Goal: Task Accomplishment & Management: Use online tool/utility

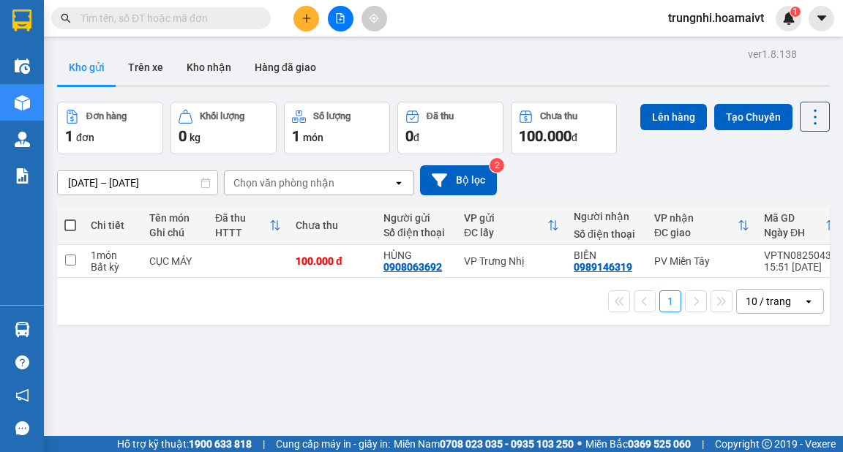
click at [302, 16] on icon "plus" at bounding box center [306, 18] width 10 height 10
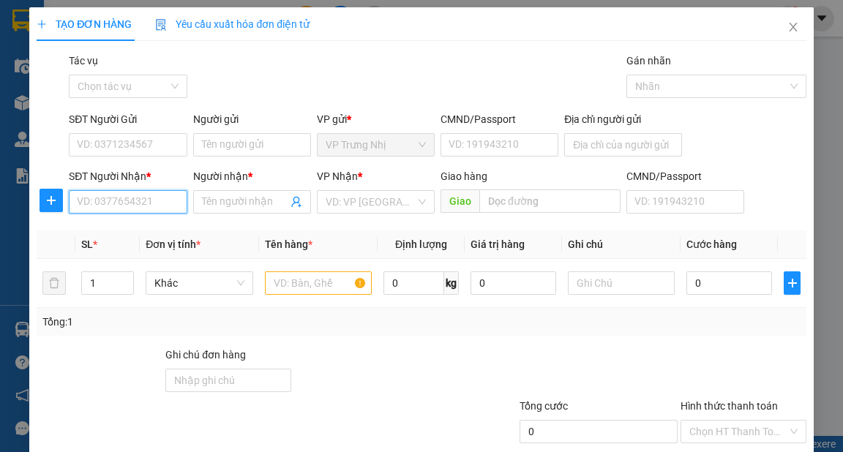
click at [94, 203] on input "SĐT Người Nhận *" at bounding box center [128, 201] width 118 height 23
type input "0908232724"
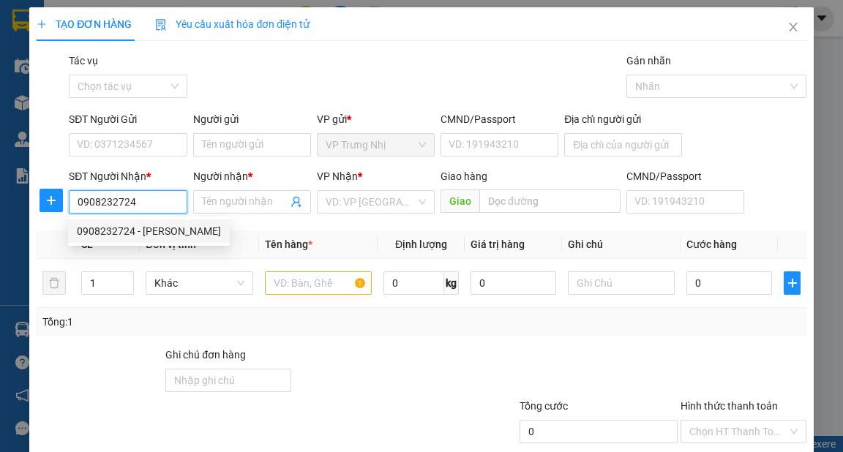
click at [132, 228] on div "0908232724 - Hòa" at bounding box center [149, 231] width 144 height 16
type input "Hòa"
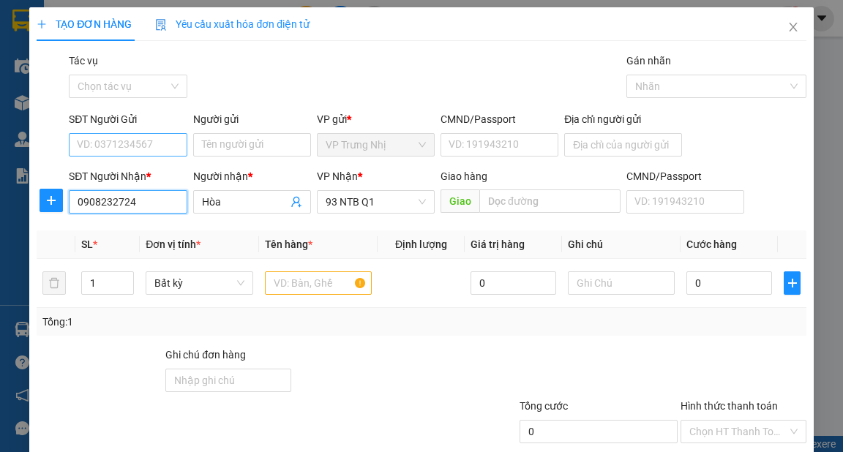
type input "0908232724"
click at [125, 146] on input "SĐT Người Gửi" at bounding box center [128, 144] width 118 height 23
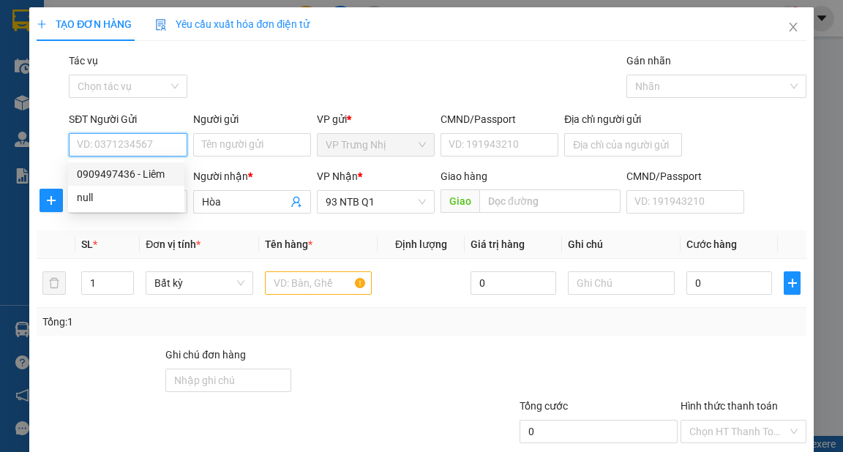
click at [128, 167] on div "0909497436 - Liêm" at bounding box center [126, 174] width 99 height 16
type input "0909497436"
type input "Liêm"
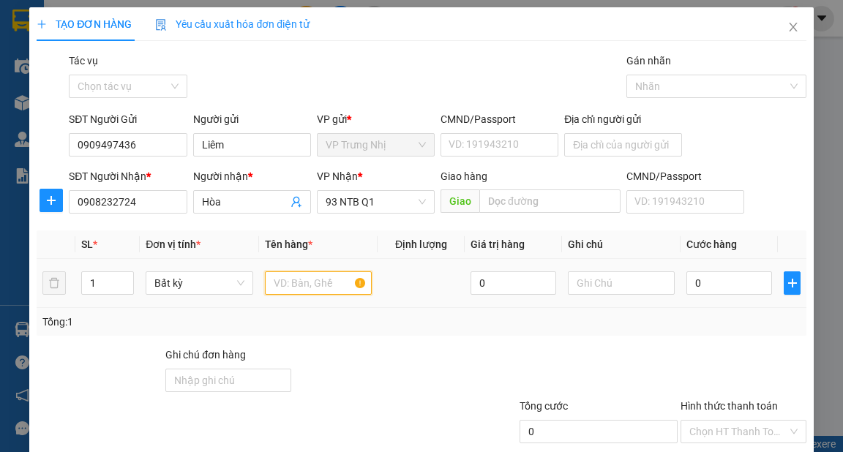
click at [315, 287] on input "text" at bounding box center [319, 282] width 108 height 23
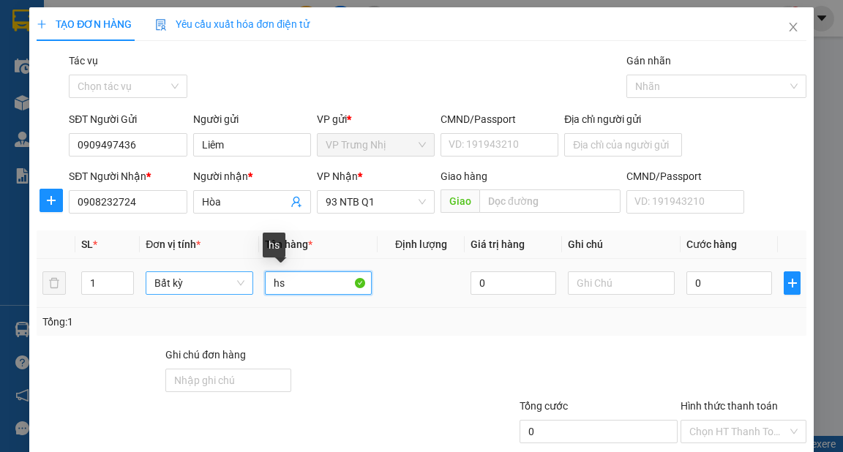
drag, startPoint x: 312, startPoint y: 283, endPoint x: 238, endPoint y: 289, distance: 73.4
click at [238, 289] on tr "1 Bất kỳ hs 0 0" at bounding box center [421, 283] width 769 height 49
type input "h"
type input "HS"
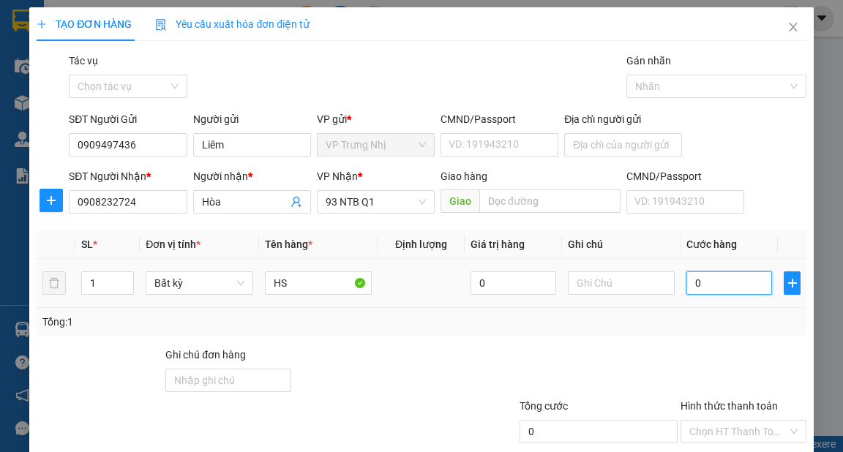
click at [709, 290] on input "0" at bounding box center [729, 282] width 86 height 23
type input "3"
type input "30"
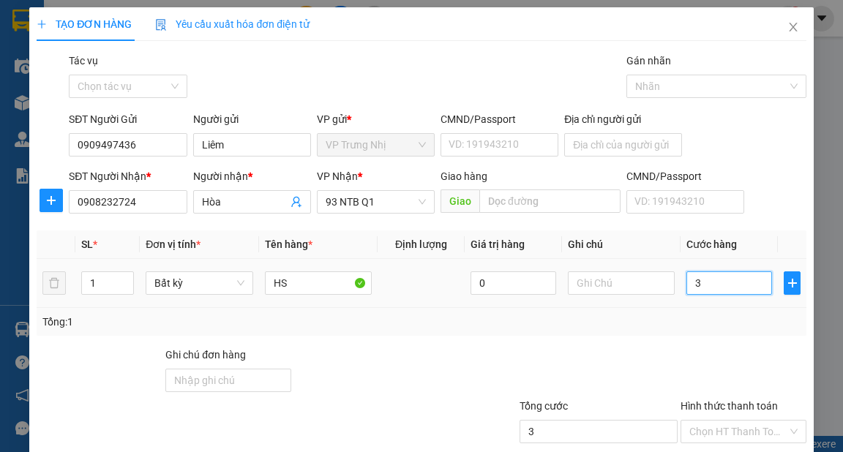
type input "30"
type input "30.000"
click at [699, 320] on div "Tổng: 1" at bounding box center [420, 322] width 757 height 16
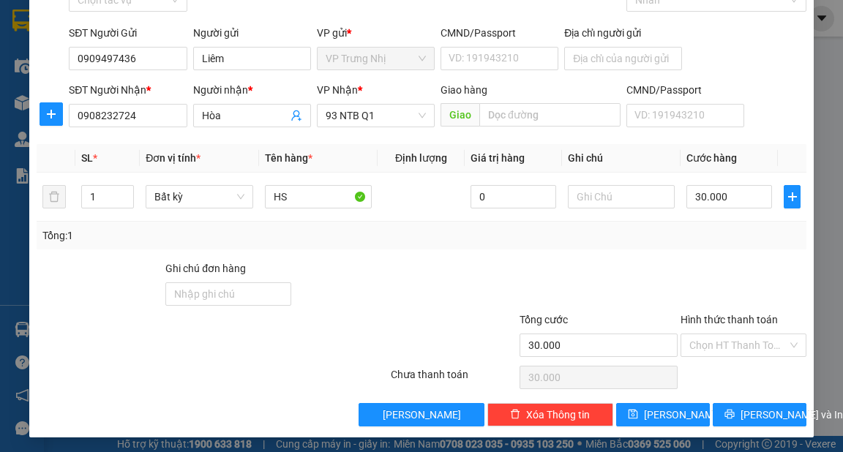
scroll to position [88, 0]
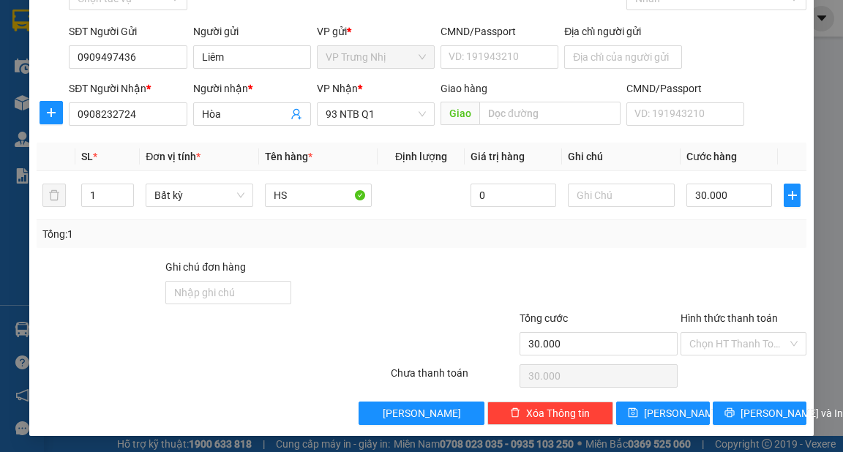
click at [720, 328] on div "Hình thức thanh toán" at bounding box center [743, 321] width 126 height 22
click at [718, 335] on input "Hình thức thanh toán" at bounding box center [738, 344] width 98 height 22
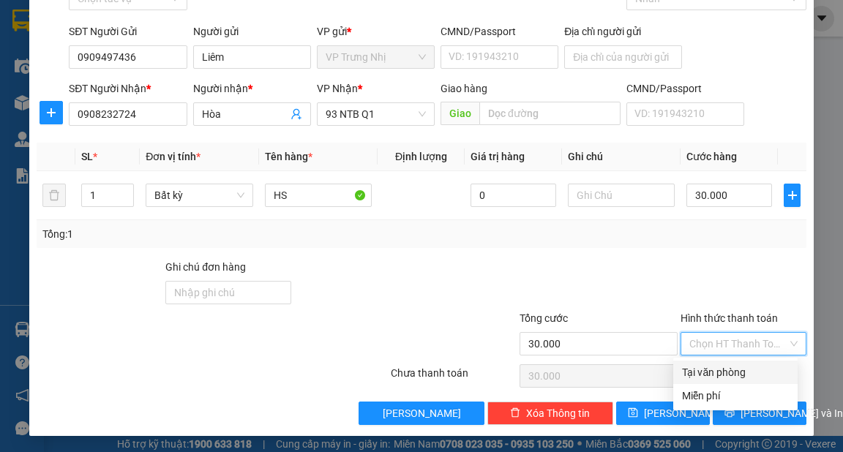
click at [718, 364] on div "Tại văn phòng" at bounding box center [735, 372] width 107 height 16
type input "0"
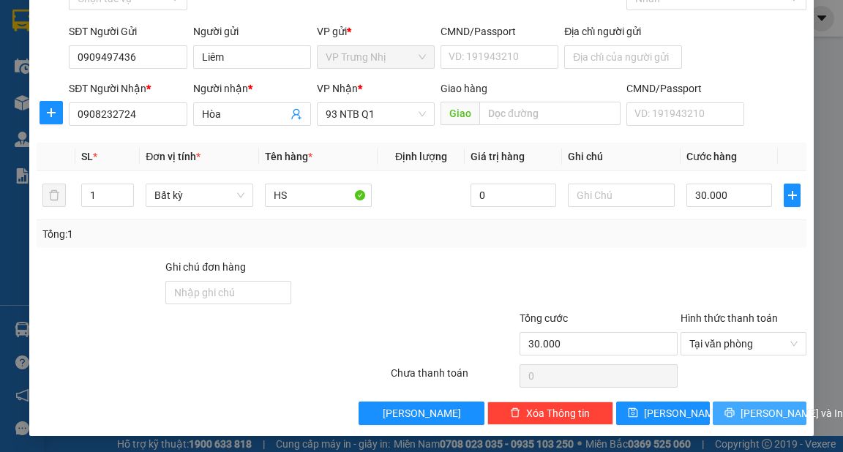
click at [772, 418] on span "Lưu và In" at bounding box center [791, 413] width 102 height 16
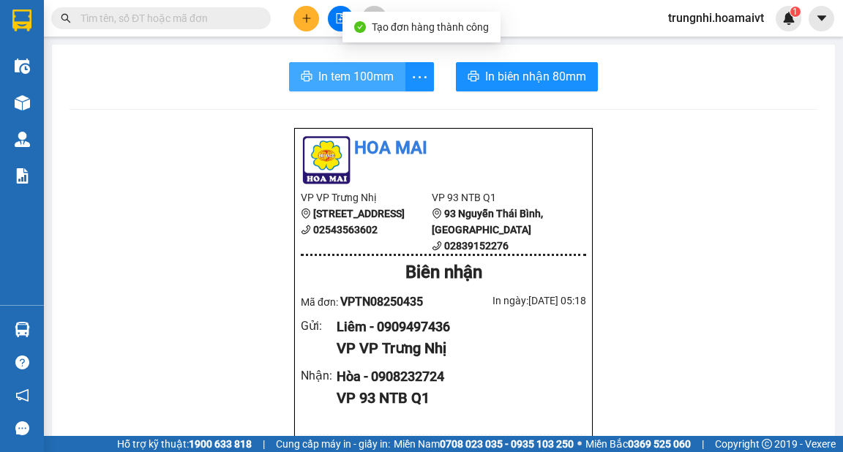
click at [345, 78] on span "In tem 100mm" at bounding box center [355, 76] width 75 height 18
click at [373, 79] on span "In tem 100mm" at bounding box center [355, 76] width 75 height 18
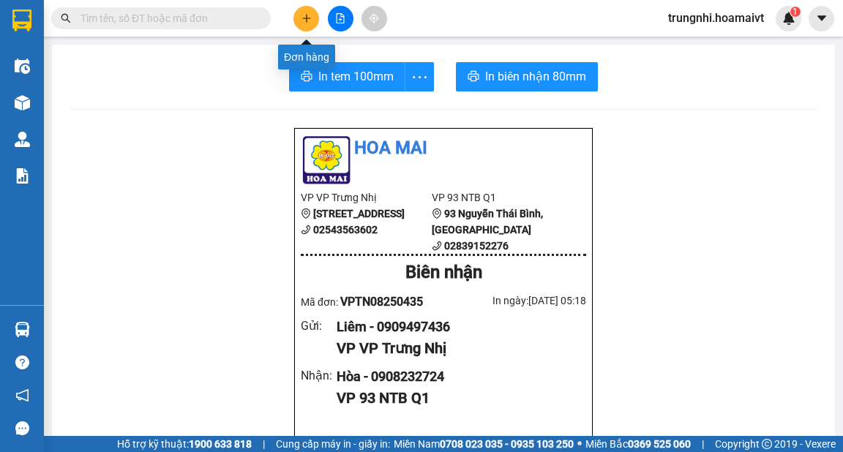
click at [304, 20] on icon "plus" at bounding box center [306, 18] width 10 height 10
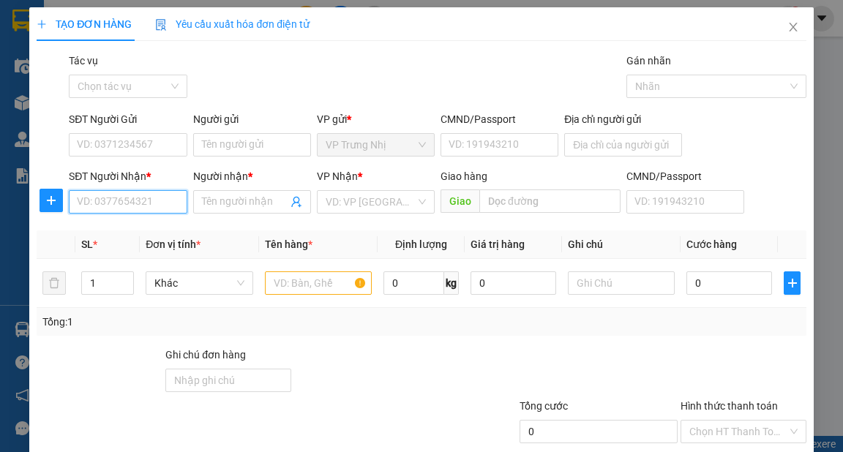
click at [160, 202] on input "SĐT Người Nhận *" at bounding box center [128, 201] width 118 height 23
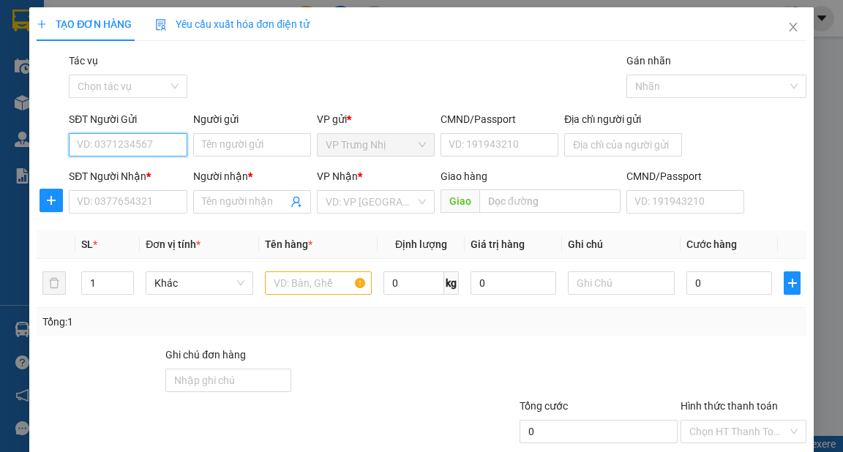
click at [161, 147] on input "SĐT Người Gửi" at bounding box center [128, 144] width 118 height 23
type input "0916372165"
click at [148, 169] on div "0916372165 - CHI" at bounding box center [126, 174] width 99 height 16
type input "CHI"
type input "0931031533"
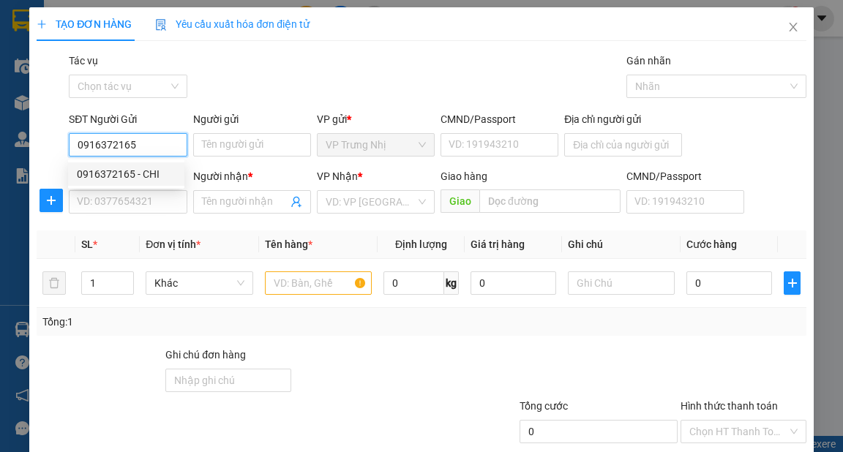
type input "NGỌC ĐIỆP"
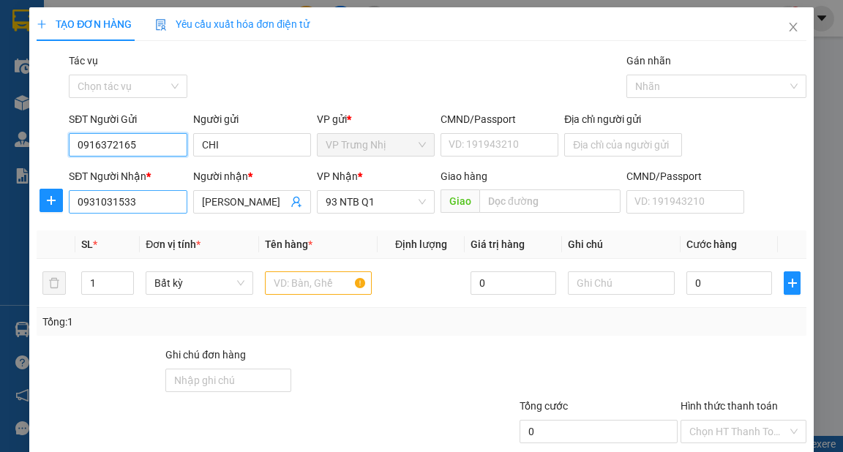
type input "0916372165"
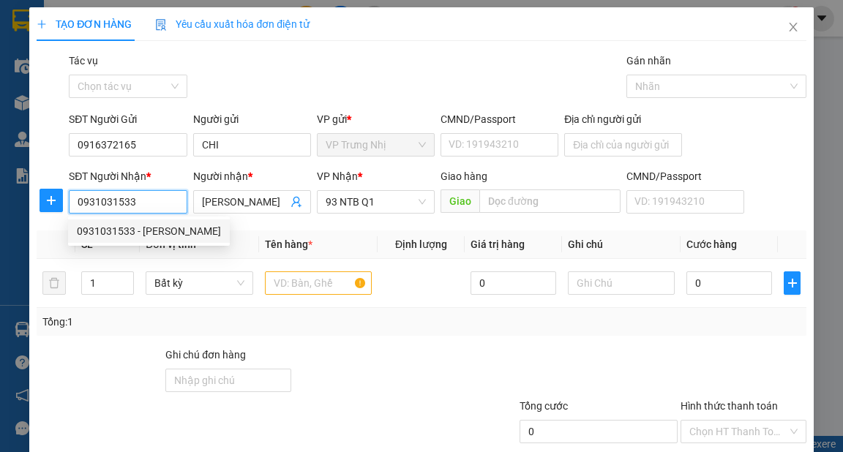
drag, startPoint x: 171, startPoint y: 204, endPoint x: 12, endPoint y: 246, distance: 164.8
click at [12, 246] on div "TẠO ĐƠN HÀNG Yêu cầu xuất hóa đơn điện tử Transit Pickup Surcharge Ids Transit …" at bounding box center [421, 226] width 843 height 452
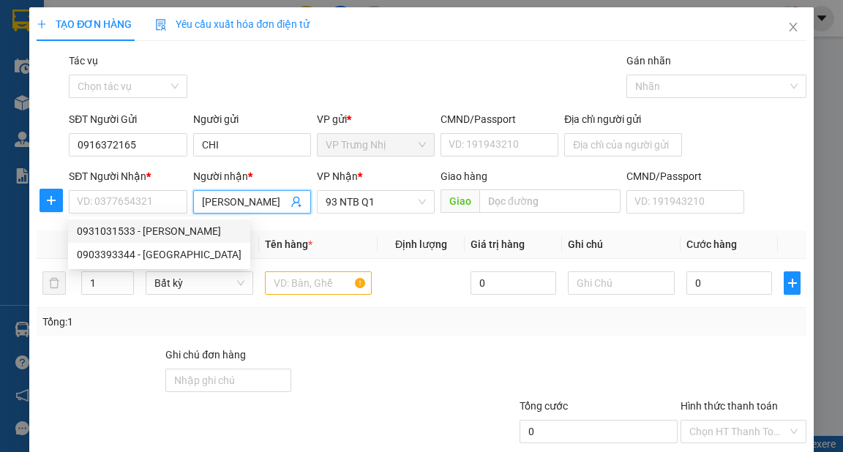
drag, startPoint x: 265, startPoint y: 202, endPoint x: 161, endPoint y: 219, distance: 105.2
click at [161, 219] on div "SĐT Người Nhận * VD: 0377654321 Người nhận * NGỌC ĐIỆP NGỌC ĐIỆP VP Nhận * 93 N…" at bounding box center [437, 193] width 742 height 51
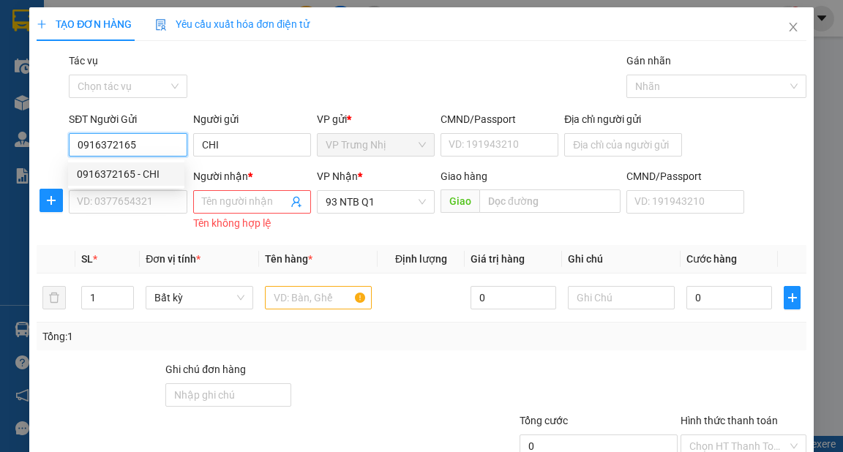
drag, startPoint x: 174, startPoint y: 143, endPoint x: 40, endPoint y: 151, distance: 134.1
click at [40, 151] on div "SĐT Người Gửi 0916372165 Người gửi CHI VP gửi * VP Trưng Nhị CMND/Passport VD:…" at bounding box center [421, 136] width 772 height 51
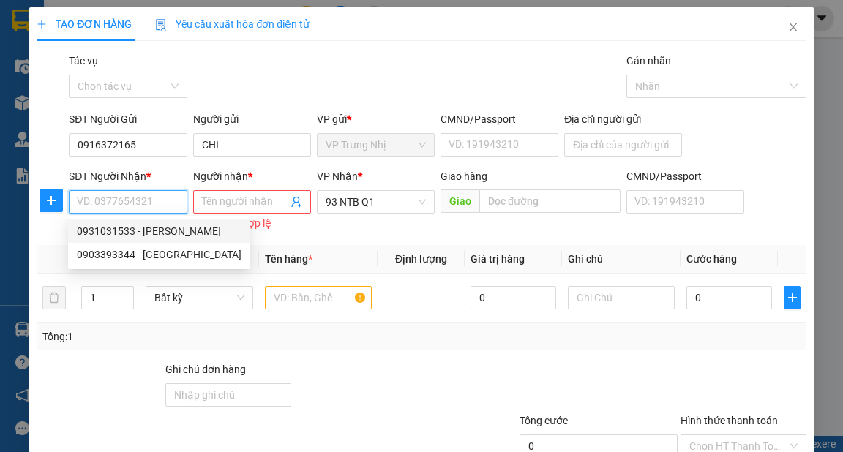
paste input "0916372165"
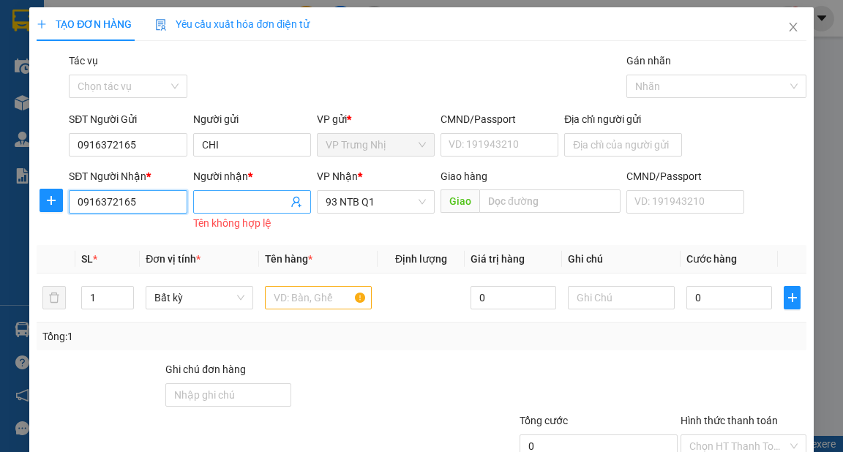
type input "0916372165"
click at [228, 200] on input "Người nhận *" at bounding box center [245, 202] width 86 height 16
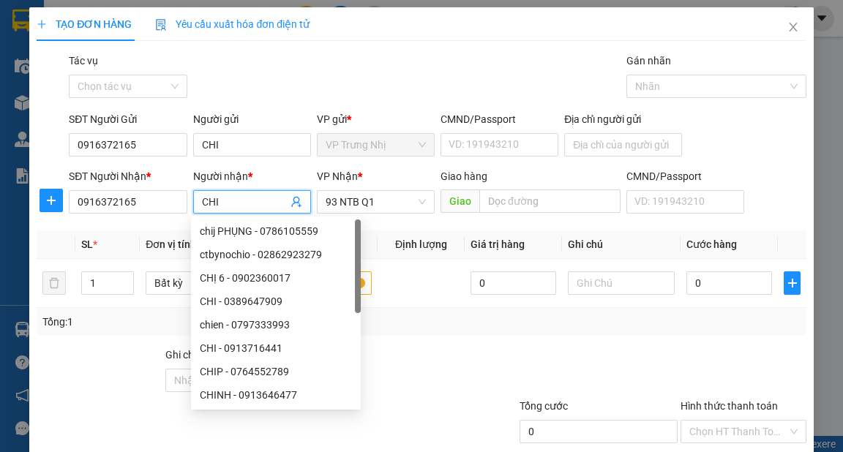
type input "CHI"
click at [346, 78] on div "Gói vận chuyển * Tiêu chuẩn Tác vụ Chọn tác vụ Gán nhãn Nhãn" at bounding box center [437, 78] width 742 height 51
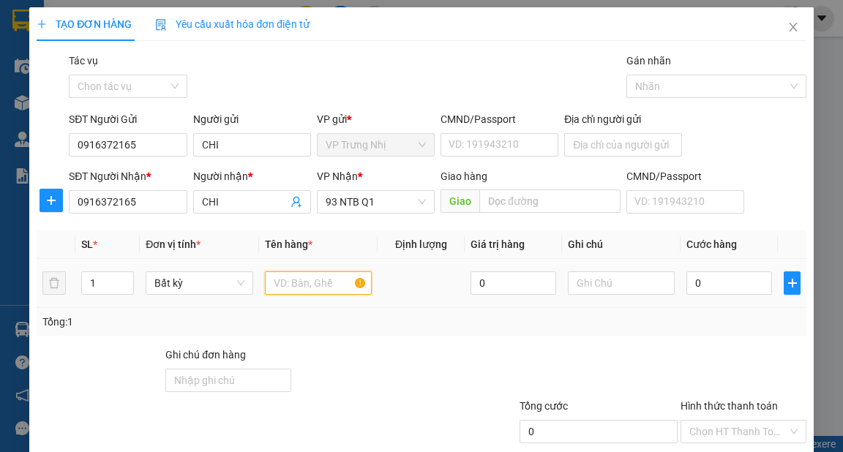
click at [330, 279] on input "text" at bounding box center [319, 282] width 108 height 23
type input "GÓI ĐỎ"
click at [726, 285] on input "0" at bounding box center [729, 282] width 86 height 23
type input "3"
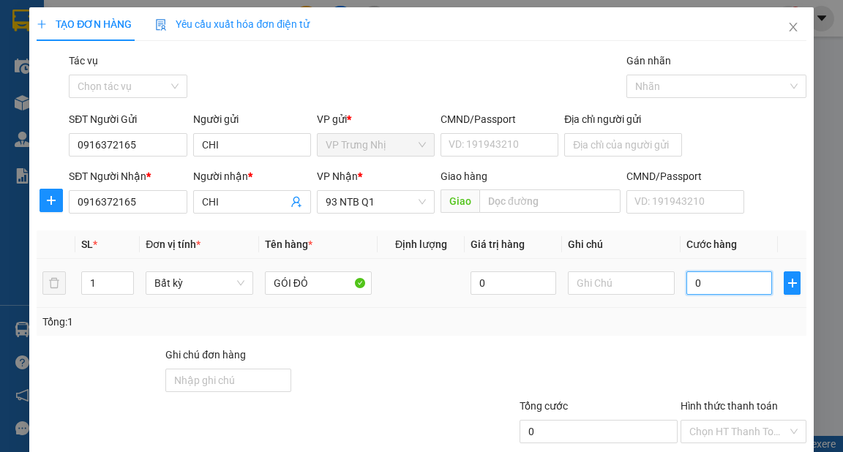
type input "3"
type input "30"
click at [404, 206] on span "93 NTB Q1" at bounding box center [375, 202] width 100 height 22
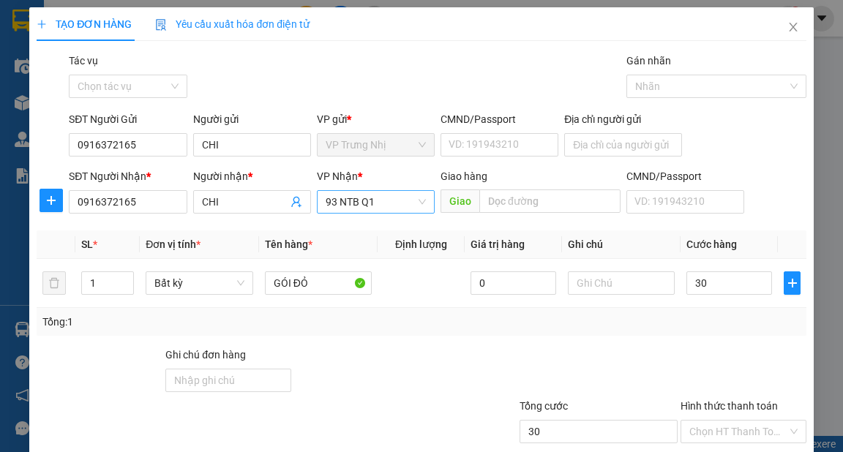
type input "30.000"
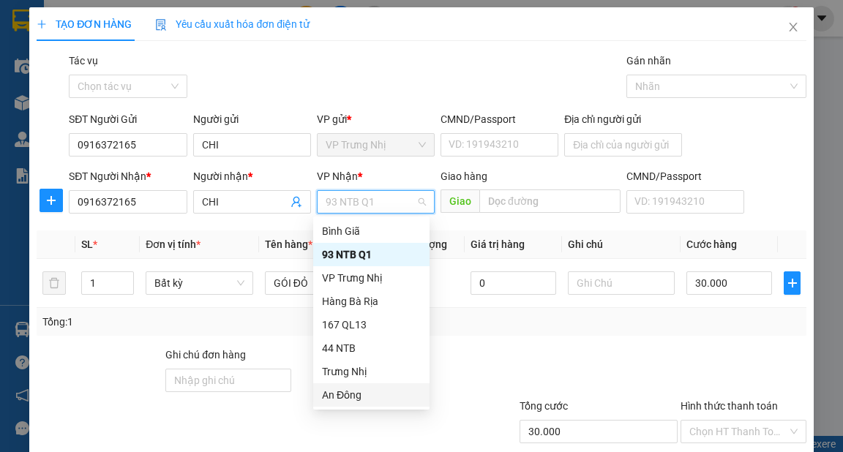
click at [345, 396] on div "An Đông" at bounding box center [371, 395] width 99 height 16
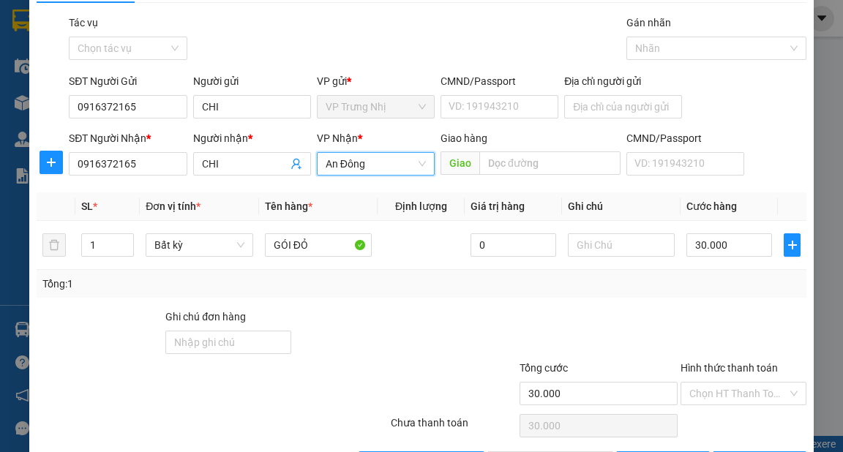
scroll to position [59, 0]
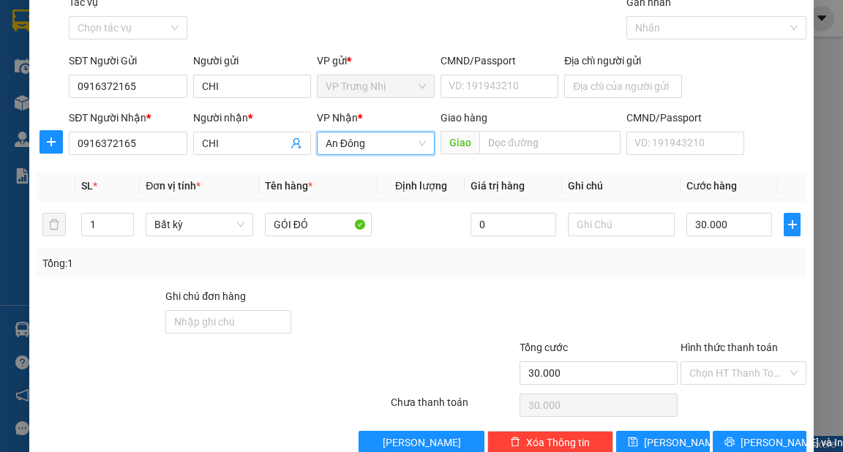
click at [563, 273] on div "Tổng: 1" at bounding box center [421, 263] width 769 height 28
click at [723, 369] on input "Hình thức thanh toán" at bounding box center [738, 373] width 98 height 22
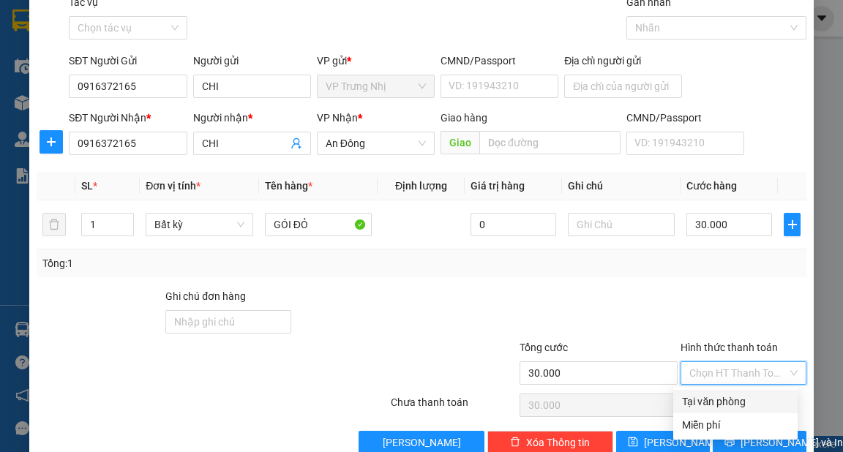
click at [717, 397] on div "Tại văn phòng" at bounding box center [735, 402] width 107 height 16
type input "0"
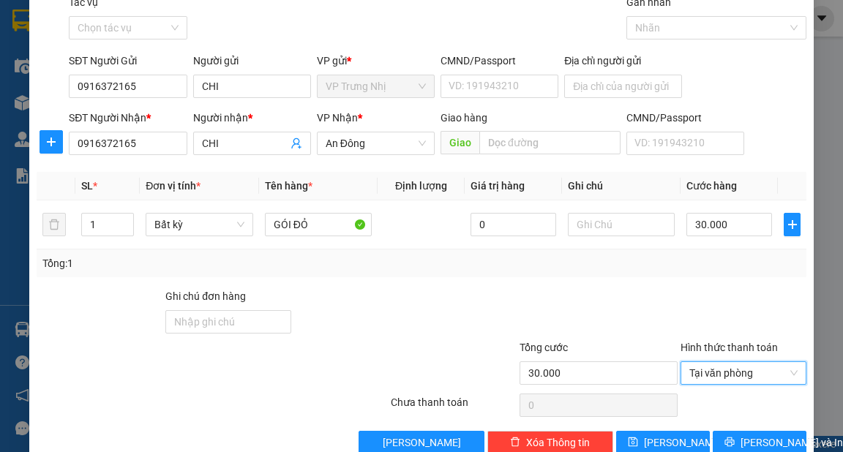
click at [623, 300] on div at bounding box center [582, 313] width 193 height 51
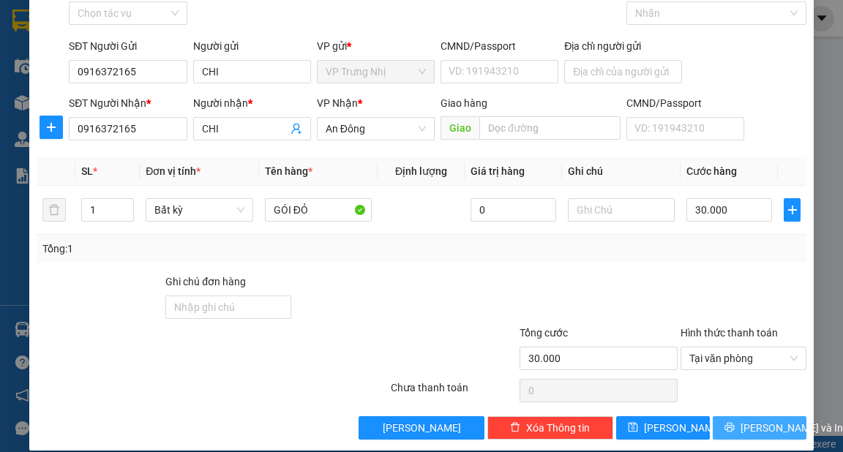
scroll to position [88, 0]
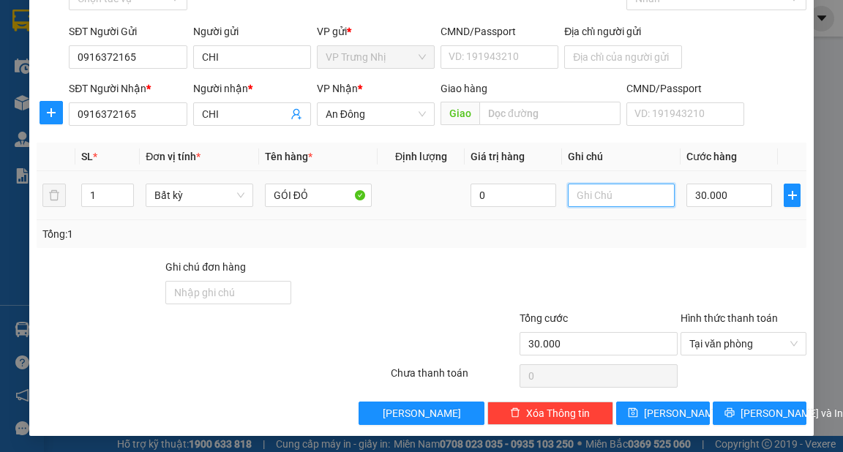
click at [633, 195] on input "text" at bounding box center [622, 195] width 108 height 23
type input "STN"
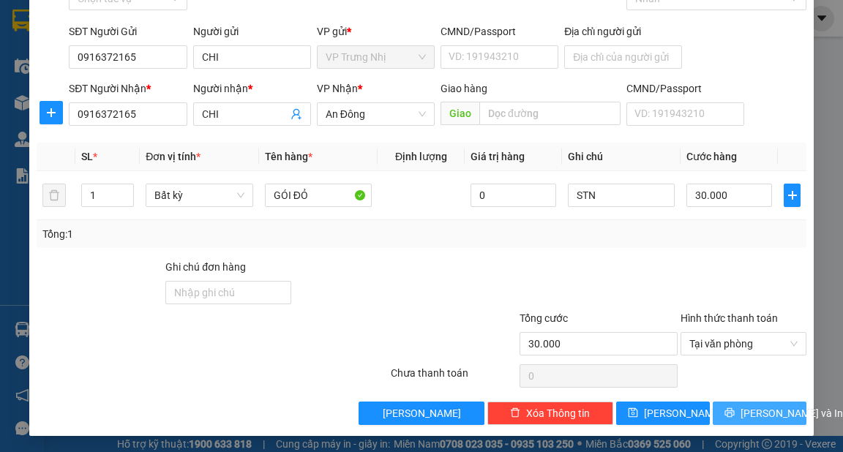
click at [756, 415] on span "Lưu và In" at bounding box center [791, 413] width 102 height 16
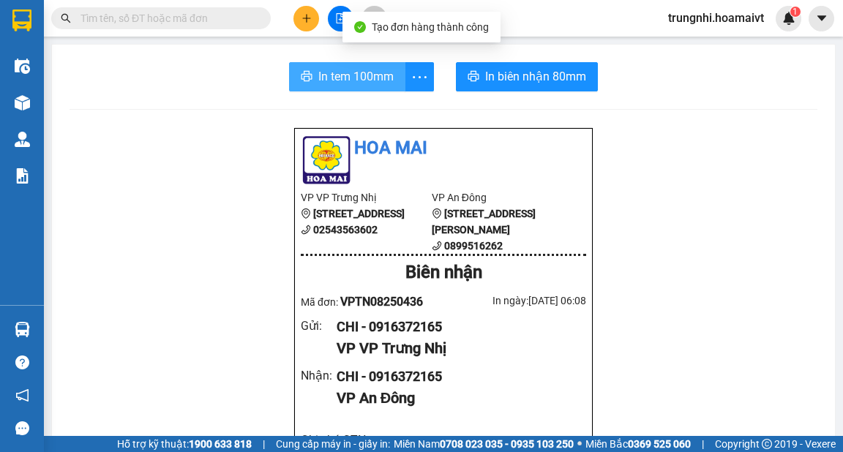
click at [360, 79] on span "In tem 100mm" at bounding box center [355, 76] width 75 height 18
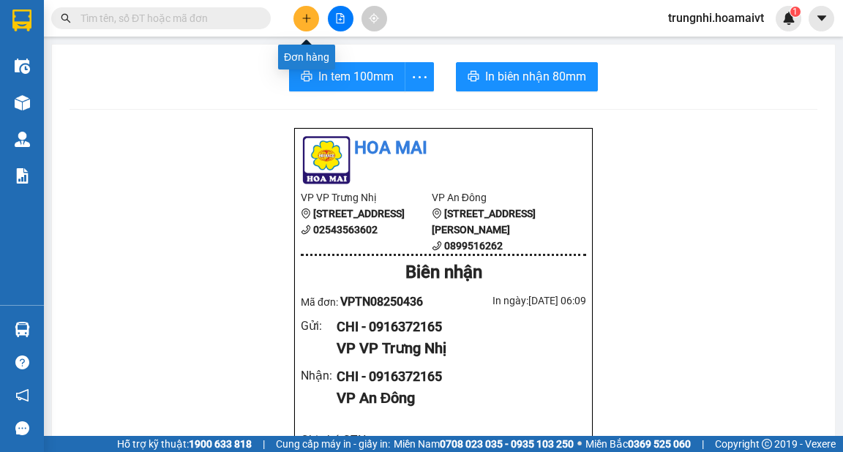
click at [307, 20] on icon "plus" at bounding box center [306, 18] width 10 height 10
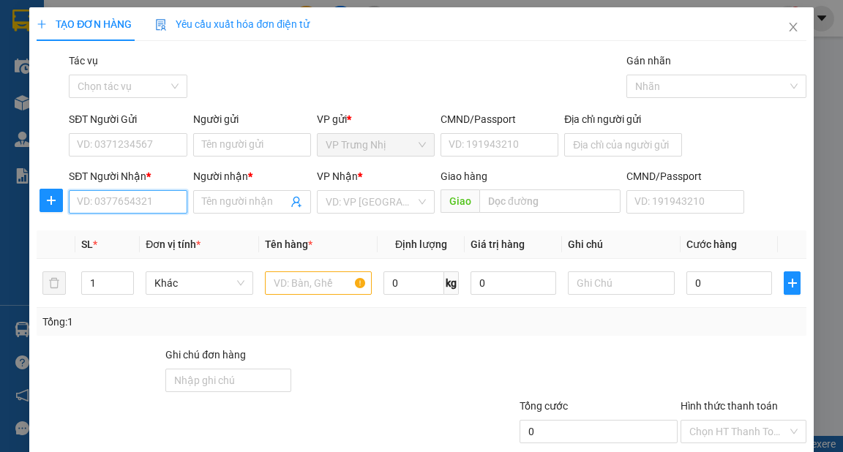
click at [157, 205] on input "SĐT Người Nhận *" at bounding box center [128, 201] width 118 height 23
type input "0933048179"
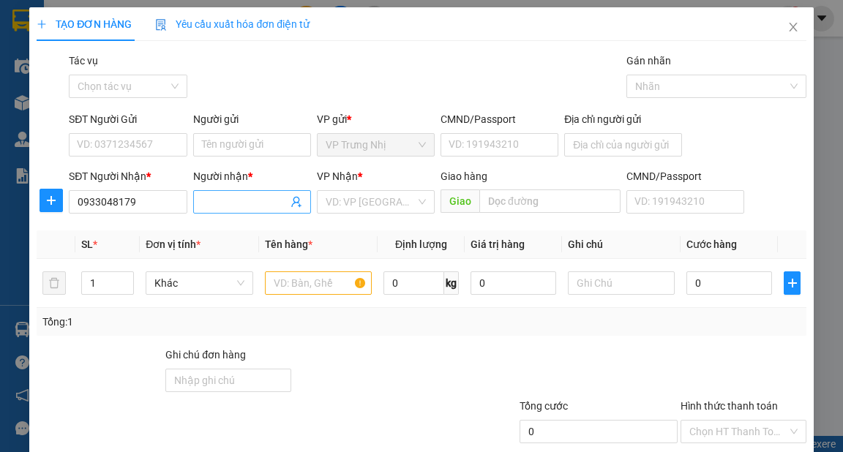
click at [234, 205] on input "Người nhận *" at bounding box center [245, 202] width 86 height 16
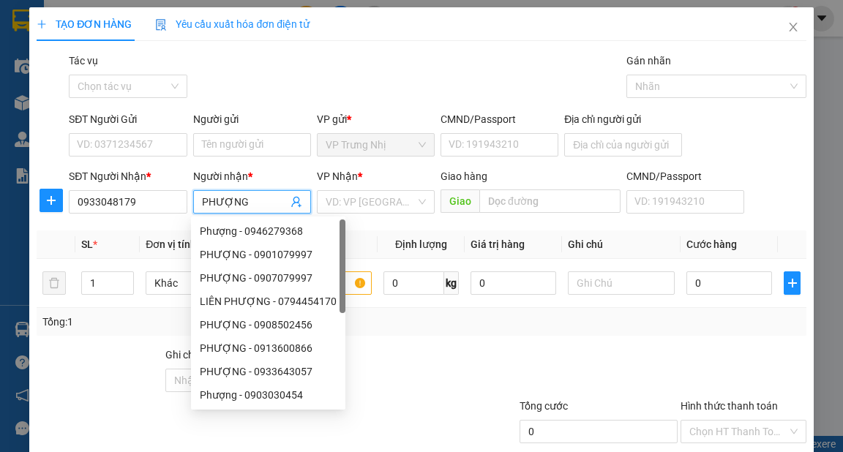
type input "PHƯỢNG"
click at [366, 64] on div "Gói vận chuyển * Tiêu chuẩn Tác vụ Chọn tác vụ Gán nhãn Nhãn" at bounding box center [437, 78] width 742 height 51
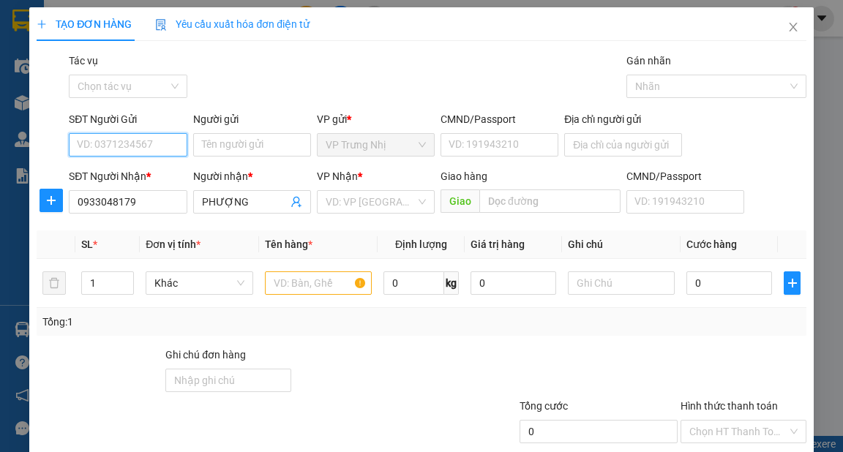
click at [138, 146] on input "SĐT Người Gửi" at bounding box center [128, 144] width 118 height 23
type input "0918317251"
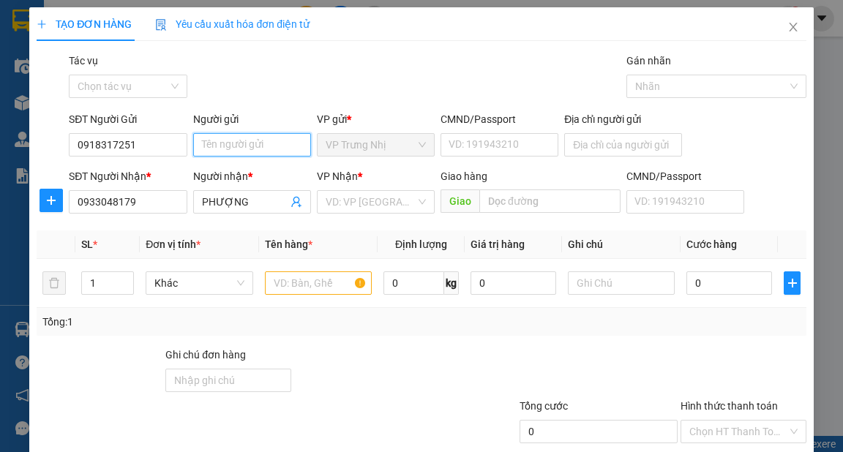
click at [213, 146] on input "Người gửi" at bounding box center [252, 144] width 118 height 23
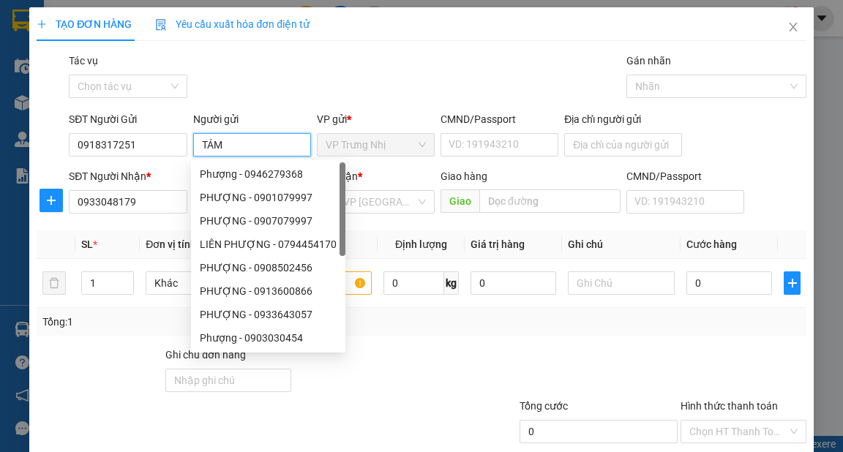
type input "TÁM"
click at [389, 86] on div "Gói vận chuyển * Tiêu chuẩn Tác vụ Chọn tác vụ Gán nhãn Nhãn" at bounding box center [437, 78] width 742 height 51
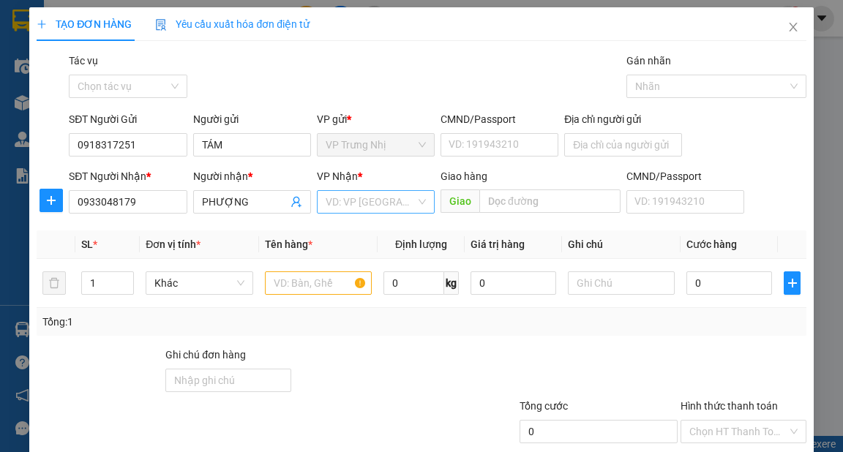
click at [401, 205] on input "search" at bounding box center [370, 202] width 90 height 22
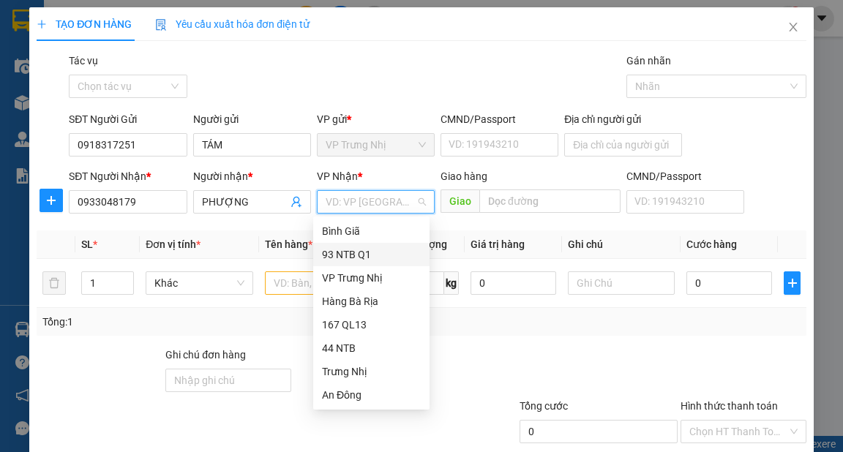
click at [350, 252] on div "93 NTB Q1" at bounding box center [371, 254] width 99 height 16
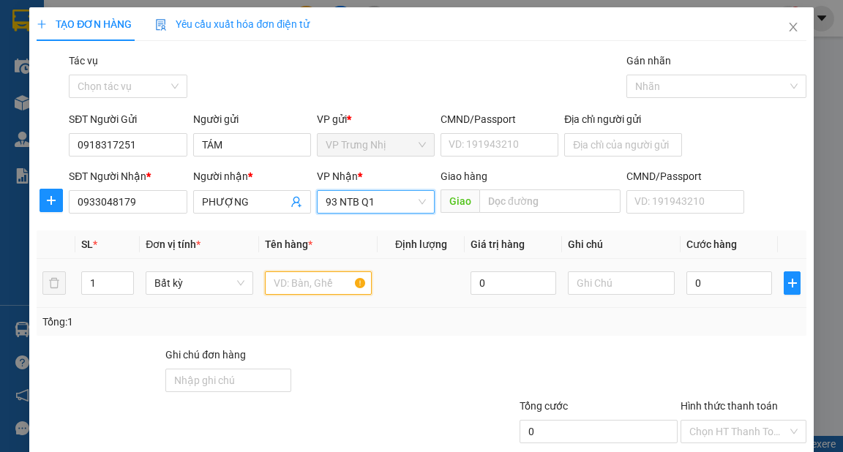
click at [297, 292] on input "text" at bounding box center [319, 282] width 108 height 23
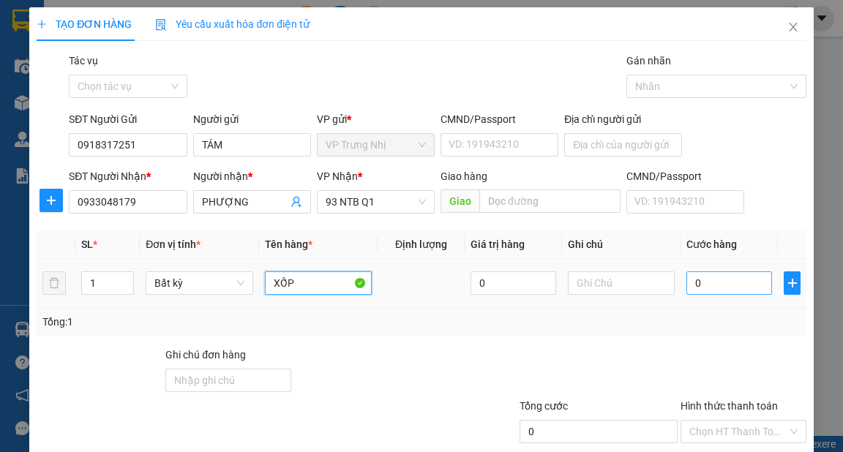
type input "XỐP"
click at [726, 284] on input "0" at bounding box center [729, 282] width 86 height 23
type input "3"
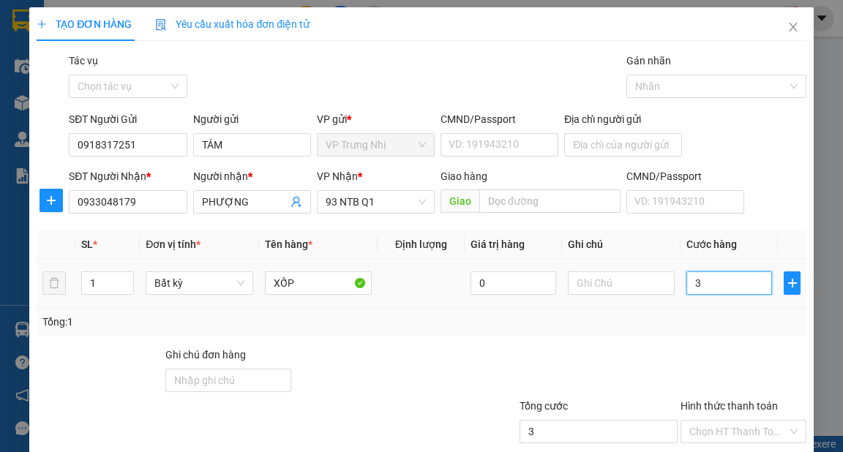
type input "30"
type input "30.000"
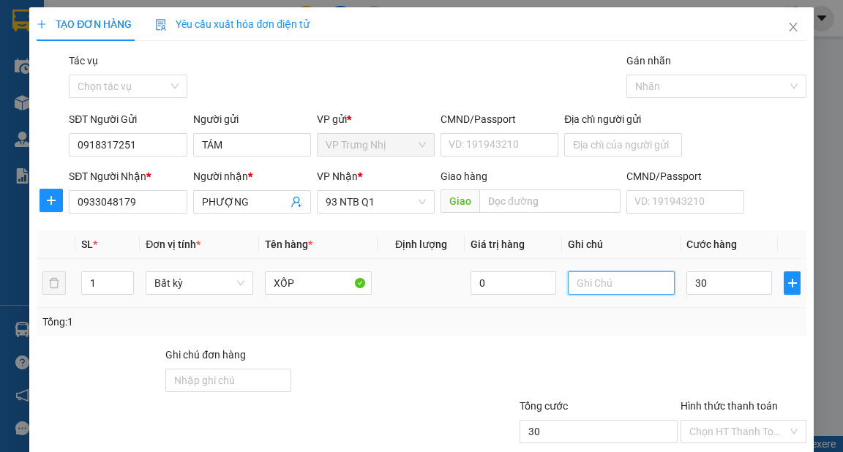
type input "30.000"
click at [598, 287] on input "text" at bounding box center [622, 282] width 108 height 23
type input "STN R50"
click at [576, 325] on div "Tổng: 1" at bounding box center [420, 322] width 757 height 16
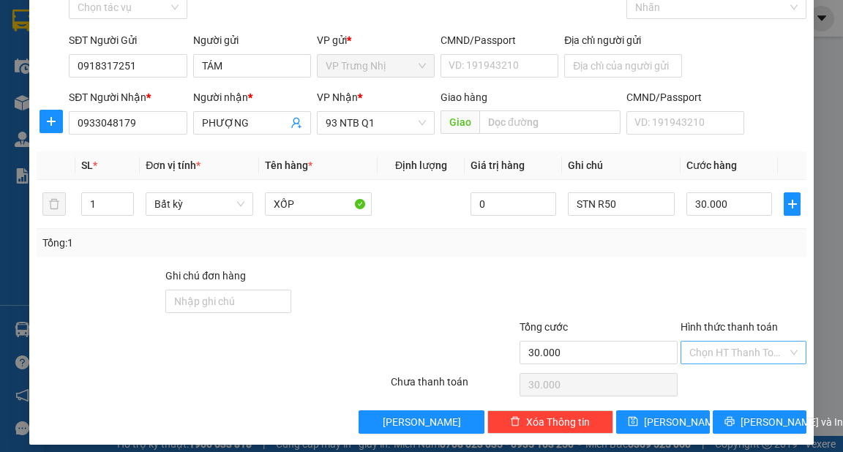
scroll to position [88, 0]
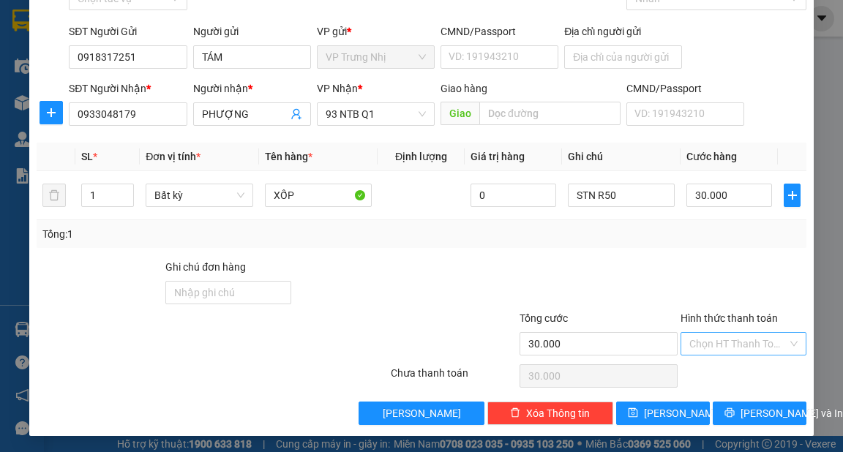
click at [734, 345] on input "Hình thức thanh toán" at bounding box center [738, 344] width 98 height 22
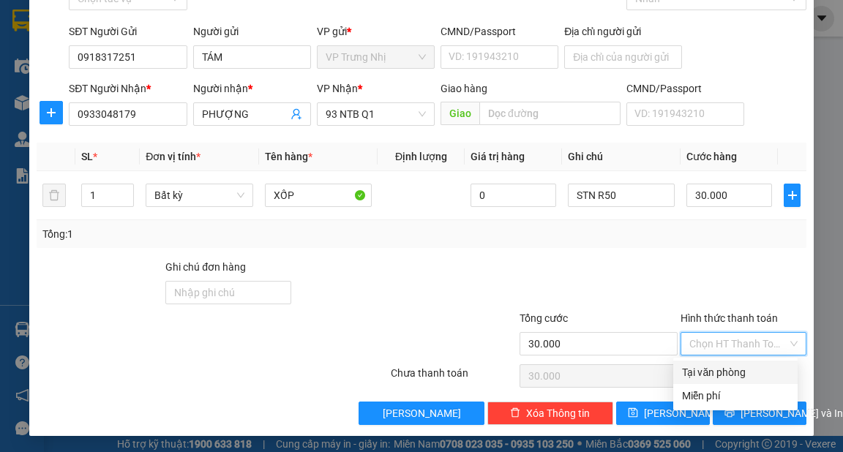
click at [723, 368] on div "Tại văn phòng" at bounding box center [735, 372] width 107 height 16
type input "0"
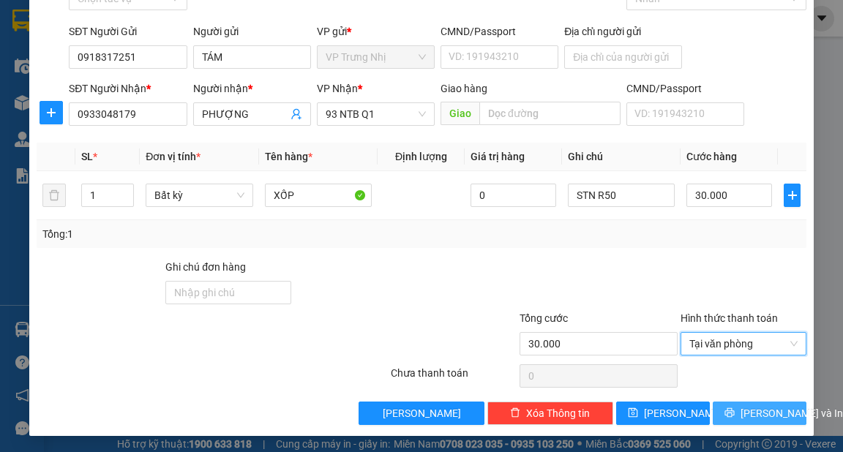
click at [759, 412] on span "Lưu và In" at bounding box center [791, 413] width 102 height 16
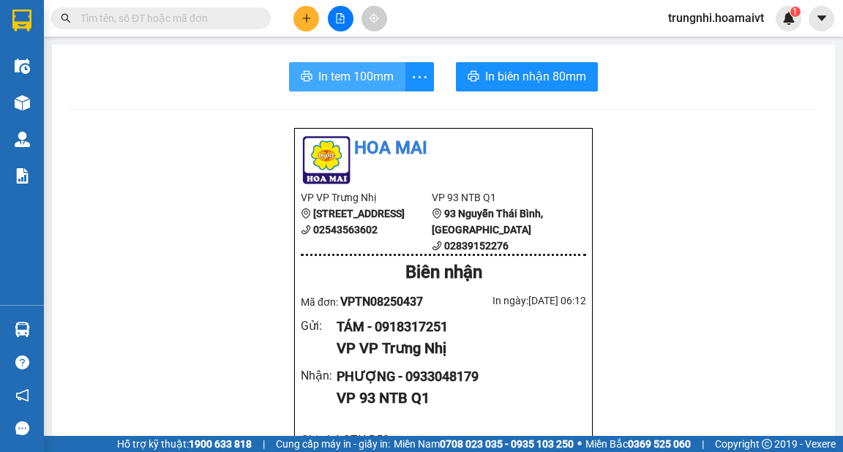
click at [361, 73] on span "In tem 100mm" at bounding box center [355, 76] width 75 height 18
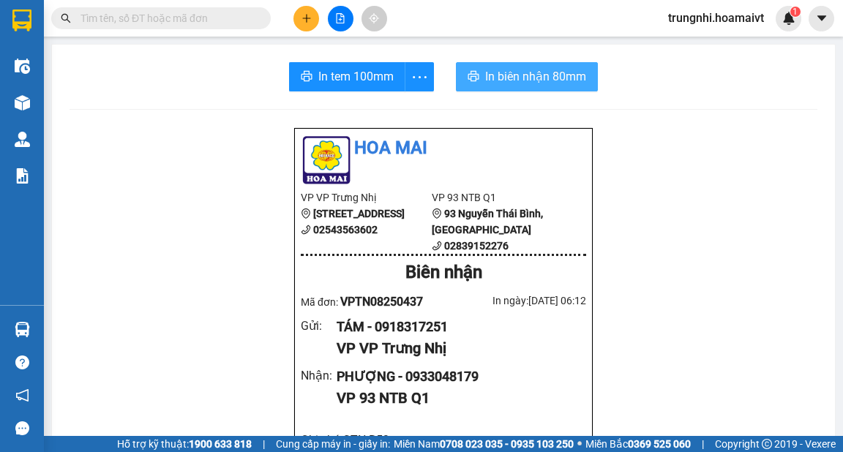
click at [546, 76] on span "In biên nhận 80mm" at bounding box center [535, 76] width 101 height 18
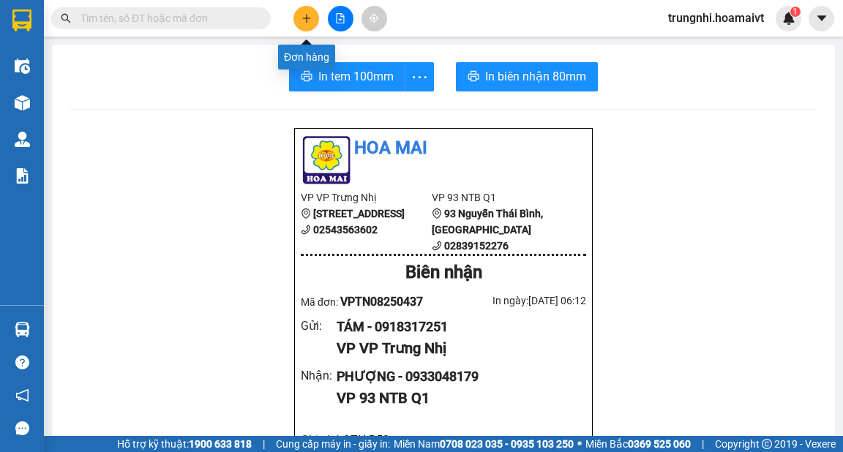
click at [311, 19] on icon "plus" at bounding box center [306, 18] width 10 height 10
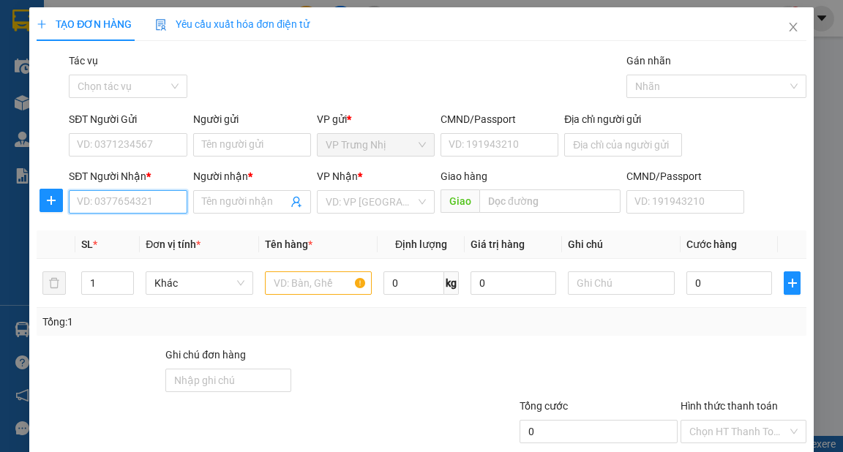
click at [138, 197] on input "SĐT Người Nhận *" at bounding box center [128, 201] width 118 height 23
type input "0903189228"
click at [127, 225] on div "0903189228 - DÁNH" at bounding box center [126, 231] width 99 height 16
type input "DÁNH"
type input "0903189228"
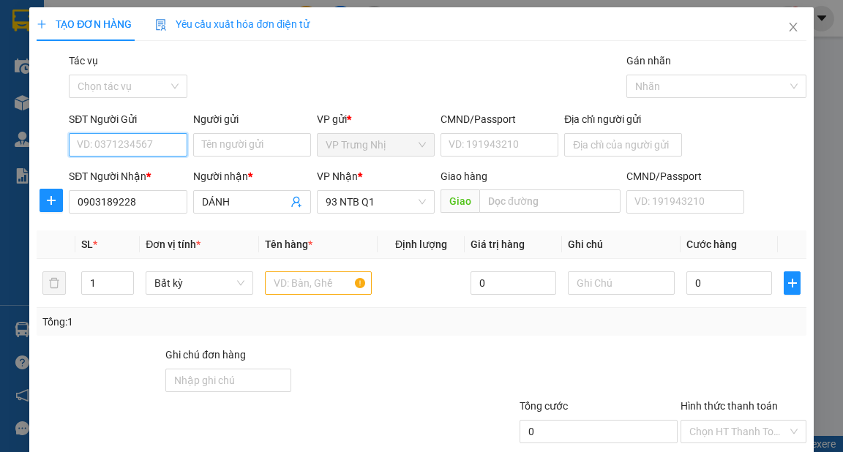
click at [173, 137] on input "SĐT Người Gửi" at bounding box center [128, 144] width 118 height 23
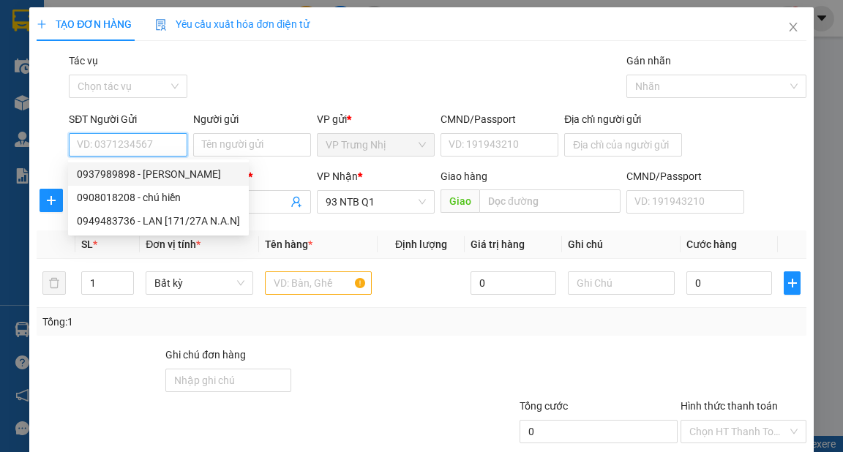
click at [158, 149] on input "SĐT Người Gửi" at bounding box center [128, 144] width 118 height 23
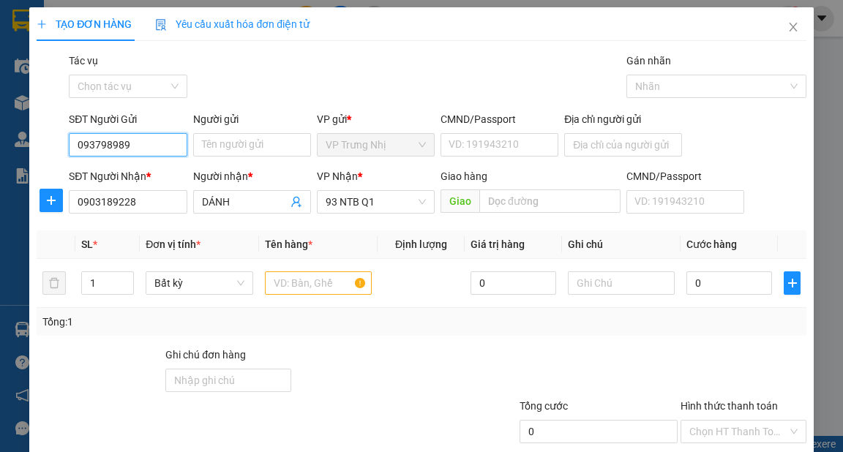
type input "0937989898"
click at [173, 173] on div "0937989898 - Tấn Tài" at bounding box center [149, 174] width 144 height 16
type input "Tấn Tài"
type input "0937989898"
click at [333, 285] on input "text" at bounding box center [319, 282] width 108 height 23
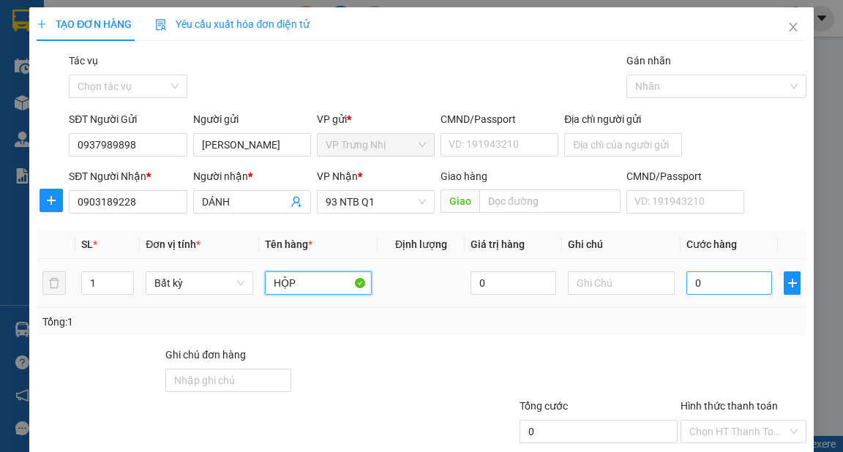
type input "HỘP"
click at [725, 279] on input "0" at bounding box center [729, 282] width 86 height 23
type input "3"
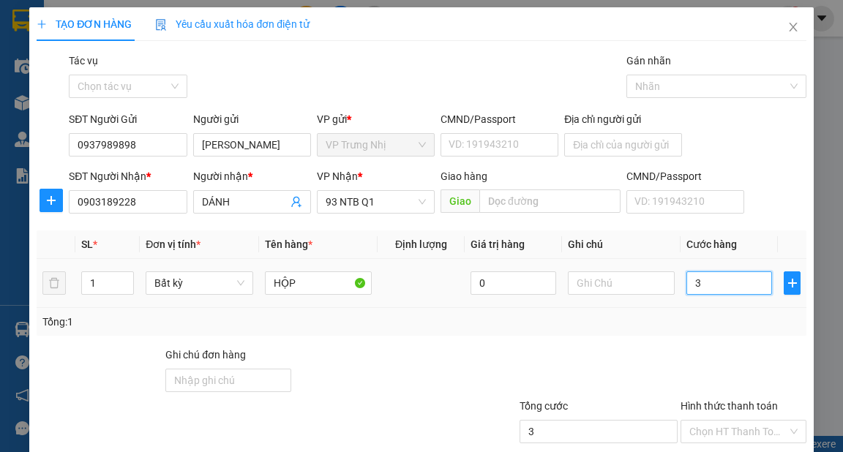
type input "30"
type input "30.000"
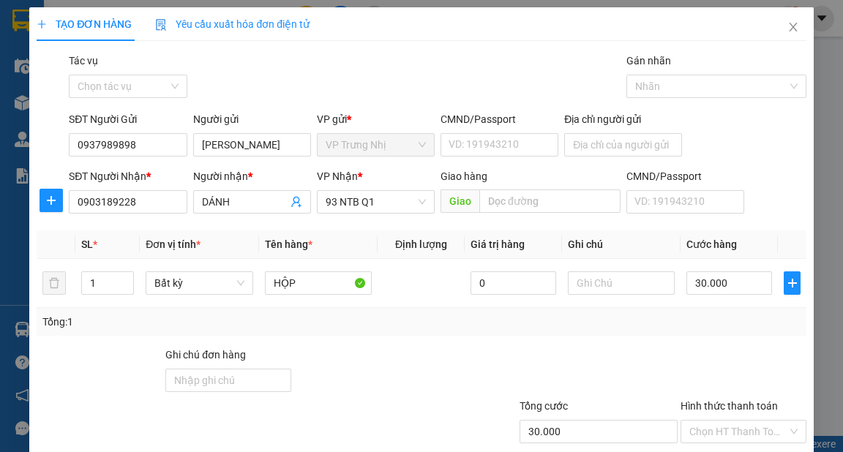
click at [699, 354] on div at bounding box center [743, 372] width 129 height 51
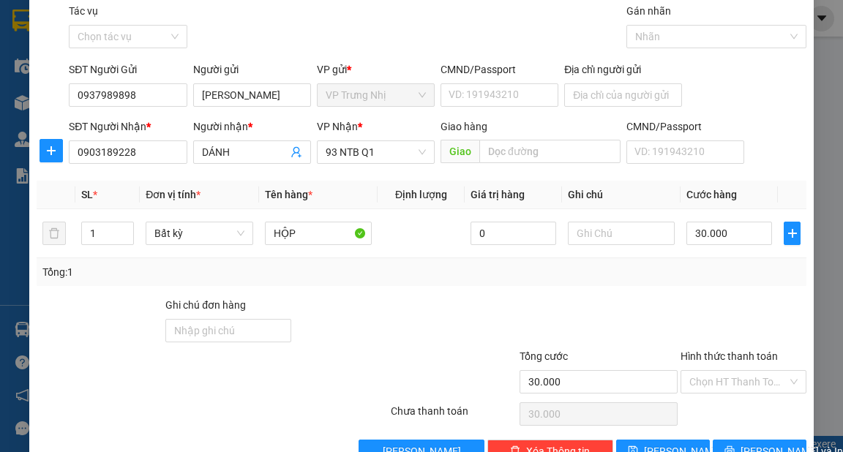
scroll to position [88, 0]
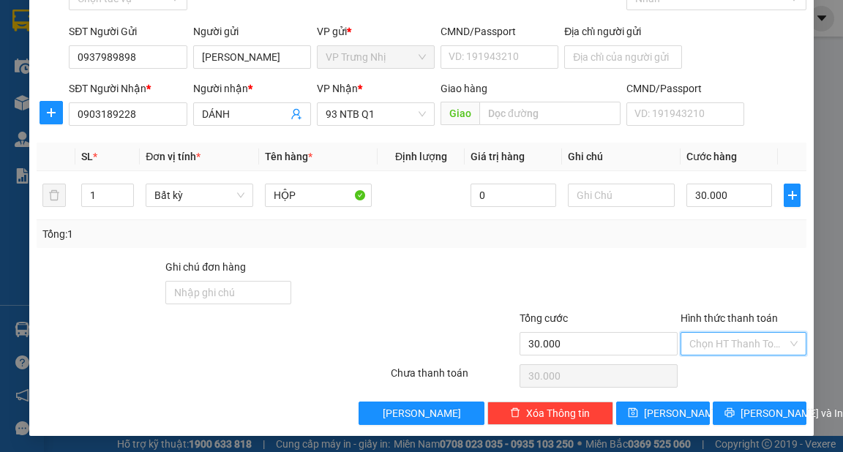
click at [718, 341] on input "Hình thức thanh toán" at bounding box center [738, 344] width 98 height 22
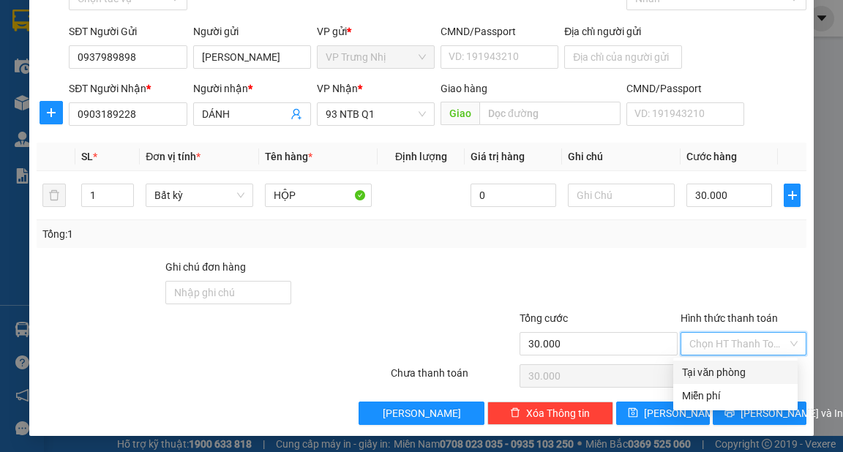
click at [715, 366] on div "Tại văn phòng" at bounding box center [735, 372] width 107 height 16
type input "0"
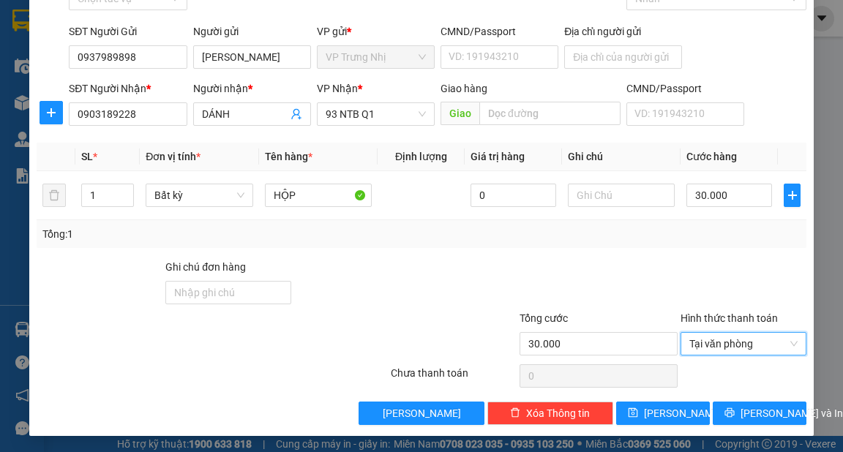
click at [629, 240] on div "Tổng: 1" at bounding box center [420, 234] width 757 height 16
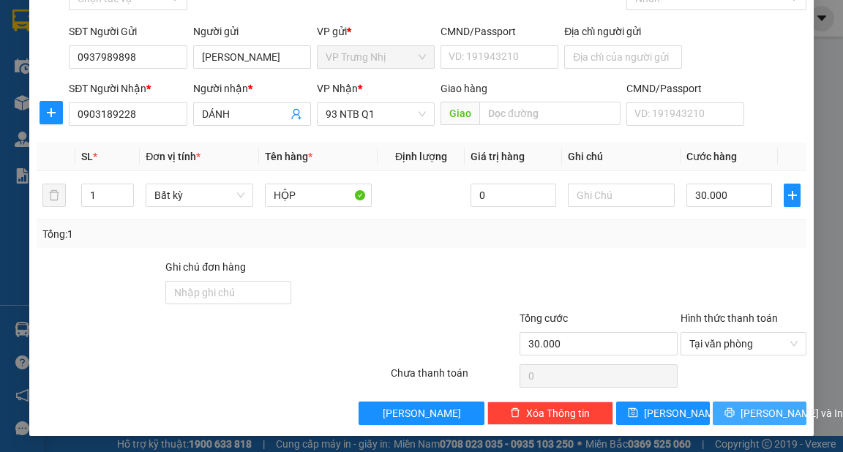
click at [778, 415] on span "Lưu và In" at bounding box center [791, 413] width 102 height 16
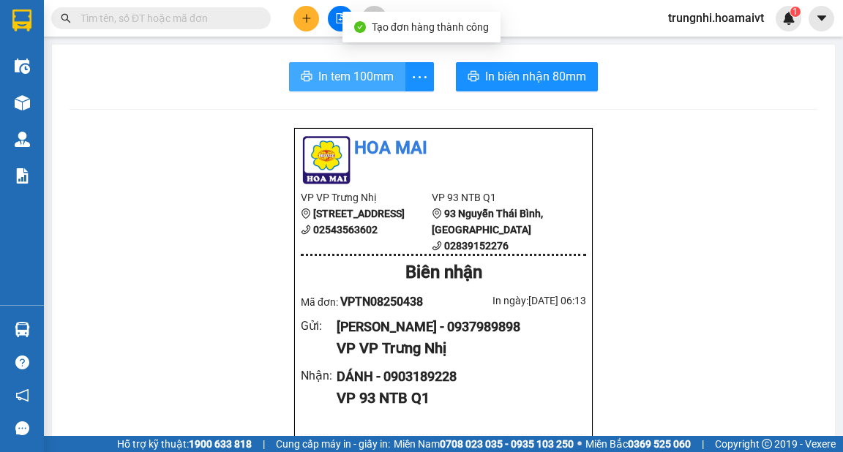
click at [324, 75] on span "In tem 100mm" at bounding box center [355, 76] width 75 height 18
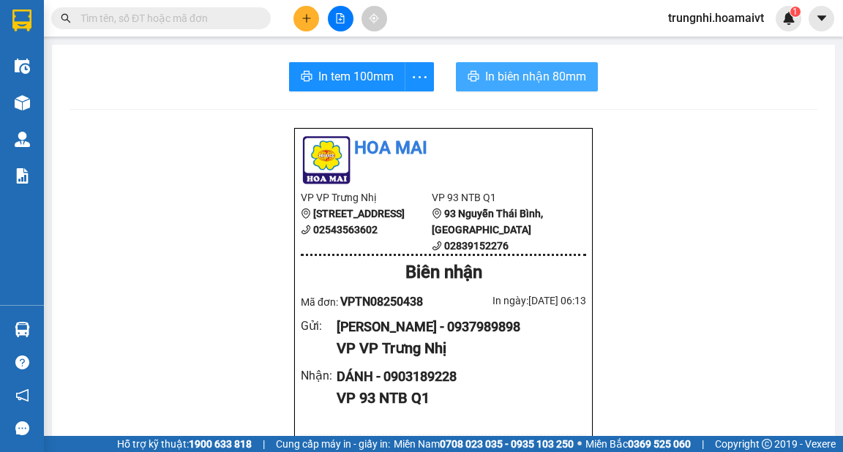
click at [494, 82] on span "In biên nhận 80mm" at bounding box center [535, 76] width 101 height 18
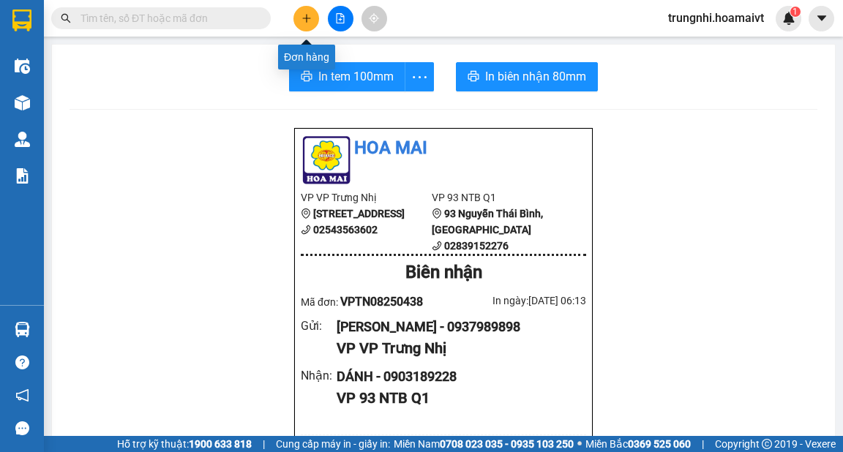
click at [312, 19] on button at bounding box center [306, 19] width 26 height 26
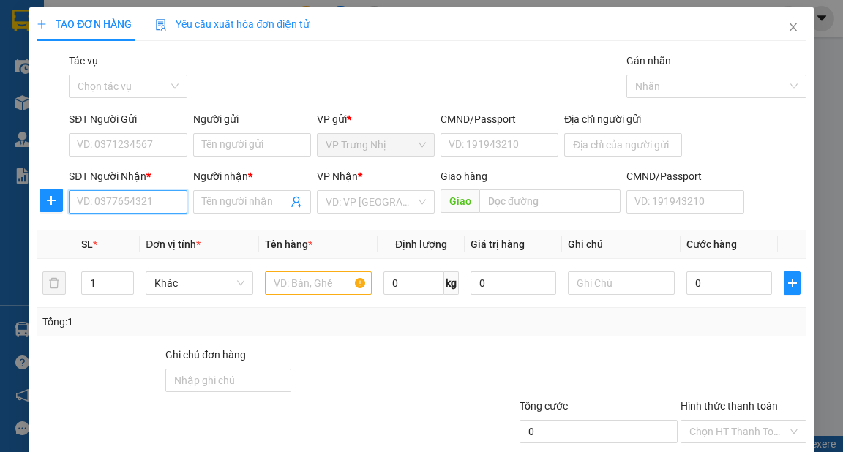
click at [147, 208] on input "SĐT Người Nhận *" at bounding box center [128, 201] width 118 height 23
type input "0918606727"
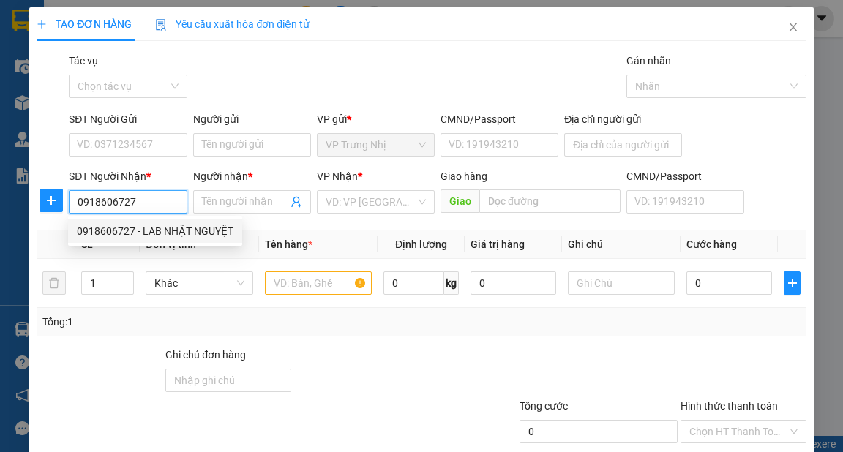
click at [176, 230] on div "0918606727 - LAB NHẬT NGUYỆT" at bounding box center [155, 231] width 157 height 16
type input "LAB NHẬT NGUYỆT"
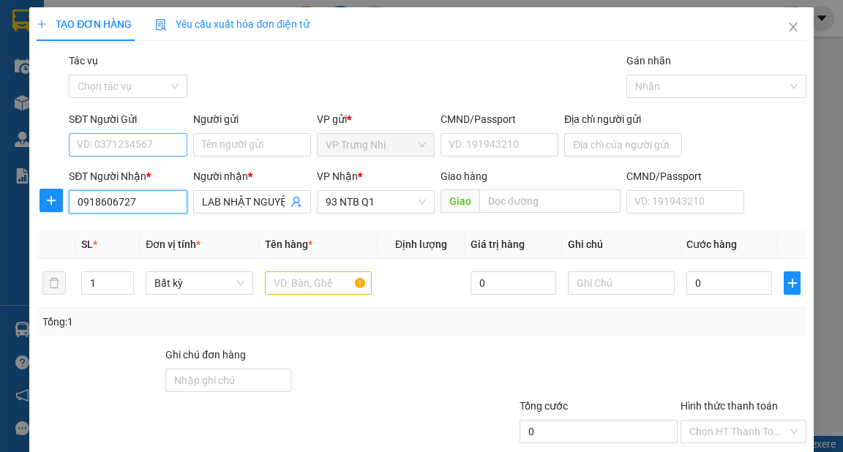
type input "0918606727"
click at [165, 143] on input "SĐT Người Gửi" at bounding box center [128, 144] width 118 height 23
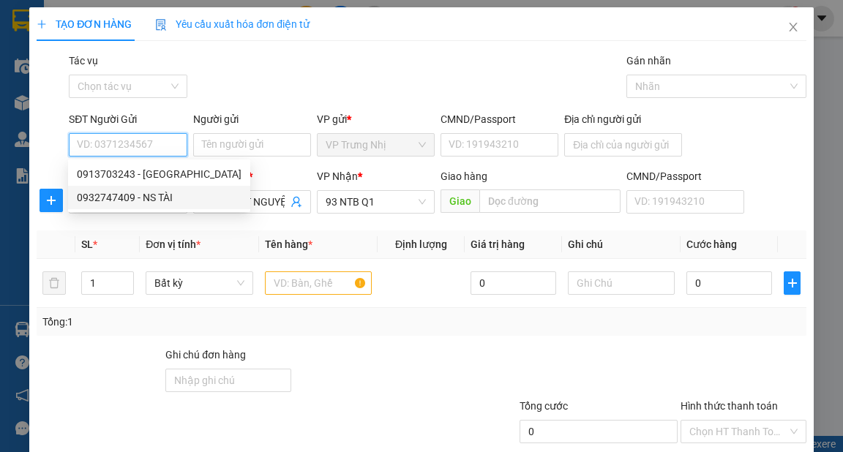
click at [170, 192] on div "0932747409 - NS TÀI" at bounding box center [159, 197] width 165 height 16
type input "0932747409"
type input "NS TÀI"
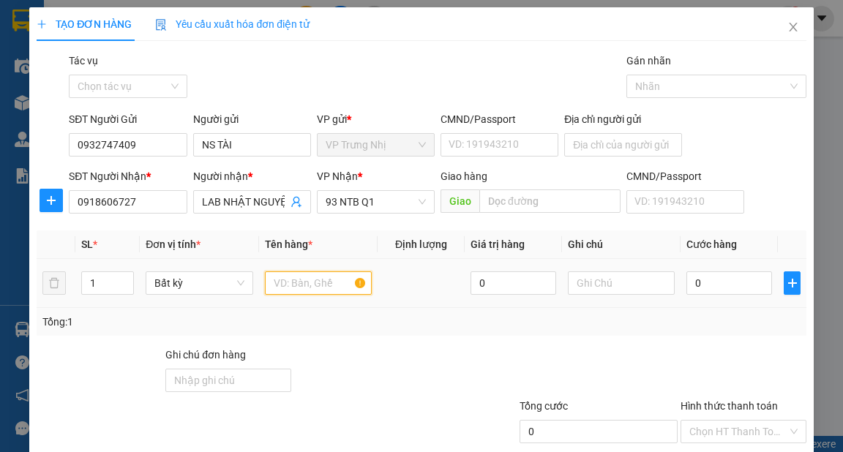
click at [321, 287] on input "text" at bounding box center [319, 282] width 108 height 23
type input "HỘP"
click at [738, 290] on input "0" at bounding box center [729, 282] width 86 height 23
type input "3"
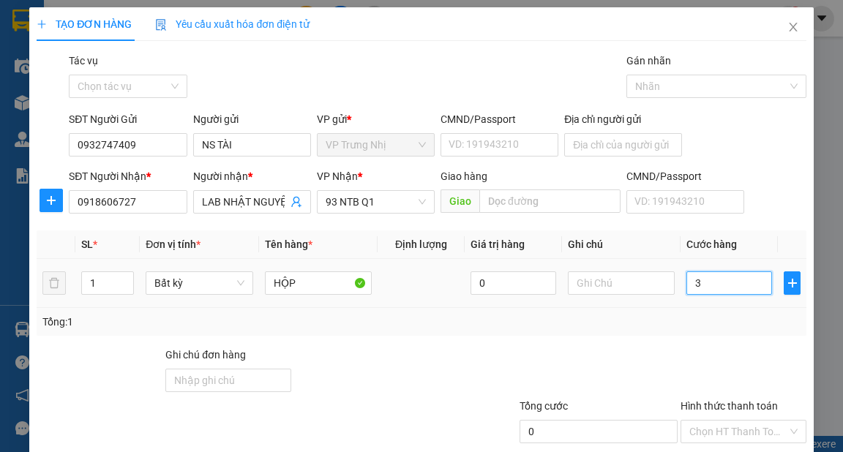
type input "3"
type input "30"
type input "30.000"
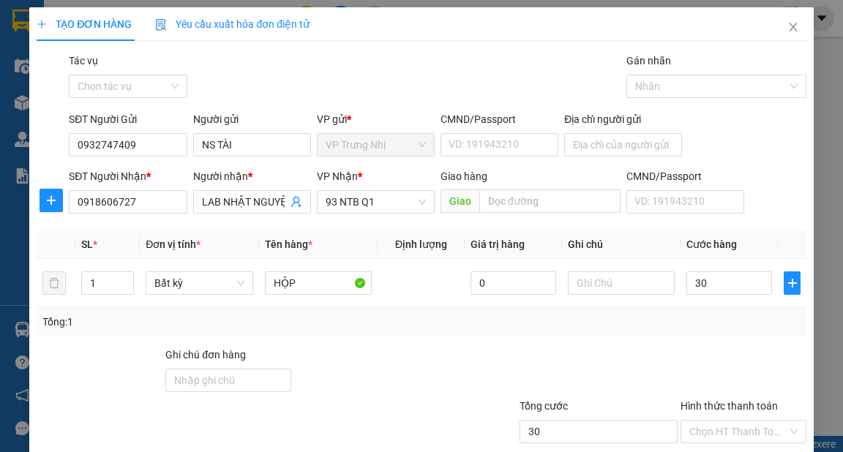
type input "30.000"
click at [706, 336] on div "Transit Pickup Surcharge Ids Transit Deliver Surcharge Ids Transit Deliver Surc…" at bounding box center [421, 283] width 769 height 460
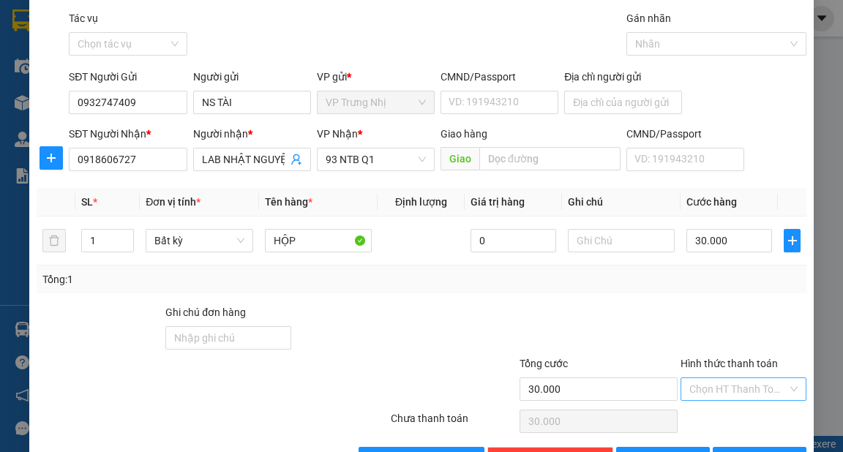
scroll to position [88, 0]
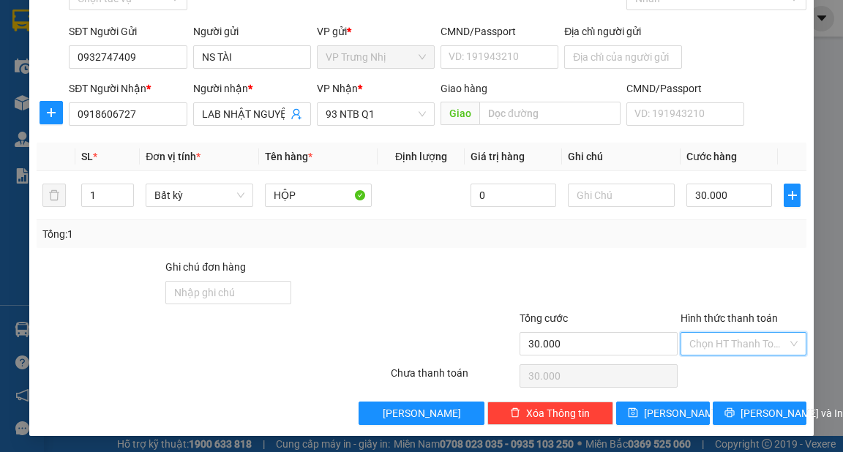
click at [751, 339] on input "Hình thức thanh toán" at bounding box center [738, 344] width 98 height 22
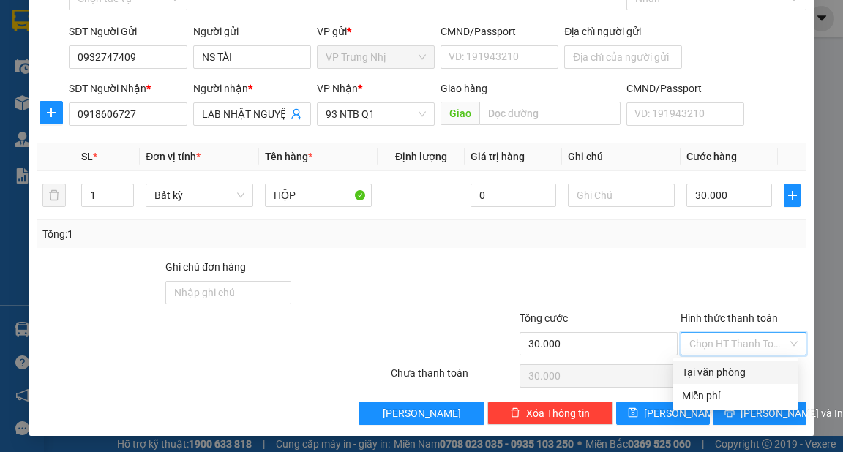
click at [757, 369] on div "Tại văn phòng" at bounding box center [735, 372] width 107 height 16
type input "0"
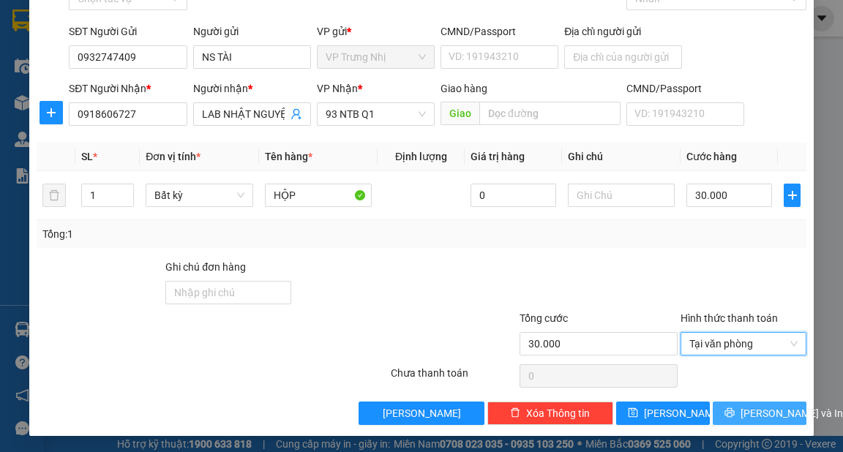
click at [762, 405] on span "Lưu và In" at bounding box center [791, 413] width 102 height 16
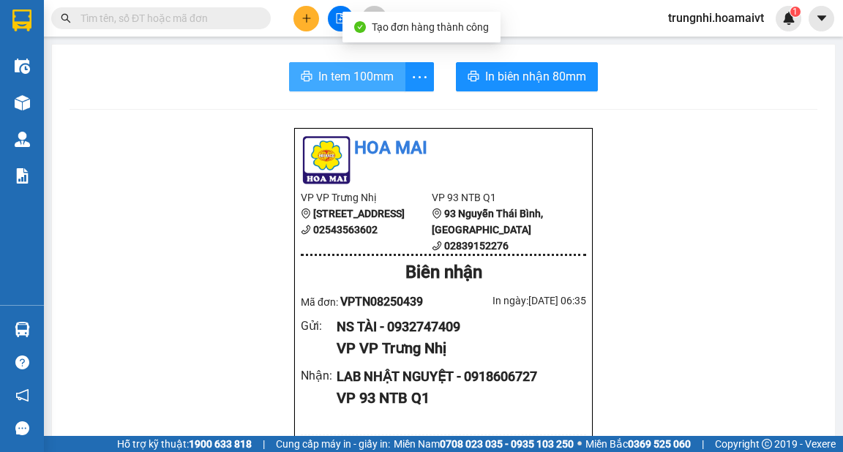
click at [381, 79] on span "In tem 100mm" at bounding box center [355, 76] width 75 height 18
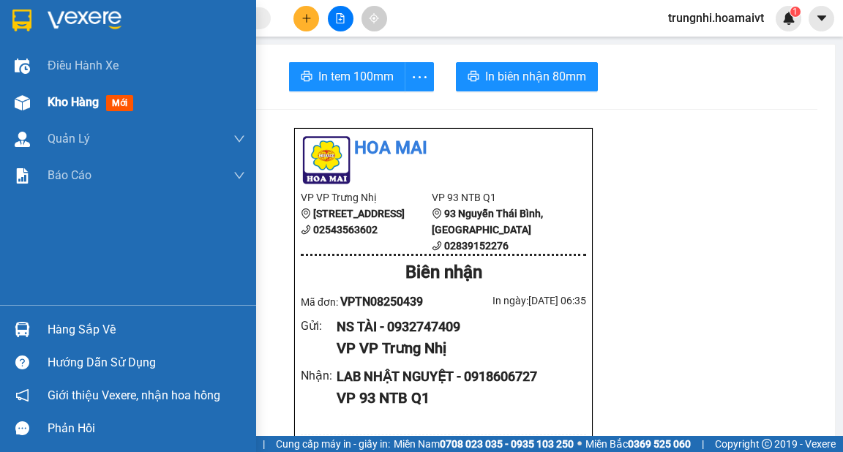
drag, startPoint x: 70, startPoint y: 100, endPoint x: 79, endPoint y: 118, distance: 19.6
click at [72, 101] on span "Kho hàng" at bounding box center [73, 102] width 51 height 14
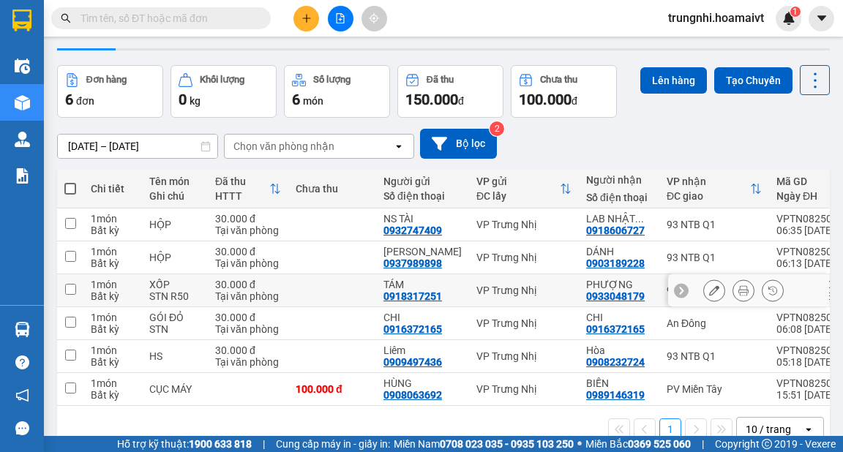
scroll to position [70, 0]
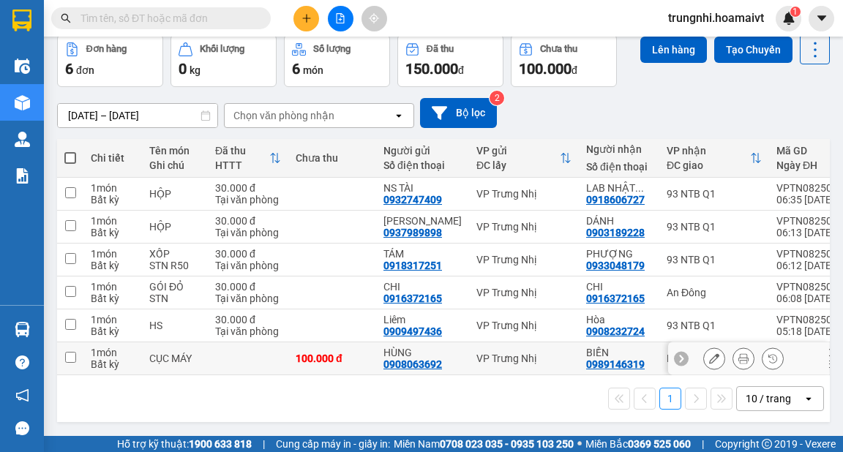
click at [67, 352] on input "checkbox" at bounding box center [70, 357] width 11 height 11
checkbox input "true"
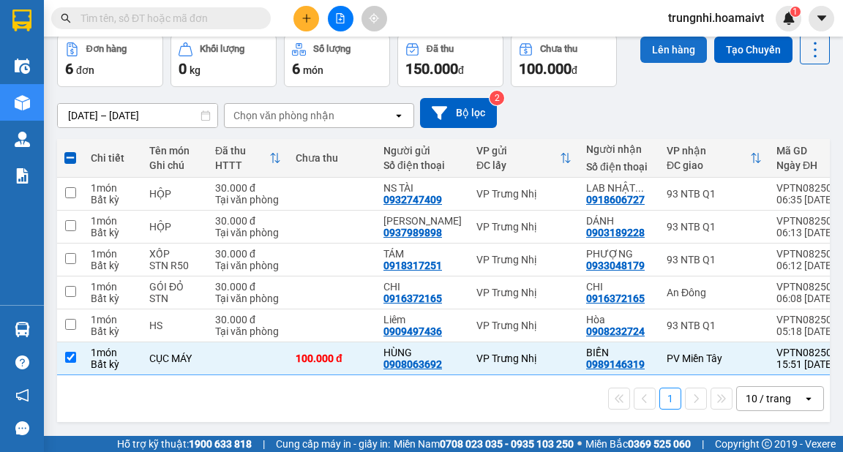
click at [667, 47] on button "Lên hàng" at bounding box center [673, 50] width 67 height 26
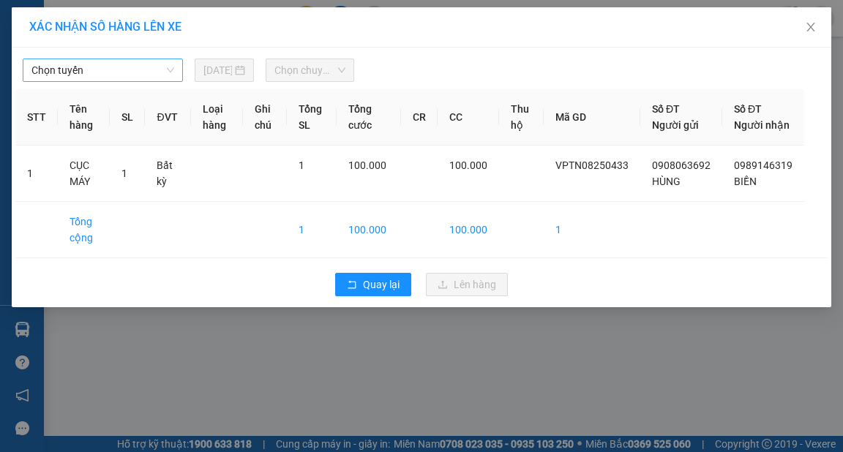
click at [159, 69] on span "Chọn tuyến" at bounding box center [102, 70] width 143 height 22
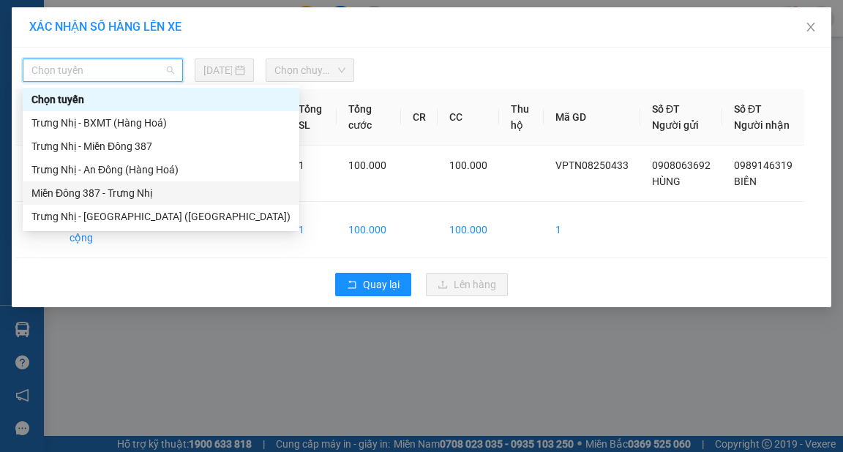
click at [118, 120] on div "Trưng Nhị - BXMT (Hàng Hoá)" at bounding box center [160, 123] width 259 height 16
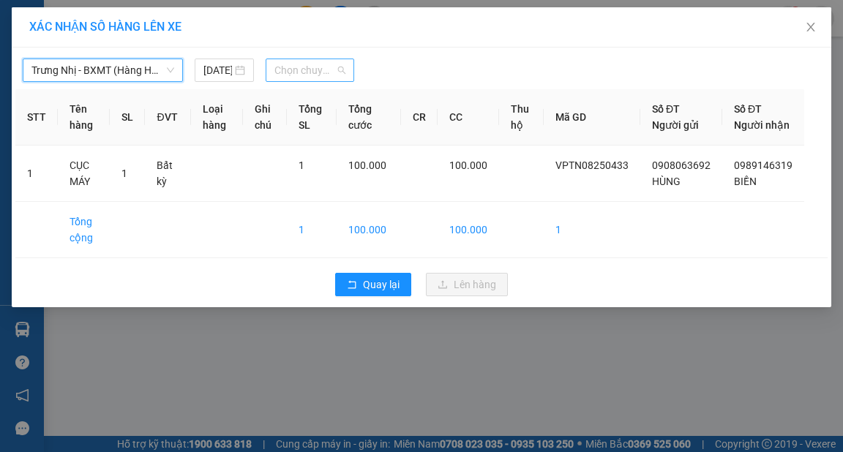
click at [323, 73] on span "Chọn chuyến" at bounding box center [309, 70] width 71 height 22
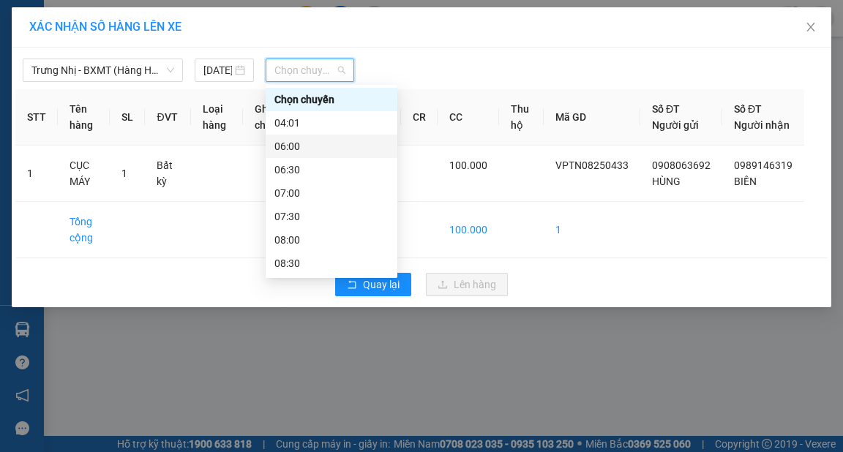
click at [287, 146] on div "06:00" at bounding box center [331, 146] width 114 height 16
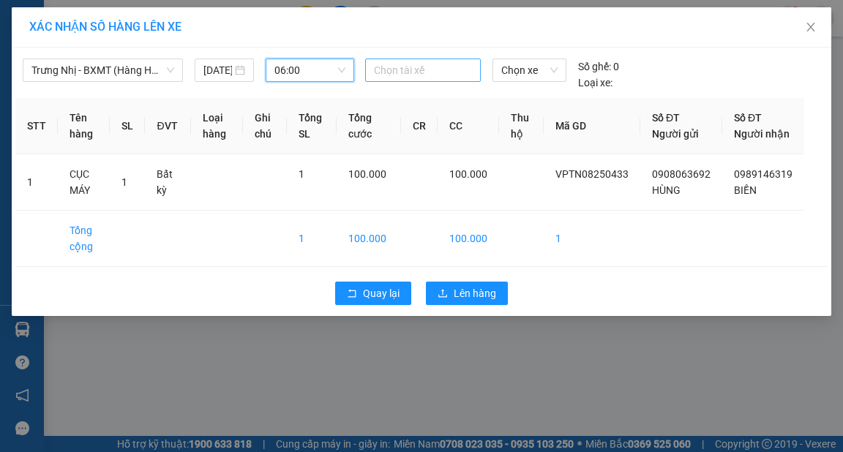
click at [404, 70] on div at bounding box center [423, 70] width 108 height 18
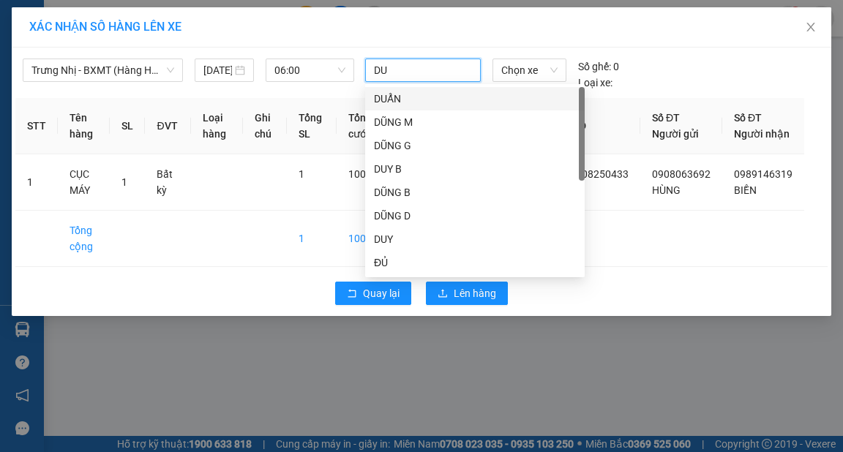
type input "DUY"
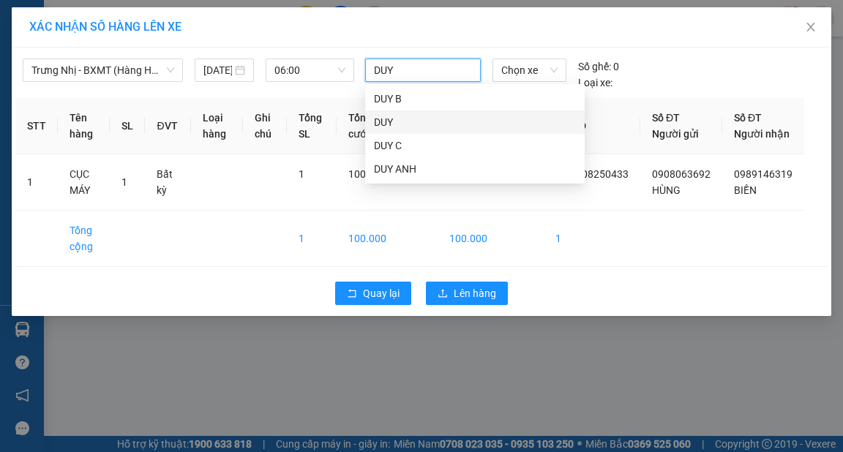
click at [396, 123] on div "DUY" at bounding box center [475, 122] width 202 height 16
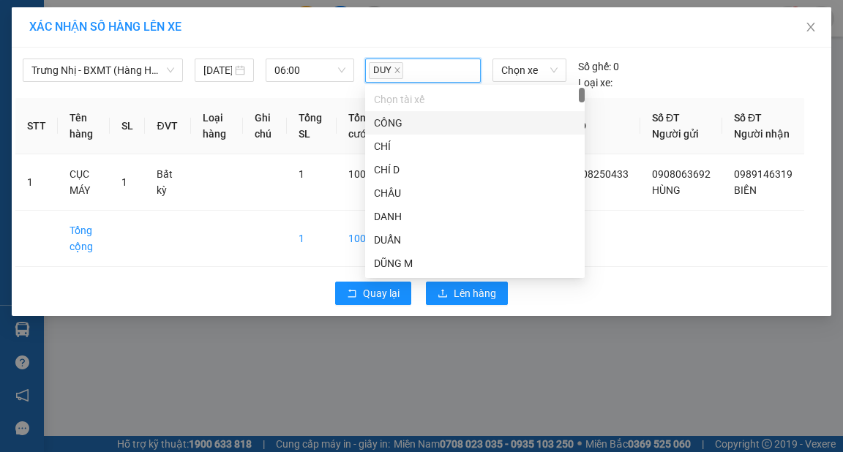
click at [504, 35] on div "XÁC NHẬN SỐ HÀNG LÊN XE" at bounding box center [421, 27] width 819 height 40
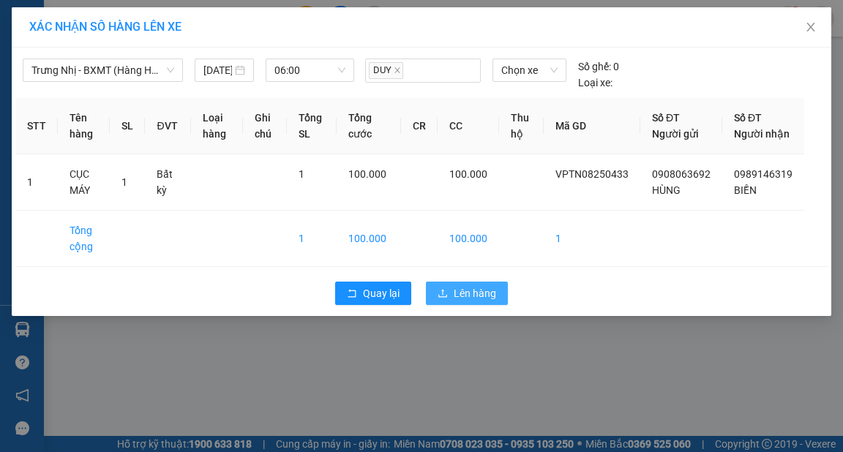
click at [462, 301] on span "Lên hàng" at bounding box center [475, 293] width 42 height 16
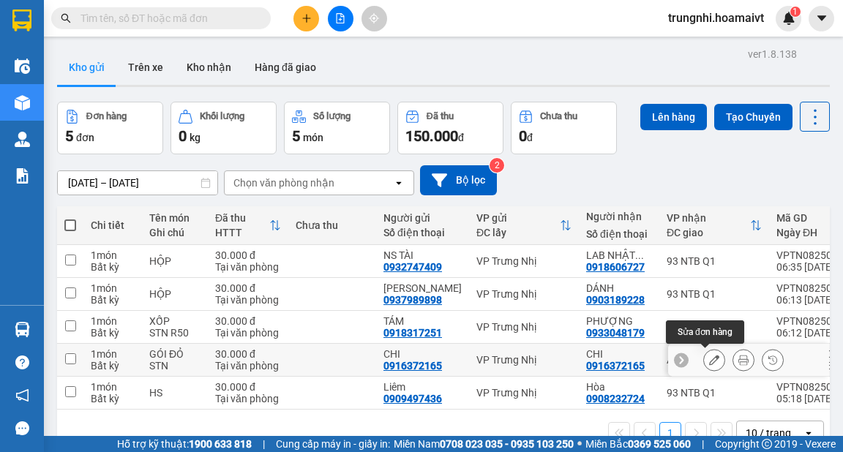
click at [709, 357] on icon at bounding box center [714, 360] width 10 height 10
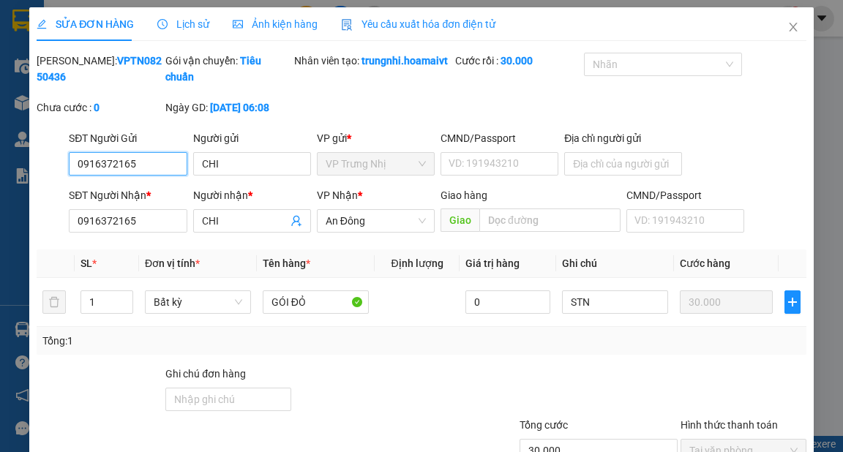
type input "0916372165"
type input "CHI"
type input "0916372165"
type input "CHI"
type input "30.000"
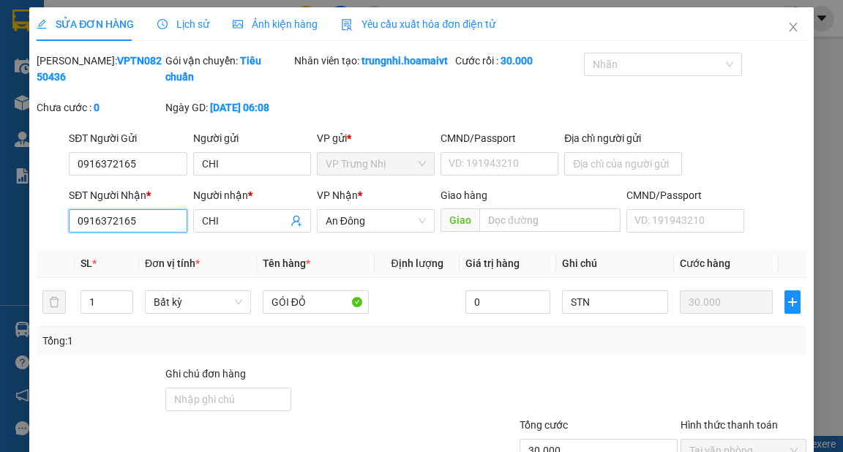
click at [61, 238] on div "SĐT Người Nhận * 0916372165 Người nhận * CHI VP Nhận * An Đông Giao hàng Giao C…" at bounding box center [421, 212] width 772 height 51
click at [135, 233] on input "SĐT Người Nhận *" at bounding box center [128, 220] width 118 height 23
drag, startPoint x: 229, startPoint y: 239, endPoint x: 180, endPoint y: 246, distance: 49.6
click at [180, 238] on div "SĐT Người Nhận * VD: 0377654321 Người nhận * CHI CHI VP Nhận * An Đông Giao hàn…" at bounding box center [437, 212] width 742 height 51
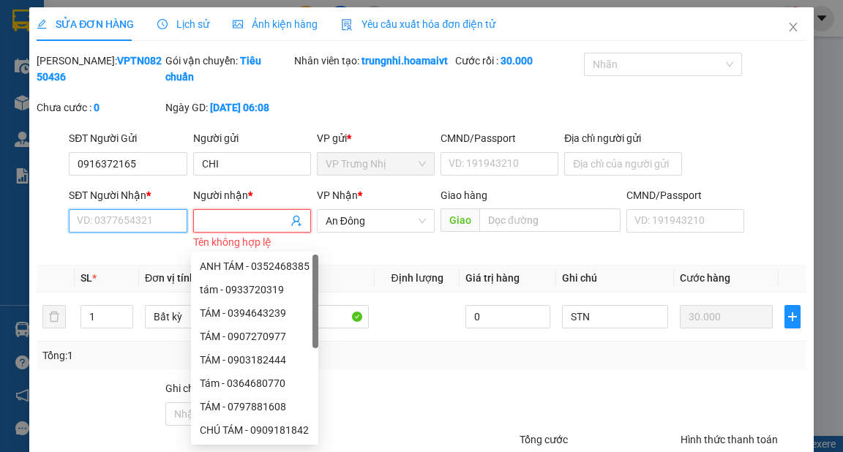
click at [146, 233] on input "SĐT Người Nhận *" at bounding box center [128, 220] width 118 height 23
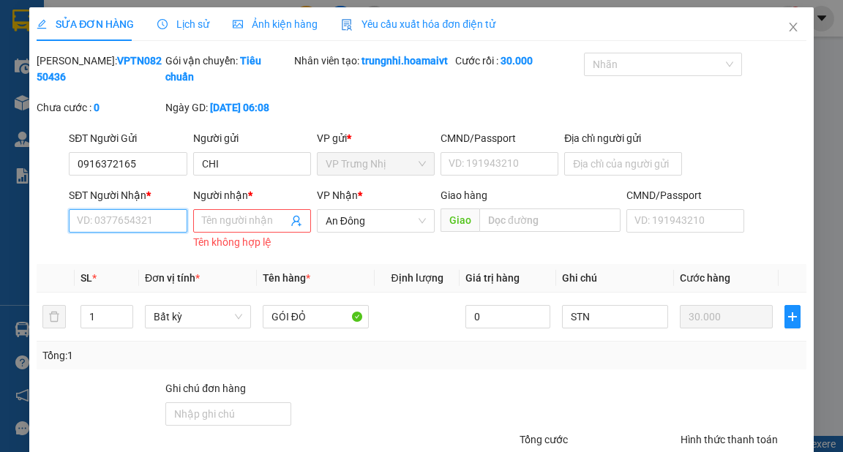
click at [143, 233] on input "SĐT Người Nhận *" at bounding box center [128, 220] width 118 height 23
type input "0903393344"
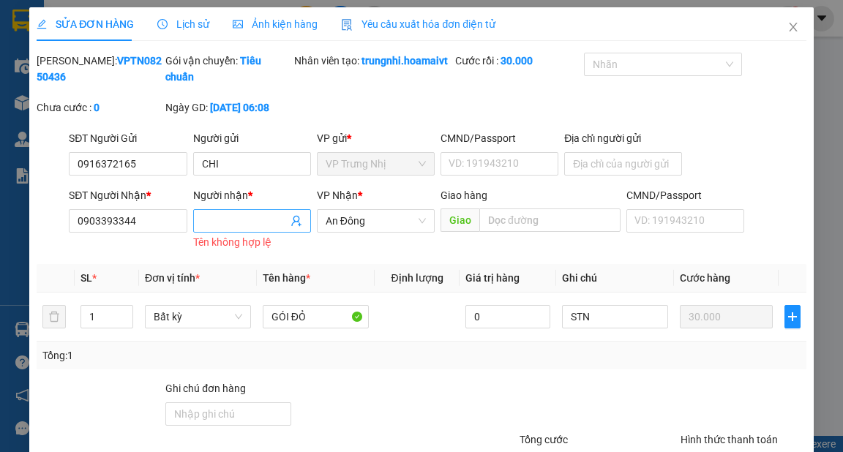
click at [273, 229] on input "Người nhận *" at bounding box center [245, 221] width 86 height 16
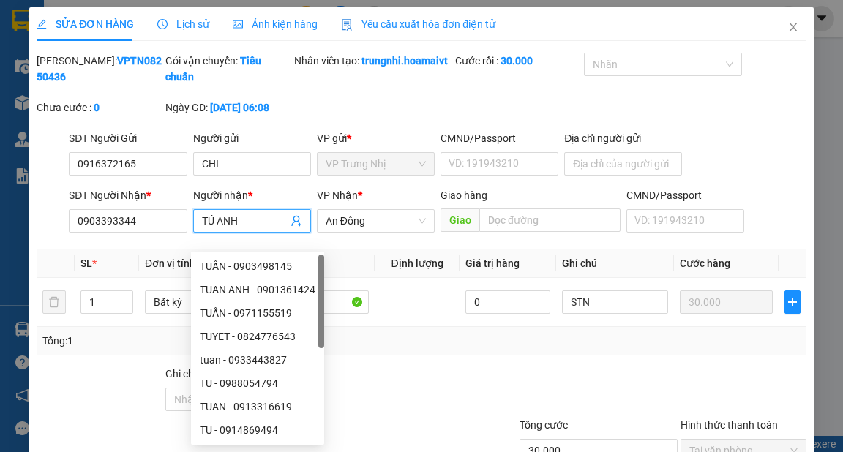
type input "TÚ ANH"
click at [649, 106] on div "Mã ĐH: VPTN08250436 Gói vận chuyển: Tiêu chuẩn Nhân viên tạo: trungnhi.hoamaivt…" at bounding box center [421, 92] width 772 height 78
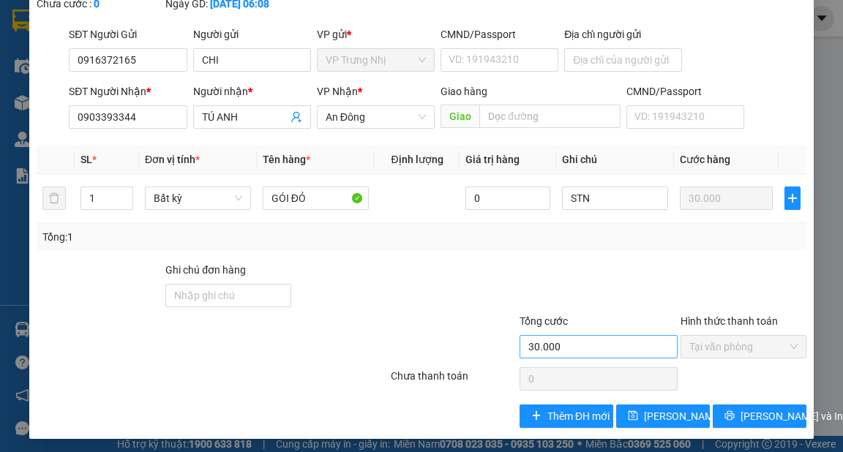
scroll to position [123, 0]
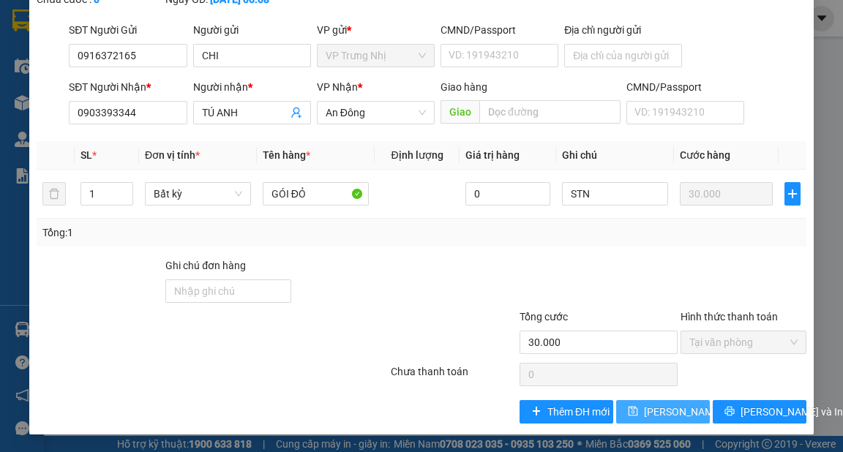
click at [674, 411] on span "Lưu thay đổi" at bounding box center [702, 412] width 117 height 16
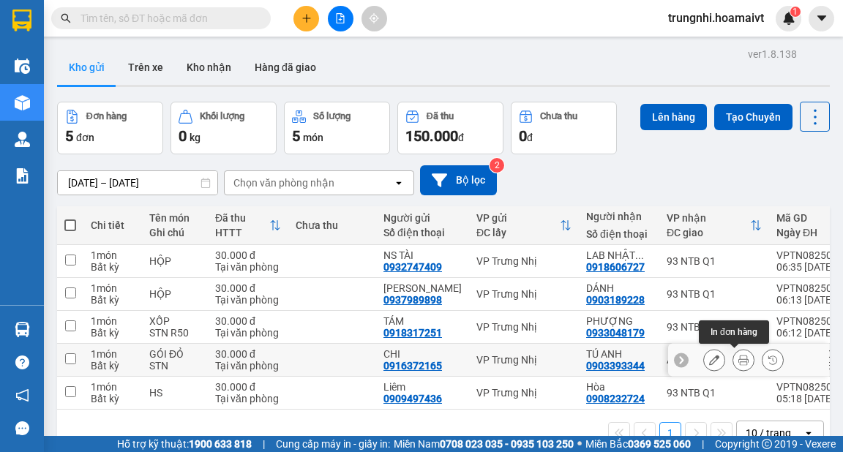
click at [742, 358] on button at bounding box center [743, 360] width 20 height 26
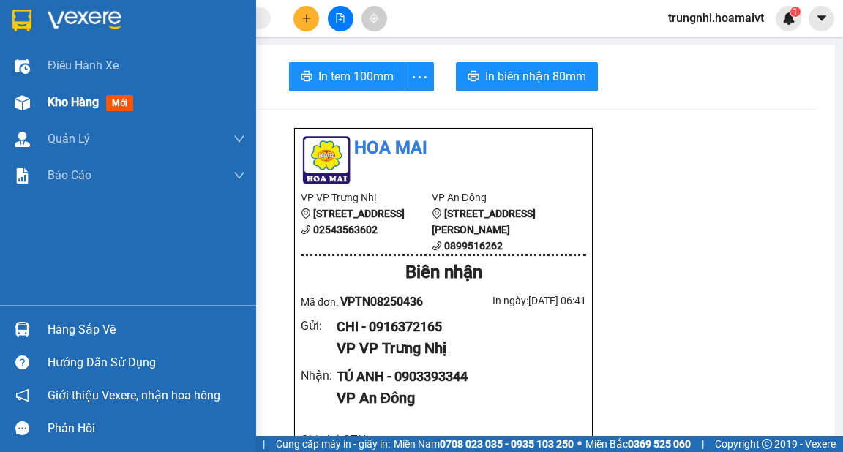
click at [78, 101] on span "Kho hàng" at bounding box center [73, 102] width 51 height 14
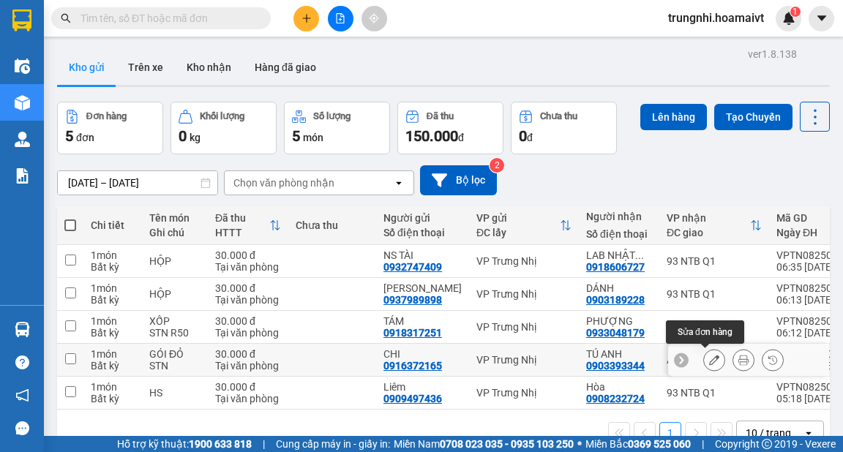
click at [709, 360] on icon at bounding box center [714, 360] width 10 height 10
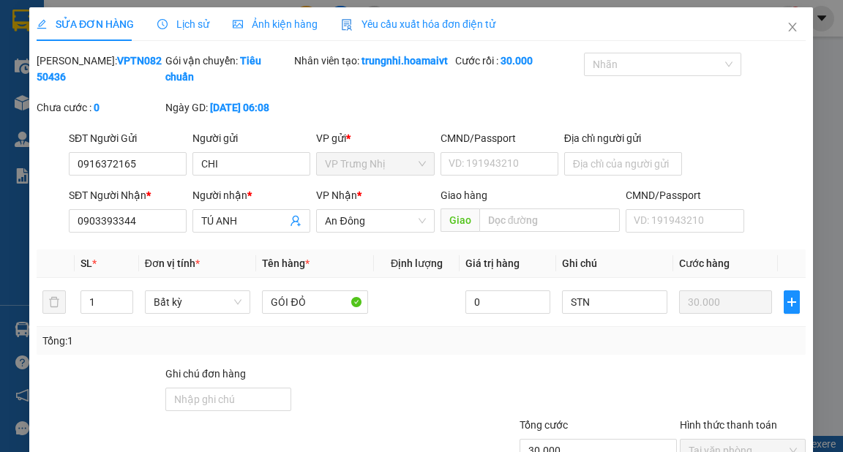
type input "0916372165"
type input "CHI"
type input "0903393344"
type input "TÚ ANH"
type input "30.000"
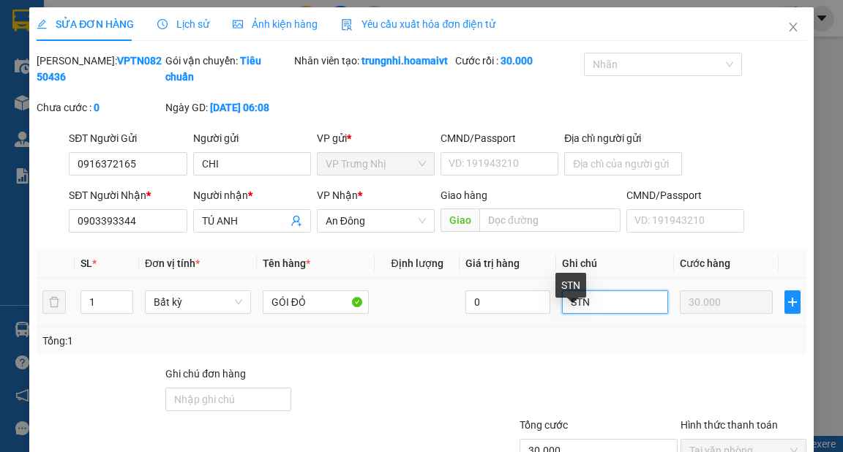
click at [617, 314] on input "STN" at bounding box center [615, 301] width 106 height 23
type input "STN R30"
click at [651, 378] on div "Total Paid Fee 30.000 Total UnPaid Fee 0 Cash Collection Total Fee Mã ĐH: VPTN0…" at bounding box center [421, 292] width 769 height 479
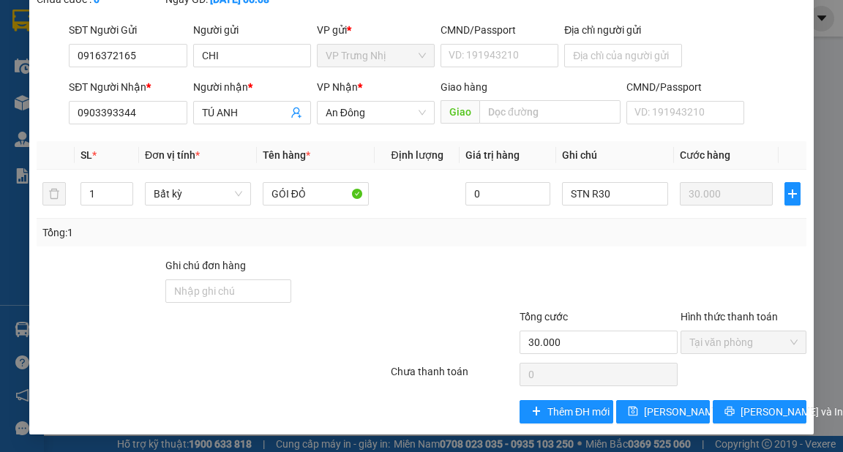
scroll to position [123, 0]
click at [745, 416] on span "Lưu và In" at bounding box center [791, 412] width 102 height 16
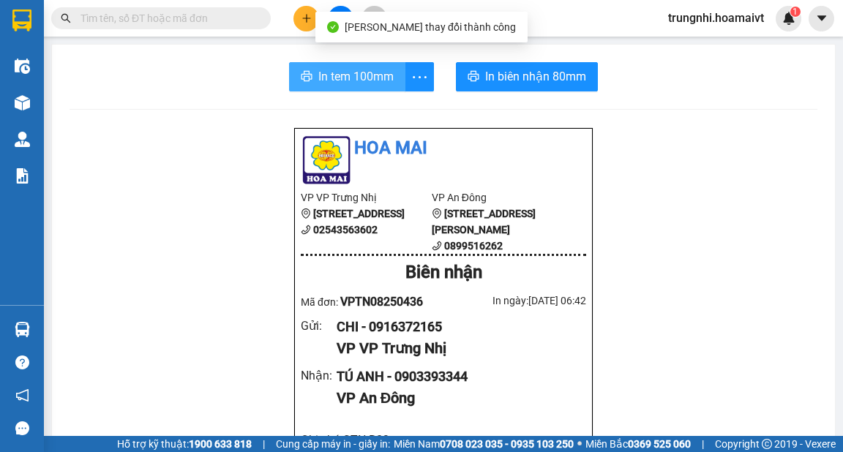
click at [353, 82] on span "In tem 100mm" at bounding box center [355, 76] width 75 height 18
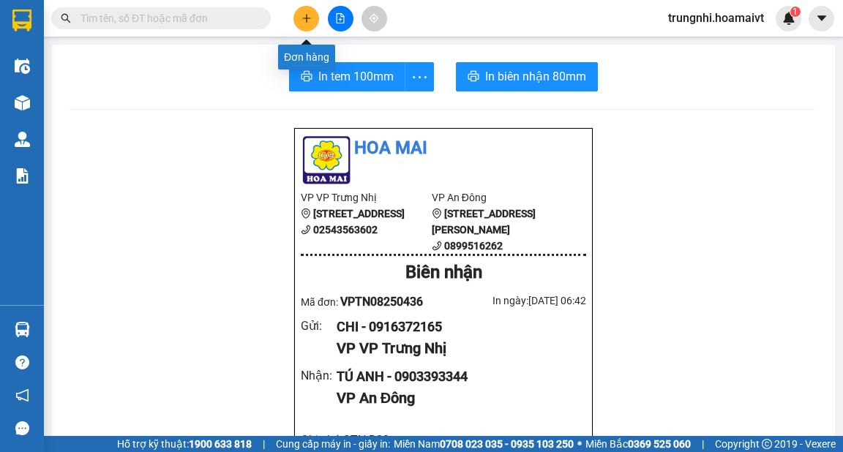
click at [309, 15] on icon "plus" at bounding box center [306, 18] width 10 height 10
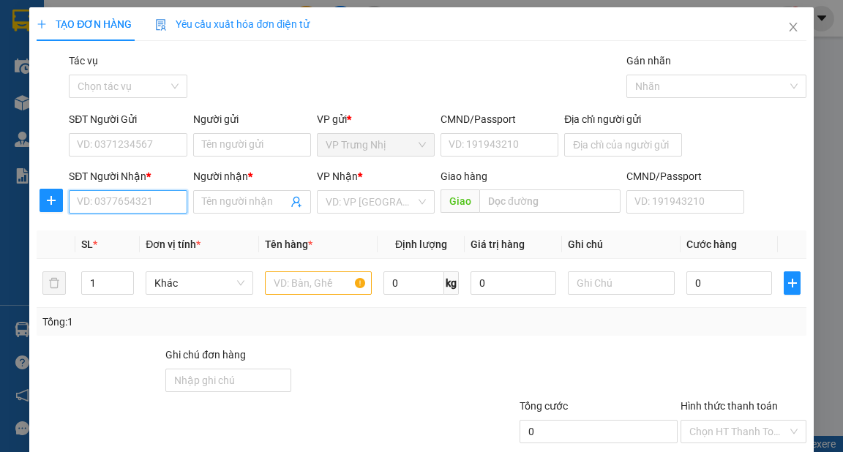
click at [126, 202] on input "SĐT Người Nhận *" at bounding box center [128, 201] width 118 height 23
type input "0983503732"
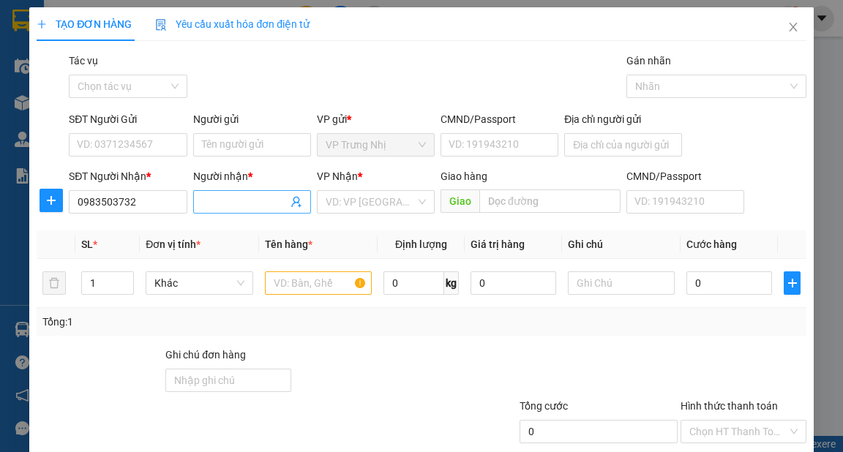
click at [247, 200] on input "Người nhận *" at bounding box center [245, 202] width 86 height 16
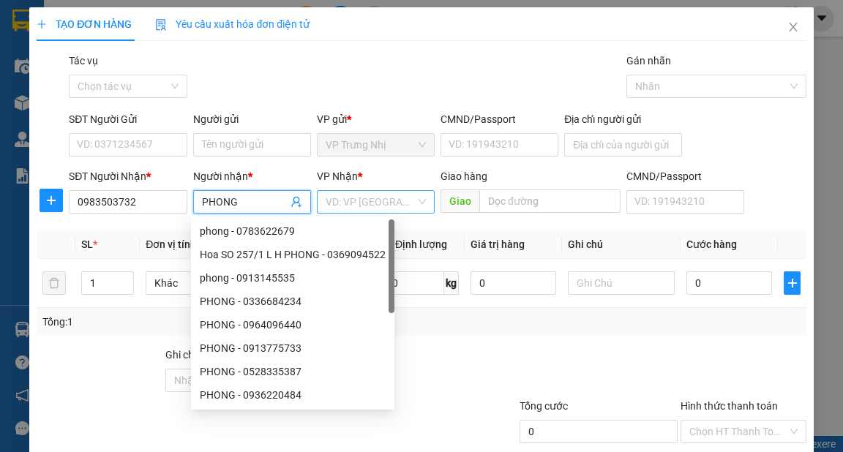
click at [411, 197] on div "VD: VP Sài Gòn" at bounding box center [376, 201] width 118 height 23
type input "PHONG"
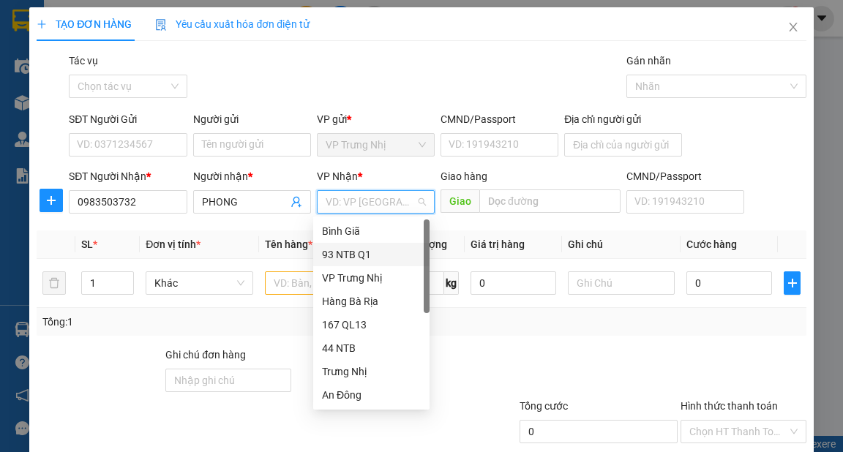
click at [352, 252] on div "93 NTB Q1" at bounding box center [371, 254] width 99 height 16
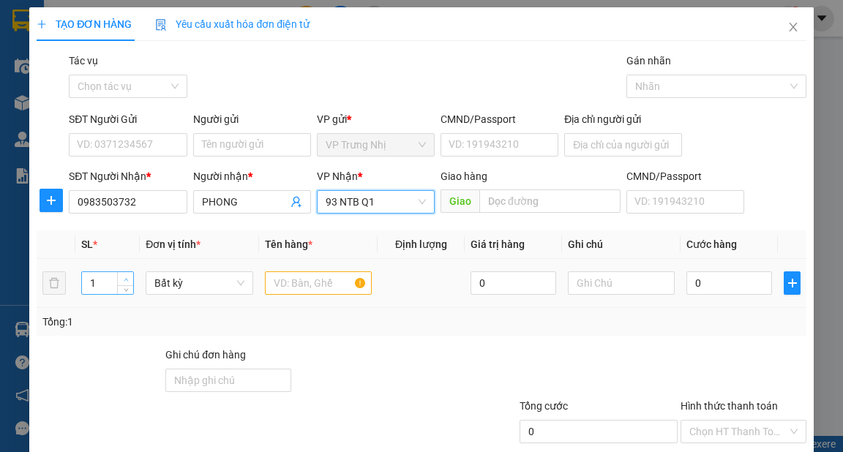
type input "2"
click at [124, 275] on span "up" at bounding box center [125, 279] width 9 height 9
click at [294, 286] on input "text" at bounding box center [319, 282] width 108 height 23
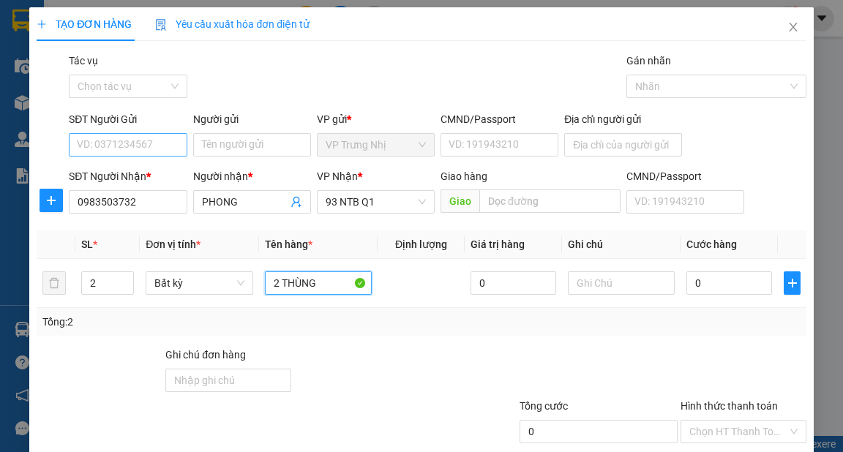
type input "2 THÙNG"
click at [138, 146] on input "SĐT Người Gửi" at bounding box center [128, 144] width 118 height 23
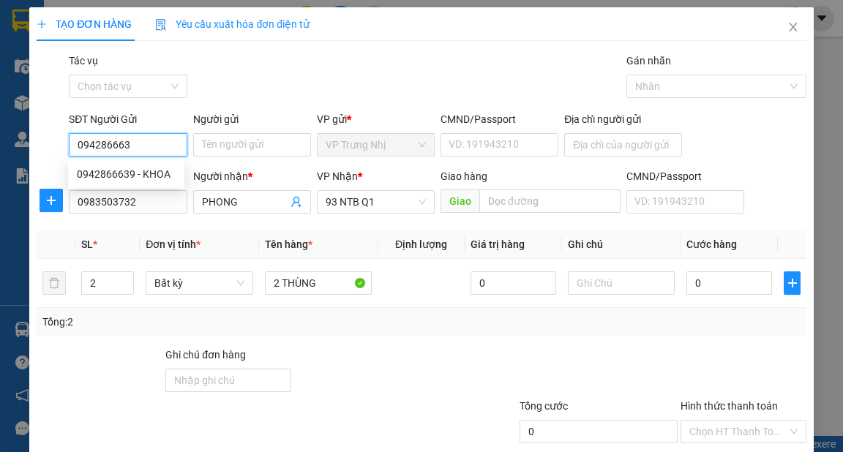
type input "0942866639"
click at [156, 176] on div "0942866639 - KHOA" at bounding box center [126, 174] width 99 height 16
type input "KHOA"
type input "0942866639"
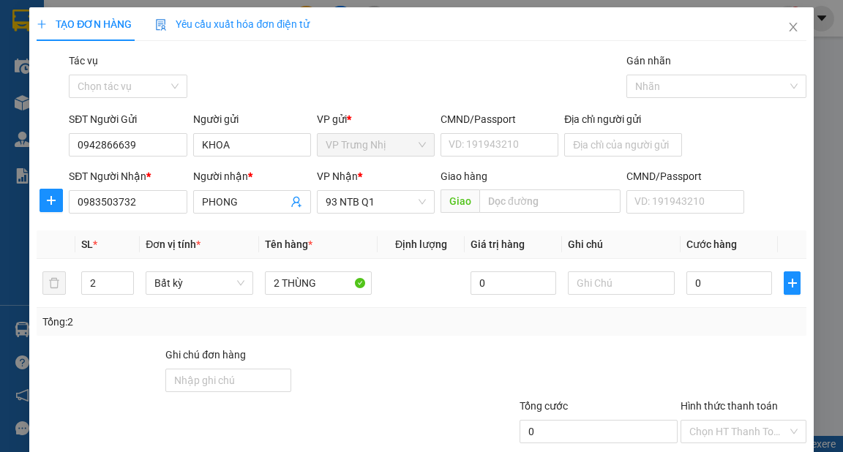
click at [445, 72] on div "Gói vận chuyển * Tiêu chuẩn Tác vụ Chọn tác vụ Gán nhãn Nhãn" at bounding box center [437, 78] width 742 height 51
click at [727, 287] on input "0" at bounding box center [729, 282] width 86 height 23
type input "8"
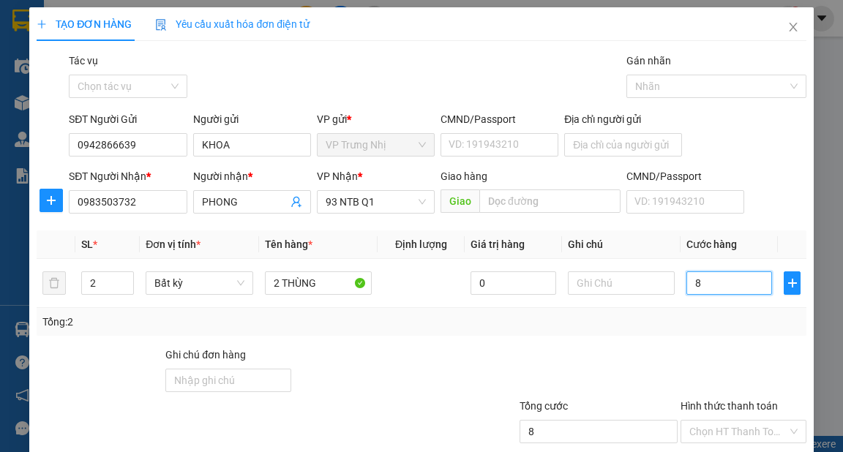
type input "80"
type input "80.000"
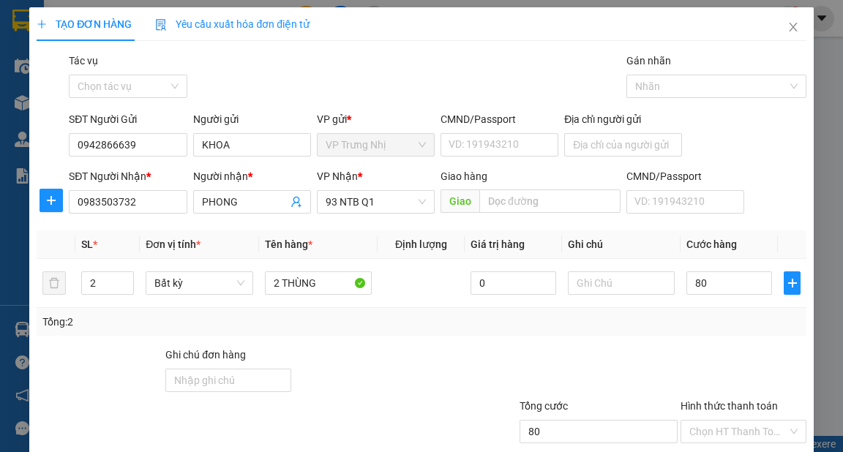
type input "80.000"
click at [680, 354] on div at bounding box center [743, 372] width 129 height 51
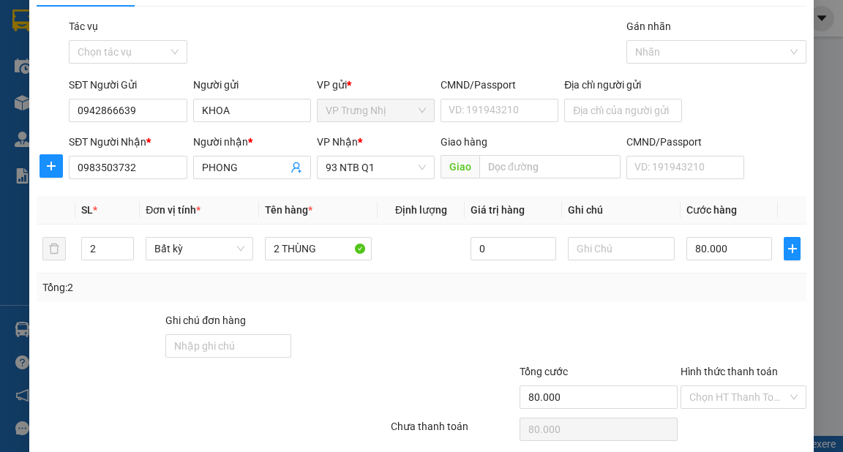
scroll to position [88, 0]
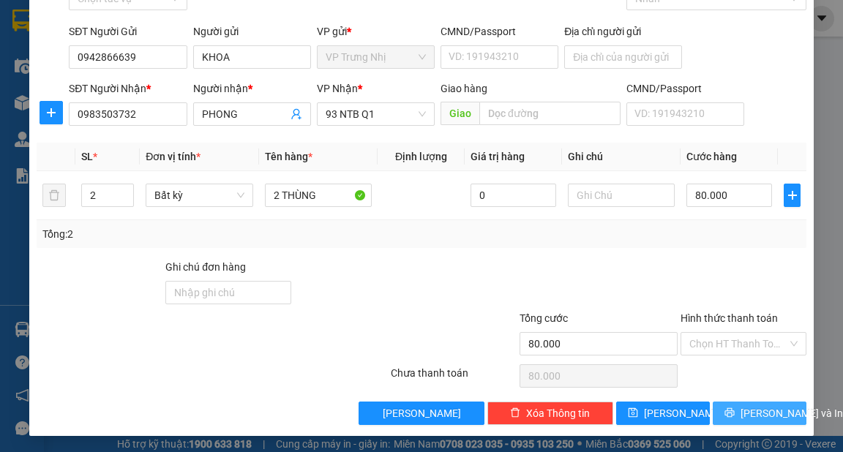
click at [772, 411] on span "Lưu và In" at bounding box center [791, 413] width 102 height 16
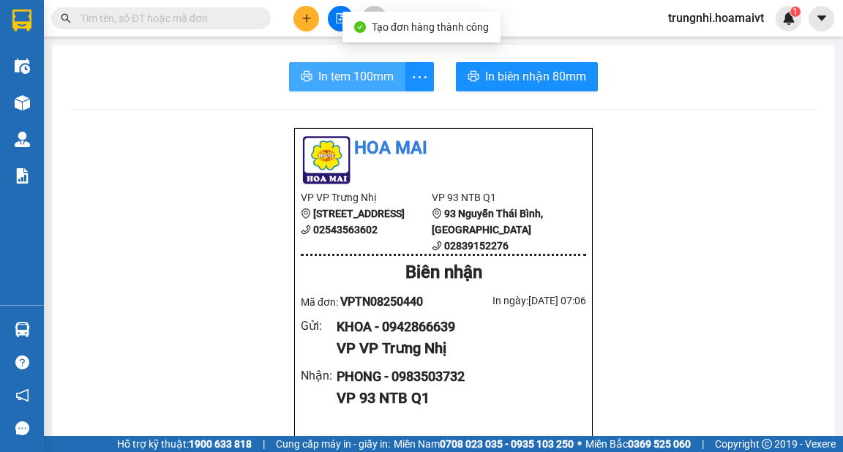
click at [345, 78] on span "In tem 100mm" at bounding box center [355, 76] width 75 height 18
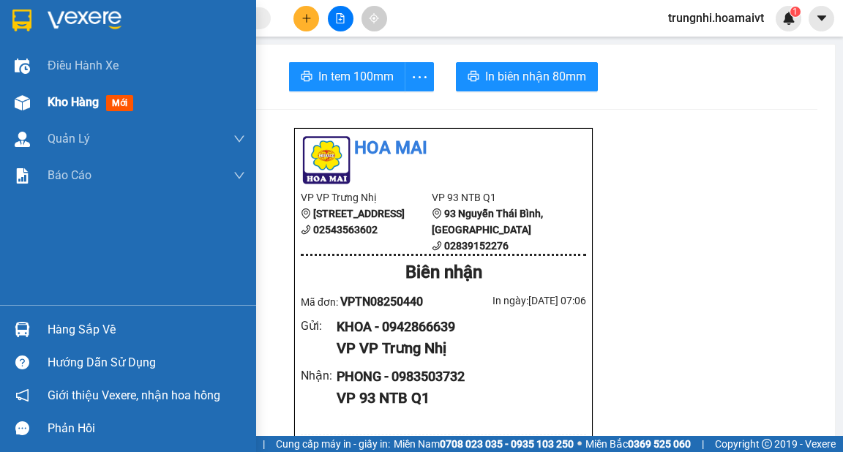
click at [79, 102] on span "Kho hàng" at bounding box center [73, 102] width 51 height 14
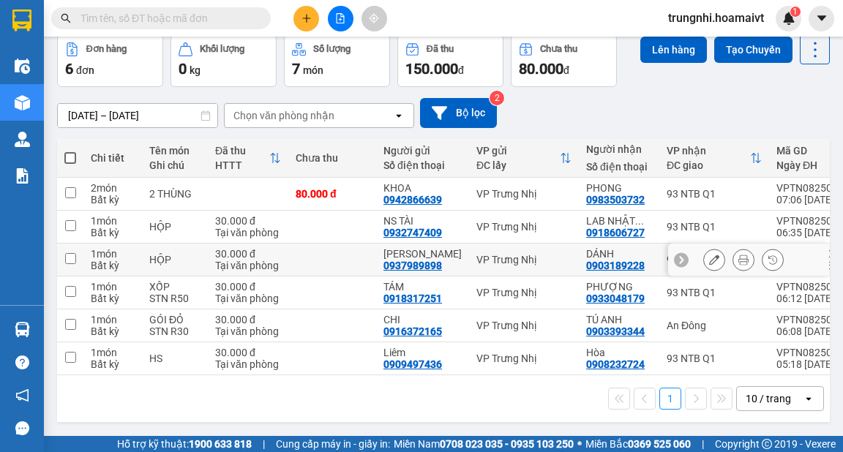
scroll to position [70, 0]
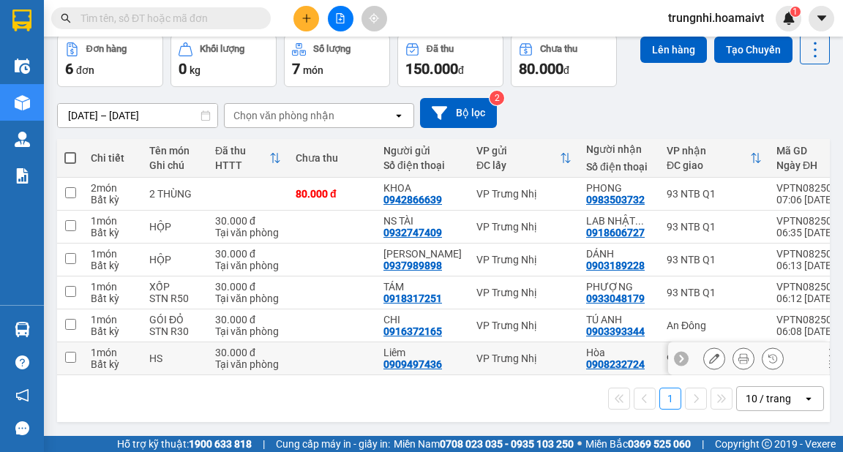
click at [69, 347] on td at bounding box center [70, 358] width 26 height 33
checkbox input "true"
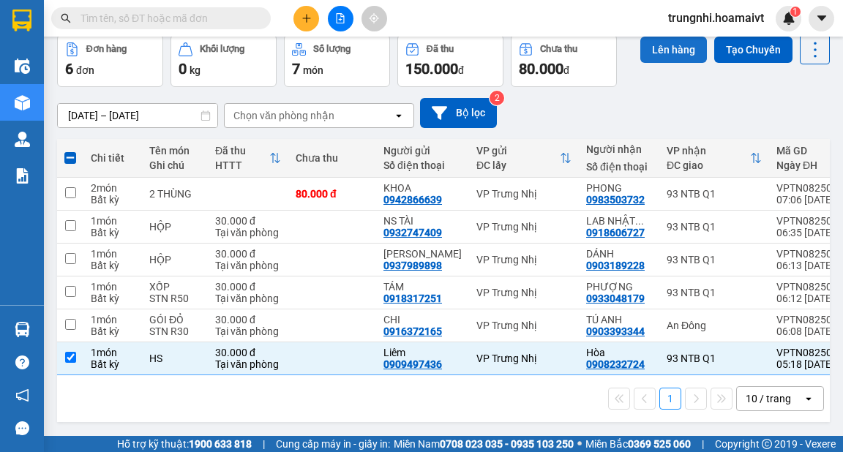
click at [658, 45] on button "Lên hàng" at bounding box center [673, 50] width 67 height 26
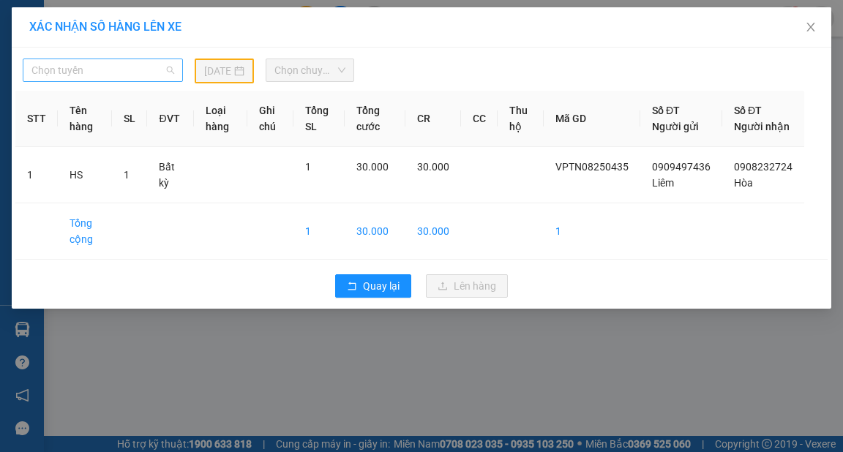
click at [163, 64] on span "Chọn tuyến" at bounding box center [102, 70] width 143 height 22
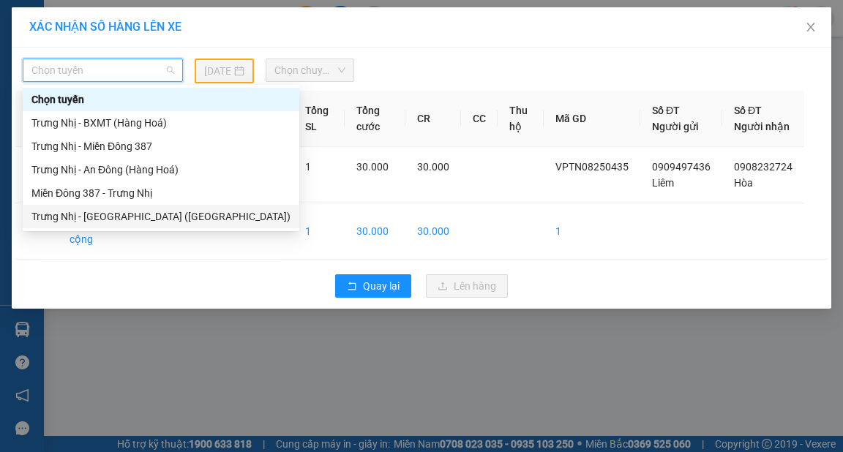
click at [138, 217] on div "Trưng Nhị - Sài Gòn (Hàng Hoá)" at bounding box center [160, 216] width 259 height 16
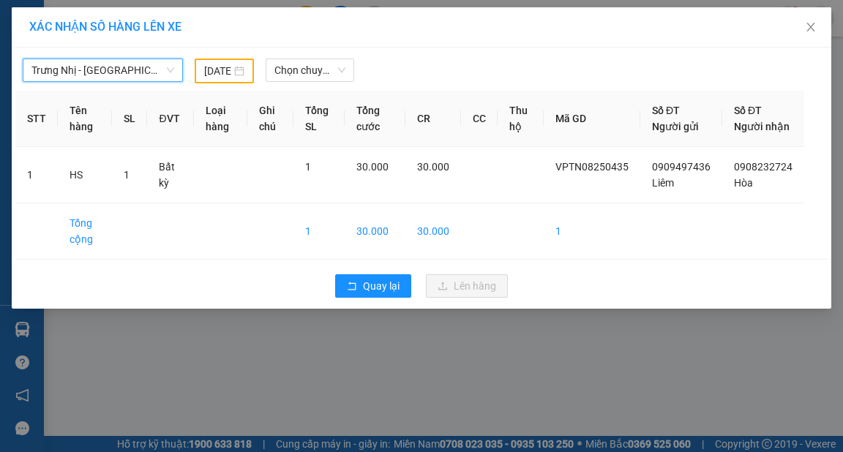
click at [243, 71] on div "13/08/2025" at bounding box center [224, 71] width 41 height 16
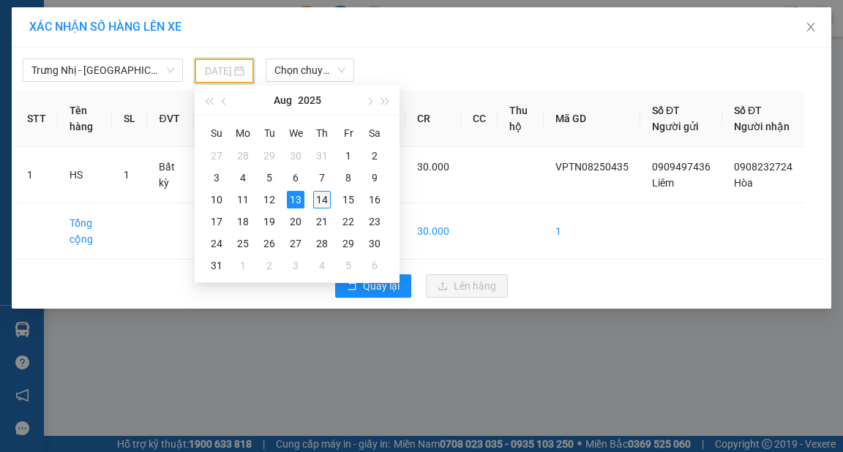
click at [317, 199] on div "14" at bounding box center [322, 200] width 18 height 18
type input "14/08/2025"
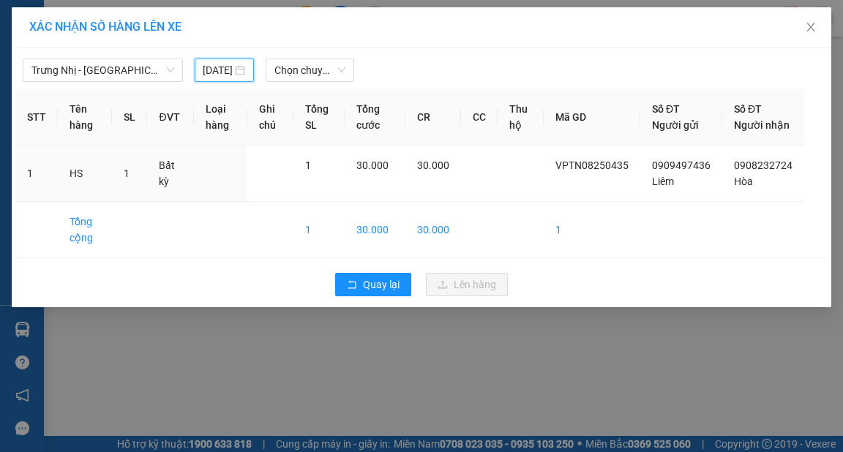
scroll to position [0, 23]
click at [322, 73] on span "Chọn chuyến" at bounding box center [309, 70] width 71 height 22
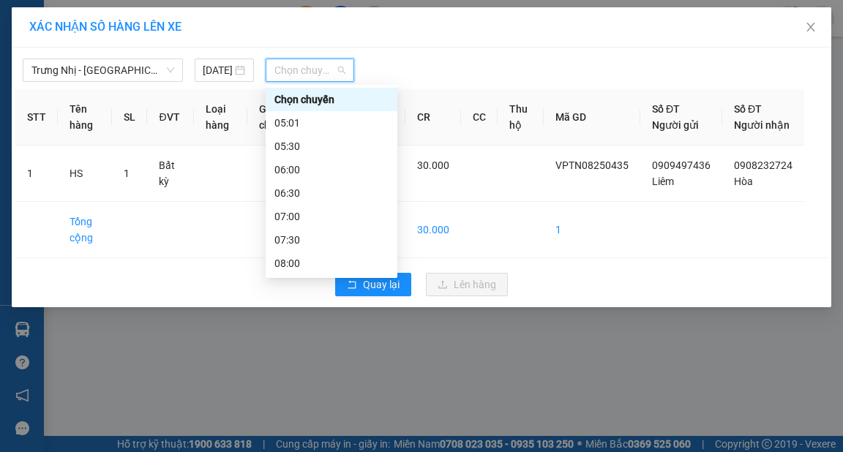
scroll to position [0, 0]
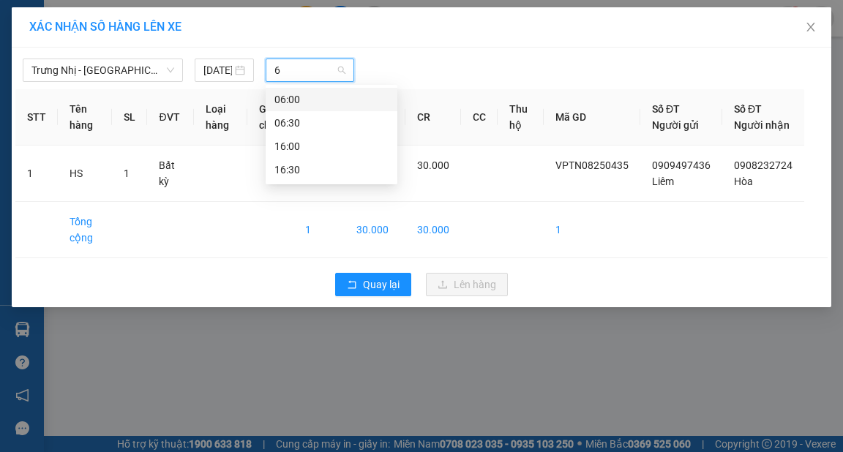
type input "6"
click at [287, 101] on div "06:00" at bounding box center [331, 99] width 114 height 16
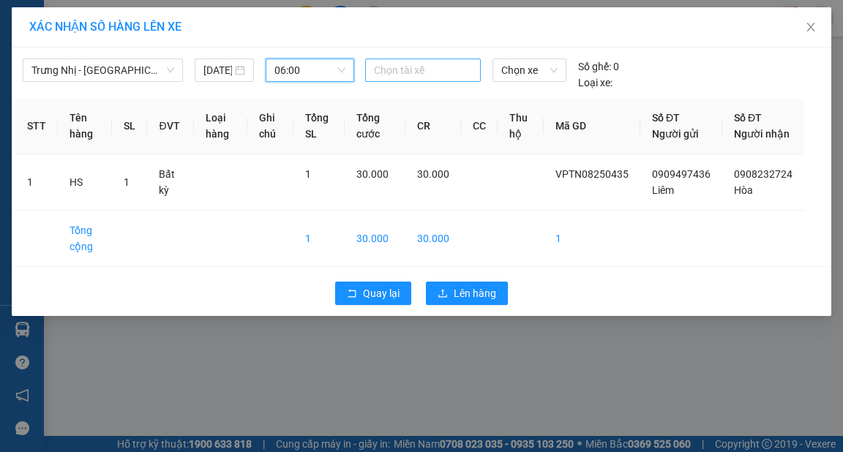
click at [442, 63] on div at bounding box center [423, 70] width 108 height 18
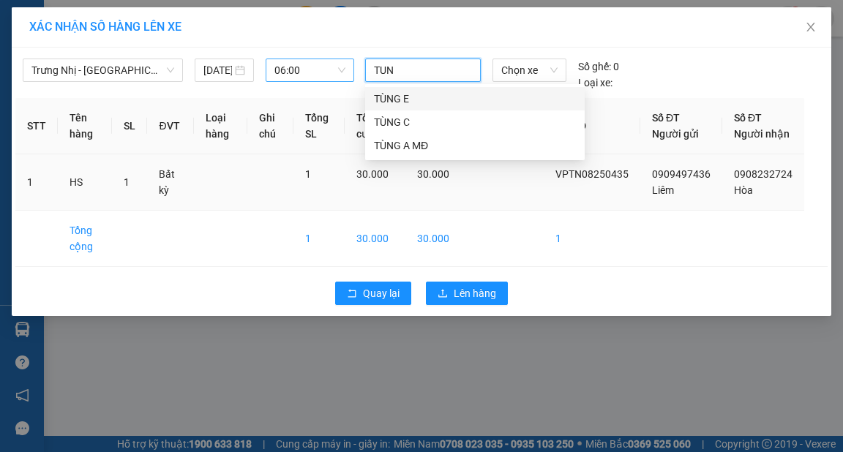
type input "TUNG"
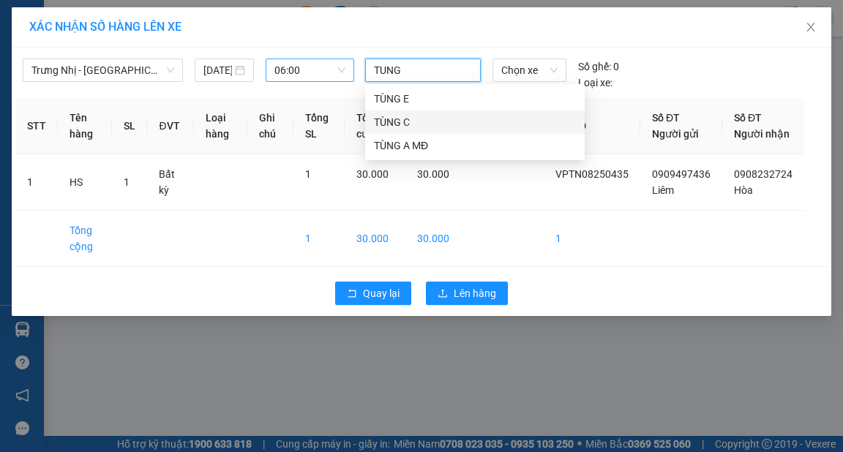
click at [384, 118] on div "TÙNG C" at bounding box center [475, 122] width 202 height 16
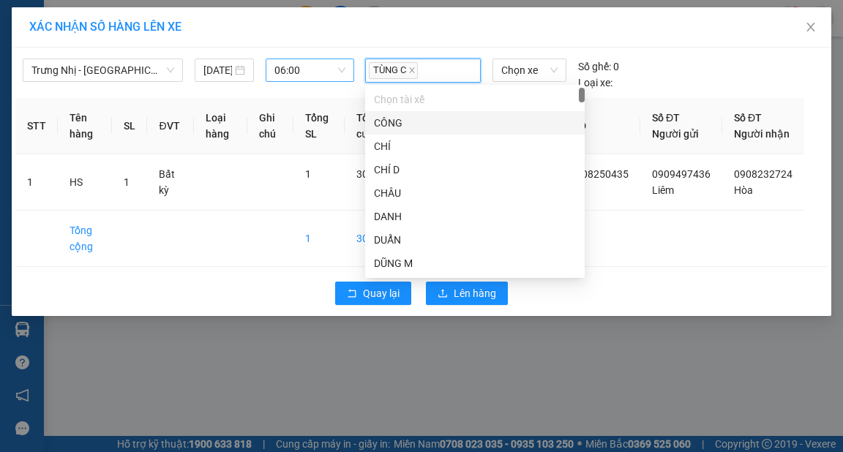
click at [499, 38] on div "XÁC NHẬN SỐ HÀNG LÊN XE" at bounding box center [421, 27] width 819 height 40
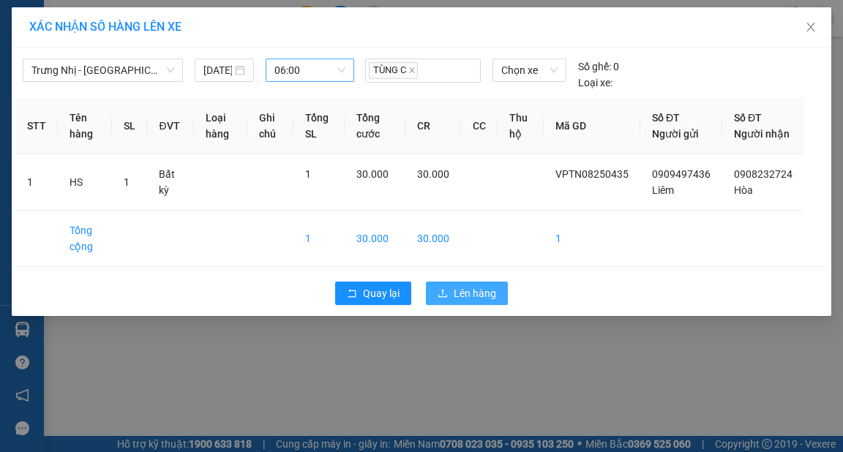
click at [492, 301] on span "Lên hàng" at bounding box center [475, 293] width 42 height 16
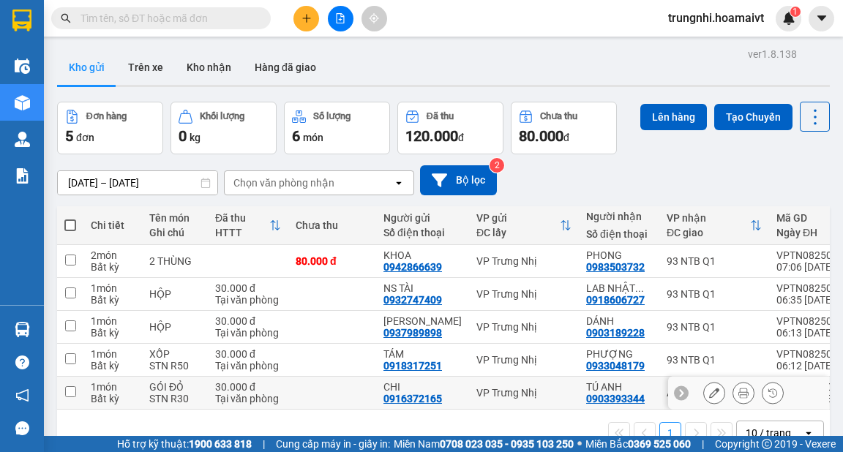
click at [72, 391] on input "checkbox" at bounding box center [70, 391] width 11 height 11
checkbox input "true"
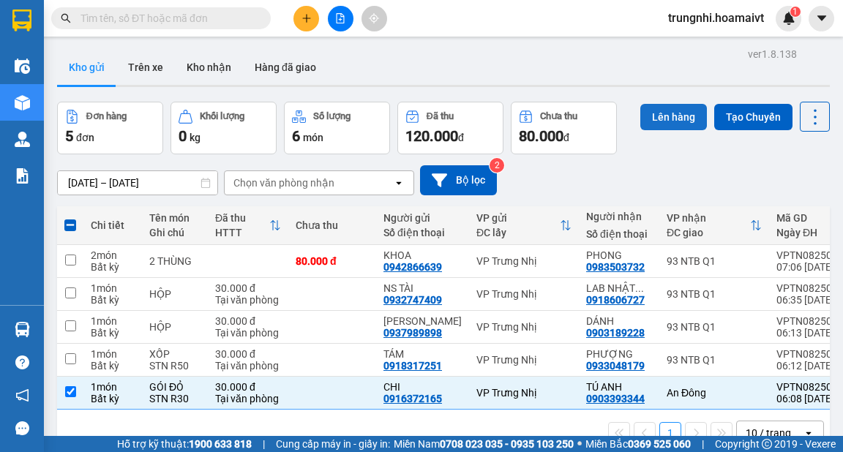
click at [680, 114] on button "Lên hàng" at bounding box center [673, 117] width 67 height 26
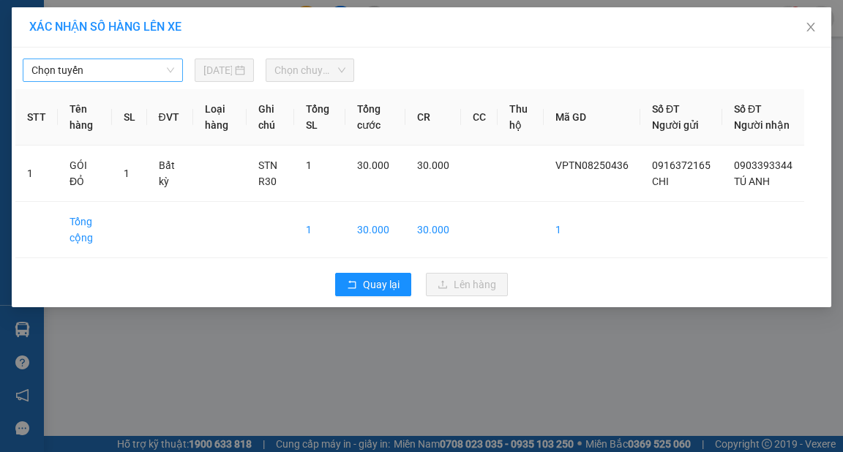
click at [165, 71] on span "Chọn tuyến" at bounding box center [102, 70] width 143 height 22
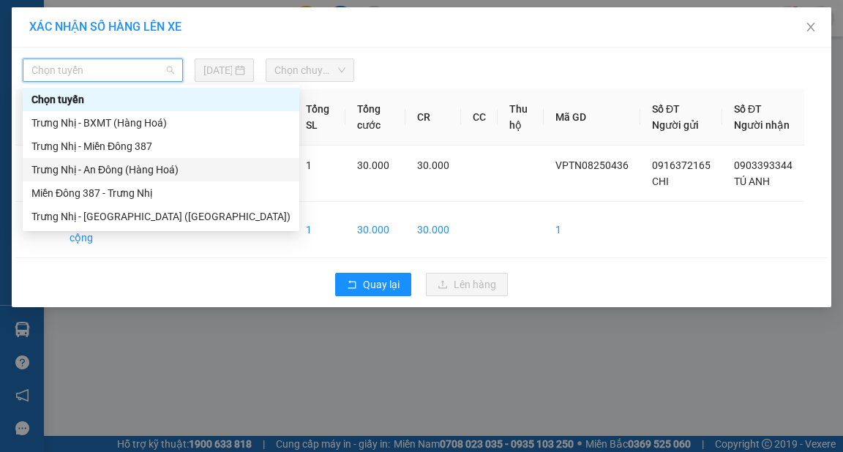
click at [119, 167] on div "Trưng Nhị - An Đông (Hàng Hoá)" at bounding box center [160, 170] width 259 height 16
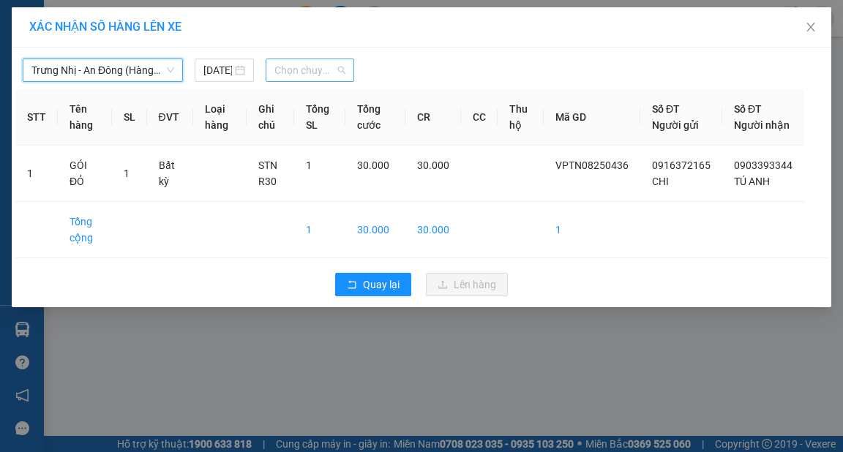
click at [325, 77] on span "Chọn chuyến" at bounding box center [309, 70] width 71 height 22
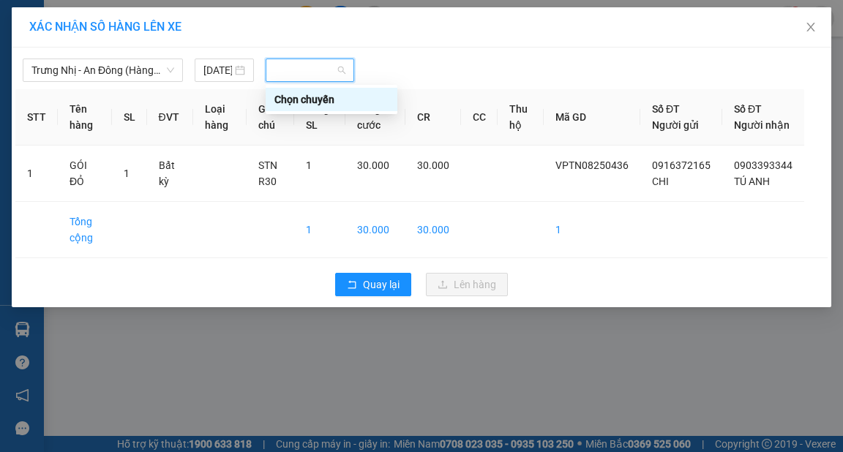
type input "7"
drag, startPoint x: 320, startPoint y: 74, endPoint x: 266, endPoint y: 72, distance: 54.1
click at [266, 72] on div "07" at bounding box center [310, 70] width 89 height 23
type input "7"
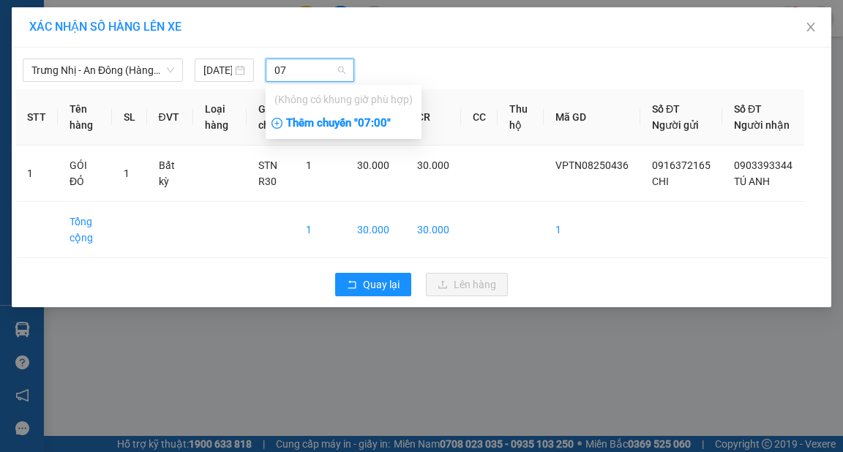
type input "07"
click at [383, 121] on div "Thêm chuyến " 07:00 "" at bounding box center [344, 123] width 156 height 25
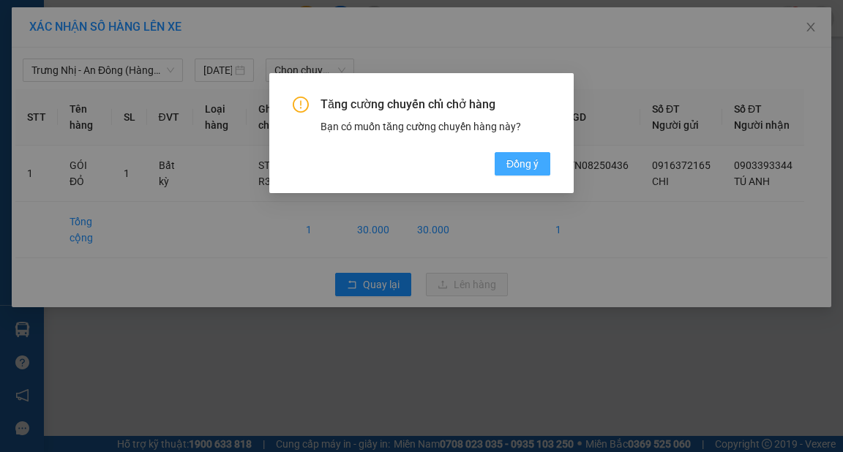
click at [536, 159] on span "Đồng ý" at bounding box center [522, 164] width 32 height 16
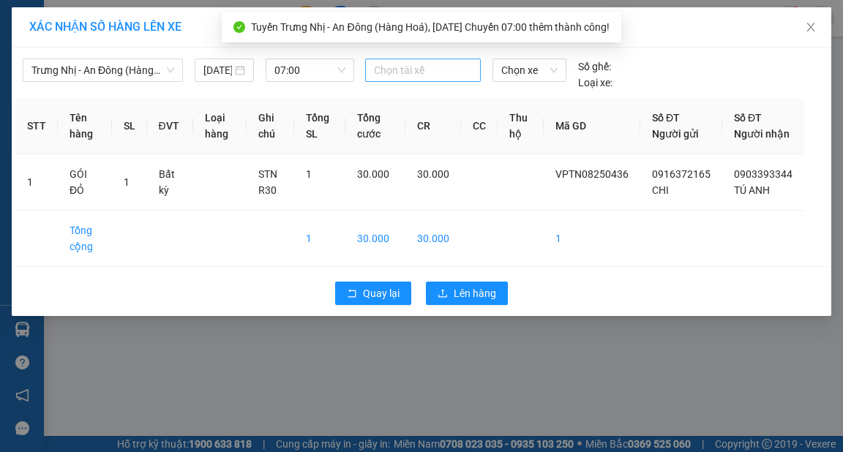
click at [407, 67] on div at bounding box center [423, 70] width 108 height 18
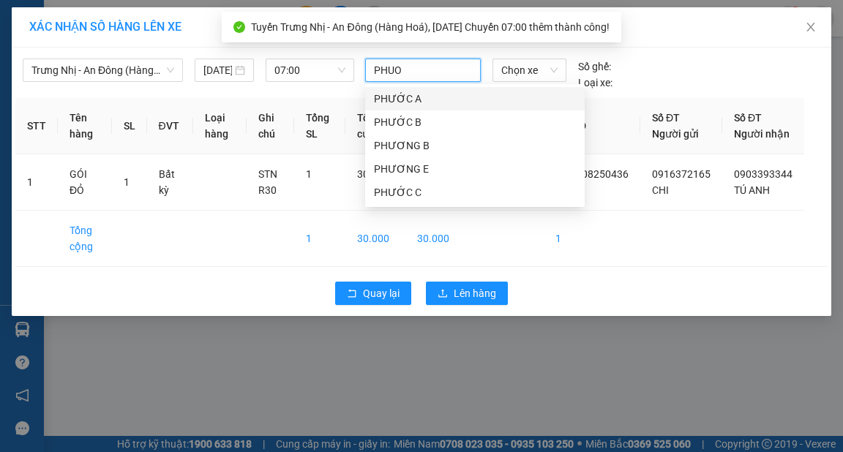
type input "PHUOC"
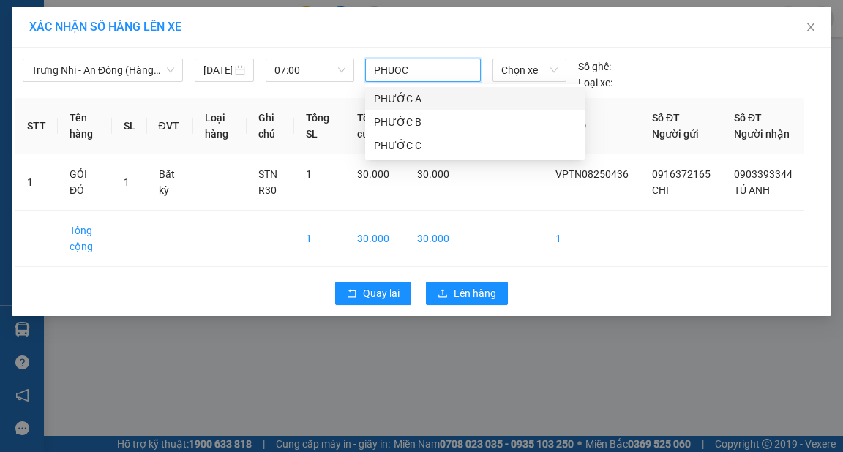
click at [404, 97] on div "PHƯỚC A" at bounding box center [475, 99] width 202 height 16
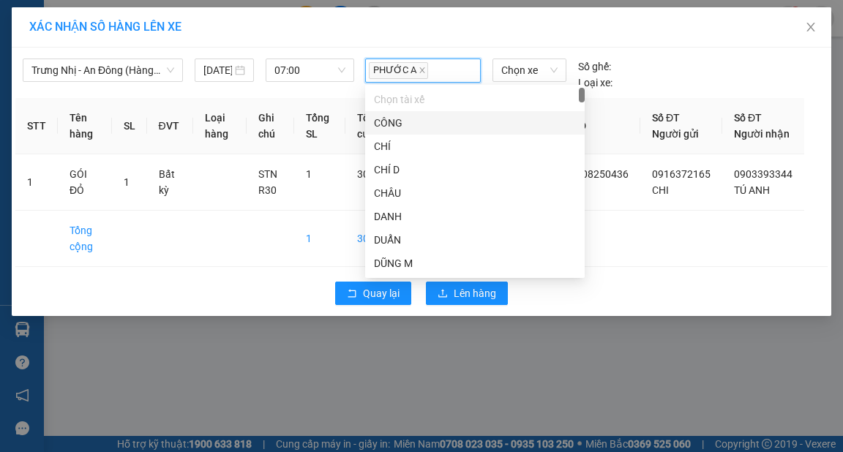
click at [444, 30] on div "XÁC NHẬN SỐ HÀNG LÊN XE" at bounding box center [421, 27] width 784 height 16
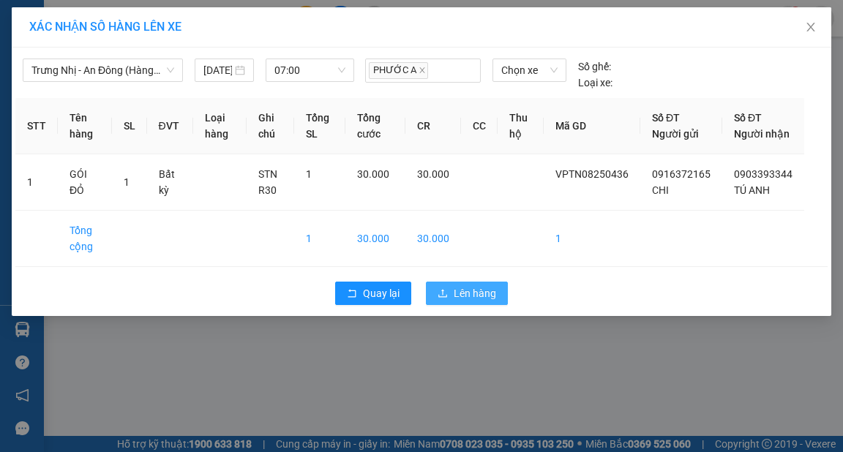
click at [483, 301] on span "Lên hàng" at bounding box center [475, 293] width 42 height 16
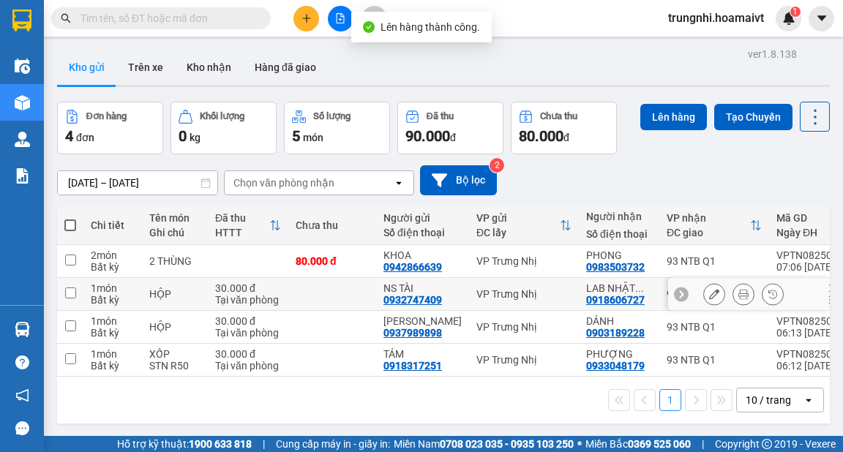
click at [75, 288] on input "checkbox" at bounding box center [70, 292] width 11 height 11
checkbox input "true"
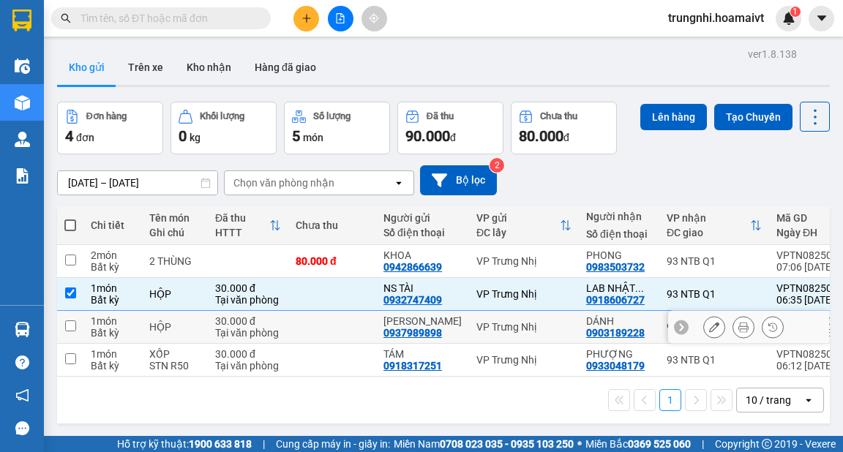
click at [67, 319] on td at bounding box center [70, 327] width 26 height 33
checkbox input "true"
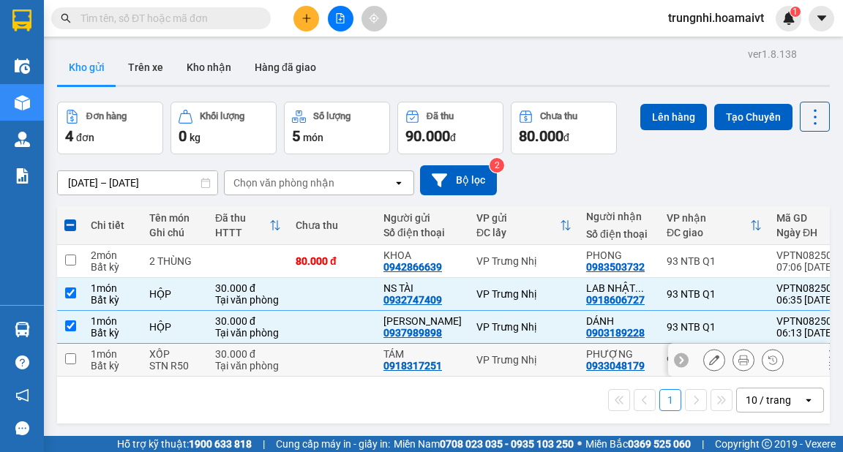
click at [67, 355] on input "checkbox" at bounding box center [70, 358] width 11 height 11
checkbox input "true"
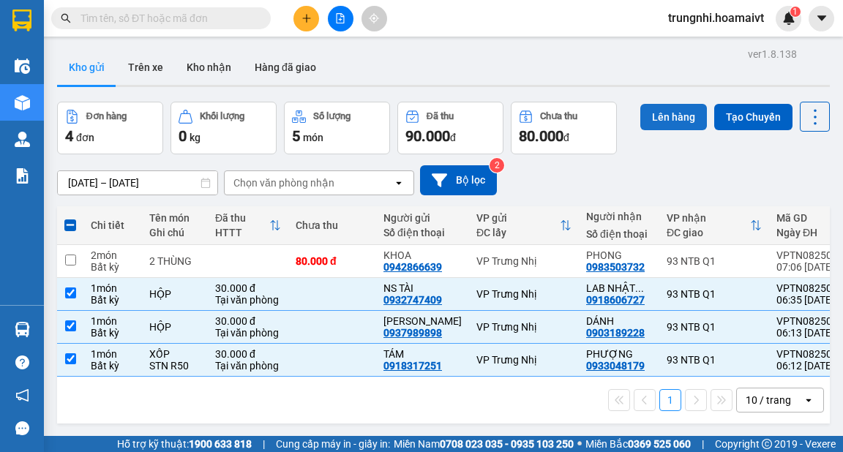
click at [676, 115] on button "Lên hàng" at bounding box center [673, 117] width 67 height 26
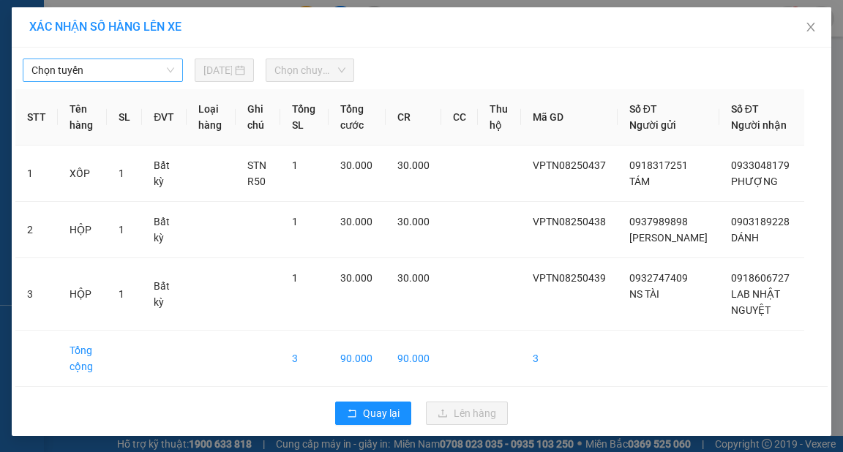
click at [157, 66] on span "Chọn tuyến" at bounding box center [102, 70] width 143 height 22
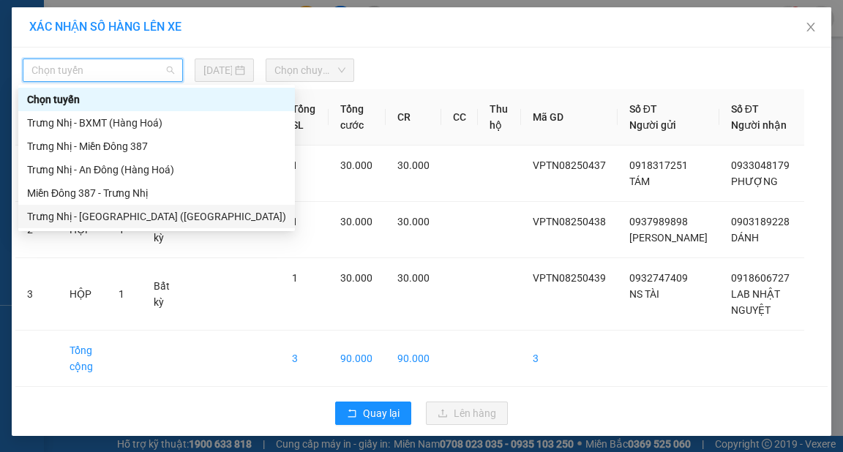
click at [117, 215] on div "Trưng Nhị - Sài Gòn (Hàng Hoá)" at bounding box center [156, 216] width 259 height 16
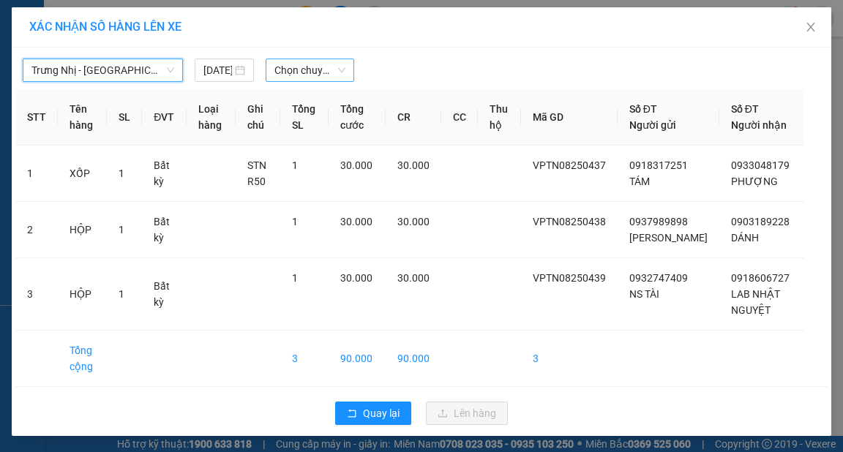
click at [334, 72] on span "Chọn chuyến" at bounding box center [309, 70] width 71 height 22
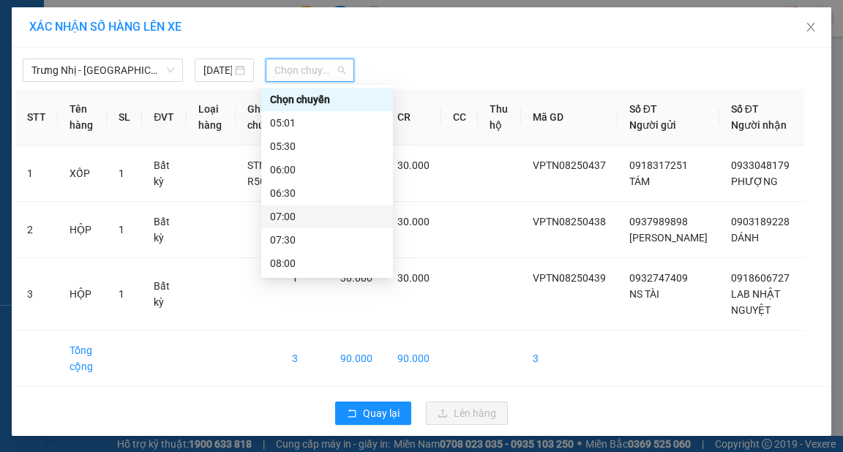
click at [288, 214] on div "07:00" at bounding box center [327, 216] width 114 height 16
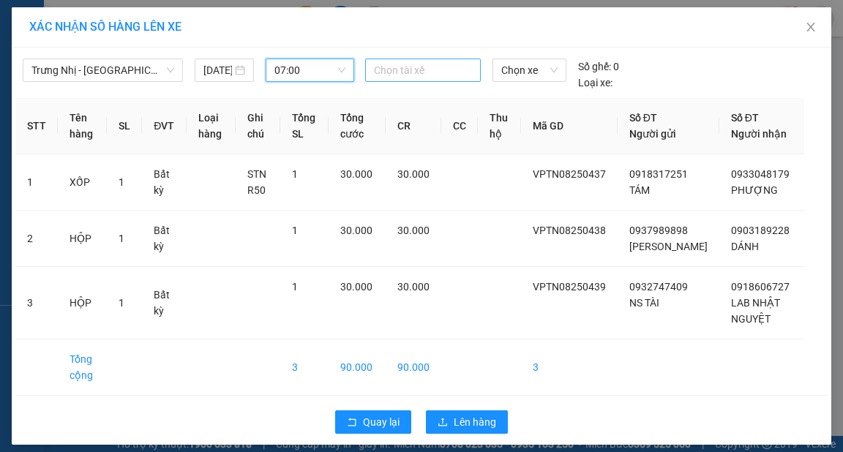
click at [409, 68] on div at bounding box center [423, 70] width 108 height 18
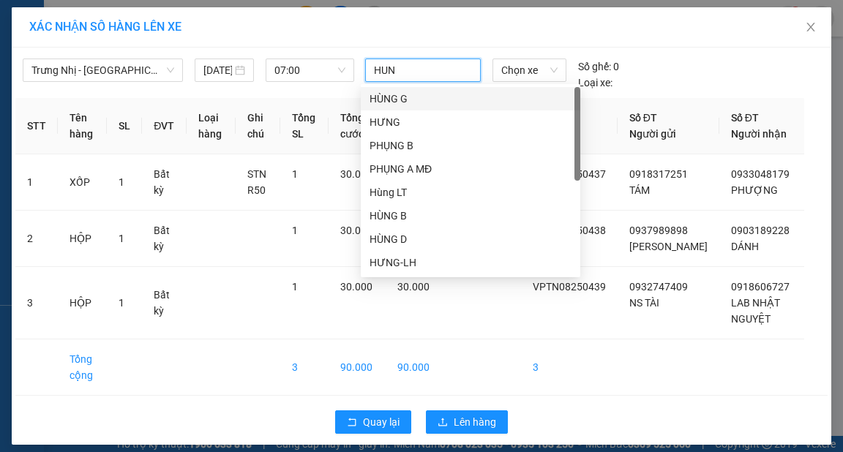
type input "HUNG"
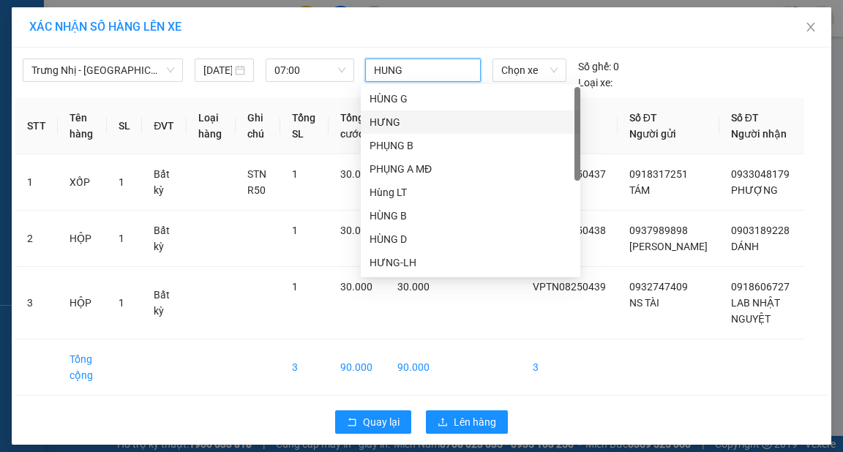
click at [381, 121] on div "HƯNG" at bounding box center [470, 122] width 202 height 16
click at [453, 32] on div "XÁC NHẬN SỐ HÀNG LÊN XE" at bounding box center [421, 27] width 784 height 16
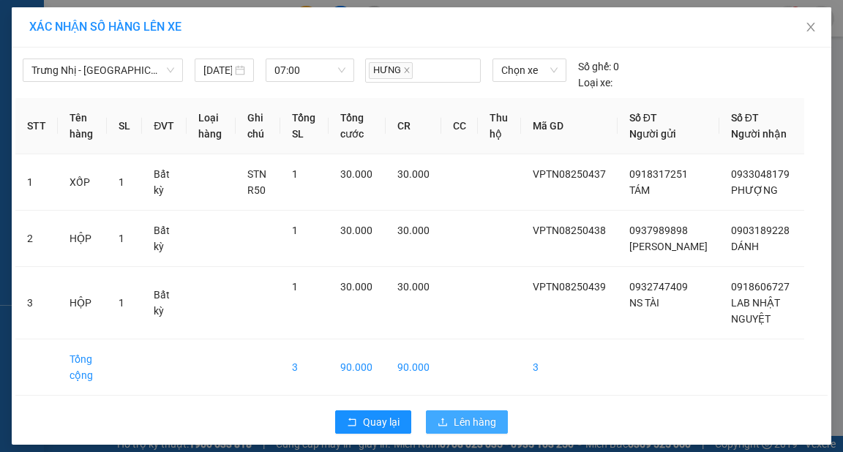
click at [481, 418] on span "Lên hàng" at bounding box center [475, 422] width 42 height 16
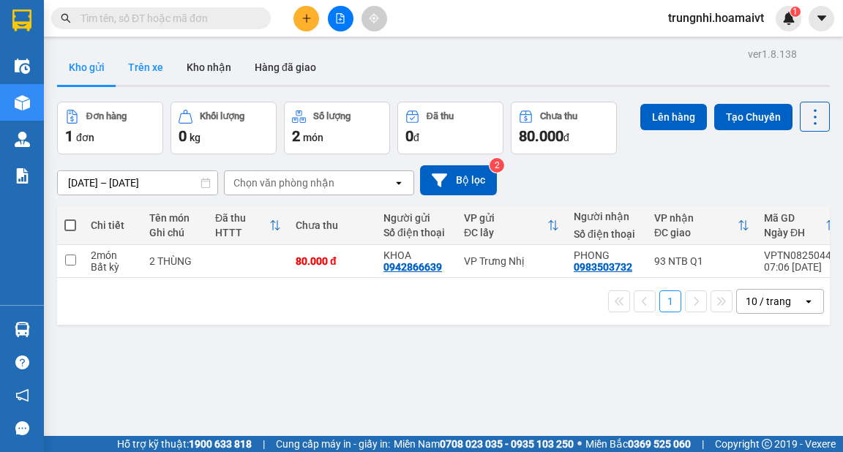
click at [142, 67] on button "Trên xe" at bounding box center [145, 67] width 59 height 35
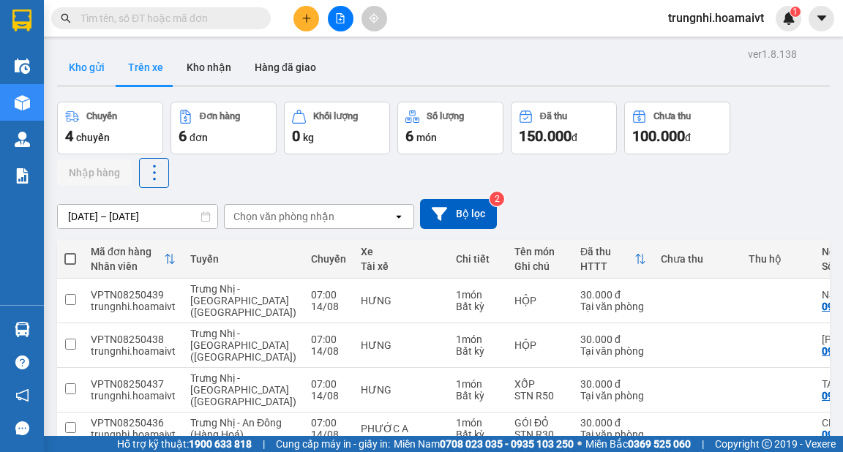
click at [95, 61] on button "Kho gửi" at bounding box center [86, 67] width 59 height 35
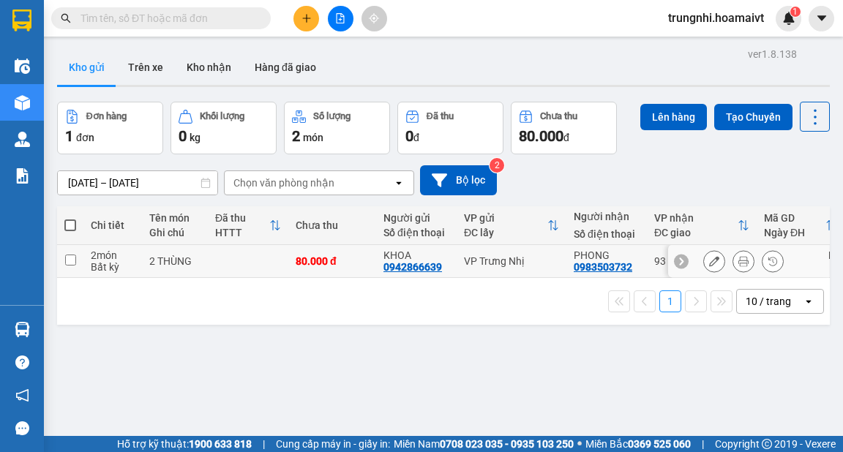
click at [60, 271] on td at bounding box center [70, 261] width 26 height 33
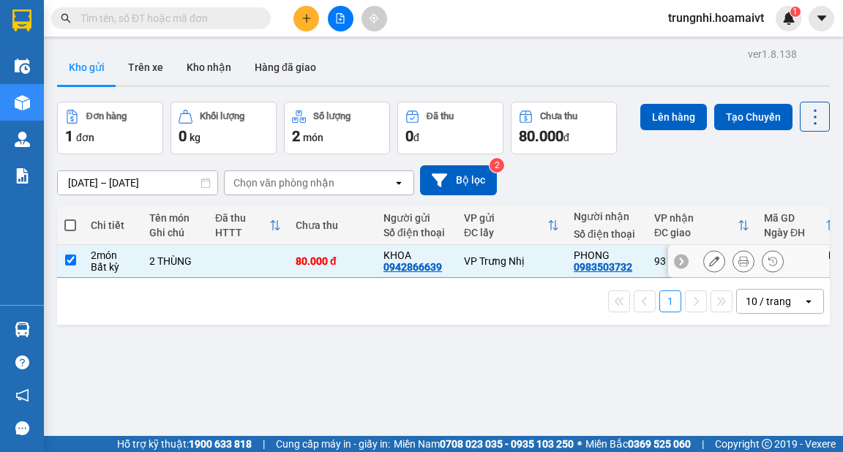
checkbox input "true"
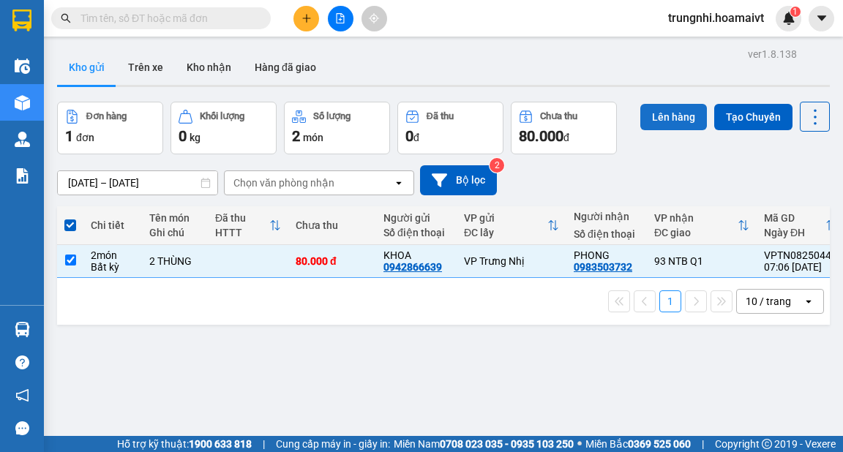
click at [661, 126] on button "Lên hàng" at bounding box center [673, 117] width 67 height 26
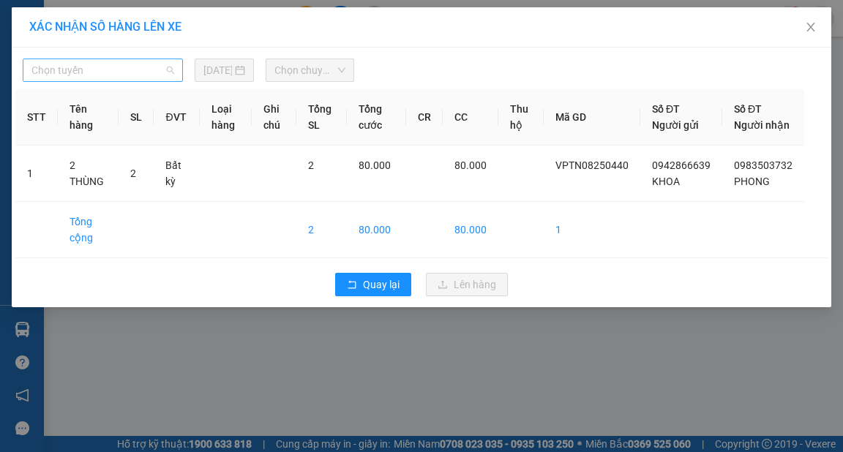
click at [157, 69] on span "Chọn tuyến" at bounding box center [102, 70] width 143 height 22
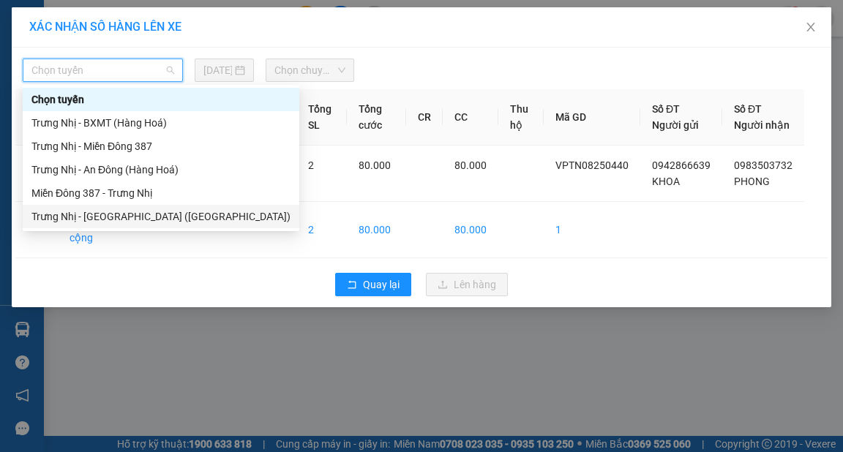
drag, startPoint x: 117, startPoint y: 221, endPoint x: 243, endPoint y: 121, distance: 160.8
click at [121, 216] on div "Trưng Nhị - Sài Gòn (Hàng Hoá)" at bounding box center [160, 216] width 259 height 16
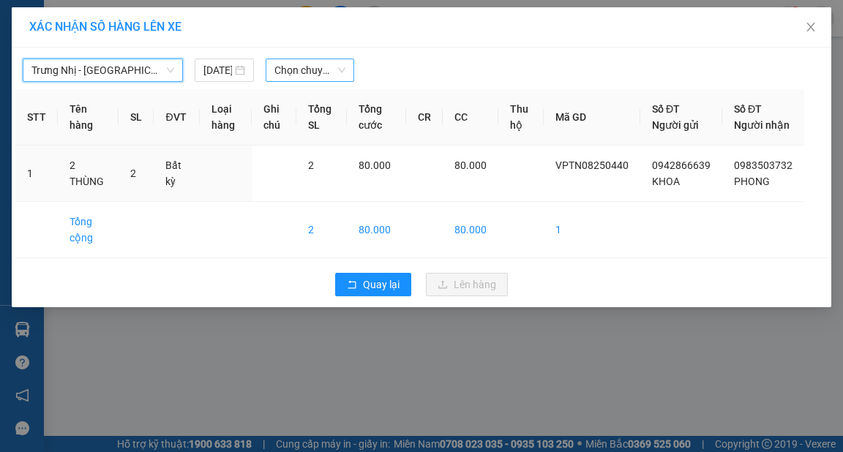
click at [342, 79] on span "Chọn chuyến" at bounding box center [309, 70] width 71 height 22
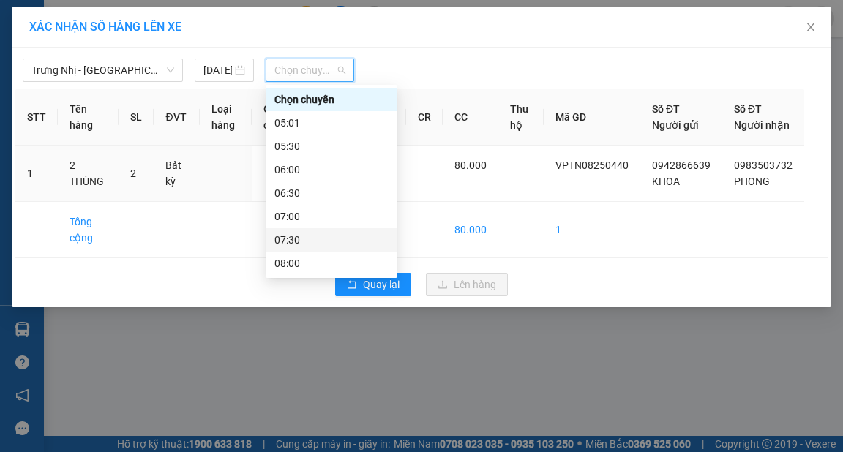
click at [282, 241] on div "07:30" at bounding box center [331, 240] width 114 height 16
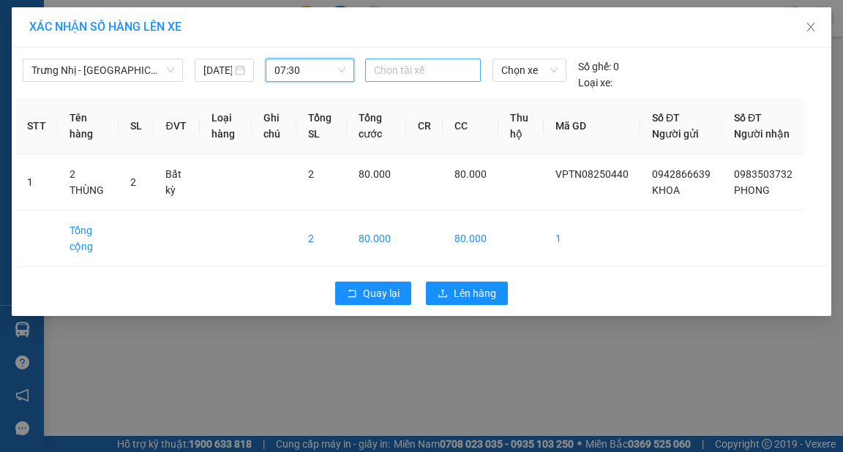
click at [395, 81] on div "Chọn tài xế" at bounding box center [423, 70] width 116 height 23
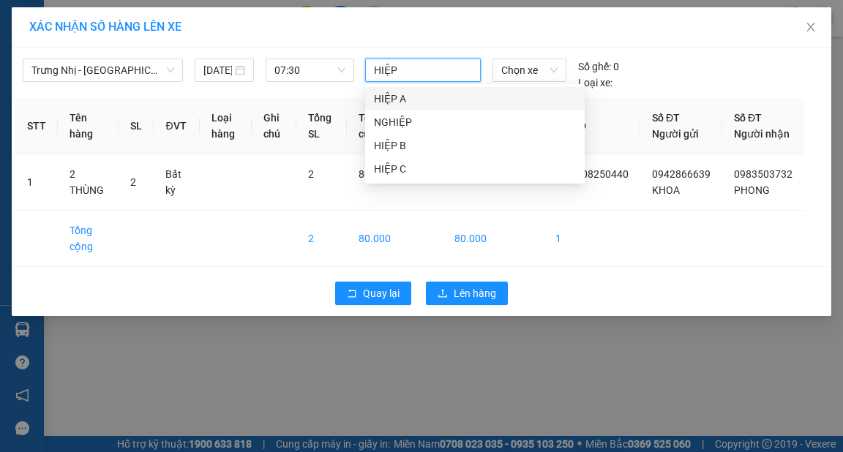
type input "HIỆP A"
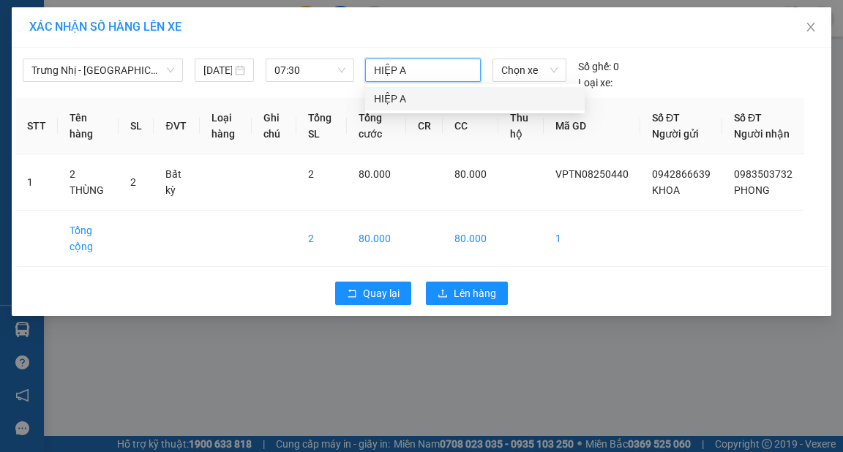
click at [421, 94] on div "HIỆP A" at bounding box center [475, 99] width 202 height 16
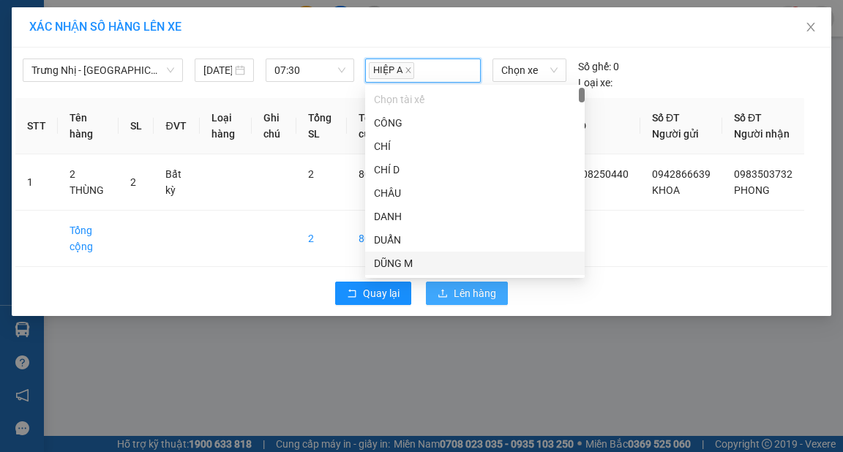
click at [494, 305] on button "Lên hàng" at bounding box center [467, 293] width 82 height 23
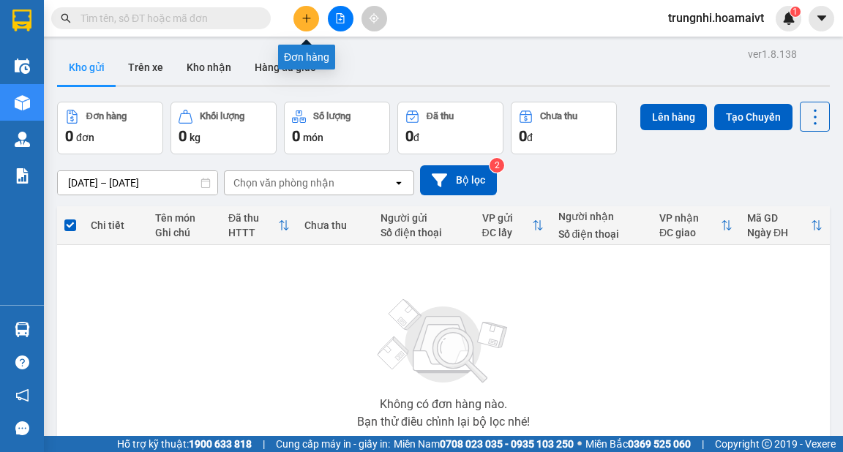
click at [304, 10] on button at bounding box center [306, 19] width 26 height 26
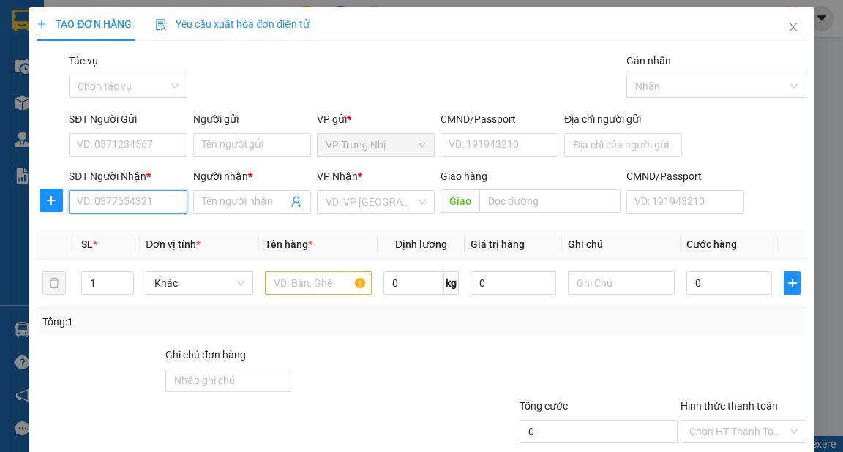
click at [129, 202] on input "SĐT Người Nhận *" at bounding box center [128, 201] width 118 height 23
type input "0908426989"
click at [152, 231] on div "0908426989 - Bảo" at bounding box center [126, 231] width 99 height 16
type input "Bảo"
type input "0908426989"
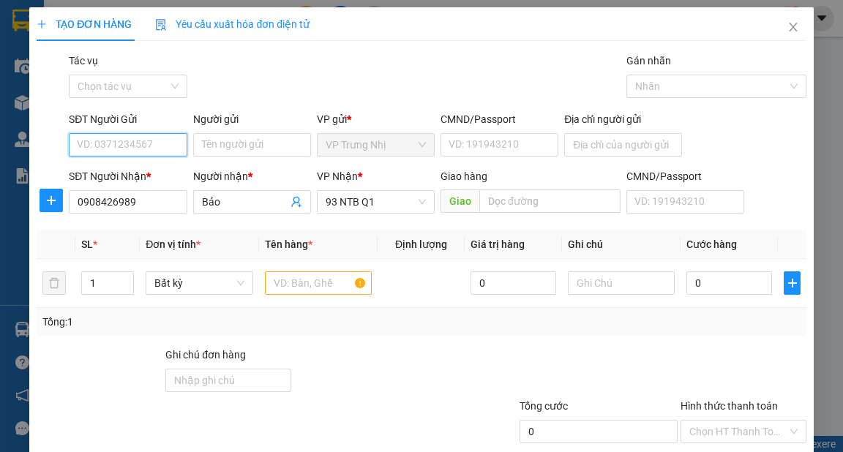
click at [143, 143] on input "SĐT Người Gửi" at bounding box center [128, 144] width 118 height 23
click at [148, 172] on div "0908426989 - Bảo" at bounding box center [126, 174] width 99 height 16
type input "0908426989"
type input "Bảo"
click at [298, 286] on input "text" at bounding box center [319, 282] width 108 height 23
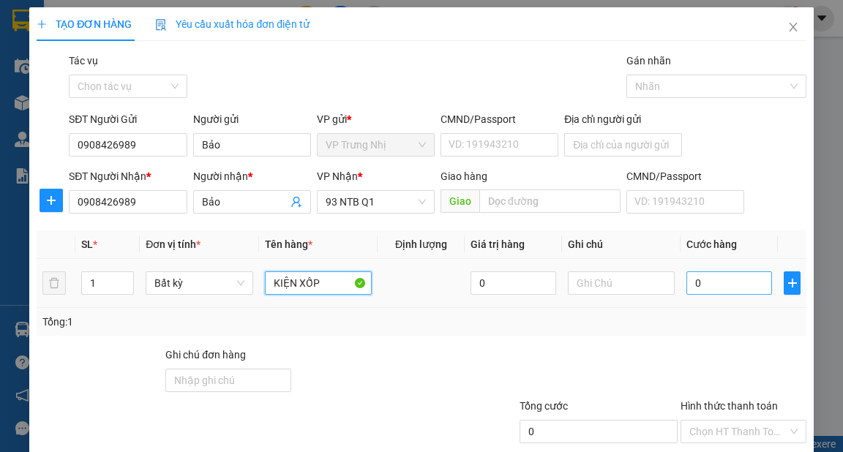
type input "KIỆN XỐP"
click at [742, 290] on input "0" at bounding box center [729, 282] width 86 height 23
type input "40"
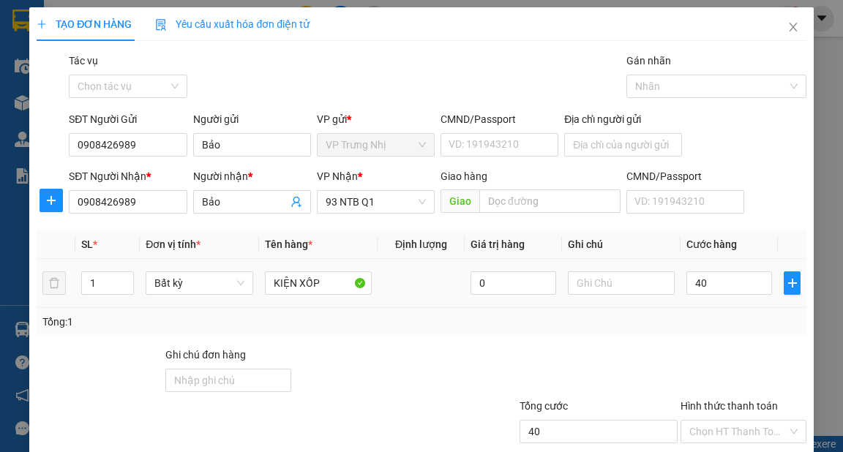
type input "40.000"
click at [723, 315] on div "Tổng: 1" at bounding box center [420, 322] width 757 height 16
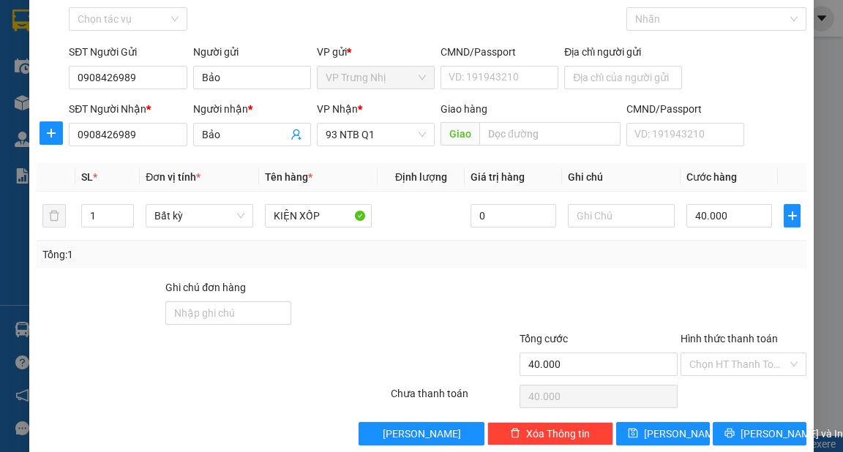
scroll to position [88, 0]
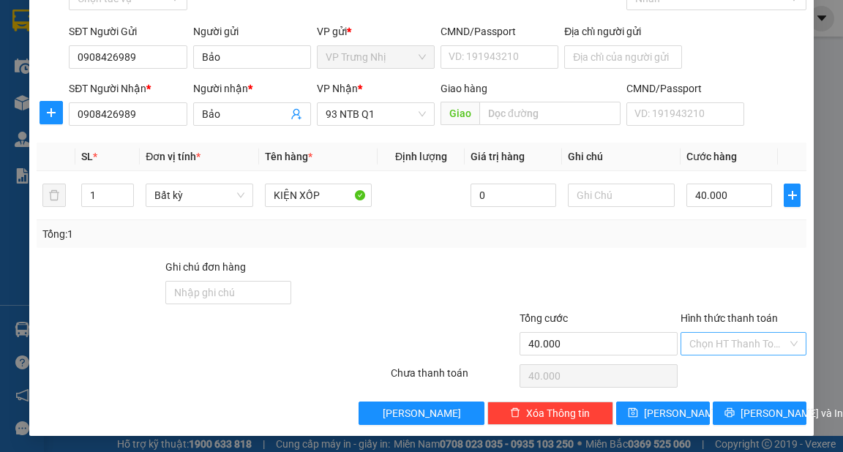
click at [732, 346] on input "Hình thức thanh toán" at bounding box center [738, 344] width 98 height 22
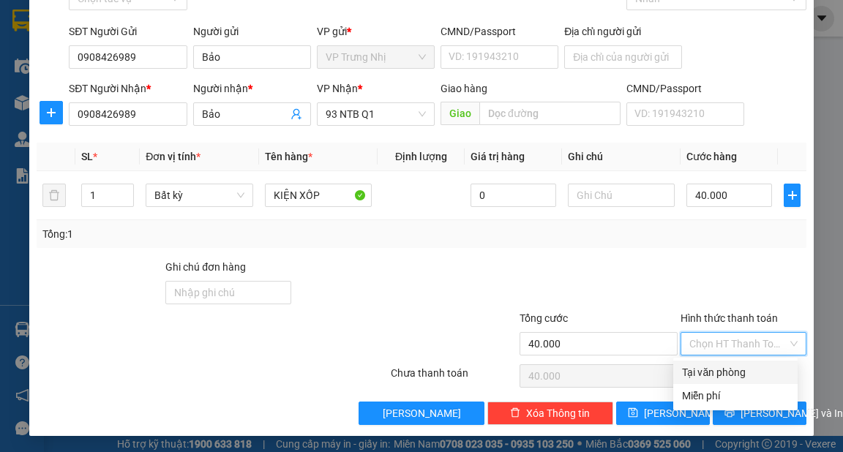
click at [734, 369] on div "Tại văn phòng" at bounding box center [735, 372] width 107 height 16
type input "0"
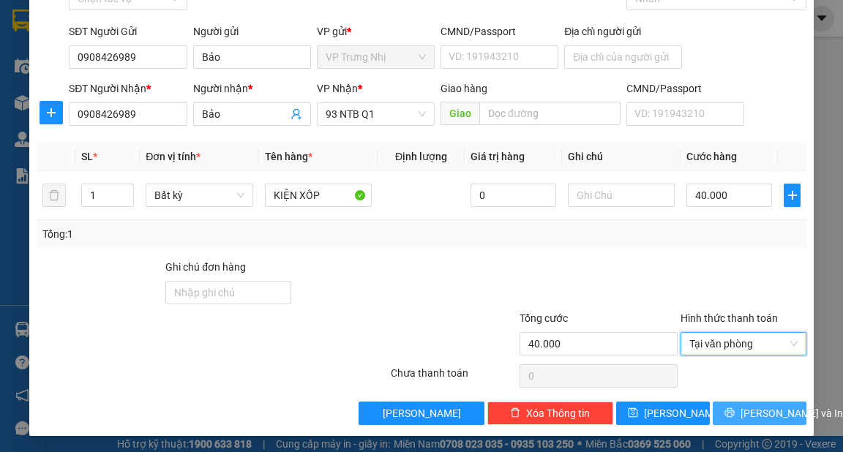
click at [759, 415] on span "Lưu và In" at bounding box center [791, 413] width 102 height 16
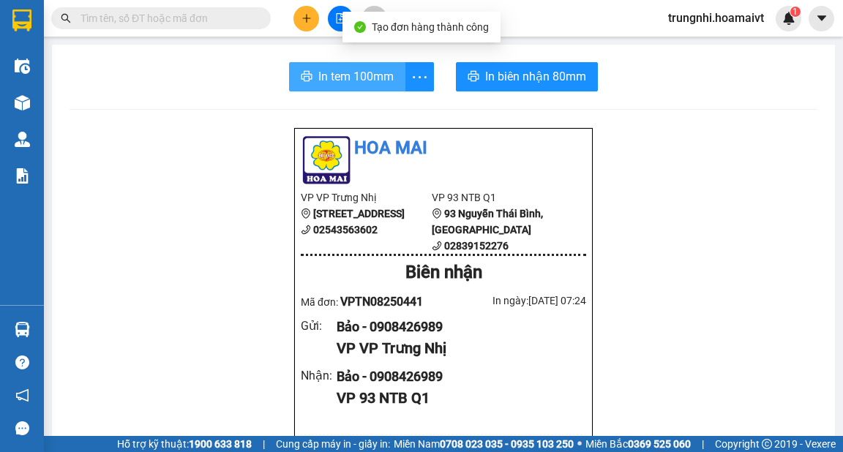
click at [335, 77] on span "In tem 100mm" at bounding box center [355, 76] width 75 height 18
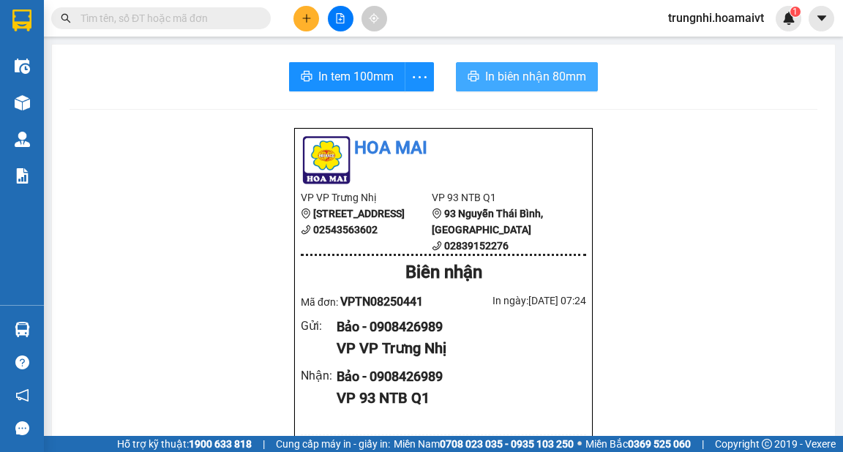
click at [562, 75] on span "In biên nhận 80mm" at bounding box center [535, 76] width 101 height 18
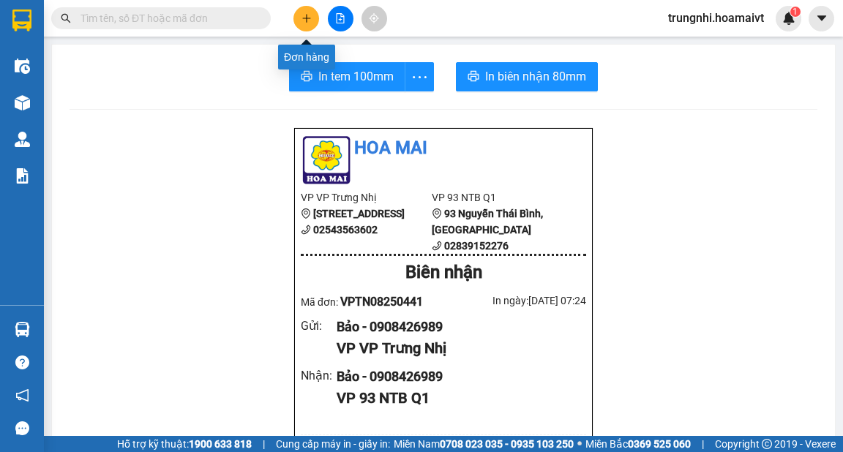
click at [310, 21] on icon "plus" at bounding box center [306, 18] width 10 height 10
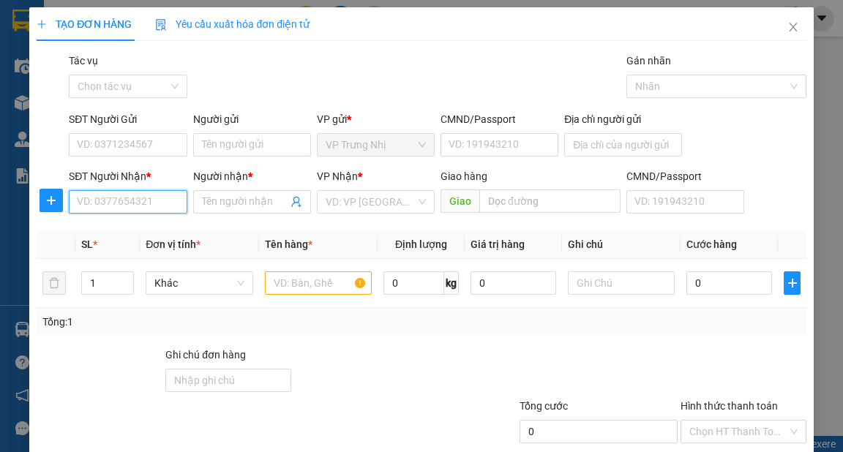
click at [137, 205] on input "SĐT Người Nhận *" at bounding box center [128, 201] width 118 height 23
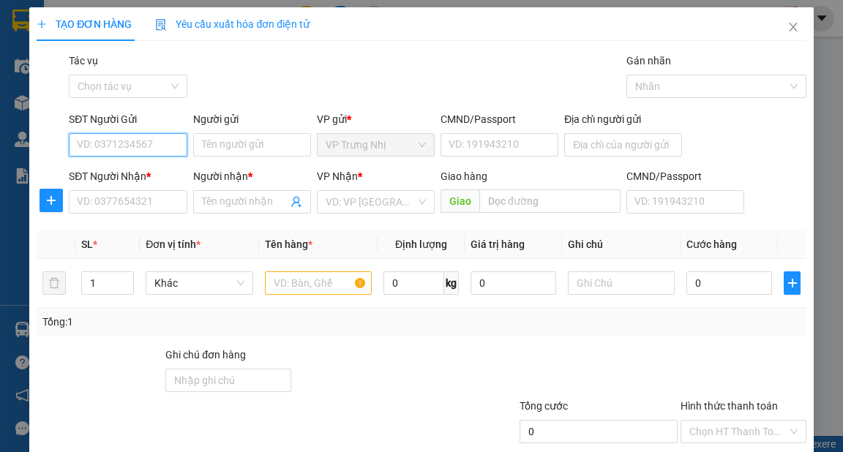
click at [149, 143] on input "SĐT Người Gửi" at bounding box center [128, 144] width 118 height 23
type input "0355445417"
click at [157, 173] on div "0355445417 - NGÁT" at bounding box center [126, 174] width 99 height 16
type input "NGÁT"
type input "036176002416"
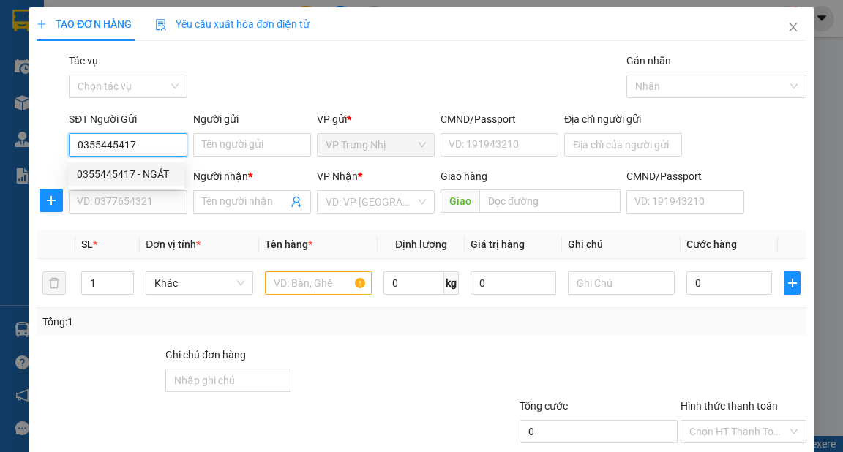
type input "0397708449"
type input "HAO NHI"
type input "080185016492"
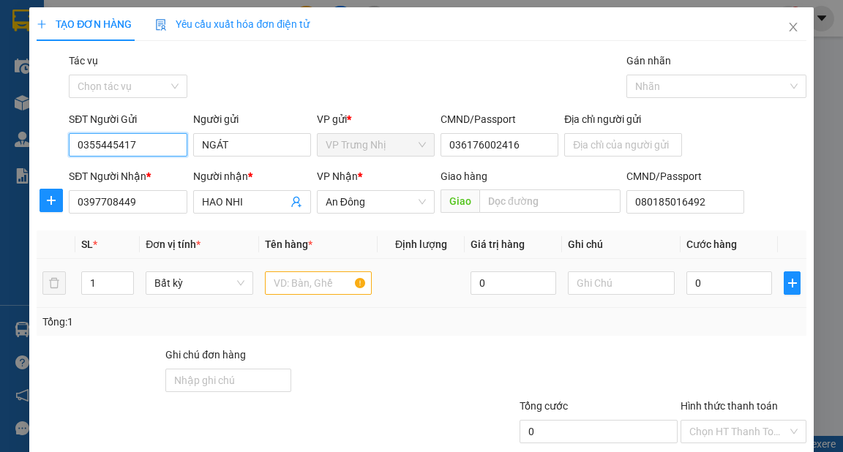
type input "0355445417"
click at [305, 290] on input "text" at bounding box center [319, 282] width 108 height 23
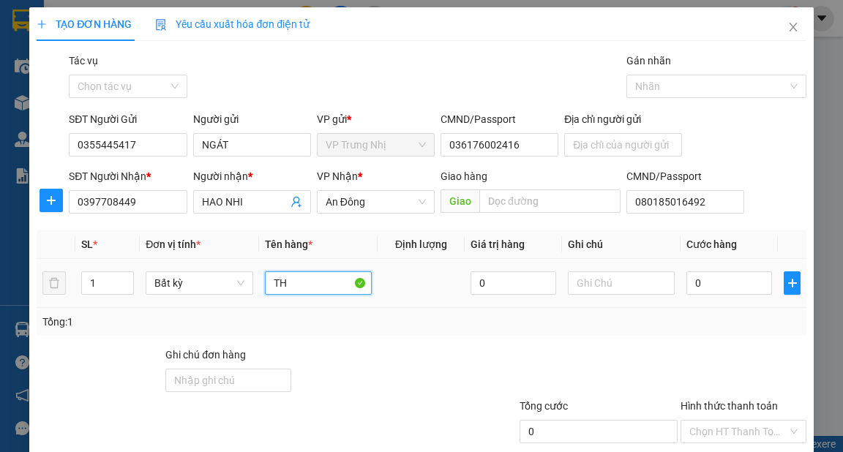
type input "T"
type input "XỐP"
click at [722, 293] on input "0" at bounding box center [729, 282] width 86 height 23
type input "4"
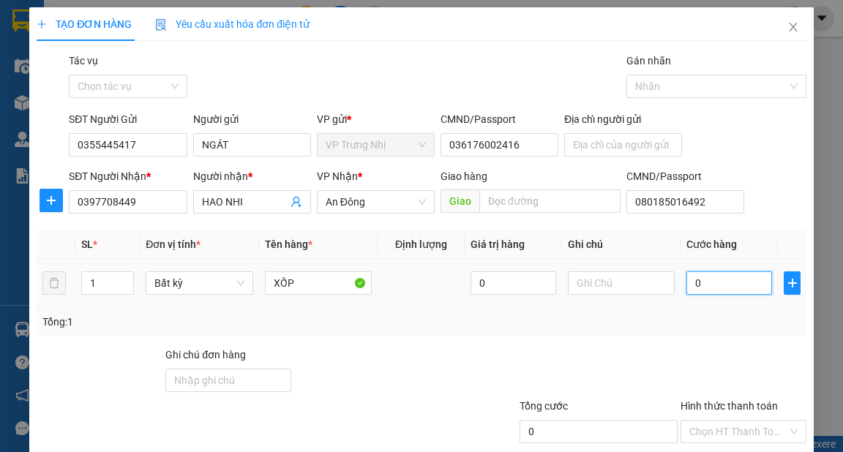
type input "4"
type input "40"
type input "40.000"
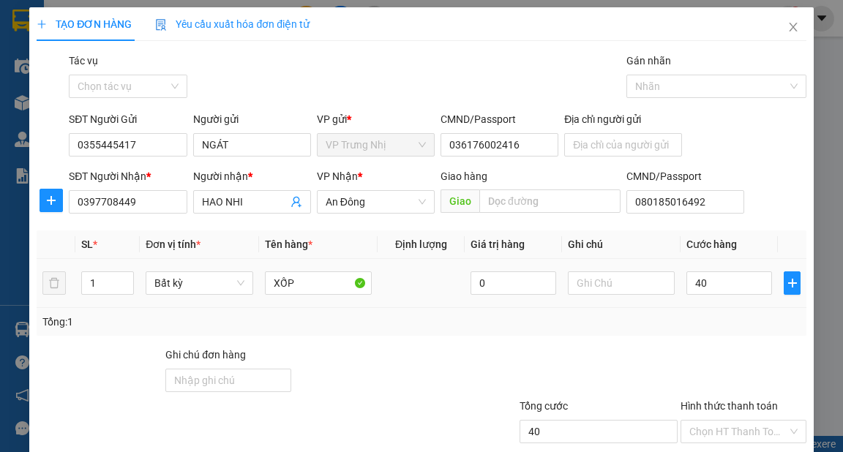
type input "40.000"
click at [708, 301] on td "40.000" at bounding box center [728, 283] width 97 height 49
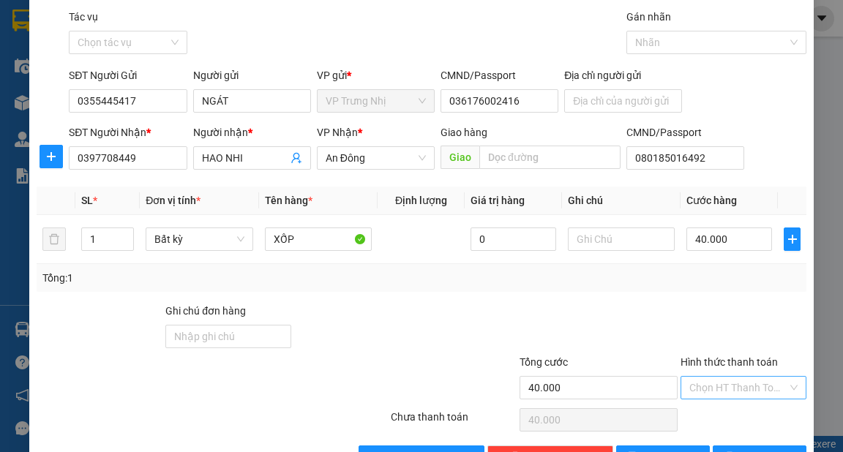
scroll to position [88, 0]
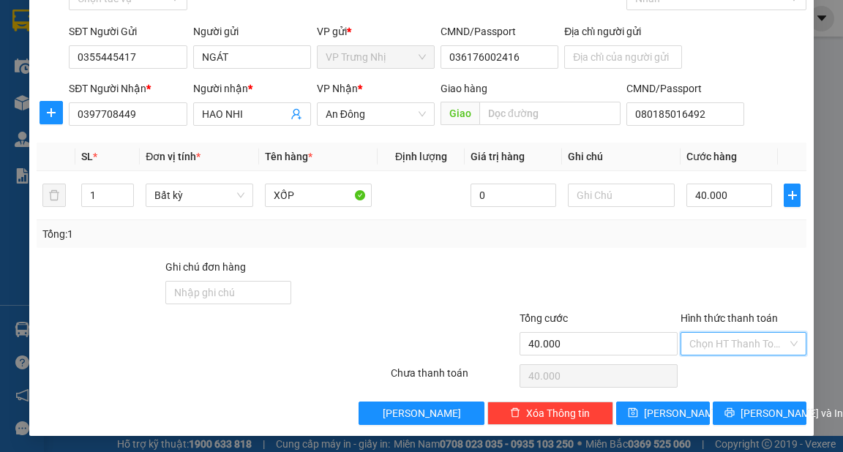
click at [728, 345] on input "Hình thức thanh toán" at bounding box center [738, 344] width 98 height 22
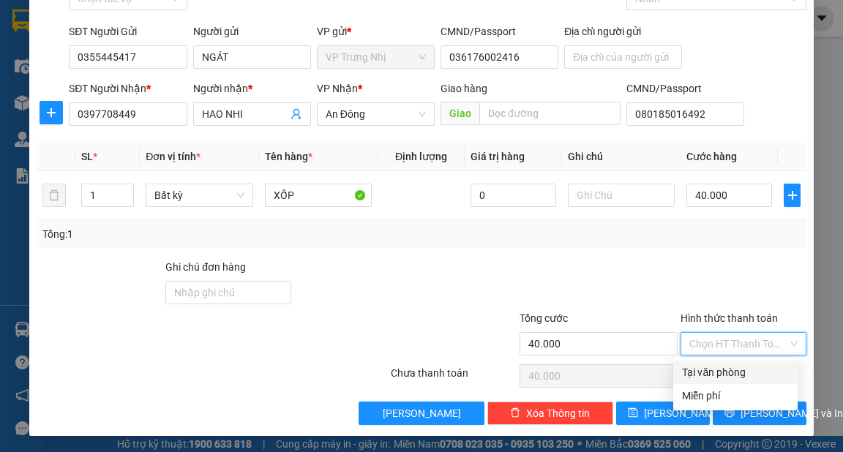
click at [732, 375] on div "Tại văn phòng" at bounding box center [735, 372] width 107 height 16
type input "0"
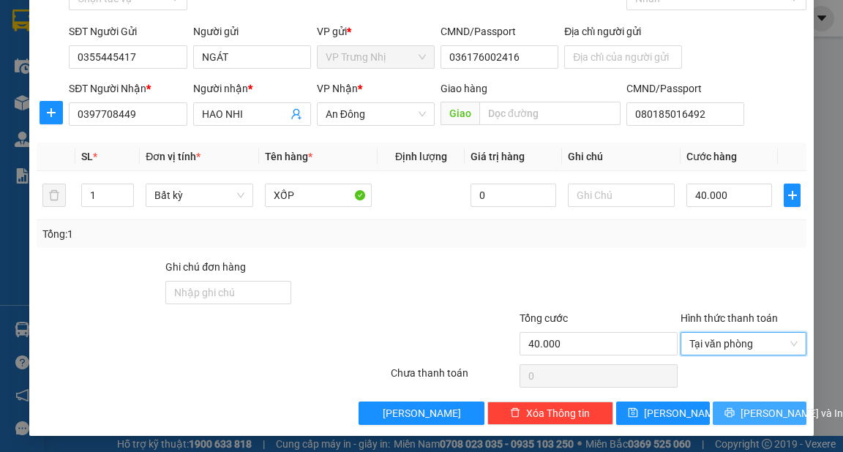
click at [770, 418] on span "Lưu và In" at bounding box center [791, 413] width 102 height 16
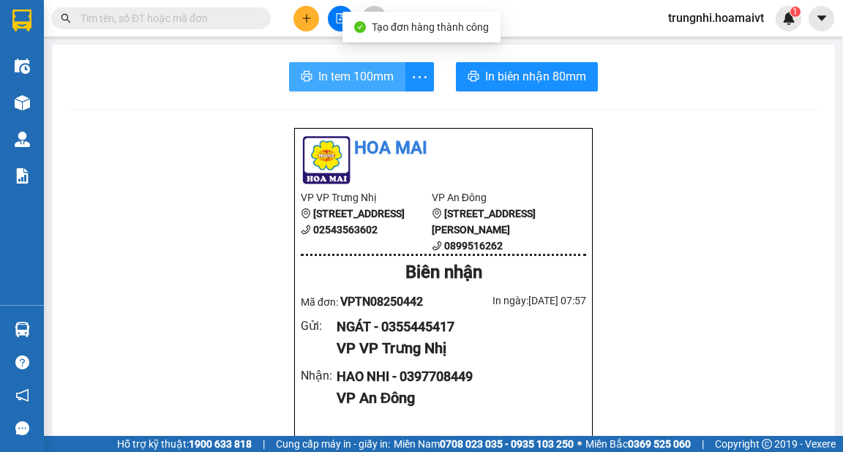
click at [360, 80] on span "In tem 100mm" at bounding box center [355, 76] width 75 height 18
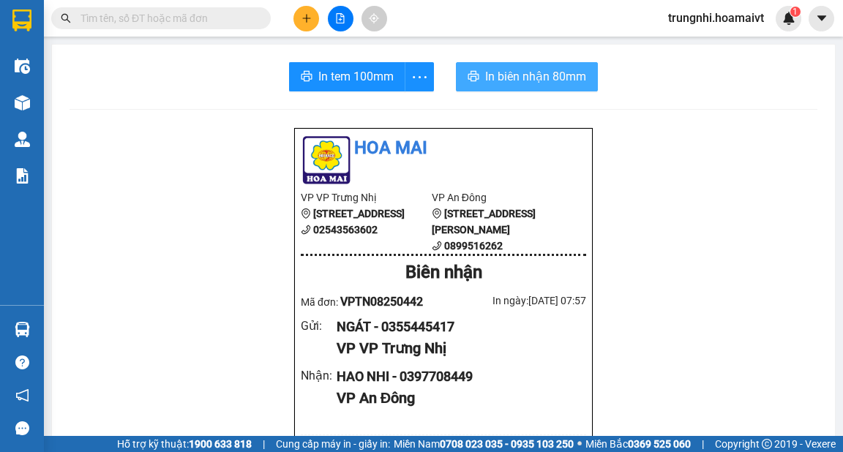
click at [541, 69] on span "In biên nhận 80mm" at bounding box center [535, 76] width 101 height 18
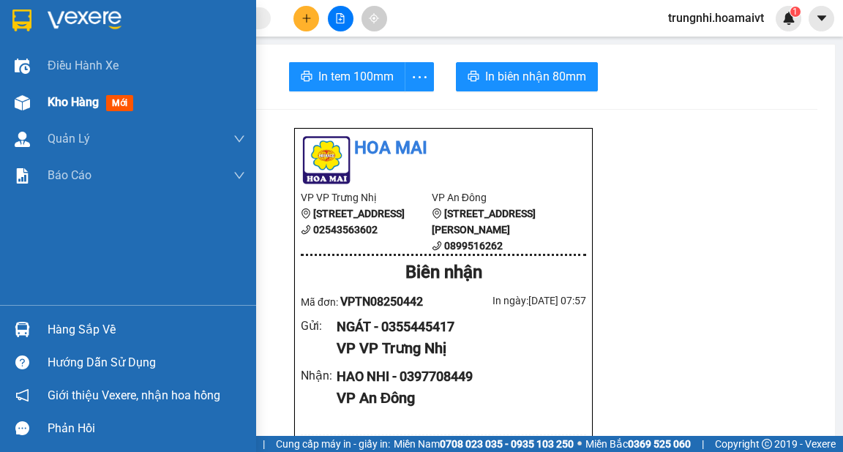
click at [77, 97] on span "Kho hàng" at bounding box center [73, 102] width 51 height 14
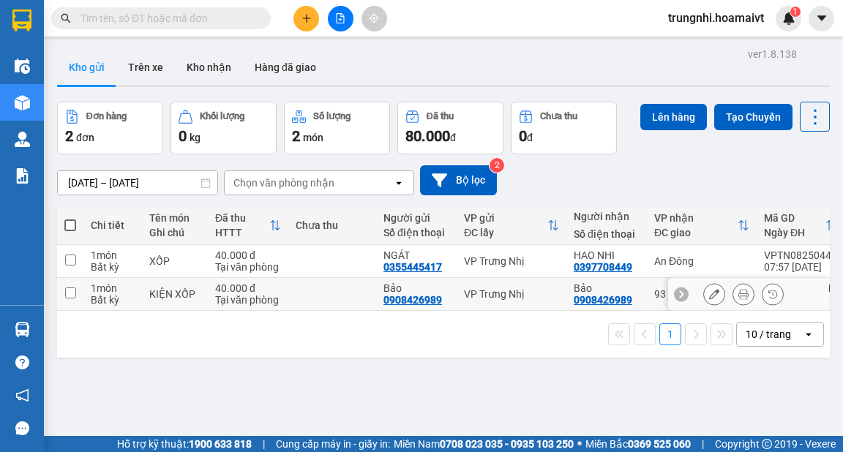
click at [73, 288] on input "checkbox" at bounding box center [70, 292] width 11 height 11
checkbox input "true"
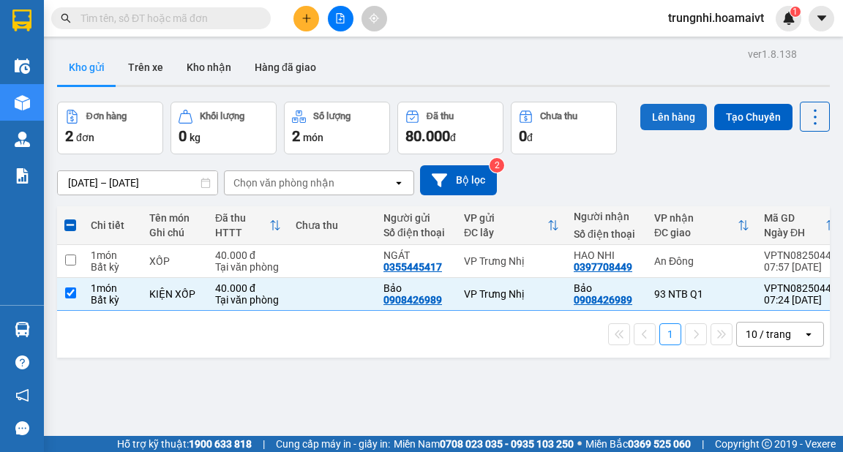
click at [680, 110] on button "Lên hàng" at bounding box center [673, 117] width 67 height 26
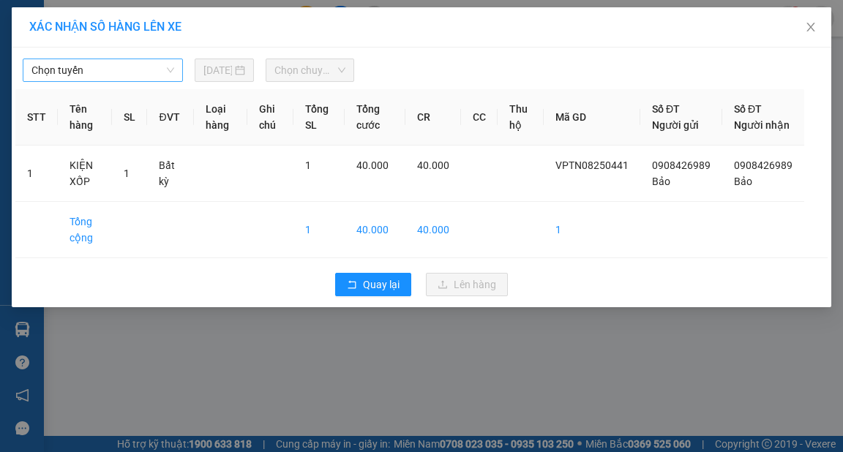
click at [160, 75] on span "Chọn tuyến" at bounding box center [102, 70] width 143 height 22
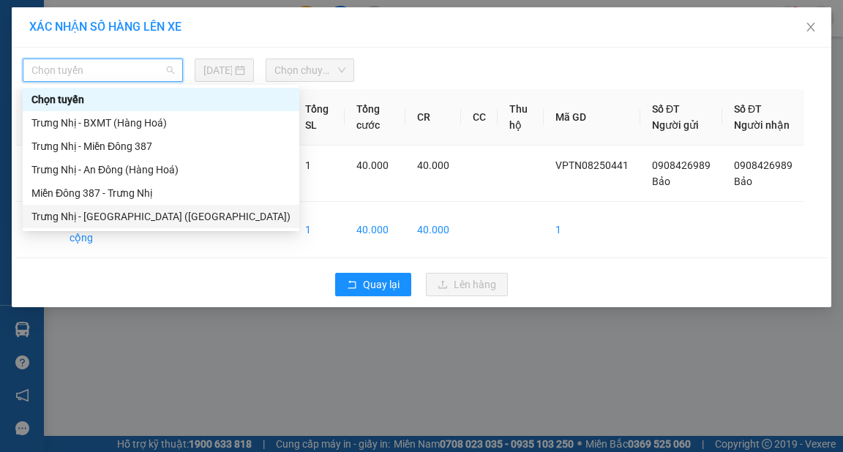
click at [114, 222] on div "Trưng Nhị - Sài Gòn (Hàng Hoá)" at bounding box center [160, 216] width 259 height 16
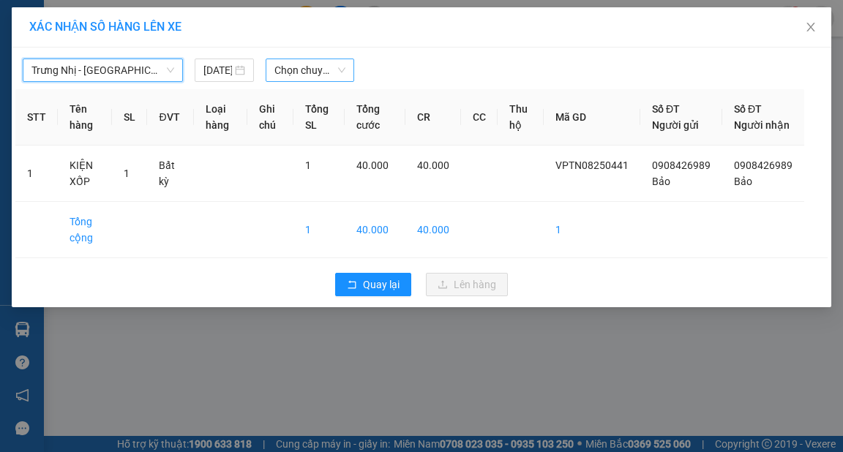
click at [341, 63] on span "Chọn chuyến" at bounding box center [309, 70] width 71 height 22
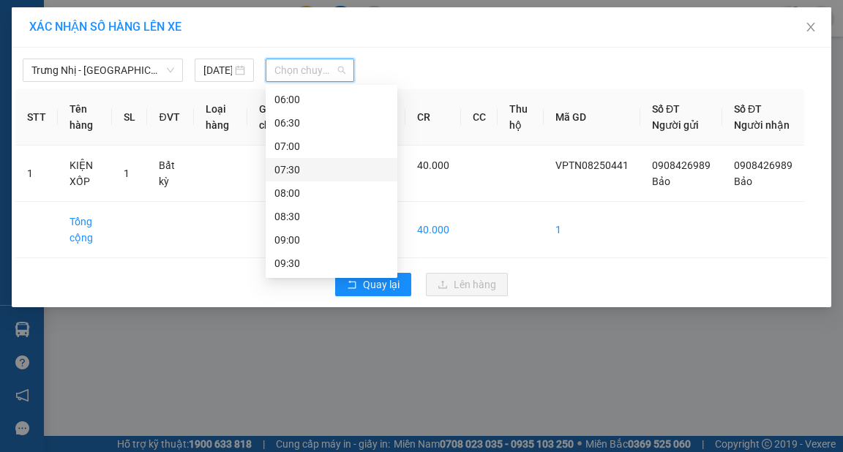
scroll to position [117, 0]
click at [296, 143] on div "08:00" at bounding box center [331, 146] width 114 height 16
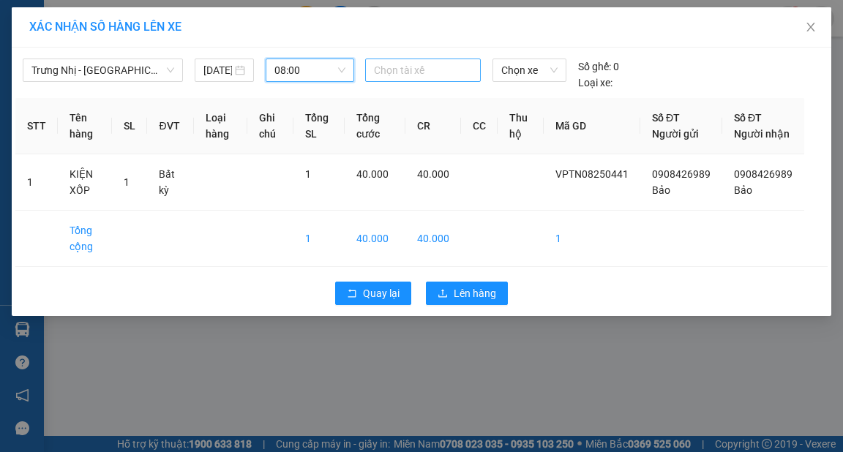
click at [399, 69] on div at bounding box center [423, 70] width 108 height 18
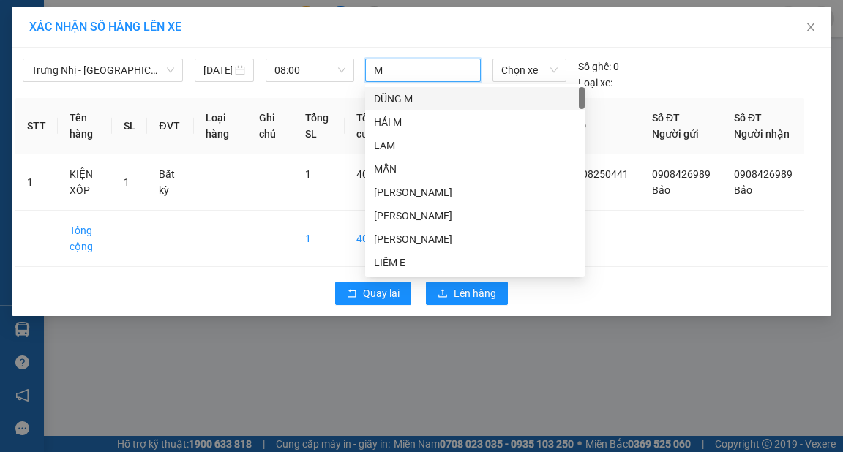
type input "MU"
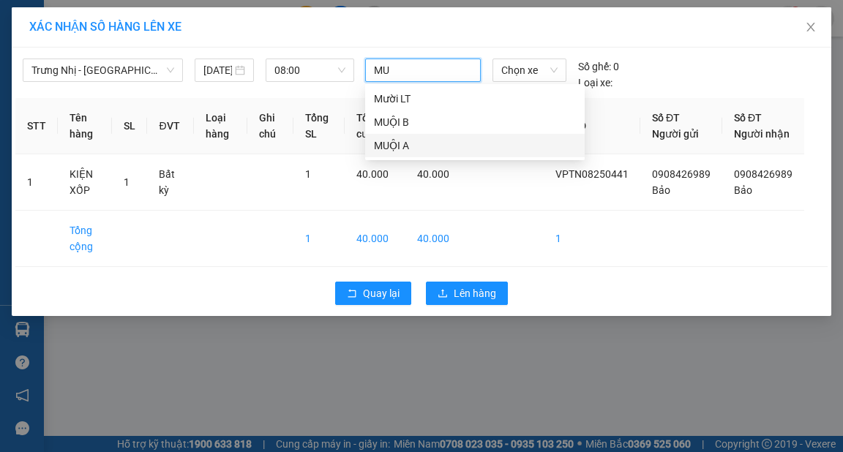
click at [389, 145] on div "MUỘI A" at bounding box center [475, 146] width 202 height 16
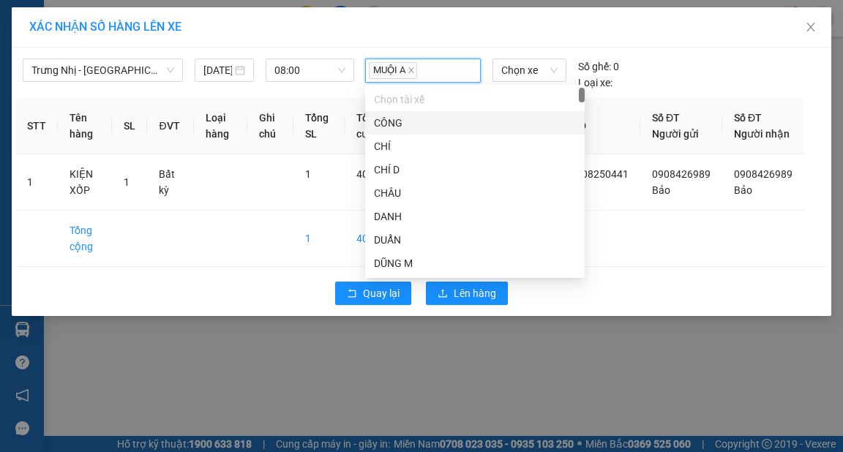
click at [451, 37] on div "XÁC NHẬN SỐ HÀNG LÊN XE" at bounding box center [421, 27] width 819 height 40
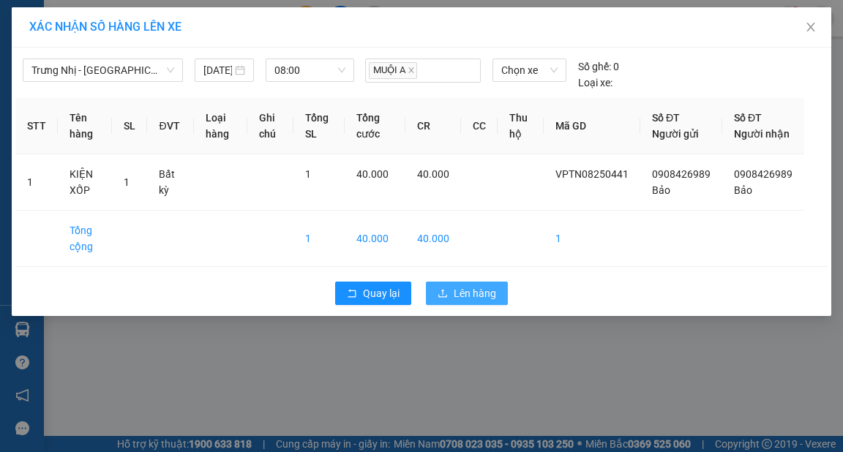
click at [481, 301] on span "Lên hàng" at bounding box center [475, 293] width 42 height 16
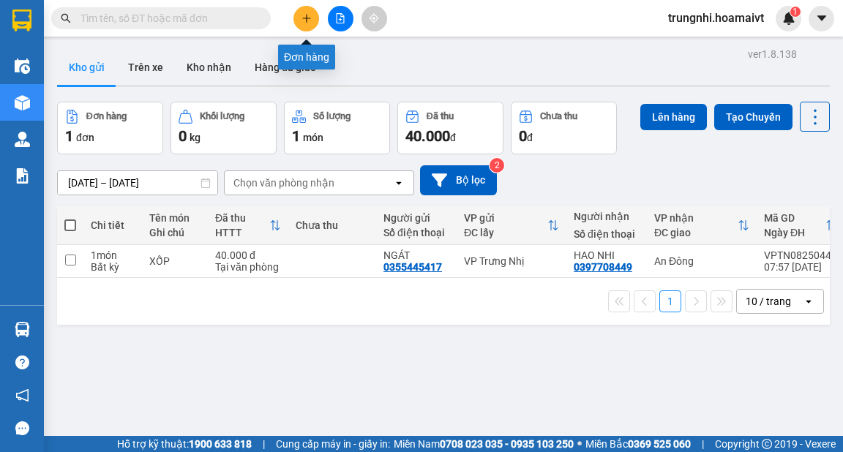
click at [304, 9] on button at bounding box center [306, 19] width 26 height 26
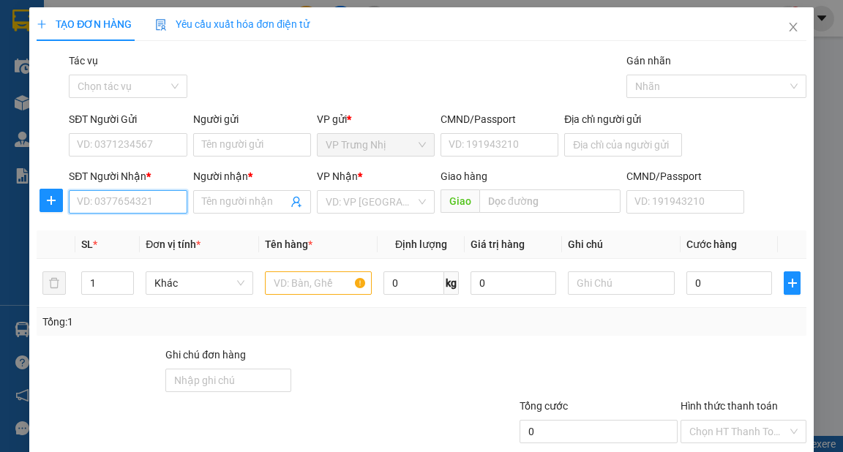
click at [161, 207] on input "SĐT Người Nhận *" at bounding box center [128, 201] width 118 height 23
type input "0903690796"
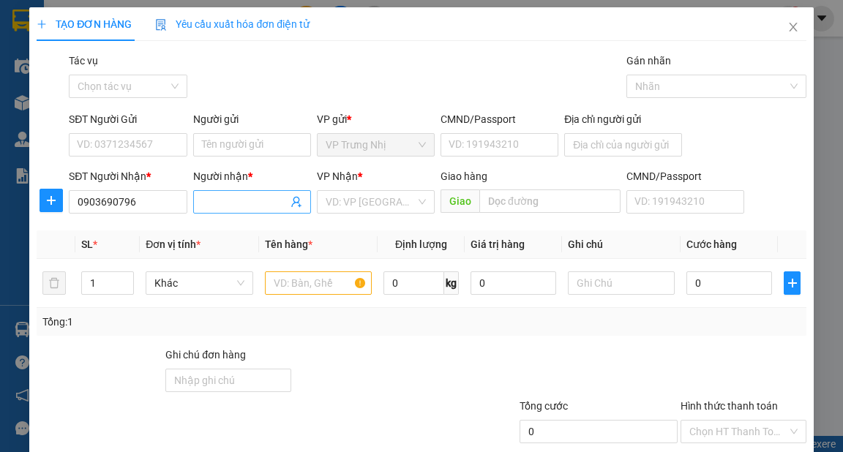
click at [209, 201] on input "Người nhận *" at bounding box center [245, 202] width 86 height 16
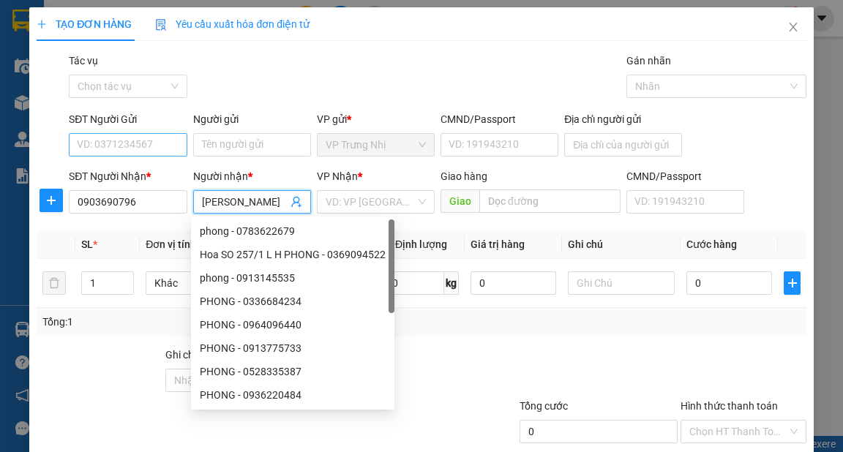
type input "NGỌC ANH"
click at [164, 146] on input "SĐT Người Gửi" at bounding box center [128, 144] width 118 height 23
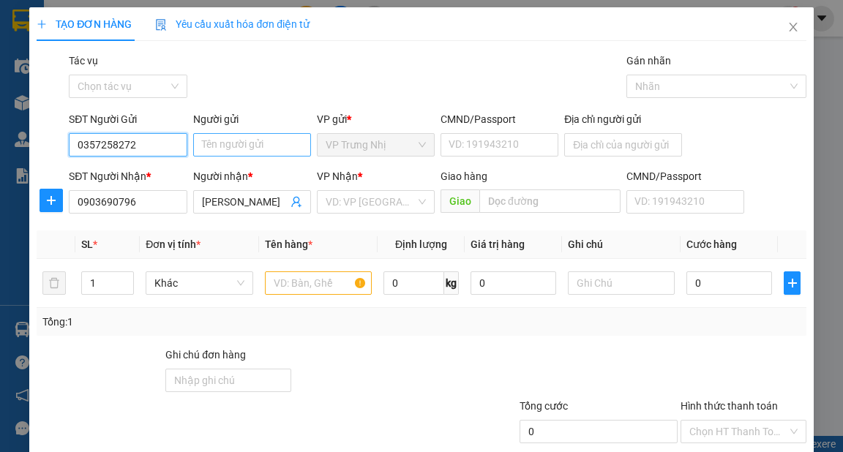
type input "0357258272"
click at [238, 143] on input "Người gửi" at bounding box center [252, 144] width 118 height 23
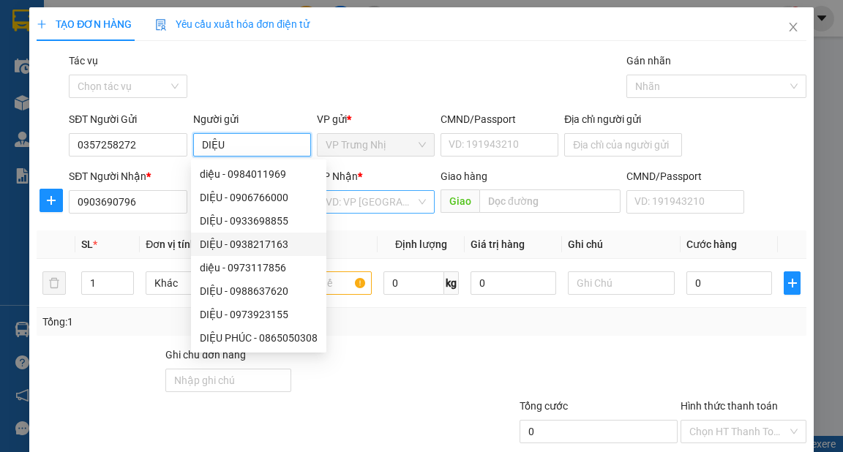
type input "DIỆU"
click at [391, 197] on input "search" at bounding box center [370, 202] width 90 height 22
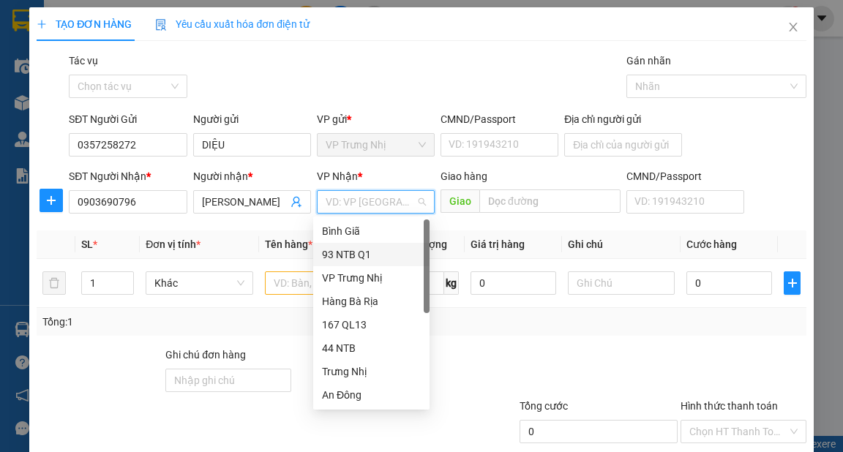
click at [364, 252] on div "93 NTB Q1" at bounding box center [371, 254] width 99 height 16
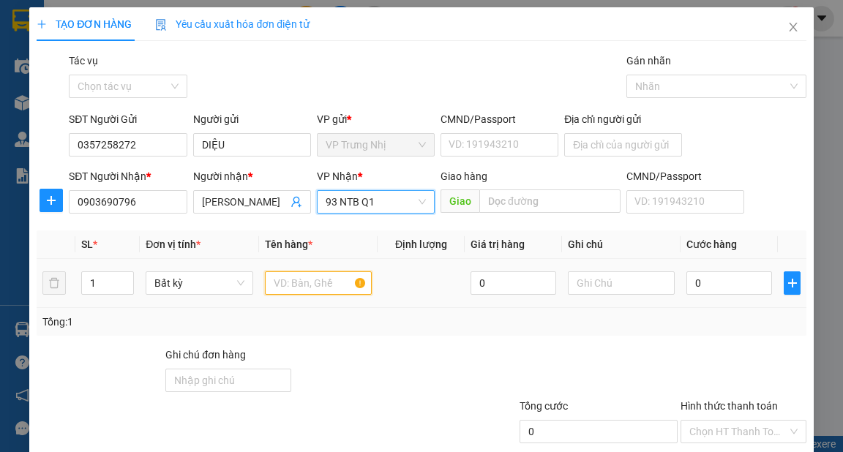
click at [322, 275] on input "text" at bounding box center [319, 282] width 108 height 23
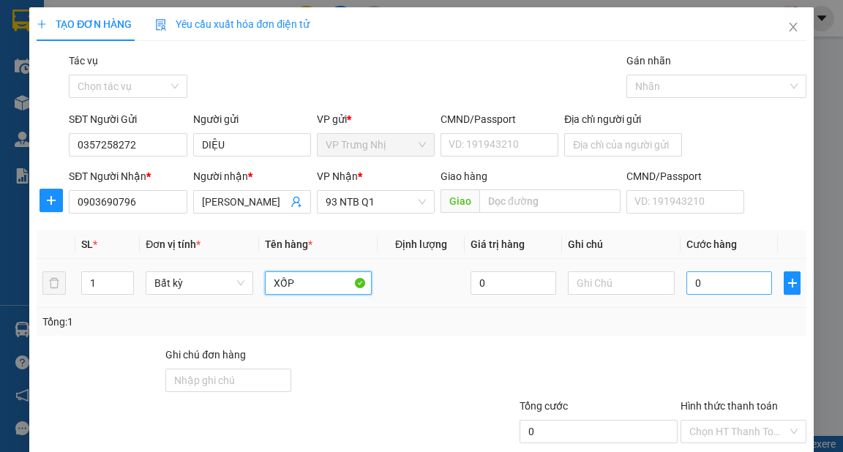
type input "XỐP"
click at [737, 276] on input "0" at bounding box center [729, 282] width 86 height 23
type input "03"
type input "3"
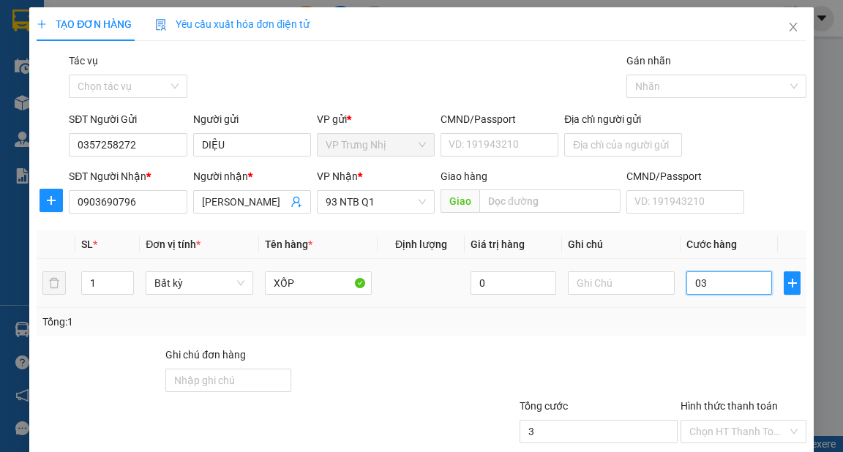
type input "030"
type input "30"
type input "03"
type input "3"
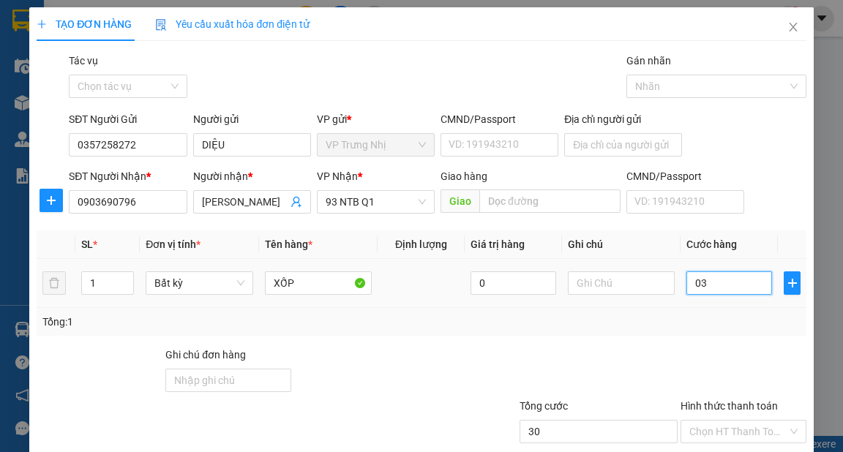
type input "3"
type input "0"
type input "03"
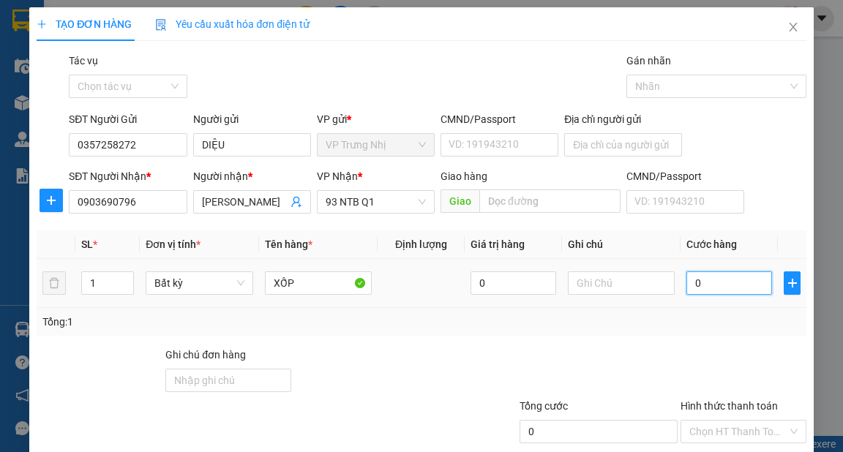
type input "3"
type input "030"
type input "30"
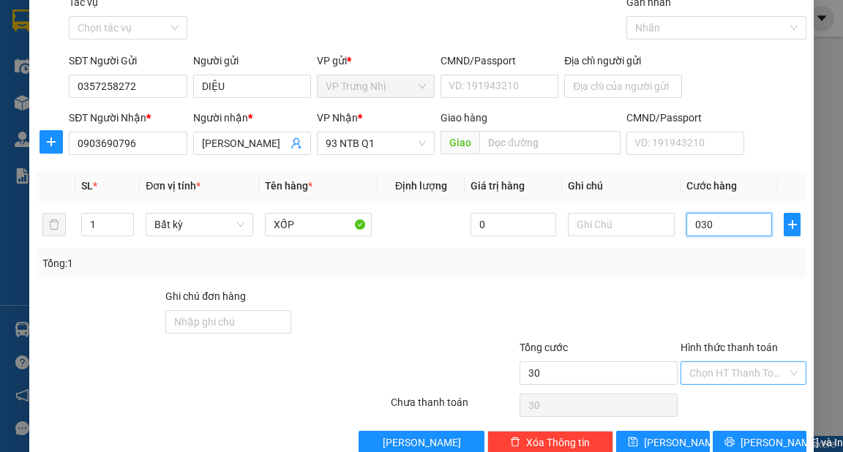
scroll to position [88, 0]
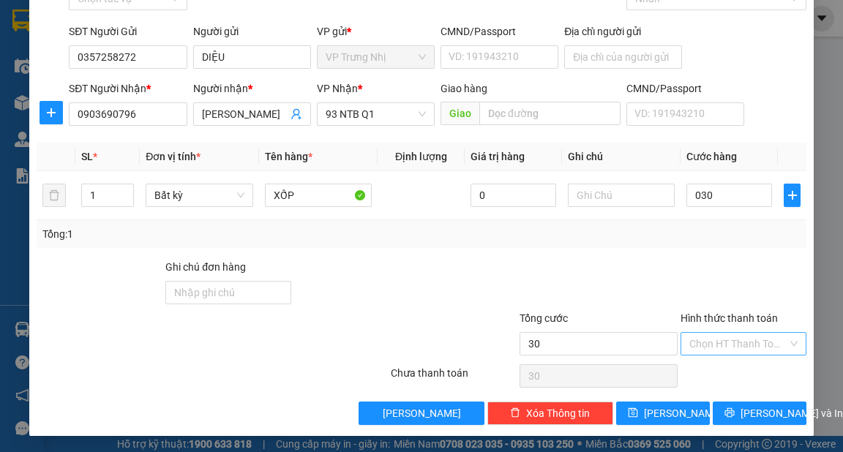
type input "30.000"
click at [740, 347] on input "Hình thức thanh toán" at bounding box center [738, 344] width 98 height 22
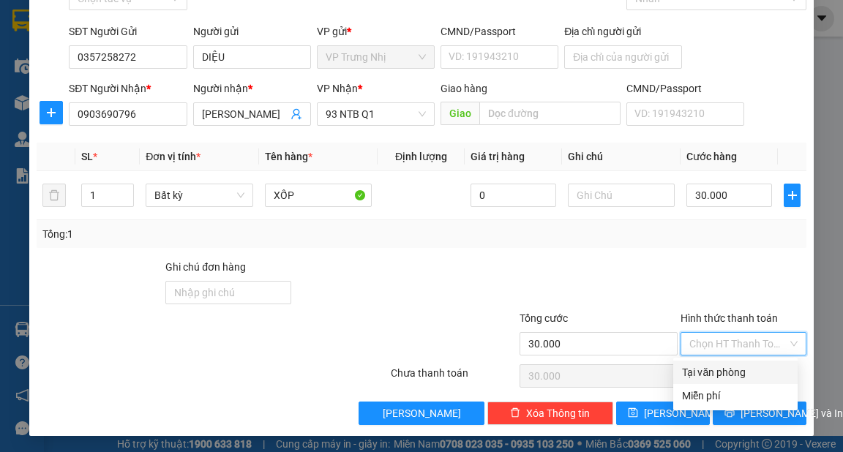
click at [727, 374] on div "Tại văn phòng" at bounding box center [735, 372] width 107 height 16
type input "0"
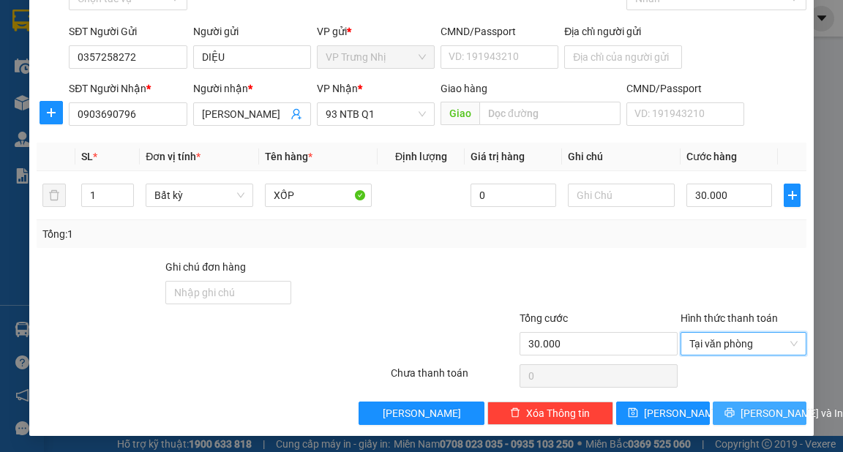
drag, startPoint x: 753, startPoint y: 411, endPoint x: 487, endPoint y: 148, distance: 374.0
click at [752, 411] on span "Lưu và In" at bounding box center [791, 413] width 102 height 16
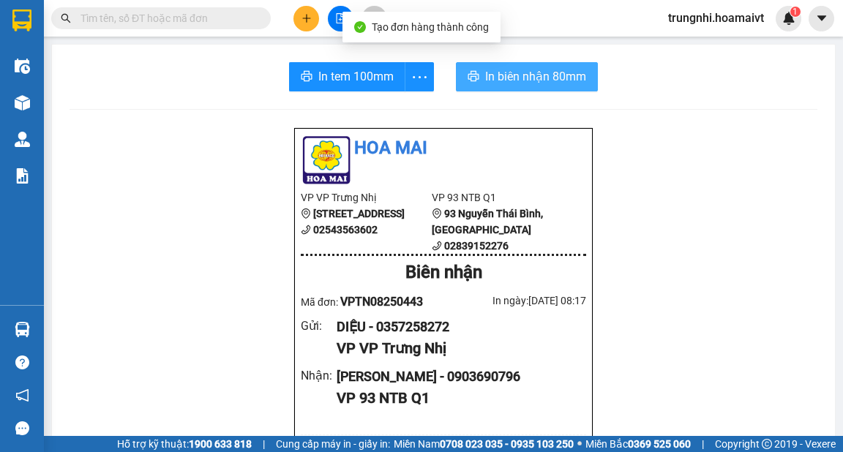
click at [513, 75] on span "In biên nhận 80mm" at bounding box center [535, 76] width 101 height 18
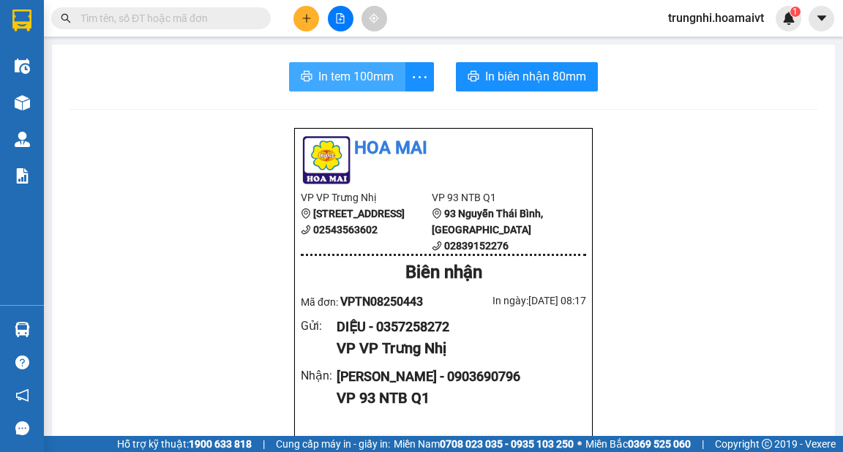
click at [356, 75] on span "In tem 100mm" at bounding box center [355, 76] width 75 height 18
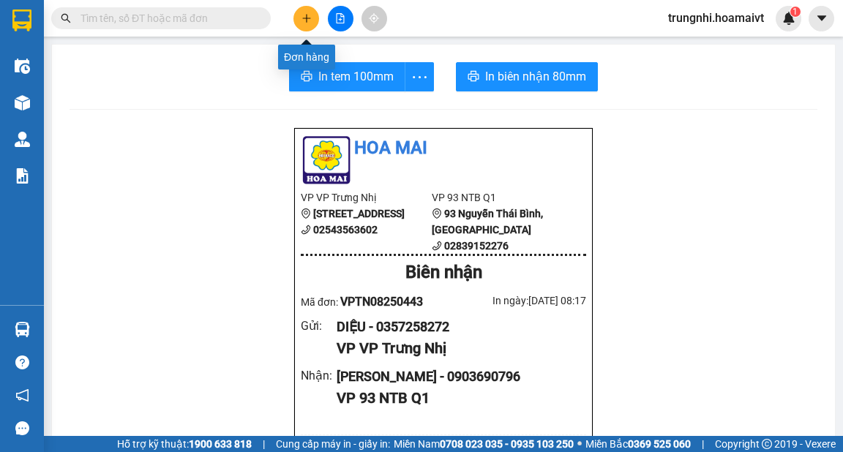
click at [311, 18] on icon "plus" at bounding box center [306, 18] width 10 height 10
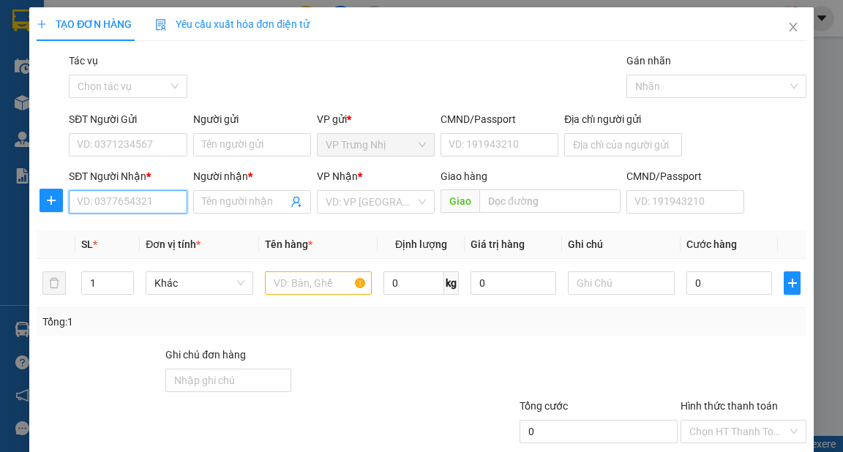
click at [143, 200] on input "SĐT Người Nhận *" at bounding box center [128, 201] width 118 height 23
type input "0917324705"
click at [147, 226] on div "0917324705 - CÚC" at bounding box center [126, 231] width 99 height 16
type input "CÚC"
type input "0917324705"
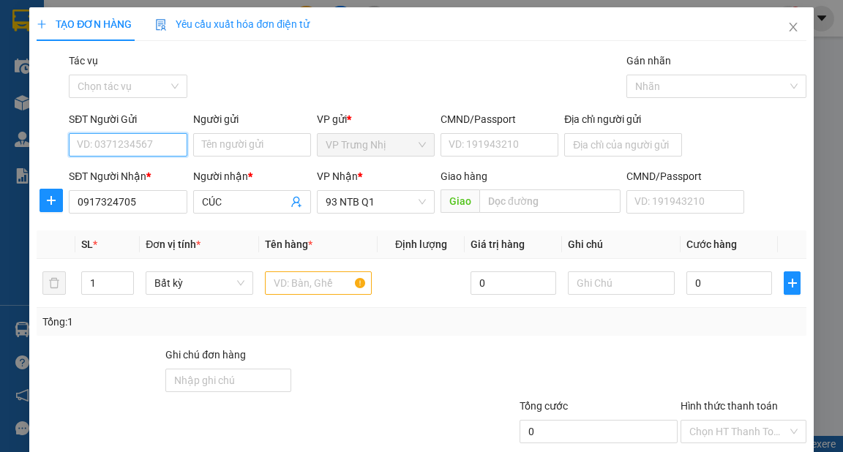
click at [157, 151] on input "SĐT Người Gửi" at bounding box center [128, 144] width 118 height 23
click at [164, 144] on input "SĐT Người Gửi" at bounding box center [128, 144] width 118 height 23
click at [165, 173] on div "0797649253 - NHỎ" at bounding box center [126, 174] width 99 height 16
click at [298, 272] on input "text" at bounding box center [319, 282] width 108 height 23
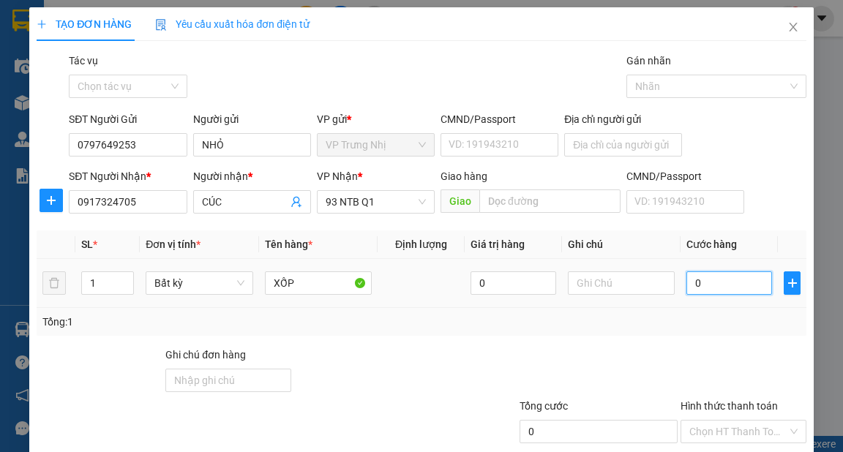
click at [705, 284] on input "0" at bounding box center [729, 282] width 86 height 23
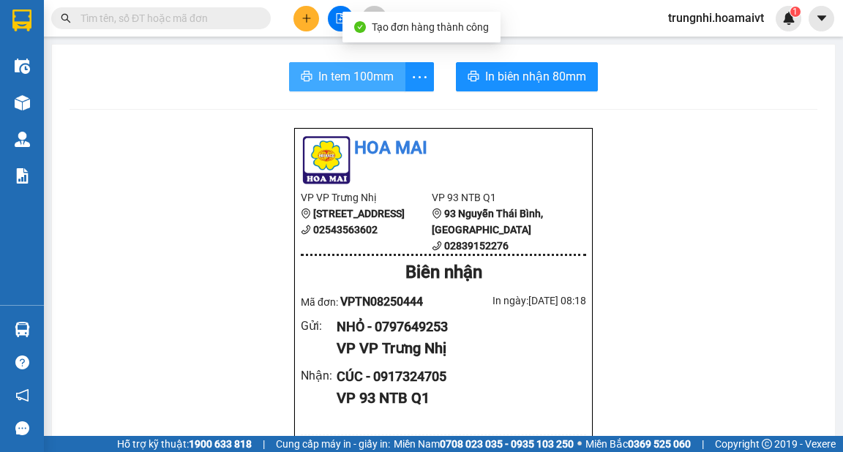
click at [335, 79] on span "In tem 100mm" at bounding box center [355, 76] width 75 height 18
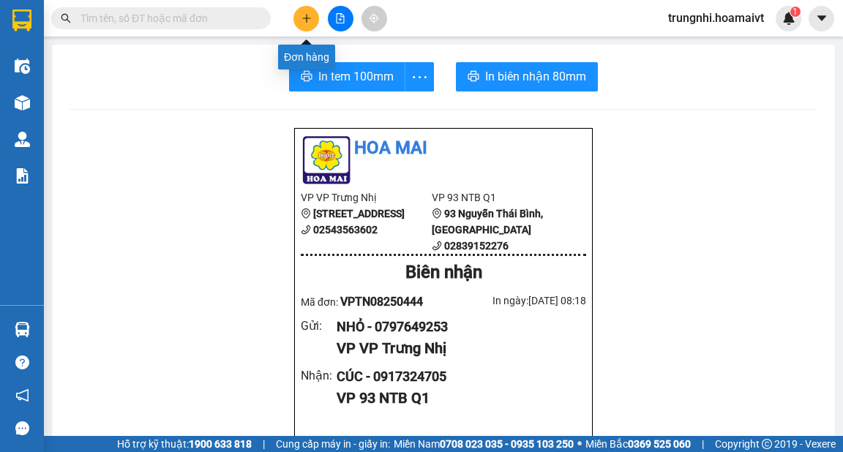
click at [304, 18] on icon "plus" at bounding box center [306, 18] width 8 height 1
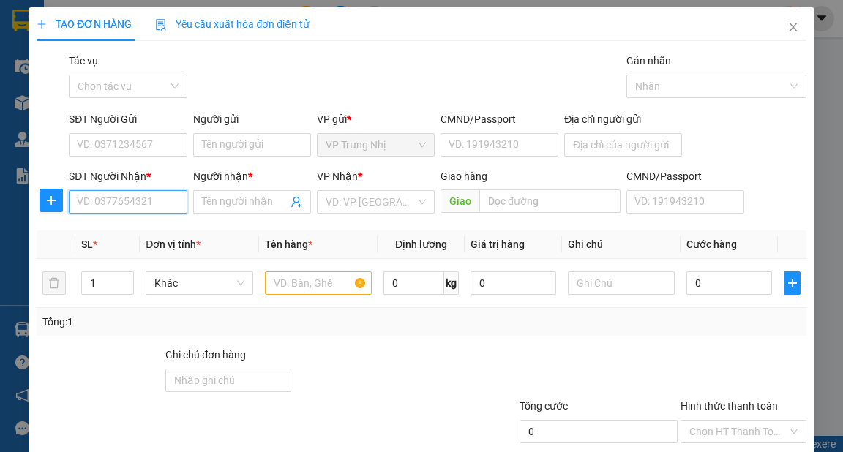
click at [154, 199] on input "SĐT Người Nhận *" at bounding box center [128, 201] width 118 height 23
click at [173, 229] on div "0792990028 - PHƯỚC" at bounding box center [129, 231] width 105 height 16
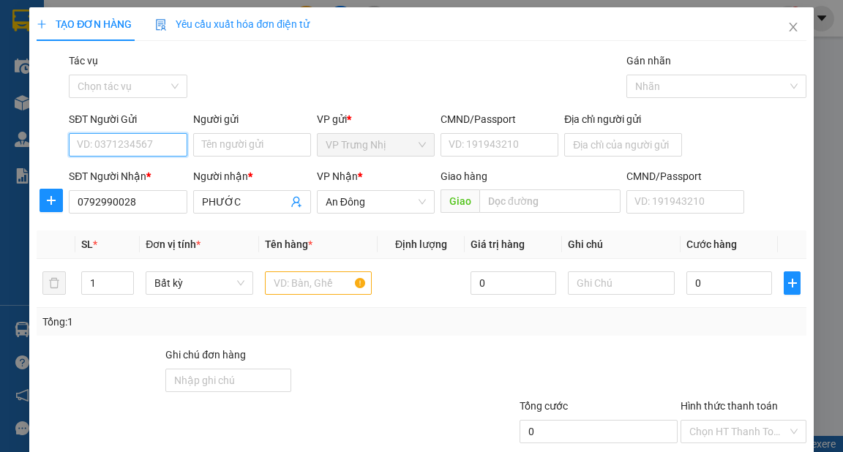
click at [161, 140] on input "SĐT Người Gửi" at bounding box center [128, 144] width 118 height 23
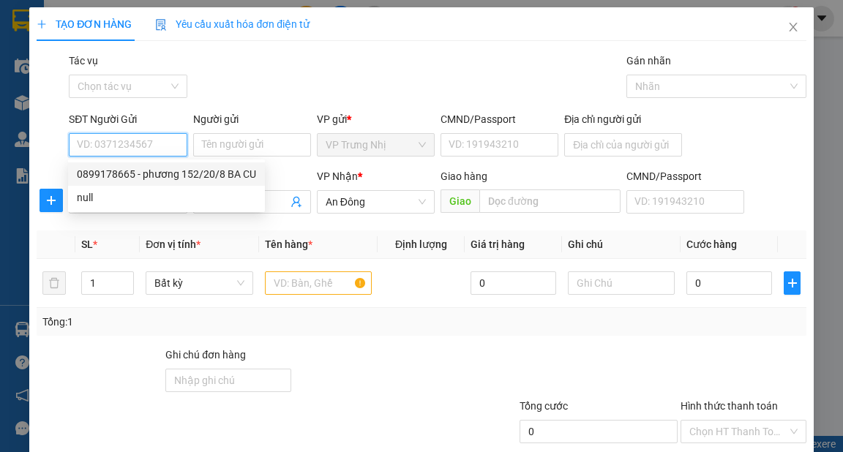
click at [160, 176] on div "0899178665 - phương 152/20/8 BA CU" at bounding box center [166, 174] width 179 height 16
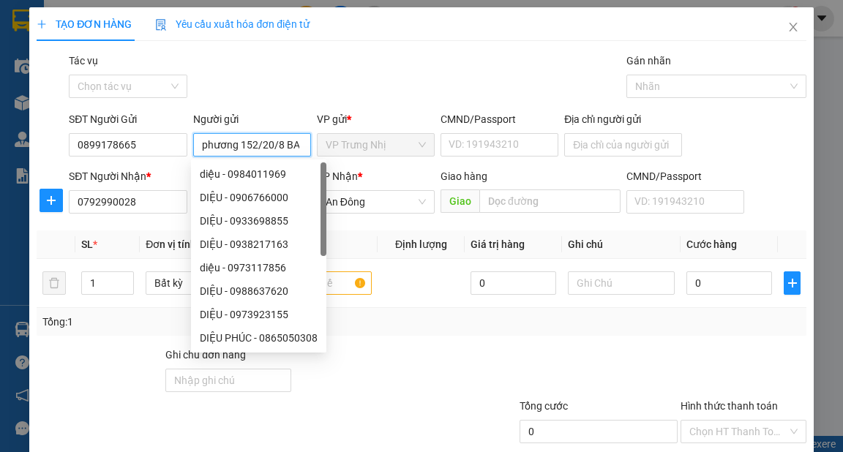
drag, startPoint x: 237, startPoint y: 144, endPoint x: 350, endPoint y: 158, distance: 113.5
click at [350, 158] on div "SĐT Người Gửi 0899178665 Người gửi phương 152/20/8 BA CU VP gửi * VP Trưng Nhị…" at bounding box center [437, 136] width 742 height 51
click at [424, 79] on div "Gói vận chuyển * Tiêu chuẩn Tác vụ Chọn tác vụ Gán nhãn Nhãn" at bounding box center [437, 78] width 742 height 51
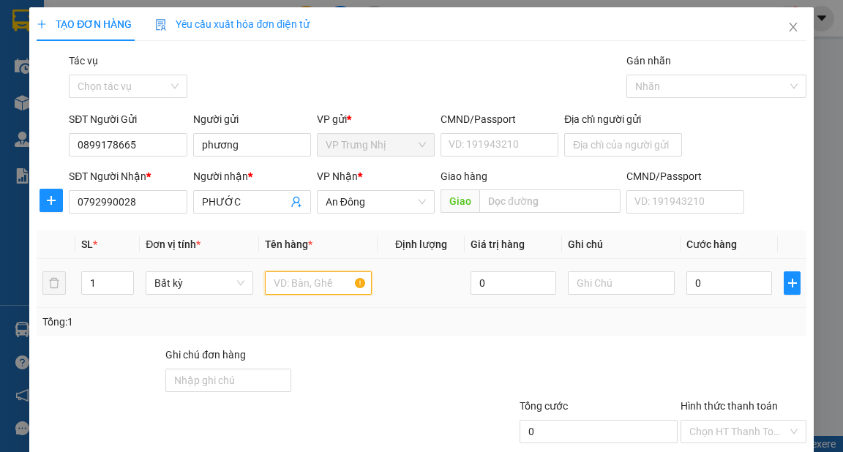
click at [345, 285] on input "text" at bounding box center [319, 282] width 108 height 23
click at [719, 290] on input "0" at bounding box center [729, 282] width 86 height 23
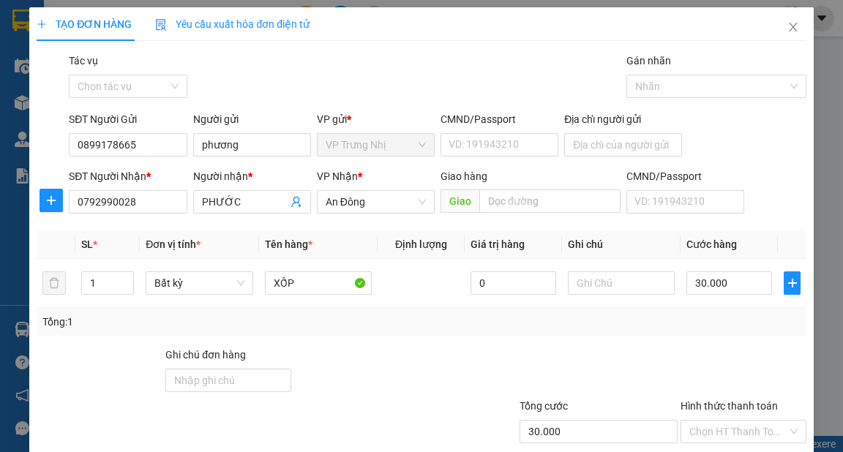
click at [723, 339] on div "Transit Pickup Surcharge Ids Transit Deliver Surcharge Ids Transit Deliver Surc…" at bounding box center [421, 283] width 769 height 460
click at [731, 421] on input "Hình thức thanh toán" at bounding box center [738, 432] width 98 height 22
click at [743, 451] on div "Tại văn phòng" at bounding box center [735, 460] width 107 height 16
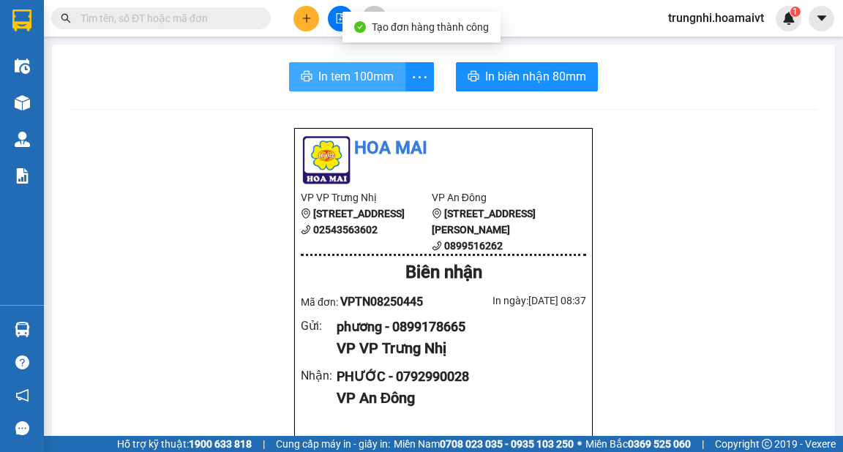
click at [364, 78] on span "In tem 100mm" at bounding box center [355, 76] width 75 height 18
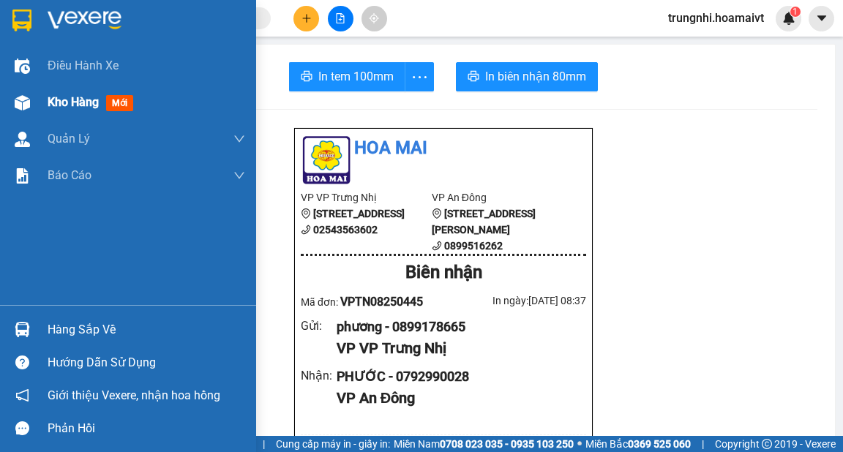
click at [73, 100] on span "Kho hàng" at bounding box center [73, 102] width 51 height 14
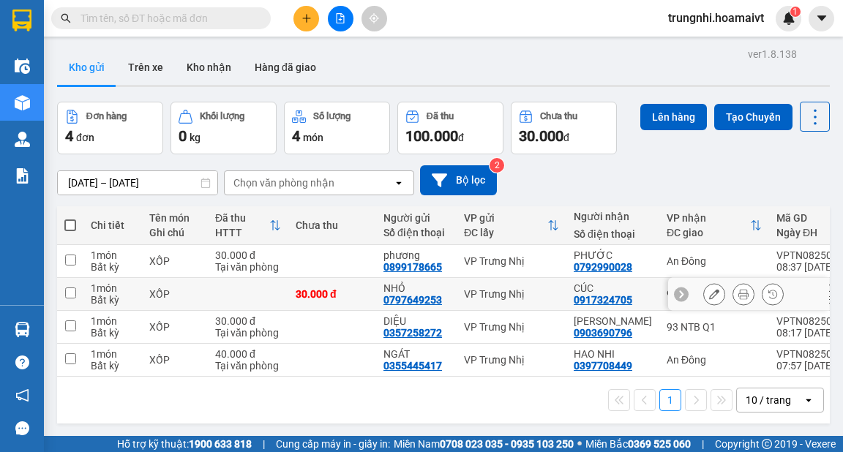
click at [73, 301] on td at bounding box center [70, 294] width 26 height 33
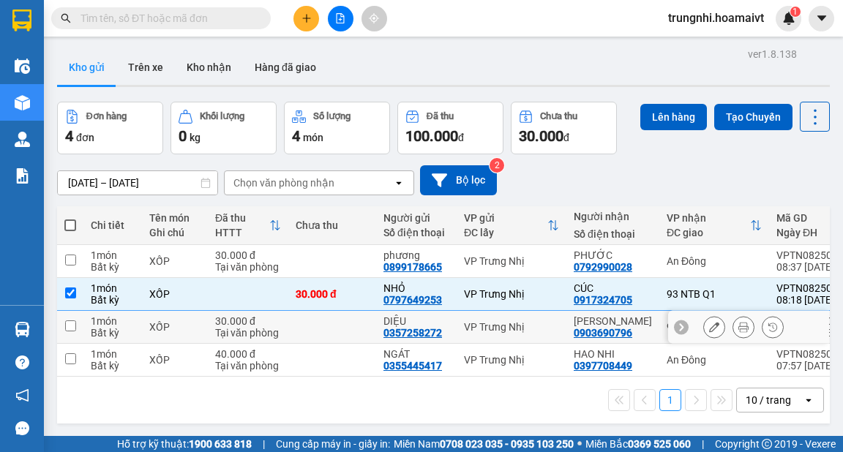
click at [73, 317] on td at bounding box center [70, 327] width 26 height 33
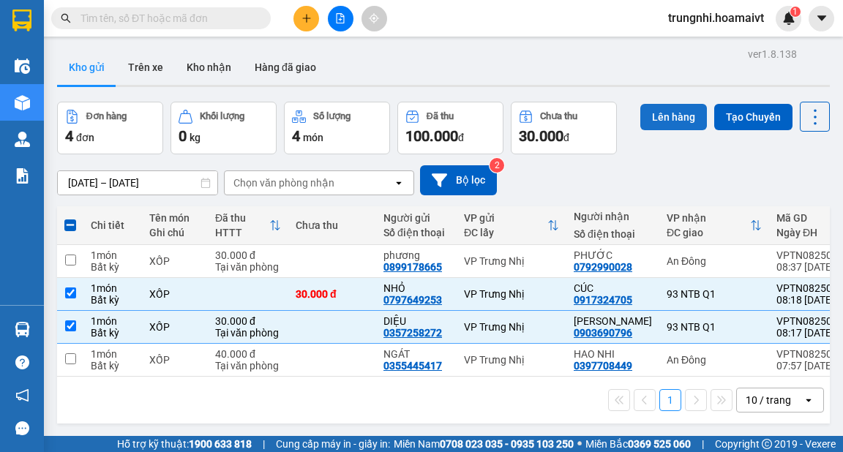
click at [650, 105] on button "Lên hàng" at bounding box center [673, 117] width 67 height 26
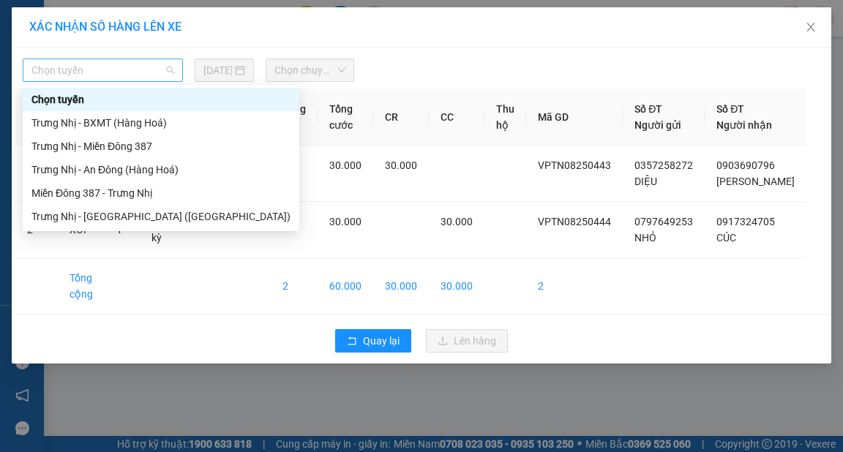
click at [114, 73] on span "Chọn tuyến" at bounding box center [102, 70] width 143 height 22
click at [105, 217] on div "Trưng Nhị - Sài Gòn (Hàng Hoá)" at bounding box center [160, 216] width 259 height 16
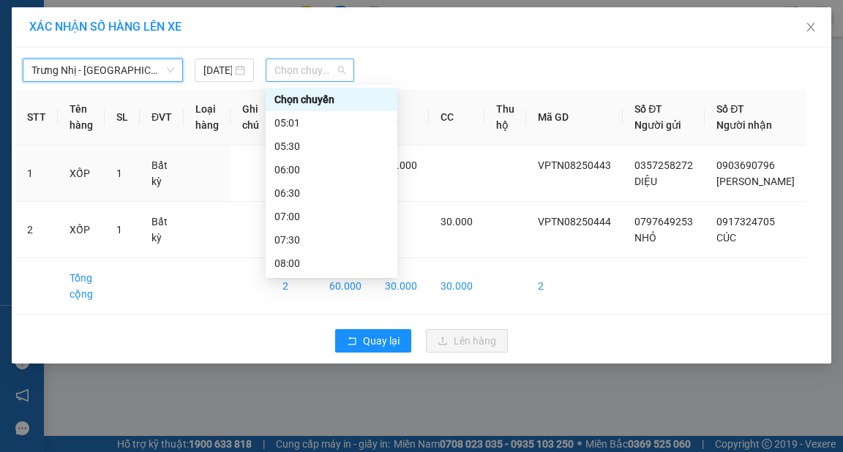
click at [305, 73] on span "Chọn chuyến" at bounding box center [309, 70] width 71 height 22
click at [288, 302] on div "09:00" at bounding box center [331, 310] width 114 height 16
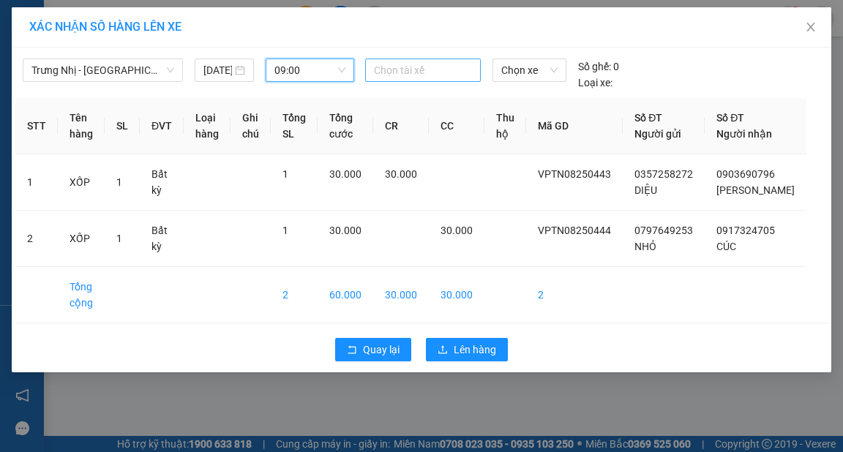
click at [404, 78] on div at bounding box center [423, 70] width 108 height 18
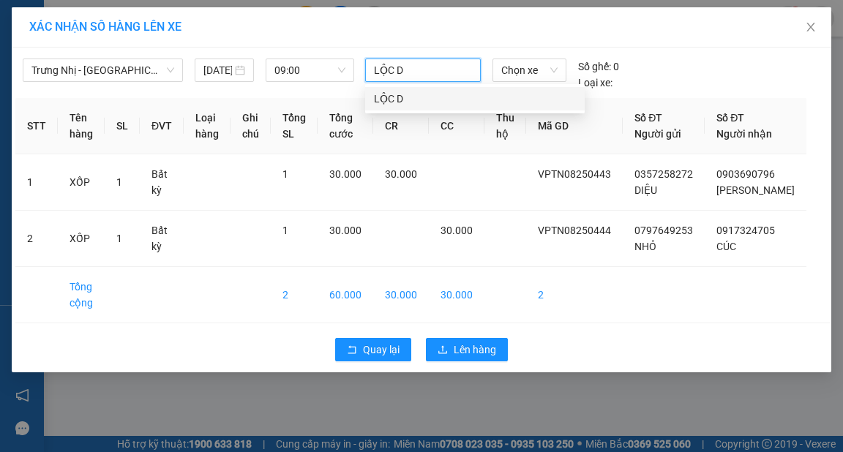
click at [404, 88] on div "LỘC D" at bounding box center [474, 98] width 219 height 23
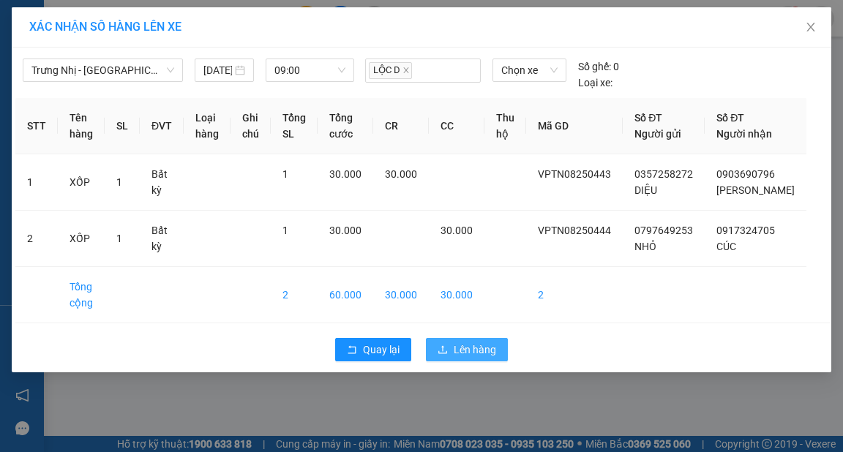
click at [481, 358] on span "Lên hàng" at bounding box center [475, 350] width 42 height 16
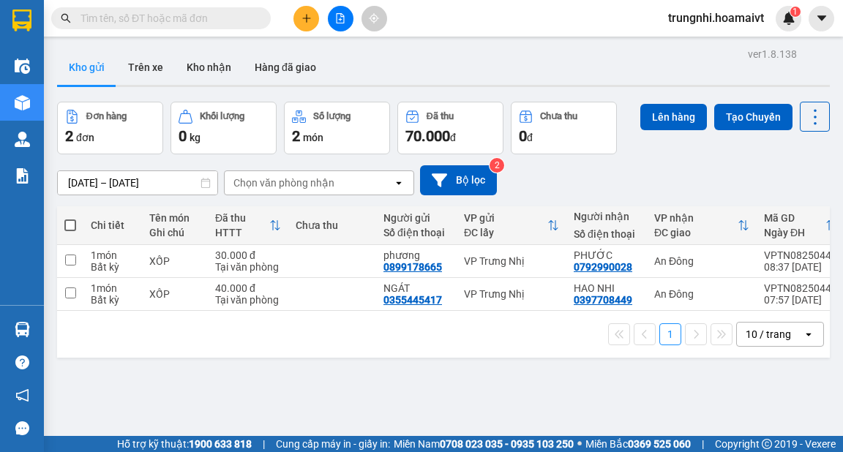
click at [301, 23] on button at bounding box center [306, 19] width 26 height 26
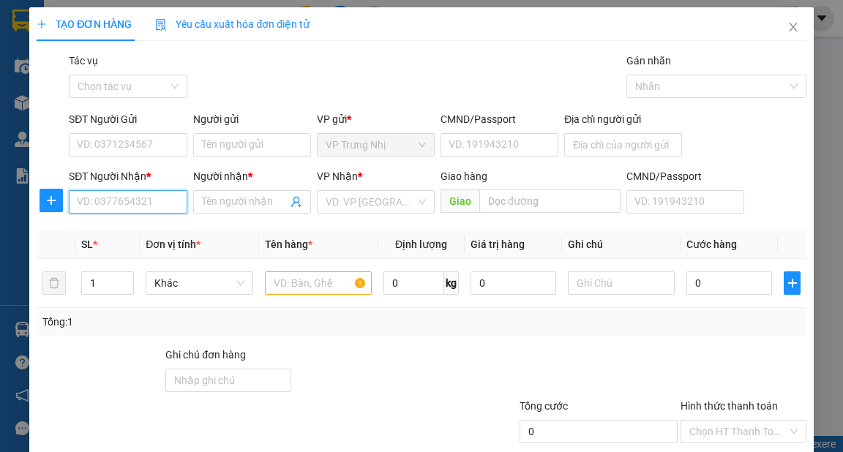
click at [133, 204] on input "SĐT Người Nhận *" at bounding box center [128, 201] width 118 height 23
drag, startPoint x: 152, startPoint y: 199, endPoint x: 0, endPoint y: 199, distance: 152.1
click at [0, 199] on div "TẠO ĐƠN HÀNG Yêu cầu xuất hóa đơn điện tử Transit Pickup Surcharge Ids Transit …" at bounding box center [421, 226] width 843 height 452
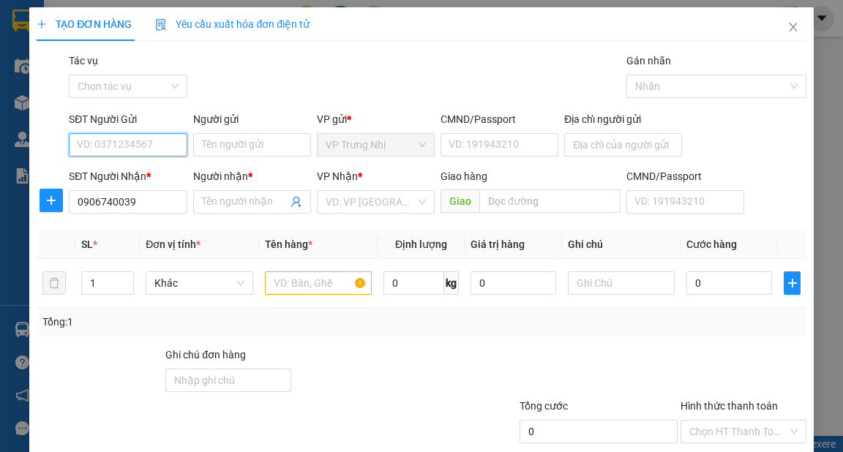
click at [150, 144] on input "SĐT Người Gửi" at bounding box center [128, 144] width 118 height 23
paste input "0906740039"
click at [152, 173] on div "0906740039 - CHÂU" at bounding box center [126, 174] width 99 height 16
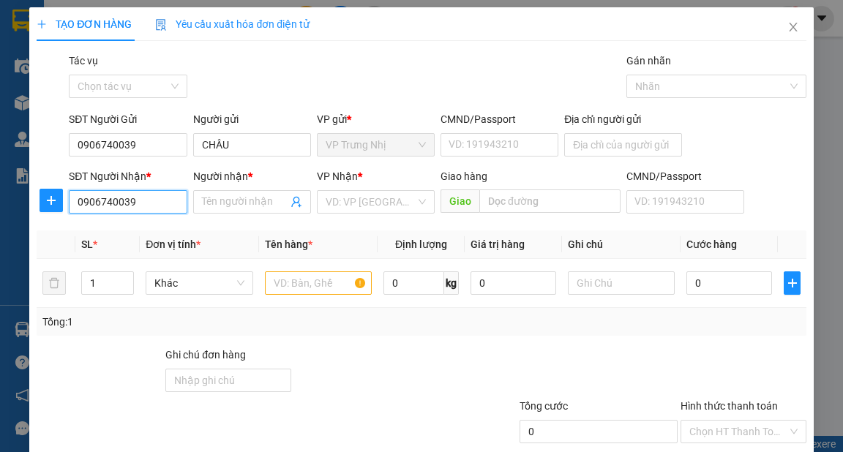
drag, startPoint x: 149, startPoint y: 193, endPoint x: 0, endPoint y: 190, distance: 149.2
click at [0, 192] on div "TẠO ĐƠN HÀNG Yêu cầu xuất hóa đơn điện tử Transit Pickup Surcharge Ids Transit …" at bounding box center [421, 226] width 843 height 452
click at [148, 236] on div "0772916268 - MAI" at bounding box center [126, 231] width 99 height 16
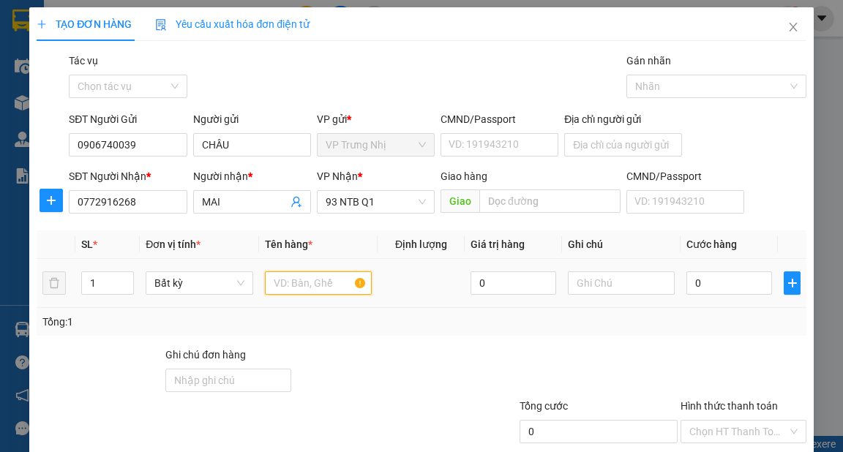
click at [298, 280] on input "text" at bounding box center [319, 282] width 108 height 23
click at [725, 278] on input "0" at bounding box center [729, 282] width 86 height 23
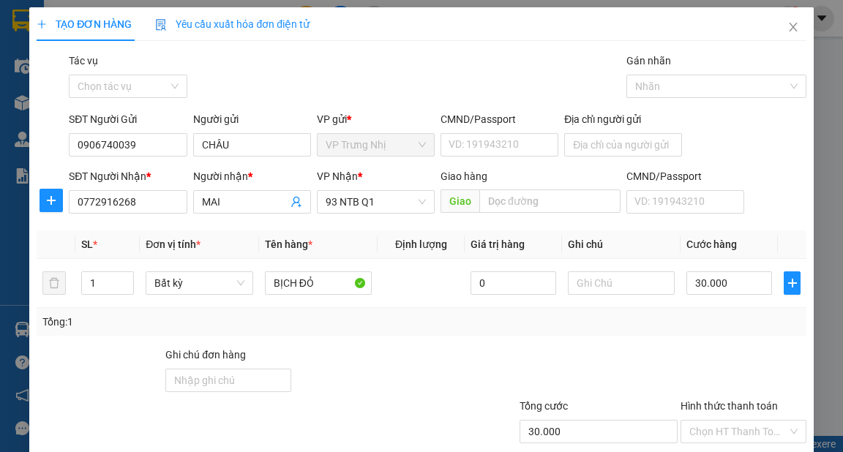
click at [579, 336] on div "Transit Pickup Surcharge Ids Transit Deliver Surcharge Ids Transit Deliver Surc…" at bounding box center [421, 283] width 769 height 460
click at [533, 259] on td "0" at bounding box center [512, 283] width 97 height 49
click at [535, 308] on div "Tổng: 1" at bounding box center [421, 322] width 769 height 28
click at [380, 139] on div "Transit Pickup Surcharge Ids Transit Deliver Surcharge Ids Transit Deliver Surc…" at bounding box center [421, 283] width 769 height 460
click at [741, 421] on input "Hình thức thanh toán" at bounding box center [738, 432] width 98 height 22
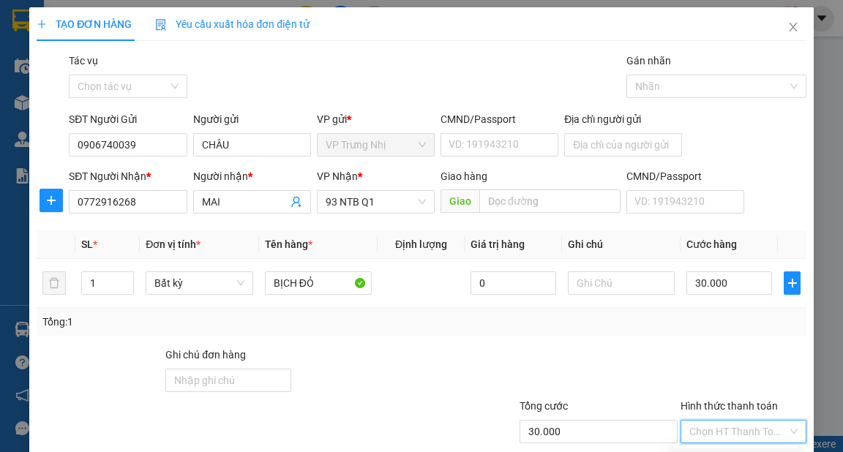
click at [718, 451] on div "Tại văn phòng" at bounding box center [735, 460] width 107 height 16
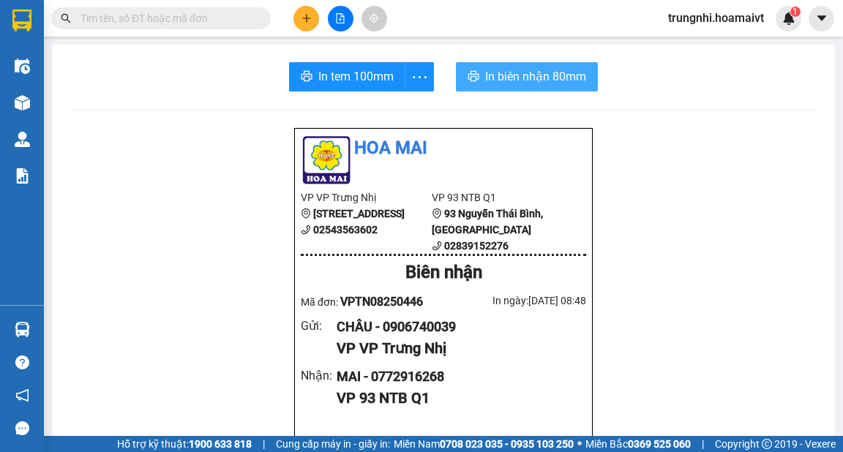
click at [494, 78] on span "In biên nhận 80mm" at bounding box center [535, 76] width 101 height 18
click at [500, 78] on span "In biên nhận 80mm" at bounding box center [535, 76] width 101 height 18
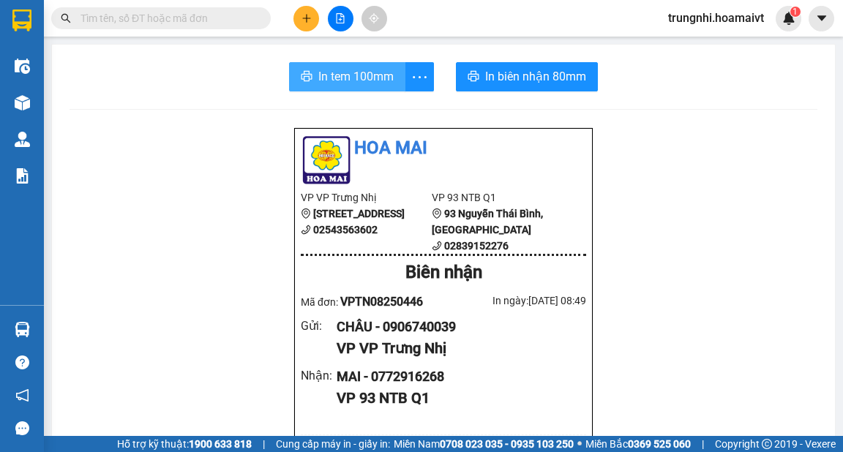
click at [364, 82] on span "In tem 100mm" at bounding box center [355, 76] width 75 height 18
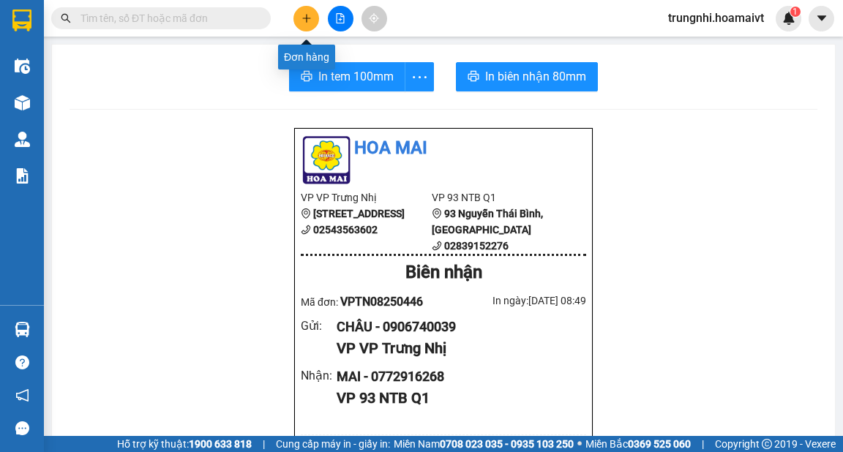
click at [296, 24] on button at bounding box center [306, 19] width 26 height 26
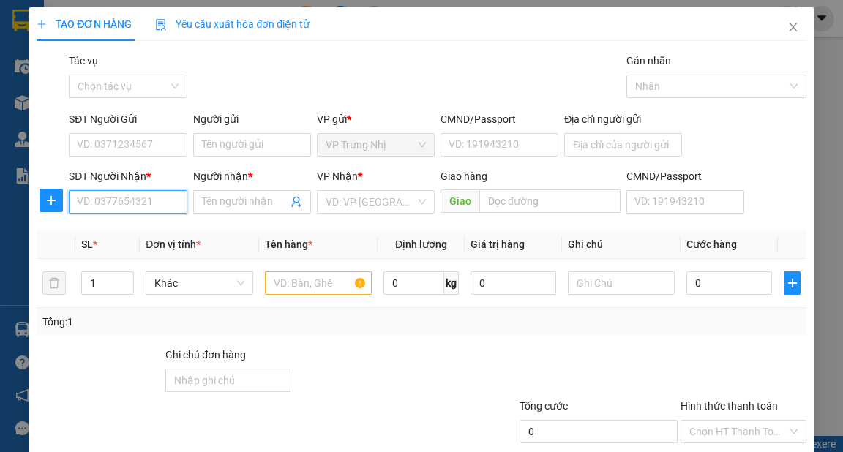
click at [152, 205] on input "SĐT Người Nhận *" at bounding box center [128, 201] width 118 height 23
click at [176, 225] on div "0902342999 - OANH" at bounding box center [126, 230] width 116 height 23
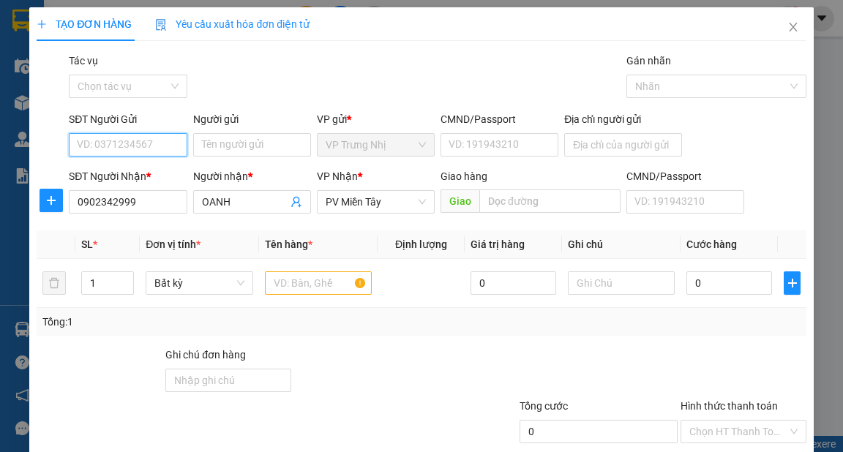
click at [166, 154] on input "SĐT Người Gửi" at bounding box center [128, 144] width 118 height 23
click at [155, 172] on div "0908289947 - HANG" at bounding box center [126, 174] width 99 height 16
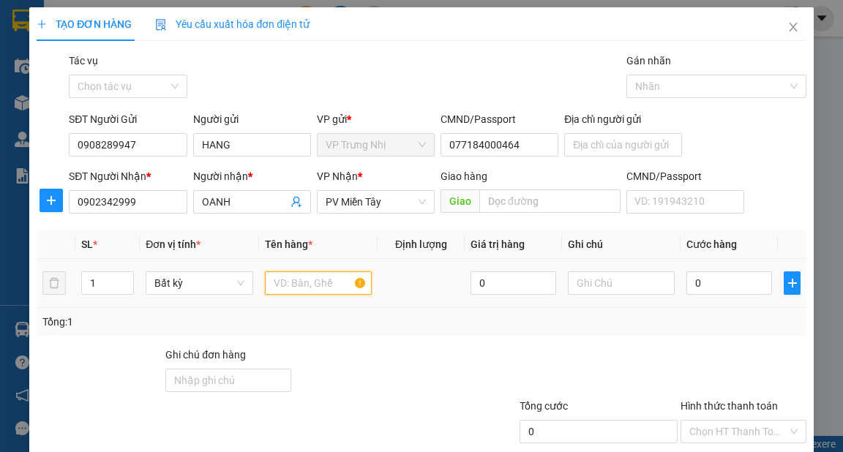
click at [325, 282] on input "text" at bounding box center [319, 282] width 108 height 23
click at [698, 279] on input "0" at bounding box center [729, 282] width 86 height 23
click at [721, 255] on div "Transit Pickup Surcharge Ids Transit Deliver Surcharge Ids Transit Deliver Surc…" at bounding box center [421, 283] width 769 height 460
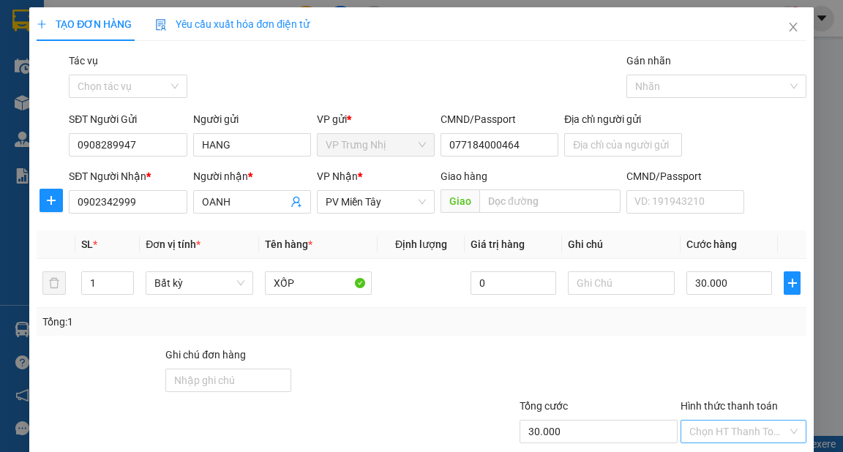
click at [743, 421] on input "Hình thức thanh toán" at bounding box center [738, 432] width 98 height 22
click at [746, 451] on div "Tại văn phòng" at bounding box center [735, 460] width 107 height 16
click at [617, 347] on div at bounding box center [582, 372] width 193 height 51
click at [620, 347] on div at bounding box center [582, 372] width 193 height 51
click at [576, 314] on div "Tổng: 1" at bounding box center [420, 322] width 757 height 16
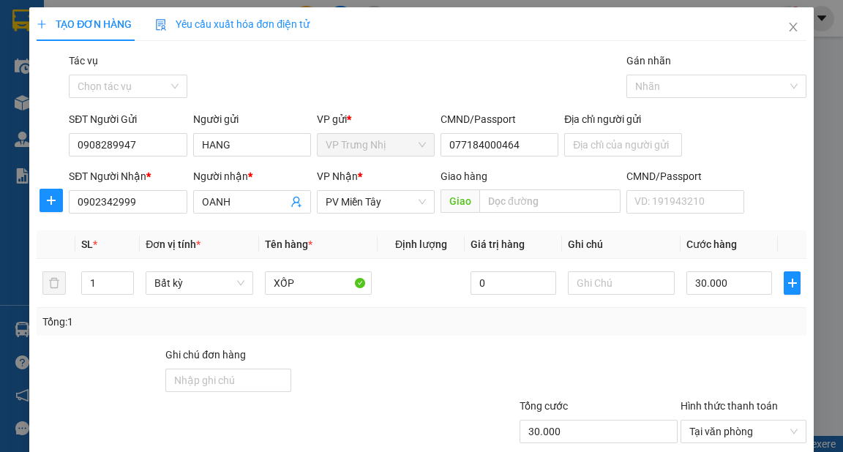
click at [401, 314] on div "Tổng: 1" at bounding box center [420, 322] width 757 height 16
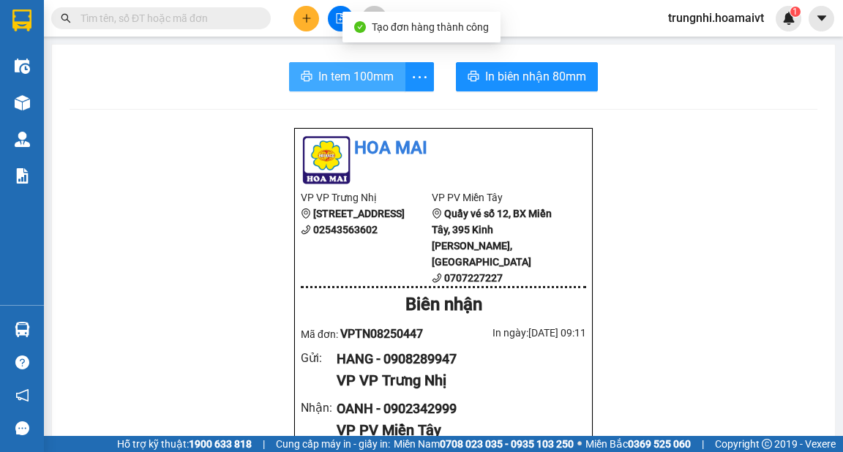
click at [331, 65] on button "In tem 100mm" at bounding box center [347, 76] width 116 height 29
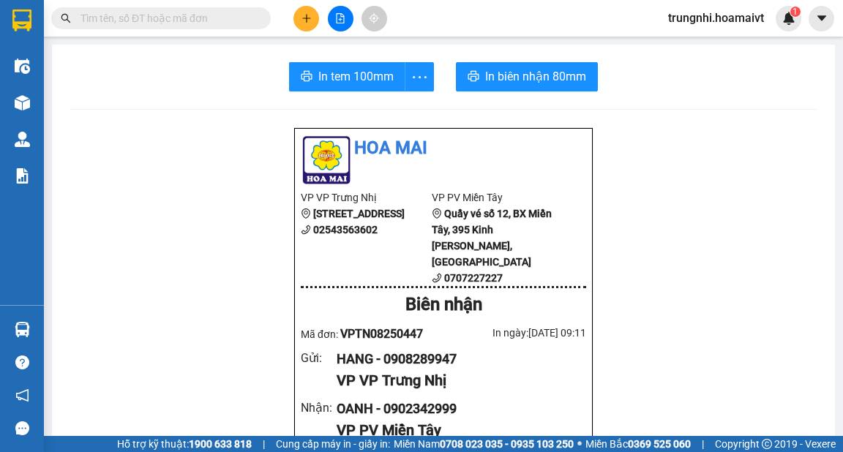
click at [308, 23] on button at bounding box center [306, 19] width 26 height 26
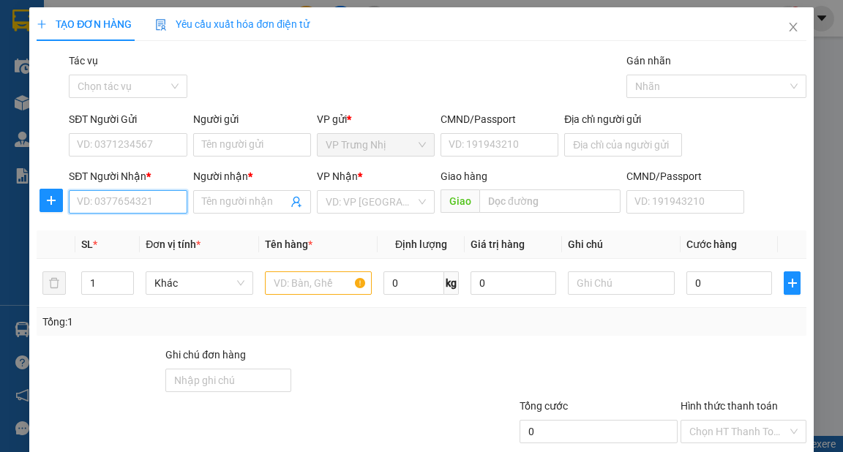
click at [146, 199] on input "SĐT Người Nhận *" at bounding box center [128, 201] width 118 height 23
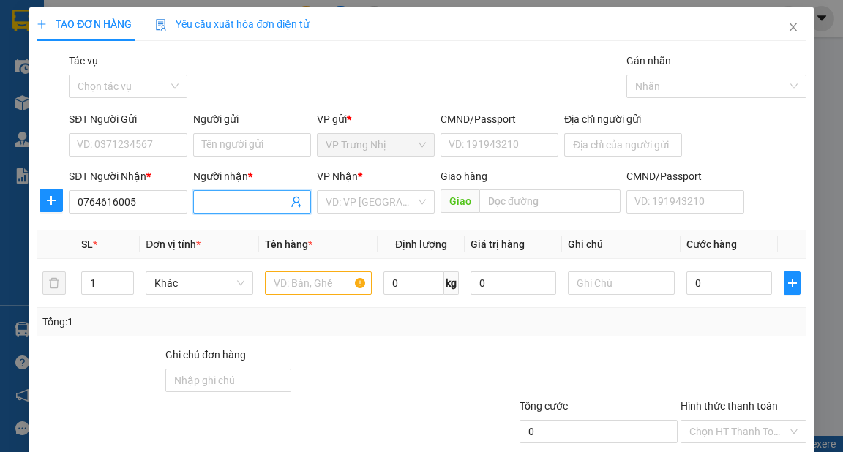
click at [230, 206] on input "Người nhận *" at bounding box center [245, 202] width 86 height 16
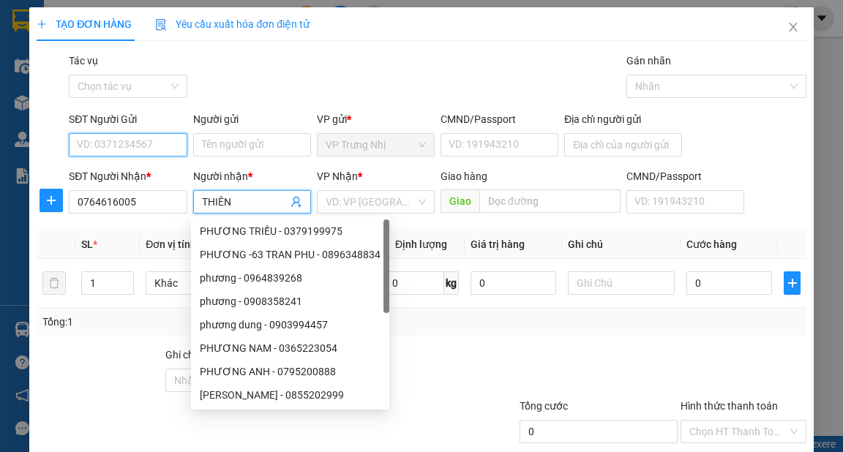
click at [146, 133] on input "SĐT Người Gửi" at bounding box center [128, 144] width 118 height 23
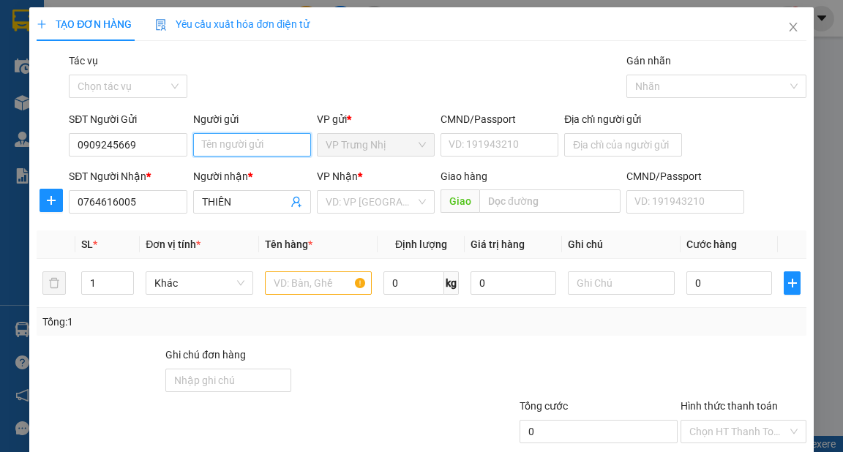
click at [229, 147] on input "Người gửi" at bounding box center [252, 144] width 118 height 23
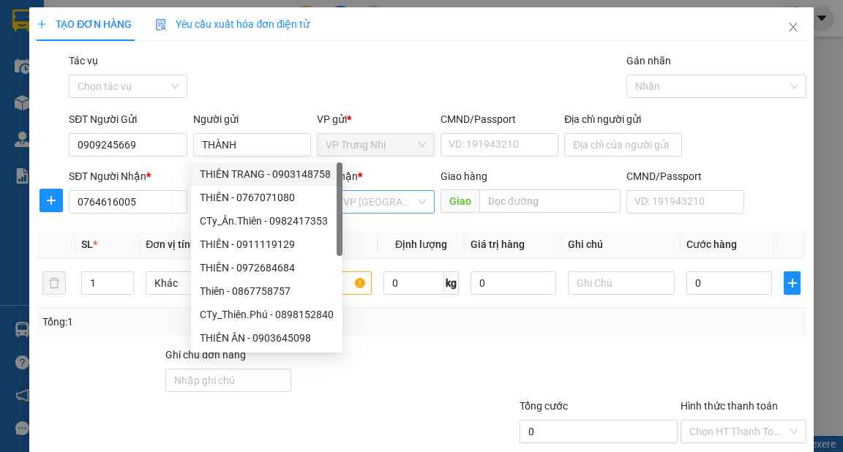
click at [380, 199] on input "search" at bounding box center [370, 202] width 90 height 22
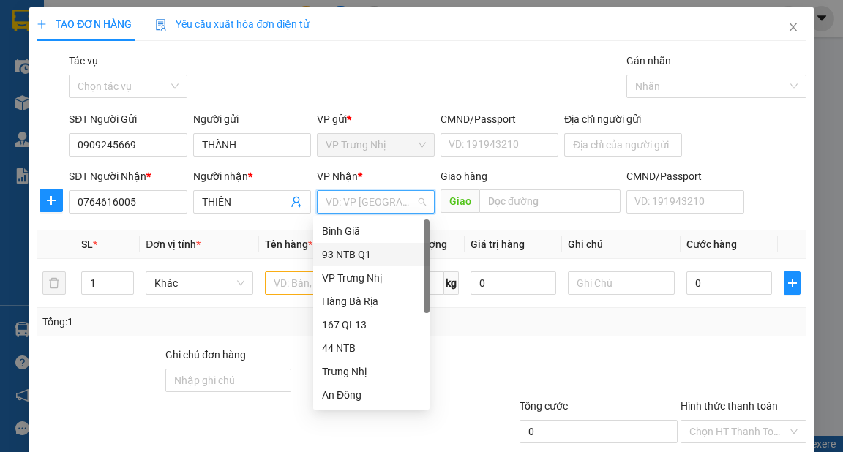
click at [344, 255] on div "93 NTB Q1" at bounding box center [371, 254] width 99 height 16
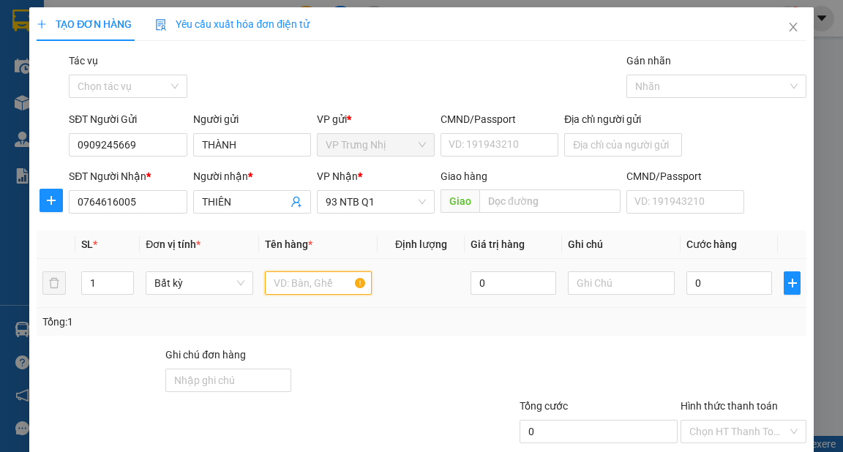
click at [320, 279] on input "text" at bounding box center [319, 282] width 108 height 23
click at [731, 274] on input "0" at bounding box center [729, 282] width 86 height 23
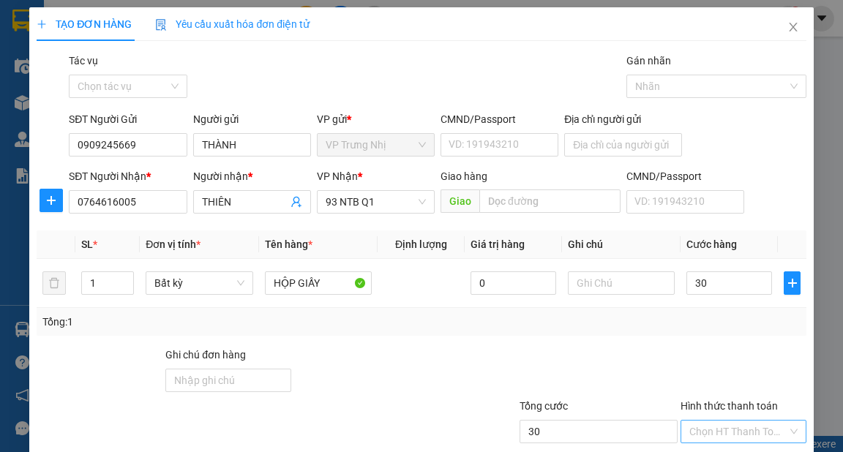
click at [752, 421] on input "Hình thức thanh toán" at bounding box center [738, 432] width 98 height 22
click at [734, 451] on div "Tại văn phòng" at bounding box center [735, 460] width 107 height 16
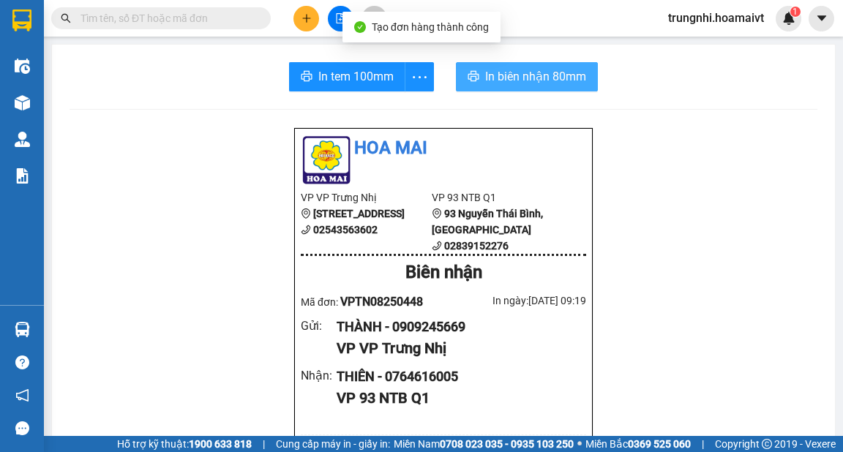
click at [545, 73] on span "In biên nhận 80mm" at bounding box center [535, 76] width 101 height 18
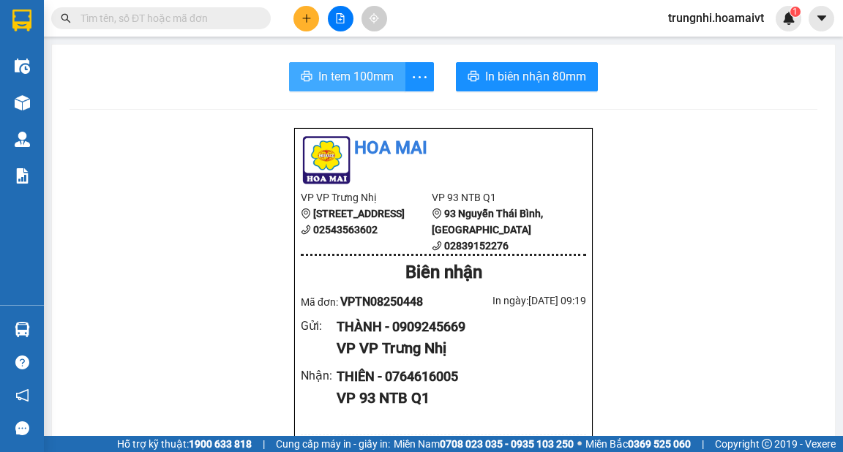
click at [323, 84] on span "In tem 100mm" at bounding box center [355, 76] width 75 height 18
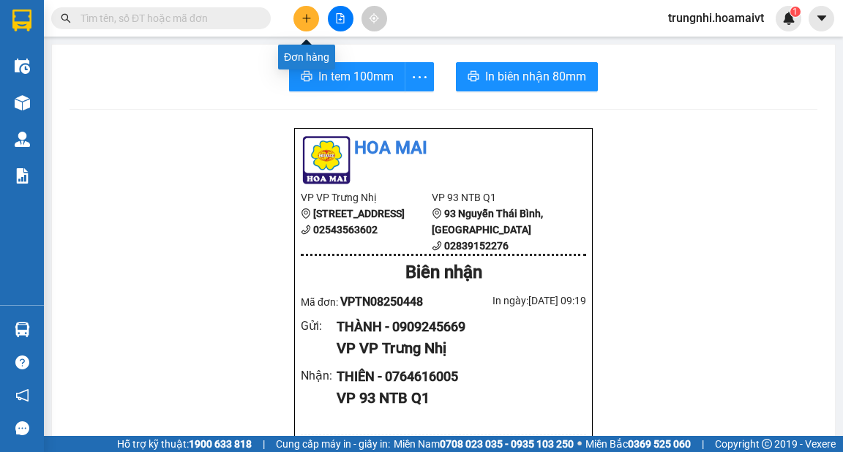
click at [305, 18] on icon "plus" at bounding box center [306, 18] width 10 height 10
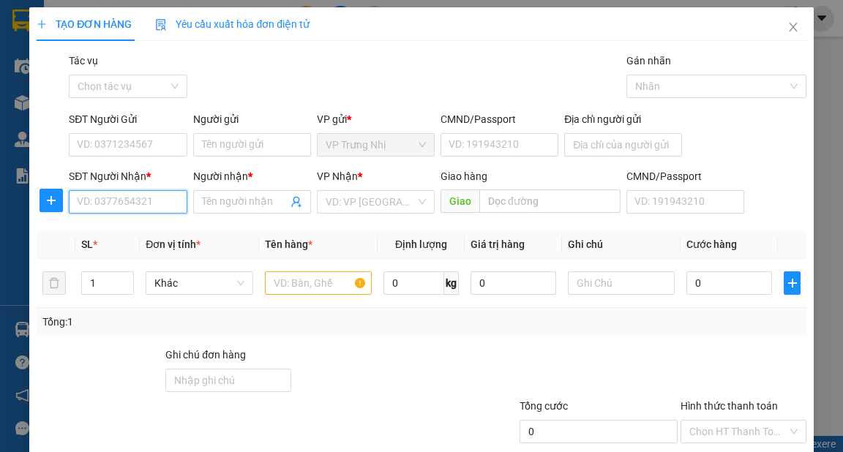
click at [168, 203] on input "SĐT Người Nhận *" at bounding box center [128, 201] width 118 height 23
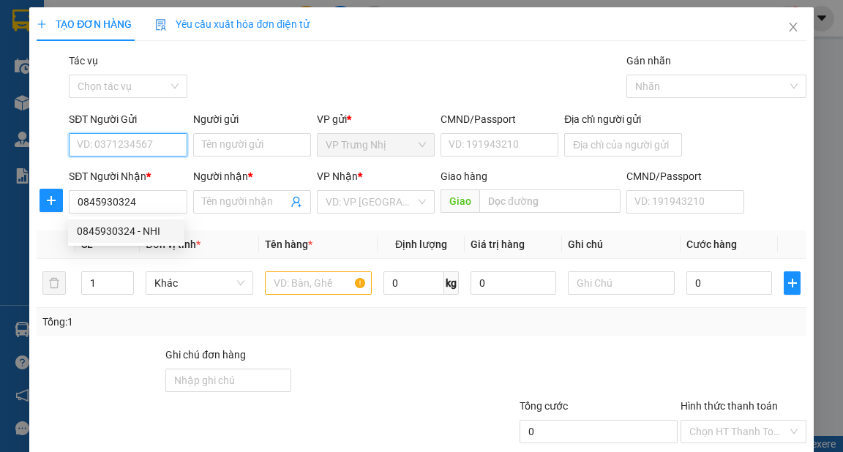
click at [131, 147] on input "SĐT Người Gửi" at bounding box center [128, 144] width 118 height 23
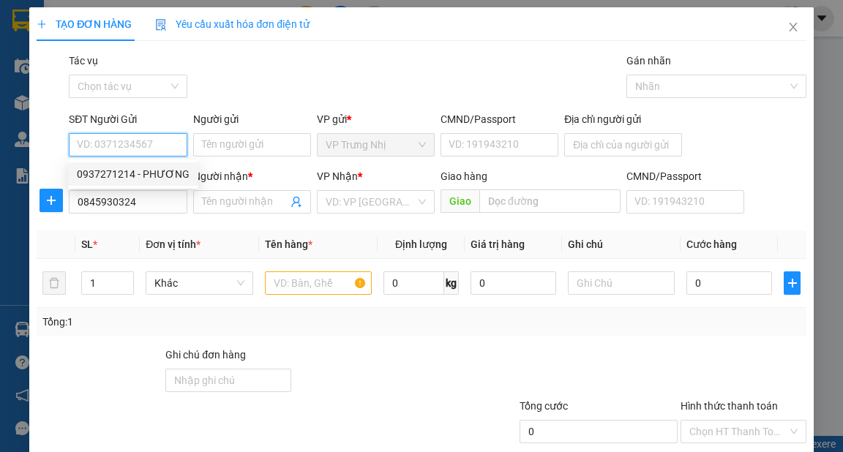
click at [138, 176] on div "0937271214 - PHƯƠNG" at bounding box center [133, 174] width 113 height 16
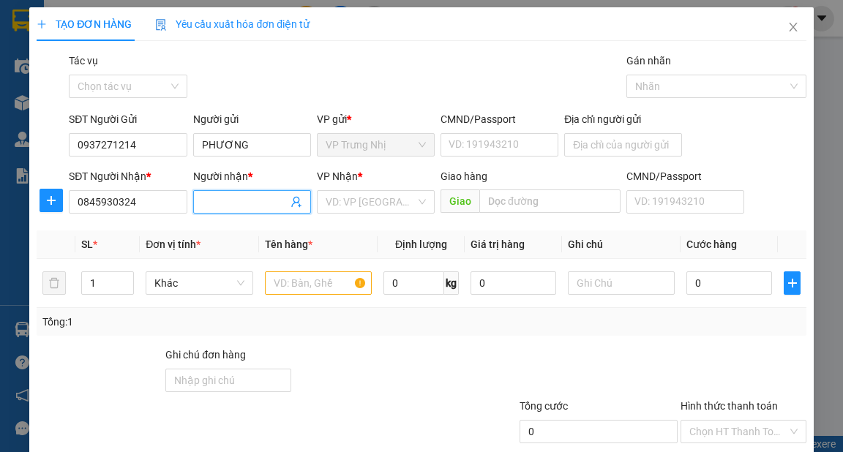
click at [238, 203] on input "Người nhận *" at bounding box center [245, 202] width 86 height 16
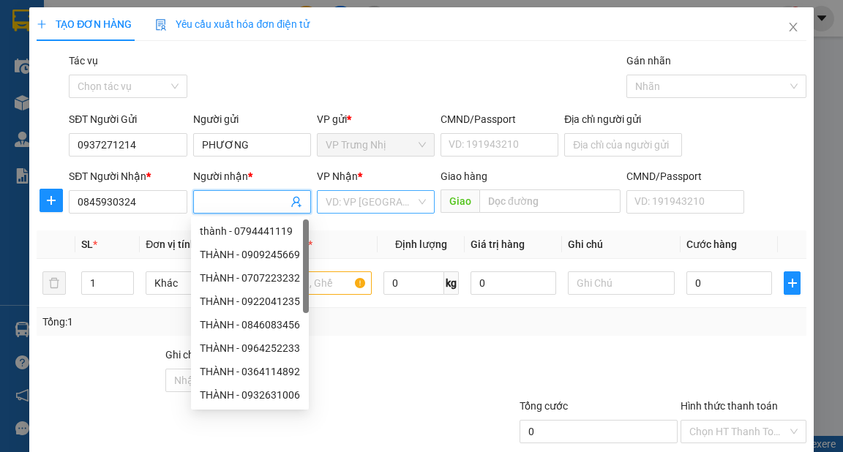
click at [359, 201] on input "search" at bounding box center [370, 202] width 90 height 22
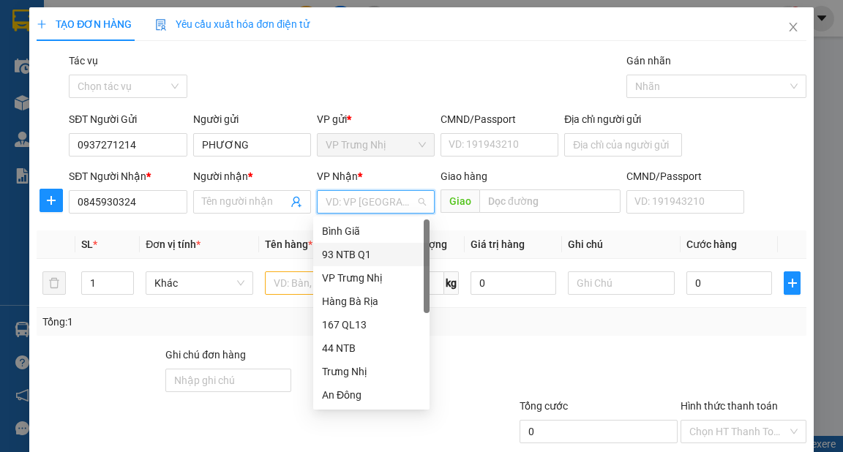
click at [348, 255] on div "93 NTB Q1" at bounding box center [371, 254] width 99 height 16
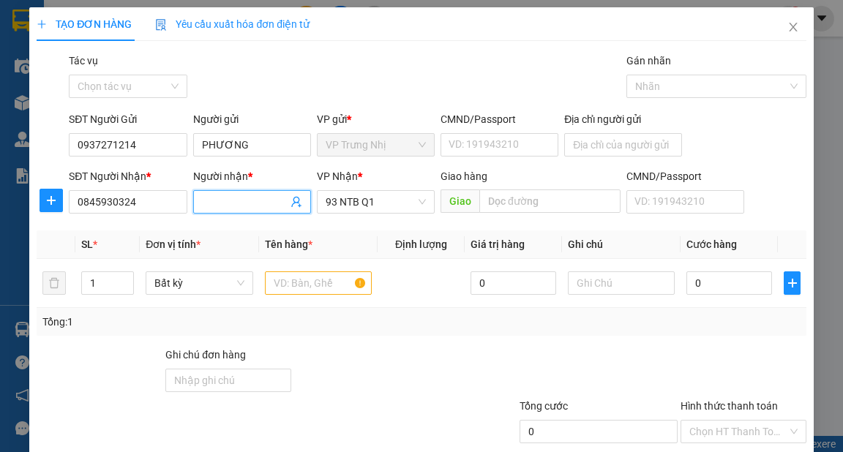
click at [238, 196] on input "Người nhận *" at bounding box center [245, 202] width 86 height 16
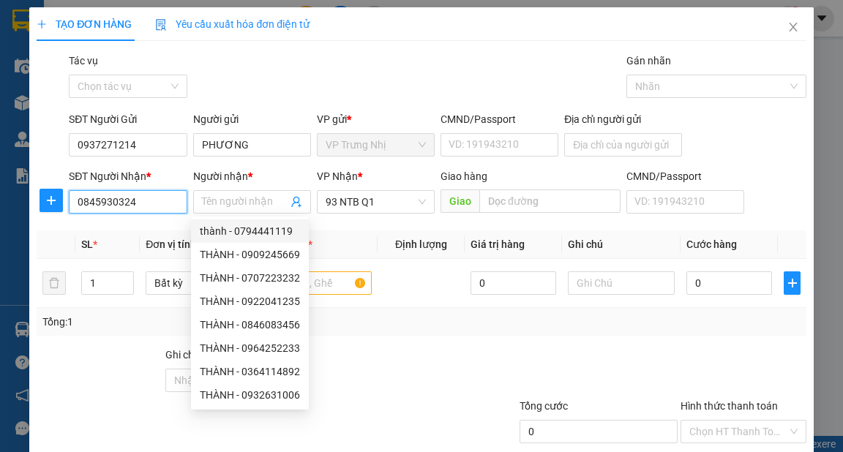
drag, startPoint x: 165, startPoint y: 202, endPoint x: 0, endPoint y: 225, distance: 166.1
click at [0, 225] on div "TẠO ĐƠN HÀNG Yêu cầu xuất hóa đơn điện tử Transit Pickup Surcharge Ids Transit …" at bounding box center [421, 226] width 843 height 452
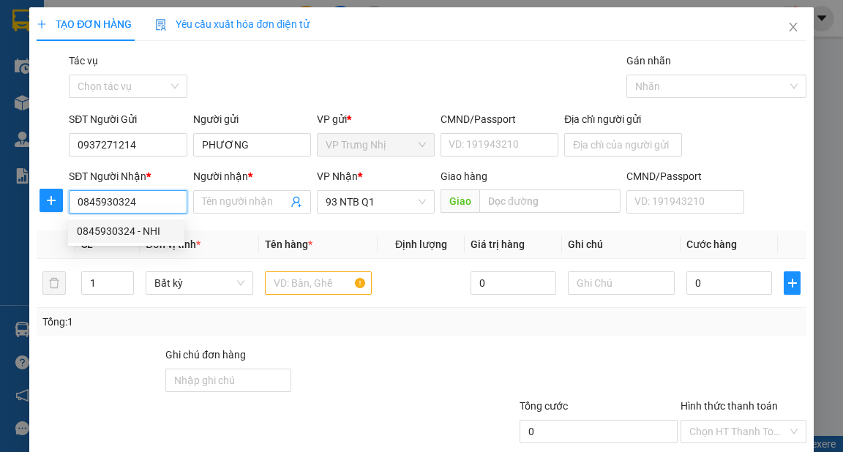
click at [146, 230] on div "0845930324 - NHI" at bounding box center [126, 231] width 99 height 16
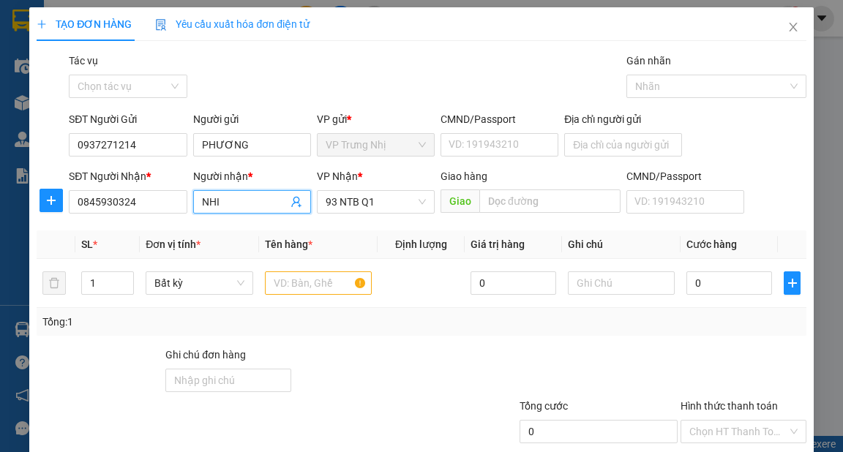
click at [231, 202] on input "NHI" at bounding box center [245, 202] width 86 height 16
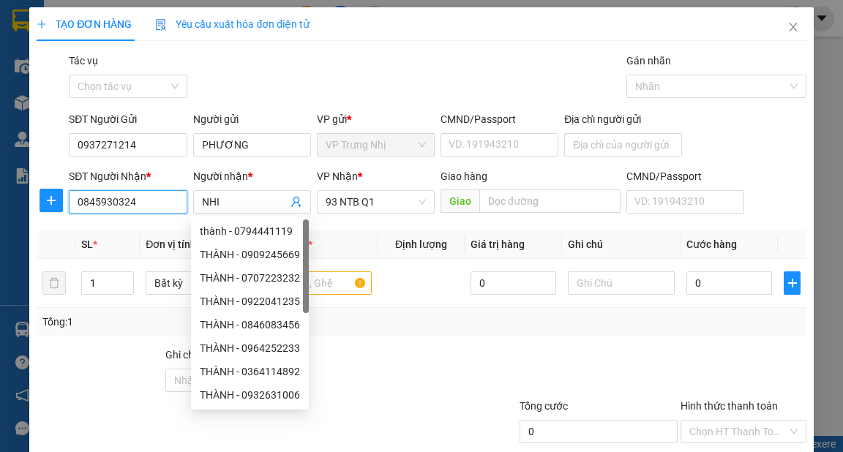
click at [156, 201] on input "0845930324" at bounding box center [128, 201] width 118 height 23
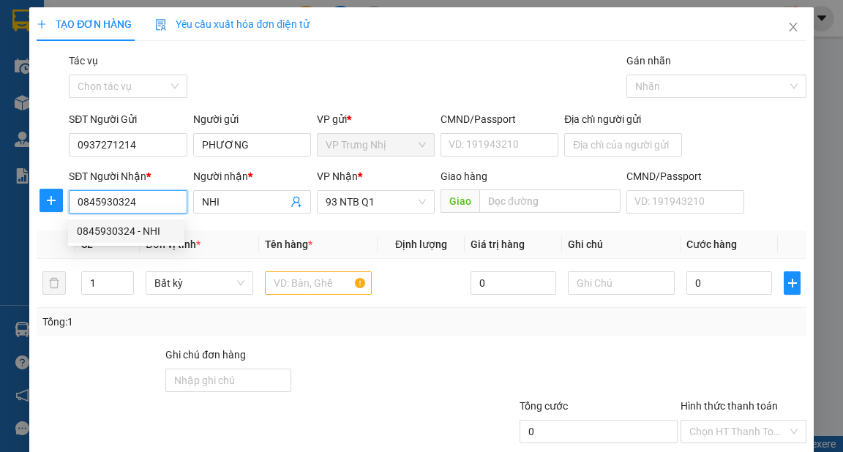
drag, startPoint x: 156, startPoint y: 201, endPoint x: 0, endPoint y: 233, distance: 158.9
click at [0, 233] on div "TẠO ĐƠN HÀNG Yêu cầu xuất hóa đơn điện tử Transit Pickup Surcharge Ids Transit …" at bounding box center [421, 226] width 843 height 452
paste input "0845930324"
drag, startPoint x: 240, startPoint y: 199, endPoint x: 120, endPoint y: 223, distance: 122.4
click at [120, 223] on body "Kết quả tìm kiếm ( 0 ) Bộ lọc No Data trungnhi.hoamaivt 1 Điều hành xe Kho hàng…" at bounding box center [421, 226] width 843 height 452
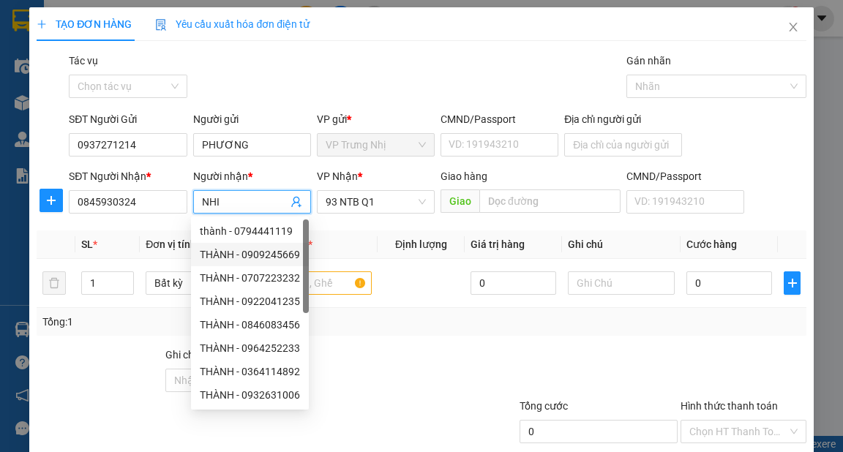
click at [349, 243] on th "Tên hàng *" at bounding box center [318, 244] width 119 height 29
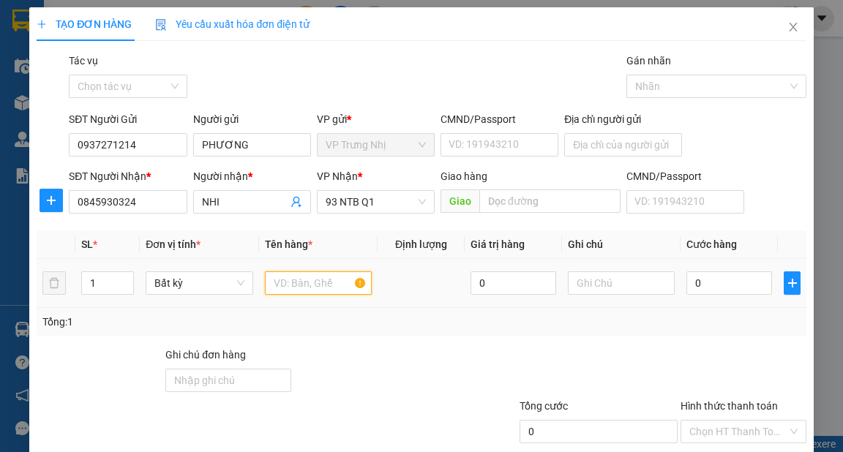
click at [334, 278] on input "text" at bounding box center [319, 282] width 108 height 23
click at [719, 278] on input "0" at bounding box center [729, 282] width 86 height 23
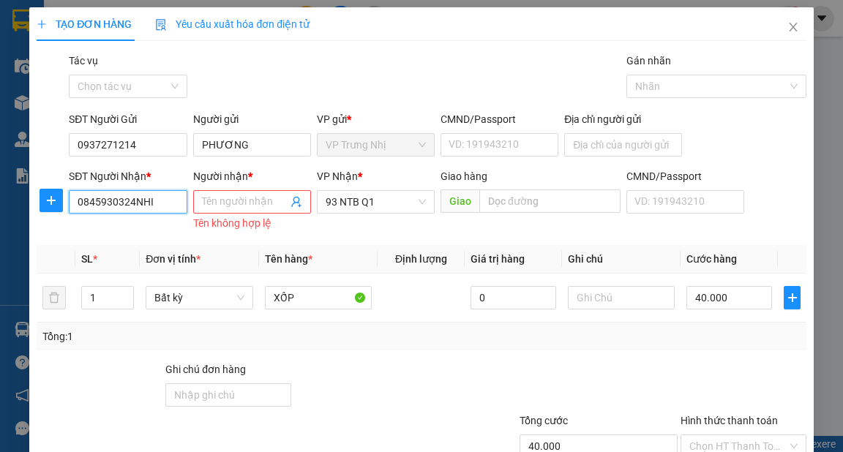
click at [170, 203] on input "0845930324NHI" at bounding box center [128, 201] width 118 height 23
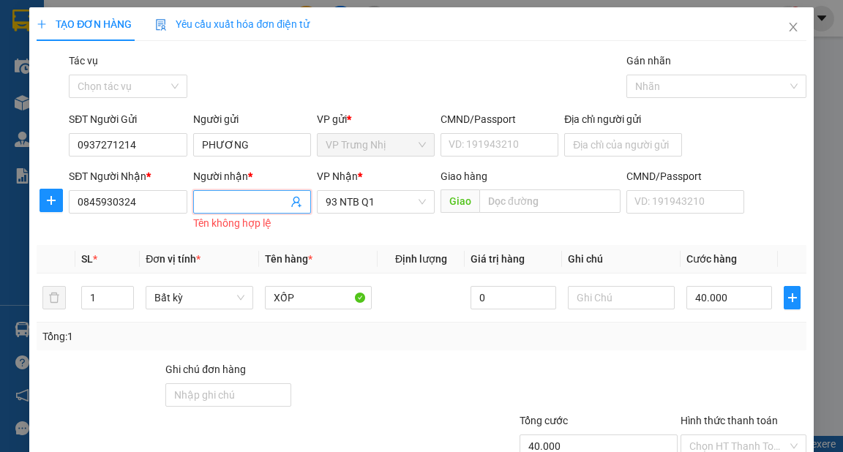
click at [219, 208] on input "Người nhận *" at bounding box center [245, 202] width 86 height 16
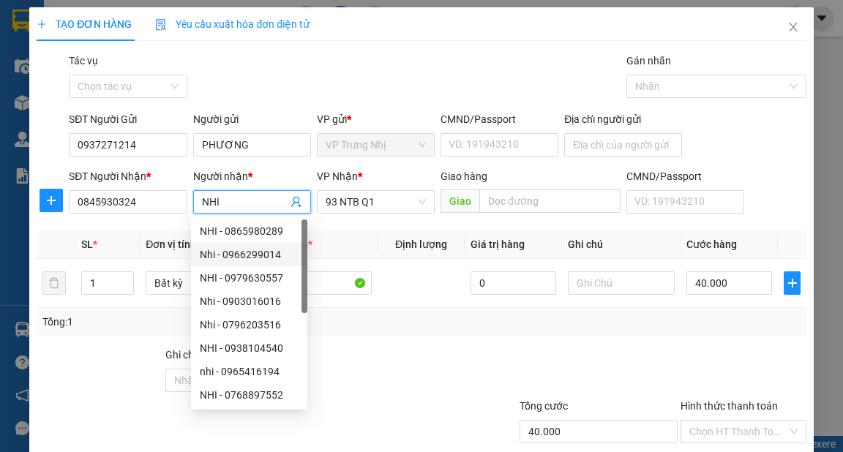
click at [598, 332] on div "Tổng: 1" at bounding box center [421, 322] width 769 height 28
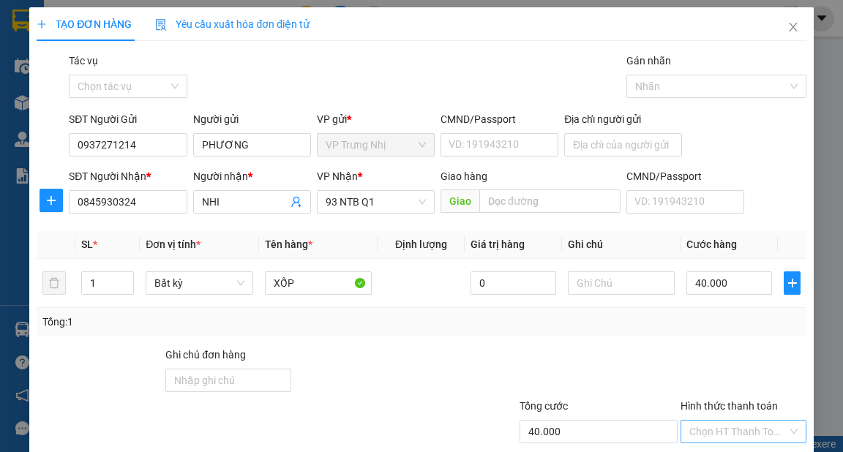
click at [747, 421] on input "Hình thức thanh toán" at bounding box center [738, 432] width 98 height 22
click at [733, 451] on div "Tại văn phòng" at bounding box center [735, 460] width 107 height 16
click at [704, 347] on div at bounding box center [743, 372] width 129 height 51
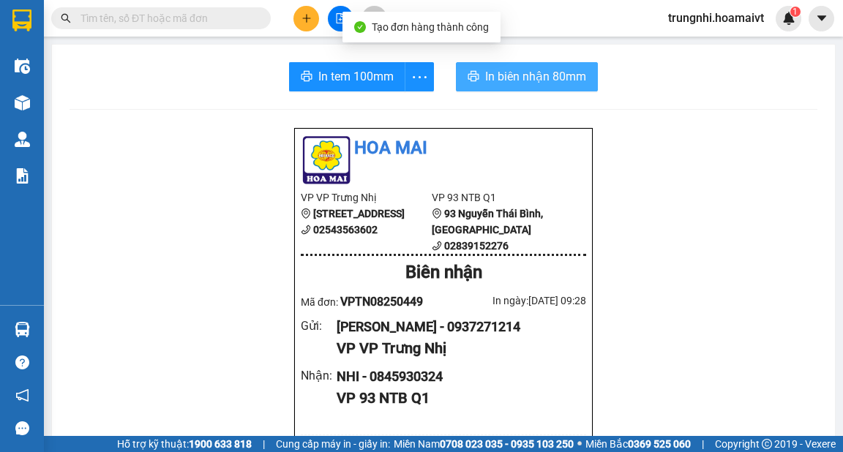
click at [506, 78] on span "In biên nhận 80mm" at bounding box center [535, 76] width 101 height 18
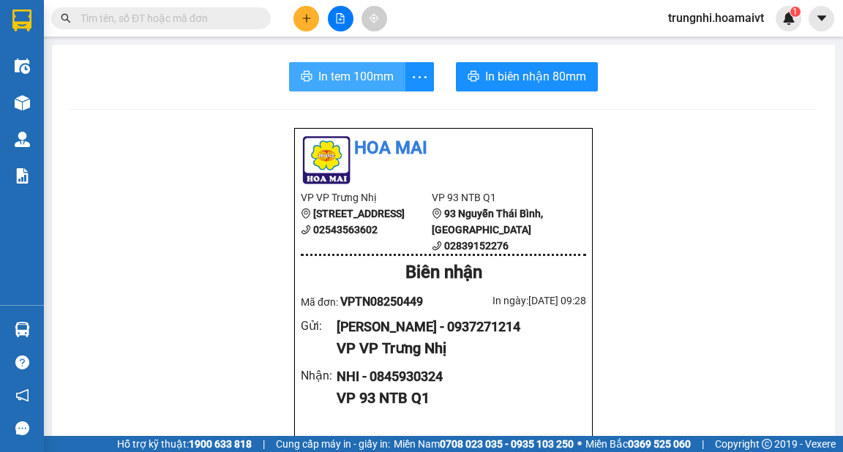
click at [350, 82] on span "In tem 100mm" at bounding box center [355, 76] width 75 height 18
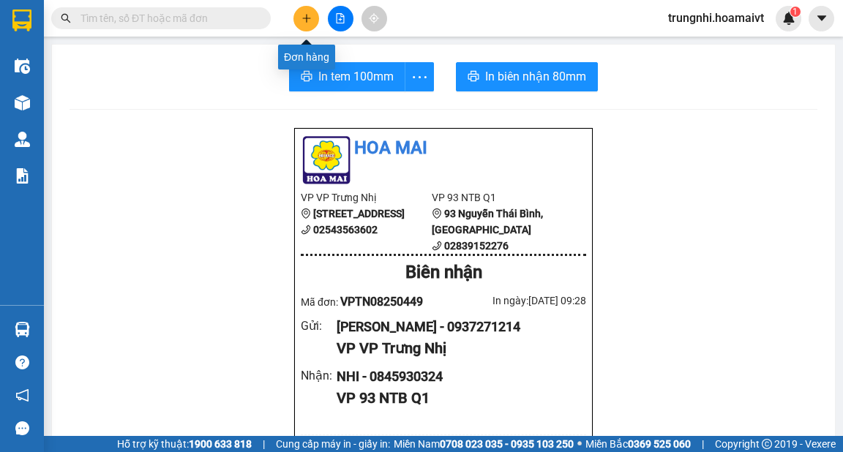
click at [302, 28] on button at bounding box center [306, 19] width 26 height 26
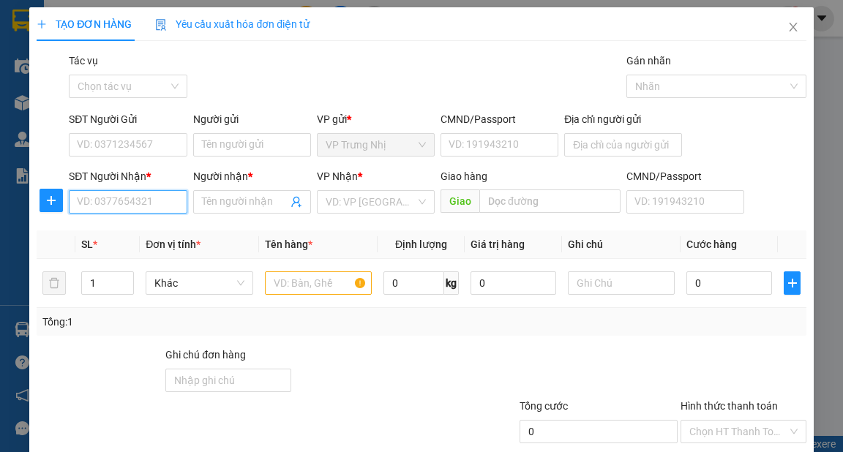
click at [136, 201] on input "SĐT Người Nhận *" at bounding box center [128, 201] width 118 height 23
click at [129, 203] on input "SĐT Người Nhận *" at bounding box center [128, 201] width 118 height 23
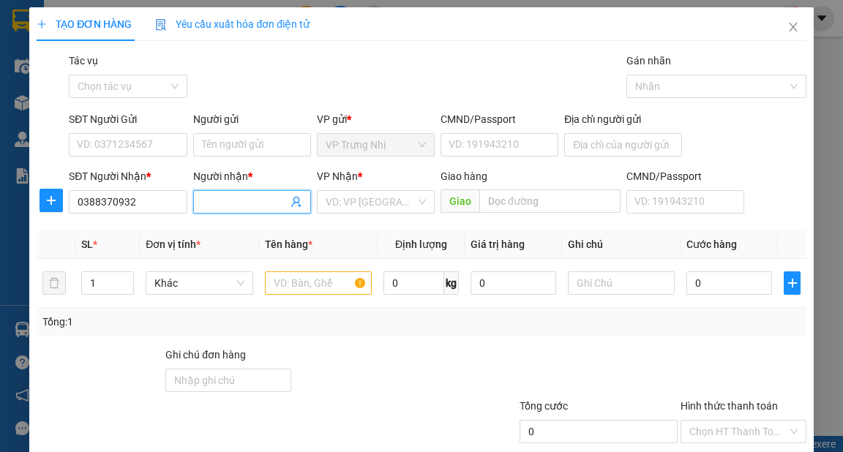
click at [243, 207] on input "Người nhận *" at bounding box center [245, 202] width 86 height 16
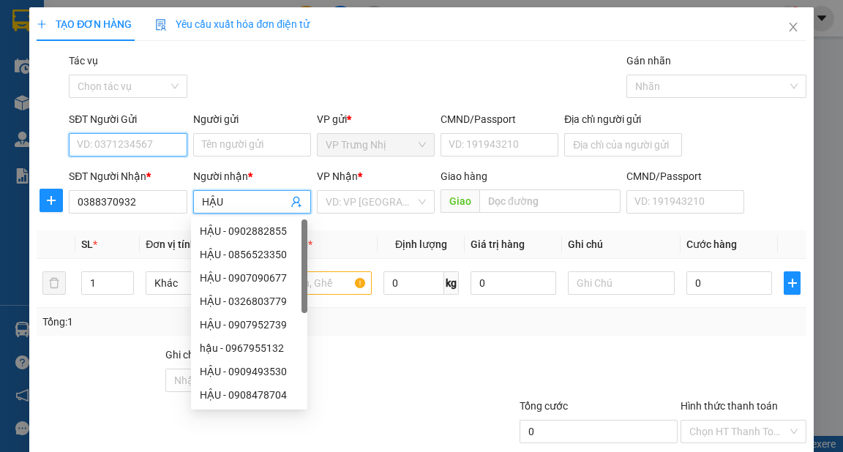
click at [136, 146] on input "SĐT Người Gửi" at bounding box center [128, 144] width 118 height 23
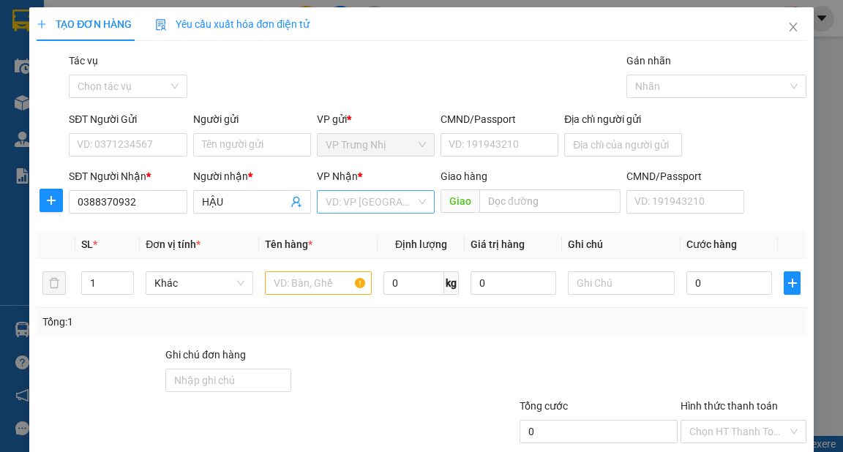
click at [353, 205] on input "search" at bounding box center [370, 202] width 90 height 22
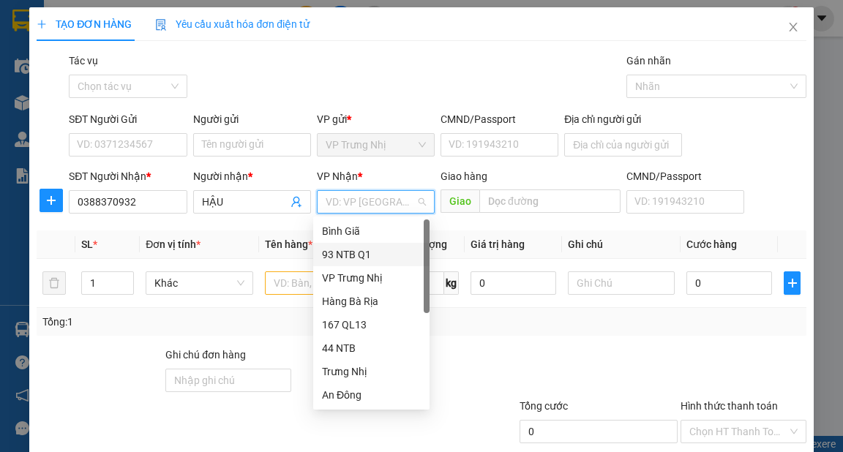
click at [359, 252] on div "93 NTB Q1" at bounding box center [371, 254] width 99 height 16
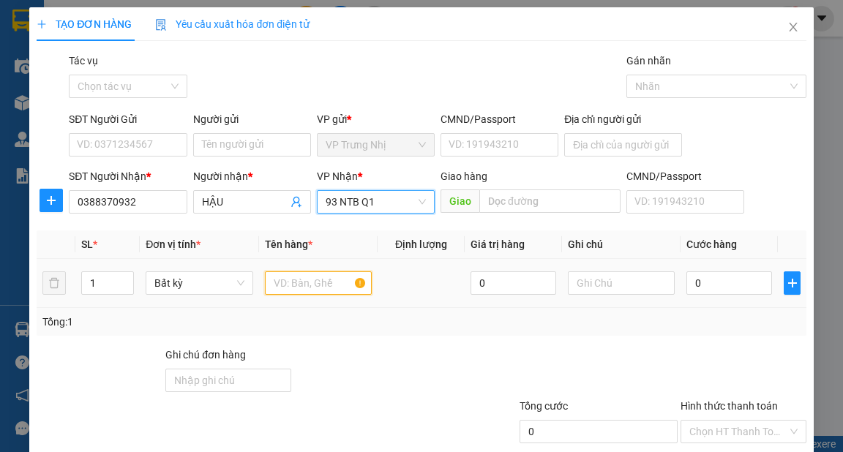
click at [311, 281] on input "text" at bounding box center [319, 282] width 108 height 23
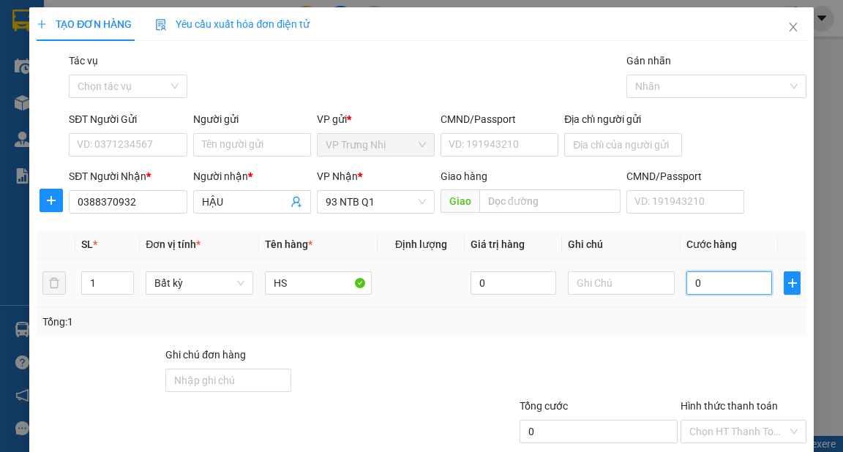
click at [724, 278] on input "0" at bounding box center [729, 282] width 86 height 23
click at [654, 317] on div "Tổng: 1" at bounding box center [420, 322] width 757 height 16
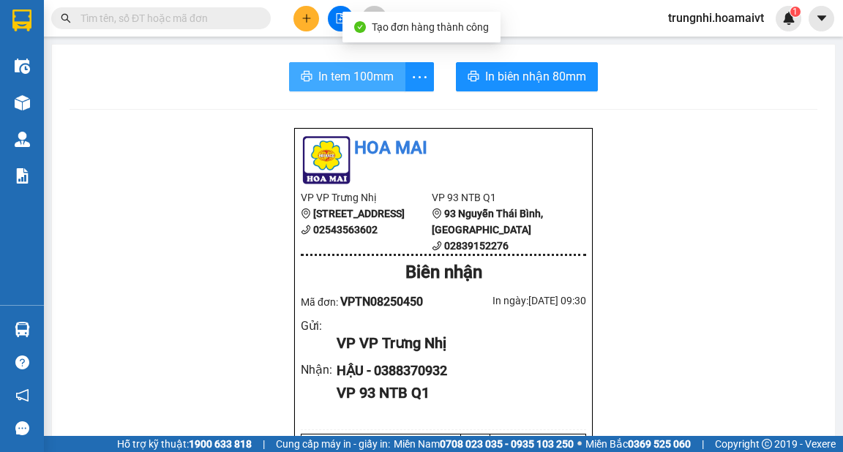
click at [333, 74] on span "In tem 100mm" at bounding box center [355, 76] width 75 height 18
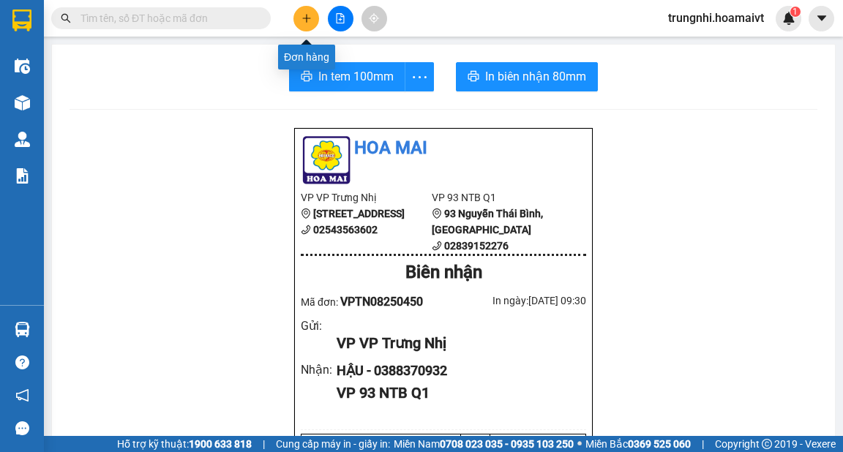
click at [308, 20] on icon "plus" at bounding box center [306, 18] width 10 height 10
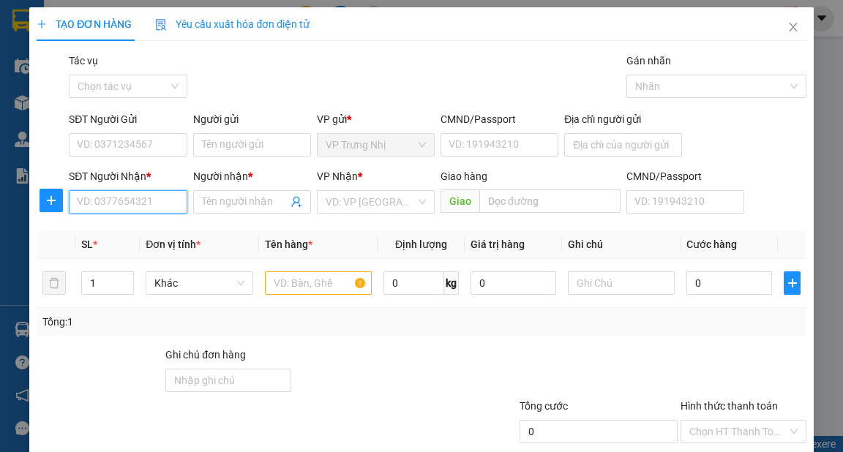
click at [103, 205] on input "SĐT Người Nhận *" at bounding box center [128, 201] width 118 height 23
click at [132, 228] on div "0937376607 - PHƯỢNG" at bounding box center [133, 231] width 113 height 16
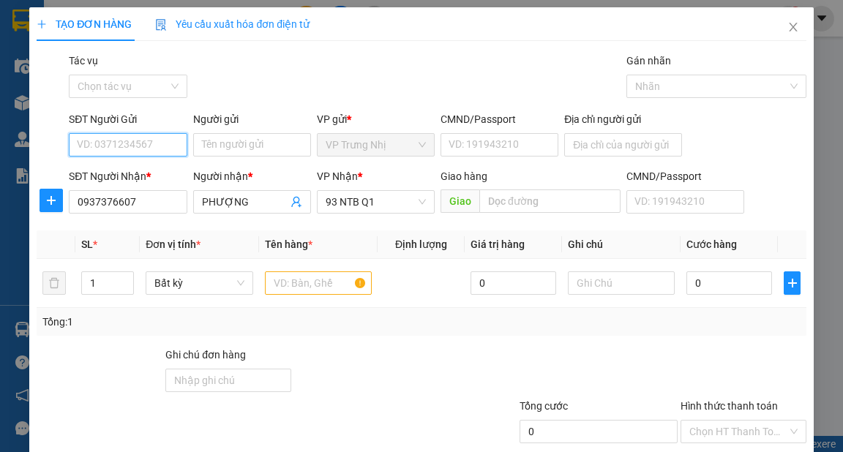
click at [144, 148] on input "SĐT Người Gửi" at bounding box center [128, 144] width 118 height 23
click at [158, 170] on div "0902467652 - DŨNG" at bounding box center [126, 174] width 99 height 16
click at [279, 278] on input "text" at bounding box center [319, 282] width 108 height 23
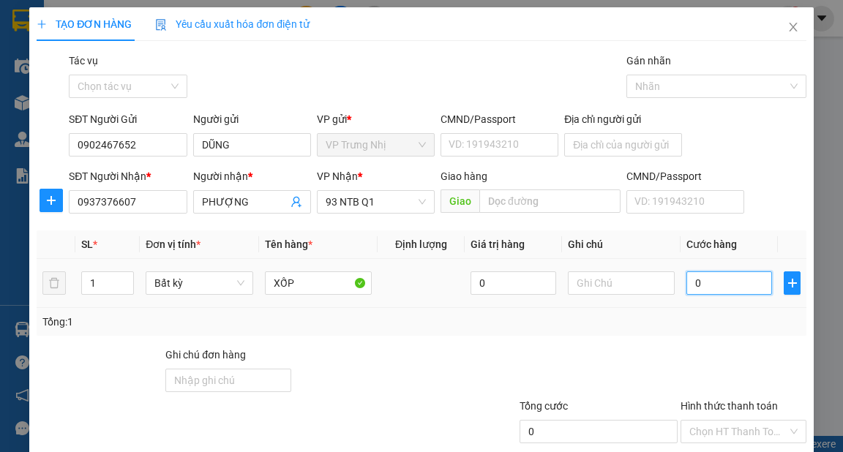
click at [716, 280] on input "0" at bounding box center [729, 282] width 86 height 23
click at [699, 319] on div "Tổng: 1" at bounding box center [420, 322] width 757 height 16
click at [722, 421] on input "Hình thức thanh toán" at bounding box center [738, 432] width 98 height 22
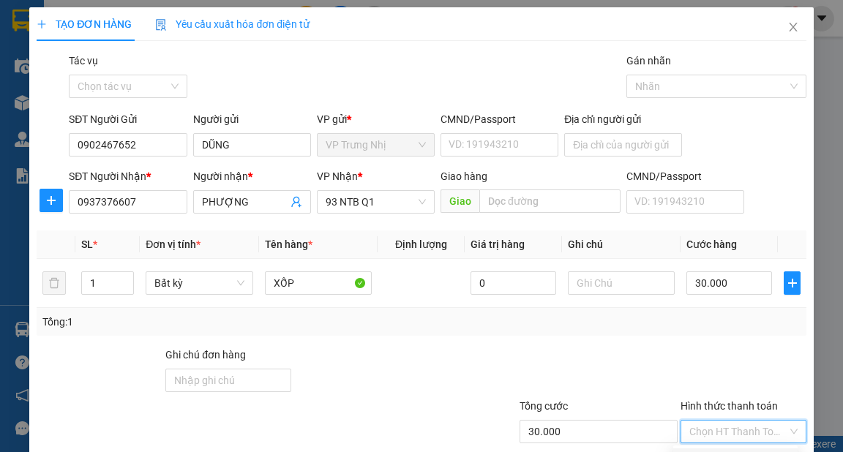
click at [734, 451] on div "Tại văn phòng" at bounding box center [735, 460] width 107 height 16
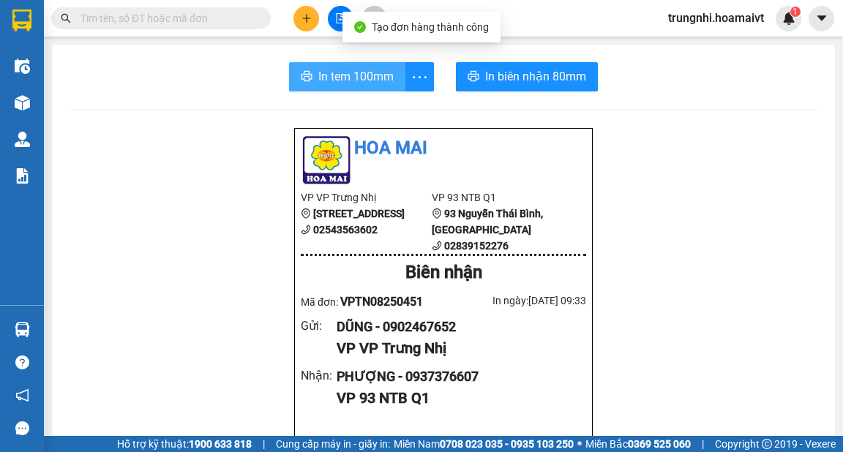
click at [360, 84] on span "In tem 100mm" at bounding box center [355, 76] width 75 height 18
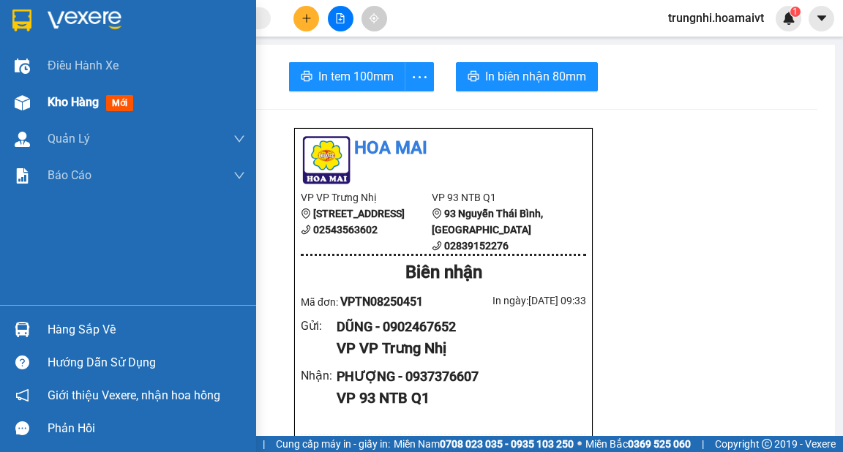
click at [67, 99] on span "Kho hàng" at bounding box center [73, 102] width 51 height 14
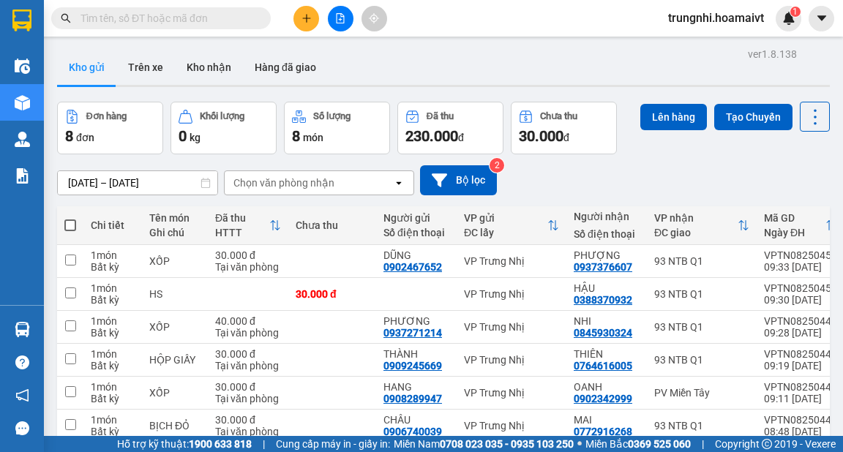
click at [69, 451] on input "checkbox" at bounding box center [70, 457] width 11 height 11
click at [674, 115] on button "Lên hàng" at bounding box center [673, 117] width 67 height 26
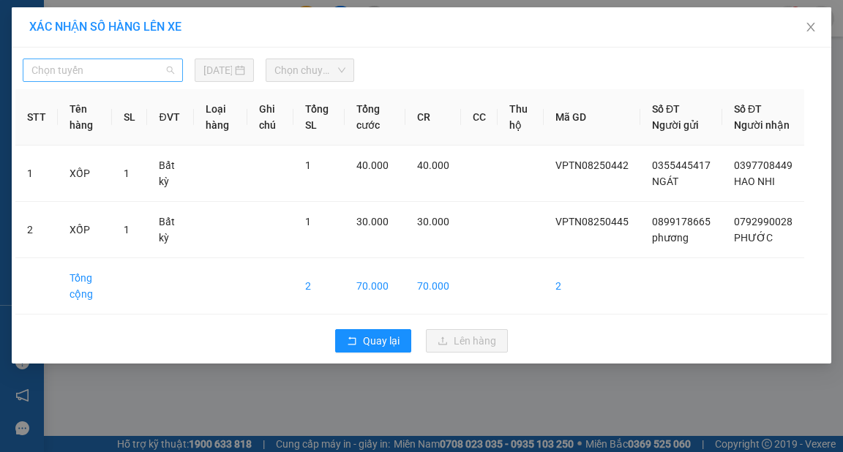
click at [170, 70] on span "Chọn tuyến" at bounding box center [102, 70] width 143 height 22
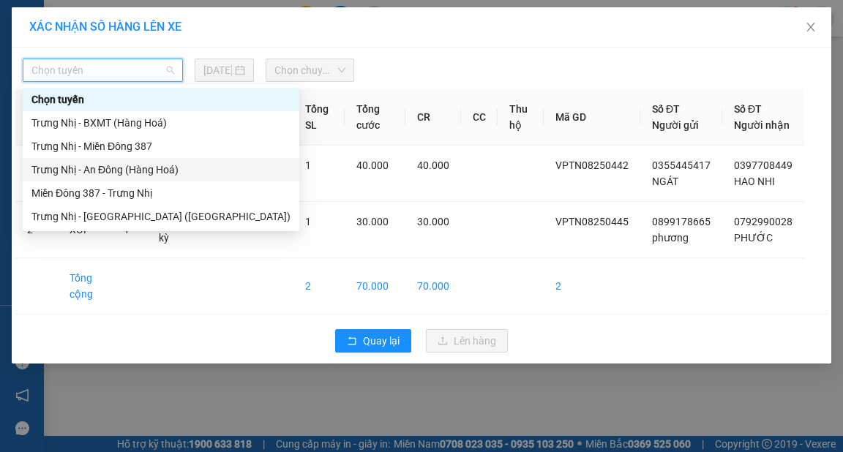
click at [133, 168] on div "Trưng Nhị - An Đông (Hàng Hoá)" at bounding box center [160, 170] width 259 height 16
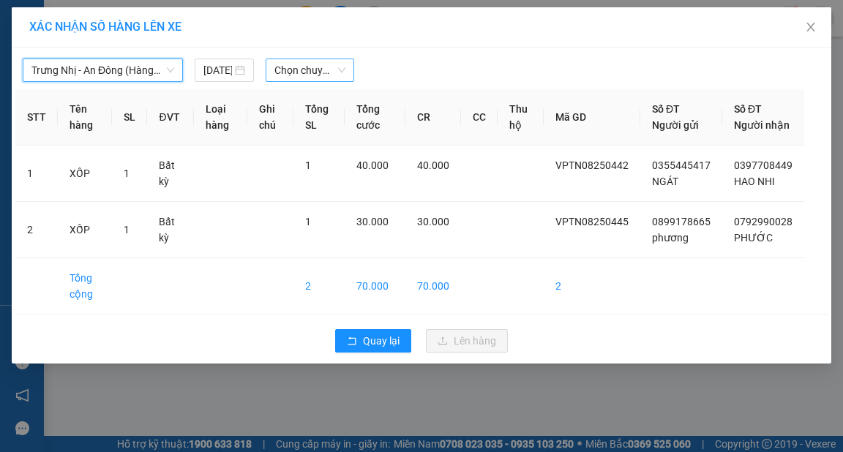
click at [344, 68] on span "Chọn chuyến" at bounding box center [309, 70] width 71 height 22
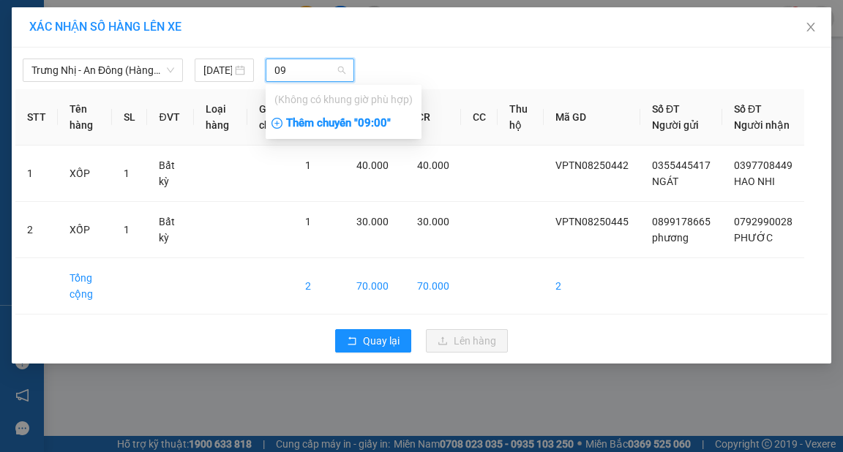
click at [372, 120] on div "Thêm chuyến " 09:00 "" at bounding box center [344, 123] width 156 height 25
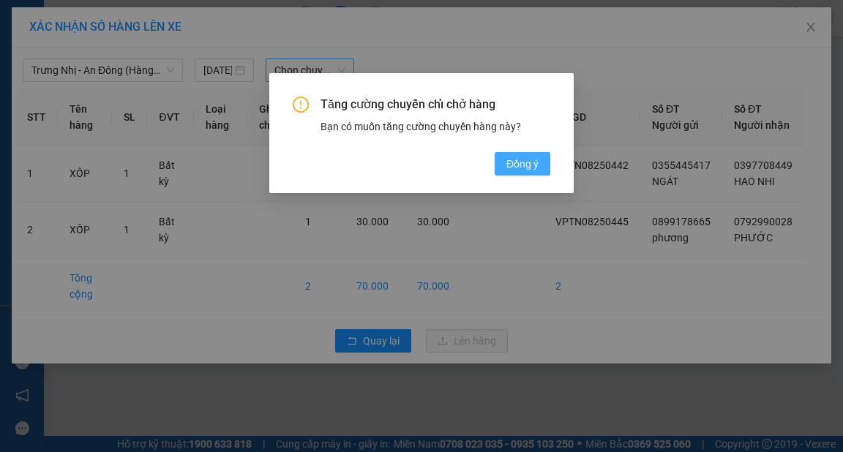
click at [535, 162] on span "Đồng ý" at bounding box center [522, 164] width 32 height 16
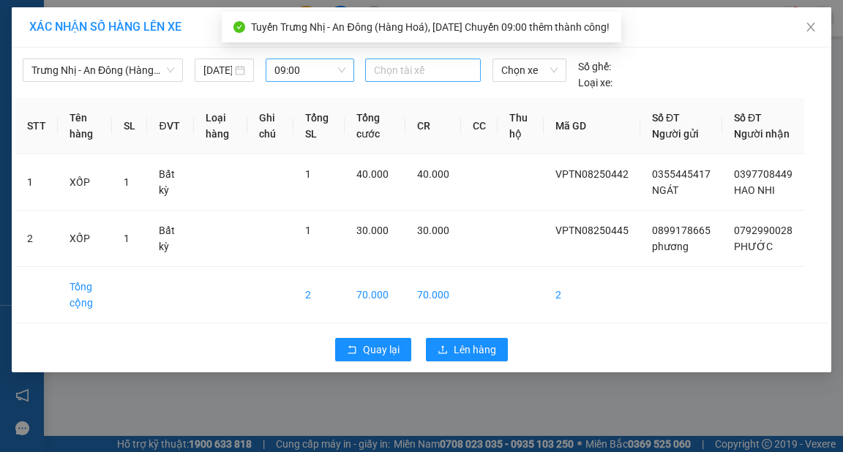
click at [404, 70] on div at bounding box center [423, 70] width 108 height 18
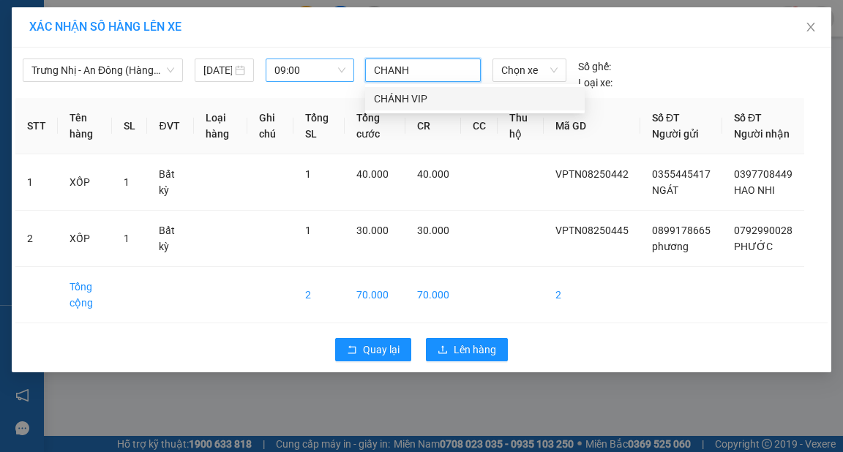
click at [407, 95] on div "CHÁNH VIP" at bounding box center [475, 99] width 202 height 16
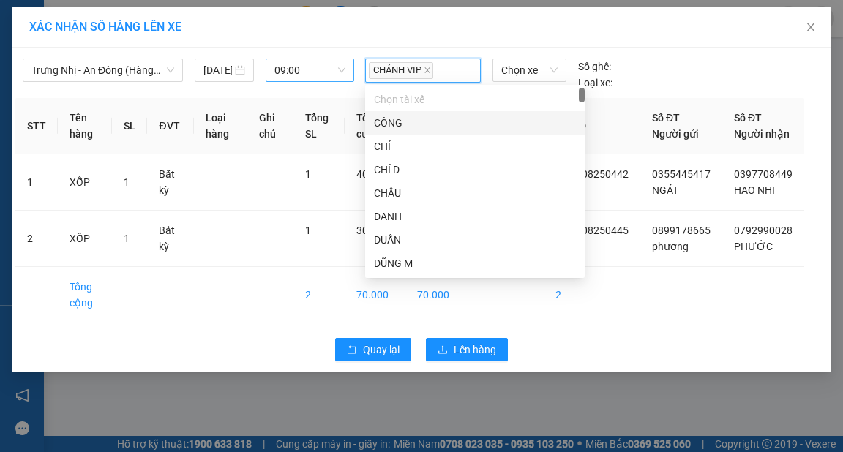
click at [491, 28] on div "XÁC NHẬN SỐ HÀNG LÊN XE" at bounding box center [421, 27] width 784 height 16
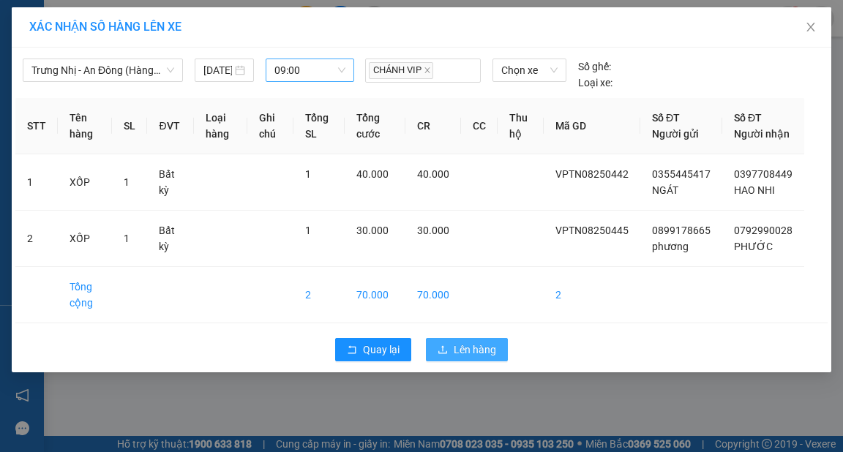
click at [491, 358] on span "Lên hàng" at bounding box center [475, 350] width 42 height 16
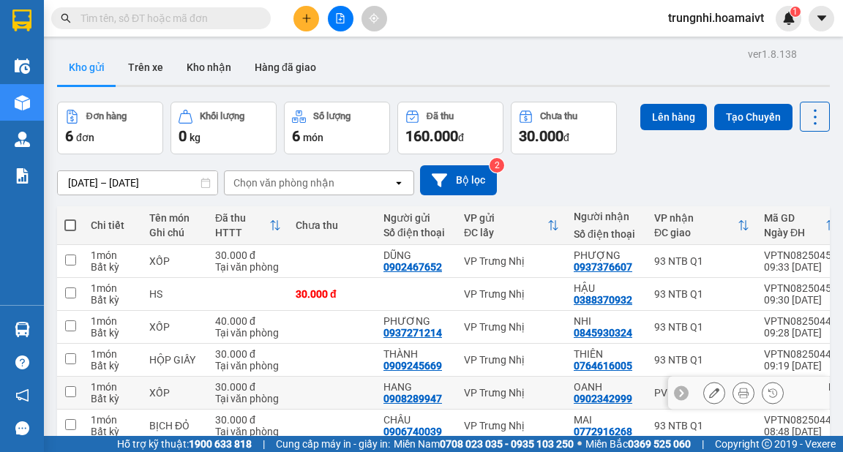
click at [72, 386] on input "checkbox" at bounding box center [70, 391] width 11 height 11
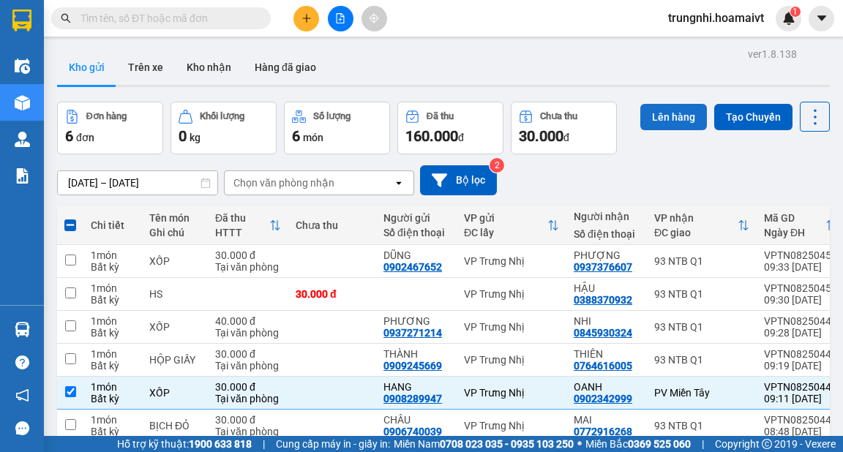
click at [679, 119] on button "Lên hàng" at bounding box center [673, 117] width 67 height 26
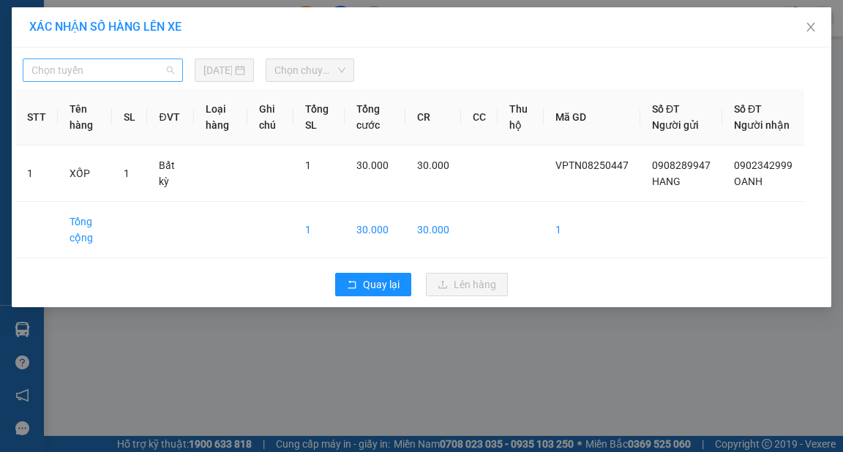
click at [150, 72] on span "Chọn tuyến" at bounding box center [102, 70] width 143 height 22
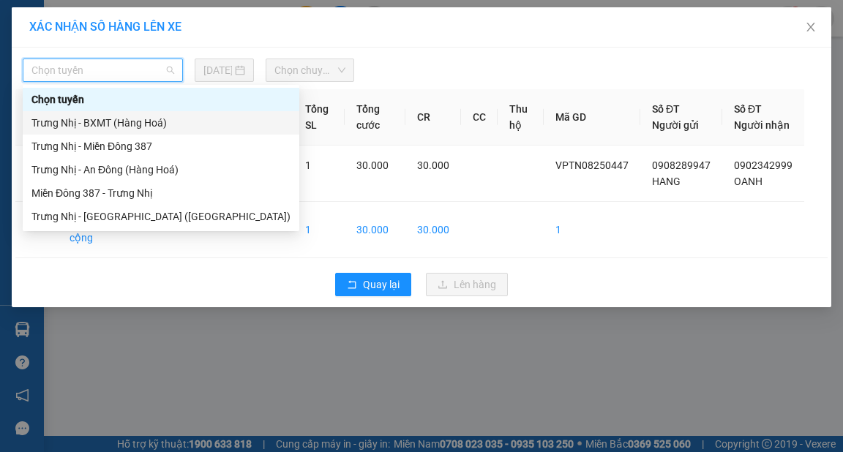
click at [144, 123] on div "Trưng Nhị - BXMT (Hàng Hoá)" at bounding box center [160, 123] width 259 height 16
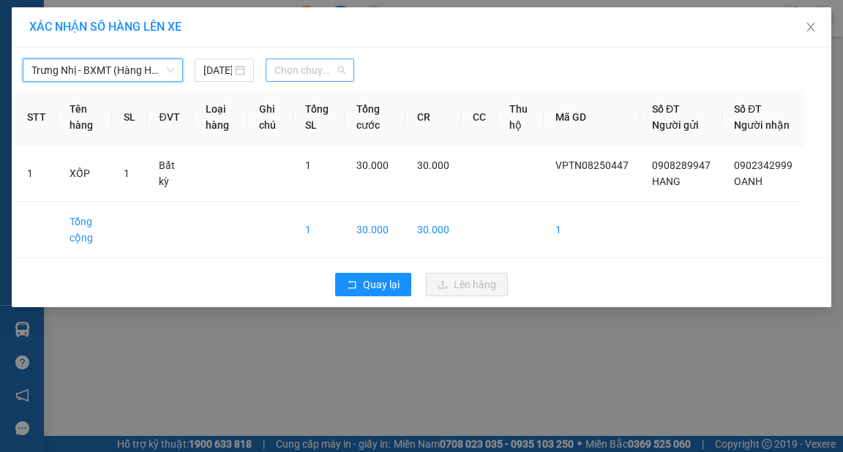
click at [316, 66] on span "Chọn chuyến" at bounding box center [309, 70] width 71 height 22
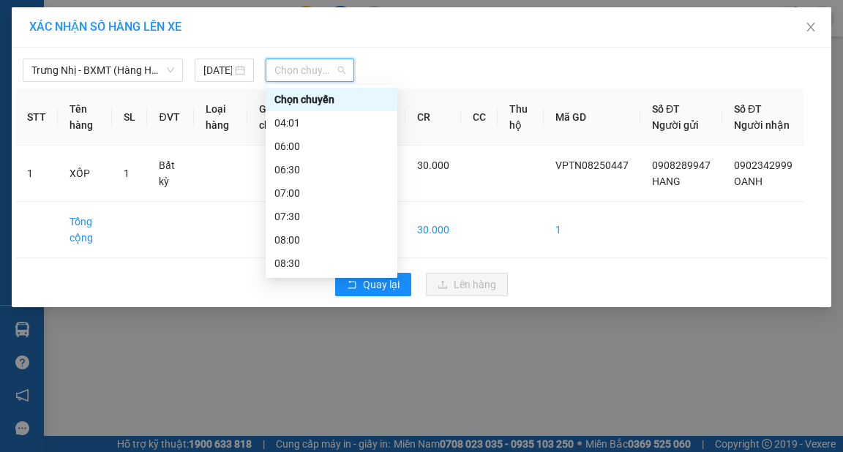
click at [287, 325] on div "10:00" at bounding box center [331, 333] width 114 height 16
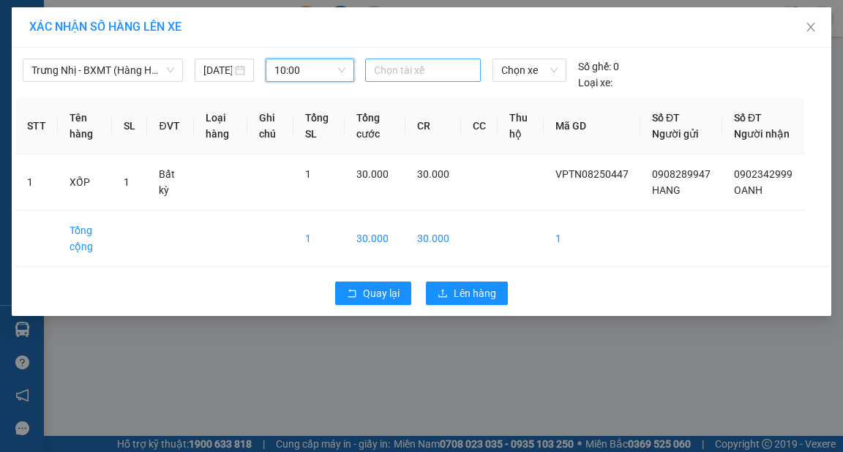
click at [418, 72] on div at bounding box center [423, 70] width 108 height 18
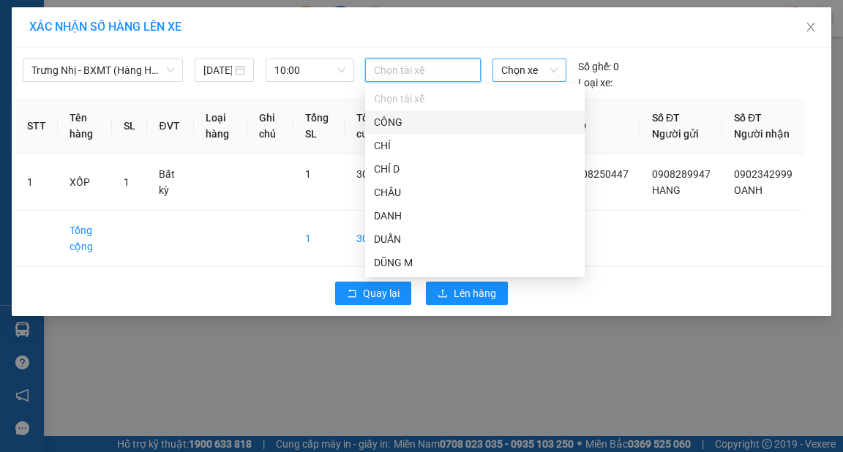
click at [510, 71] on span "Chọn xe" at bounding box center [529, 70] width 56 height 22
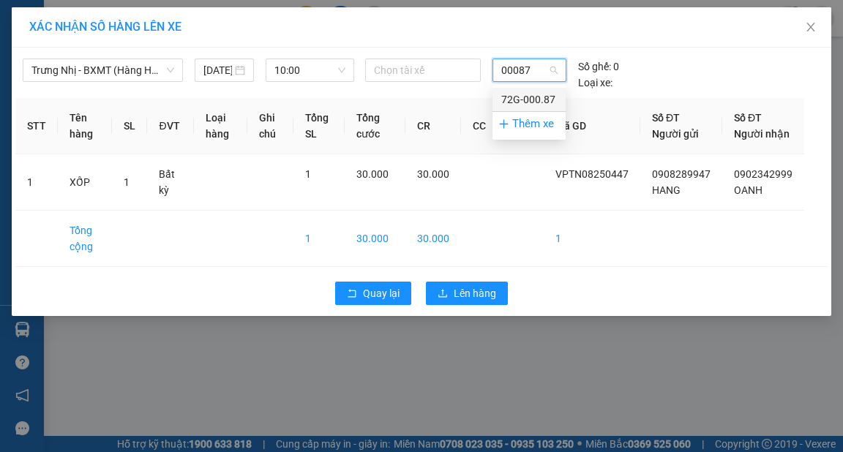
drag, startPoint x: 552, startPoint y: 99, endPoint x: 535, endPoint y: 82, distance: 23.8
click at [550, 99] on div "72G-000.87" at bounding box center [529, 99] width 56 height 16
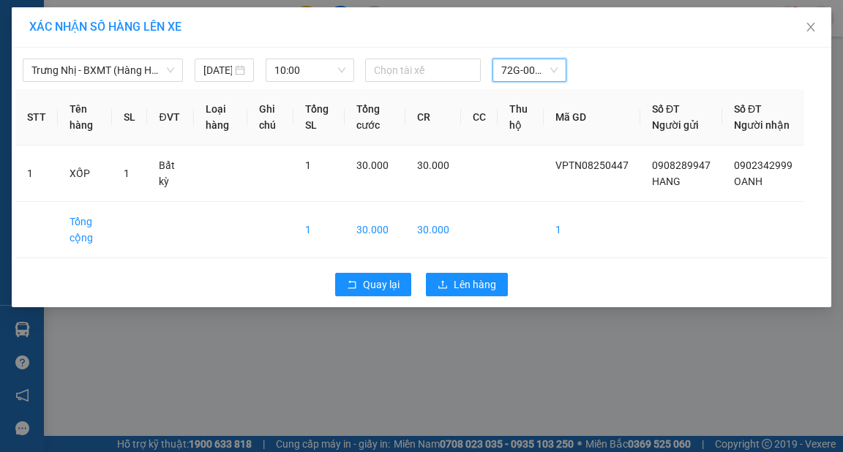
click at [481, 42] on div "XÁC NHẬN SỐ HÀNG LÊN XE" at bounding box center [421, 27] width 819 height 40
click at [467, 293] on span "Lên hàng" at bounding box center [475, 284] width 42 height 16
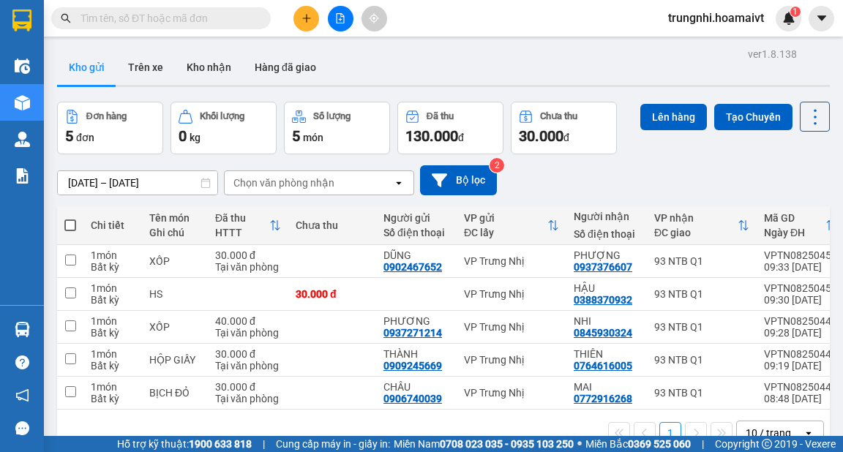
click at [70, 219] on span at bounding box center [70, 225] width 12 height 12
click at [70, 218] on input "checkbox" at bounding box center [70, 218] width 0 height 0
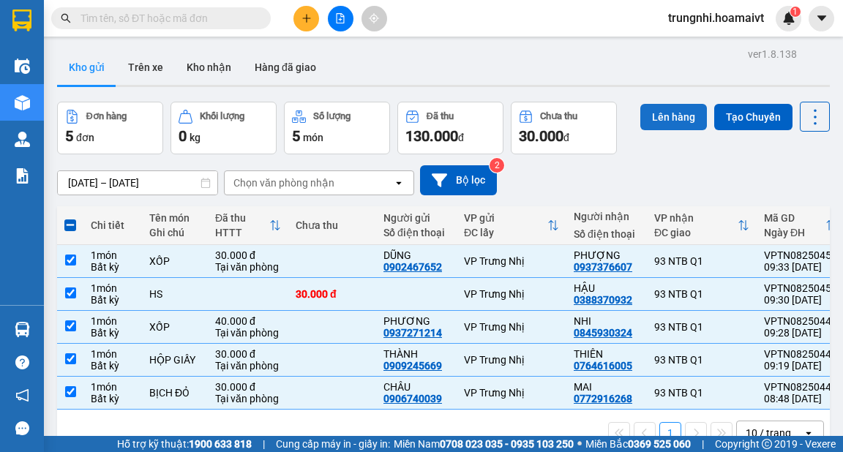
click at [655, 104] on button "Lên hàng" at bounding box center [673, 117] width 67 height 26
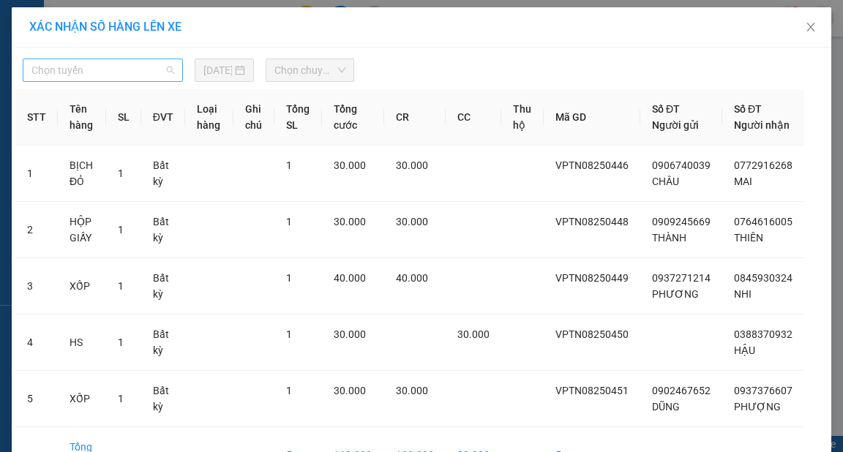
click at [166, 66] on span "Chọn tuyến" at bounding box center [102, 70] width 143 height 22
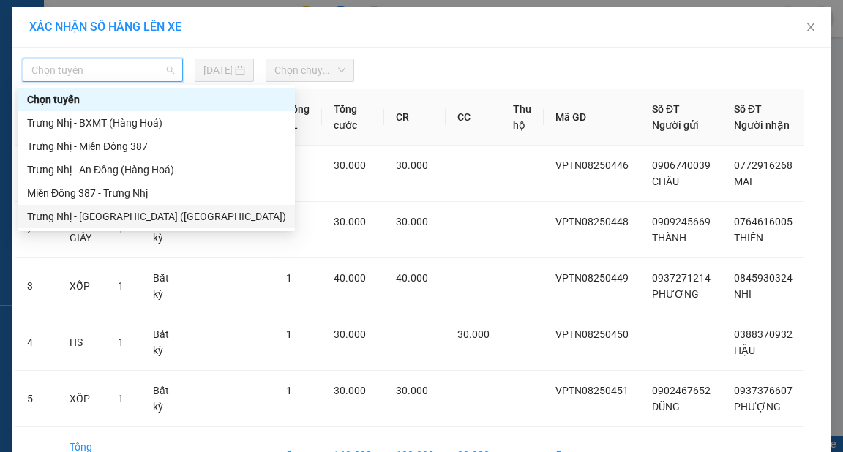
click at [106, 211] on div "Trưng Nhị - Sài Gòn (Hàng Hoá)" at bounding box center [156, 216] width 259 height 16
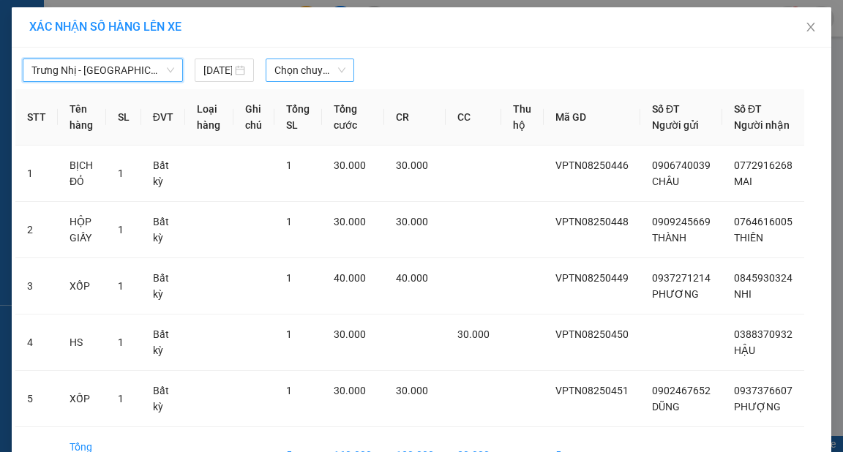
click at [331, 64] on span "Chọn chuyến" at bounding box center [309, 70] width 71 height 22
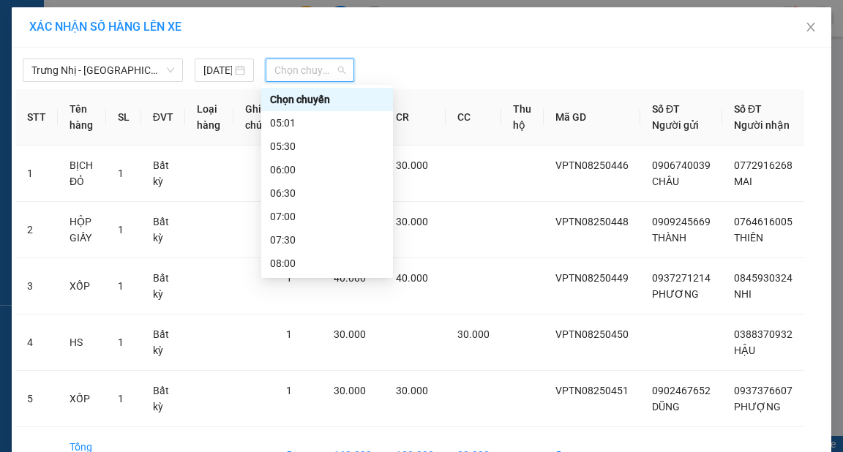
click at [289, 349] on div "10:00" at bounding box center [327, 357] width 114 height 16
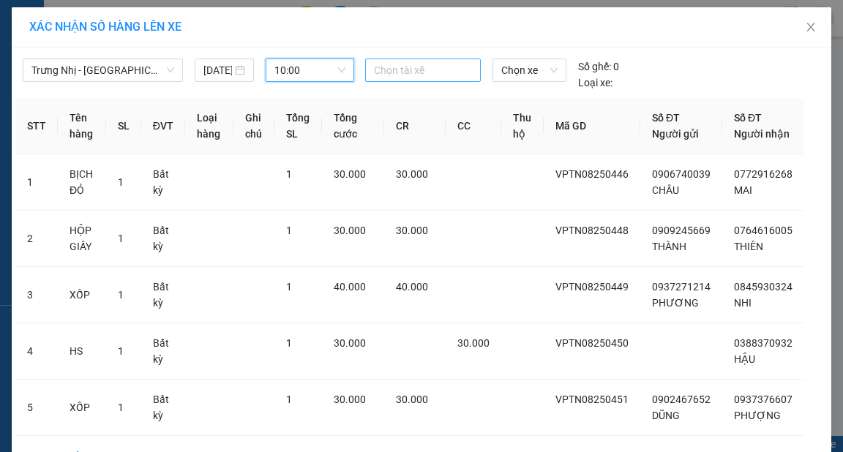
click at [393, 68] on div at bounding box center [423, 70] width 108 height 18
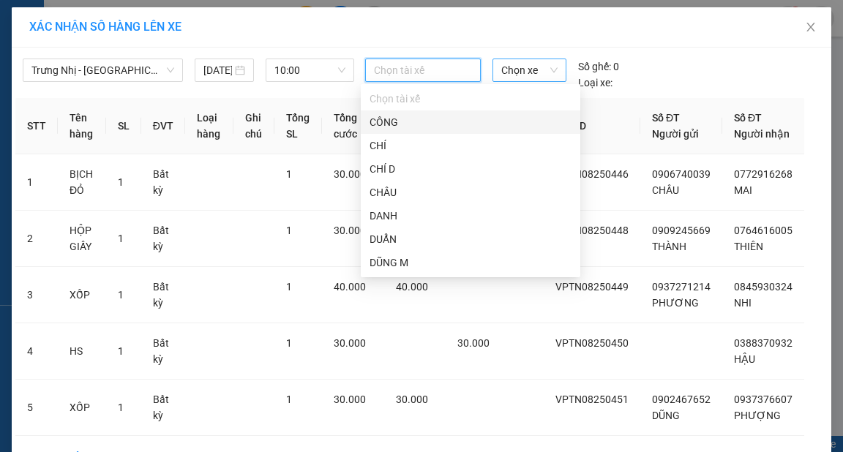
click at [528, 76] on span "Chọn xe" at bounding box center [529, 70] width 56 height 22
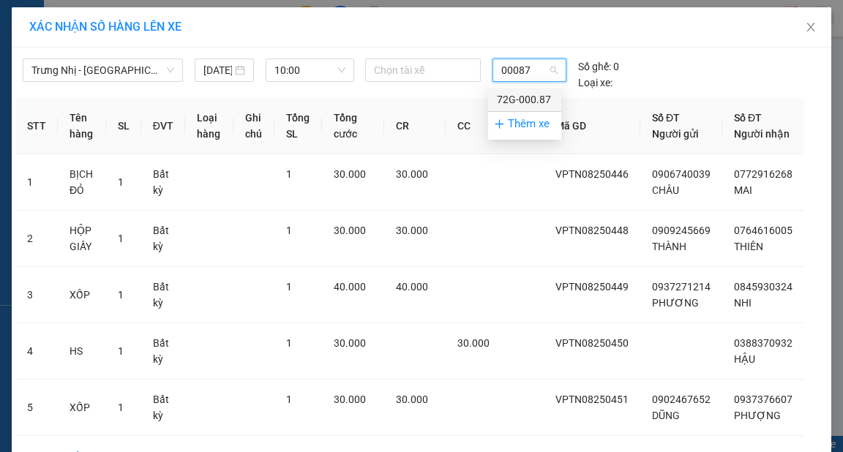
click at [535, 98] on div "72G-000.87" at bounding box center [525, 99] width 56 height 16
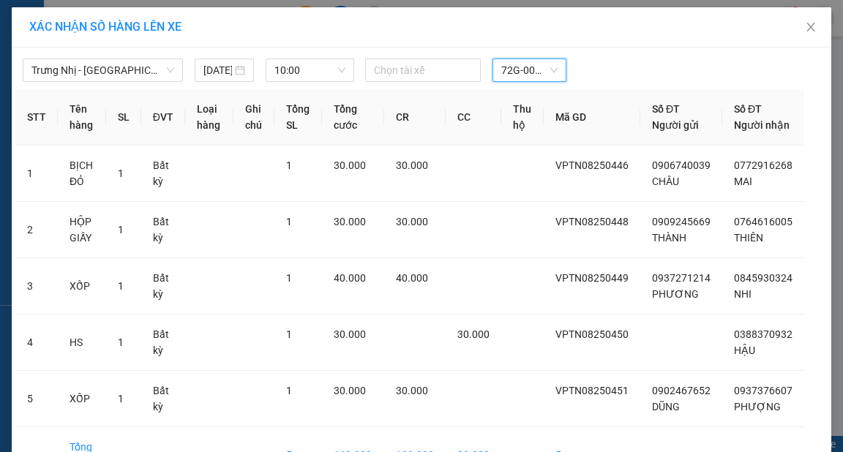
click at [546, 45] on div "XÁC NHẬN SỐ HÀNG LÊN XE" at bounding box center [421, 27] width 819 height 40
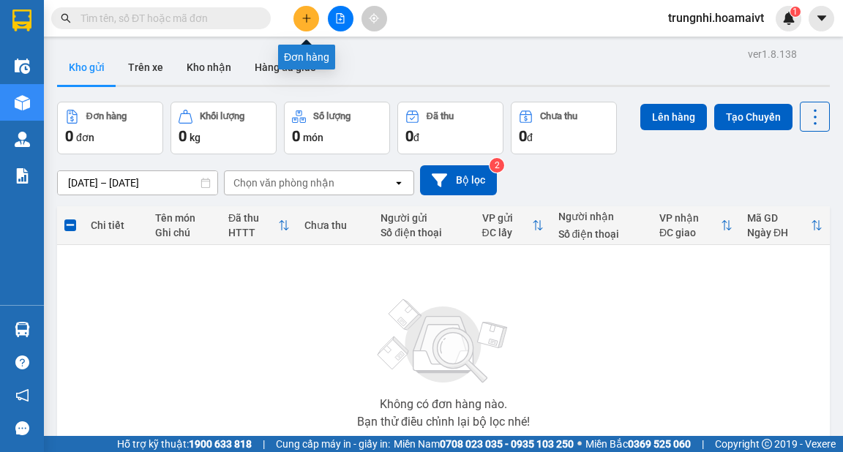
click at [299, 19] on button at bounding box center [306, 19] width 26 height 26
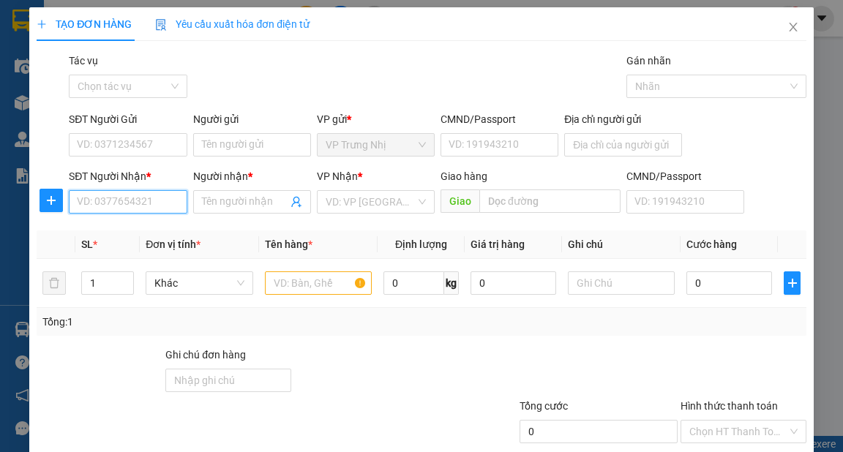
click at [128, 200] on input "SĐT Người Nhận *" at bounding box center [128, 201] width 118 height 23
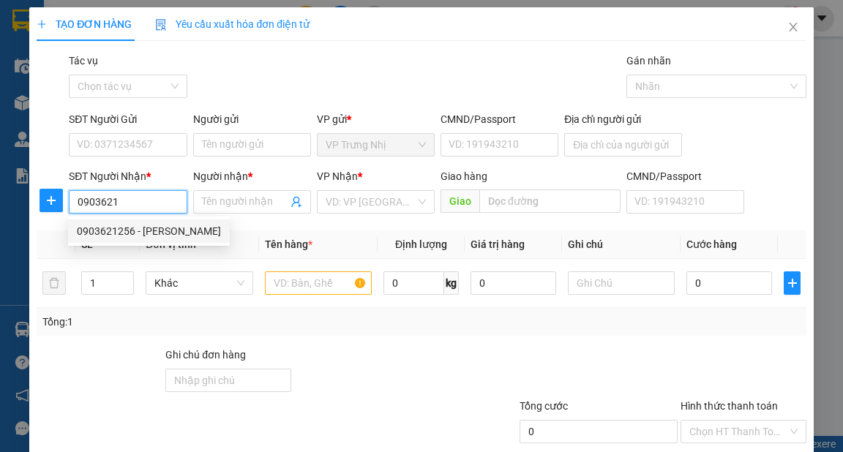
click at [146, 230] on div "0903621256 - MINH THAO" at bounding box center [149, 231] width 144 height 16
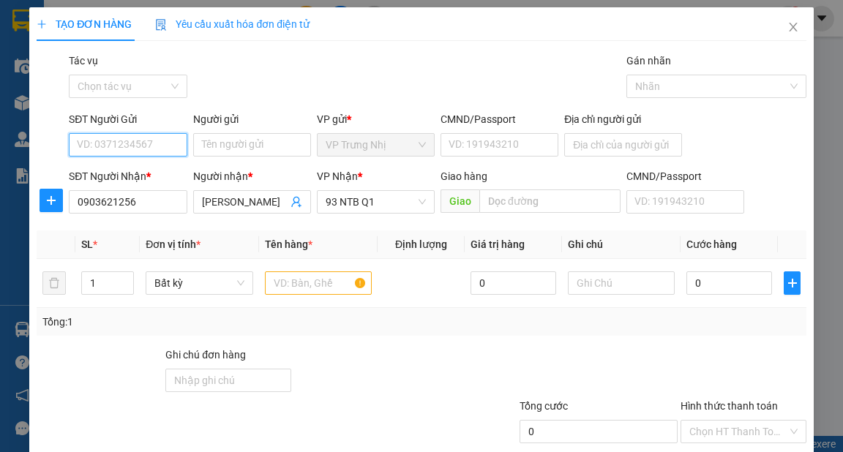
click at [148, 134] on input "SĐT Người Gửi" at bounding box center [128, 144] width 118 height 23
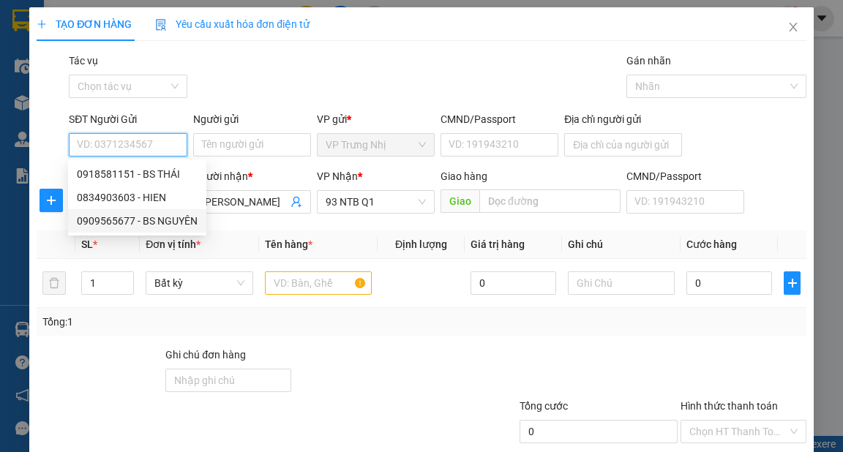
click at [166, 225] on div "0909565677 - BS NGUYÊN" at bounding box center [137, 221] width 121 height 16
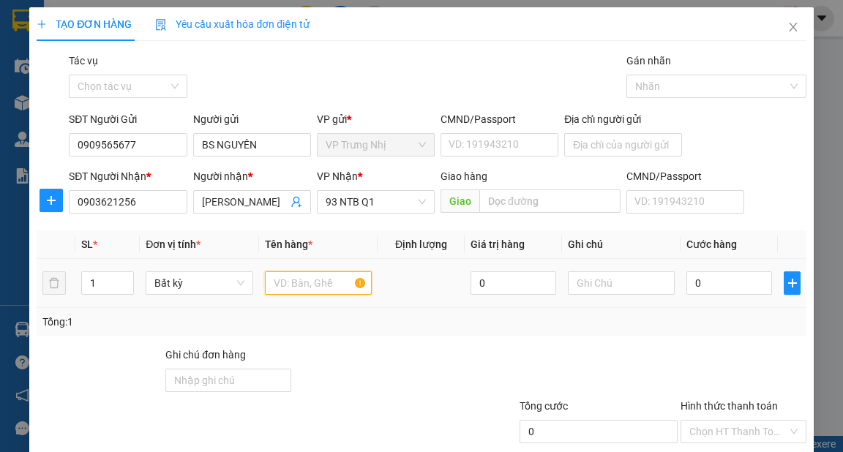
click at [284, 275] on input "text" at bounding box center [319, 282] width 108 height 23
click at [711, 277] on input "0" at bounding box center [729, 282] width 86 height 23
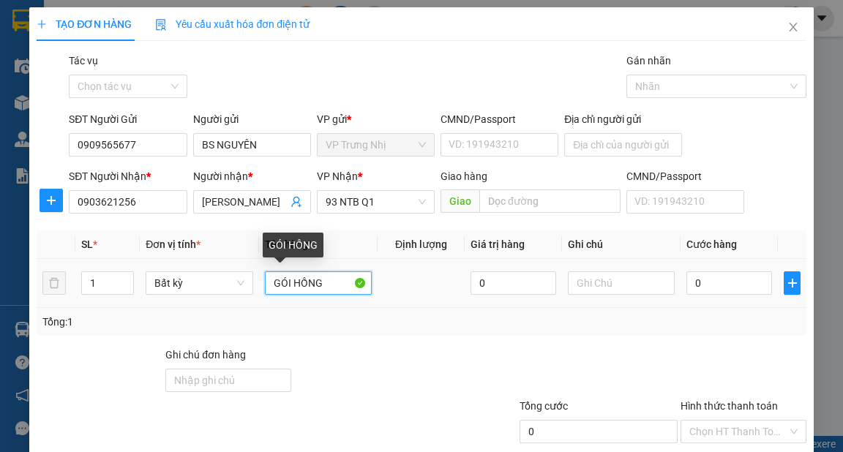
click at [320, 275] on input "GÓI HỒNG" at bounding box center [319, 282] width 108 height 23
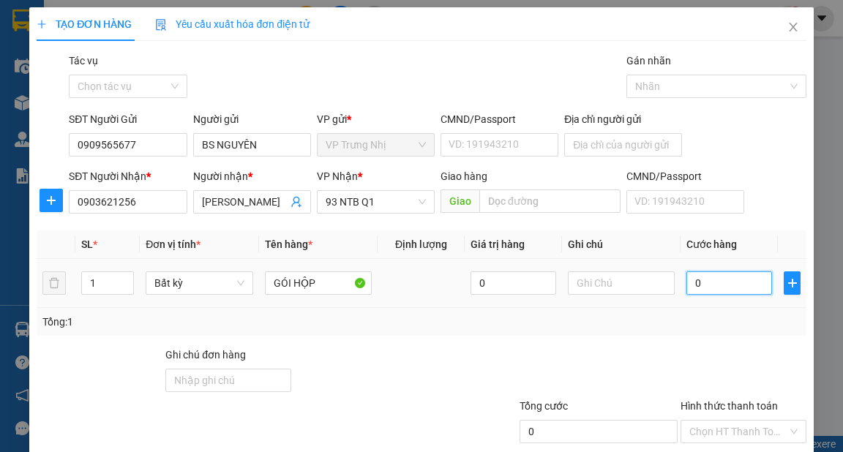
click at [724, 284] on input "0" at bounding box center [729, 282] width 86 height 23
click at [734, 421] on input "Hình thức thanh toán" at bounding box center [738, 432] width 98 height 22
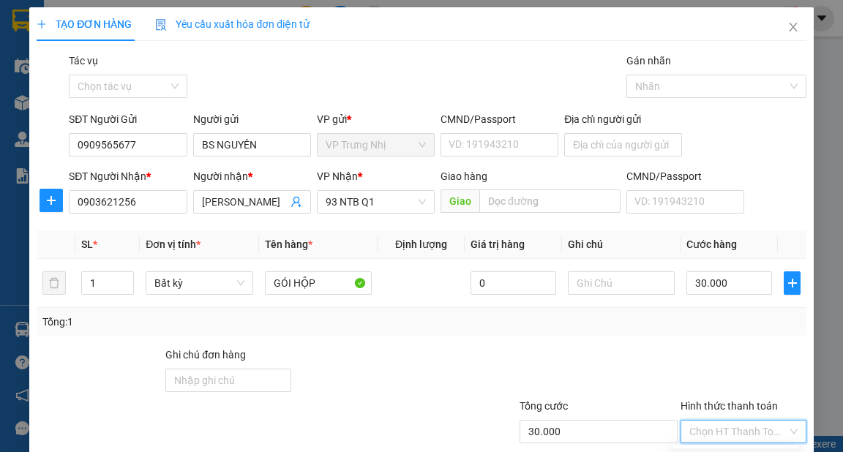
click at [736, 451] on div "Tại văn phòng" at bounding box center [735, 460] width 107 height 16
click at [633, 347] on div at bounding box center [582, 372] width 193 height 51
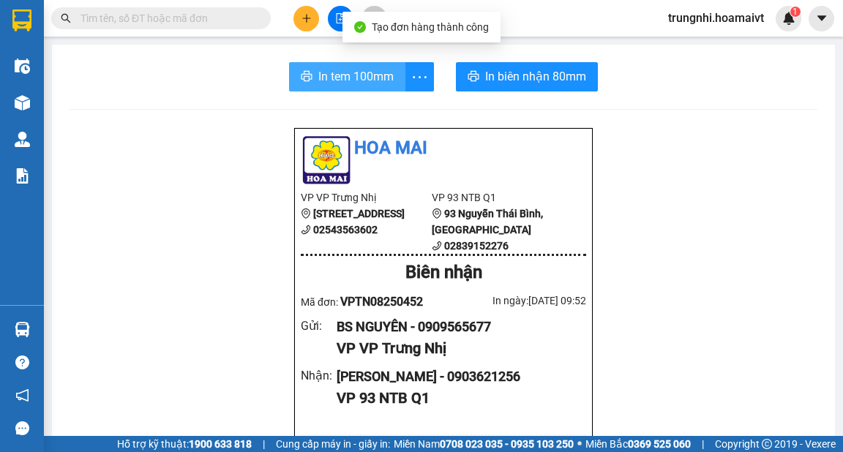
click at [351, 72] on span "In tem 100mm" at bounding box center [355, 76] width 75 height 18
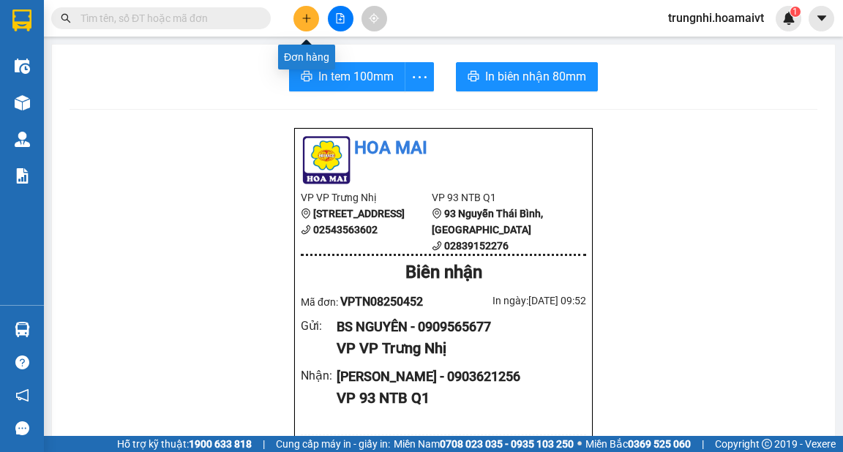
click at [312, 15] on button at bounding box center [306, 19] width 26 height 26
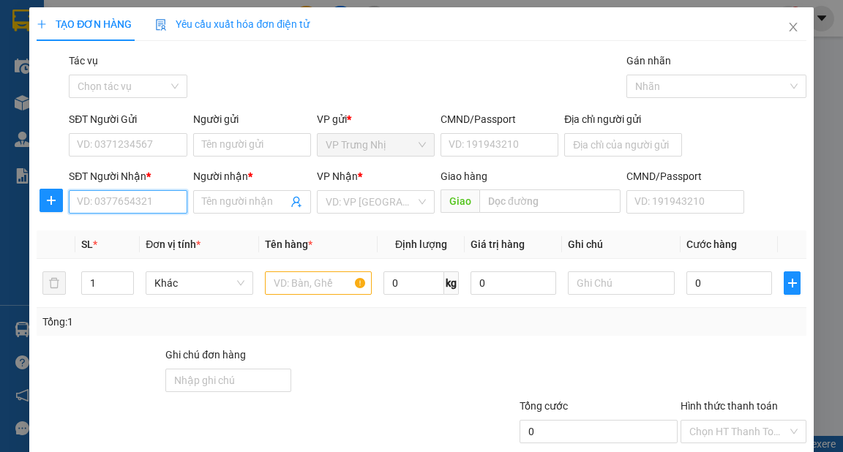
click at [146, 196] on input "SĐT Người Nhận *" at bounding box center [128, 201] width 118 height 23
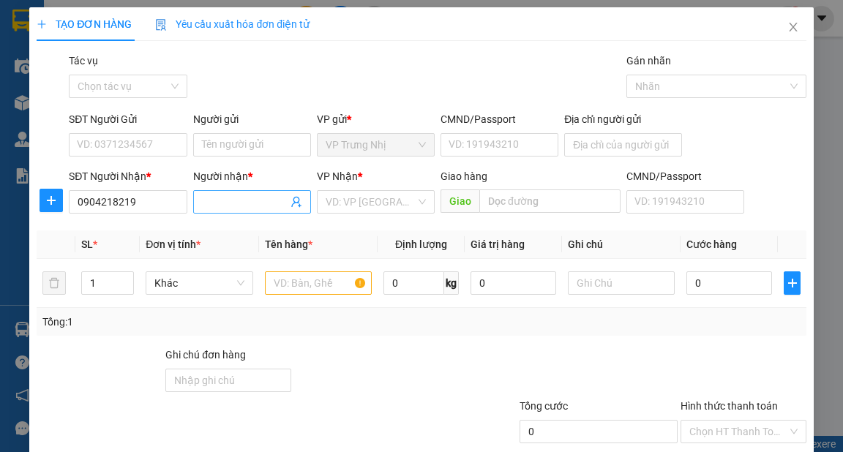
click at [231, 206] on input "Người nhận *" at bounding box center [245, 202] width 86 height 16
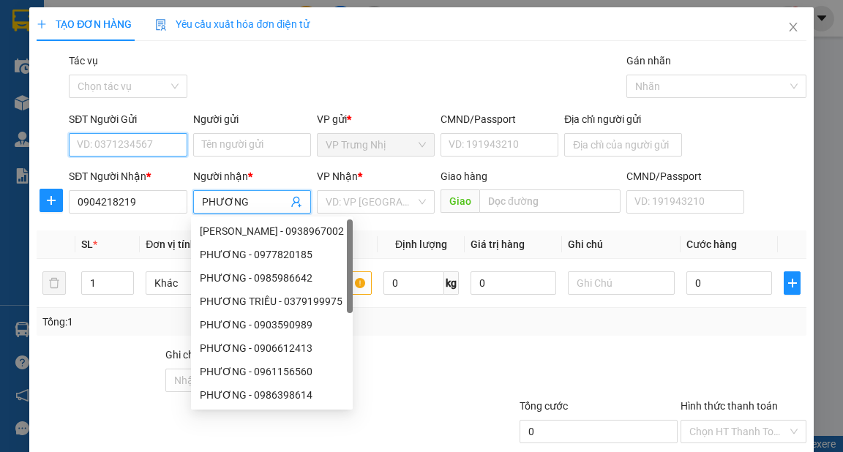
click at [149, 140] on input "SĐT Người Gửi" at bounding box center [128, 144] width 118 height 23
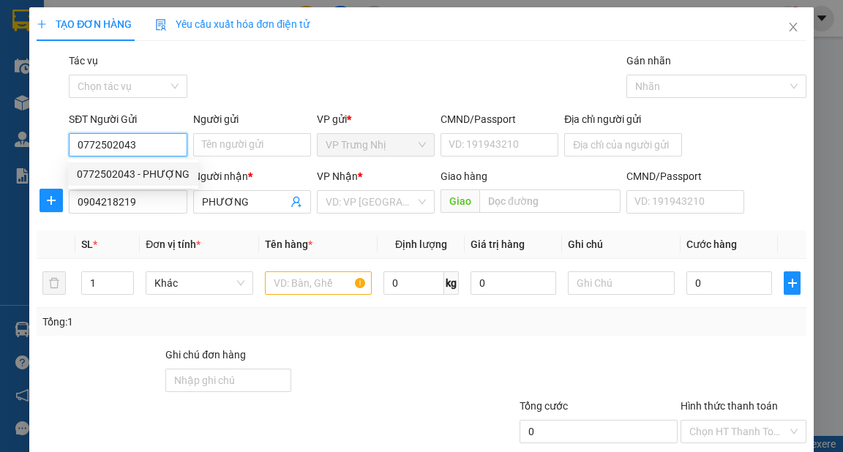
click at [145, 170] on div "0772502043 - PHƯỢNG" at bounding box center [133, 174] width 113 height 16
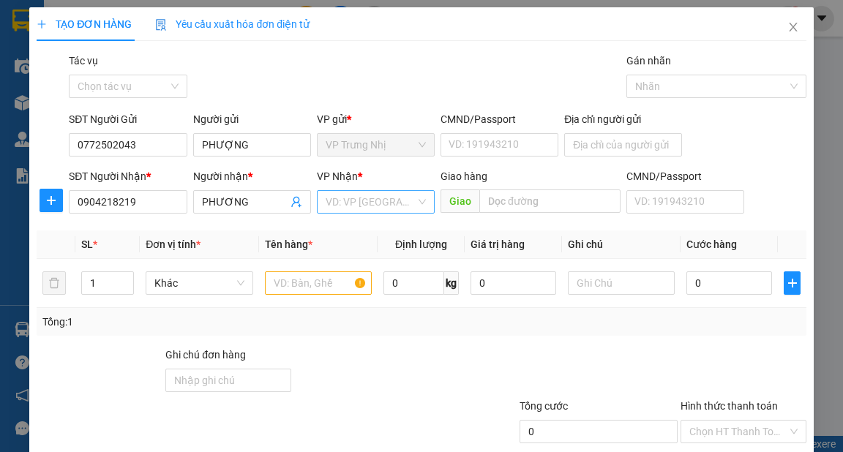
click at [379, 206] on input "search" at bounding box center [370, 202] width 90 height 22
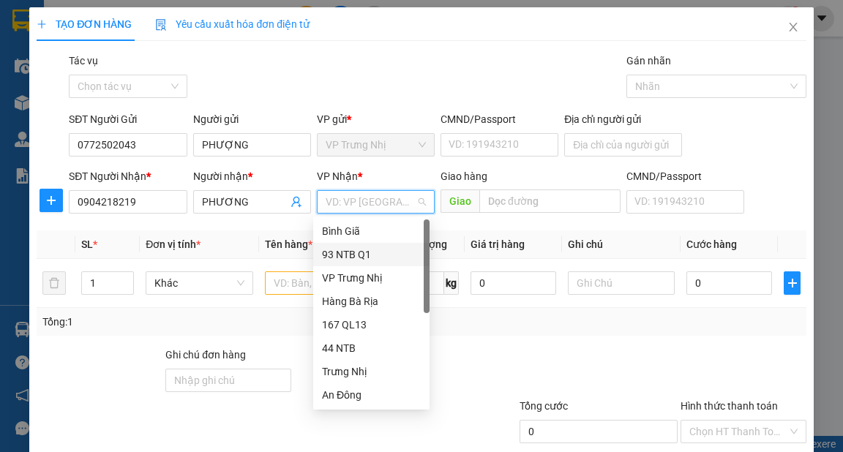
click at [339, 258] on div "93 NTB Q1" at bounding box center [371, 254] width 99 height 16
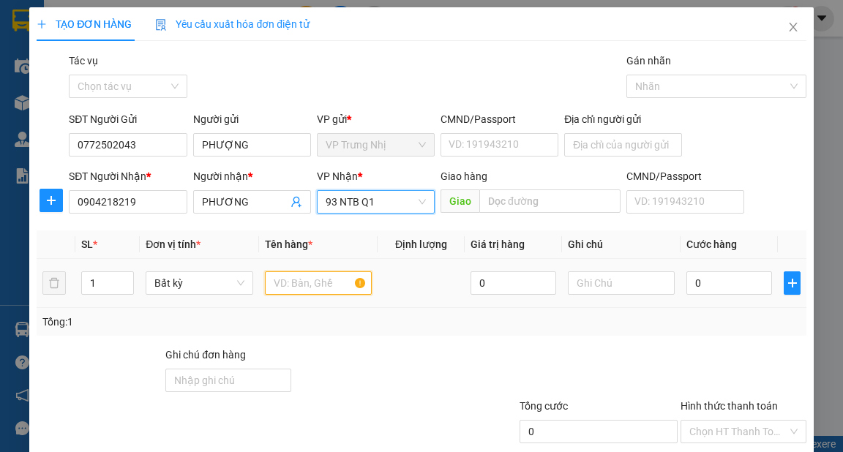
click at [292, 285] on input "text" at bounding box center [319, 282] width 108 height 23
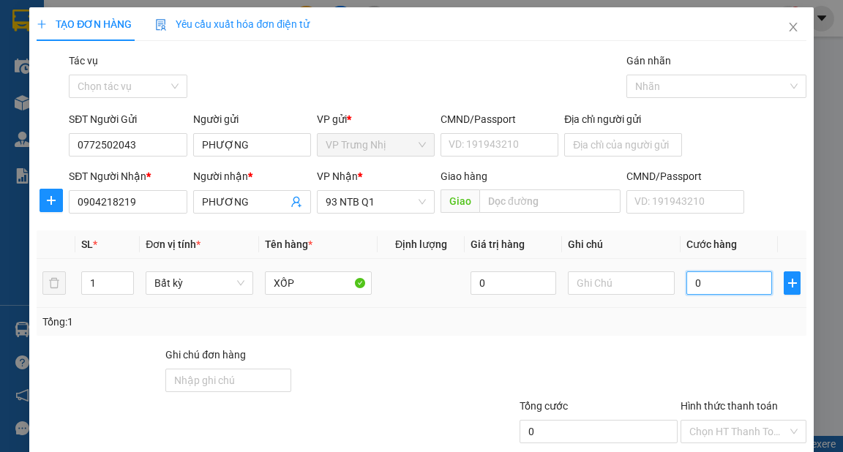
click at [732, 275] on input "0" at bounding box center [729, 282] width 86 height 23
click at [723, 421] on input "Hình thức thanh toán" at bounding box center [738, 432] width 98 height 22
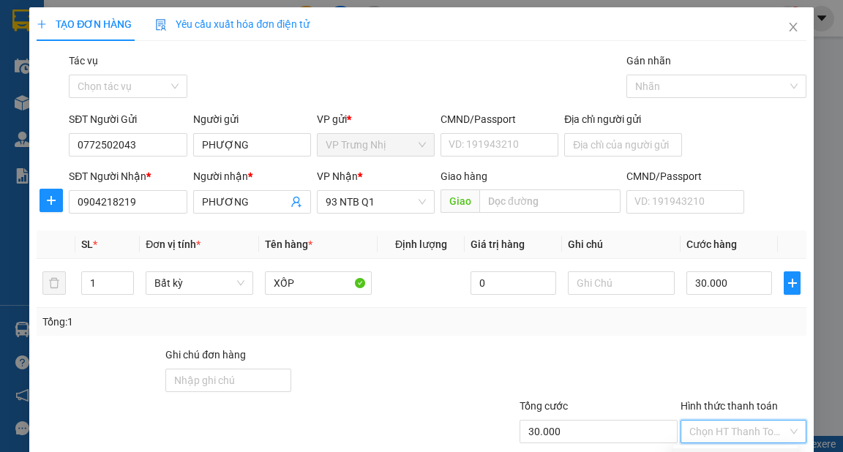
drag, startPoint x: 723, startPoint y: 373, endPoint x: 733, endPoint y: 383, distance: 14.5
click at [723, 451] on div "Tại văn phòng" at bounding box center [735, 460] width 107 height 16
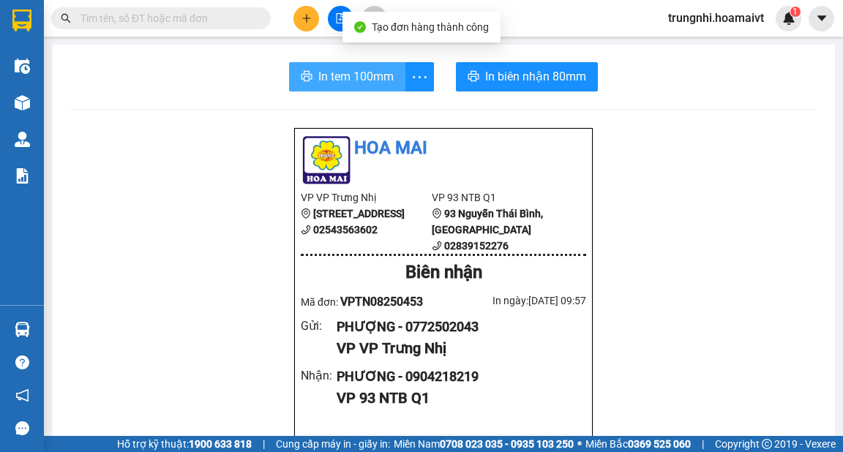
click at [331, 68] on span "In tem 100mm" at bounding box center [355, 76] width 75 height 18
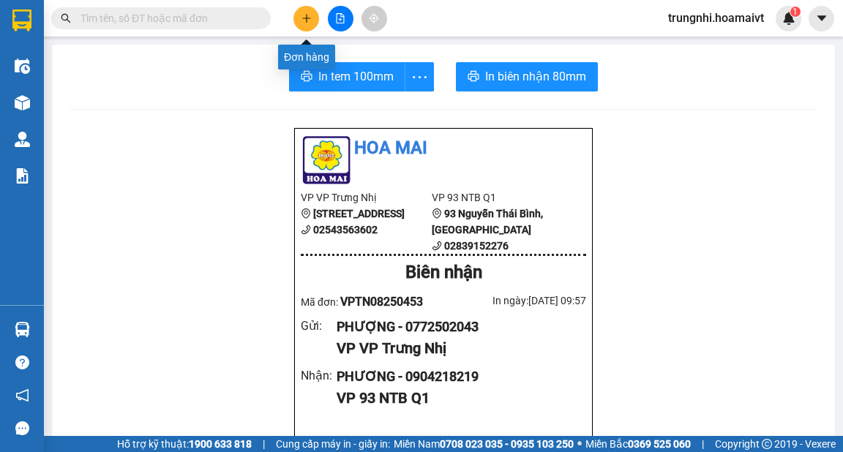
click at [308, 23] on icon "plus" at bounding box center [306, 18] width 10 height 10
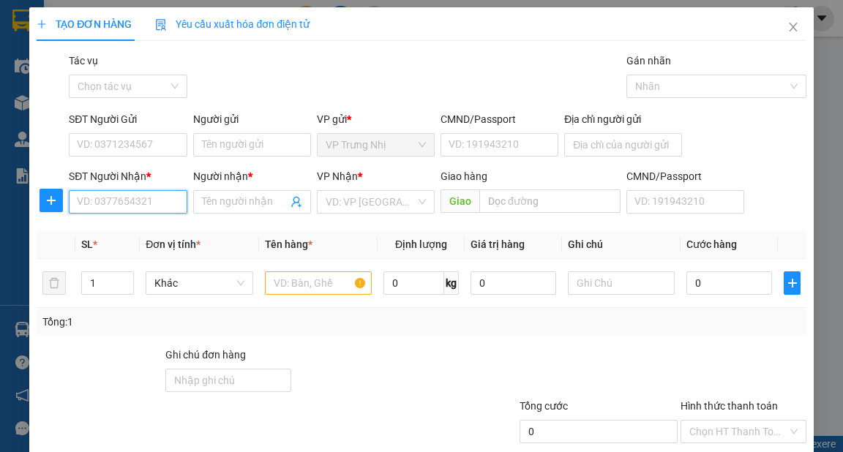
click at [154, 204] on input "SĐT Người Nhận *" at bounding box center [128, 201] width 118 height 23
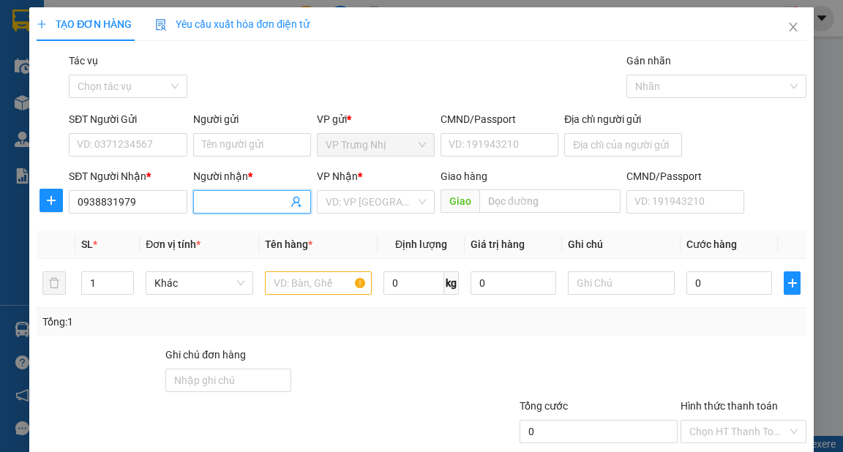
click at [214, 199] on input "Người nhận *" at bounding box center [245, 202] width 86 height 16
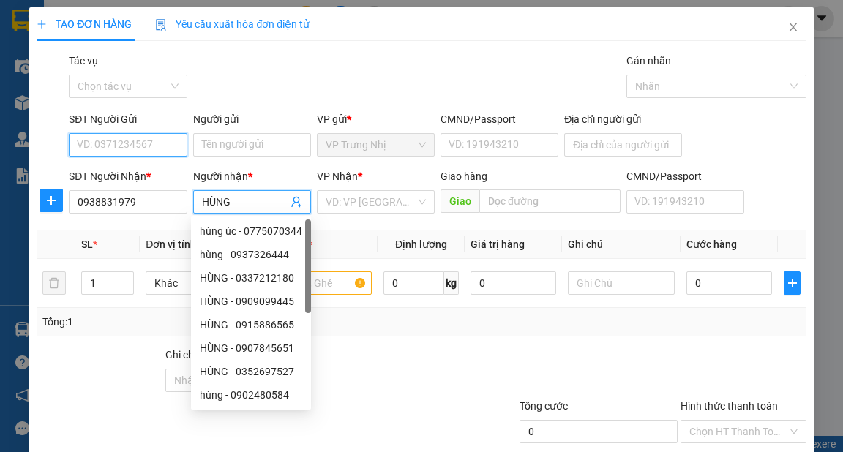
click at [154, 144] on input "SĐT Người Gửi" at bounding box center [128, 144] width 118 height 23
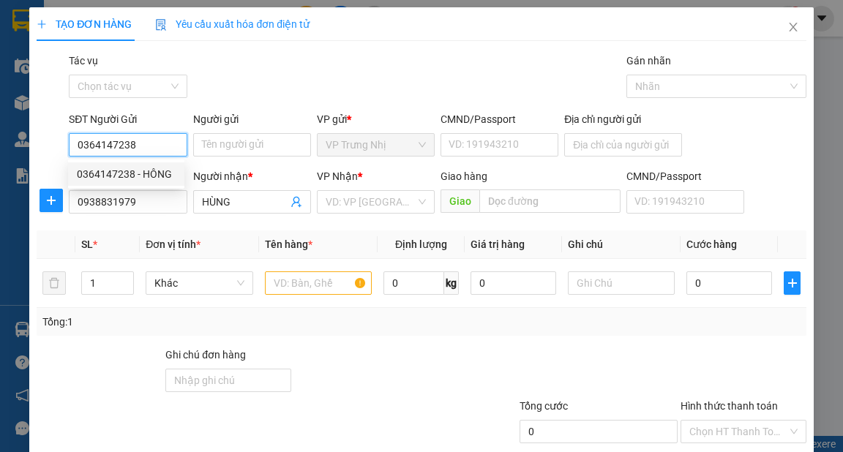
click at [145, 170] on div "0364147238 - HÔNG" at bounding box center [126, 174] width 99 height 16
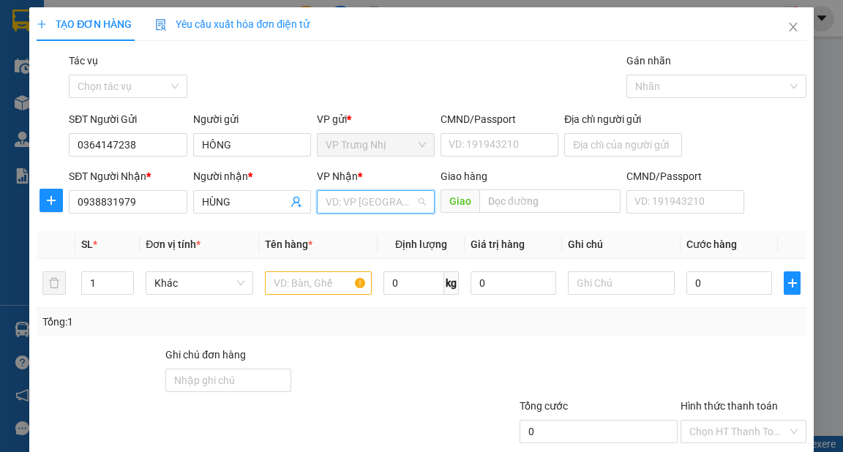
click at [349, 200] on input "search" at bounding box center [370, 202] width 90 height 22
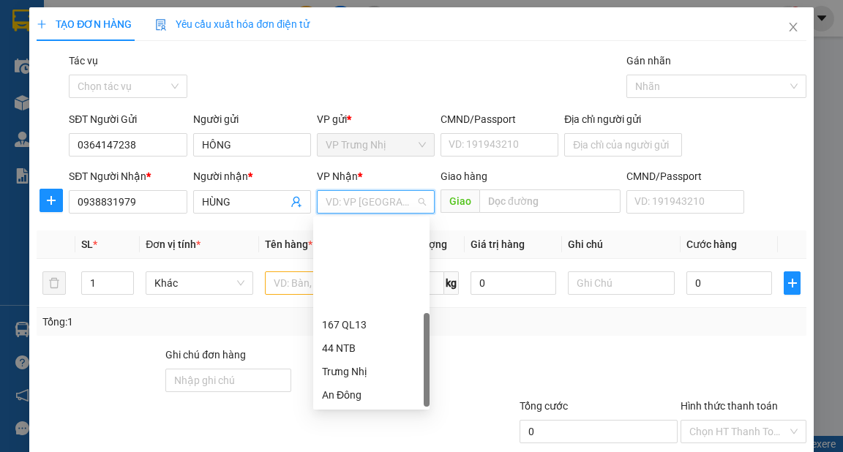
click at [348, 410] on div "PV Miền Tây" at bounding box center [371, 418] width 99 height 16
click at [298, 281] on input "text" at bounding box center [319, 282] width 108 height 23
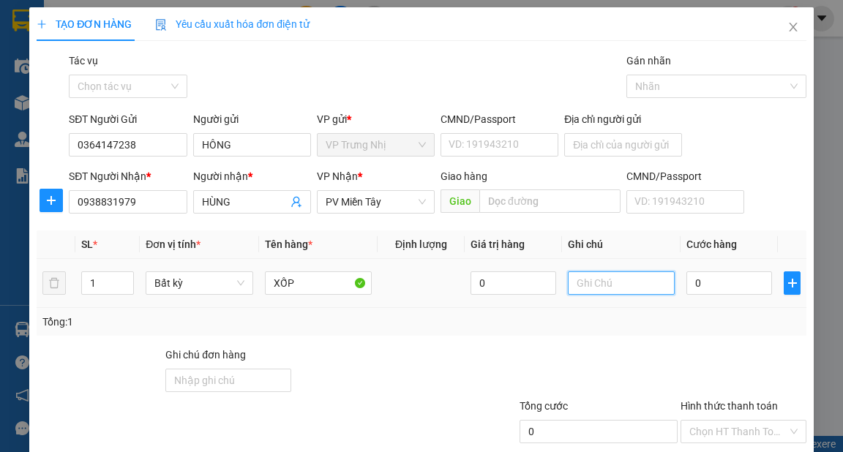
click at [640, 284] on input "text" at bounding box center [622, 282] width 108 height 23
click at [712, 293] on input "0" at bounding box center [729, 282] width 86 height 23
click at [741, 321] on div "Tổng: 1" at bounding box center [420, 322] width 757 height 16
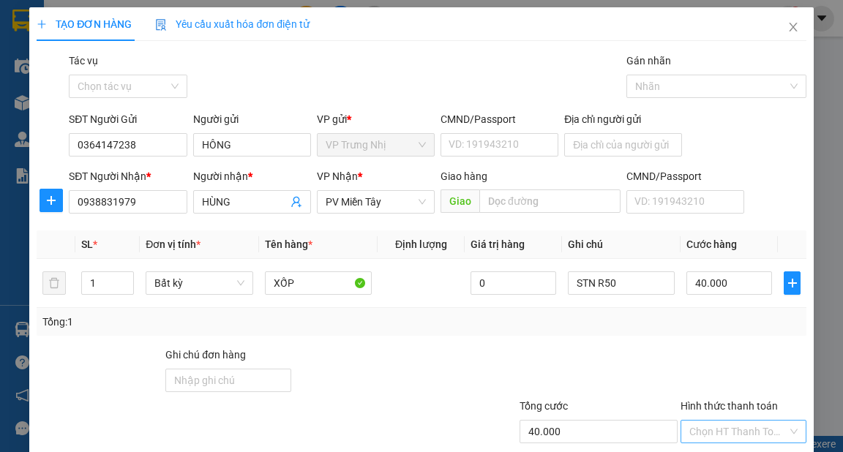
click at [755, 421] on input "Hình thức thanh toán" at bounding box center [738, 432] width 98 height 22
click at [739, 451] on div "Tại văn phòng" at bounding box center [735, 460] width 107 height 16
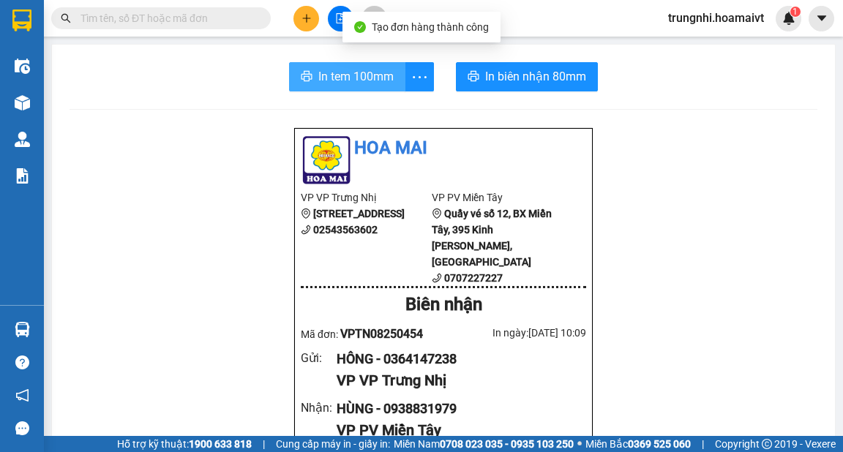
click at [362, 80] on span "In tem 100mm" at bounding box center [355, 76] width 75 height 18
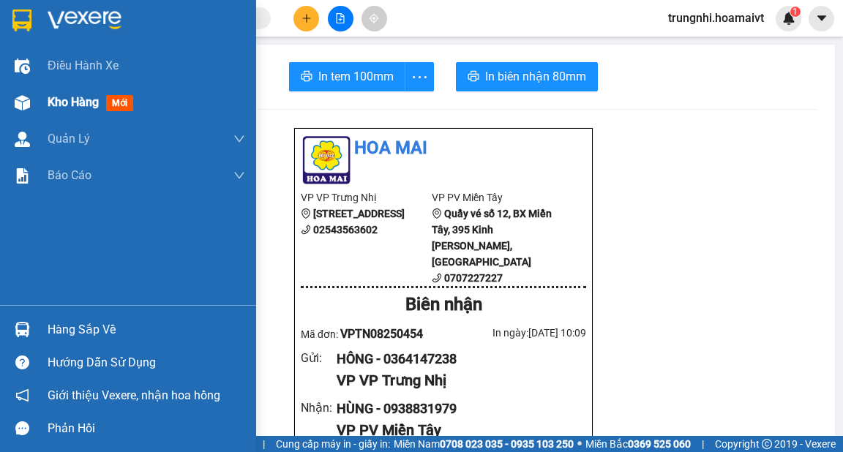
click at [64, 106] on span "Kho hàng" at bounding box center [73, 102] width 51 height 14
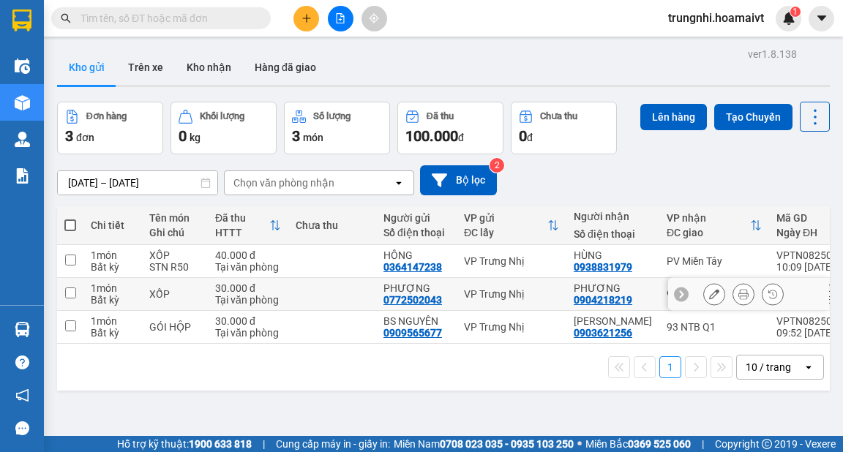
click at [69, 286] on td at bounding box center [70, 294] width 26 height 33
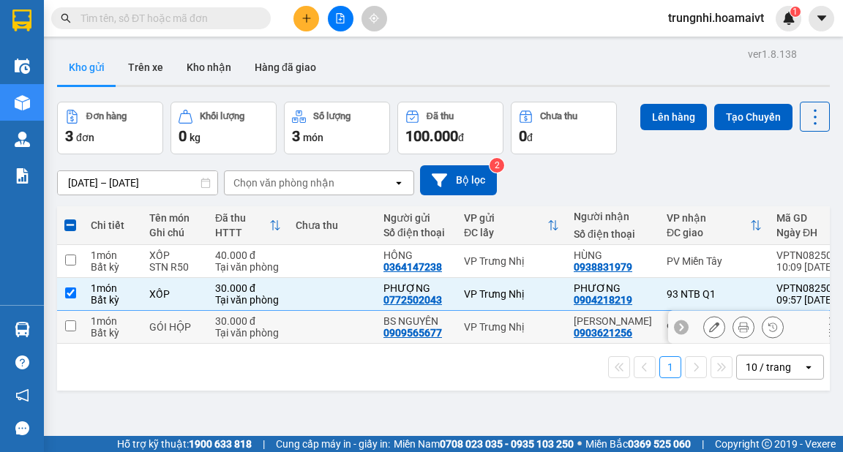
click at [73, 323] on input "checkbox" at bounding box center [70, 325] width 11 height 11
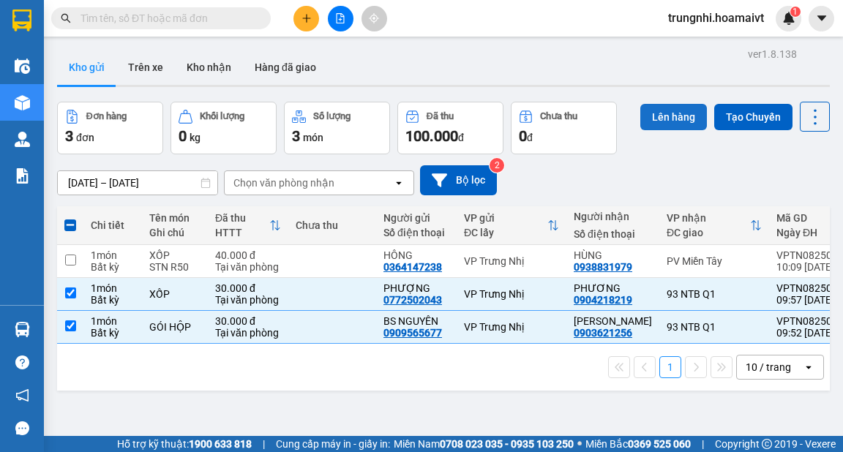
click at [679, 114] on button "Lên hàng" at bounding box center [673, 117] width 67 height 26
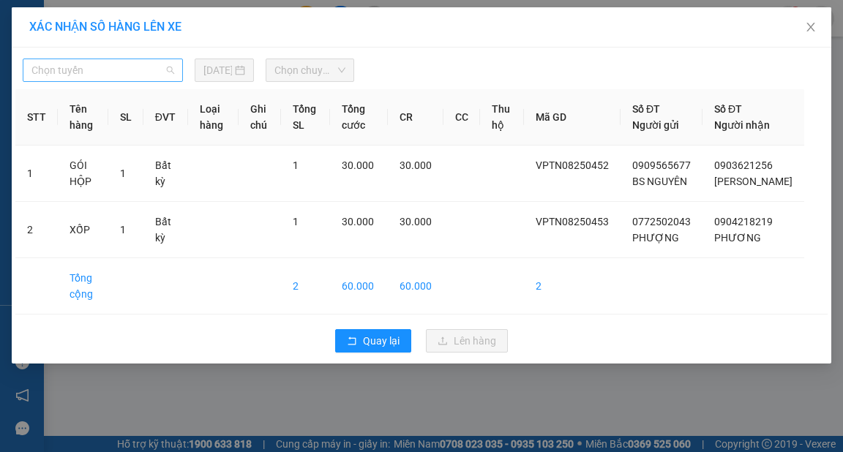
click at [168, 71] on span "Chọn tuyến" at bounding box center [102, 70] width 143 height 22
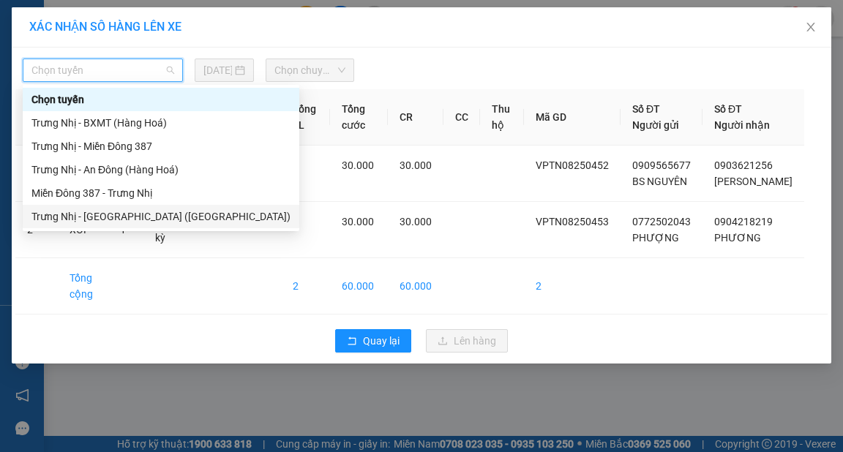
click at [117, 217] on div "Trưng Nhị - Sài Gòn (Hàng Hoá)" at bounding box center [160, 216] width 259 height 16
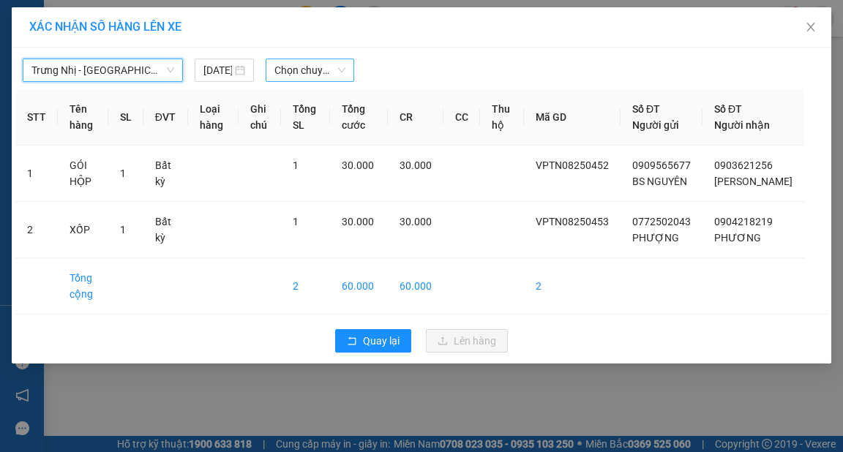
click at [338, 68] on span "Chọn chuyến" at bounding box center [309, 70] width 71 height 22
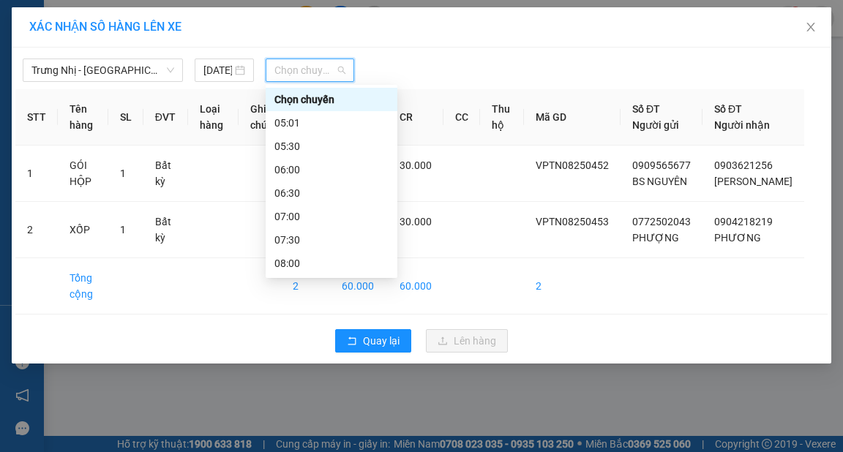
click at [294, 372] on div "10:30" at bounding box center [331, 380] width 114 height 16
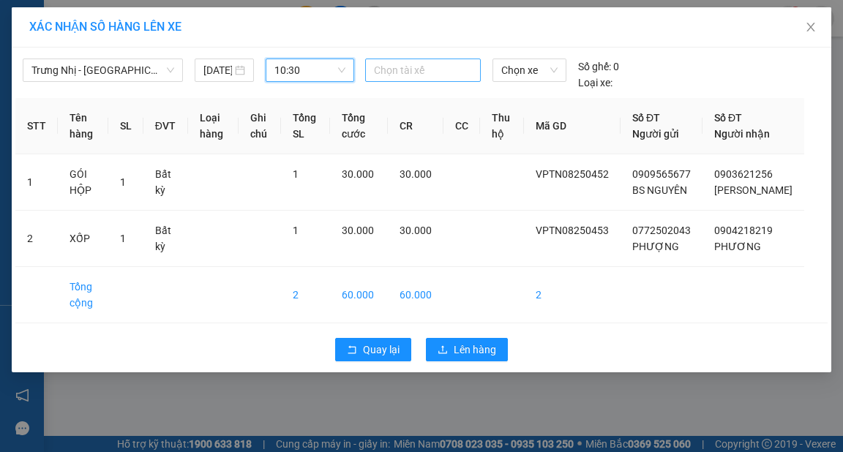
click at [400, 71] on div at bounding box center [423, 70] width 108 height 18
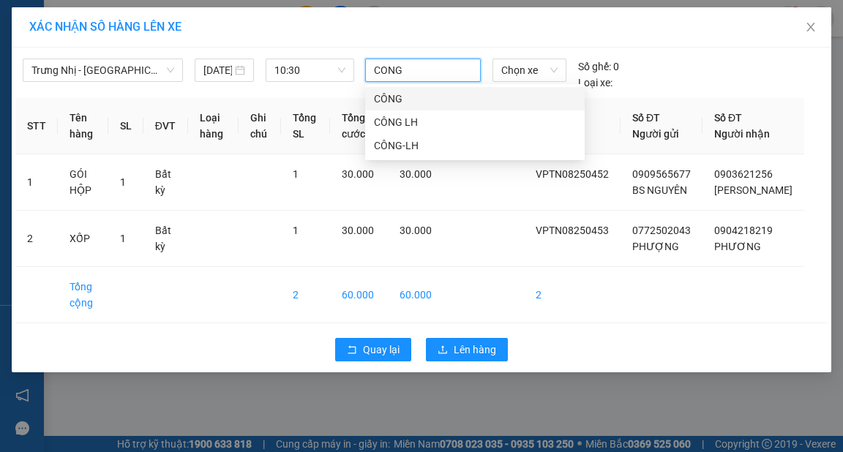
click at [387, 102] on div "CÔNG" at bounding box center [475, 99] width 202 height 16
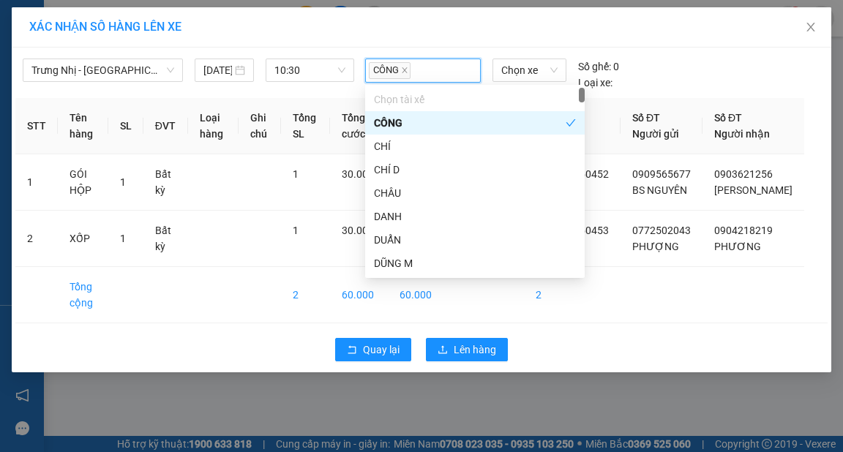
click at [445, 30] on div "XÁC NHẬN SỐ HÀNG LÊN XE" at bounding box center [421, 27] width 784 height 16
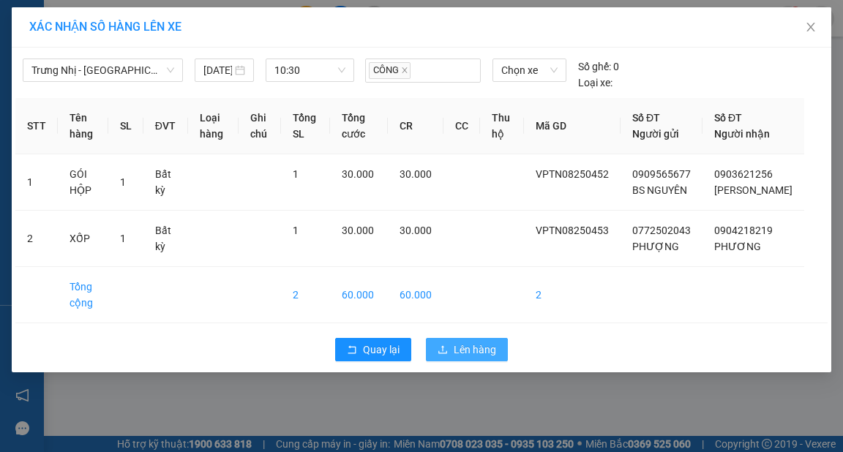
click at [483, 358] on span "Lên hàng" at bounding box center [475, 350] width 42 height 16
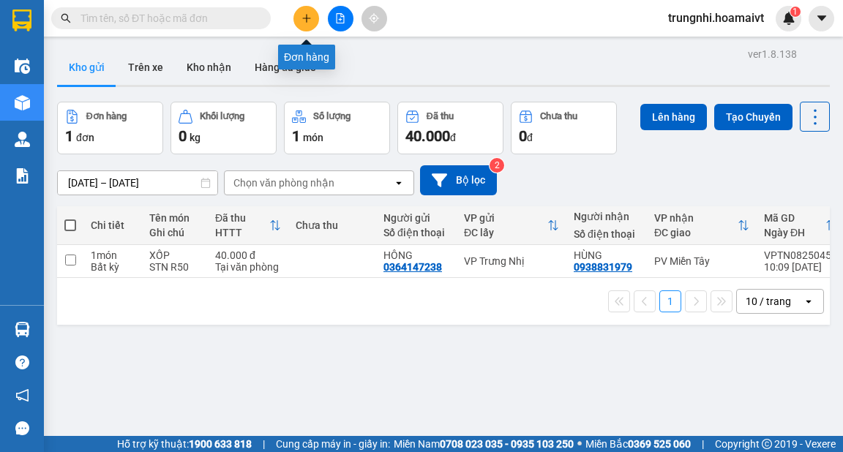
click at [313, 21] on button at bounding box center [306, 19] width 26 height 26
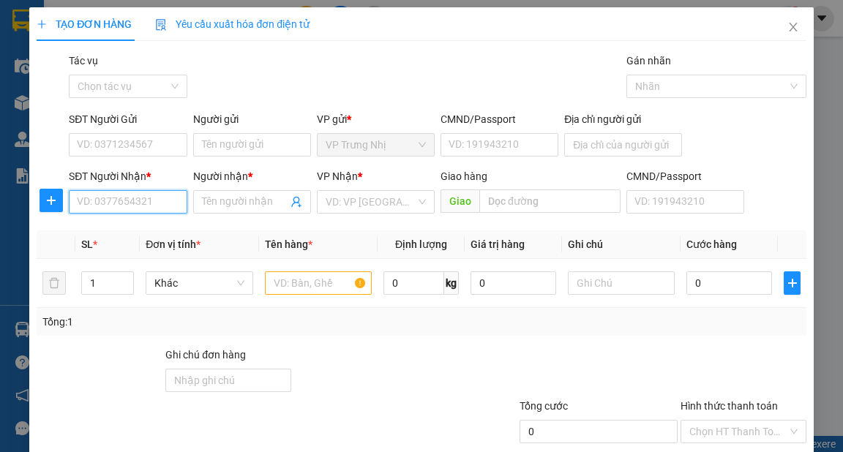
click at [148, 204] on input "SĐT Người Nhận *" at bounding box center [128, 201] width 118 height 23
type input "0907662095"
drag, startPoint x: 134, startPoint y: 227, endPoint x: 141, endPoint y: 206, distance: 23.1
click at [135, 227] on div "0907662095 - HUNG" at bounding box center [126, 231] width 99 height 16
type input "HUNG"
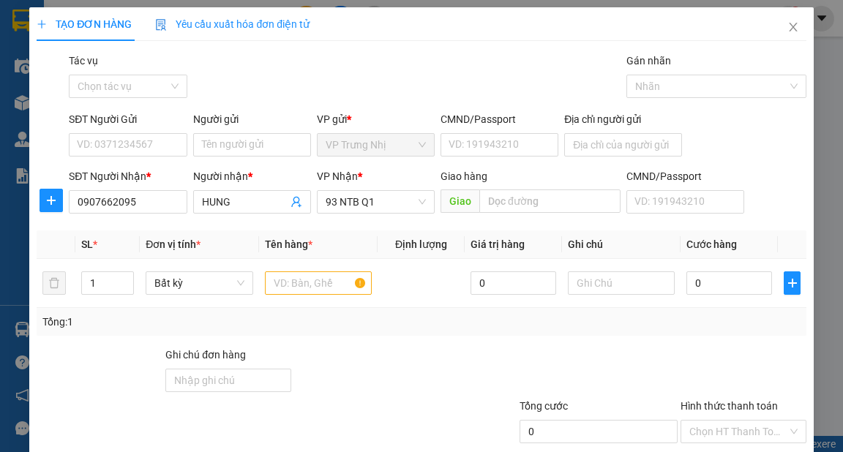
type input "0907662095"
drag, startPoint x: 170, startPoint y: 124, endPoint x: 172, endPoint y: 145, distance: 20.5
click at [172, 124] on div "SĐT Người Gửi" at bounding box center [128, 119] width 118 height 16
click at [172, 133] on input "SĐT Người Gửi" at bounding box center [128, 144] width 118 height 23
click at [171, 146] on input "SĐT Người Gửi" at bounding box center [128, 144] width 118 height 23
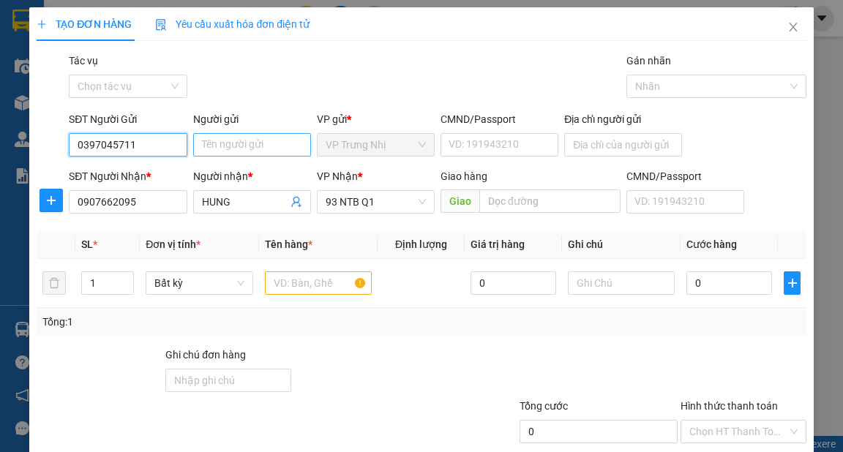
type input "0397045711"
click at [222, 138] on input "Người gửi" at bounding box center [252, 144] width 118 height 23
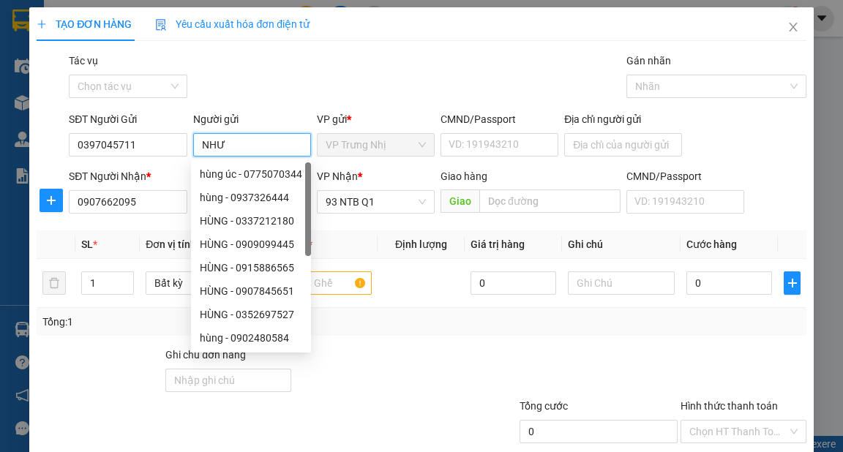
type input "NHƯ"
click at [375, 78] on div "Gói vận chuyển * Tiêu chuẩn Tác vụ Chọn tác vụ Gán nhãn Nhãn" at bounding box center [437, 78] width 742 height 51
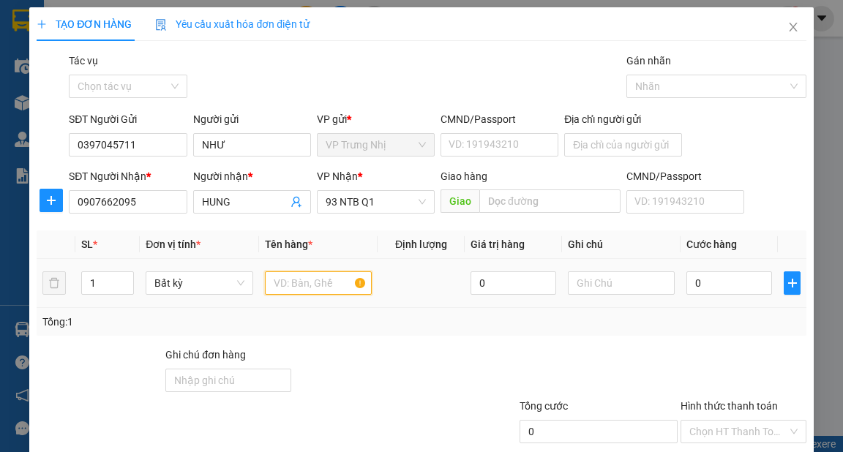
click at [336, 285] on input "text" at bounding box center [319, 282] width 108 height 23
type input "HỘP NHỎ"
click at [713, 287] on input "0" at bounding box center [729, 282] width 86 height 23
type input "3"
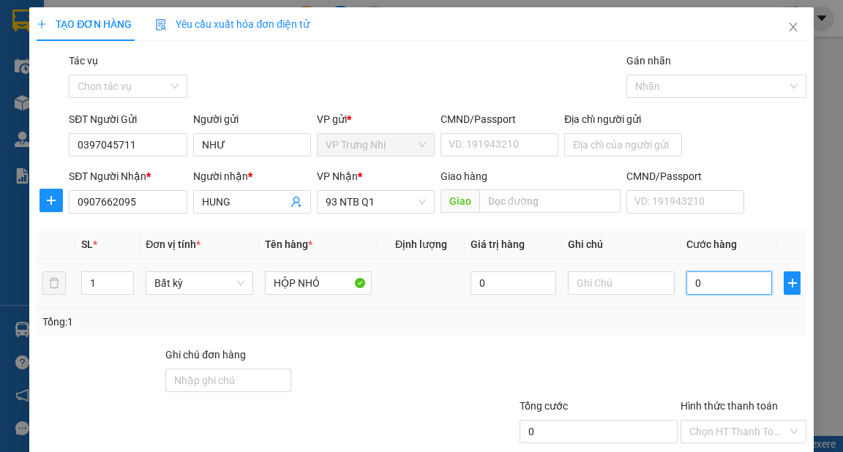
type input "3"
type input "30"
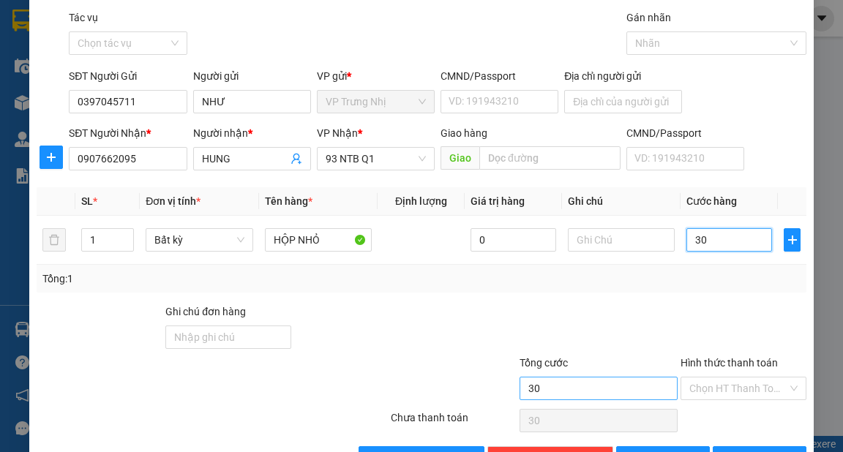
scroll to position [88, 0]
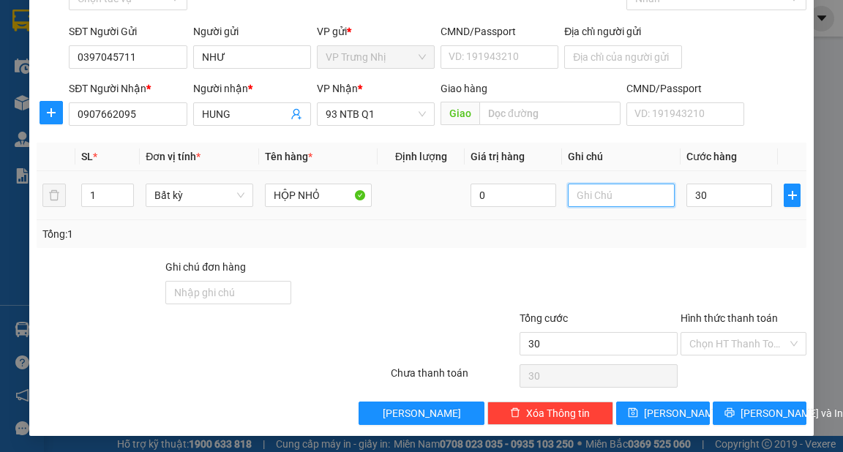
type input "30.000"
click at [599, 193] on input "text" at bounding box center [622, 195] width 108 height 23
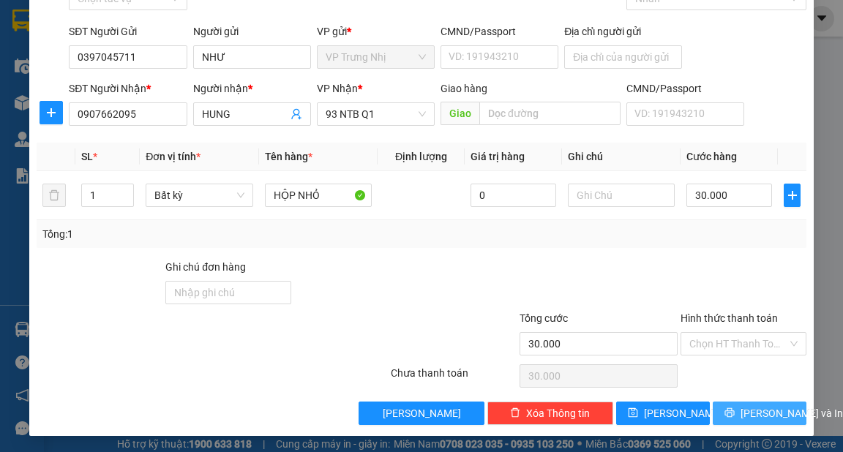
drag, startPoint x: 735, startPoint y: 407, endPoint x: 726, endPoint y: 395, distance: 15.7
click at [734, 409] on button "Lưu và In" at bounding box center [759, 413] width 94 height 23
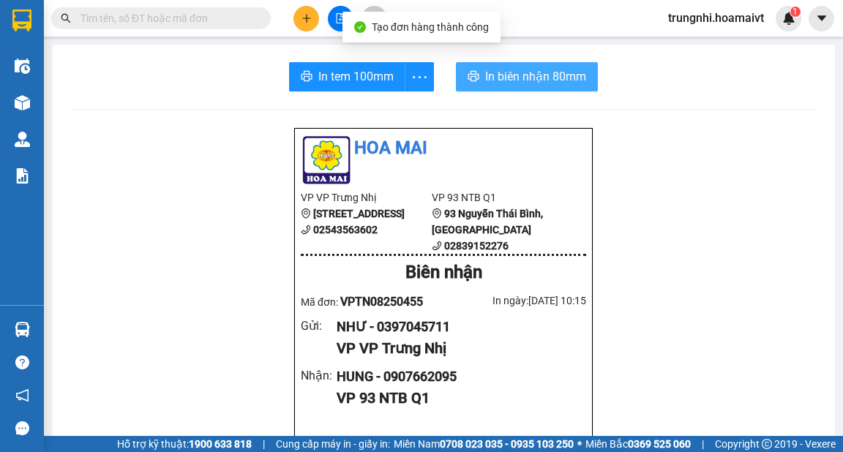
click at [485, 70] on span "In biên nhận 80mm" at bounding box center [535, 76] width 101 height 18
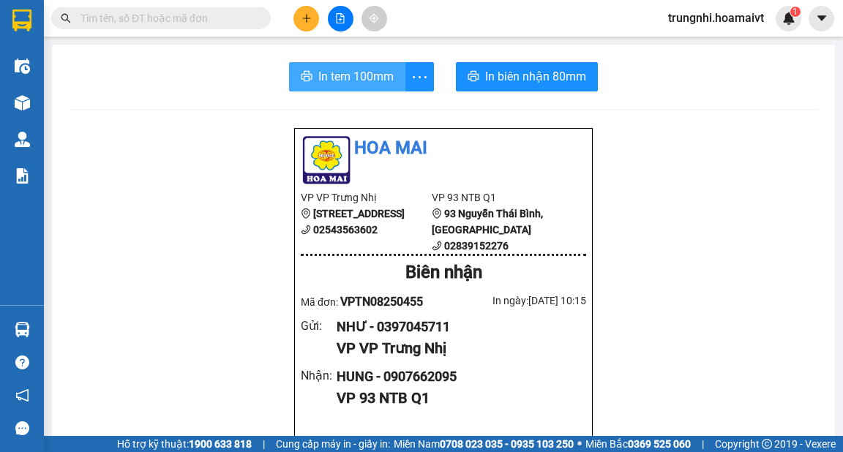
click at [318, 76] on span "In tem 100mm" at bounding box center [355, 76] width 75 height 18
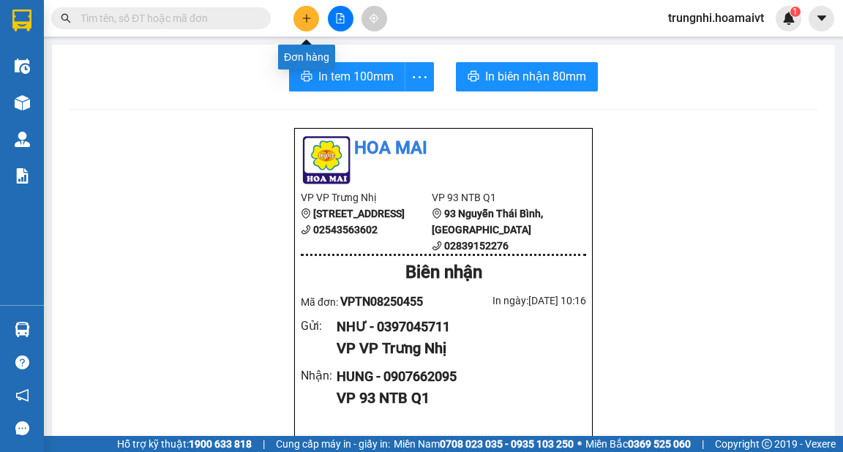
click at [305, 16] on icon "plus" at bounding box center [306, 18] width 10 height 10
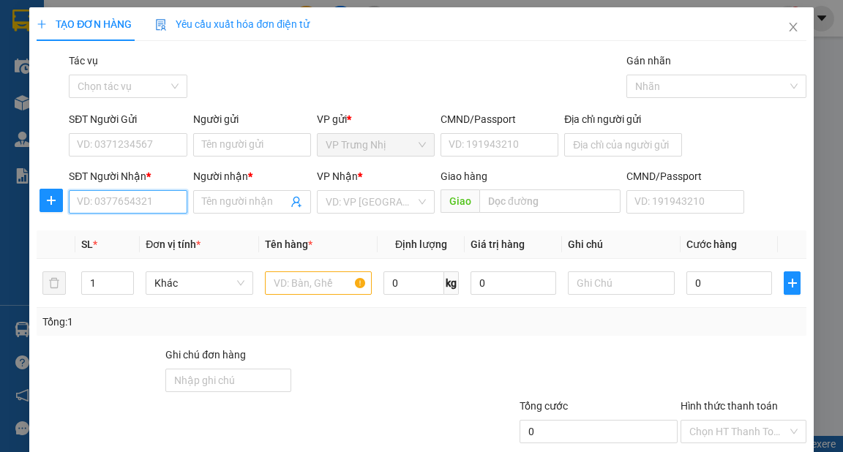
click at [166, 205] on input "SĐT Người Nhận *" at bounding box center [128, 201] width 118 height 23
type input "0934311607"
click at [149, 232] on div "0934311607 - NHÀN" at bounding box center [126, 231] width 99 height 16
type input "NHÀN"
type input "0934311607"
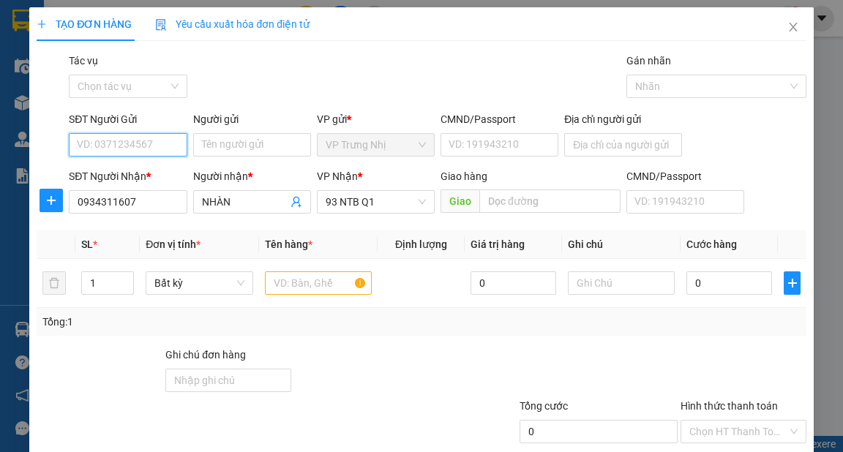
click at [146, 143] on input "SĐT Người Gửi" at bounding box center [128, 144] width 118 height 23
click at [161, 173] on div "0356755245 - VAN" at bounding box center [126, 174] width 99 height 16
type input "0356755245"
type input "VAN"
click at [296, 286] on input "text" at bounding box center [319, 282] width 108 height 23
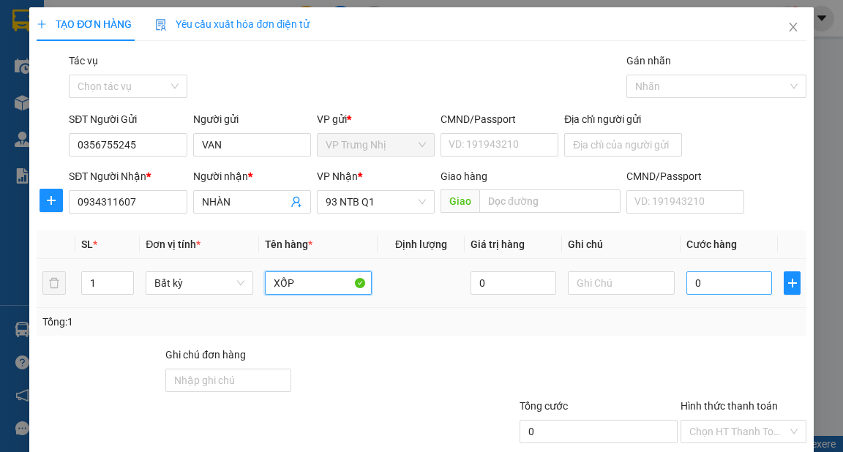
type input "XỐP"
click at [709, 288] on input "0" at bounding box center [729, 282] width 86 height 23
type input "5"
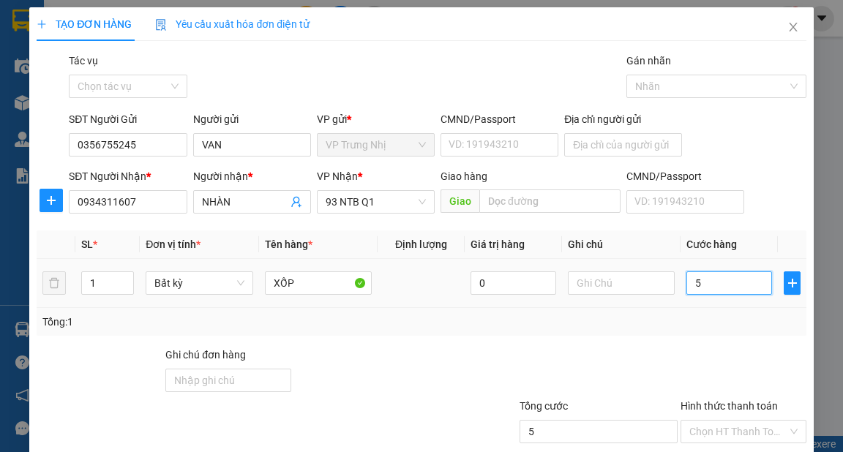
type input "50"
type input "50.000"
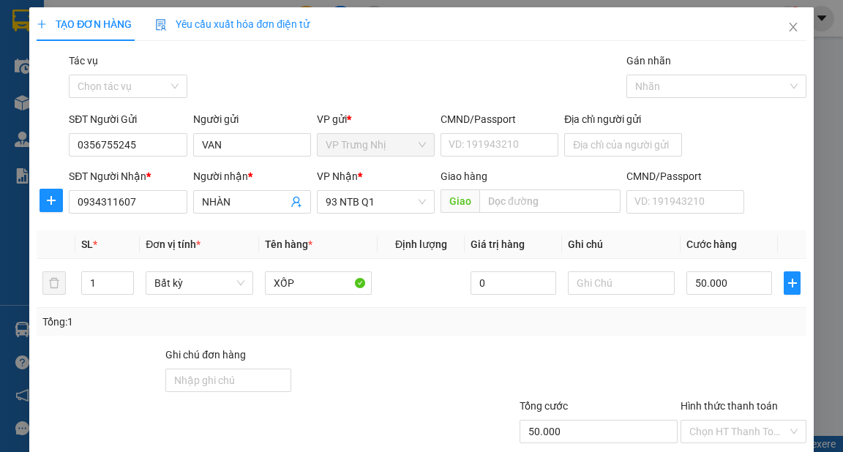
click at [726, 322] on div "Tổng: 1" at bounding box center [420, 322] width 757 height 16
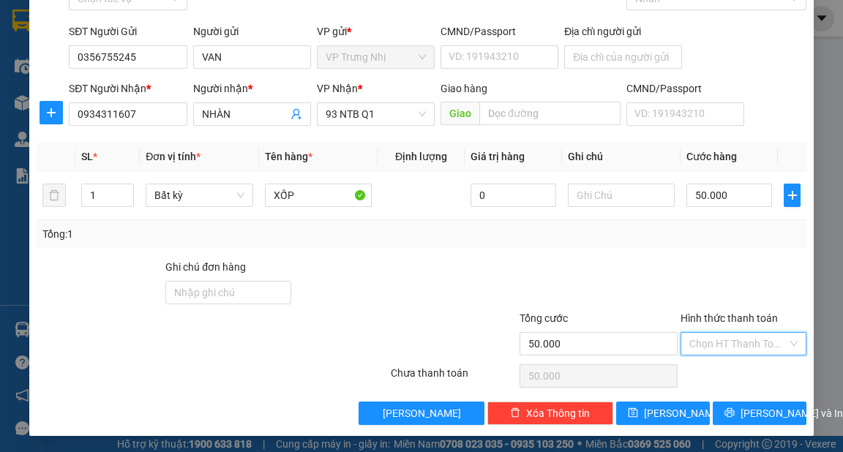
click at [740, 337] on input "Hình thức thanh toán" at bounding box center [738, 344] width 98 height 22
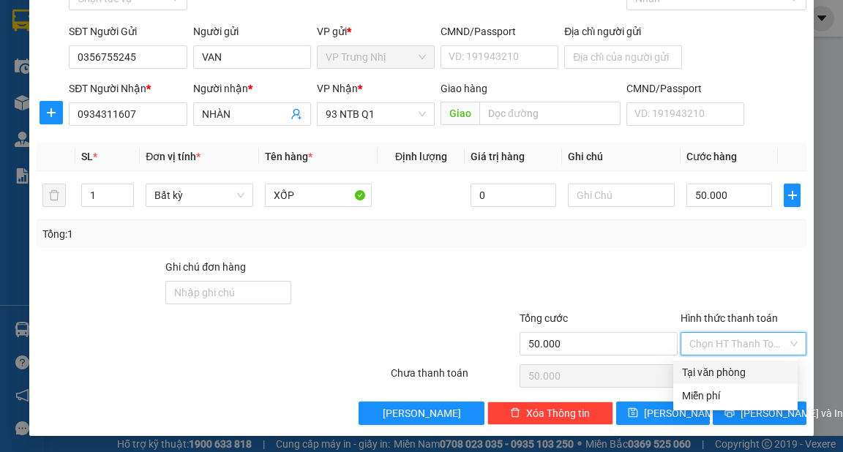
click at [751, 371] on div "Tại văn phòng" at bounding box center [735, 372] width 107 height 16
type input "0"
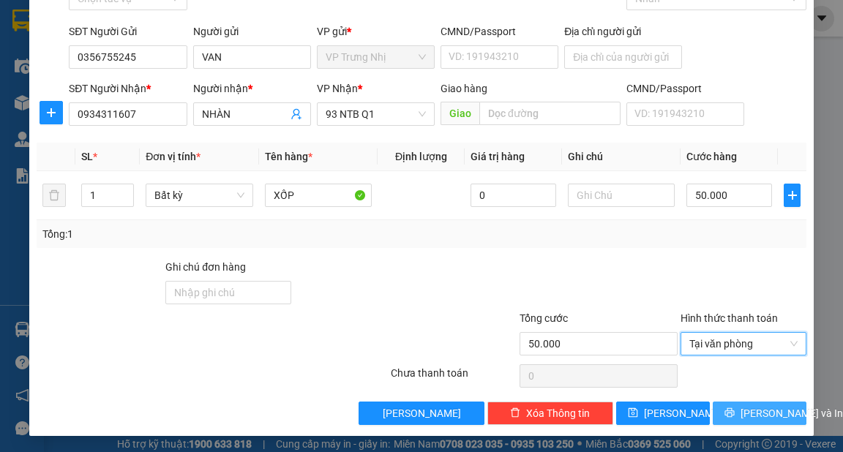
click at [767, 411] on span "Lưu và In" at bounding box center [791, 413] width 102 height 16
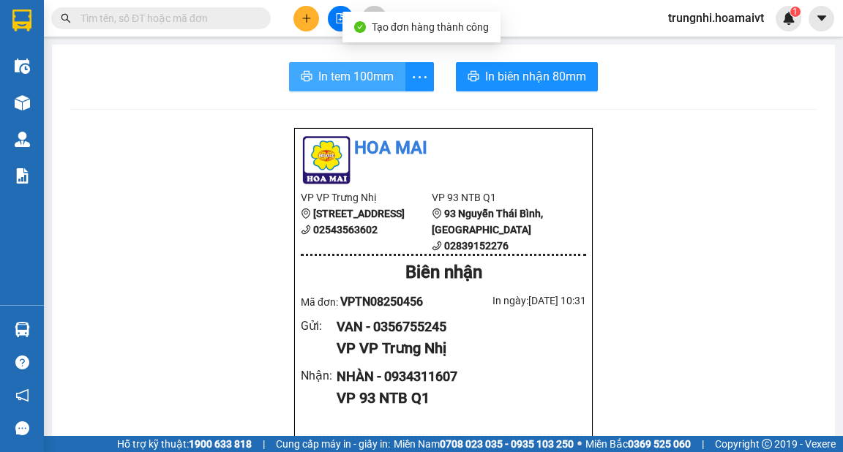
click at [361, 79] on span "In tem 100mm" at bounding box center [355, 76] width 75 height 18
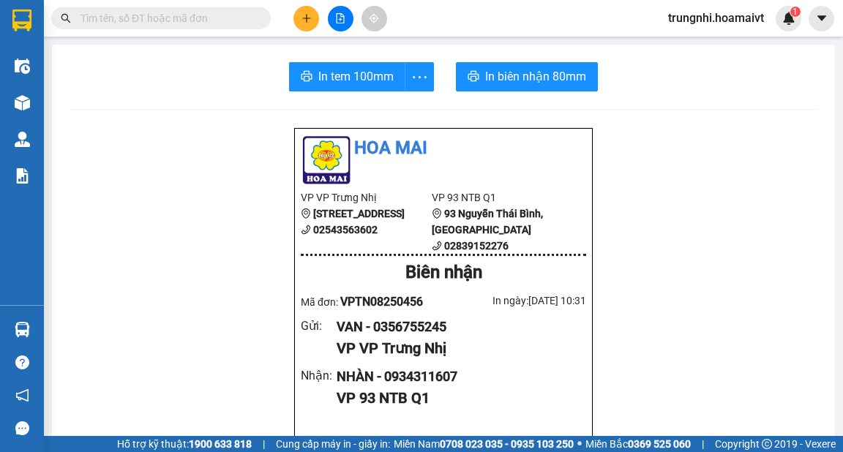
click at [314, 16] on button at bounding box center [306, 19] width 26 height 26
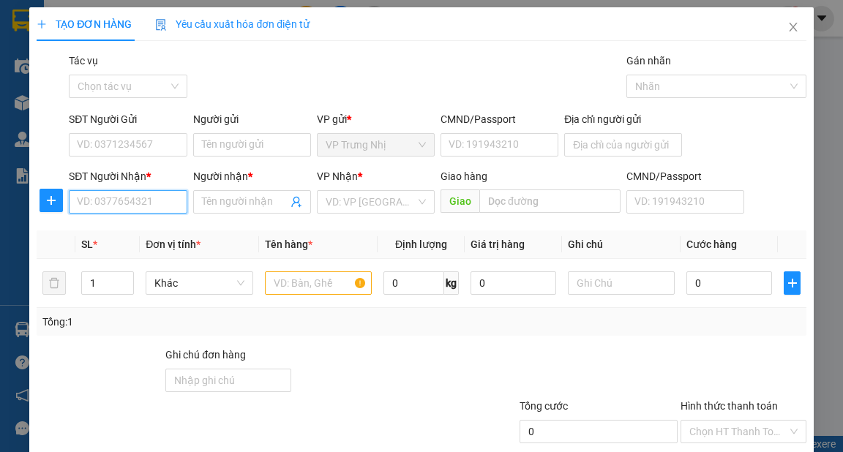
click at [151, 202] on input "SĐT Người Nhận *" at bounding box center [128, 201] width 118 height 23
type input "0919439357"
click at [164, 225] on div "0919439357 - MINH" at bounding box center [126, 231] width 99 height 16
type input "MINH"
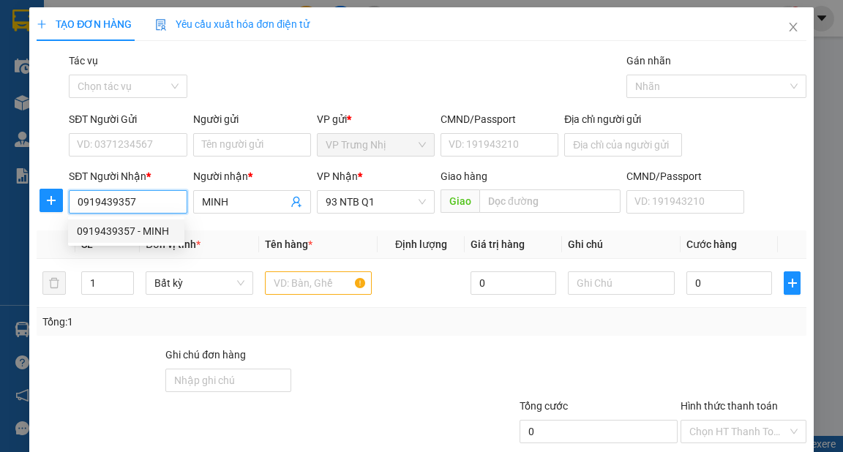
type input "0919439357"
click at [167, 128] on div "SĐT Người Gửi" at bounding box center [128, 122] width 118 height 22
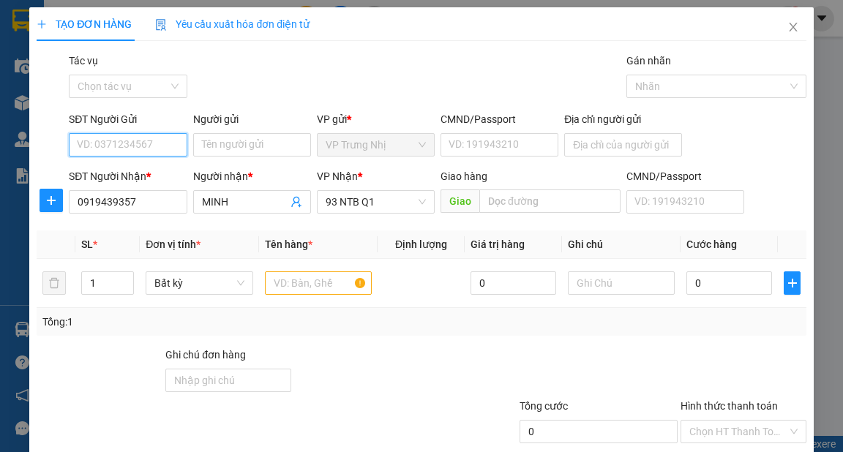
click at [166, 143] on input "SĐT Người Gửi" at bounding box center [128, 144] width 118 height 23
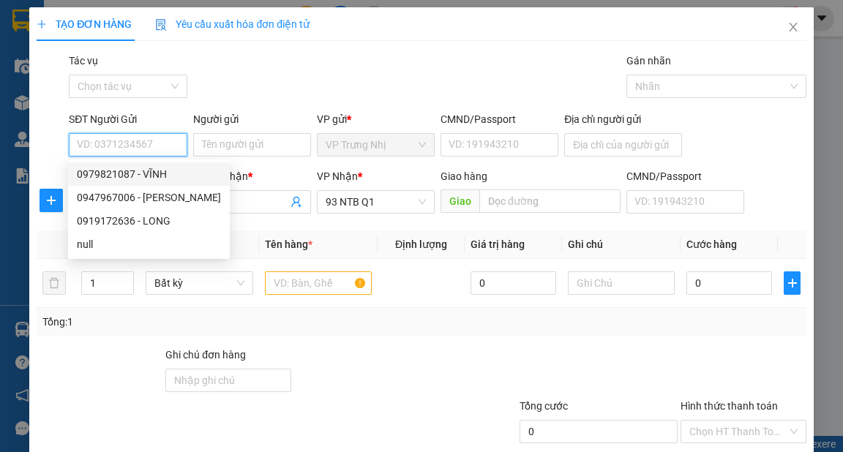
click at [161, 171] on div "0979821087 - VĨNH" at bounding box center [149, 174] width 144 height 16
type input "0979821087"
type input "VĨNH"
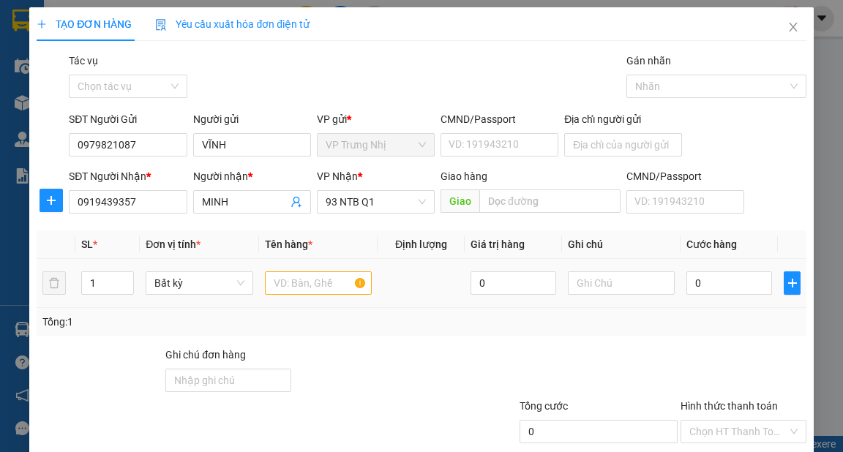
click at [276, 268] on div at bounding box center [319, 282] width 108 height 29
click at [279, 272] on input "text" at bounding box center [319, 282] width 108 height 23
type input "XỐP"
click at [731, 280] on input "0" at bounding box center [729, 282] width 86 height 23
type input "3"
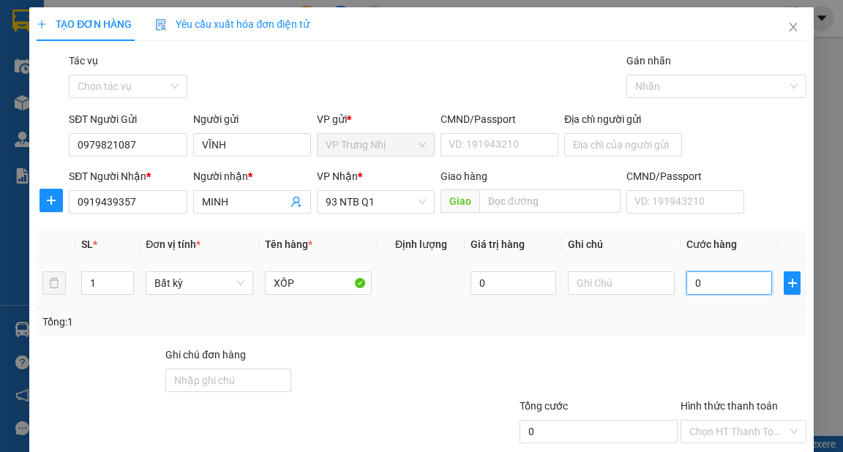
type input "3"
type input "30"
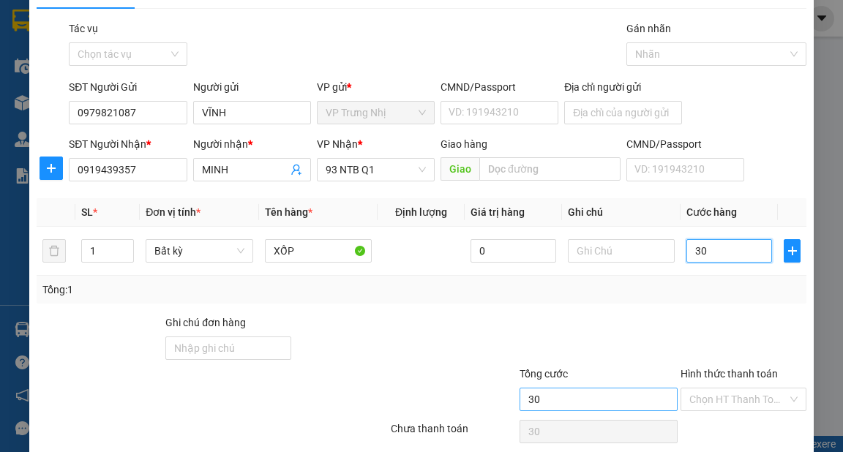
scroll to position [88, 0]
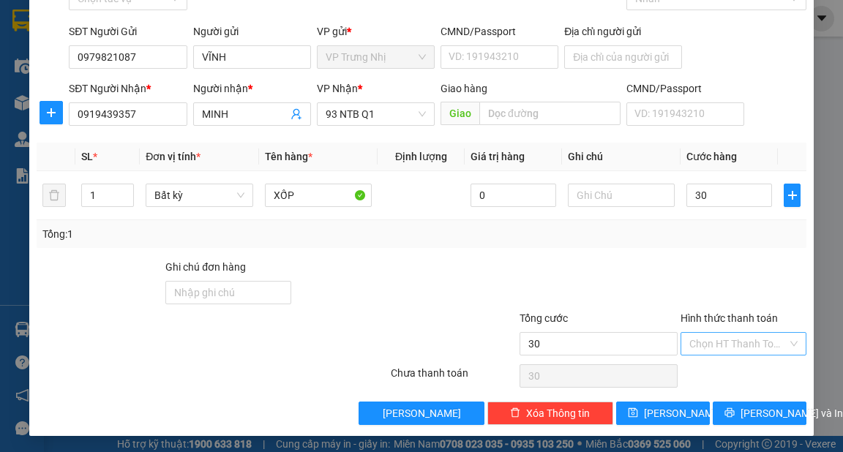
click at [708, 347] on input "Hình thức thanh toán" at bounding box center [738, 344] width 98 height 22
type input "30.000"
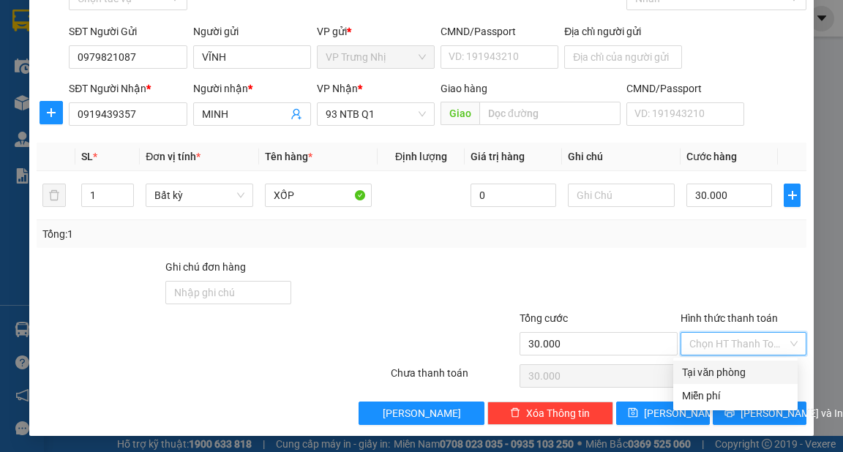
click at [720, 369] on div "Tại văn phòng" at bounding box center [735, 372] width 107 height 16
type input "0"
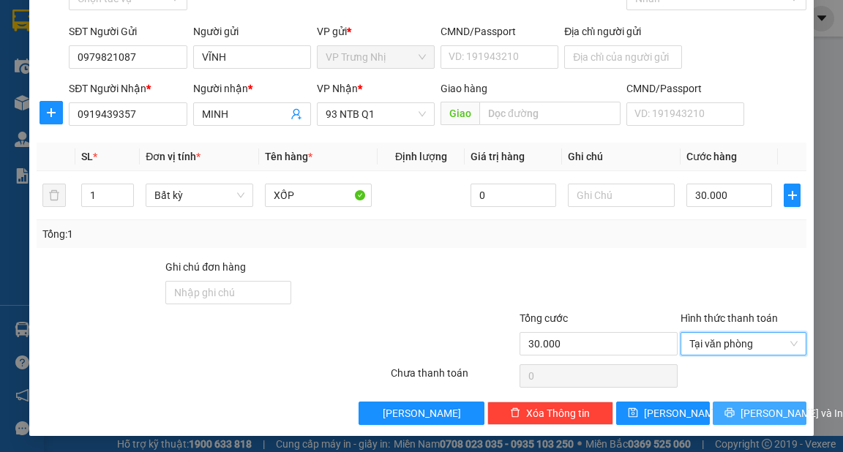
click at [755, 416] on span "Lưu và In" at bounding box center [791, 413] width 102 height 16
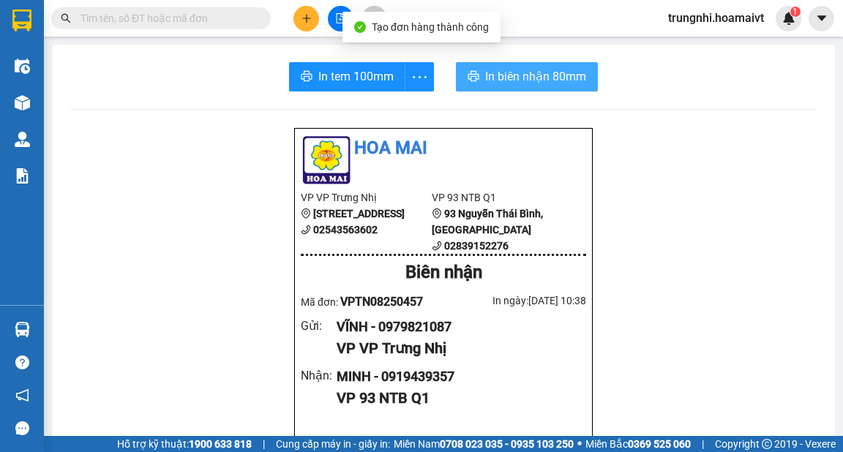
click at [505, 77] on span "In biên nhận 80mm" at bounding box center [535, 76] width 101 height 18
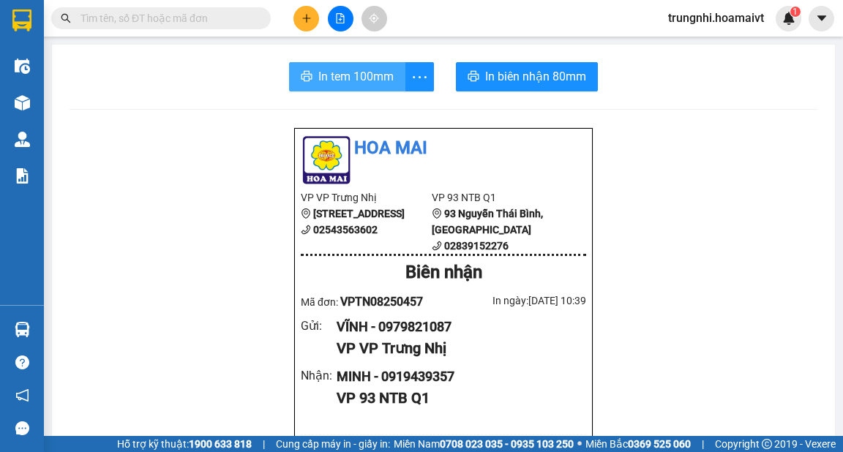
drag, startPoint x: 309, startPoint y: 85, endPoint x: 615, endPoint y: 83, distance: 305.8
click at [310, 85] on button "In tem 100mm" at bounding box center [347, 76] width 116 height 29
click at [296, 22] on button at bounding box center [306, 19] width 26 height 26
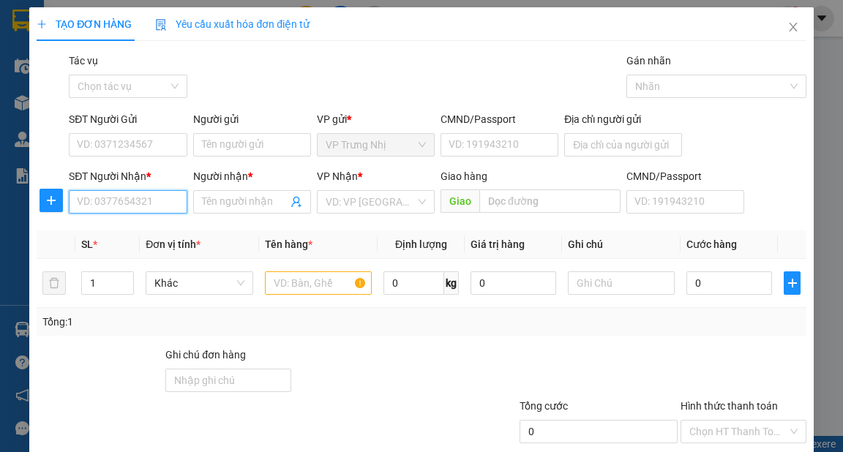
click at [142, 202] on input "SĐT Người Nhận *" at bounding box center [128, 201] width 118 height 23
type input "0867100372"
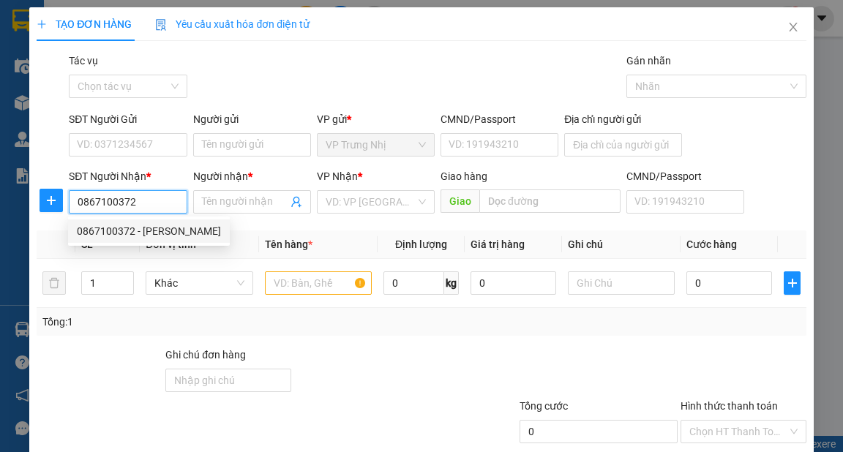
click at [150, 232] on div "0867100372 - HUY THINH" at bounding box center [149, 231] width 144 height 16
type input "HUY THINH"
type input "087096017048"
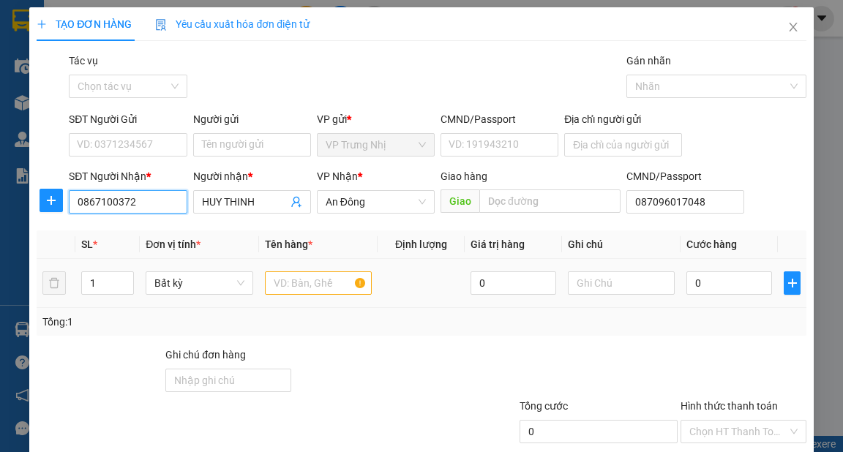
type input "0867100372"
click at [306, 276] on input "text" at bounding box center [319, 282] width 108 height 23
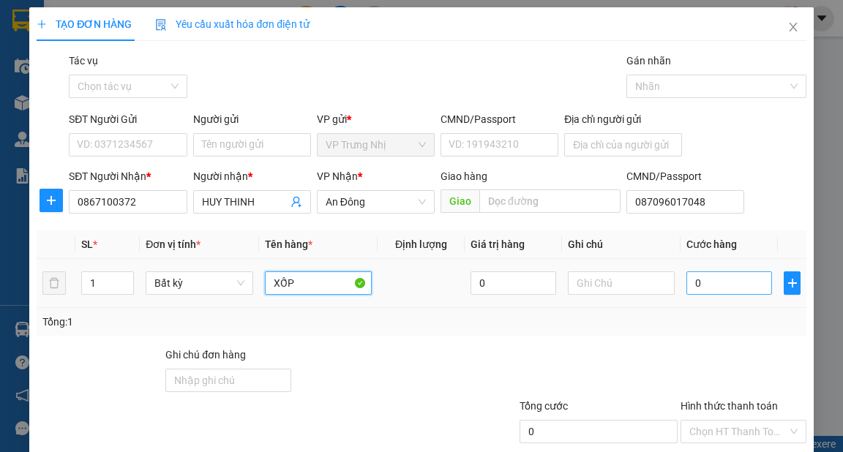
type input "XỐP"
click at [726, 281] on input "0" at bounding box center [729, 282] width 86 height 23
type input "3"
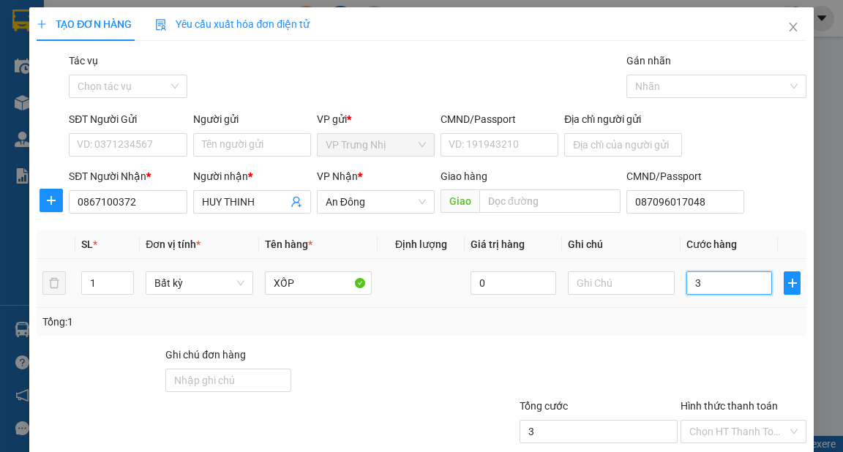
type input "30"
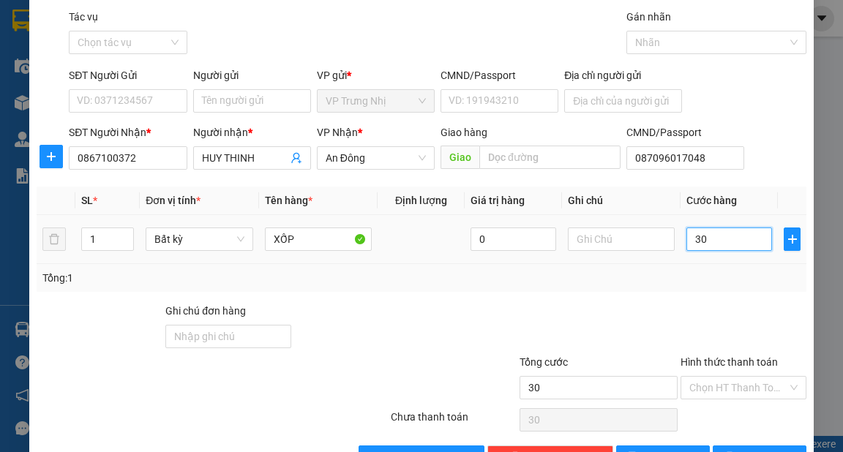
scroll to position [88, 0]
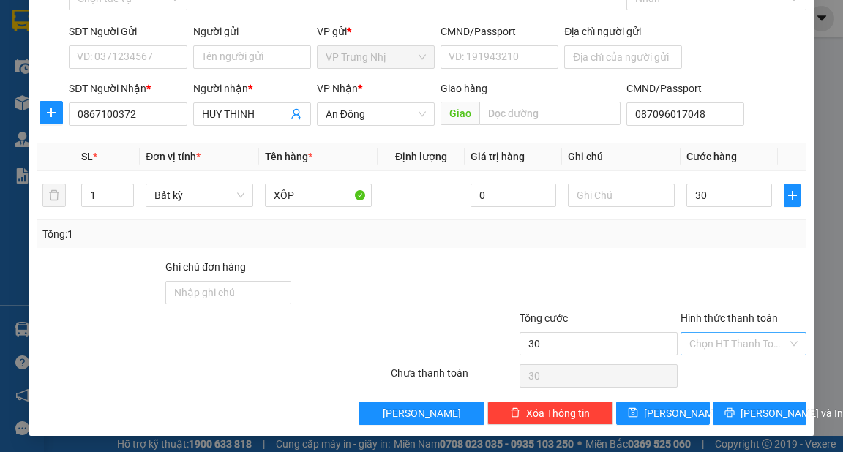
type input "30.000"
drag, startPoint x: 696, startPoint y: 333, endPoint x: 707, endPoint y: 353, distance: 22.2
click at [696, 333] on input "Hình thức thanh toán" at bounding box center [738, 344] width 98 height 22
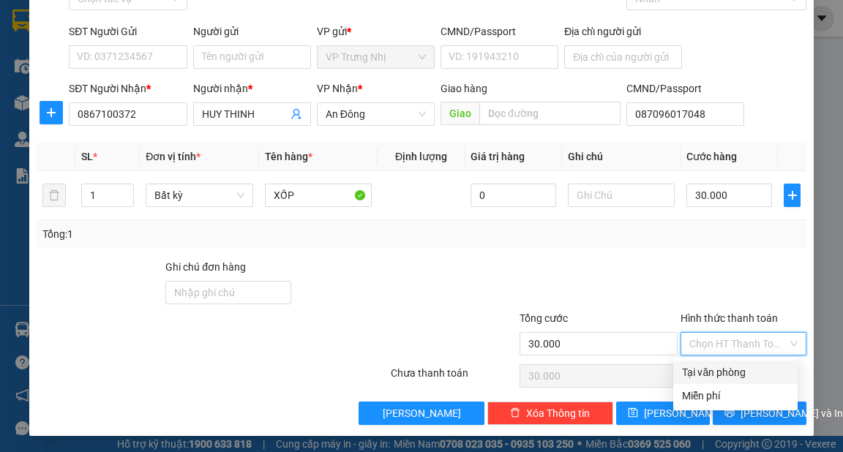
click at [716, 366] on div "Tại văn phòng" at bounding box center [735, 372] width 107 height 16
type input "0"
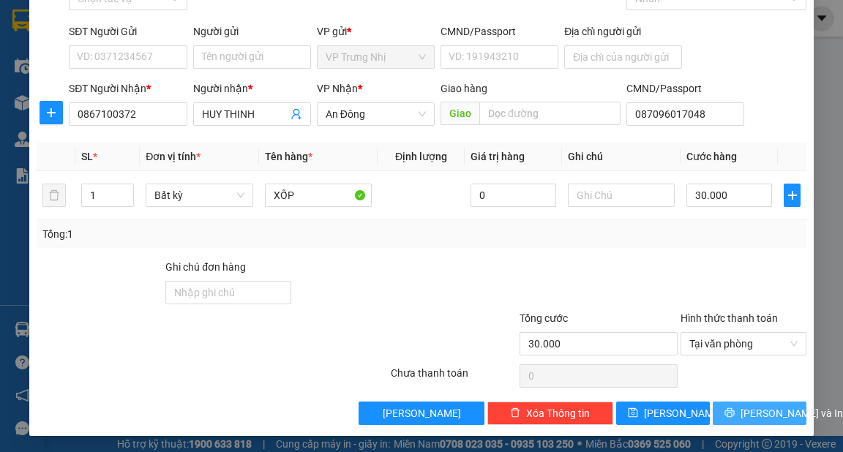
click at [736, 404] on button "Lưu và In" at bounding box center [759, 413] width 94 height 23
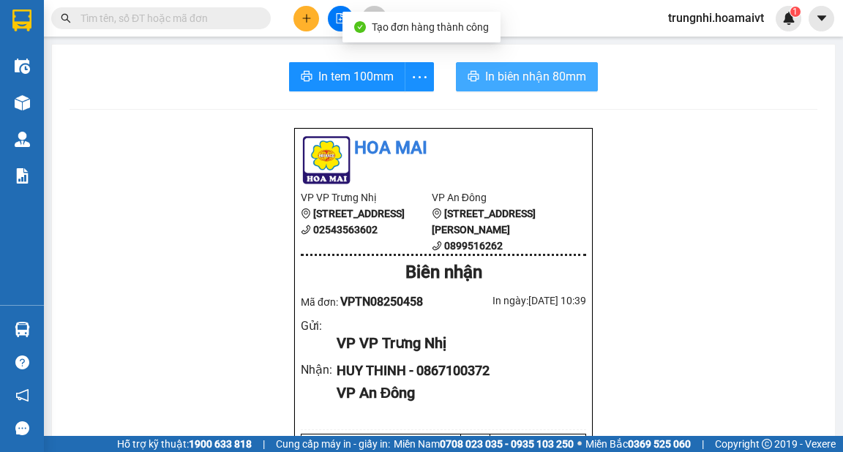
click at [523, 82] on span "In biên nhận 80mm" at bounding box center [535, 76] width 101 height 18
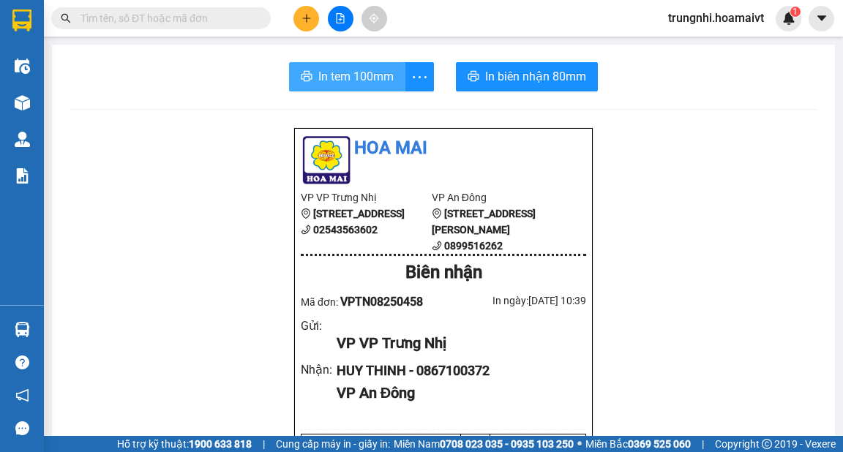
click at [338, 82] on span "In tem 100mm" at bounding box center [355, 76] width 75 height 18
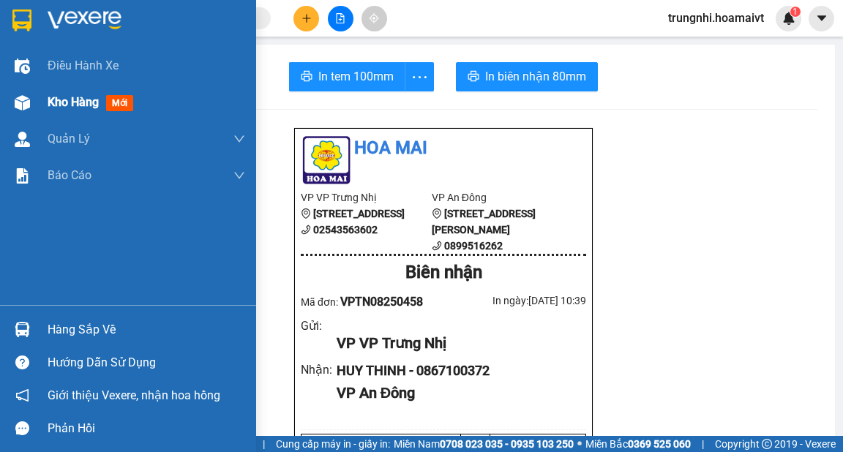
click at [64, 102] on span "Kho hàng" at bounding box center [73, 102] width 51 height 14
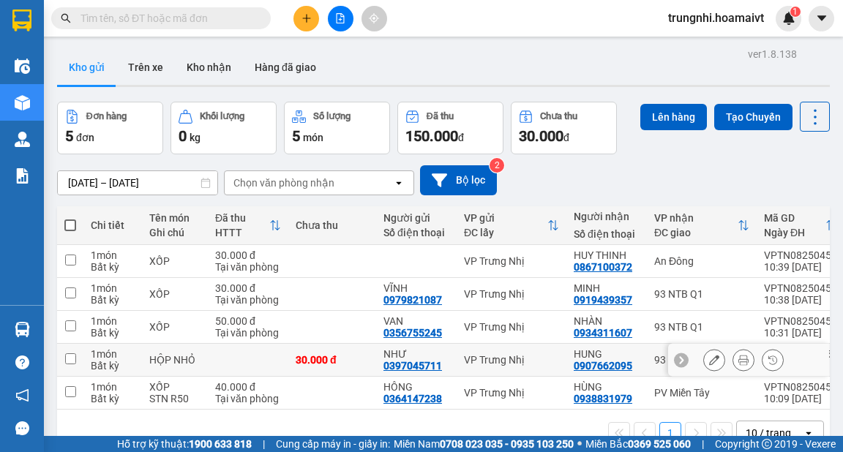
click at [69, 362] on input "checkbox" at bounding box center [70, 358] width 11 height 11
checkbox input "true"
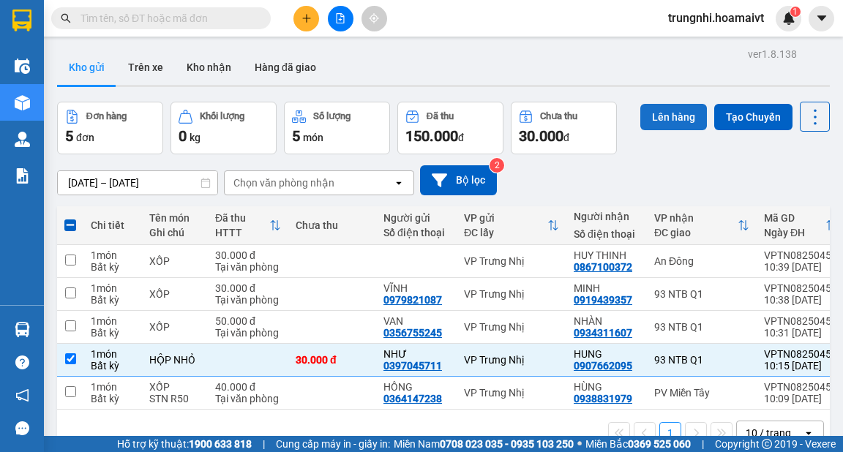
click at [676, 113] on button "Lên hàng" at bounding box center [673, 117] width 67 height 26
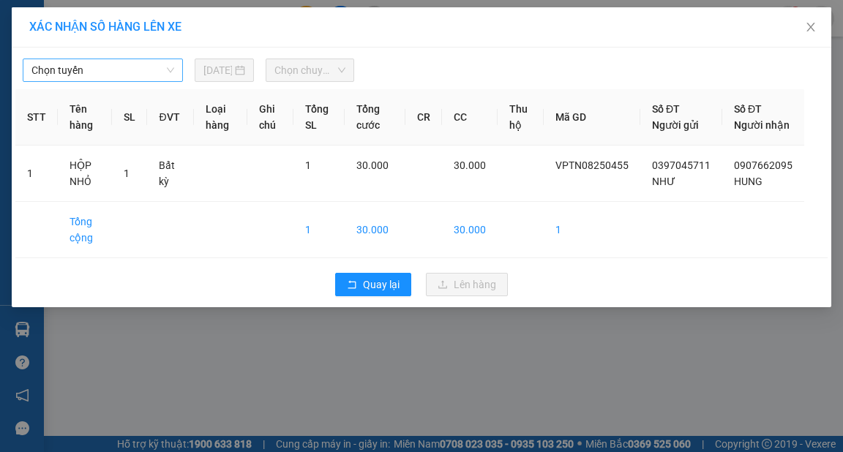
click at [168, 69] on span "Chọn tuyến" at bounding box center [102, 70] width 143 height 22
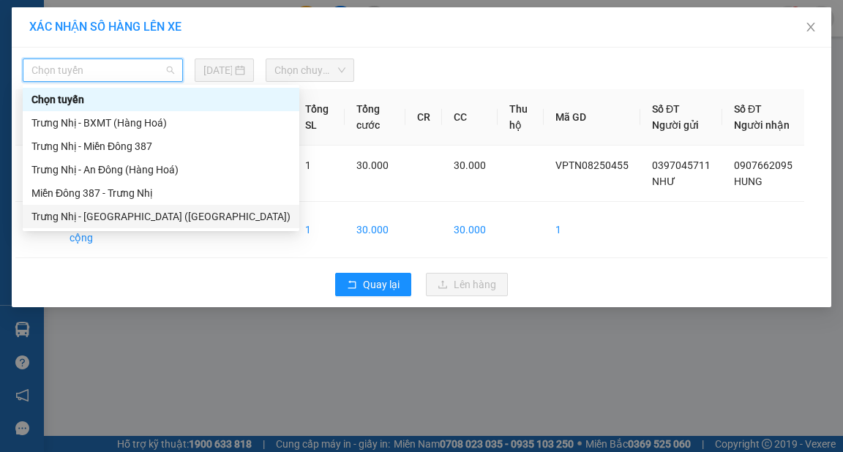
click at [113, 219] on div "Trưng Nhị - Sài Gòn (Hàng Hoá)" at bounding box center [160, 216] width 259 height 16
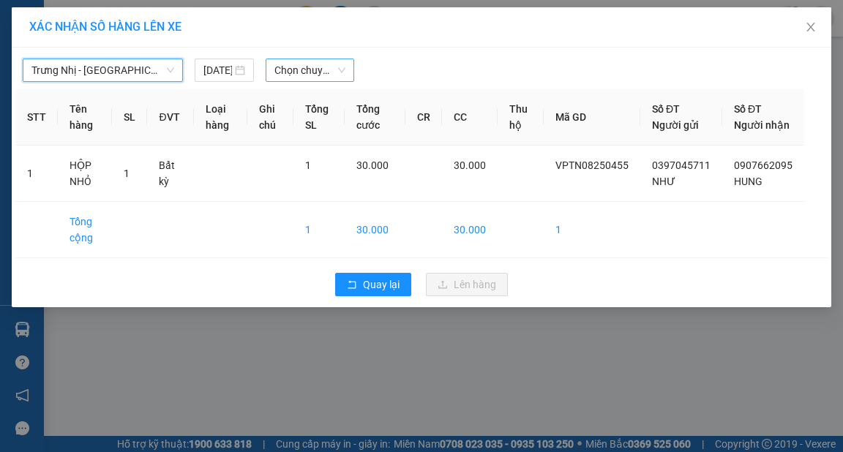
click at [308, 68] on span "Chọn chuyến" at bounding box center [309, 70] width 71 height 22
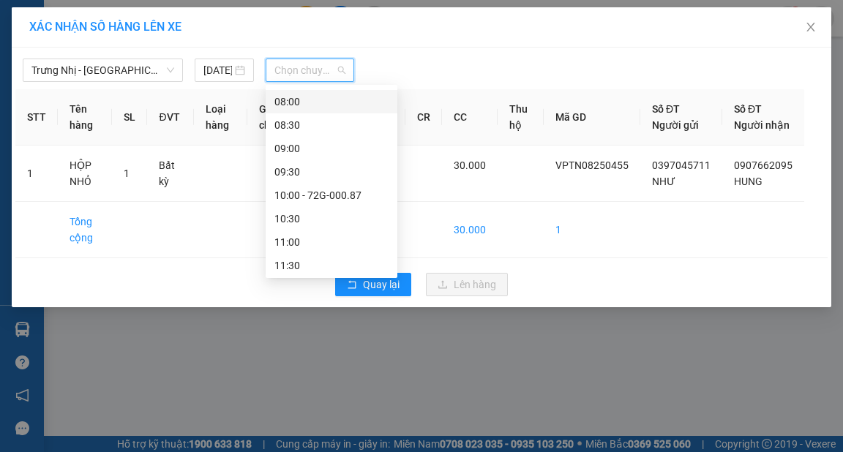
scroll to position [176, 0]
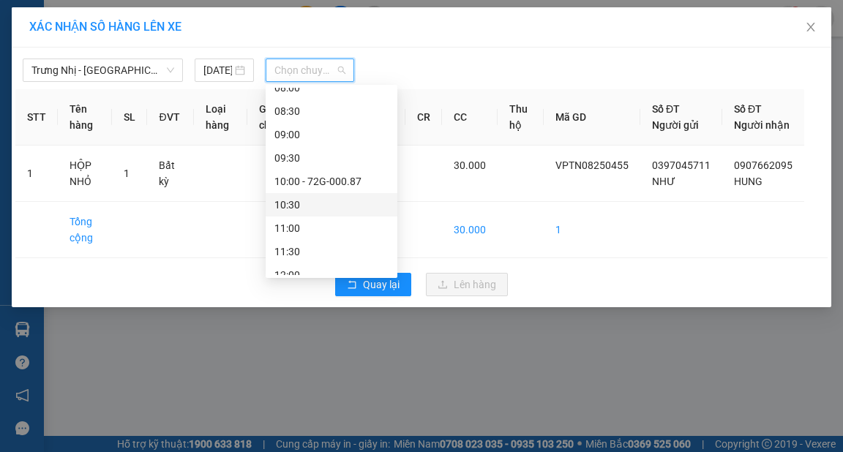
click at [300, 202] on div "10:30" at bounding box center [331, 205] width 114 height 16
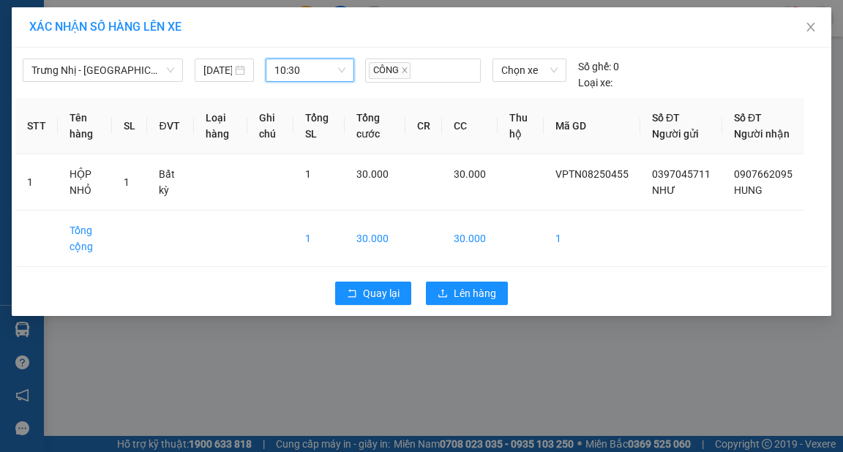
click at [307, 71] on span "10:30" at bounding box center [309, 70] width 71 height 22
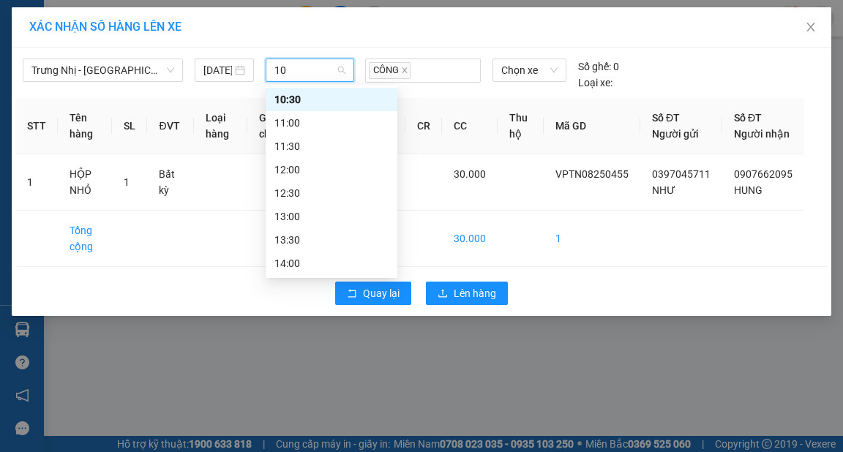
scroll to position [0, 0]
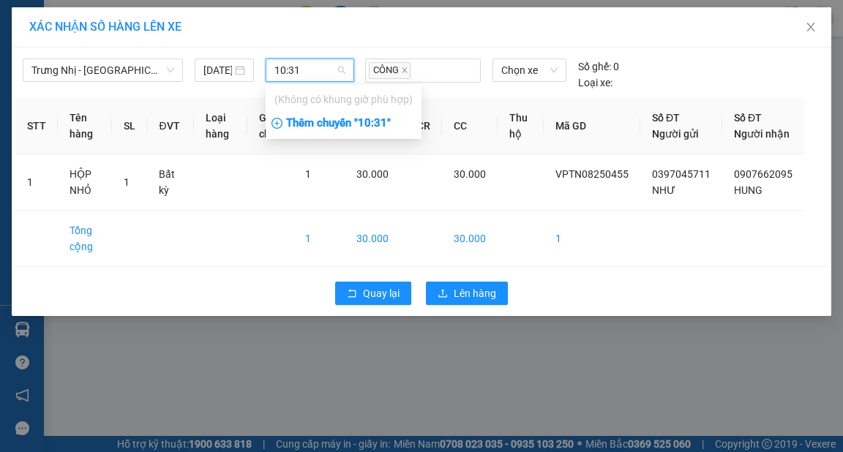
type input "10:31"
click at [357, 122] on div "Thêm chuyến " 10:31 "" at bounding box center [344, 123] width 156 height 25
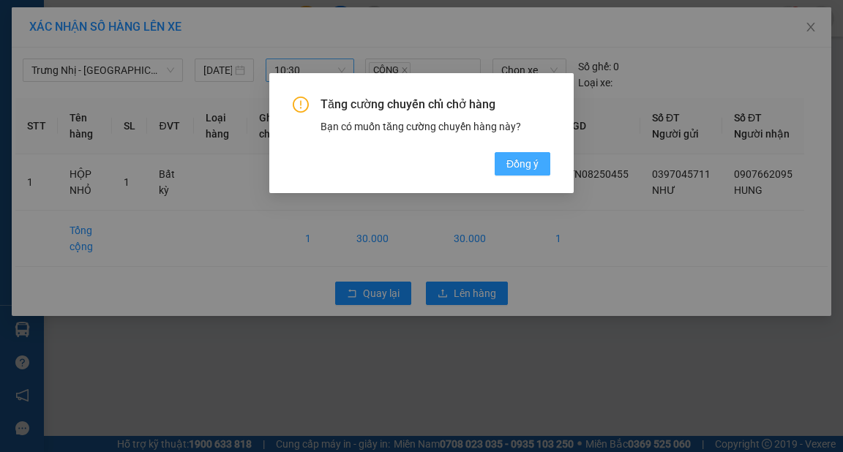
click at [525, 165] on span "Đồng ý" at bounding box center [522, 164] width 32 height 16
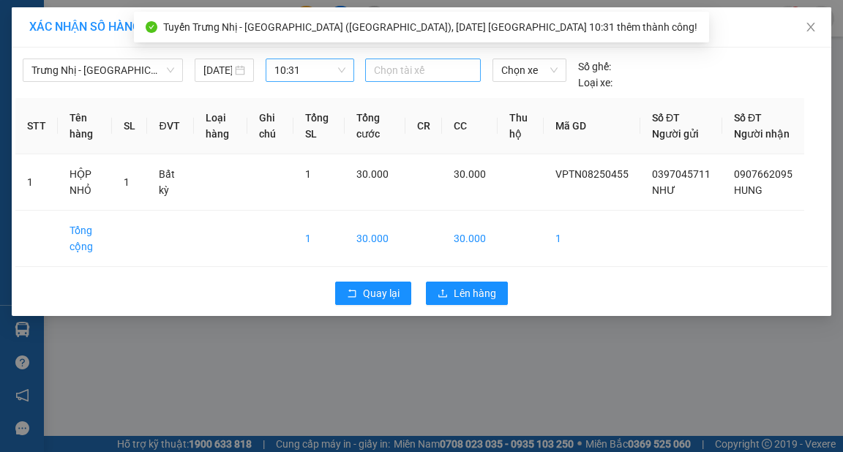
click at [415, 67] on div at bounding box center [423, 70] width 108 height 18
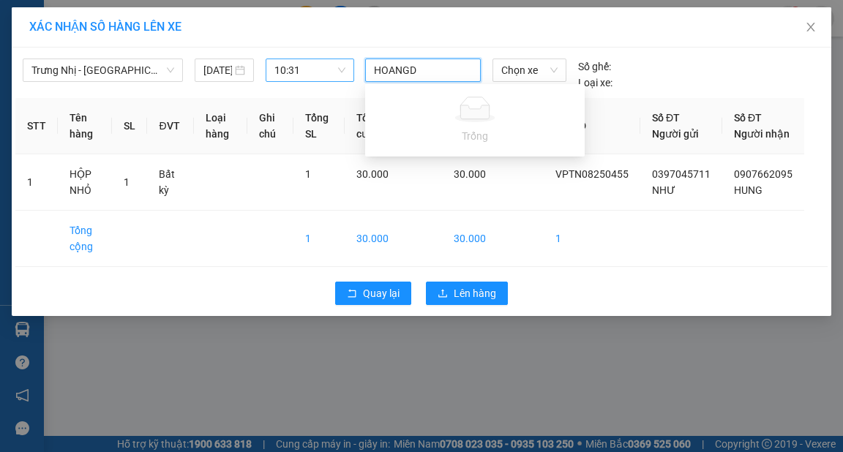
type input "HOANG"
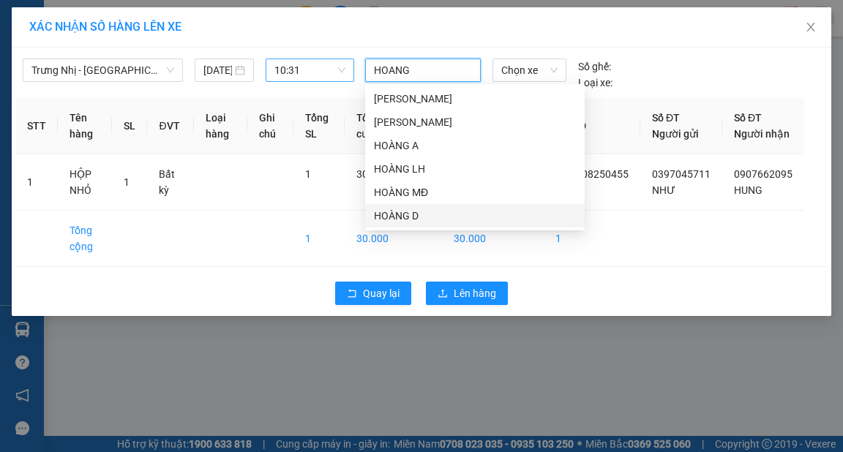
click at [410, 215] on div "HOÀNG D" at bounding box center [475, 216] width 202 height 16
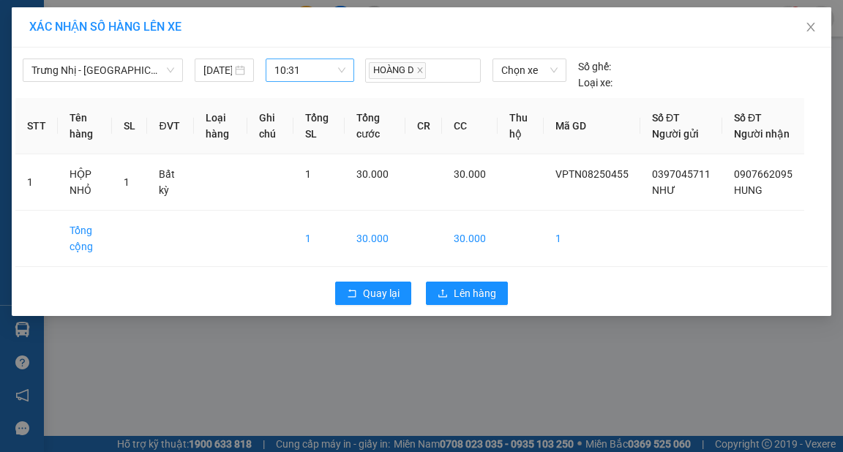
click at [433, 31] on div "XÁC NHẬN SỐ HÀNG LÊN XE" at bounding box center [421, 27] width 784 height 16
click at [494, 301] on span "Lên hàng" at bounding box center [475, 293] width 42 height 16
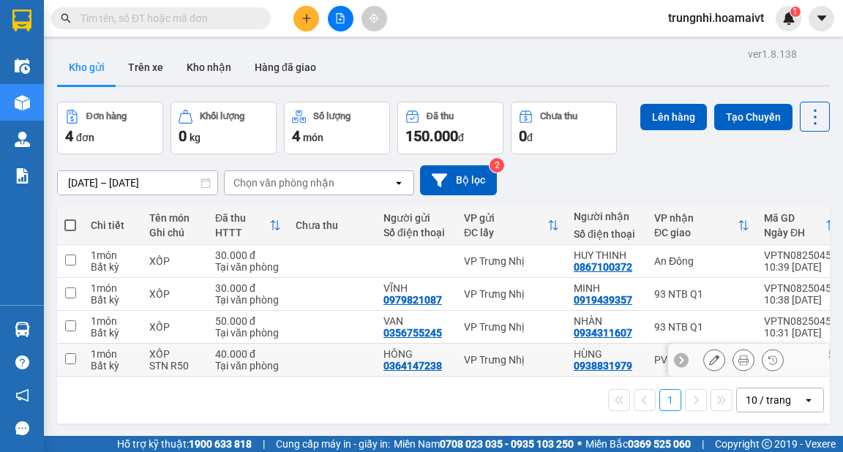
click at [67, 360] on input "checkbox" at bounding box center [70, 358] width 11 height 11
checkbox input "true"
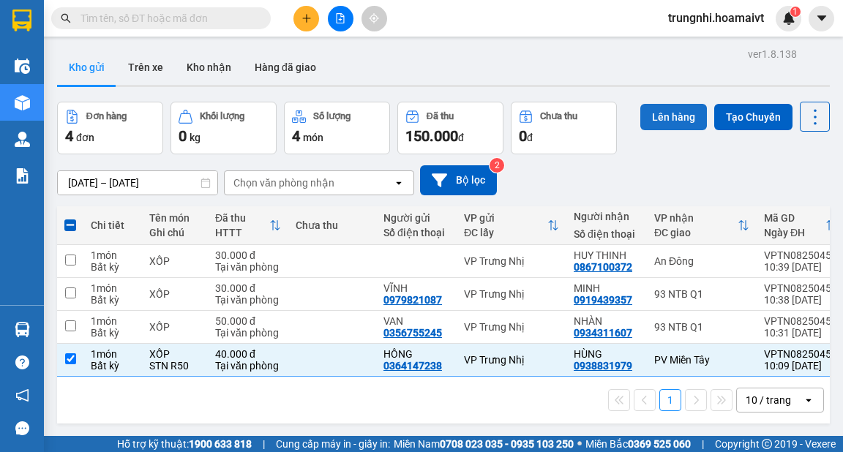
click at [665, 116] on button "Lên hàng" at bounding box center [673, 117] width 67 height 26
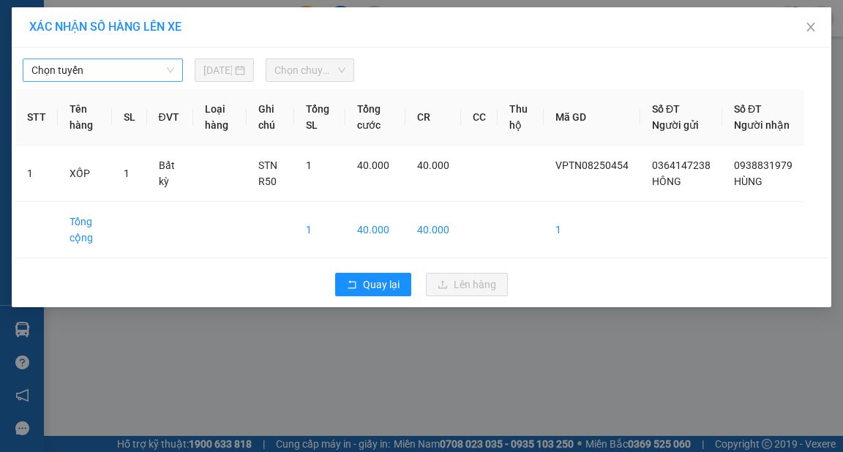
click at [159, 72] on span "Chọn tuyến" at bounding box center [102, 70] width 143 height 22
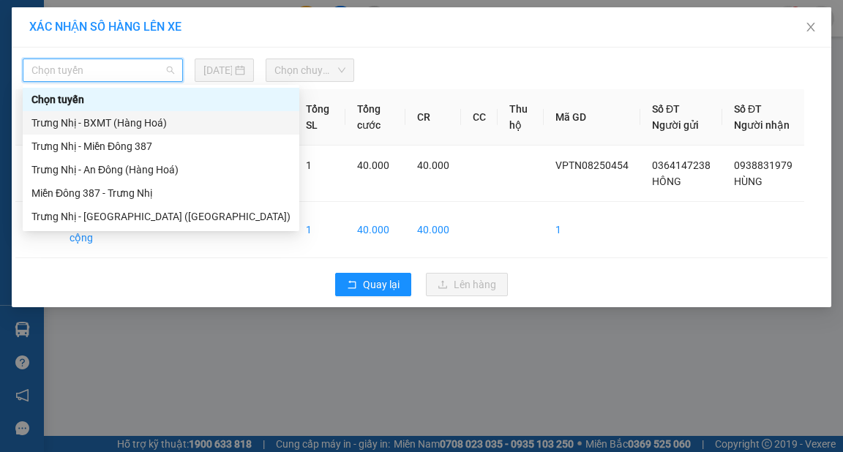
click at [119, 123] on div "Trưng Nhị - BXMT (Hàng Hoá)" at bounding box center [160, 123] width 259 height 16
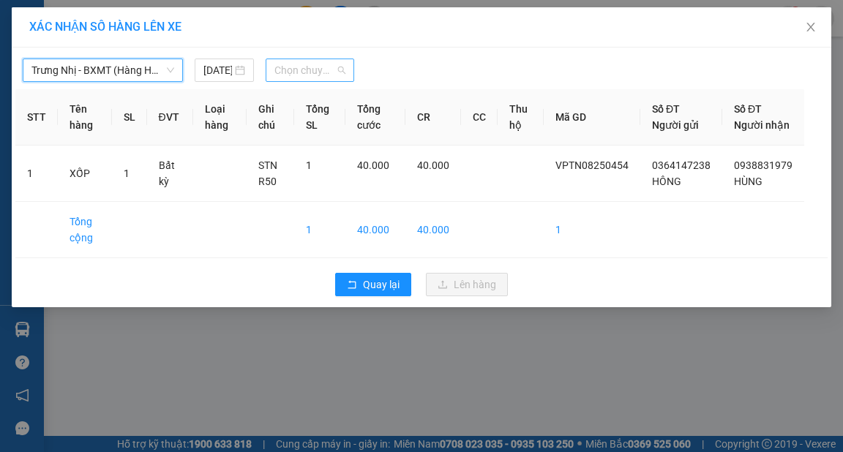
click at [311, 69] on span "Chọn chuyến" at bounding box center [309, 70] width 71 height 22
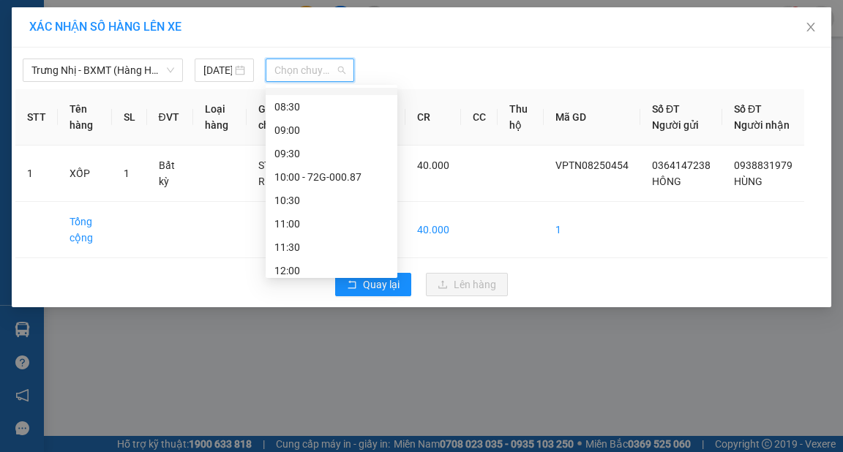
scroll to position [176, 0]
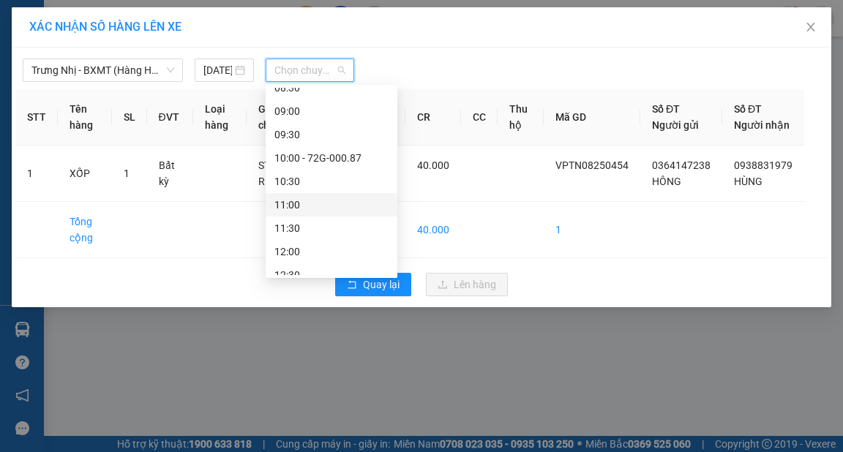
click at [296, 202] on div "11:00" at bounding box center [331, 205] width 114 height 16
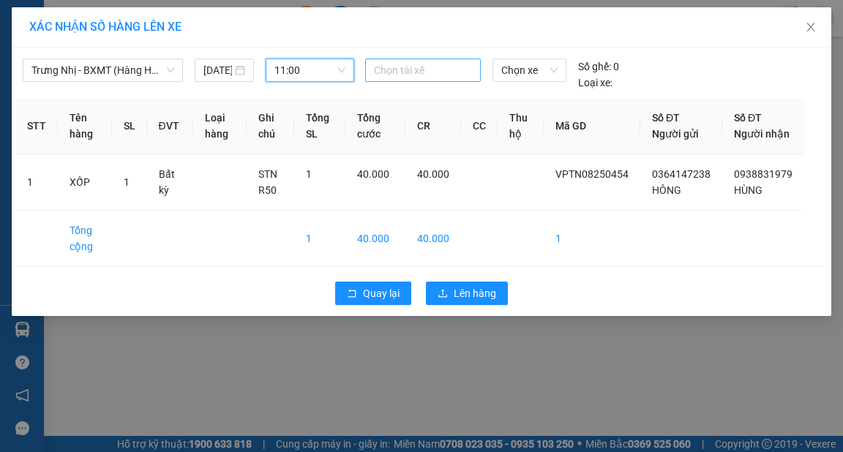
click at [418, 67] on div at bounding box center [423, 70] width 108 height 18
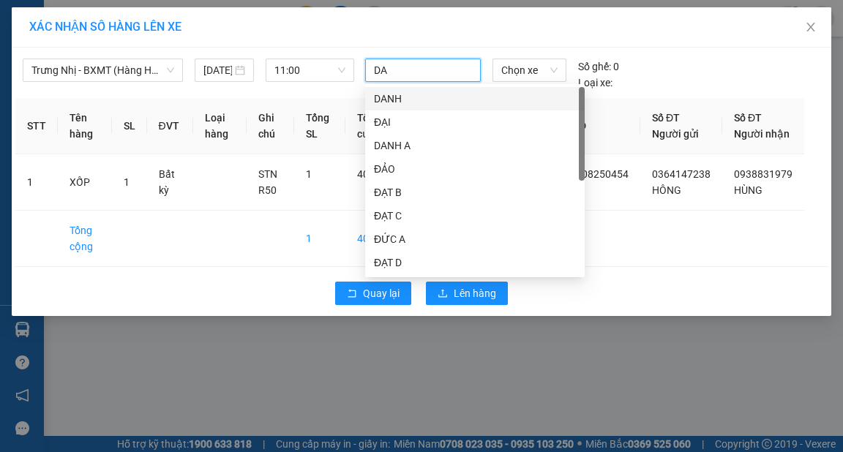
type input "DAT"
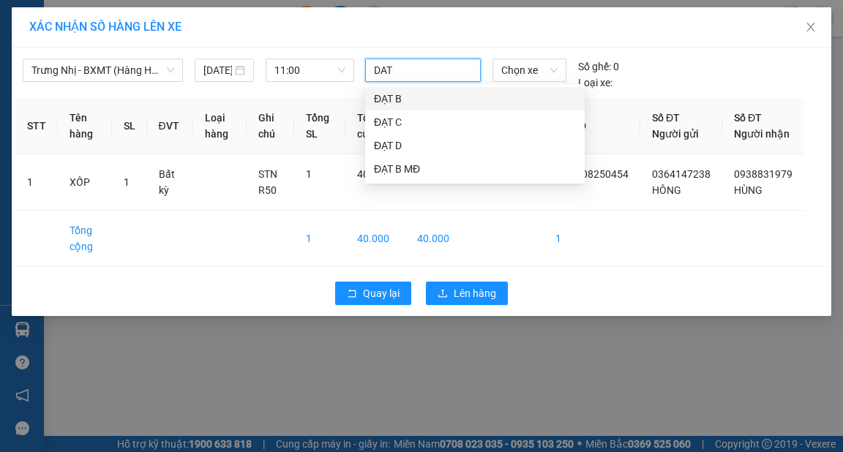
click at [388, 94] on div "ĐẠT B" at bounding box center [475, 99] width 202 height 16
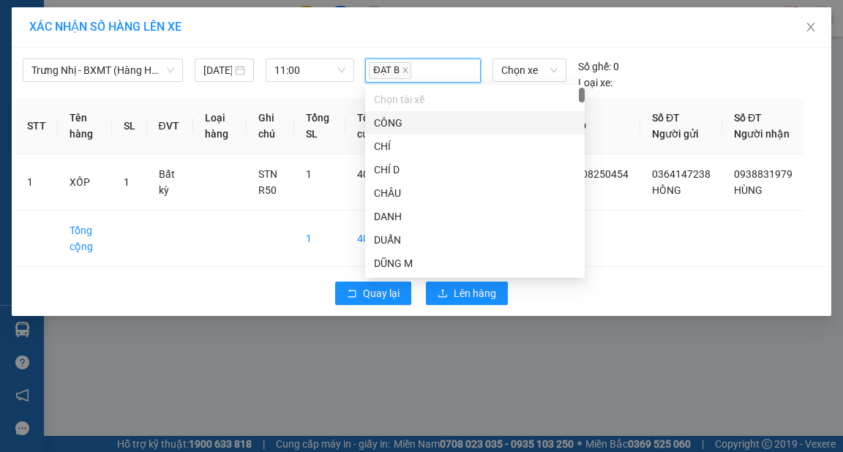
click at [436, 32] on div "XÁC NHẬN SỐ HÀNG LÊN XE" at bounding box center [421, 27] width 784 height 16
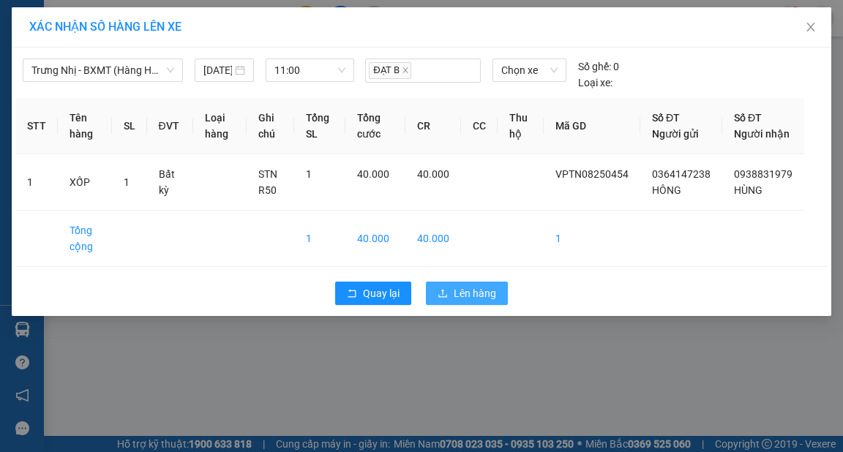
click at [486, 301] on span "Lên hàng" at bounding box center [475, 293] width 42 height 16
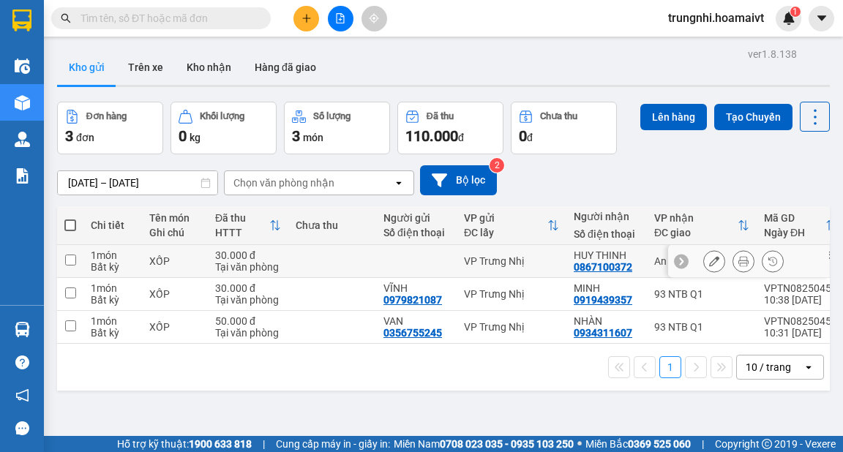
click at [69, 257] on input "checkbox" at bounding box center [70, 260] width 11 height 11
checkbox input "true"
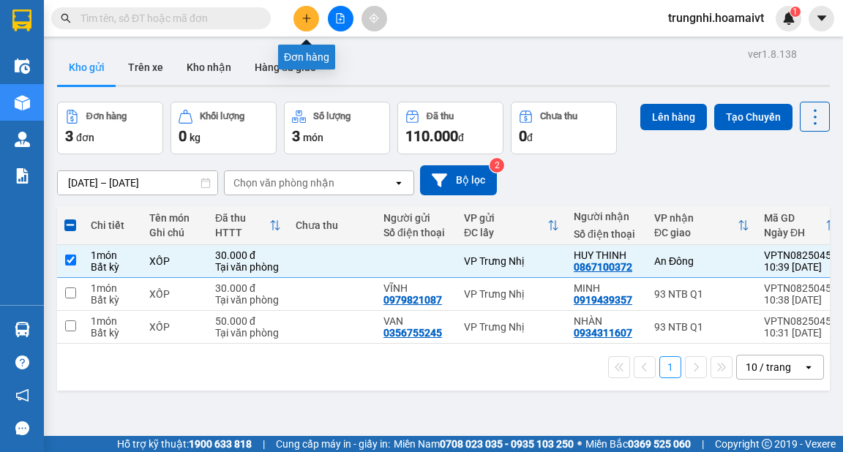
click at [309, 15] on icon "plus" at bounding box center [306, 18] width 10 height 10
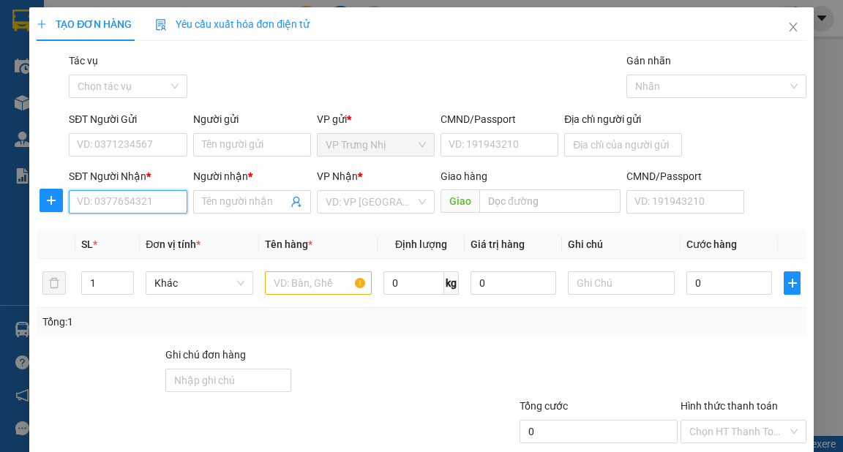
click at [129, 196] on input "SĐT Người Nhận *" at bounding box center [128, 201] width 118 height 23
type input "0899520589"
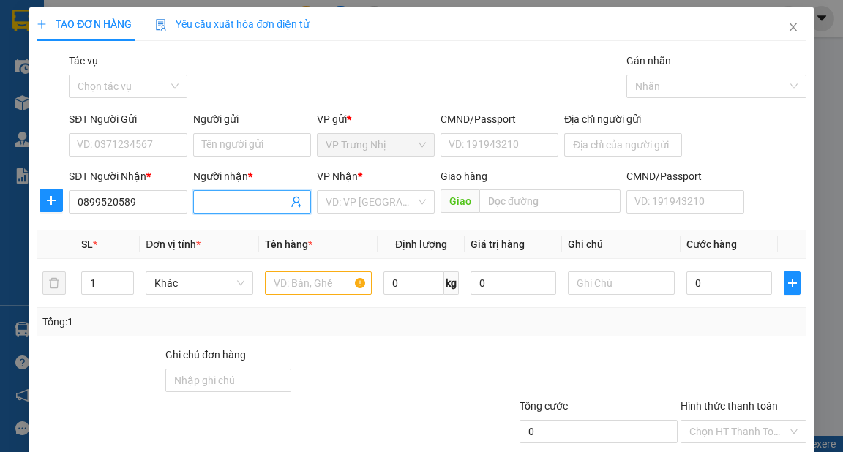
click at [242, 205] on input "Người nhận *" at bounding box center [245, 202] width 86 height 16
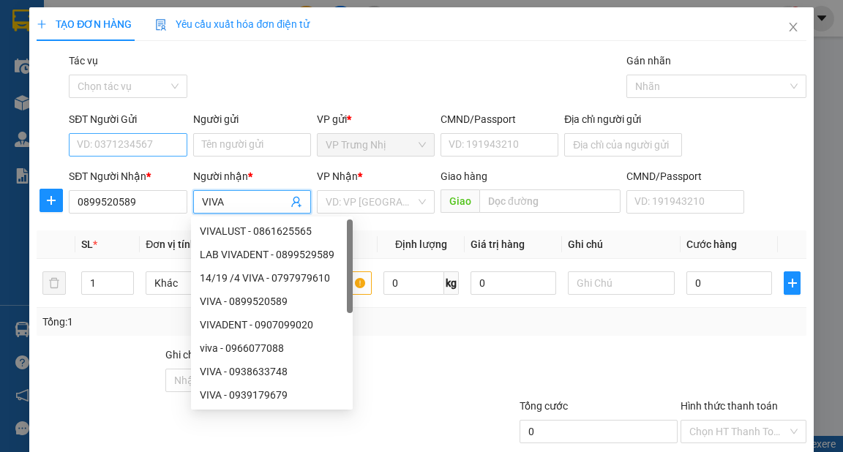
type input "VIVA"
click at [140, 148] on input "SĐT Người Gửi" at bounding box center [128, 144] width 118 height 23
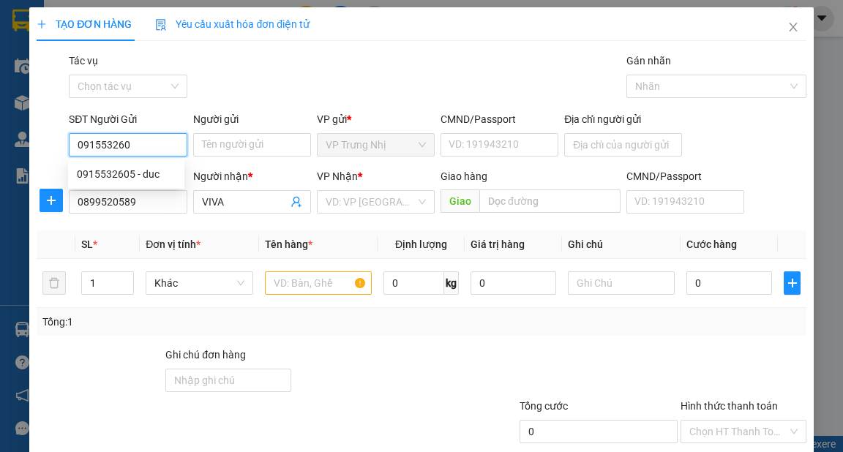
type input "0915532605"
click at [148, 174] on div "0915532605 - duc" at bounding box center [126, 174] width 99 height 16
type input "duc"
type input "0915532605"
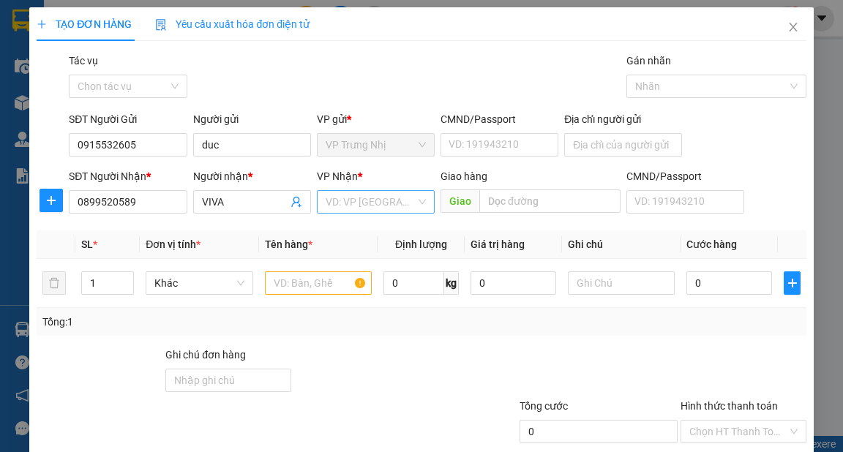
click at [391, 199] on input "search" at bounding box center [370, 202] width 90 height 22
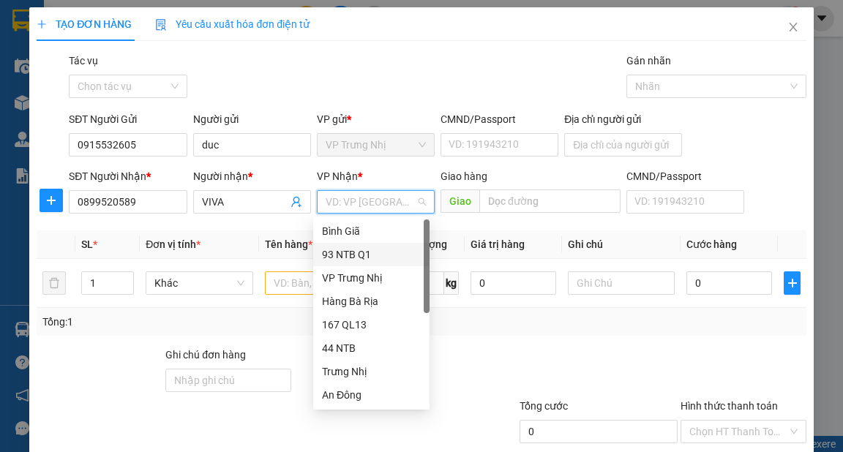
click at [354, 251] on div "93 NTB Q1" at bounding box center [371, 254] width 99 height 16
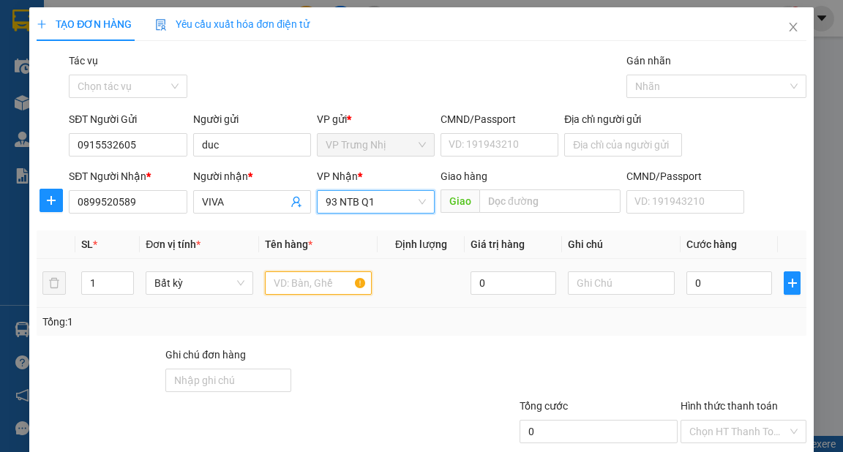
click at [309, 287] on input "text" at bounding box center [319, 282] width 108 height 23
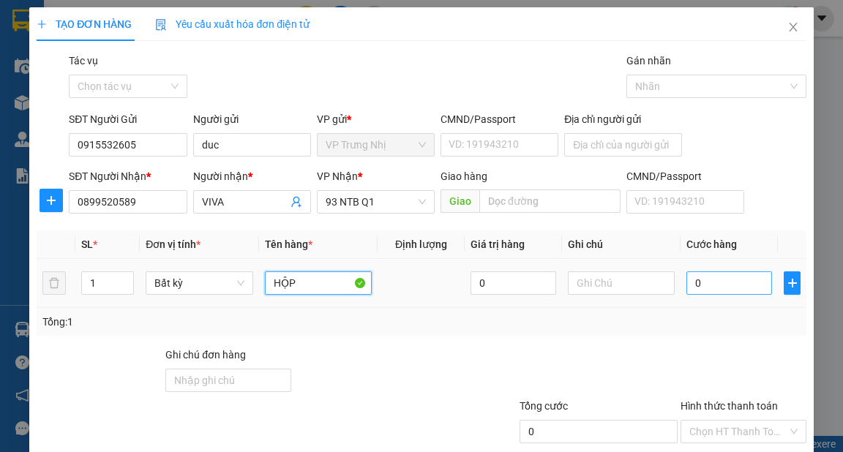
type input "HỘP"
click at [701, 278] on input "0" at bounding box center [729, 282] width 86 height 23
type input "3"
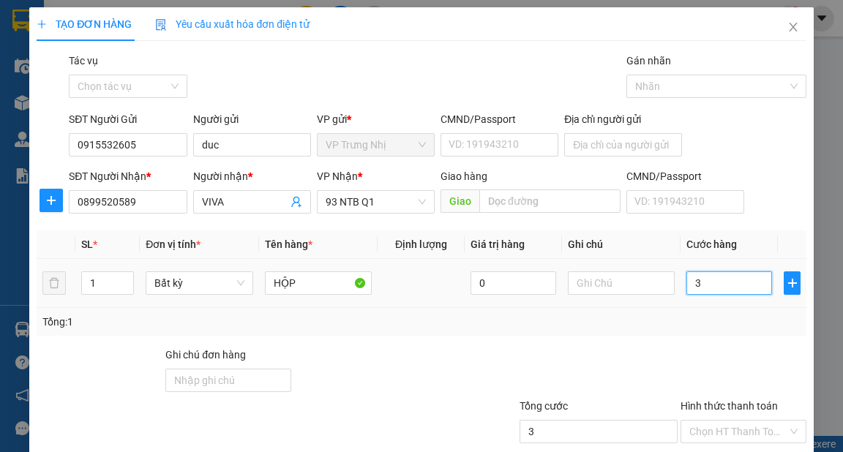
type input "30"
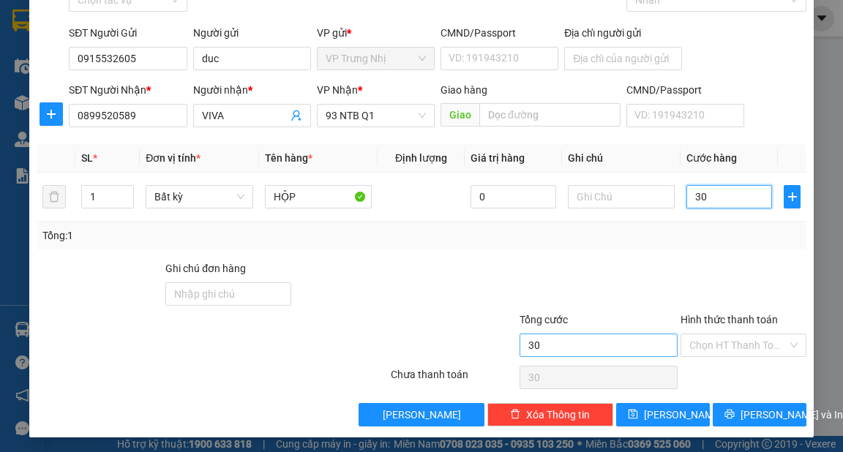
scroll to position [88, 0]
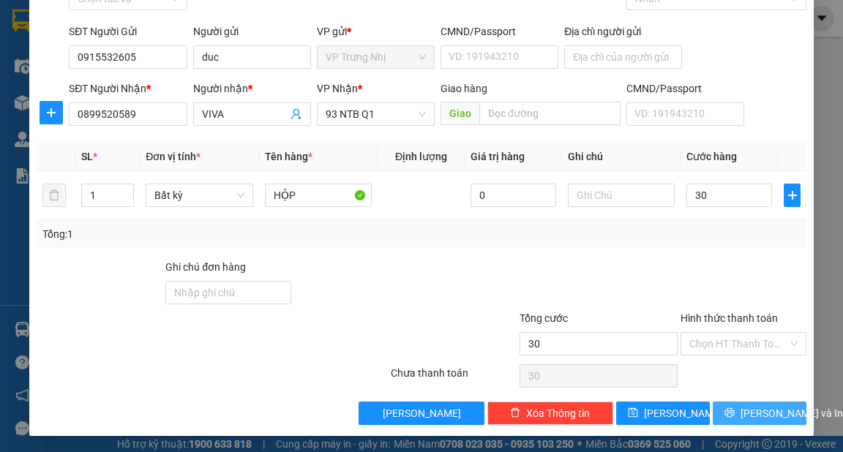
type input "30.000"
click at [762, 412] on span "Lưu và In" at bounding box center [791, 413] width 102 height 16
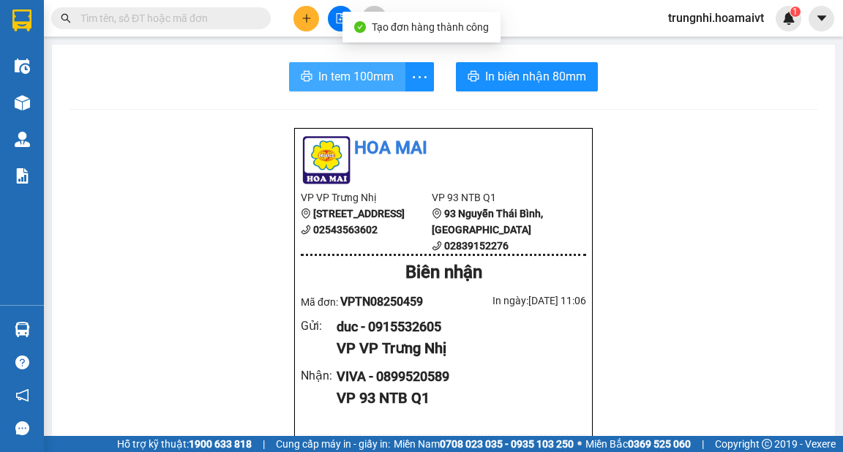
click at [350, 78] on span "In tem 100mm" at bounding box center [355, 76] width 75 height 18
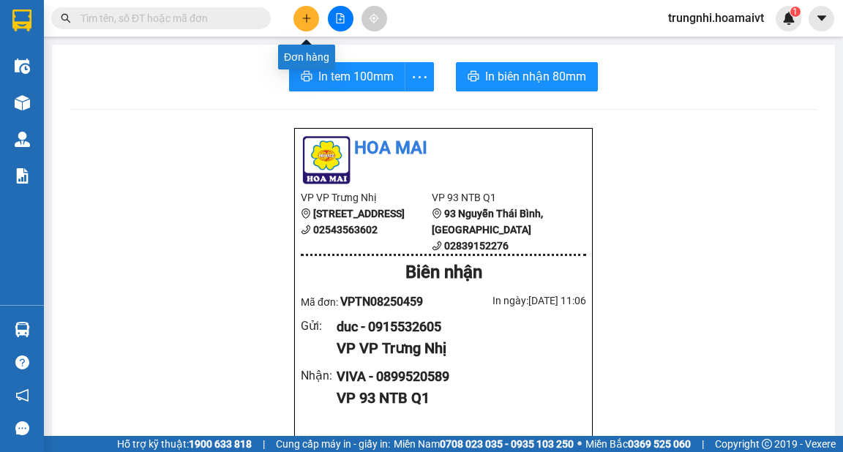
click at [301, 20] on icon "plus" at bounding box center [306, 18] width 10 height 10
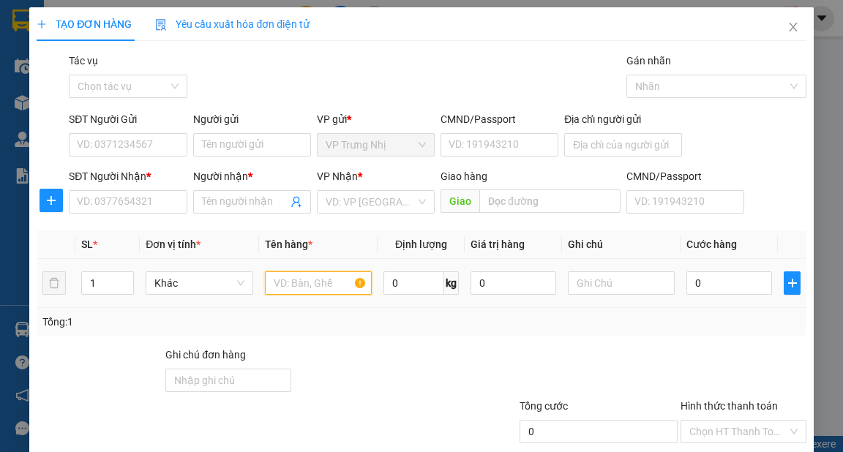
click at [290, 287] on input "text" at bounding box center [319, 282] width 108 height 23
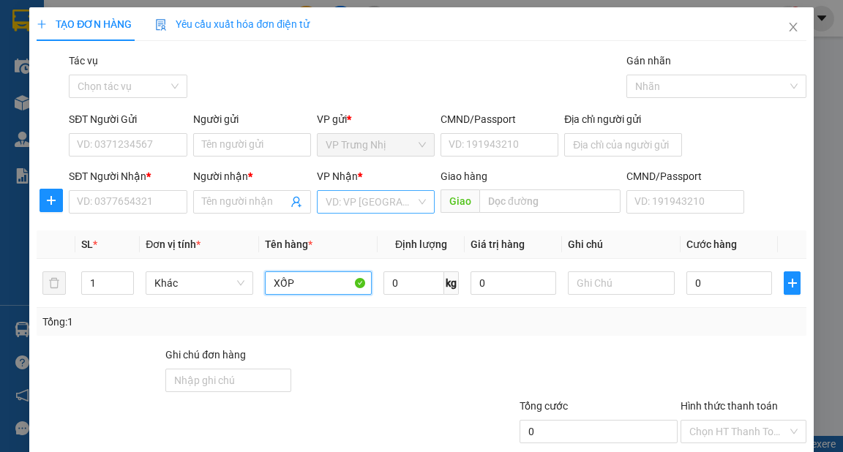
type input "XỐP"
click at [382, 206] on input "search" at bounding box center [370, 202] width 90 height 22
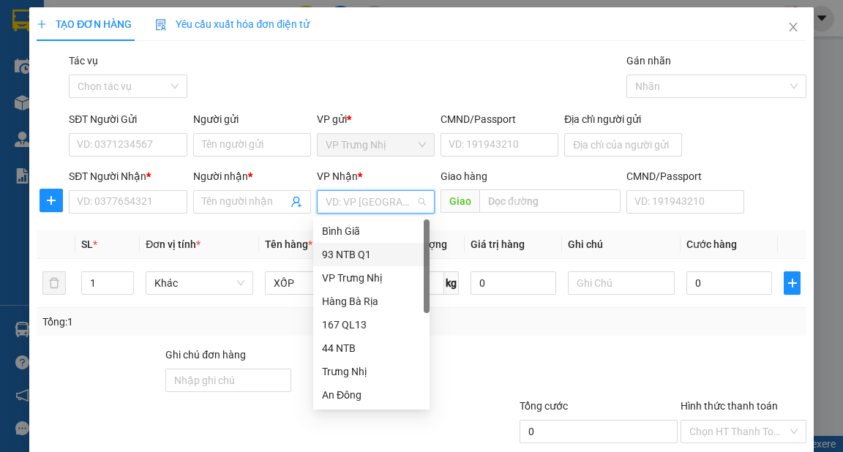
click at [358, 254] on div "93 NTB Q1" at bounding box center [371, 254] width 99 height 16
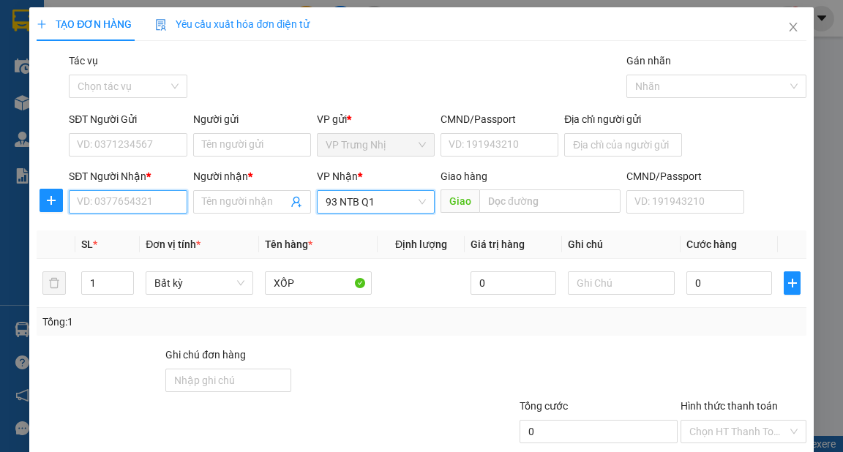
click at [156, 208] on input "SĐT Người Nhận *" at bounding box center [128, 201] width 118 height 23
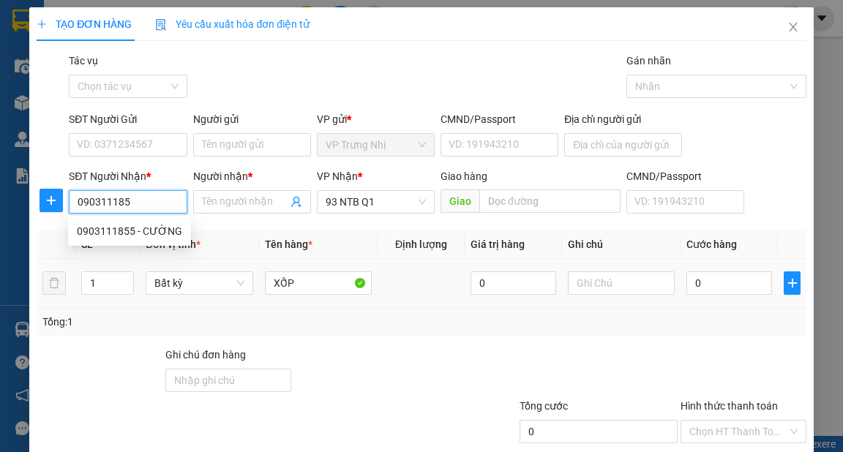
type input "0903111855"
click at [129, 233] on div "0903111855 - CƯỜNG" at bounding box center [129, 231] width 105 height 16
type input "CƯỜNG"
type input "0903111855"
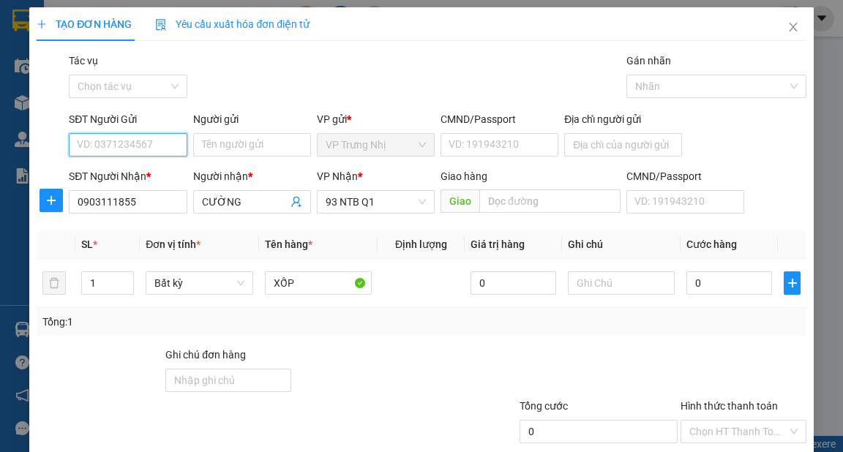
click at [148, 146] on input "SĐT Người Gửi" at bounding box center [128, 144] width 118 height 23
click at [163, 174] on div "0982884899 - Dương" at bounding box center [126, 174] width 99 height 16
type input "0982884899"
type input "Dương"
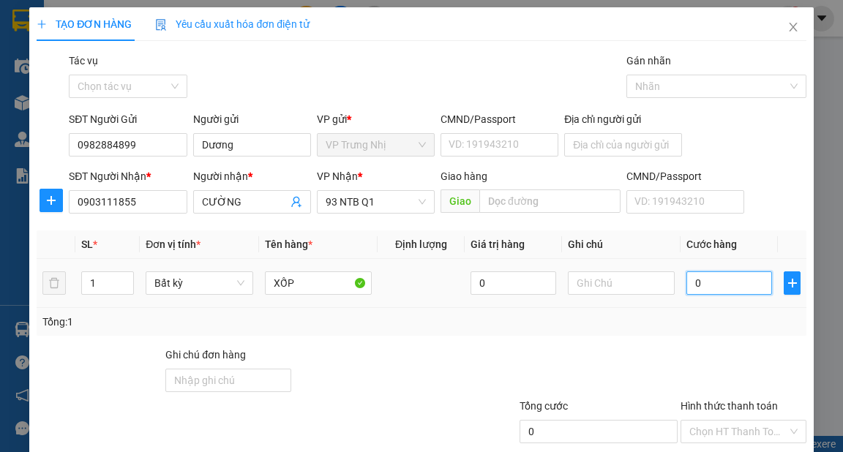
click at [715, 279] on input "0" at bounding box center [729, 282] width 86 height 23
type input "3"
type input "30"
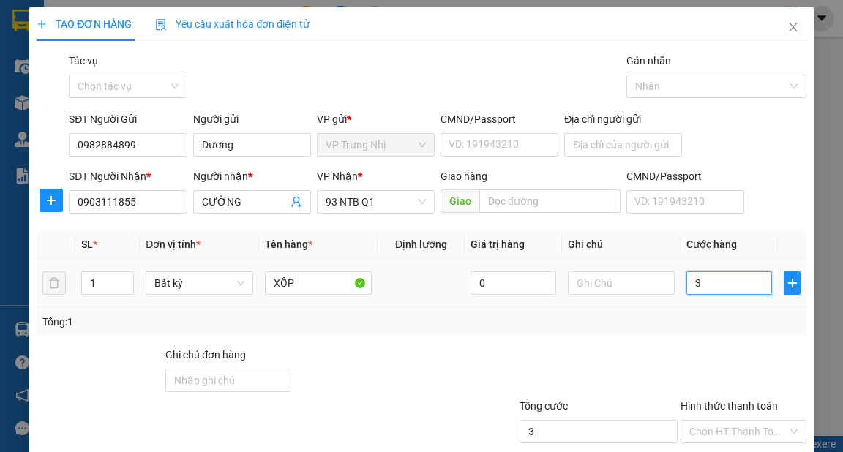
type input "30"
type input "30.000"
click at [631, 372] on div at bounding box center [582, 372] width 193 height 51
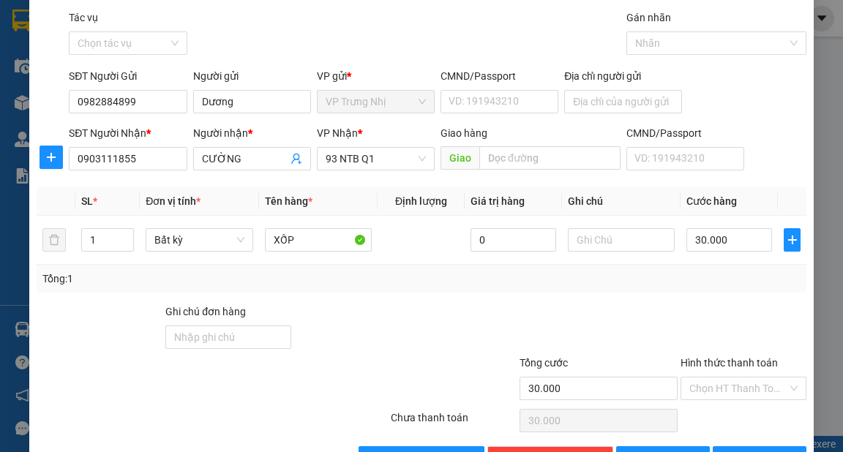
scroll to position [88, 0]
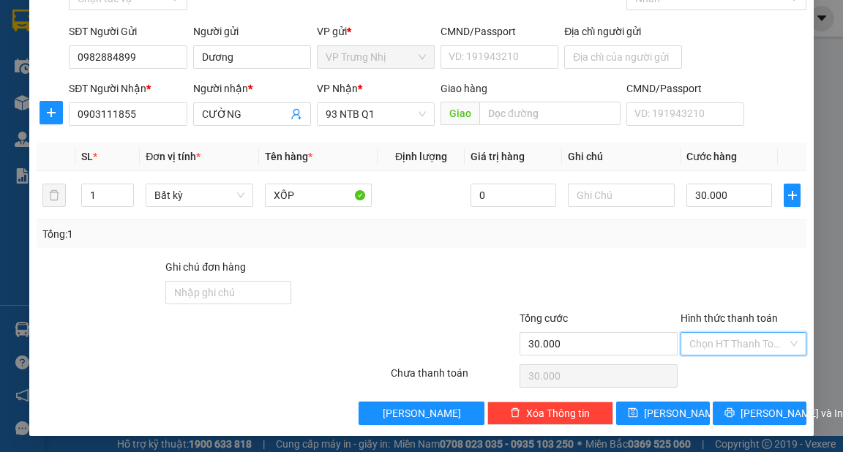
click at [729, 343] on input "Hình thức thanh toán" at bounding box center [738, 344] width 98 height 22
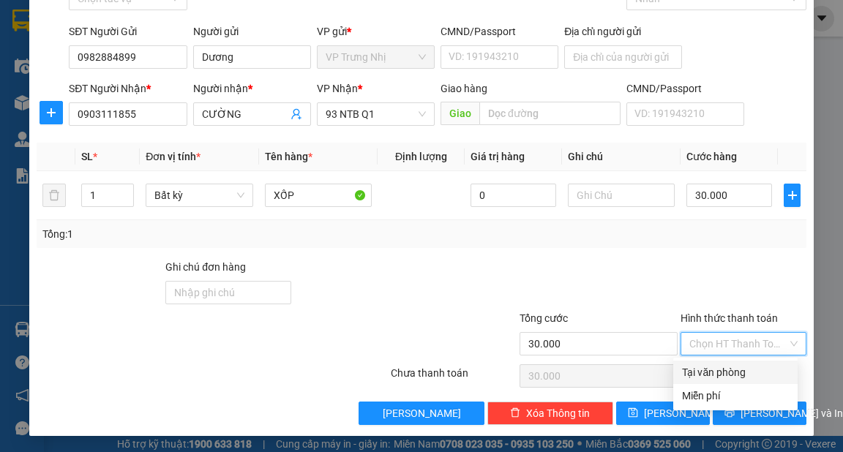
click at [732, 362] on div "Tại văn phòng" at bounding box center [735, 372] width 124 height 23
type input "0"
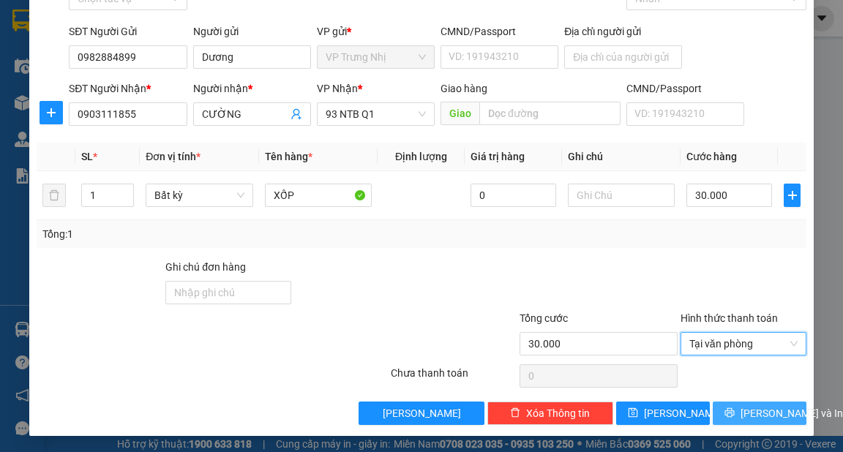
click at [769, 410] on span "Lưu và In" at bounding box center [791, 413] width 102 height 16
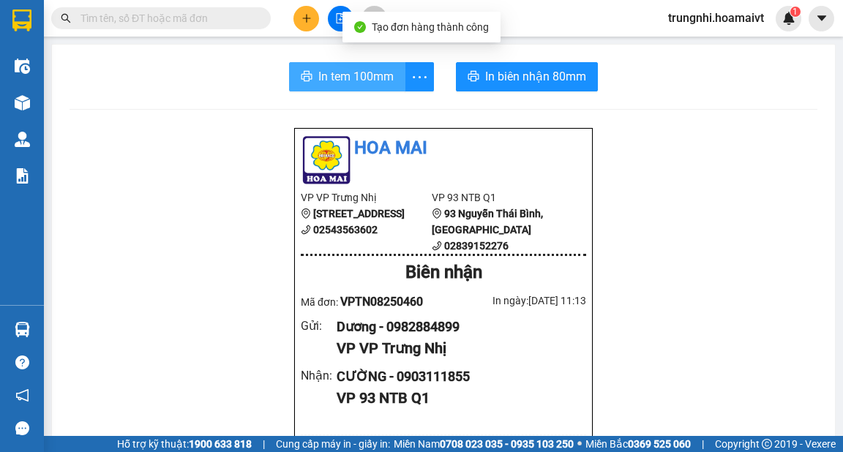
click at [370, 78] on span "In tem 100mm" at bounding box center [355, 76] width 75 height 18
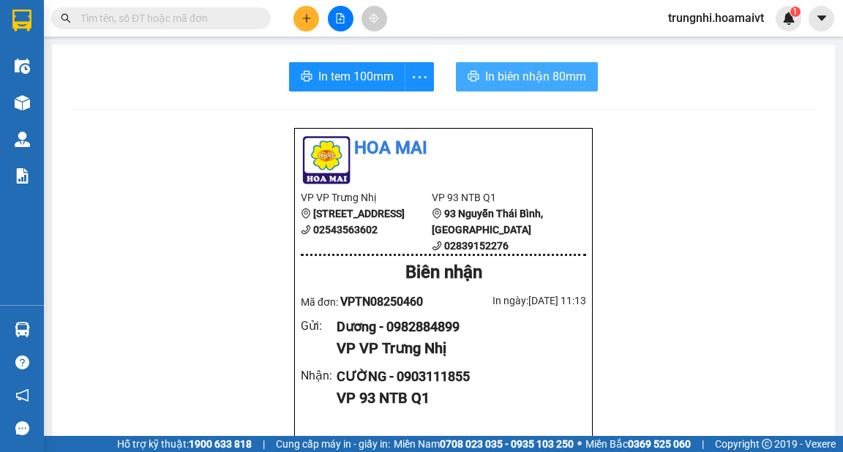
click at [559, 74] on span "In biên nhận 80mm" at bounding box center [535, 76] width 101 height 18
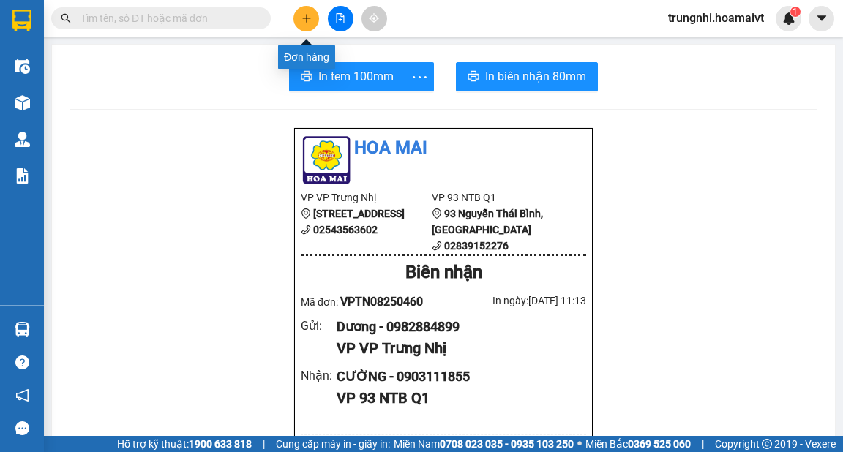
click at [306, 20] on icon "plus" at bounding box center [306, 18] width 1 height 8
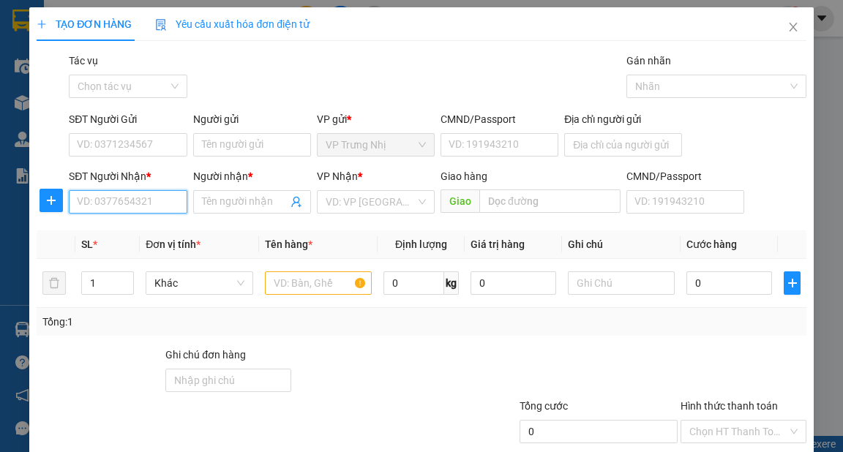
click at [160, 193] on input "SĐT Người Nhận *" at bounding box center [128, 201] width 118 height 23
type input "0966323400"
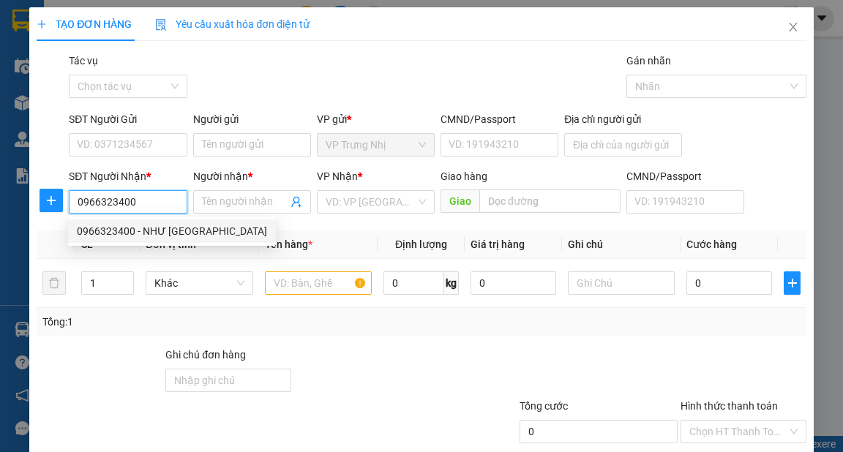
click at [145, 228] on div "0966323400 - NHƯ Ý" at bounding box center [172, 231] width 190 height 16
type input "NHƯ Ý"
type input "0966323400"
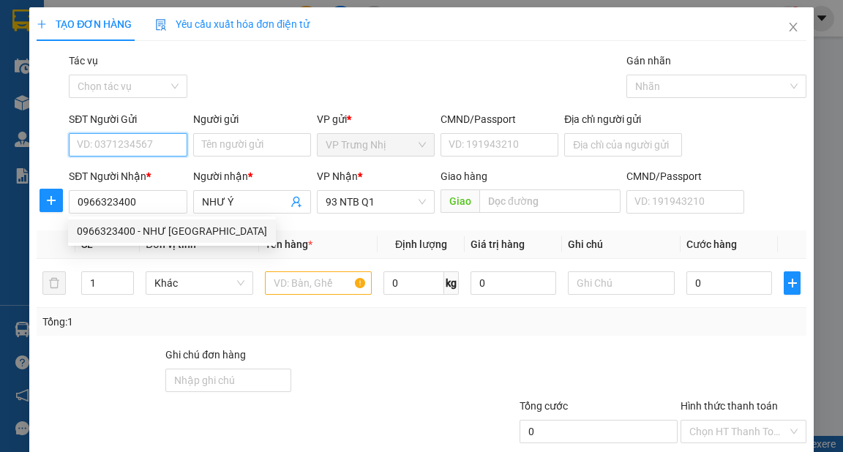
click at [155, 135] on input "SĐT Người Gửi" at bounding box center [128, 144] width 118 height 23
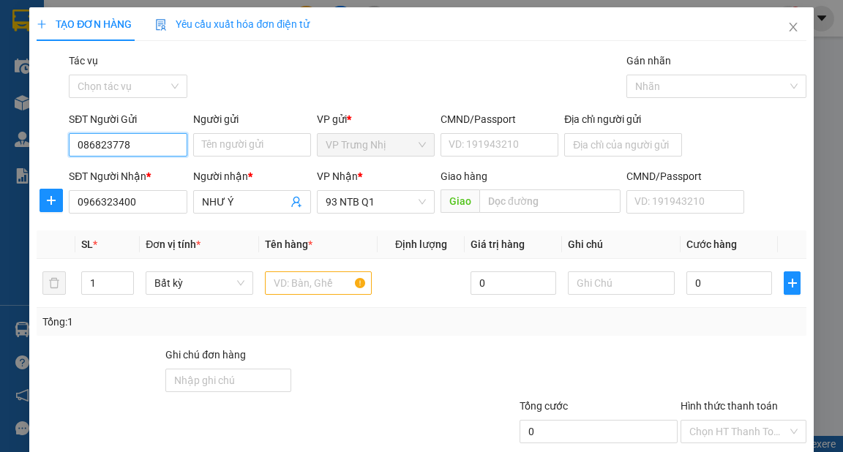
type input "0868237786"
click at [163, 172] on div "0868237786 - VT LAB" at bounding box center [126, 174] width 99 height 16
type input "VT LAB"
type input "0868237786"
click at [309, 287] on input "text" at bounding box center [319, 282] width 108 height 23
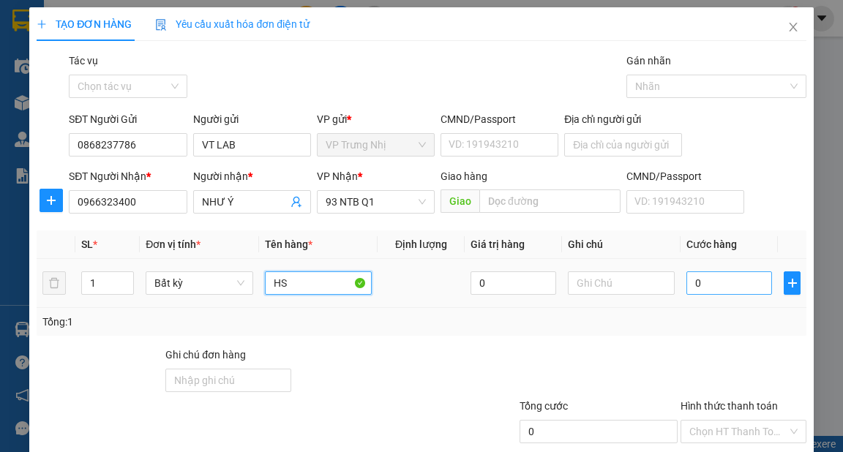
type input "HS"
click at [705, 278] on input "0" at bounding box center [729, 282] width 86 height 23
type input "30"
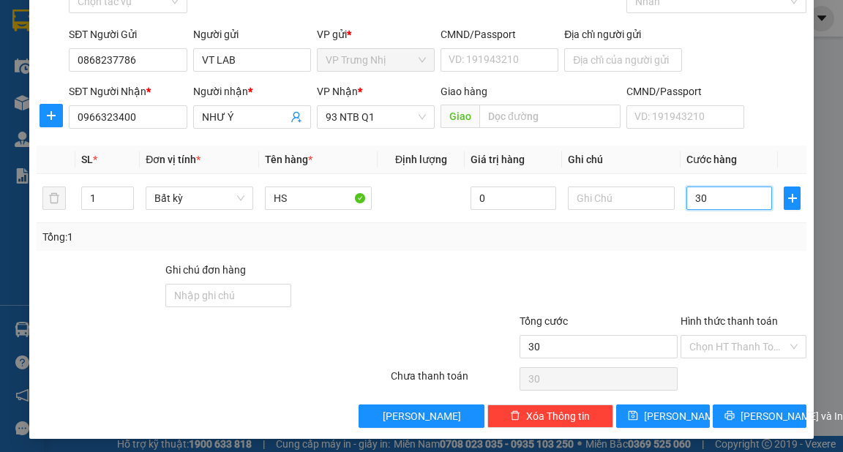
scroll to position [88, 0]
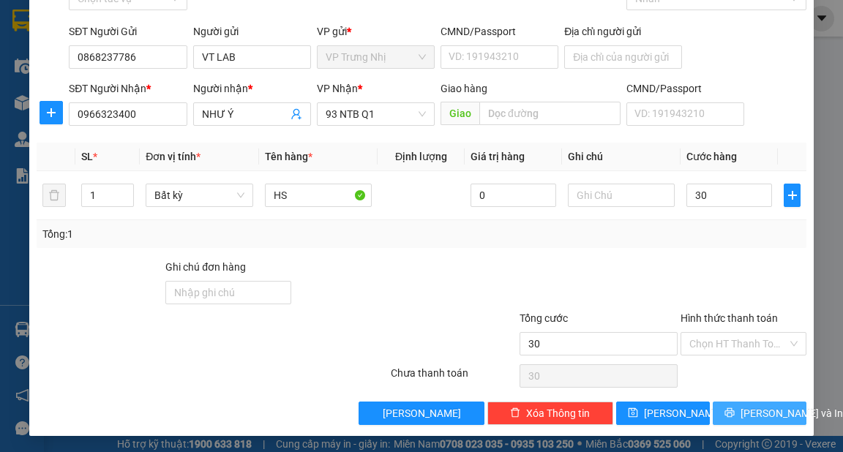
type input "30.000"
drag, startPoint x: 750, startPoint y: 416, endPoint x: 733, endPoint y: 399, distance: 24.8
click at [750, 417] on span "Lưu và In" at bounding box center [791, 413] width 102 height 16
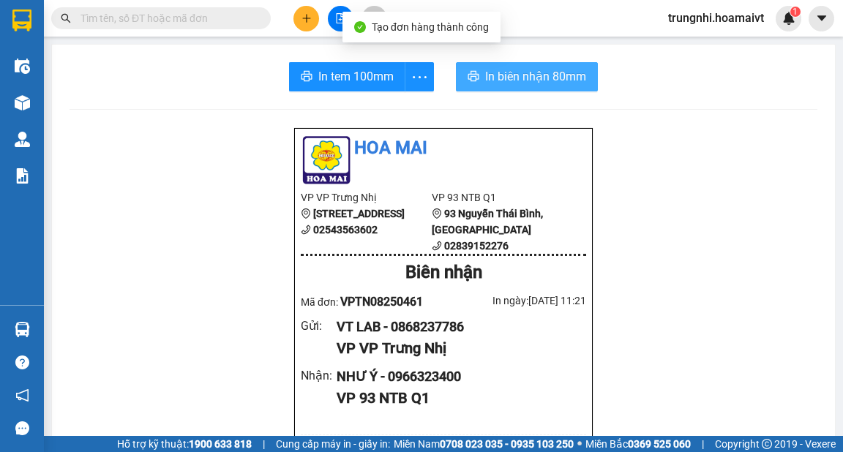
click at [538, 66] on button "In biên nhận 80mm" at bounding box center [527, 76] width 142 height 29
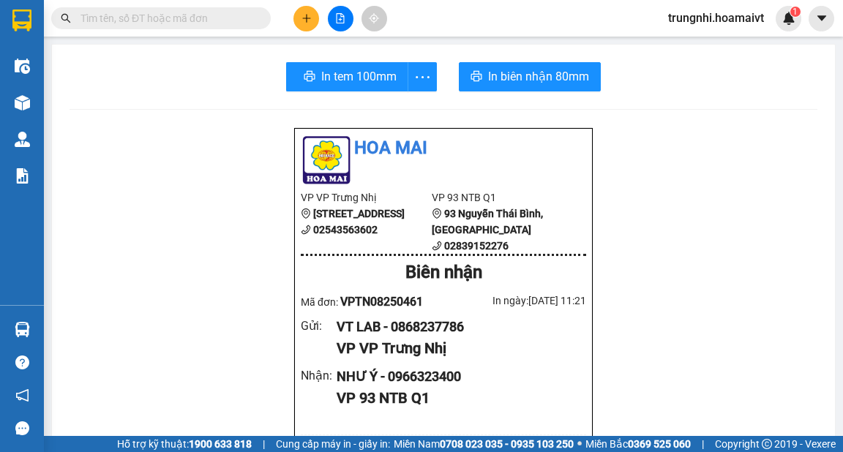
drag, startPoint x: 369, startPoint y: 91, endPoint x: 371, endPoint y: 83, distance: 8.3
click at [371, 83] on span "In tem 100mm" at bounding box center [358, 76] width 75 height 18
click at [309, 18] on icon "plus" at bounding box center [306, 18] width 10 height 10
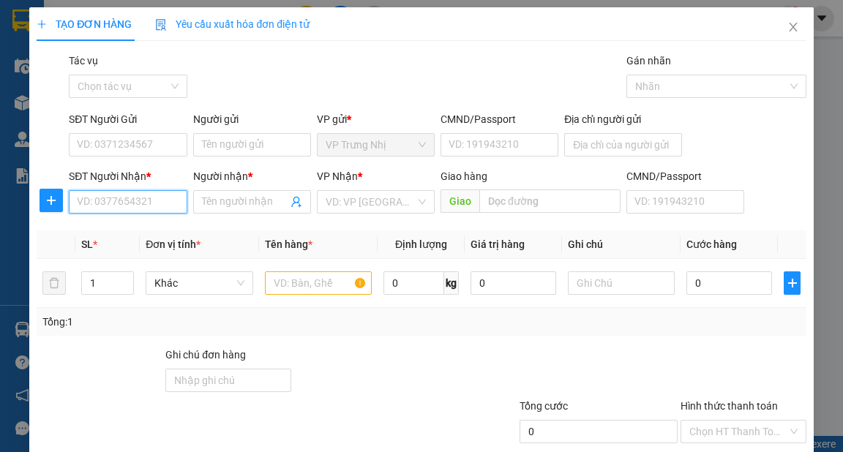
click at [171, 208] on input "SĐT Người Nhận *" at bounding box center [128, 201] width 118 height 23
type input "0937589170"
click at [141, 234] on div "0937589170 - Tý" at bounding box center [126, 231] width 99 height 16
type input "Tý"
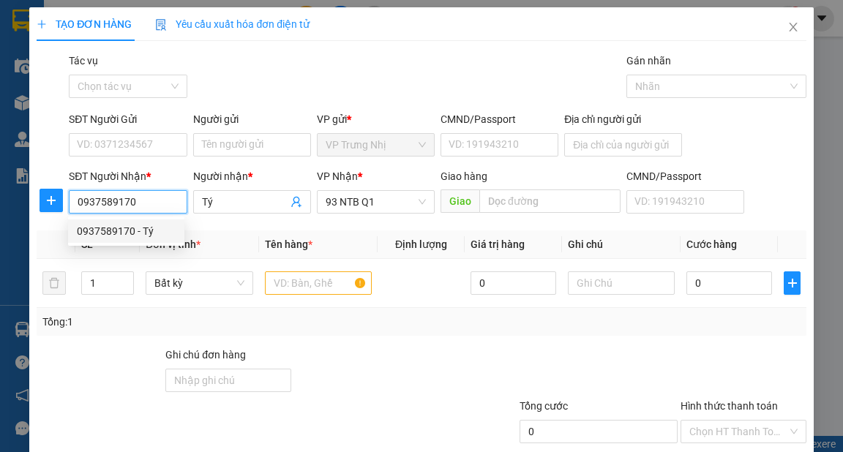
type input "0937589170"
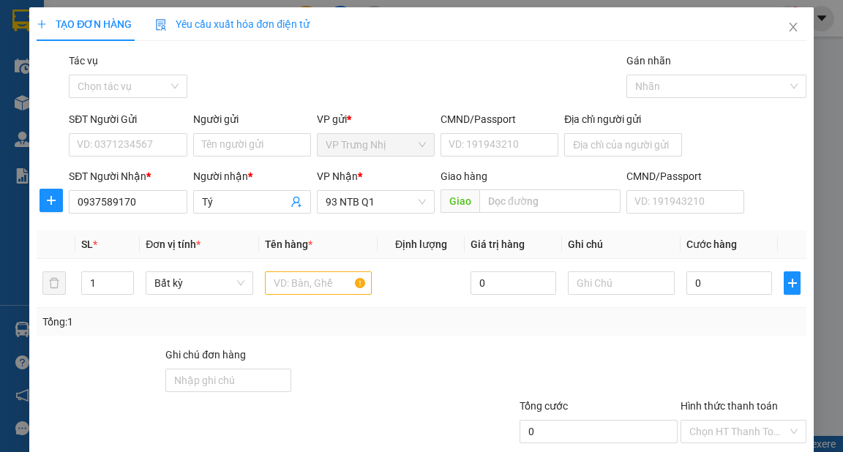
click at [151, 159] on div "SĐT Người Gửi VD: 0371234567" at bounding box center [128, 136] width 118 height 51
click at [158, 151] on input "SĐT Người Gửi" at bounding box center [128, 144] width 118 height 23
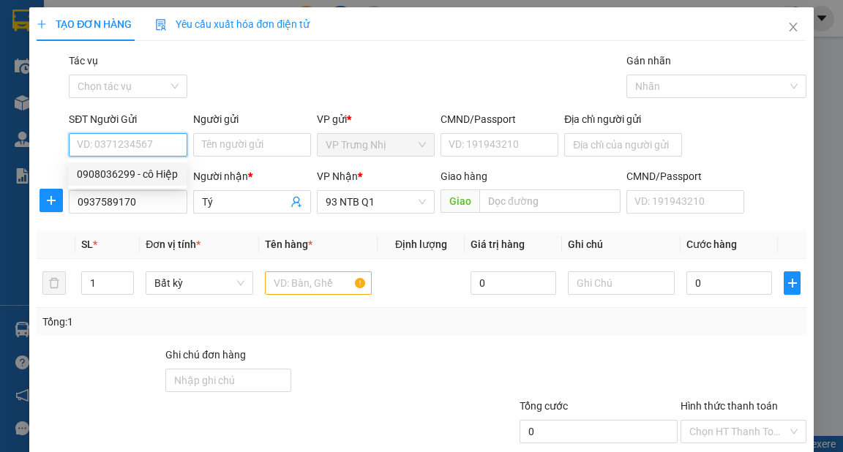
click at [150, 176] on div "0908036299 - cô Hiệp" at bounding box center [127, 174] width 101 height 16
type input "0908036299"
type input "cô Hiệp"
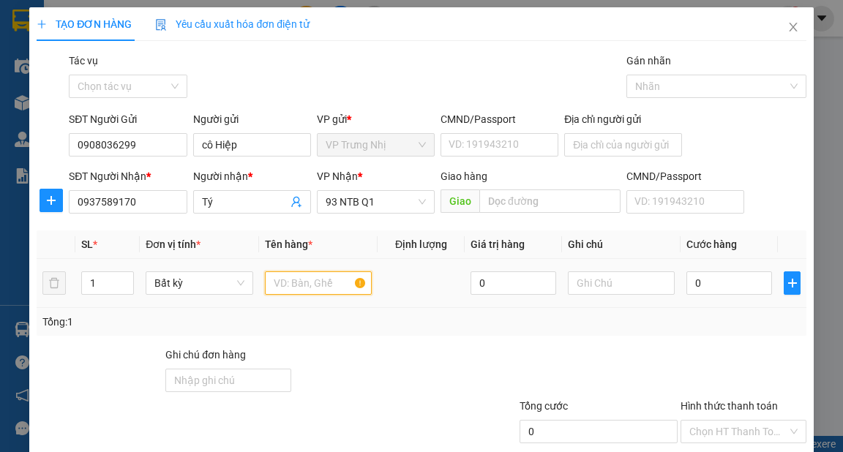
click at [301, 282] on input "text" at bounding box center [319, 282] width 108 height 23
type input "HỘP"
click at [745, 279] on input "0" at bounding box center [729, 282] width 86 height 23
type input "30"
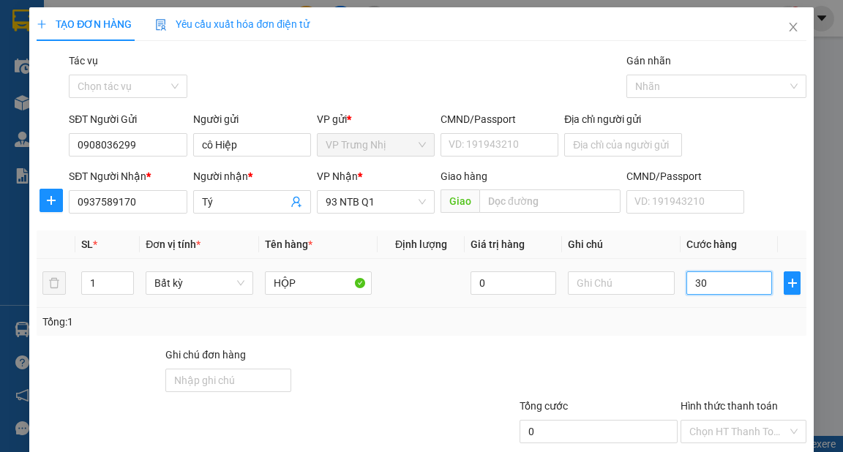
type input "30"
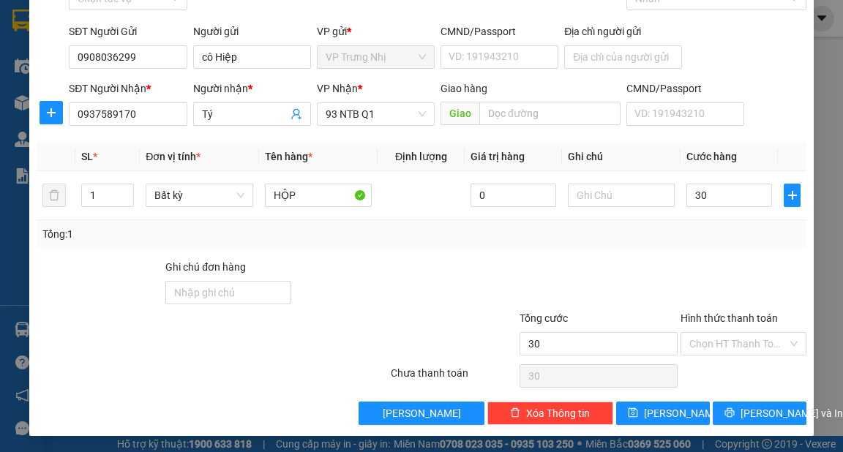
type input "30.000"
click at [729, 368] on div "Chọn HT Thanh Toán" at bounding box center [743, 375] width 129 height 29
click at [736, 353] on input "Hình thức thanh toán" at bounding box center [738, 344] width 98 height 22
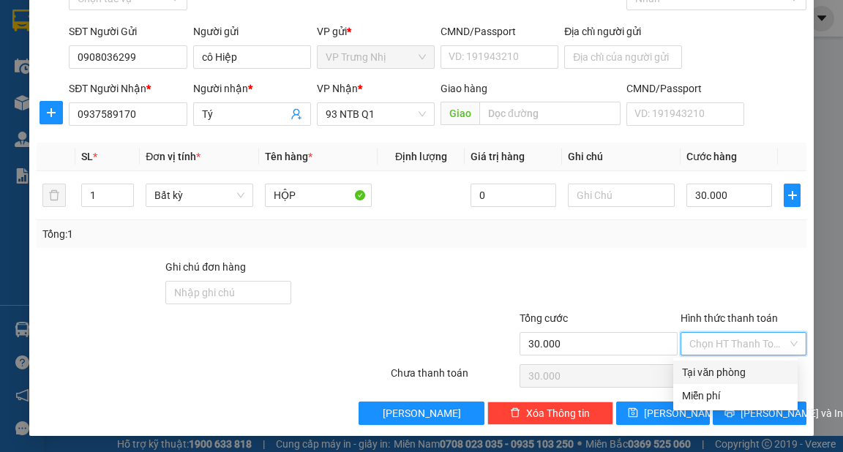
click at [734, 363] on div "Tại văn phòng" at bounding box center [735, 372] width 124 height 23
type input "0"
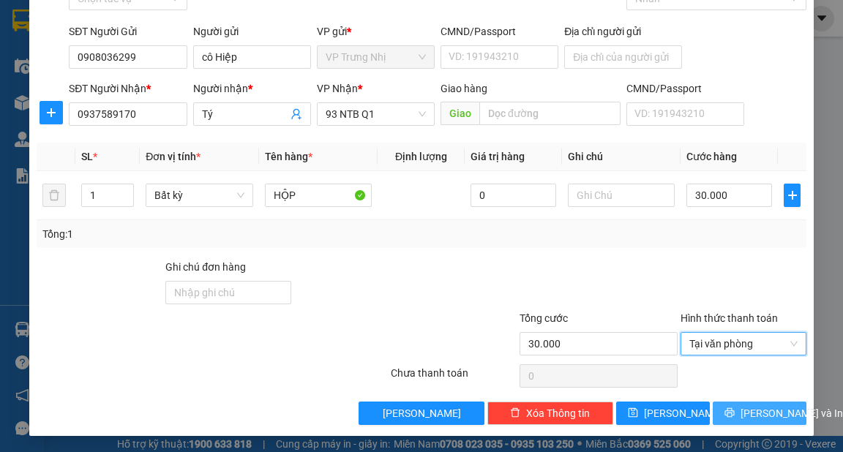
click at [748, 406] on span "Lưu và In" at bounding box center [791, 413] width 102 height 16
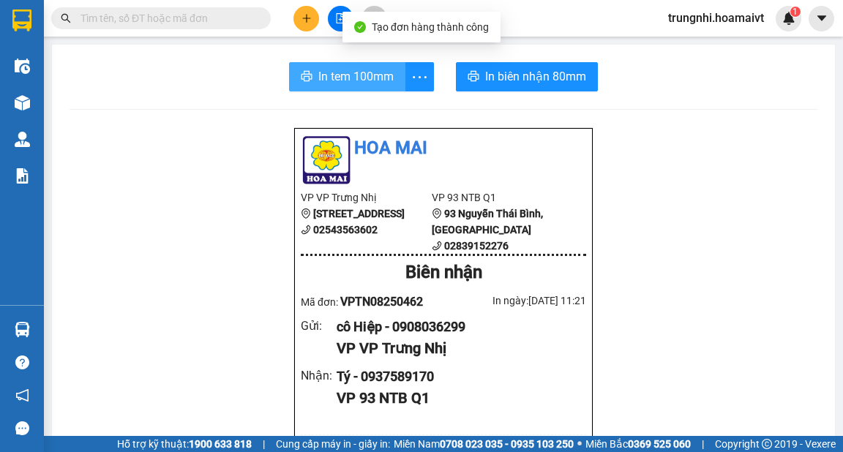
click at [331, 76] on span "In tem 100mm" at bounding box center [355, 76] width 75 height 18
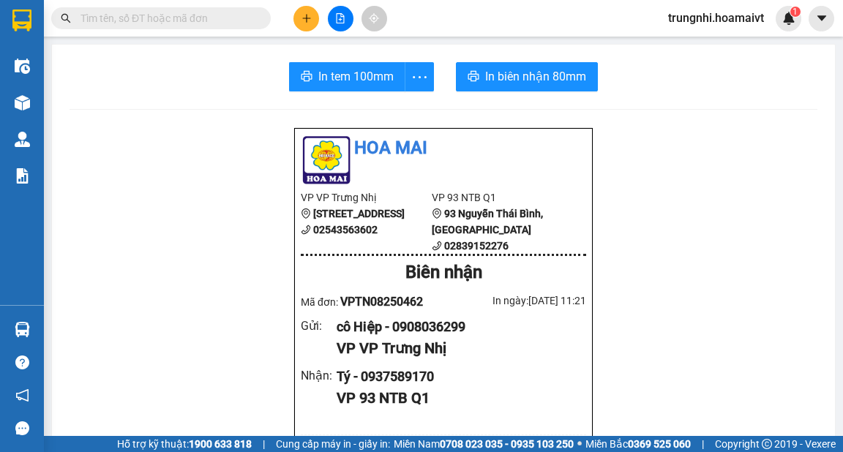
click at [312, 21] on button at bounding box center [306, 19] width 26 height 26
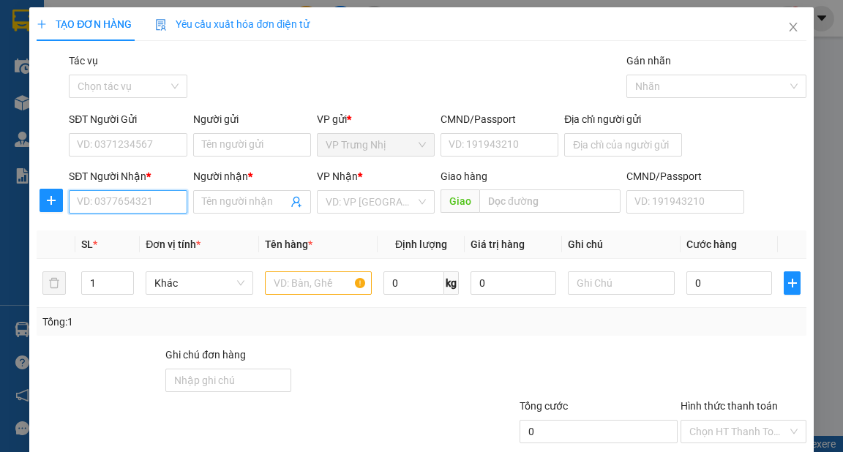
click at [132, 201] on input "SĐT Người Nhận *" at bounding box center [128, 201] width 118 height 23
type input "0329751761"
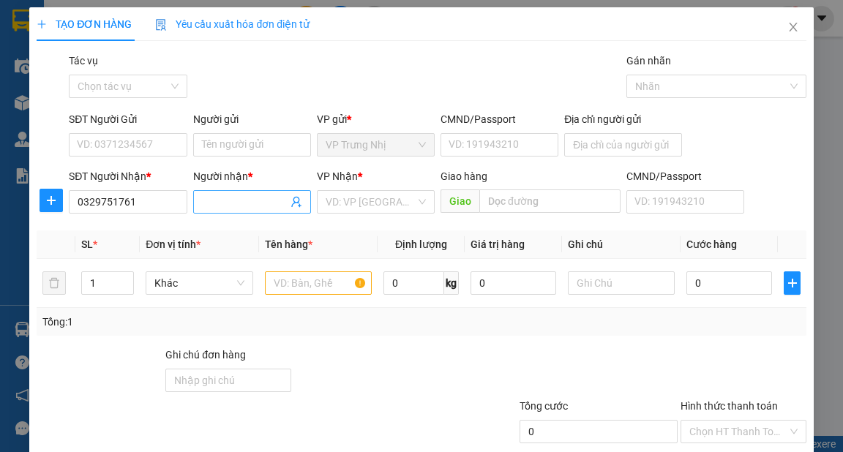
click at [225, 205] on input "Người nhận *" at bounding box center [245, 202] width 86 height 16
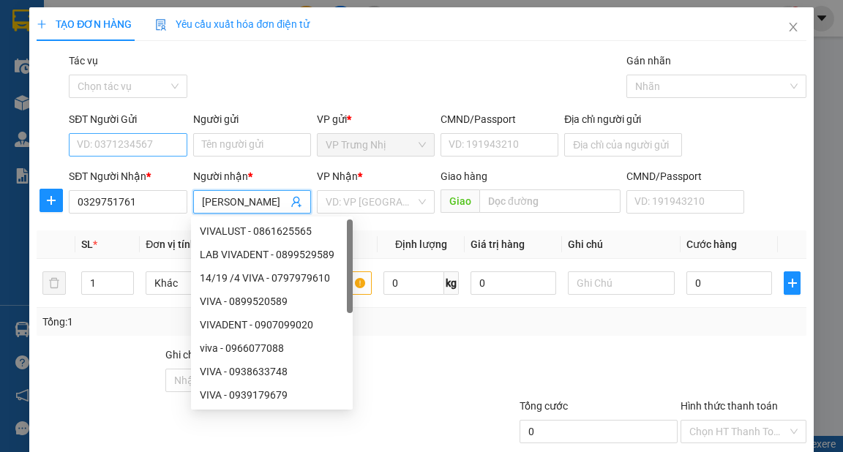
type input "KAY NGUYỄN"
click at [178, 148] on input "SĐT Người Gửi" at bounding box center [128, 144] width 118 height 23
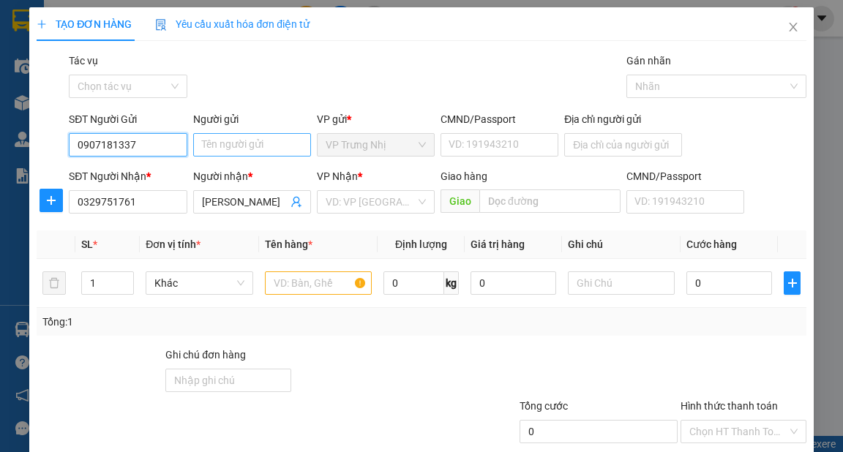
type input "0907181337"
click at [215, 138] on input "Người gửi" at bounding box center [252, 144] width 118 height 23
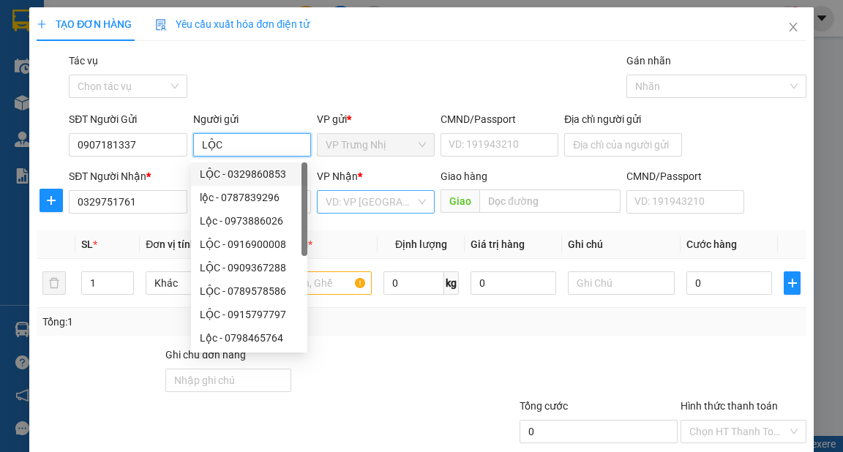
type input "LỘC"
click at [368, 208] on input "search" at bounding box center [370, 202] width 90 height 22
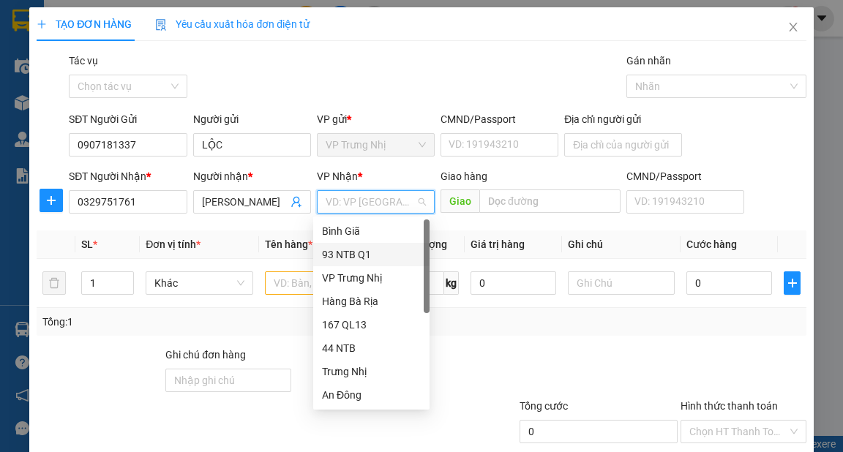
click at [372, 255] on div "93 NTB Q1" at bounding box center [371, 254] width 99 height 16
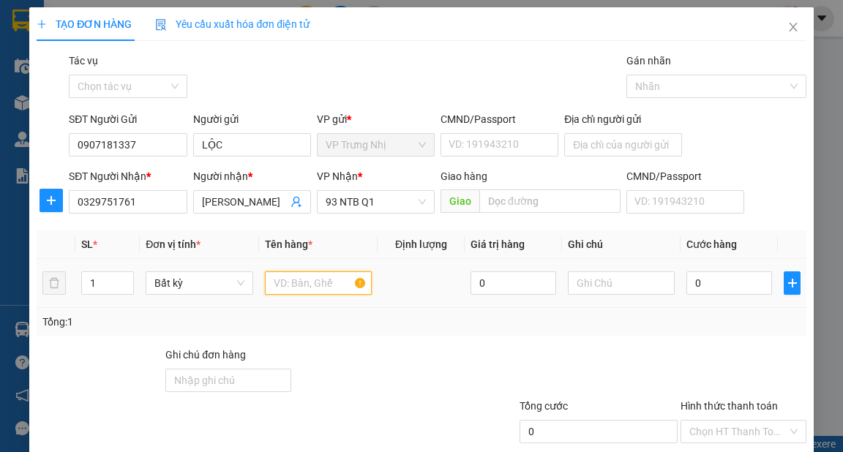
click at [296, 283] on input "text" at bounding box center [319, 282] width 108 height 23
type input "XỐP"
click at [747, 284] on input "0" at bounding box center [729, 282] width 86 height 23
type input "3"
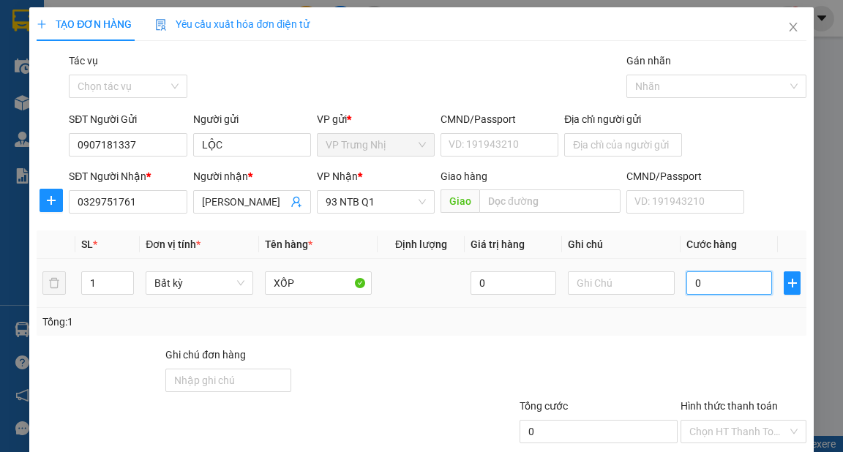
type input "3"
type input "30"
click at [722, 421] on input "Hình thức thanh toán" at bounding box center [738, 432] width 98 height 22
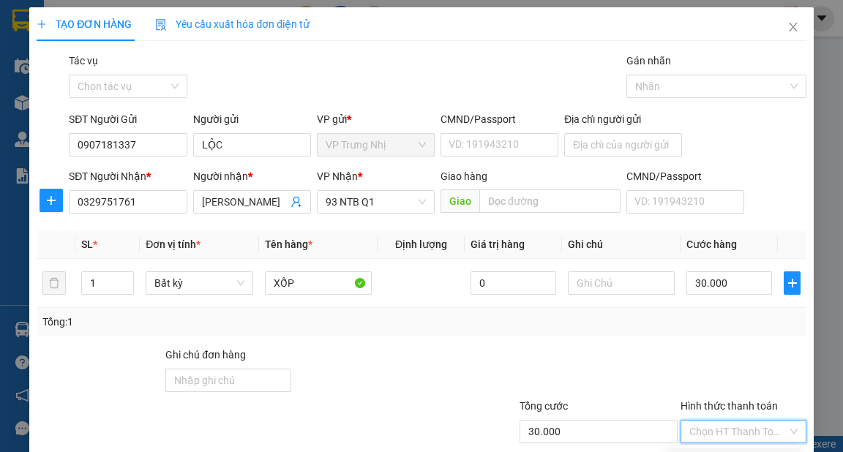
click at [751, 451] on div "Tại văn phòng" at bounding box center [735, 460] width 107 height 16
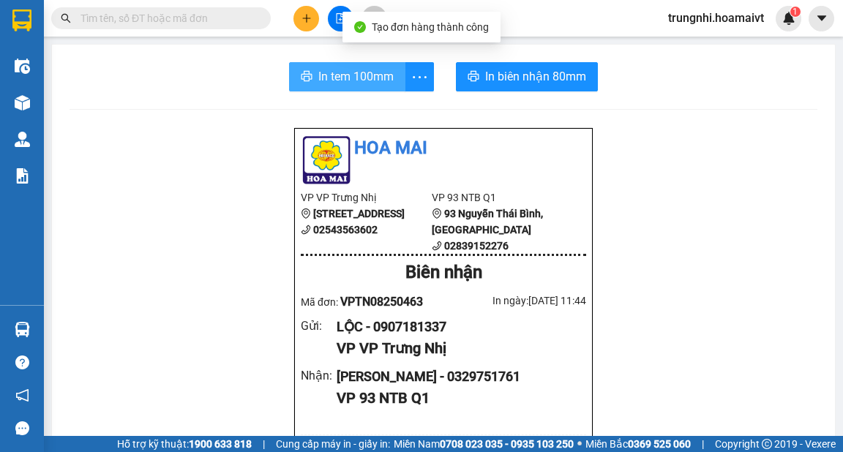
click at [336, 74] on span "In tem 100mm" at bounding box center [355, 76] width 75 height 18
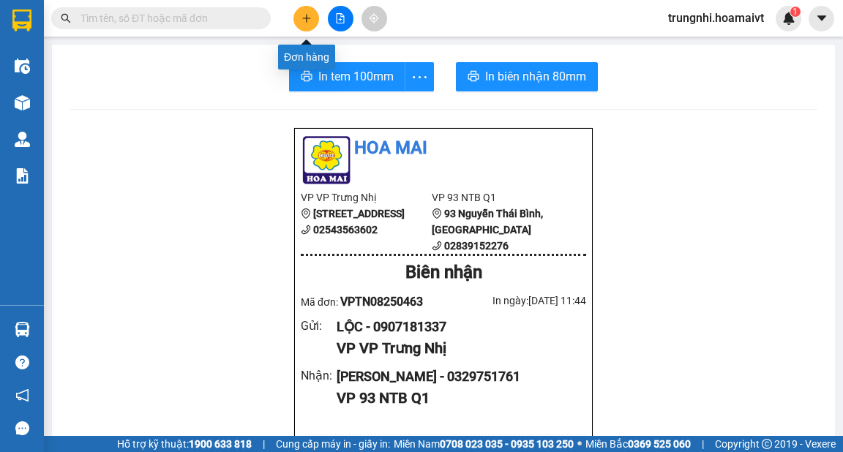
click at [309, 19] on icon "plus" at bounding box center [306, 18] width 10 height 10
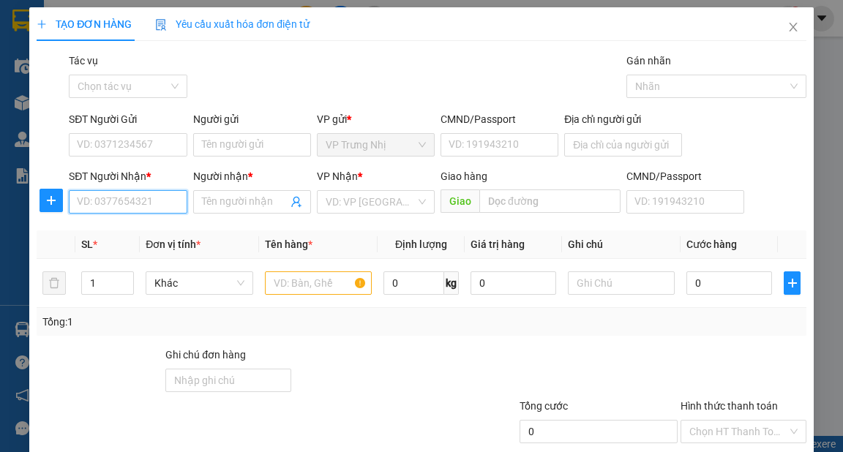
click at [130, 199] on input "SĐT Người Nhận *" at bounding box center [128, 201] width 118 height 23
type input "0941861422"
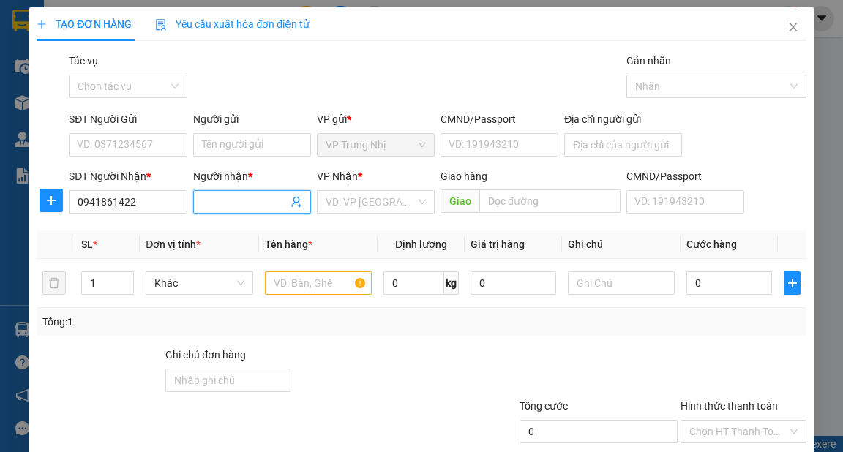
click at [214, 208] on input "Người nhận *" at bounding box center [245, 202] width 86 height 16
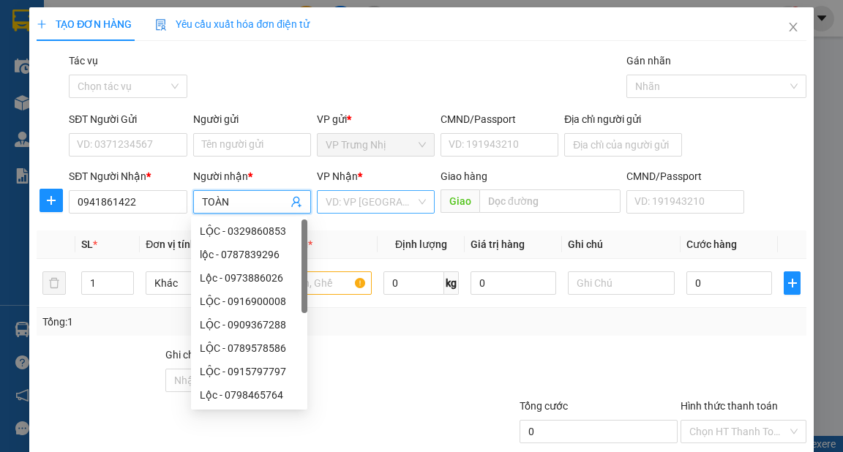
type input "TOÀN"
click at [377, 194] on input "search" at bounding box center [370, 202] width 90 height 22
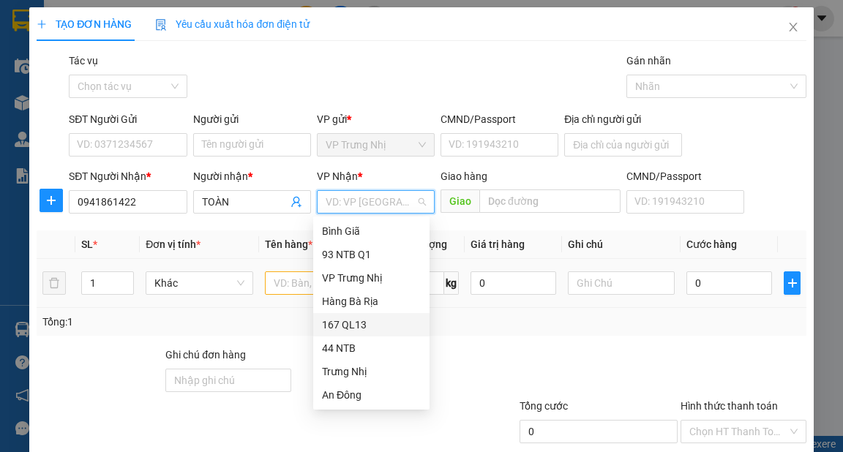
drag, startPoint x: 344, startPoint y: 323, endPoint x: 325, endPoint y: 298, distance: 31.3
click at [342, 323] on div "167 QL13" at bounding box center [371, 325] width 99 height 16
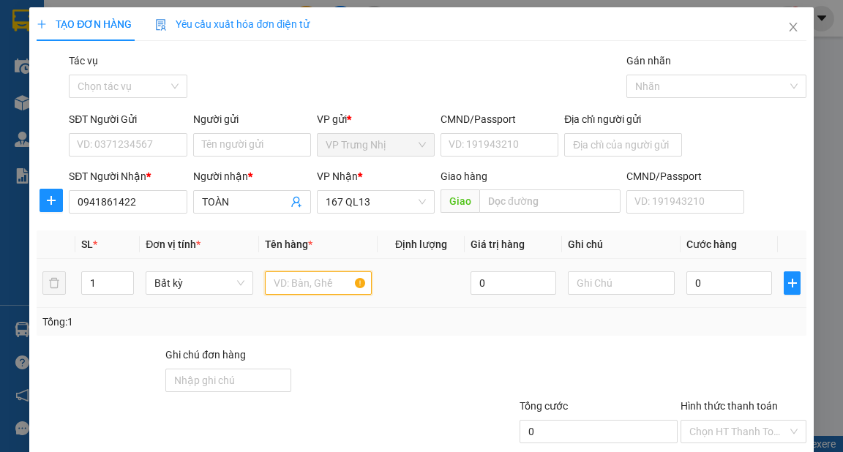
click at [308, 287] on input "text" at bounding box center [319, 282] width 108 height 23
type input "TÚI"
click at [743, 285] on input "0" at bounding box center [729, 282] width 86 height 23
type input "3"
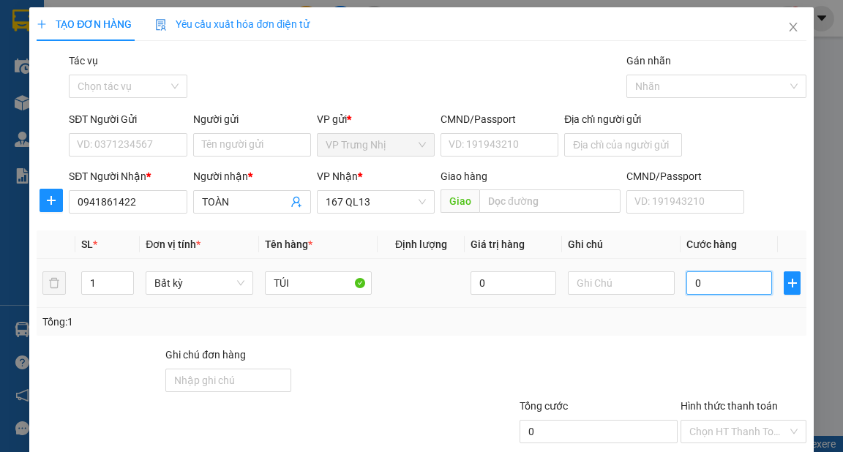
type input "3"
type input "30"
type input "30.000"
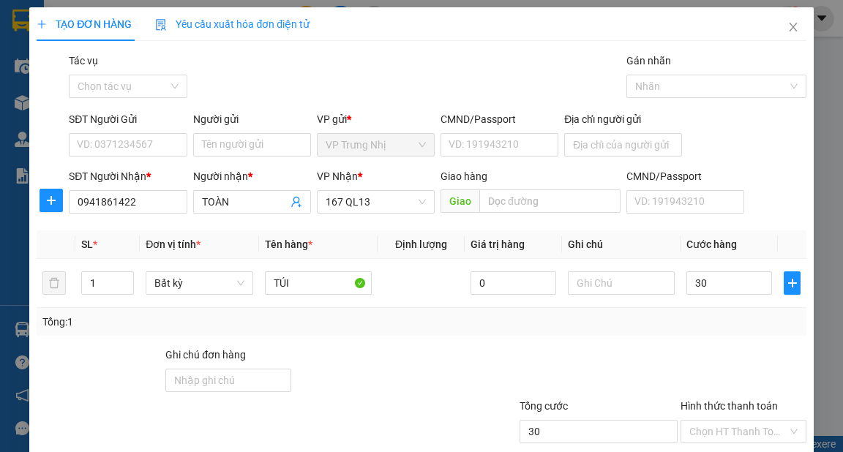
type input "30.000"
click at [742, 347] on div at bounding box center [743, 372] width 129 height 51
click at [731, 420] on div "Chọn HT Thanh Toán" at bounding box center [743, 431] width 126 height 23
click at [728, 451] on div "Tại văn phòng" at bounding box center [735, 460] width 107 height 16
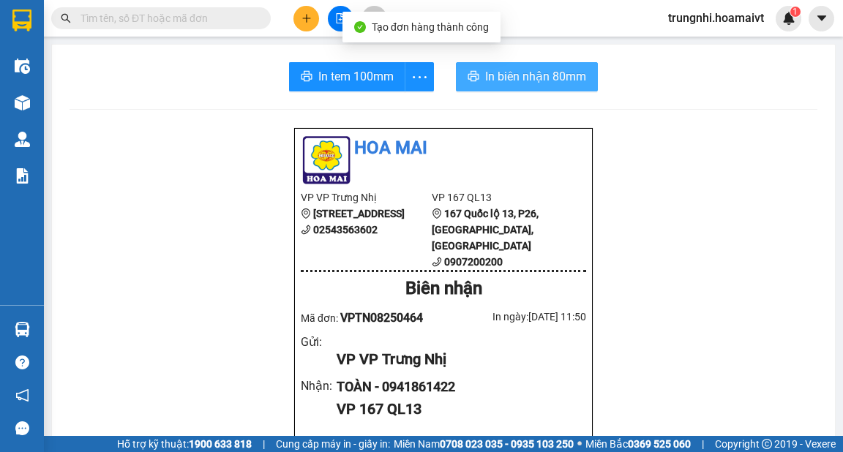
click at [544, 83] on span "In biên nhận 80mm" at bounding box center [535, 76] width 101 height 18
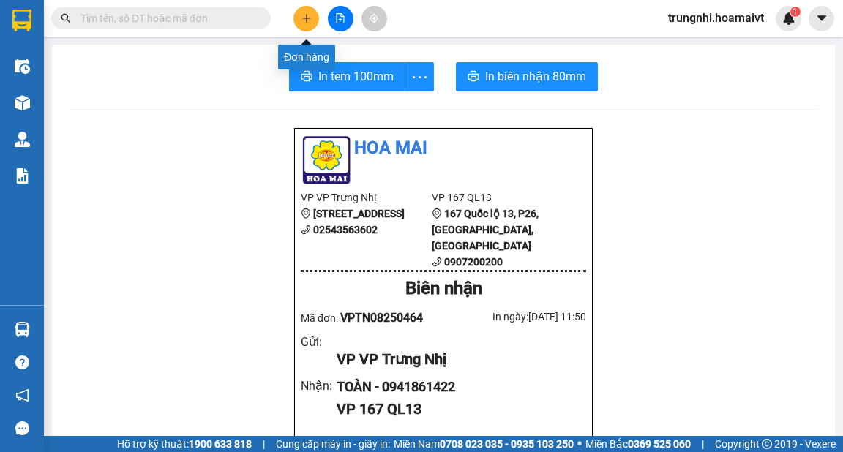
click at [312, 14] on button at bounding box center [306, 19] width 26 height 26
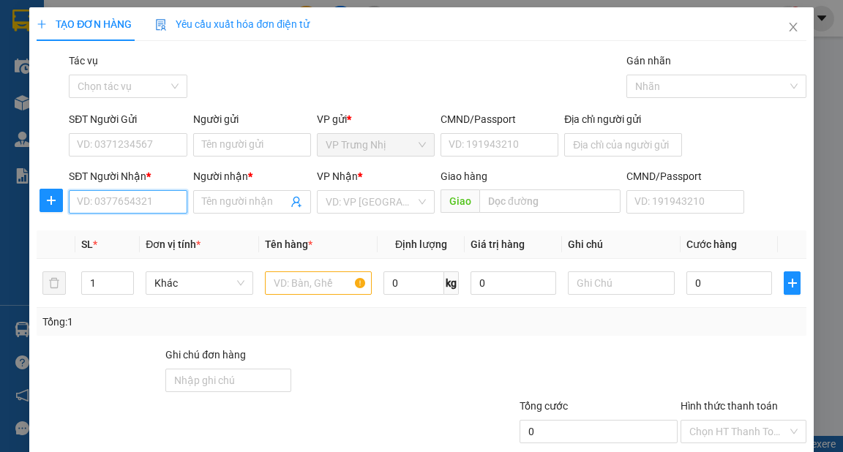
click at [143, 207] on input "SĐT Người Nhận *" at bounding box center [128, 201] width 118 height 23
type input "0908646266"
drag, startPoint x: 144, startPoint y: 232, endPoint x: 140, endPoint y: 212, distance: 20.2
click at [143, 231] on div "0908646266 - hue" at bounding box center [126, 231] width 99 height 16
type input "hue"
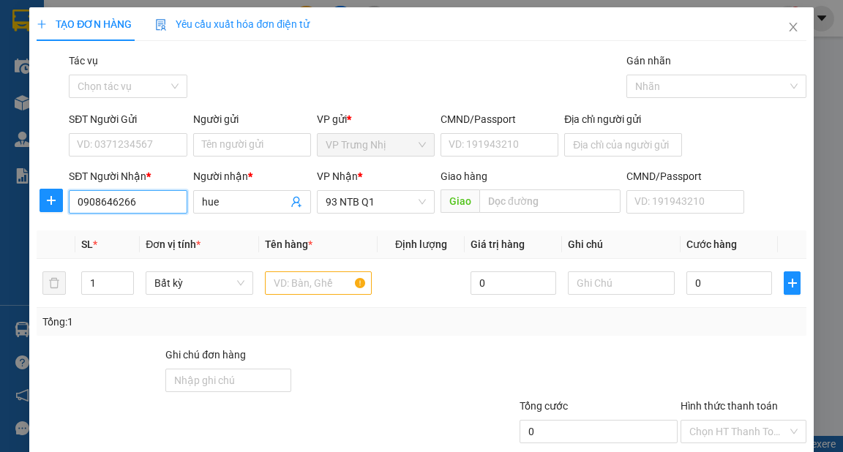
drag, startPoint x: 151, startPoint y: 203, endPoint x: 0, endPoint y: 203, distance: 150.7
click at [0, 203] on div "TẠO ĐƠN HÀNG Yêu cầu xuất hóa đơn điện tử Transit Pickup Surcharge Ids Transit …" at bounding box center [421, 226] width 843 height 452
type input "0908646266"
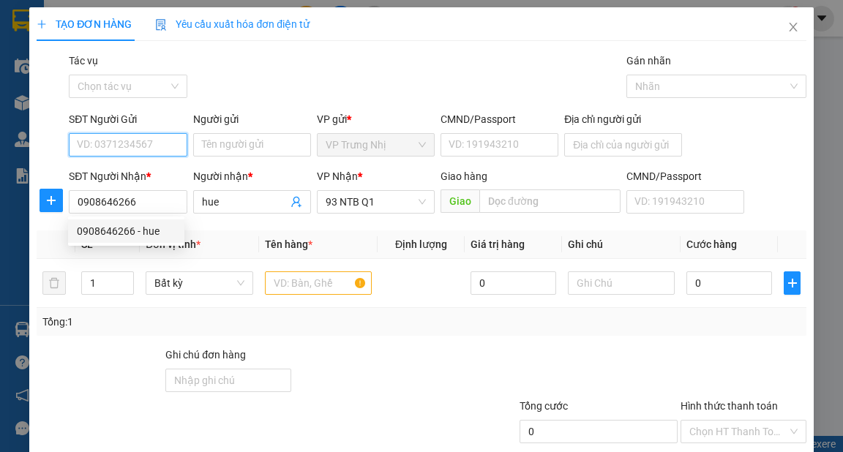
click at [112, 145] on input "SĐT Người Gửi" at bounding box center [128, 144] width 118 height 23
paste input "0908646266"
type input "0908646266"
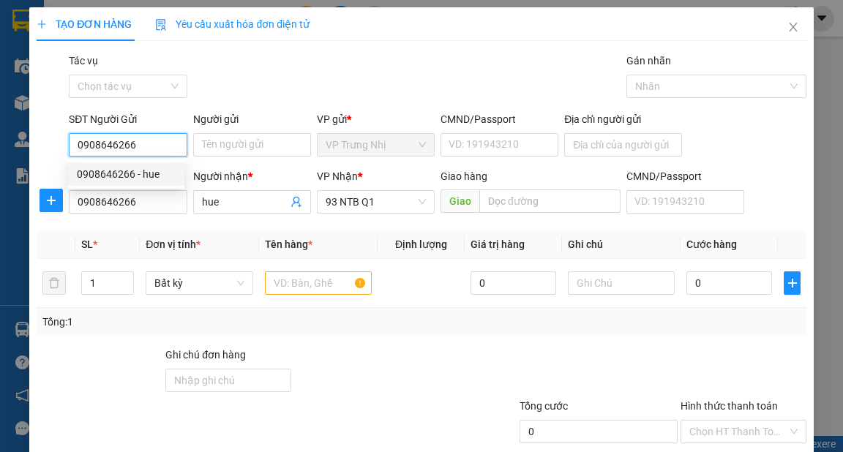
click at [148, 173] on div "0908646266 - hue" at bounding box center [126, 174] width 99 height 16
type input "hue"
type input "0908646266"
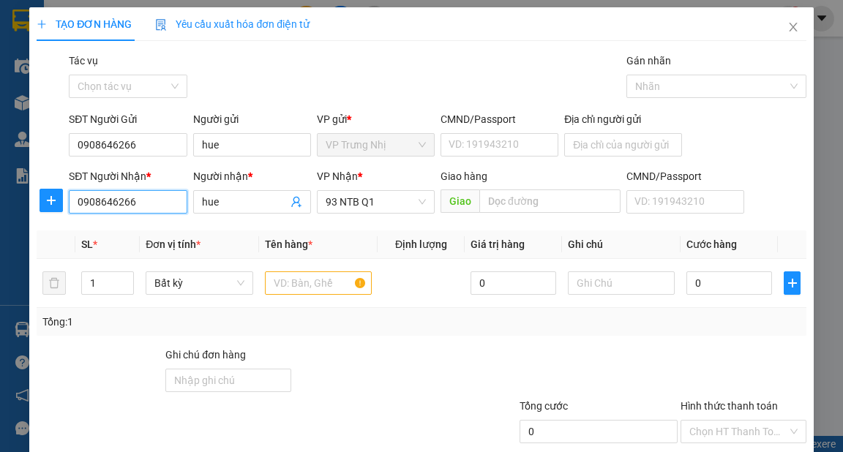
drag, startPoint x: 153, startPoint y: 208, endPoint x: 0, endPoint y: 219, distance: 153.3
click at [0, 219] on div "TẠO ĐƠN HÀNG Yêu cầu xuất hóa đơn điện tử Transit Pickup Surcharge Ids Transit …" at bounding box center [421, 226] width 843 height 452
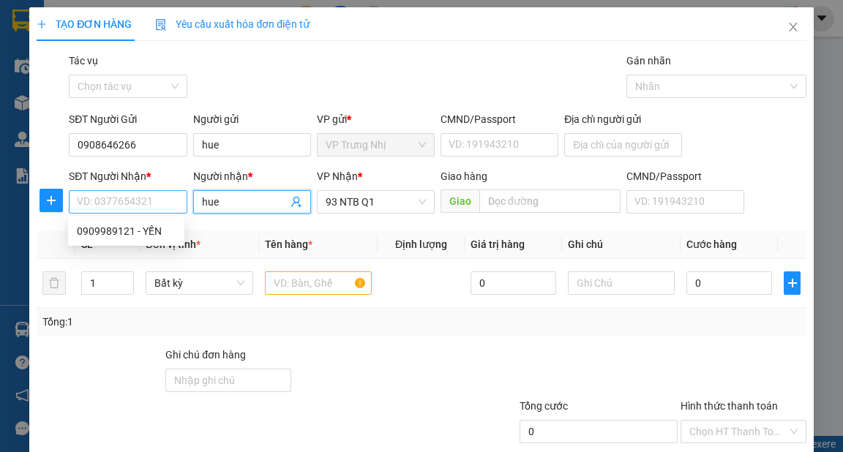
drag, startPoint x: 225, startPoint y: 202, endPoint x: 120, endPoint y: 196, distance: 105.5
click at [108, 202] on div "SĐT Người Nhận * VD: 0377654321 Người nhận * hue hue VP Nhận * 93 NTB Q1 Giao h…" at bounding box center [437, 193] width 742 height 51
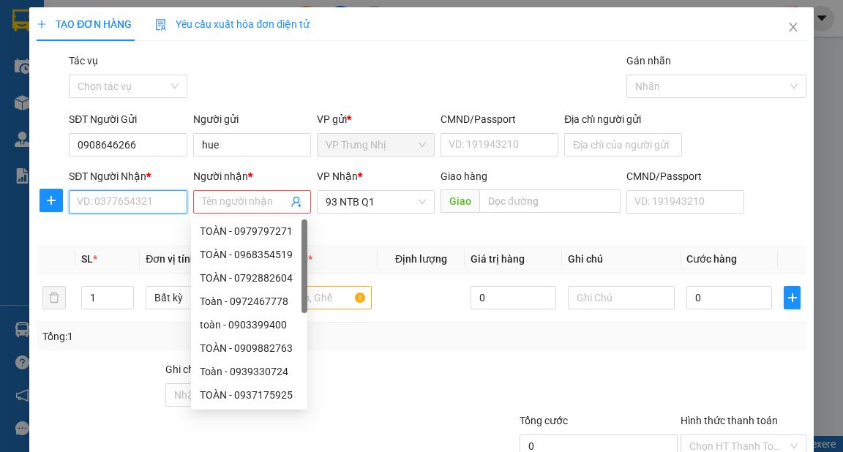
click at [129, 199] on input "SĐT Người Nhận *" at bounding box center [128, 201] width 118 height 23
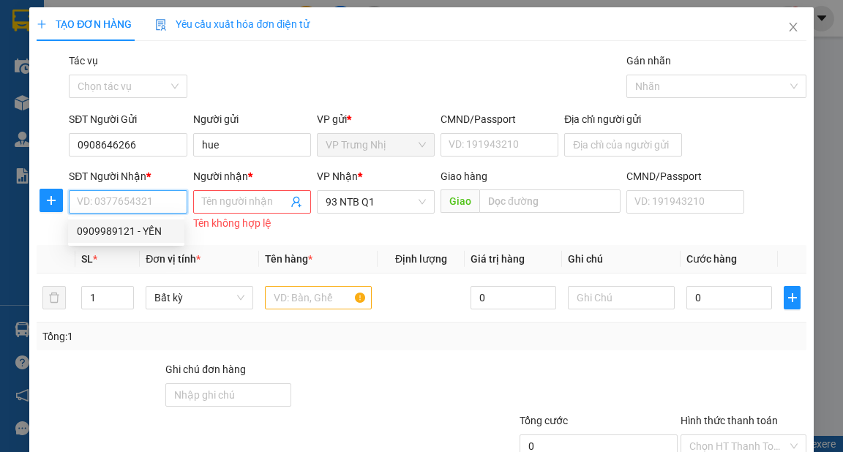
click at [148, 236] on div "0909989121 - YẾN" at bounding box center [126, 231] width 99 height 16
type input "0909989121"
type input "YẾN"
type input "079075030926"
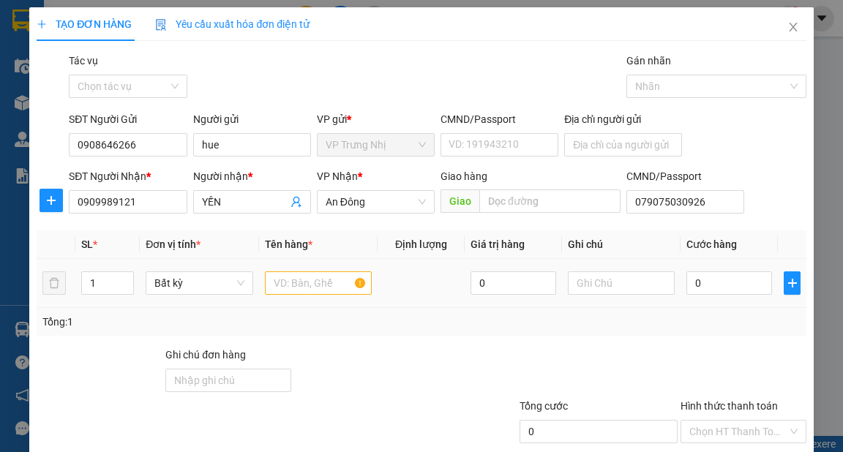
click at [296, 294] on div at bounding box center [319, 282] width 108 height 29
click at [313, 285] on input "text" at bounding box center [319, 282] width 108 height 23
type input "BỊCH NH"
click at [718, 278] on input "0" at bounding box center [729, 282] width 86 height 23
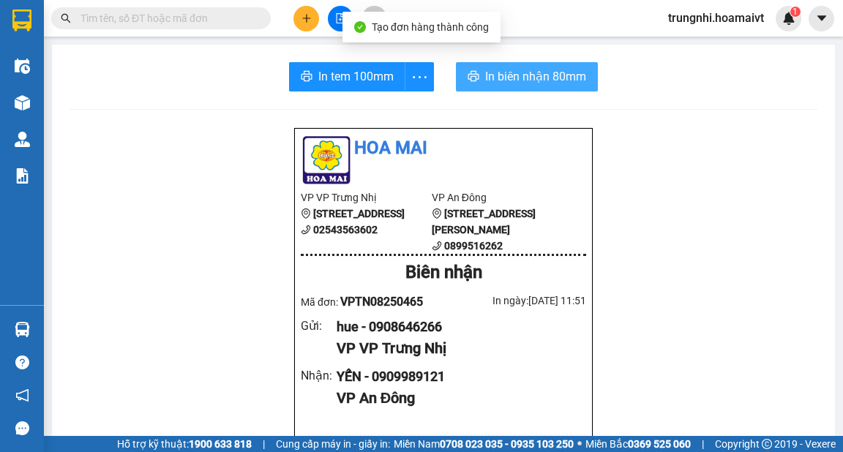
click at [513, 75] on span "In biên nhận 80mm" at bounding box center [535, 76] width 101 height 18
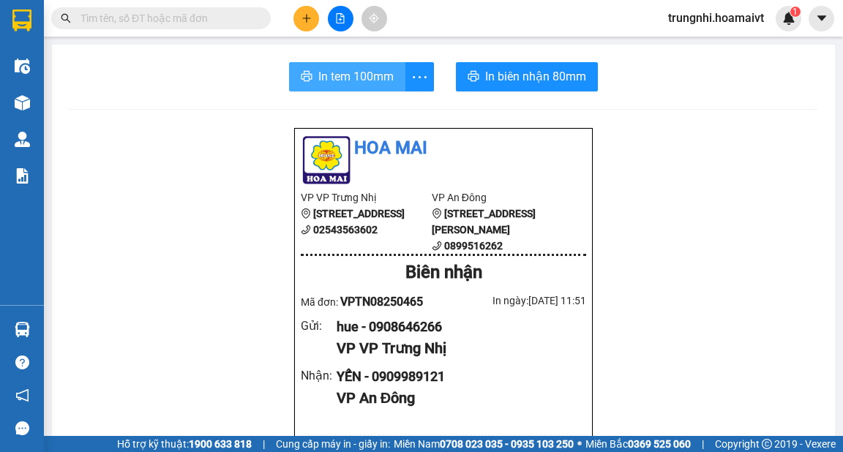
click at [342, 72] on span "In tem 100mm" at bounding box center [355, 76] width 75 height 18
click at [336, 73] on span "In tem 100mm" at bounding box center [355, 76] width 75 height 18
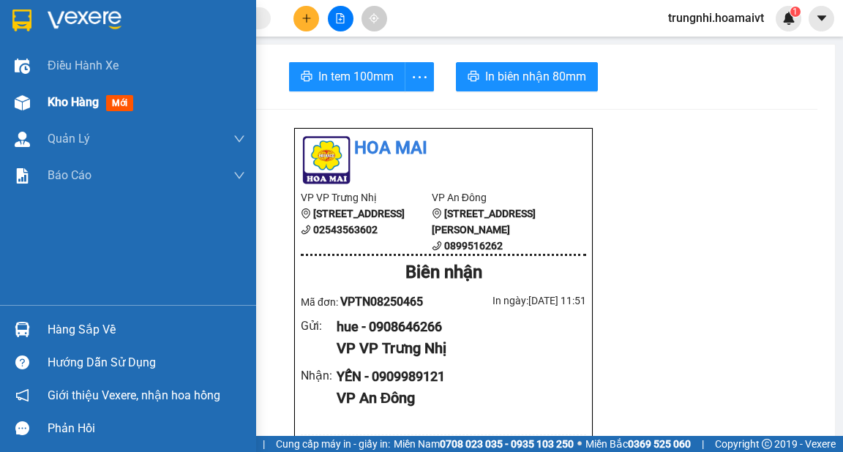
click at [38, 107] on div "Kho hàng mới" at bounding box center [128, 102] width 256 height 37
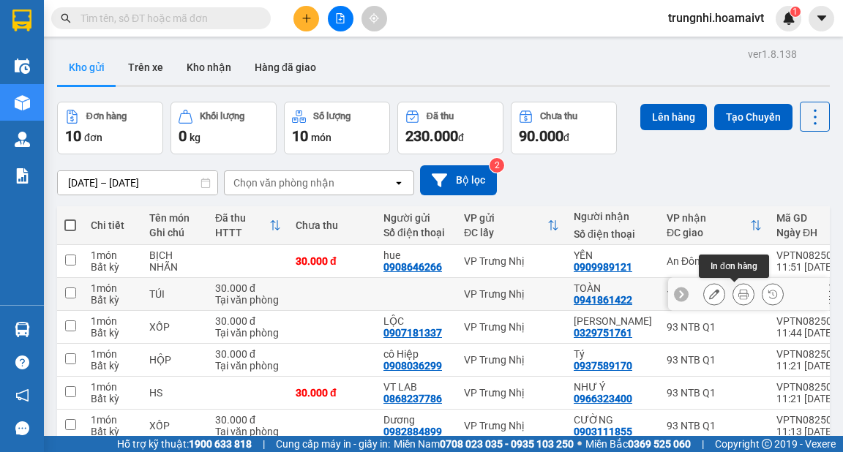
click at [738, 294] on icon at bounding box center [743, 294] width 10 height 10
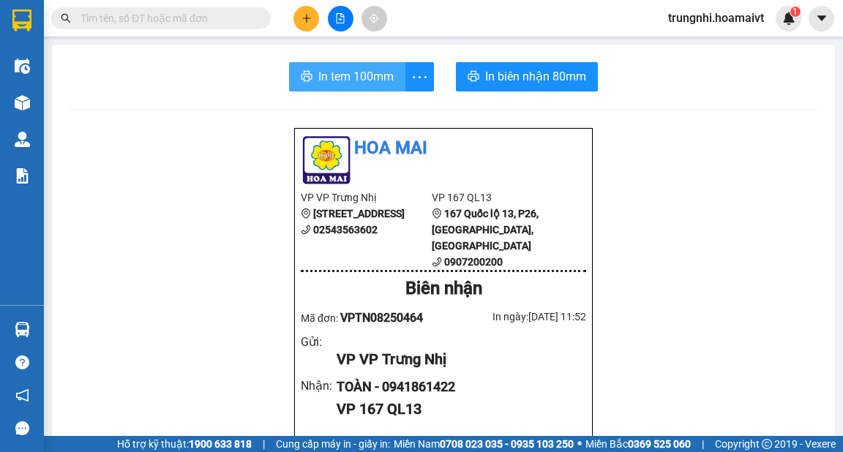
click at [324, 71] on span "In tem 100mm" at bounding box center [355, 76] width 75 height 18
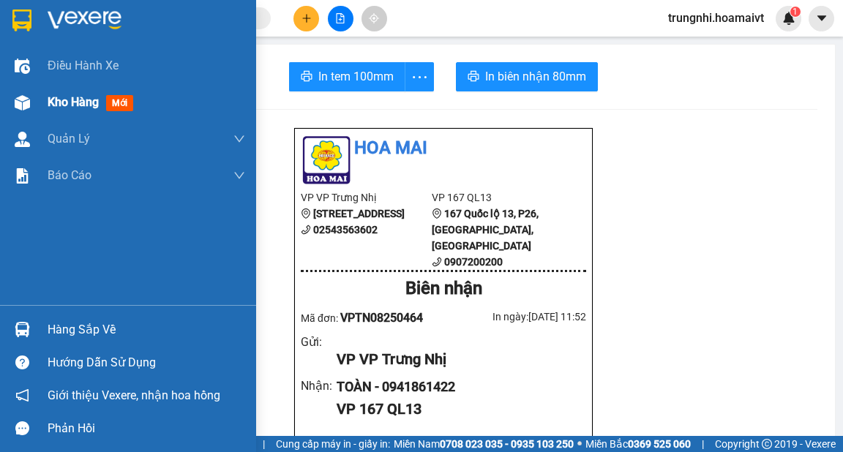
click at [50, 99] on span "Kho hàng" at bounding box center [73, 102] width 51 height 14
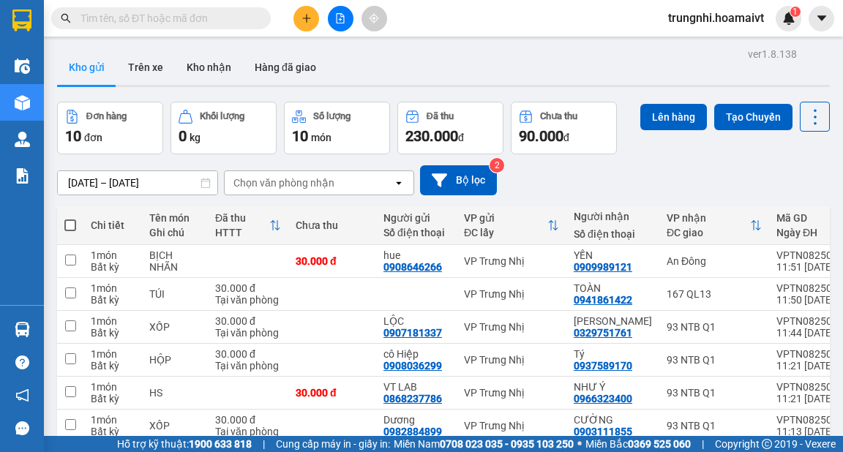
checkbox input "true"
click at [661, 102] on div "Lên hàng Tạo Chuyến" at bounding box center [734, 117] width 189 height 30
click at [661, 110] on button "Lên hàng" at bounding box center [673, 117] width 67 height 26
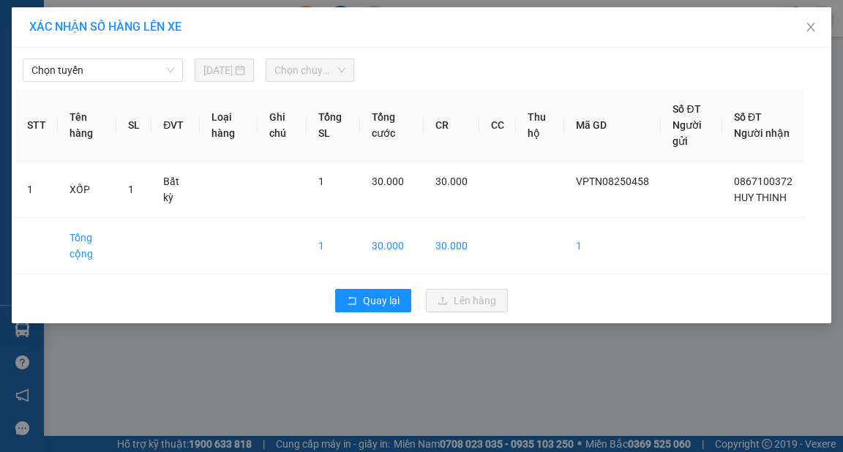
click at [160, 85] on div "Chọn tuyến 14/08/2025 Chọn chuyến STT Tên hàng SL ĐVT Loại hàng Ghi chú Tổng SL…" at bounding box center [421, 186] width 819 height 276
click at [158, 76] on span "Chọn tuyến" at bounding box center [102, 70] width 143 height 22
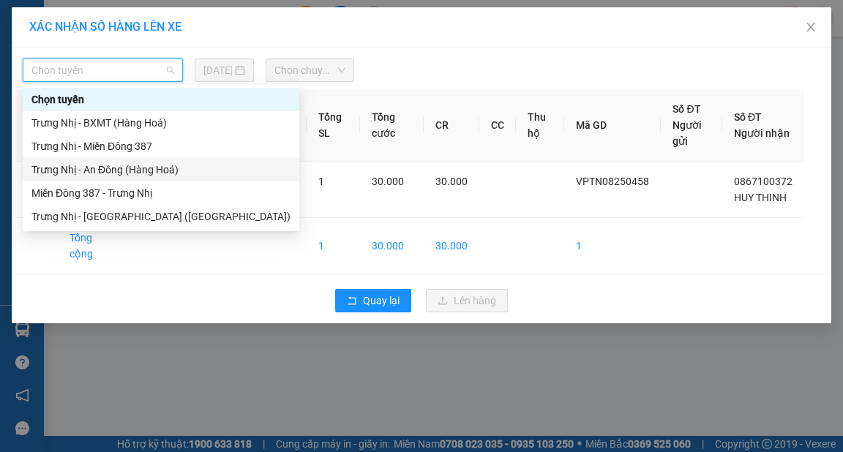
click at [129, 166] on div "Trưng Nhị - An Đông (Hàng Hoá)" at bounding box center [160, 170] width 259 height 16
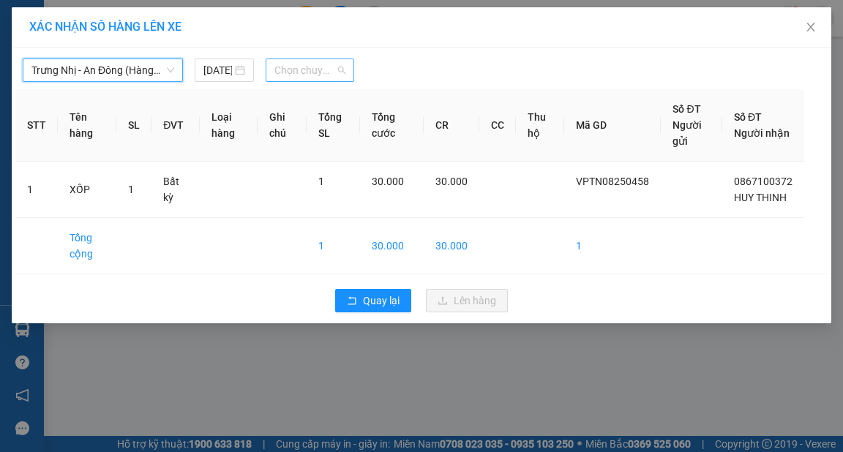
click at [322, 73] on span "Chọn chuyến" at bounding box center [309, 70] width 71 height 22
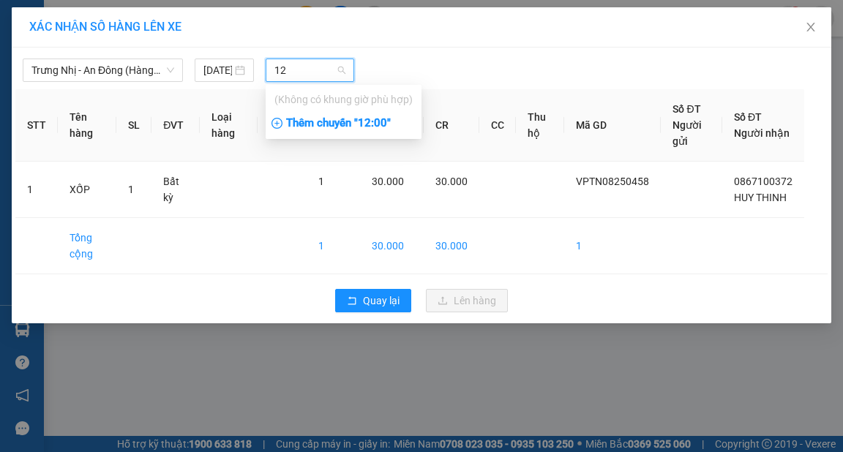
type input "12"
click at [302, 127] on div "Thêm chuyến " 12:00 "" at bounding box center [344, 123] width 156 height 25
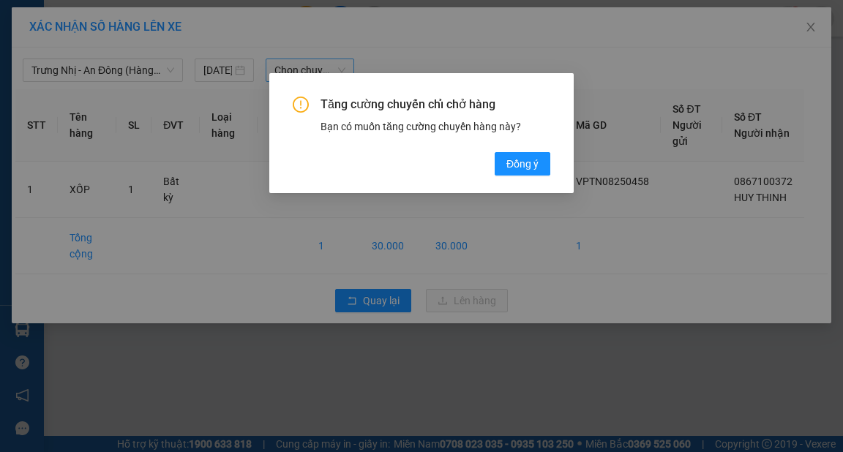
click button "Đồng ý" at bounding box center [522, 163] width 56 height 23
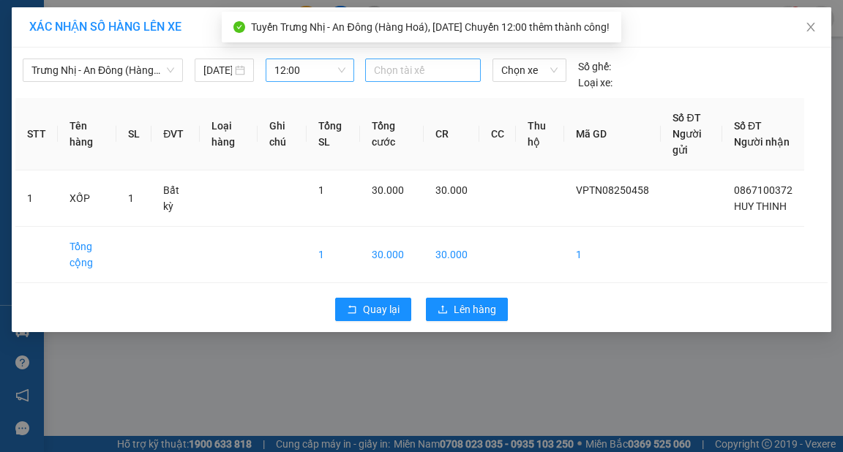
click at [421, 60] on div "Chọn tài xế" at bounding box center [423, 70] width 116 height 23
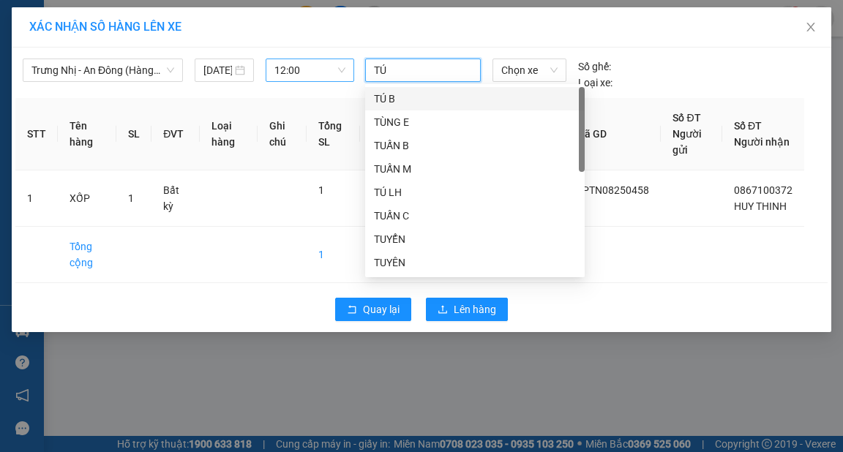
type input "TÚ B"
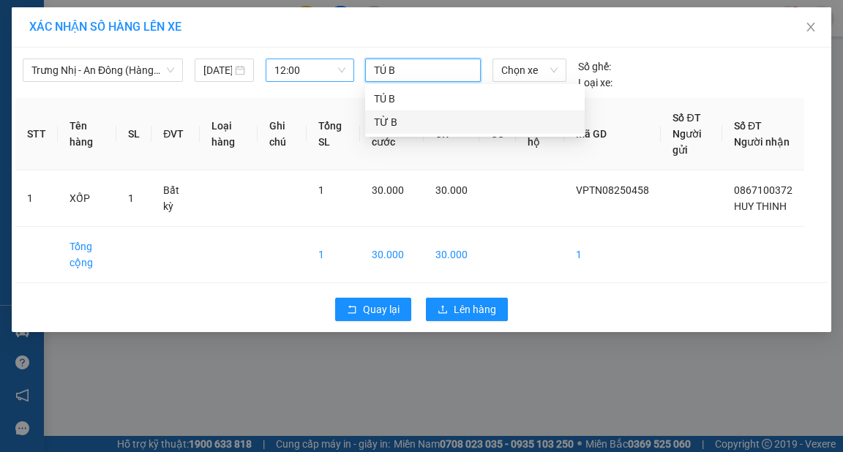
click at [320, 72] on span "12:00" at bounding box center [309, 70] width 71 height 22
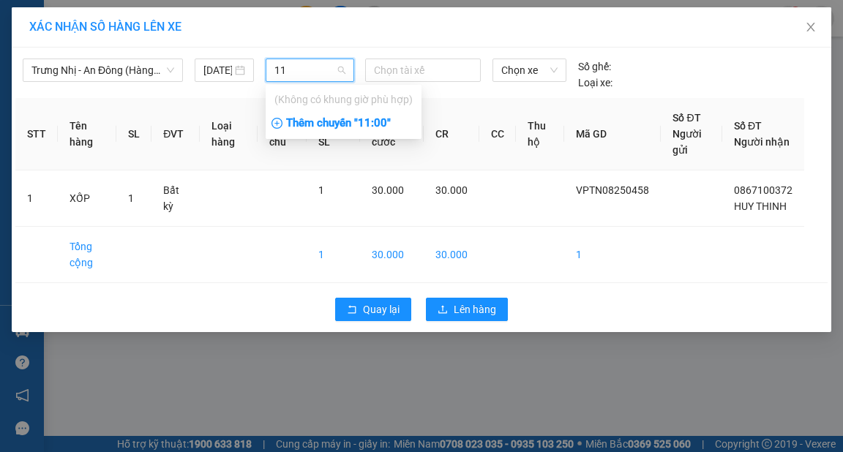
type input "11"
click at [301, 129] on div "Thêm chuyến " 11:00 "" at bounding box center [344, 123] width 156 height 25
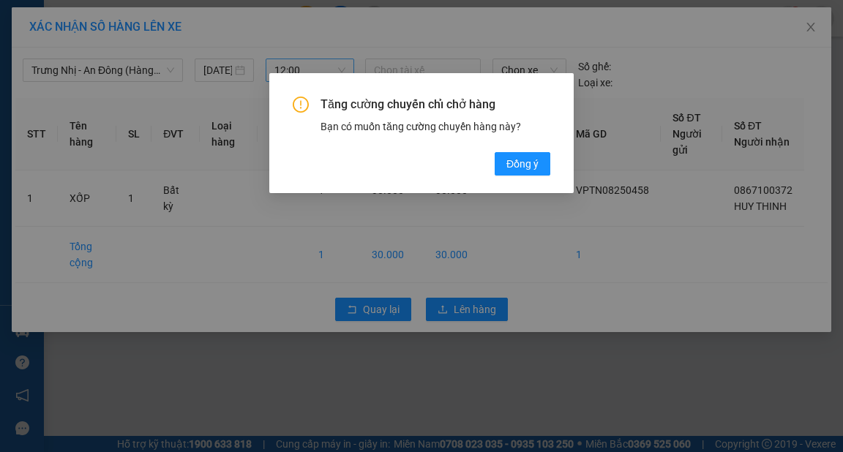
click button "Đồng ý" at bounding box center [522, 163] width 56 height 23
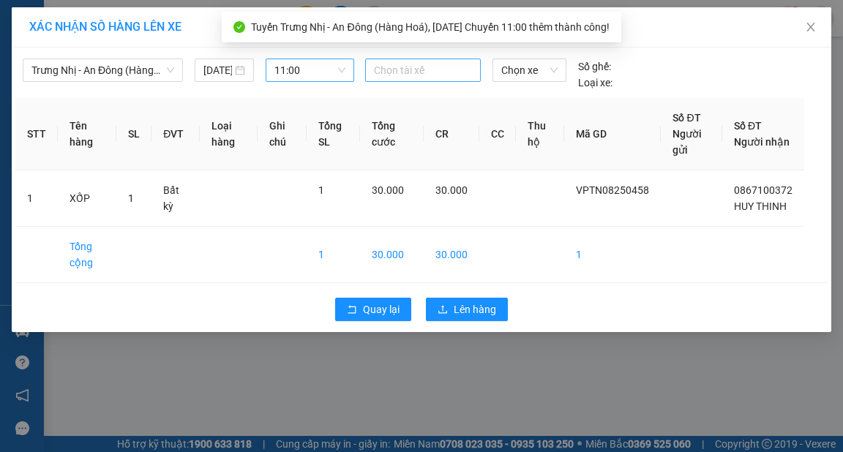
click at [429, 72] on div at bounding box center [423, 70] width 108 height 18
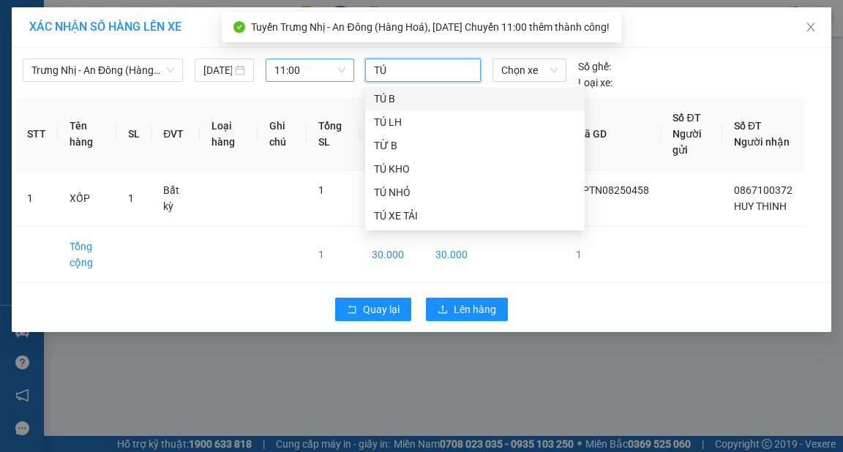
type input "TÚ B"
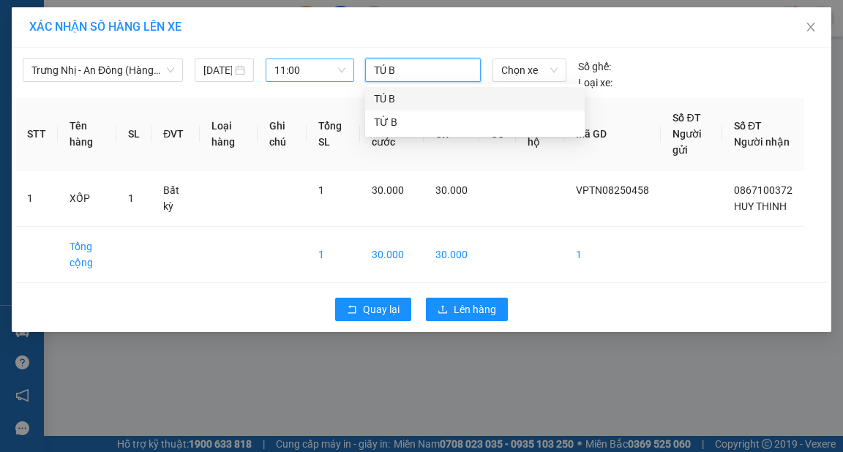
click at [386, 99] on div "TÚ B" at bounding box center [475, 99] width 202 height 16
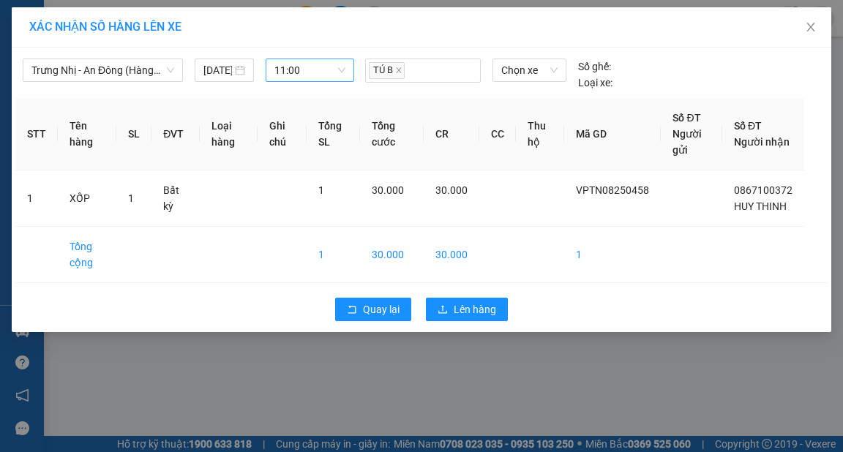
click at [307, 97] on div "Trưng Nhị - An Đông (Hàng Hoá) 14/08/2025 11:00 TÚ B Chọn xe Số ghế: Loại xe…" at bounding box center [421, 190] width 819 height 285
click at [486, 312] on span "Lên hàng" at bounding box center [475, 309] width 42 height 16
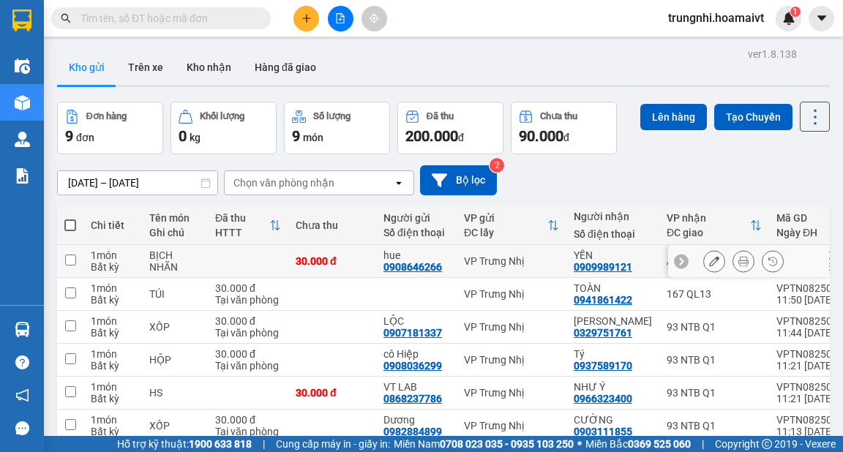
click at [73, 255] on input "checkbox" at bounding box center [70, 260] width 11 height 11
checkbox input "true"
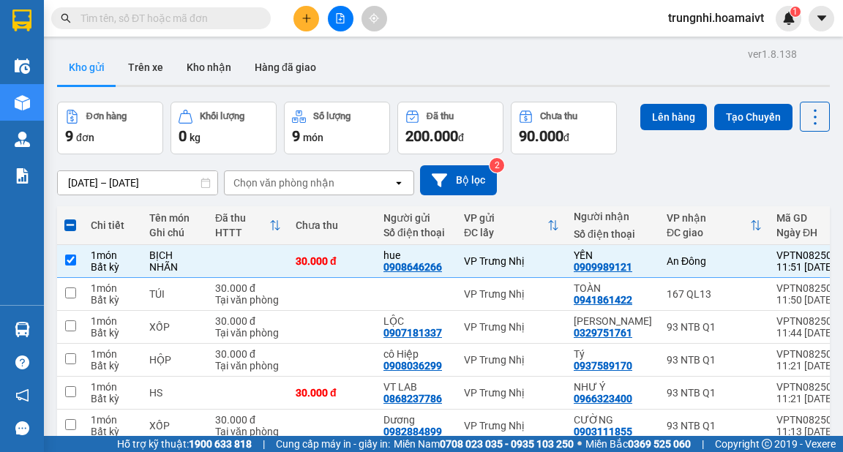
click at [603, 165] on div "13/08/2025 – 14/08/2025 Press the down arrow key to interact with the calendar …" at bounding box center [443, 180] width 772 height 30
click at [658, 117] on button "Lên hàng" at bounding box center [673, 117] width 67 height 26
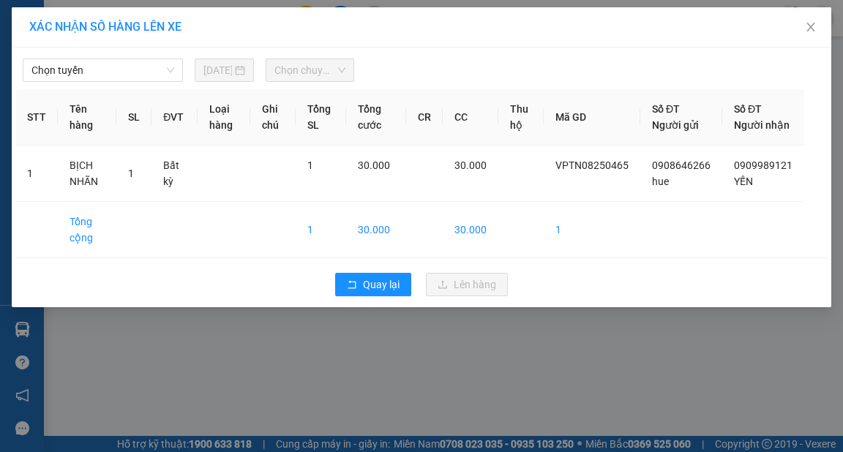
click at [89, 74] on span "Chọn tuyến" at bounding box center [102, 70] width 143 height 22
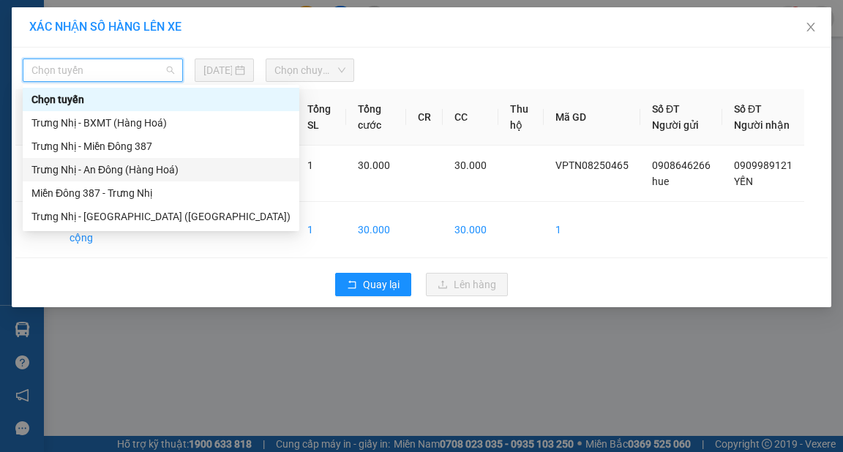
click at [108, 170] on div "Trưng Nhị - An Đông (Hàng Hoá)" at bounding box center [160, 170] width 259 height 16
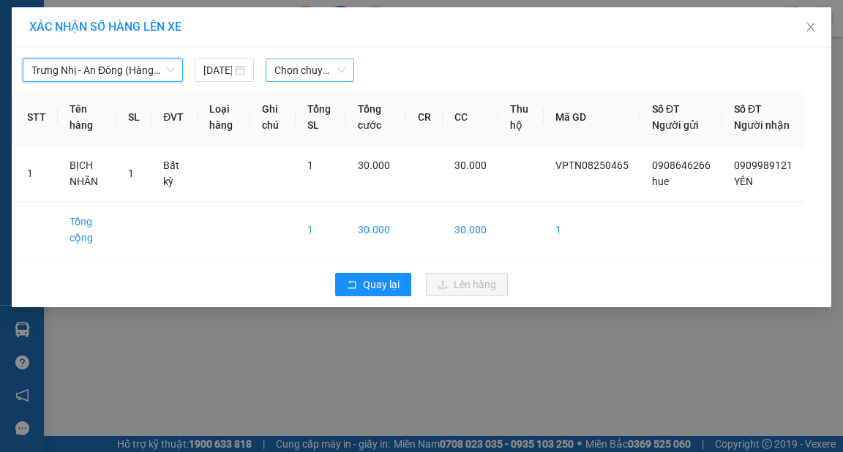
drag, startPoint x: 325, startPoint y: 59, endPoint x: 323, endPoint y: 99, distance: 41.0
click at [325, 59] on div "Chọn chuyến" at bounding box center [310, 70] width 89 height 23
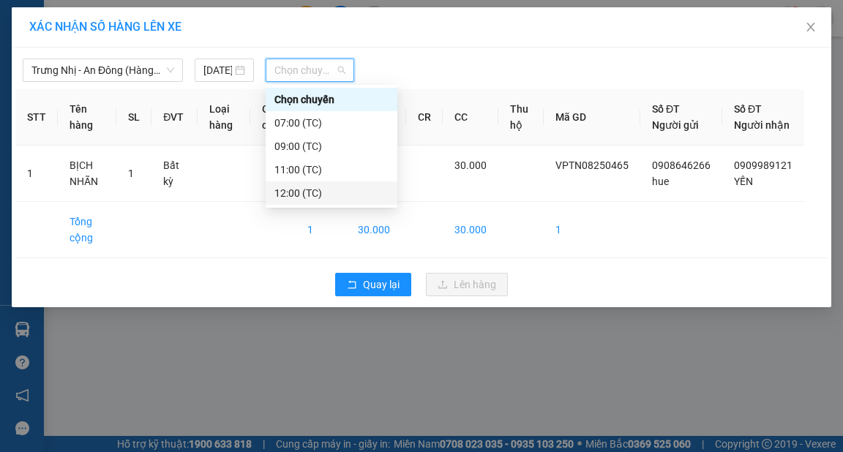
click at [298, 193] on div "12:00 (TC)" at bounding box center [331, 193] width 114 height 16
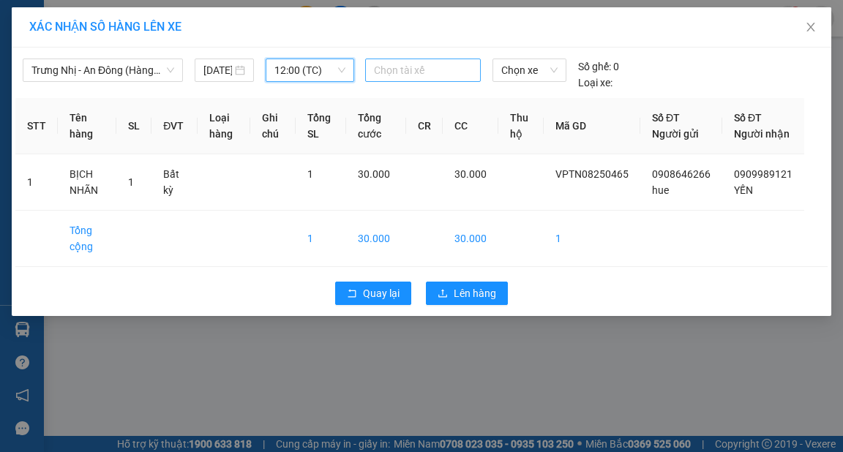
click at [412, 78] on div at bounding box center [423, 70] width 108 height 18
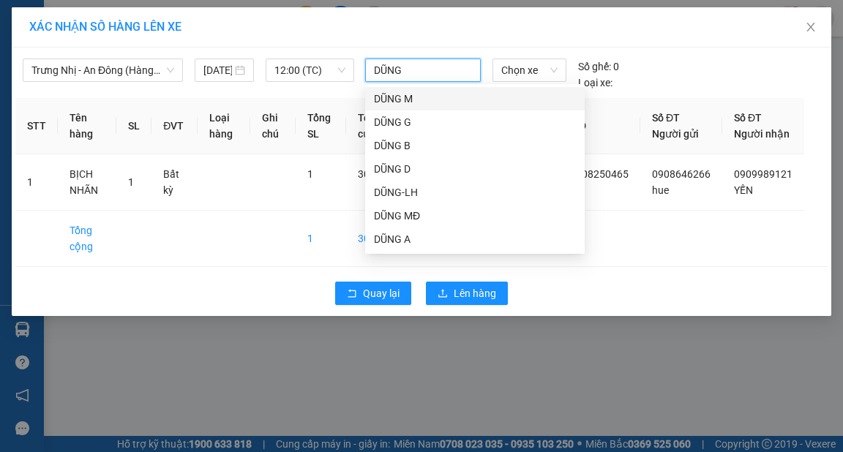
type input "DŨNG A"
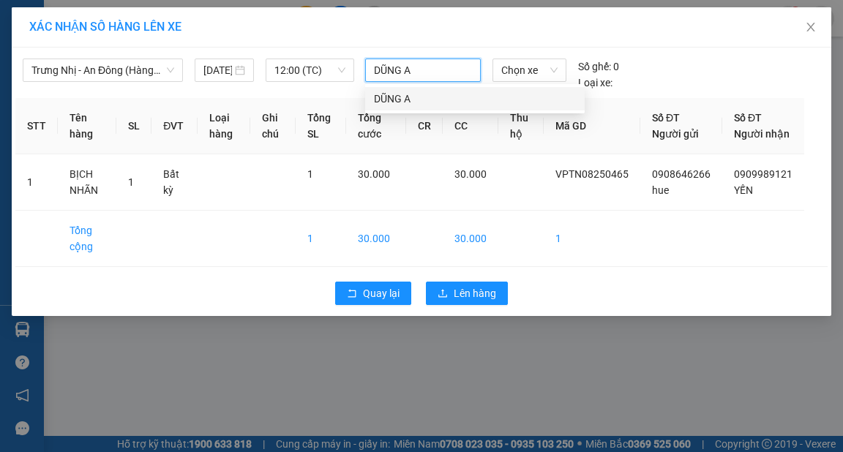
click at [429, 102] on div "DŨNG A" at bounding box center [475, 99] width 202 height 16
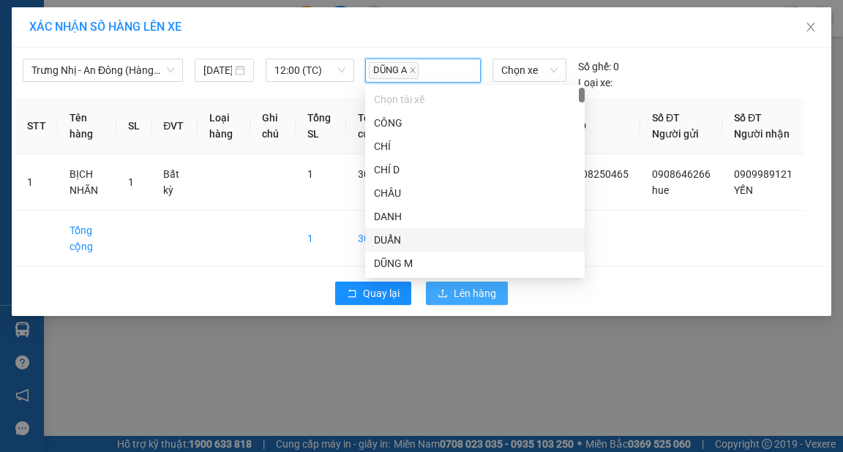
click at [480, 301] on span "Lên hàng" at bounding box center [475, 293] width 42 height 16
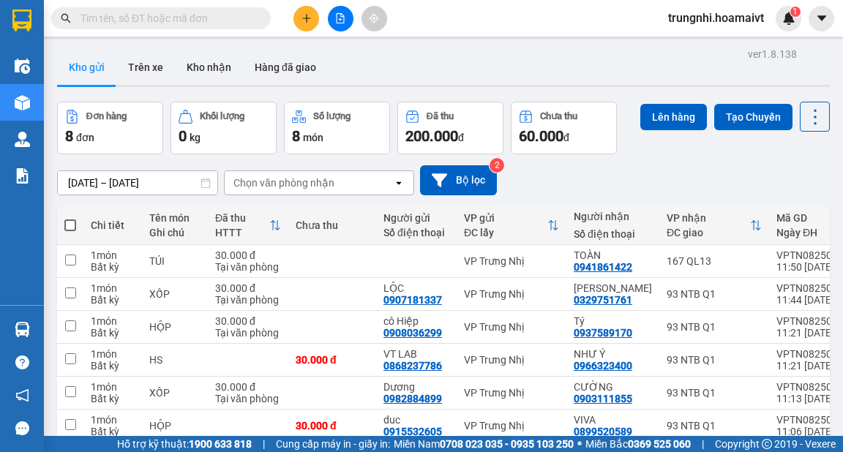
click at [70, 219] on span at bounding box center [70, 225] width 12 height 12
click at [70, 218] on input "checkbox" at bounding box center [70, 218] width 0 height 0
checkbox input "true"
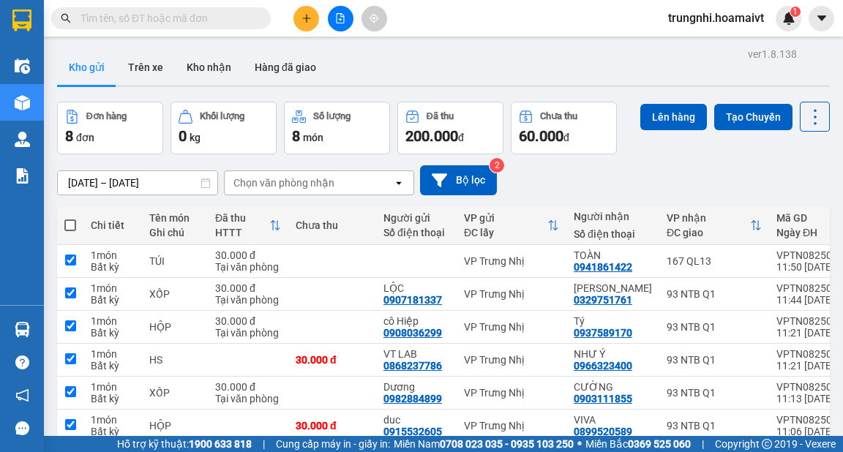
checkbox input "true"
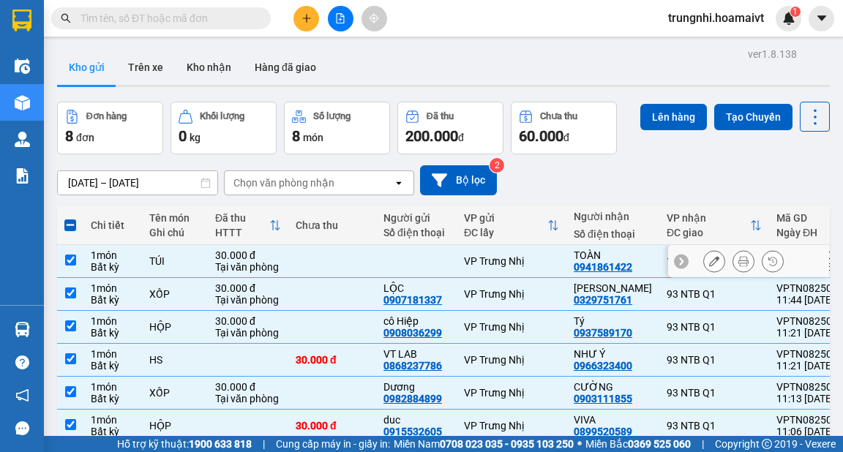
click at [67, 255] on input "checkbox" at bounding box center [70, 260] width 11 height 11
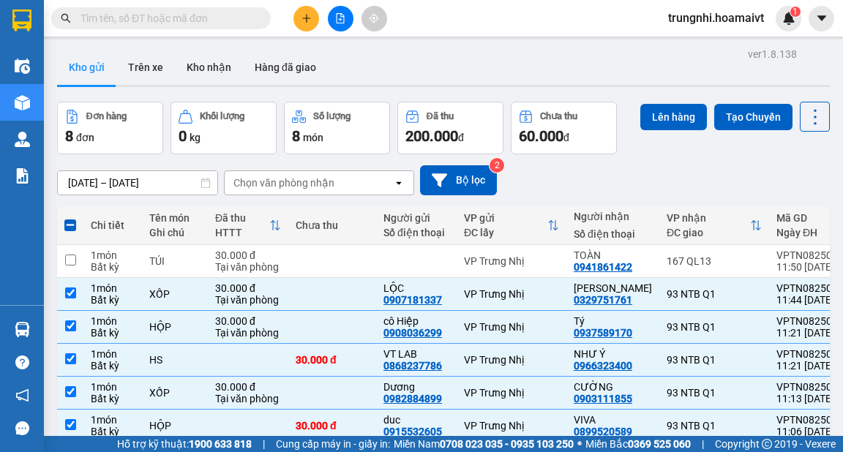
click at [68, 219] on span at bounding box center [70, 225] width 12 height 12
click at [70, 218] on input "checkbox" at bounding box center [70, 218] width 0 height 0
checkbox input "true"
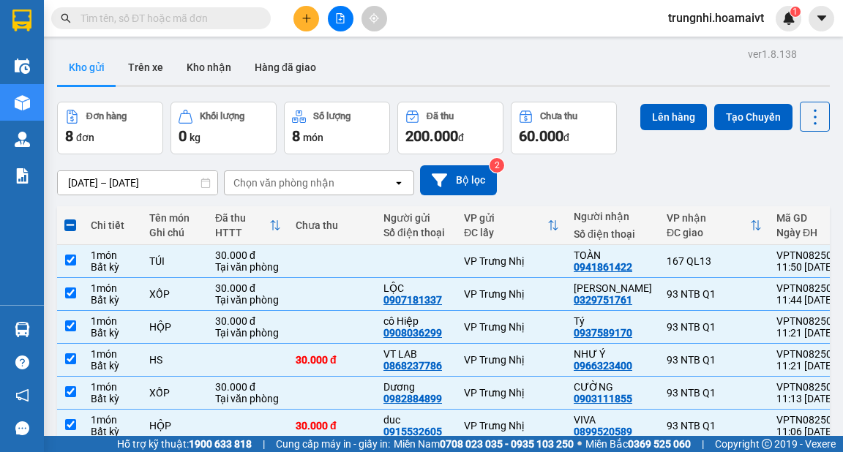
click at [69, 214] on th at bounding box center [70, 225] width 26 height 39
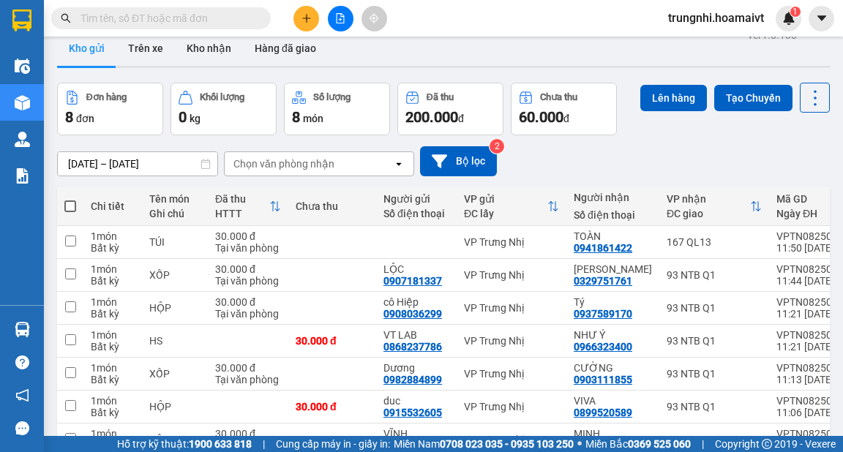
scroll to position [18, 0]
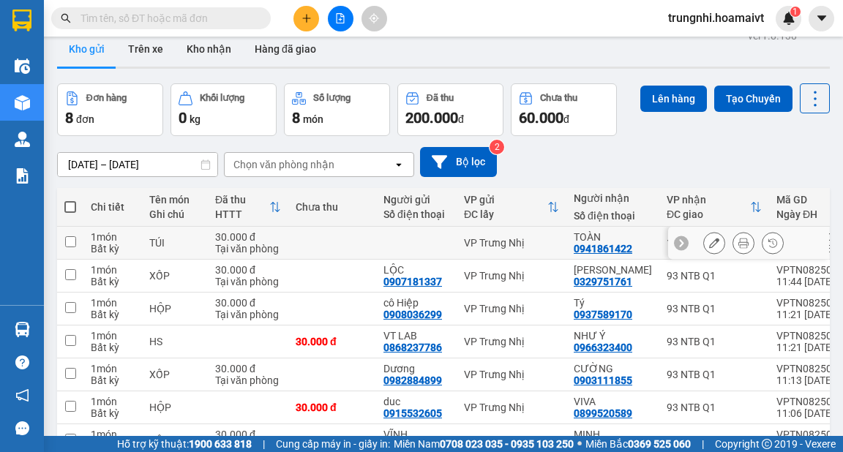
click at [69, 241] on input "checkbox" at bounding box center [70, 241] width 11 height 11
checkbox input "true"
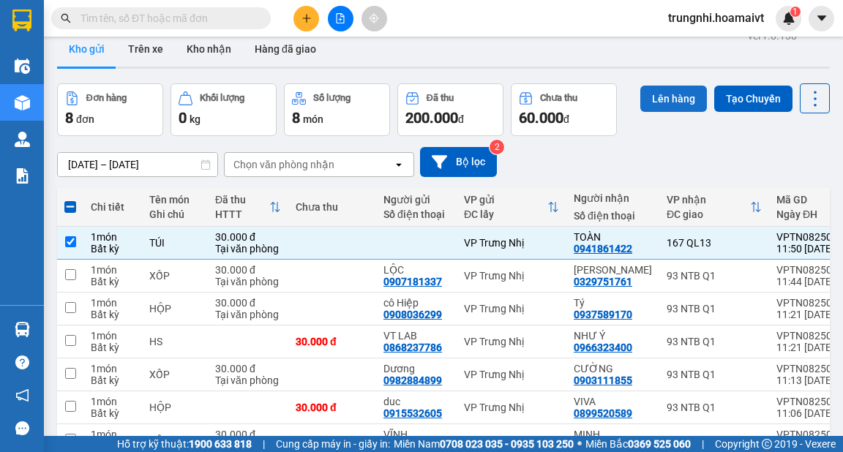
click at [671, 98] on button "Lên hàng" at bounding box center [673, 99] width 67 height 26
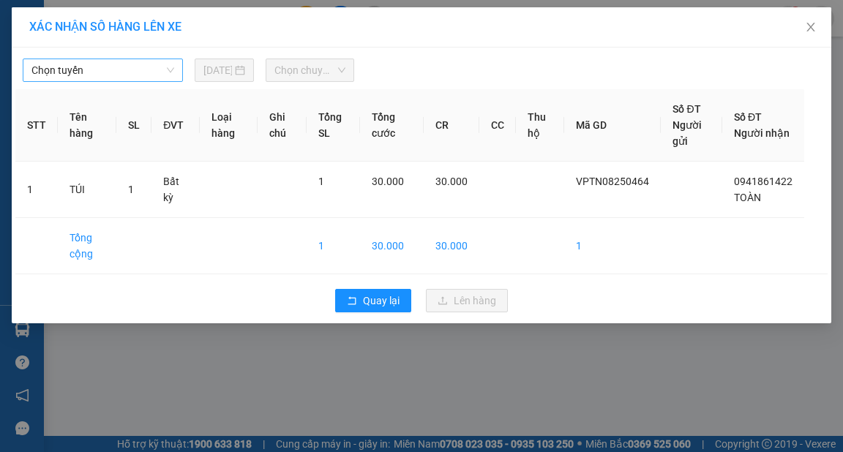
click at [152, 78] on span "Chọn tuyến" at bounding box center [102, 70] width 143 height 22
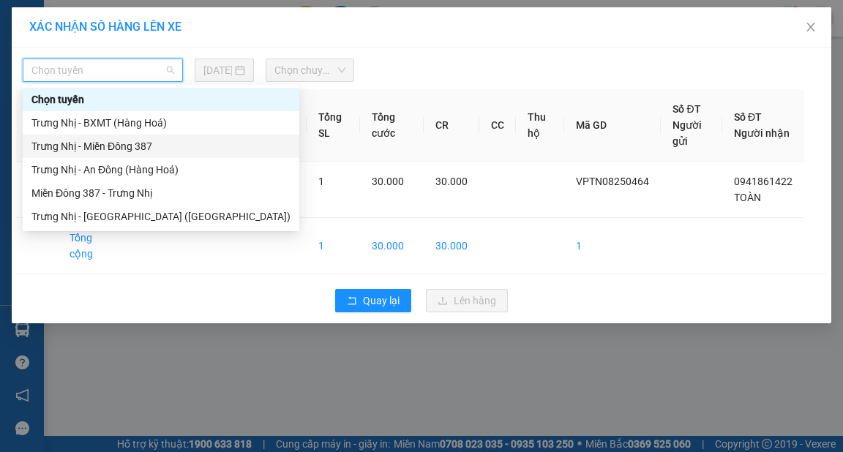
click at [137, 146] on div "Trưng Nhị - Miền Đông 387" at bounding box center [160, 146] width 259 height 16
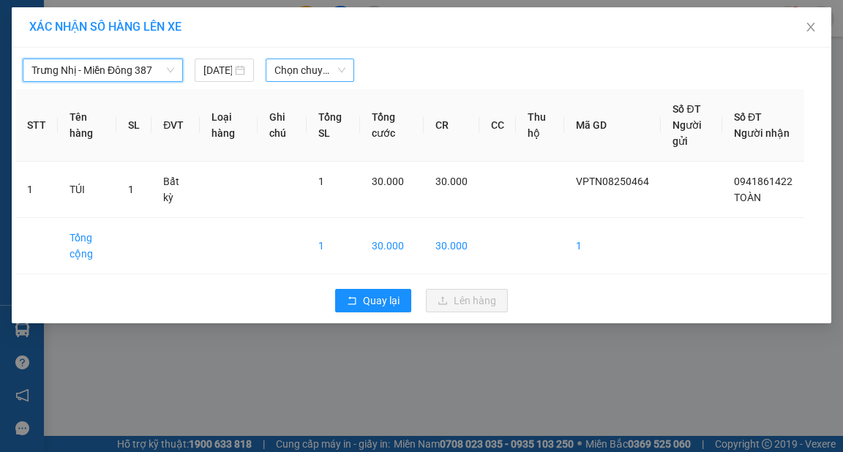
click at [299, 73] on span "Chọn chuyến" at bounding box center [309, 70] width 71 height 22
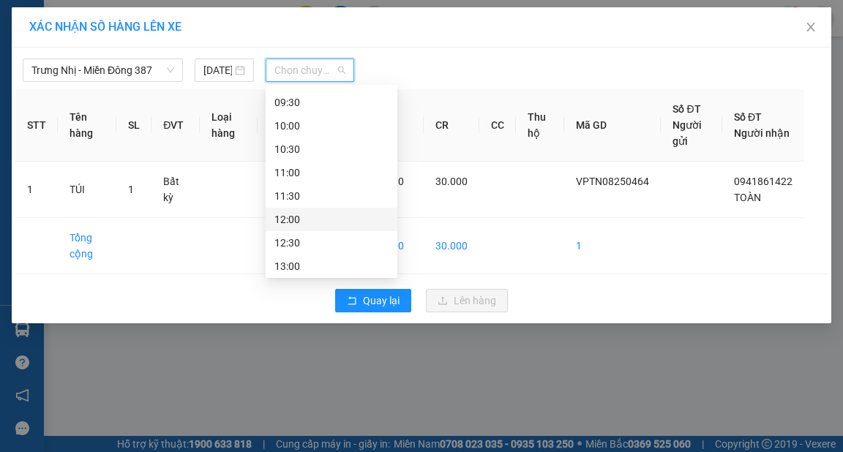
scroll to position [234, 0]
click at [321, 151] on div "11:30" at bounding box center [331, 146] width 114 height 16
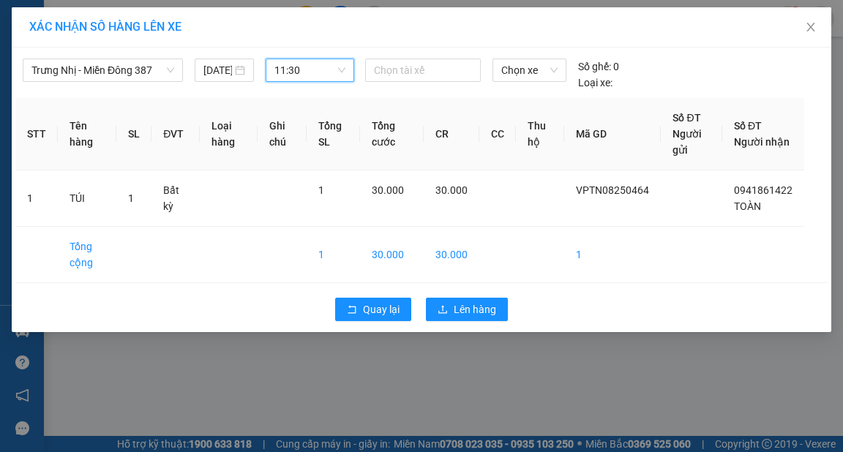
drag, startPoint x: 325, startPoint y: 73, endPoint x: 326, endPoint y: 93, distance: 19.8
click at [325, 73] on span "11:30" at bounding box center [309, 70] width 71 height 22
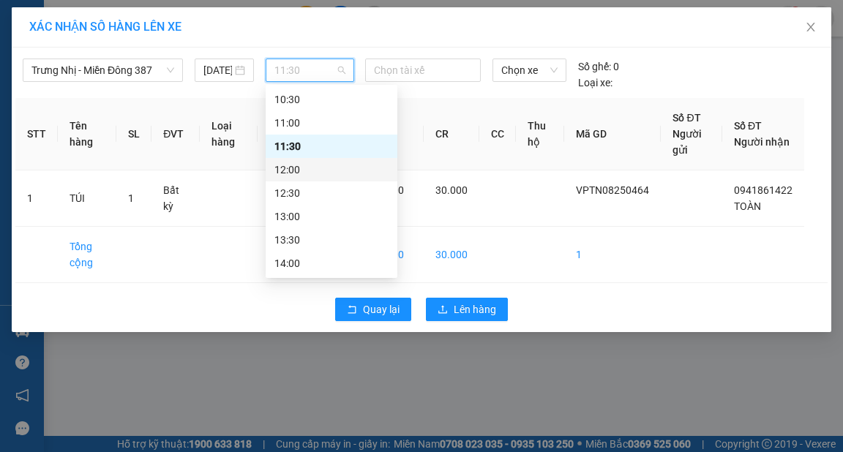
click at [286, 168] on div "12:00" at bounding box center [331, 170] width 114 height 16
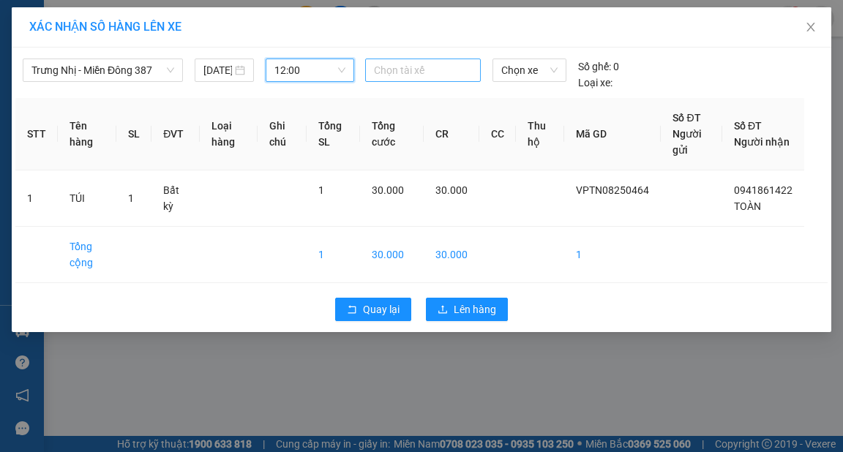
click at [413, 78] on div at bounding box center [423, 70] width 108 height 18
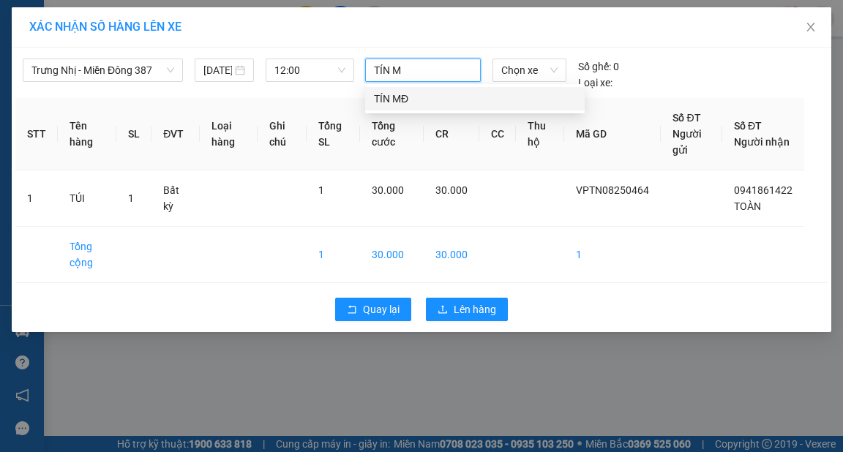
type input "TÍN MĐ"
click at [390, 93] on div "TÍN MĐ" at bounding box center [475, 99] width 202 height 16
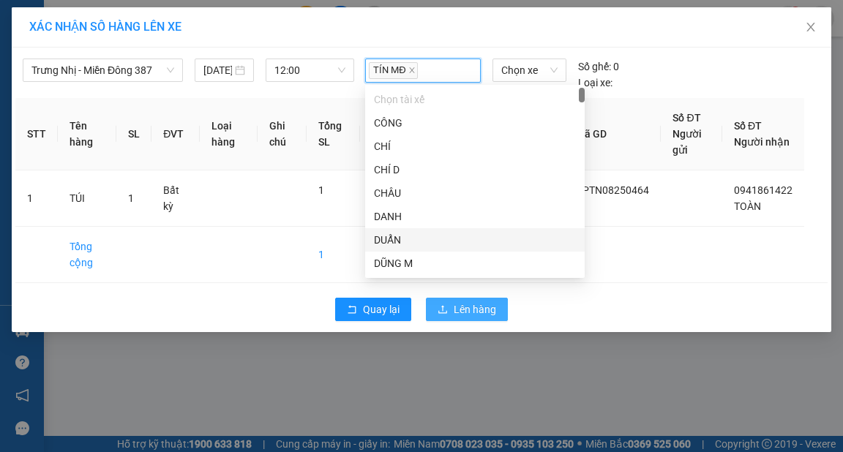
click at [497, 310] on button "Lên hàng" at bounding box center [467, 309] width 82 height 23
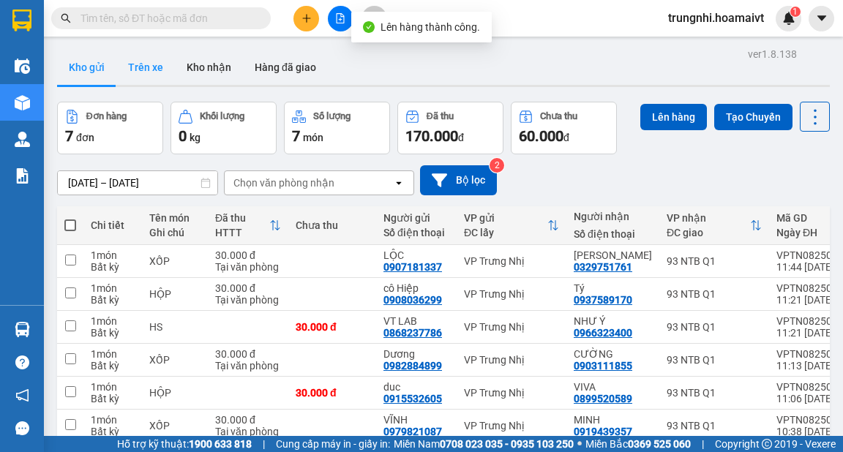
click at [136, 56] on button "Trên xe" at bounding box center [145, 67] width 59 height 35
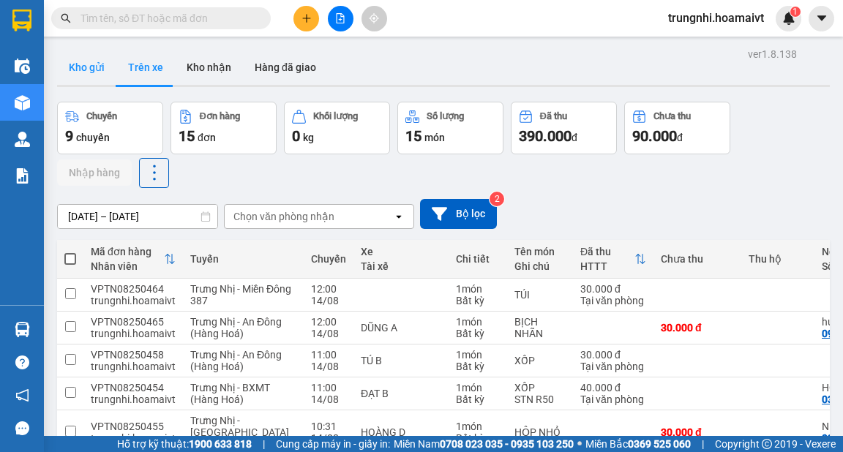
click at [85, 62] on button "Kho gửi" at bounding box center [86, 67] width 59 height 35
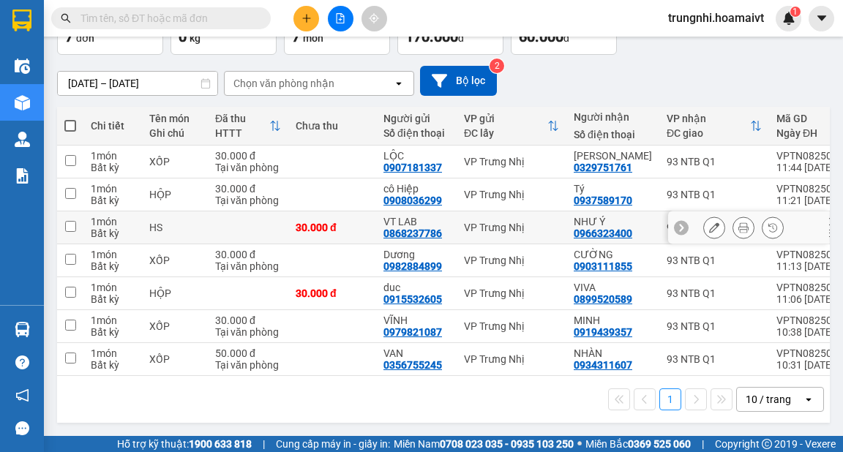
scroll to position [102, 0]
click at [72, 120] on span at bounding box center [70, 126] width 12 height 12
click at [70, 118] on input "checkbox" at bounding box center [70, 118] width 0 height 0
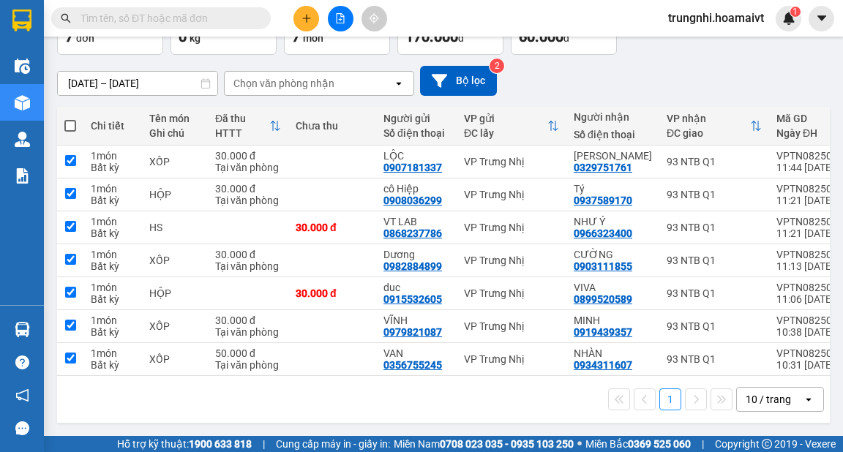
checkbox input "true"
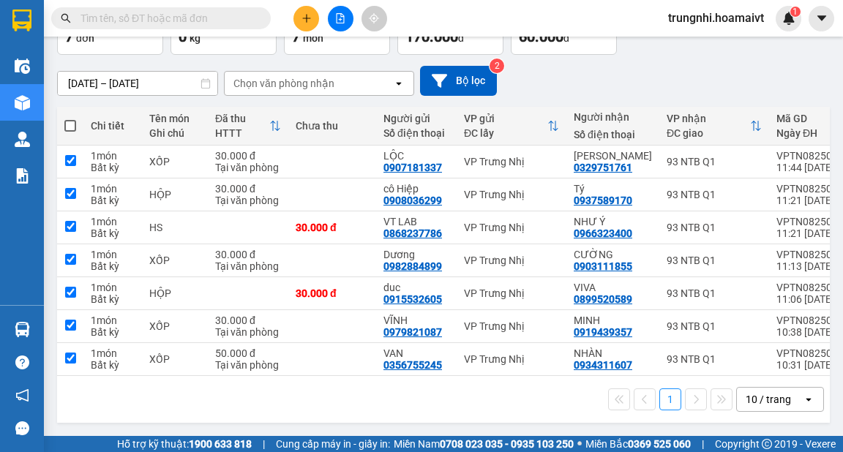
checkbox input "true"
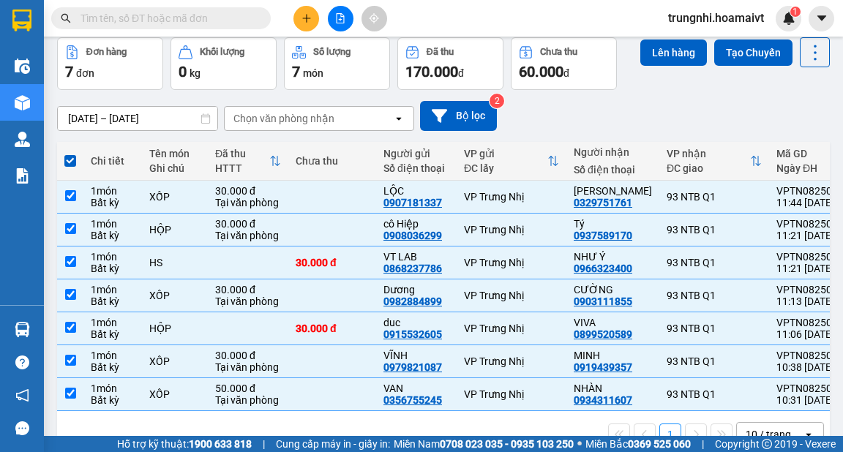
scroll to position [0, 0]
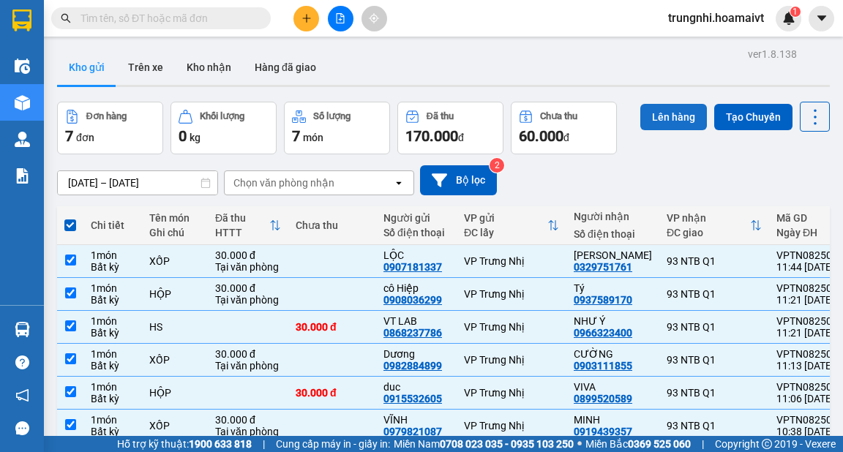
click at [641, 112] on button "Lên hàng" at bounding box center [673, 117] width 67 height 26
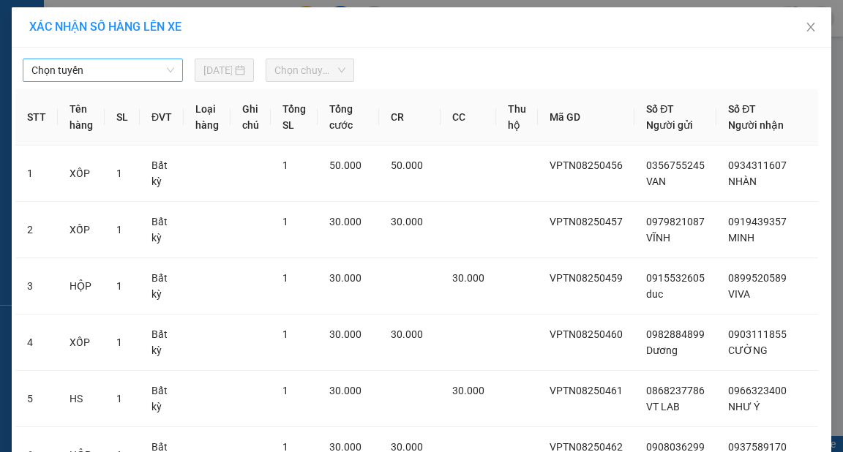
click at [80, 68] on span "Chọn tuyến" at bounding box center [102, 70] width 143 height 22
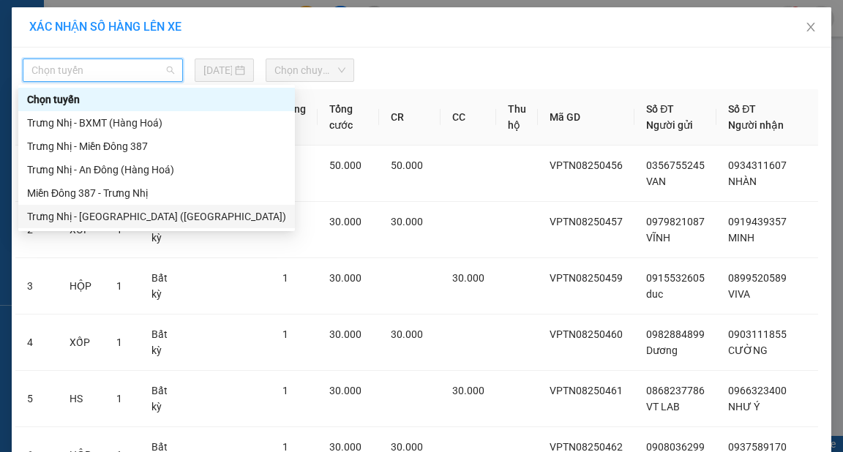
click at [116, 222] on div "Trưng Nhị - Sài Gòn (Hàng Hoá)" at bounding box center [156, 216] width 259 height 16
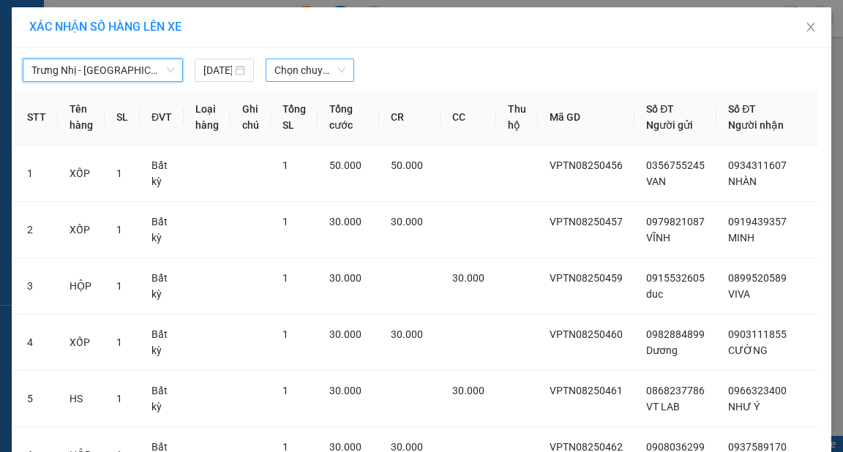
click at [298, 76] on span "Chọn chuyến" at bounding box center [309, 70] width 71 height 22
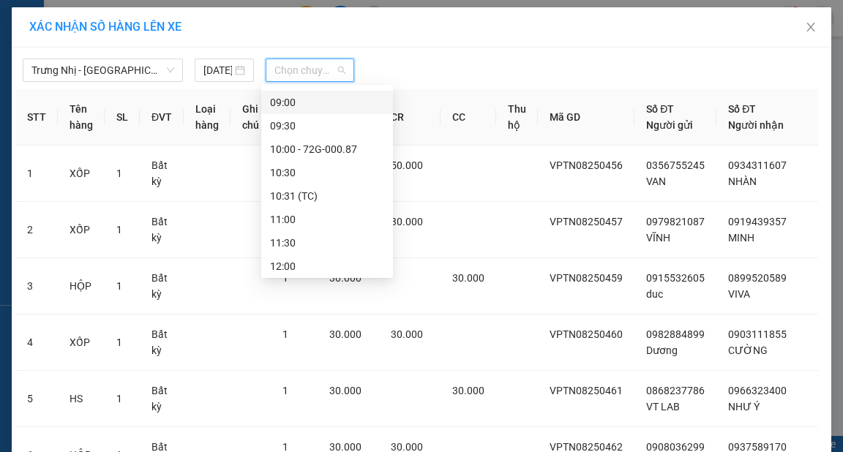
scroll to position [293, 0]
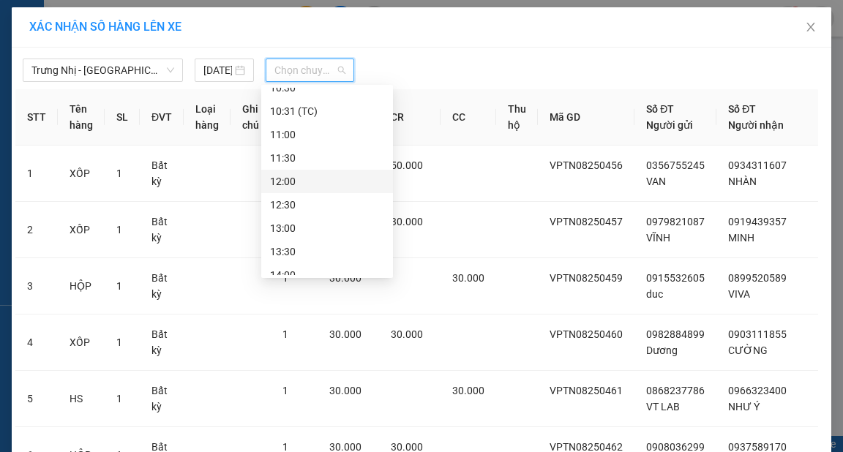
click at [278, 176] on div "12:00" at bounding box center [327, 181] width 114 height 16
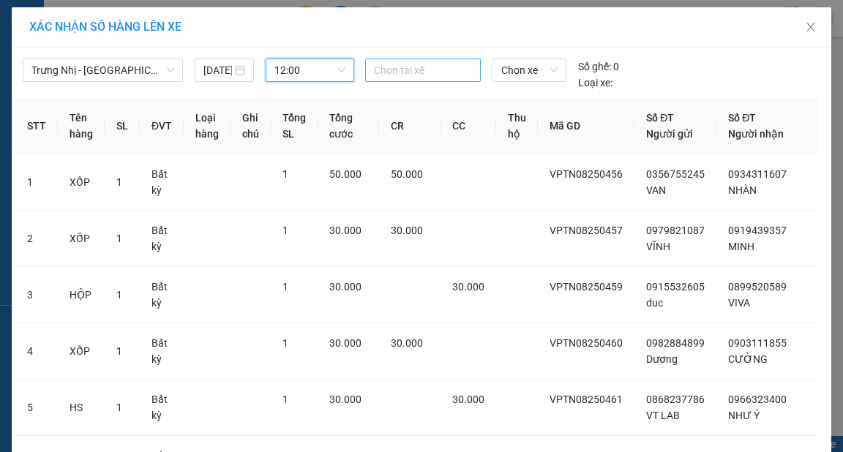
click at [424, 75] on div at bounding box center [423, 70] width 108 height 18
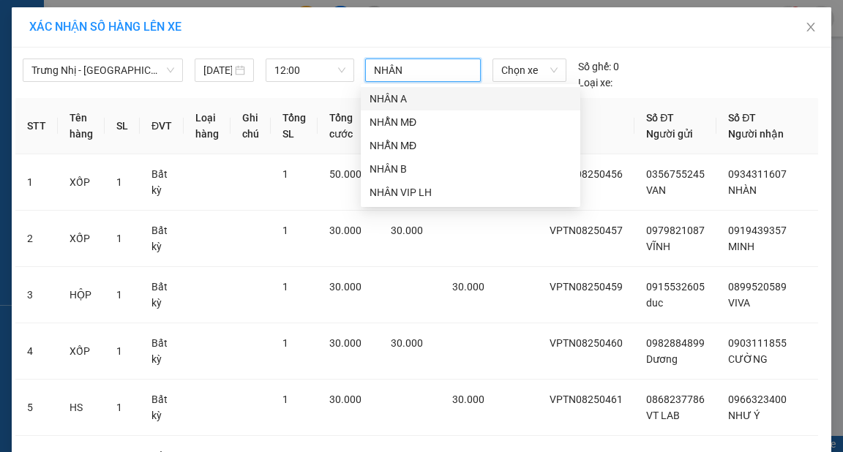
type input "NHÂN A"
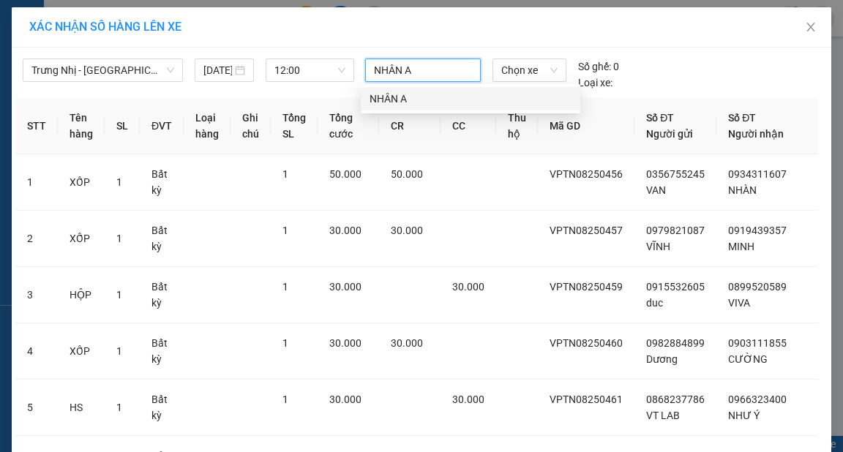
click at [415, 105] on div "NHÂN A" at bounding box center [470, 99] width 202 height 16
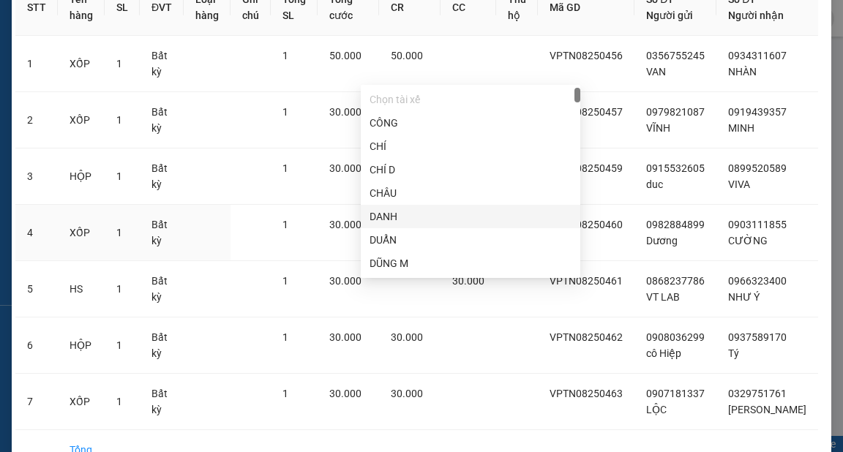
scroll to position [234, 0]
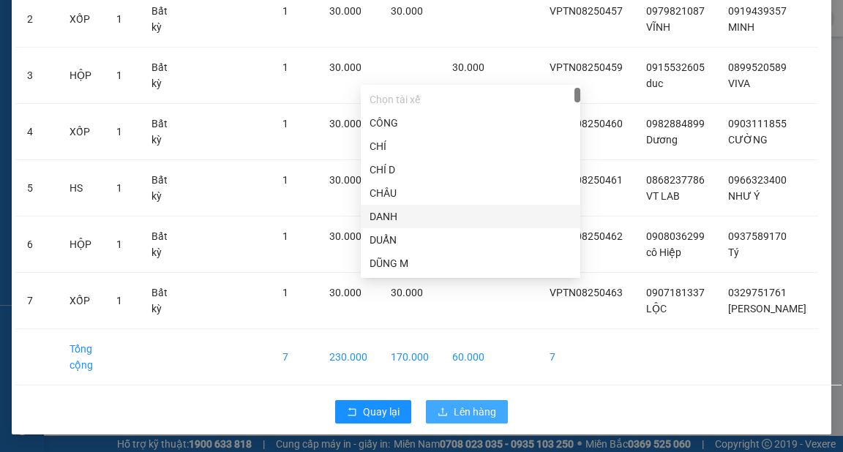
click at [483, 406] on span "Lên hàng" at bounding box center [475, 412] width 42 height 16
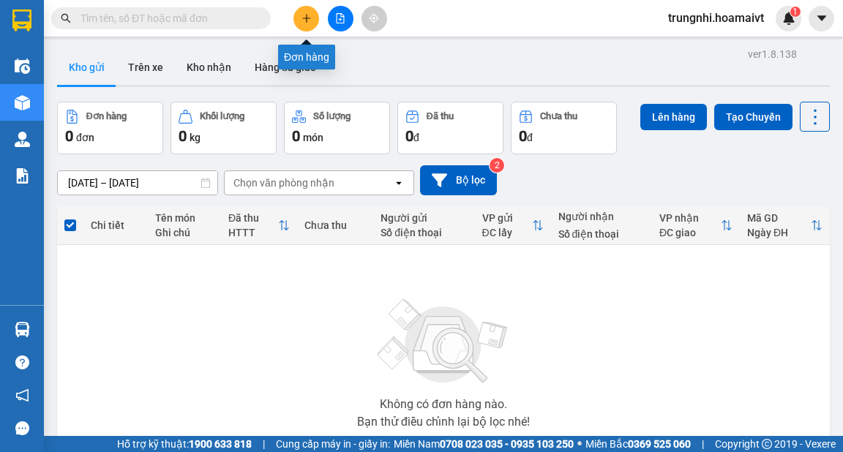
click at [311, 19] on icon "plus" at bounding box center [306, 18] width 10 height 10
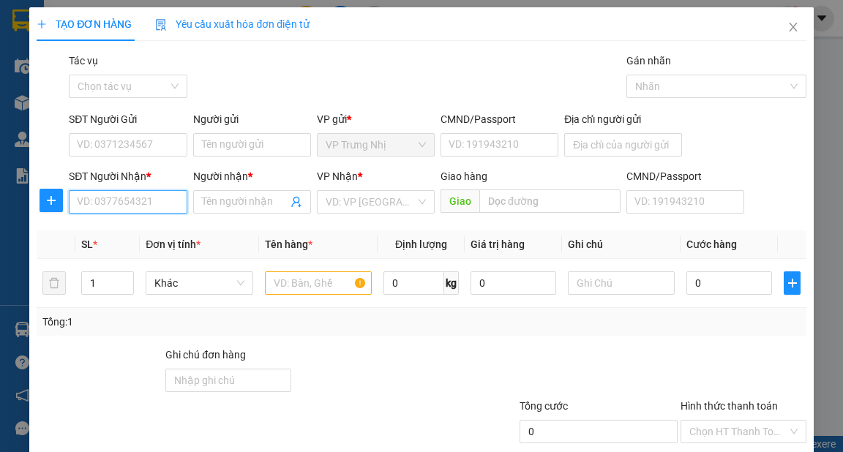
click at [120, 199] on input "SĐT Người Nhận *" at bounding box center [128, 201] width 118 height 23
type input "0869216500"
click at [143, 236] on div "0869216500 - Hương" at bounding box center [126, 231] width 99 height 16
type input "Hương"
type input "0869216500"
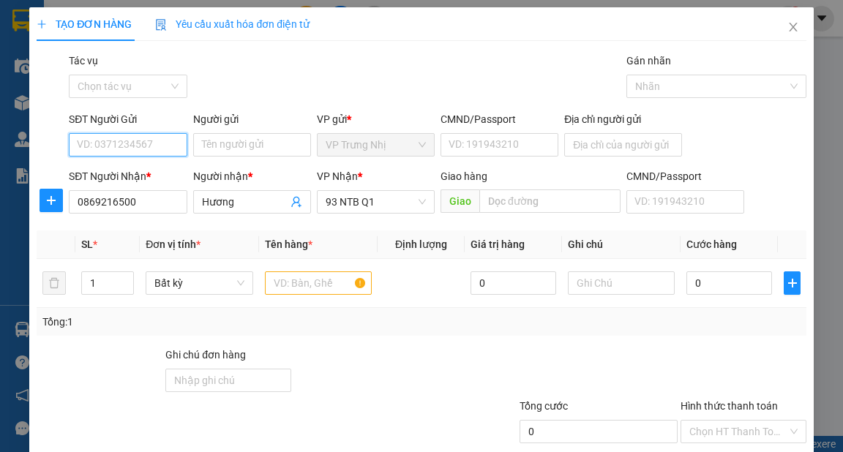
click at [138, 150] on input "SĐT Người Gửi" at bounding box center [128, 144] width 118 height 23
click at [156, 172] on div "0798420285 - TRANG" at bounding box center [126, 174] width 99 height 16
type input "0798420285"
type input "TRANG"
click at [287, 279] on input "text" at bounding box center [319, 282] width 108 height 23
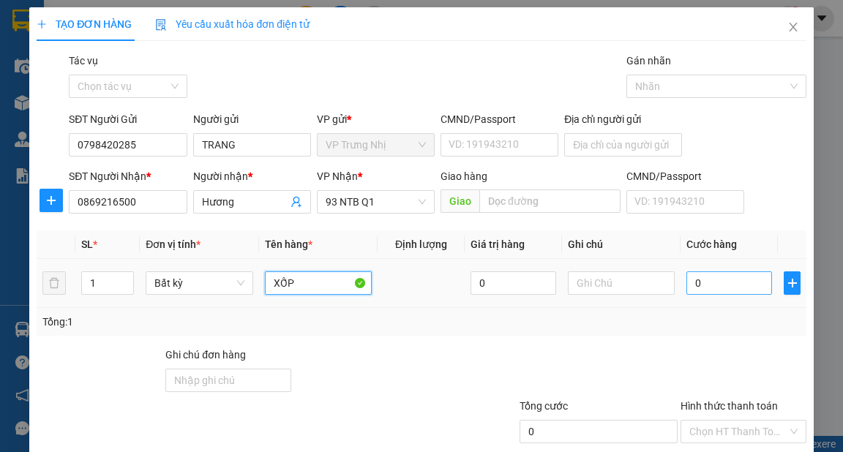
type input "XỐP"
click at [722, 285] on input "0" at bounding box center [729, 282] width 86 height 23
type input "3"
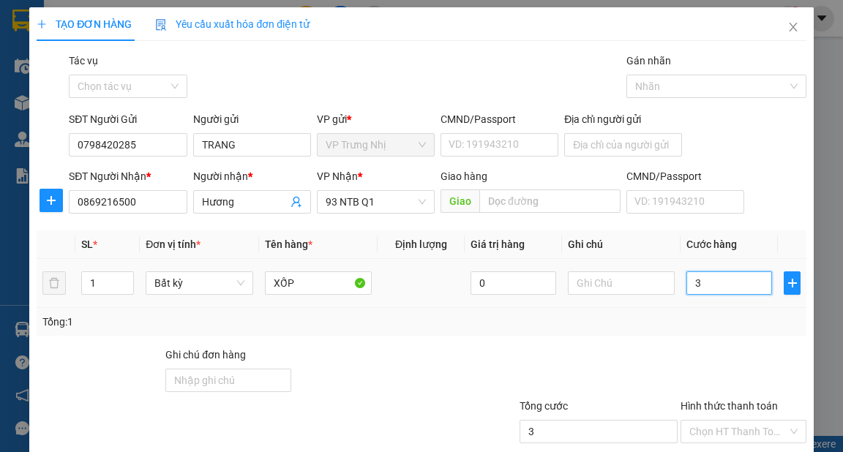
type input "30"
type input "30.000"
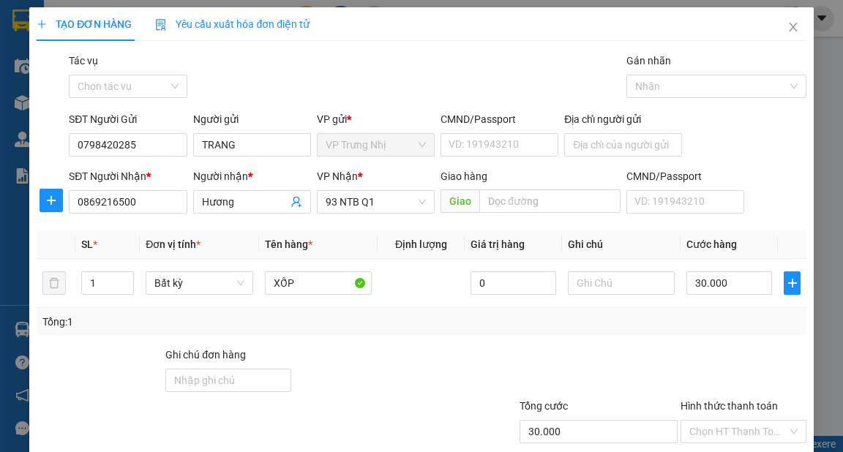
click at [704, 320] on div "Tổng: 1" at bounding box center [420, 322] width 757 height 16
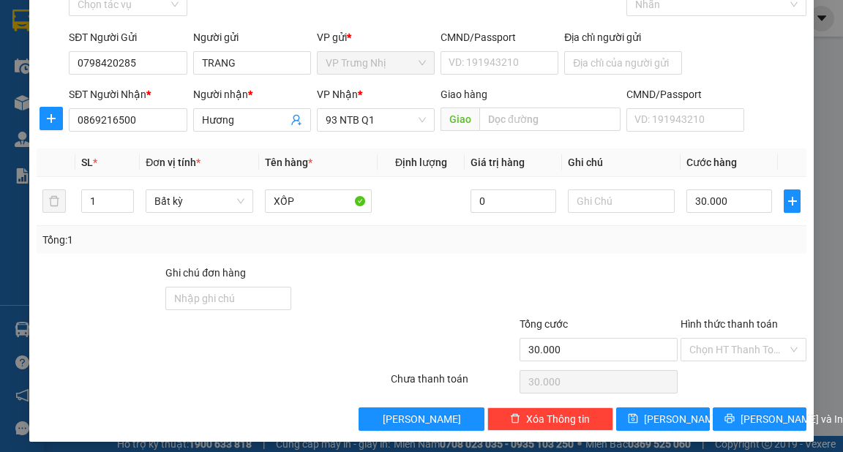
scroll to position [88, 0]
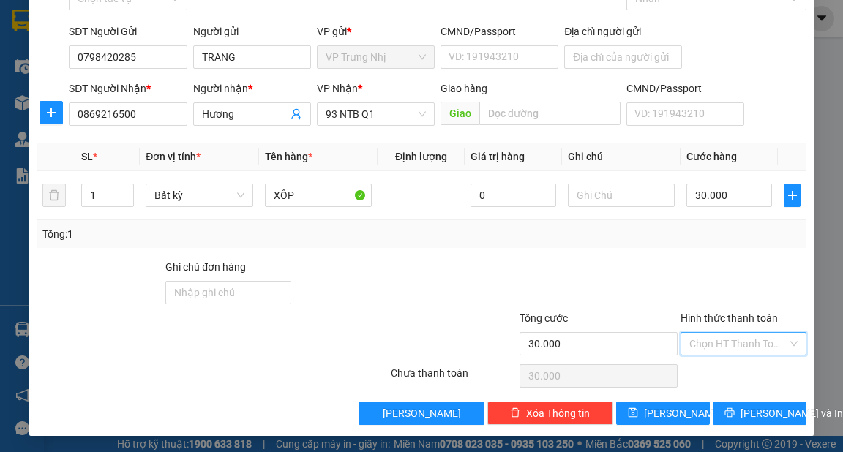
click at [718, 342] on input "Hình thức thanh toán" at bounding box center [738, 344] width 98 height 22
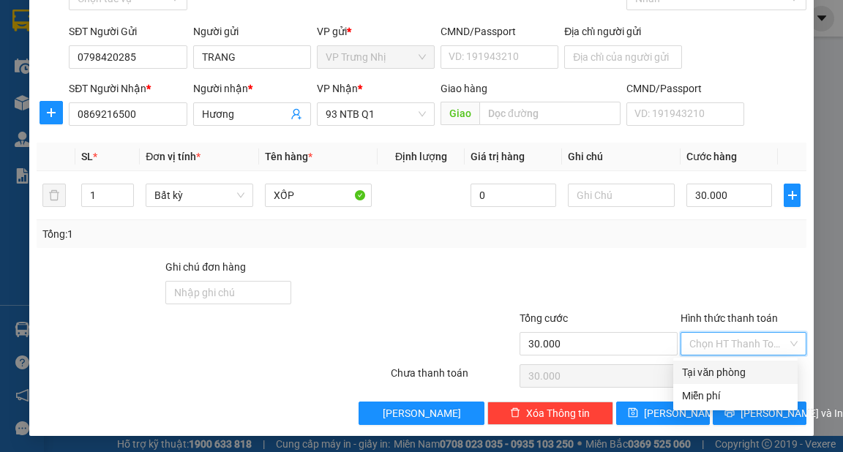
click at [705, 365] on div "Tại văn phòng" at bounding box center [735, 372] width 107 height 16
type input "0"
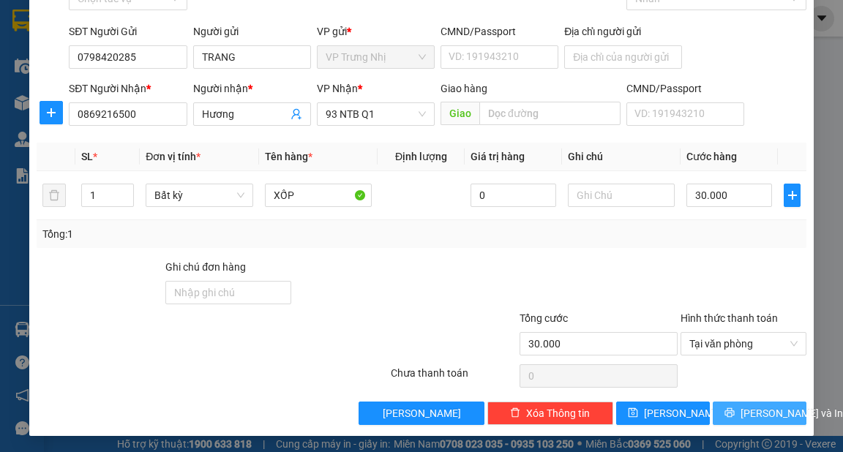
click at [736, 409] on button "Lưu và In" at bounding box center [759, 413] width 94 height 23
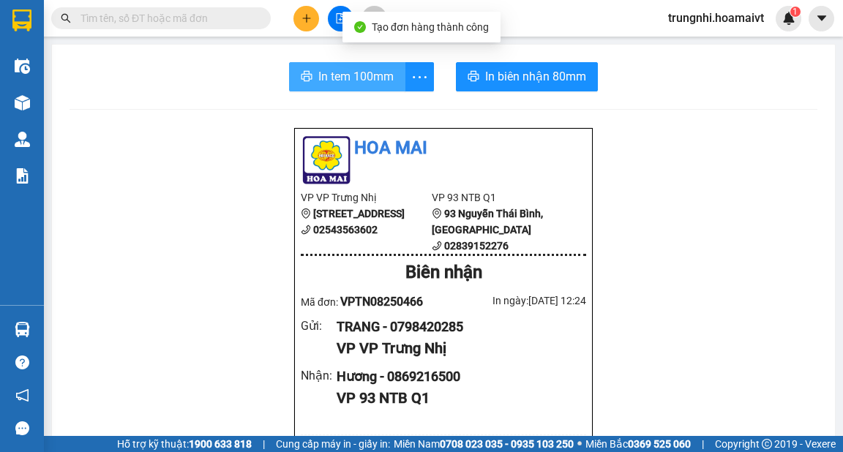
click at [301, 71] on icon "printer" at bounding box center [307, 76] width 12 height 12
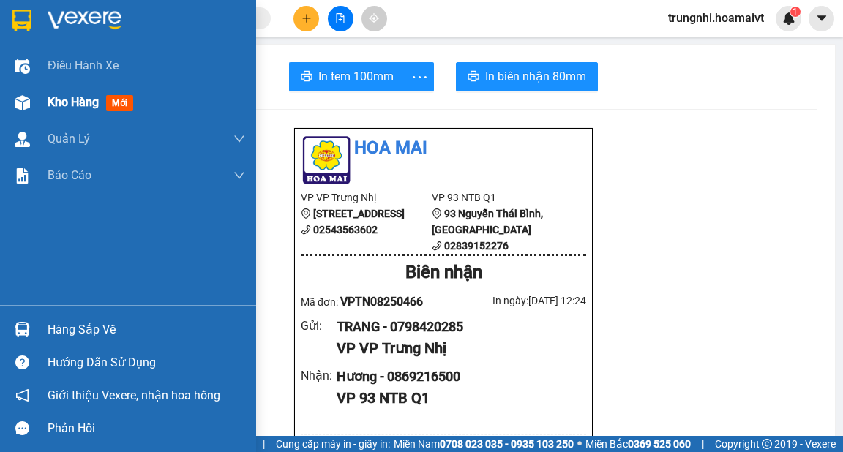
click at [58, 99] on span "Kho hàng" at bounding box center [73, 102] width 51 height 14
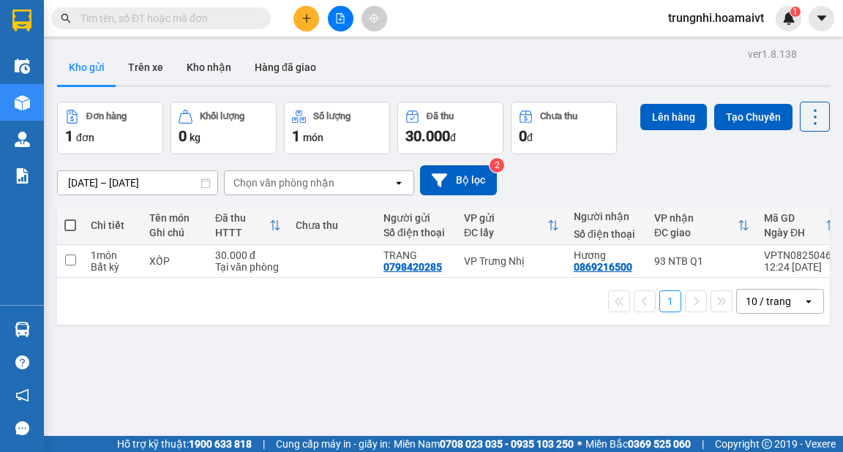
click at [296, 20] on button at bounding box center [306, 19] width 26 height 26
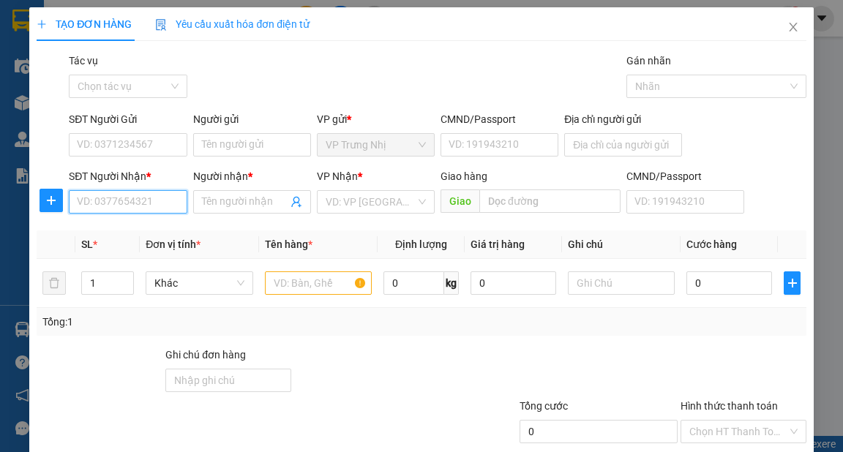
click at [112, 196] on input "SĐT Người Nhận *" at bounding box center [128, 201] width 118 height 23
type input "0917012369"
click at [152, 225] on div "0917012369 - TUÂN" at bounding box center [126, 231] width 99 height 16
type input "TUÂN"
type input "0917012369"
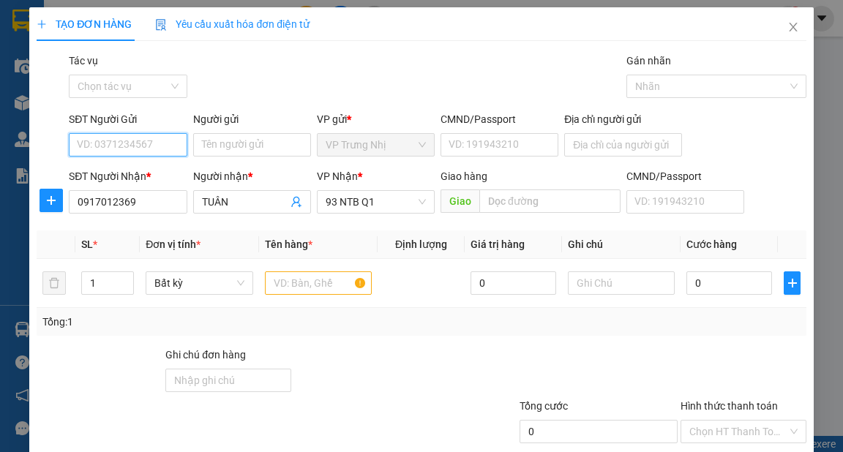
click at [111, 138] on input "SĐT Người Gửi" at bounding box center [128, 144] width 118 height 23
drag, startPoint x: 148, startPoint y: 177, endPoint x: 268, endPoint y: 275, distance: 154.9
click at [149, 177] on div "0907175762 - PHƯƠNG" at bounding box center [133, 174] width 113 height 16
type input "0907175762"
type input "PHƯƠNG"
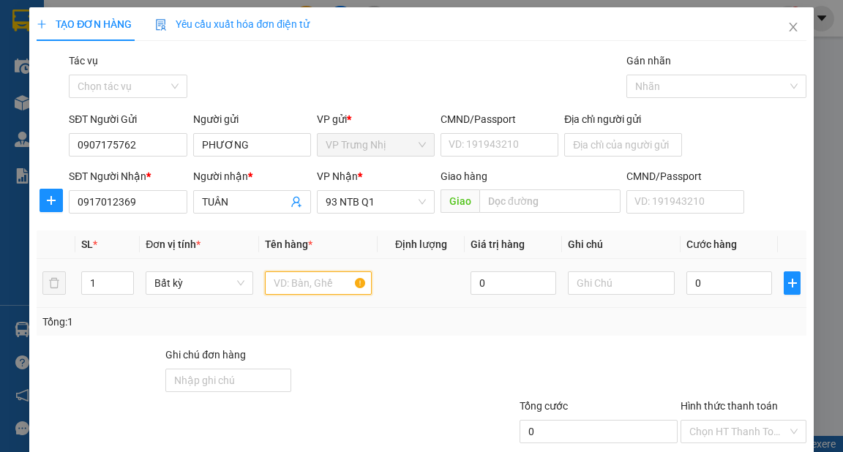
click at [285, 272] on input "text" at bounding box center [319, 282] width 108 height 23
type input "CỤC ĐEN"
click at [696, 276] on input "0" at bounding box center [729, 282] width 86 height 23
type input "7"
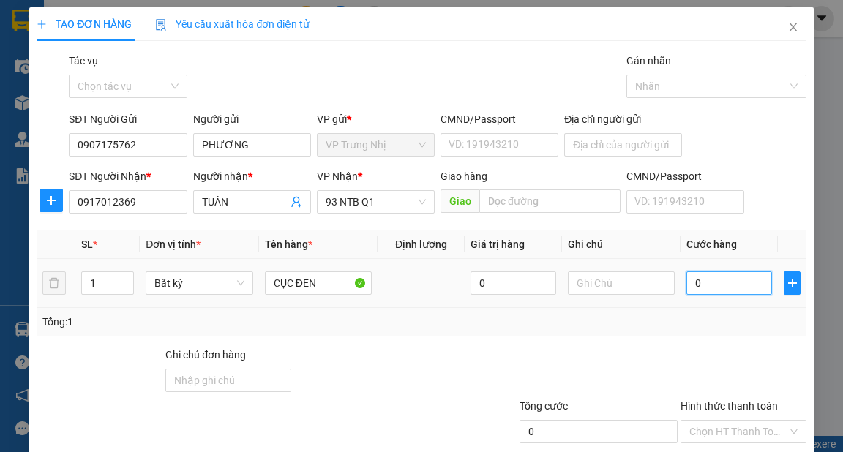
type input "7"
type input "70"
type input "70.000"
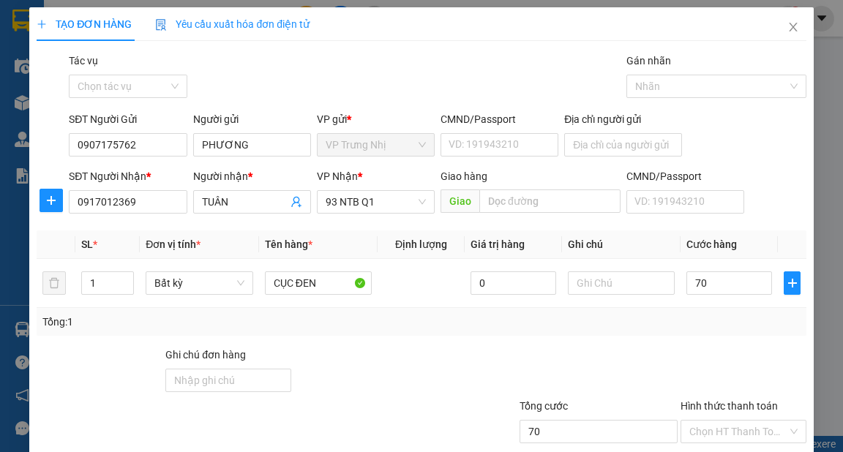
type input "70.000"
click at [737, 317] on div "Tổng: 1" at bounding box center [420, 322] width 757 height 16
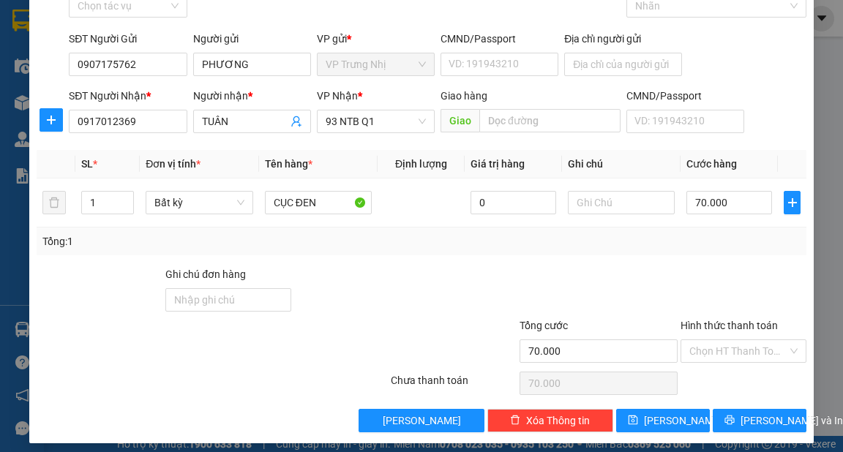
scroll to position [88, 0]
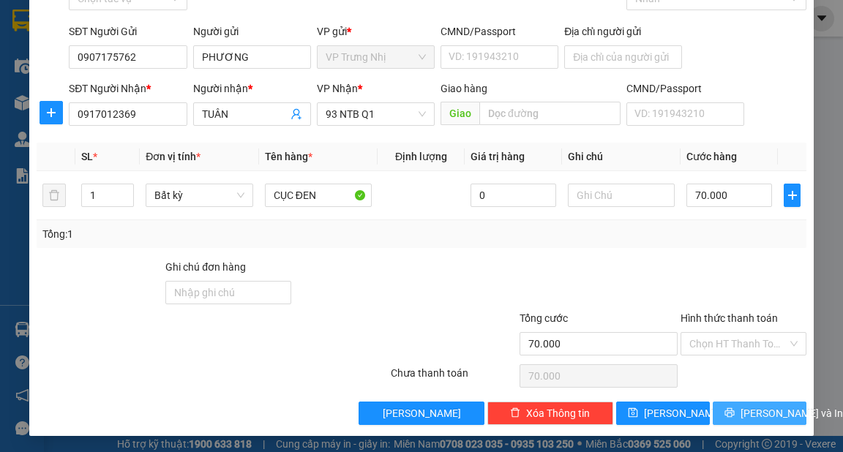
click at [758, 407] on span "Lưu và In" at bounding box center [791, 413] width 102 height 16
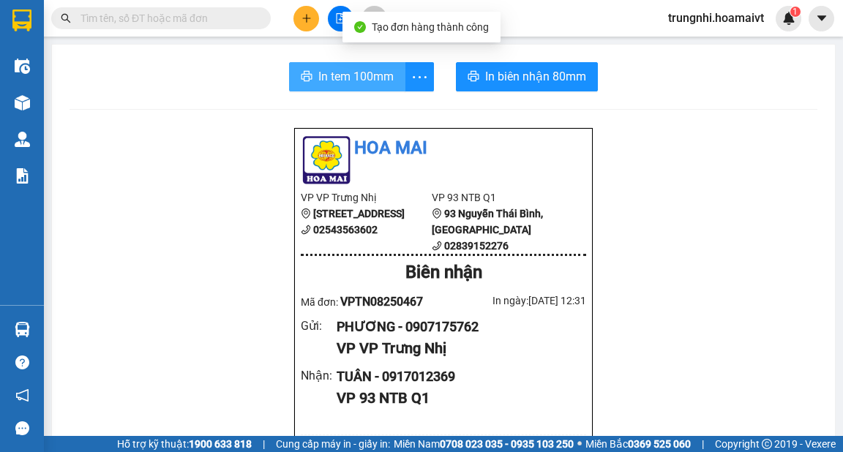
click at [295, 76] on button "In tem 100mm" at bounding box center [347, 76] width 116 height 29
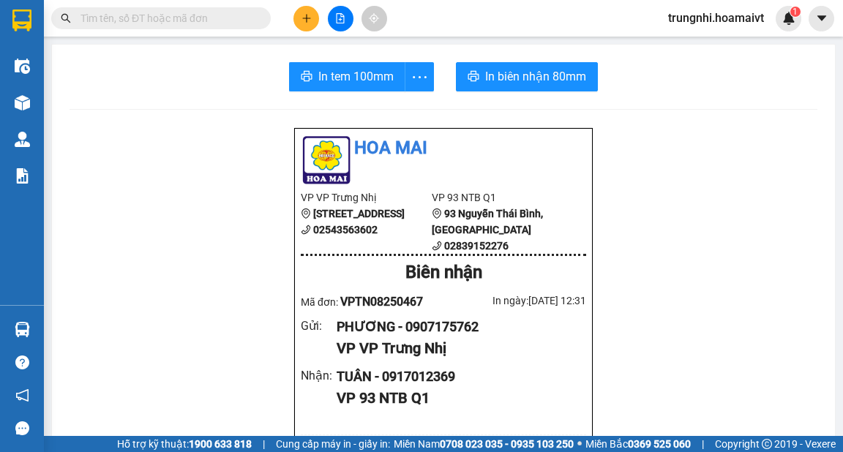
click at [312, 12] on button at bounding box center [306, 19] width 26 height 26
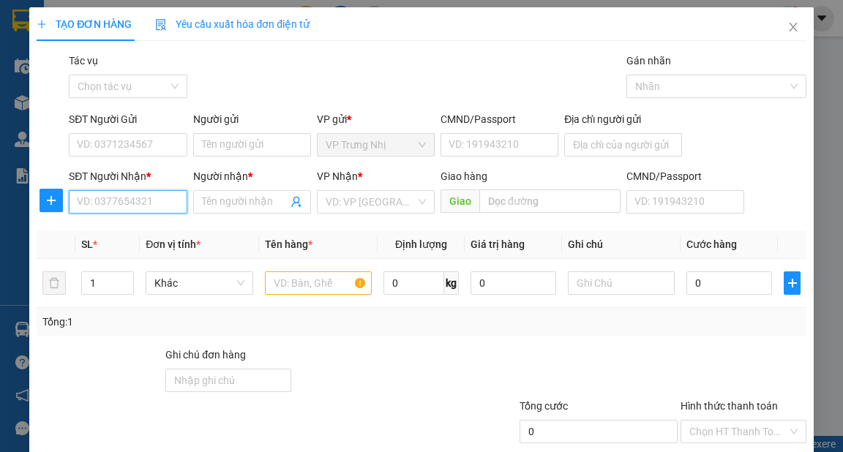
click at [113, 205] on input "SĐT Người Nhận *" at bounding box center [128, 201] width 118 height 23
type input "0918385958"
click at [146, 233] on div "0918385958 - PHONG" at bounding box center [128, 231] width 102 height 16
type input "PHONG"
type input "0918385958"
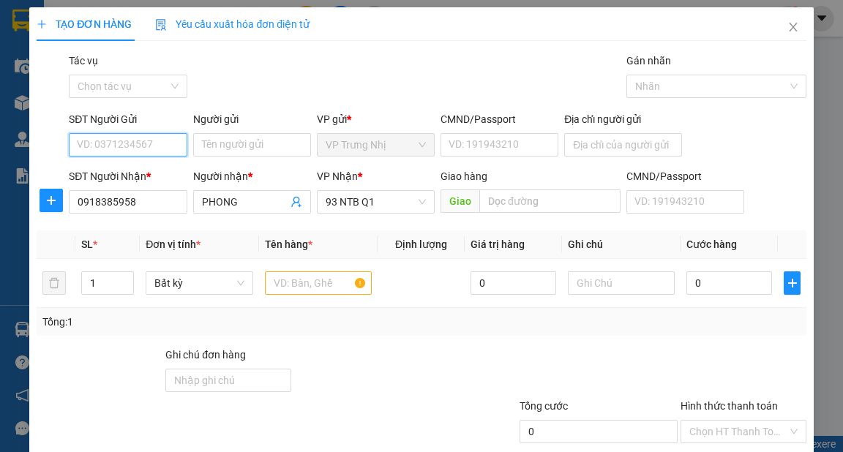
click at [124, 149] on input "SĐT Người Gửi" at bounding box center [128, 144] width 118 height 23
click at [138, 176] on div "0907067590 - CHUNG" at bounding box center [127, 174] width 101 height 16
type input "0907067590"
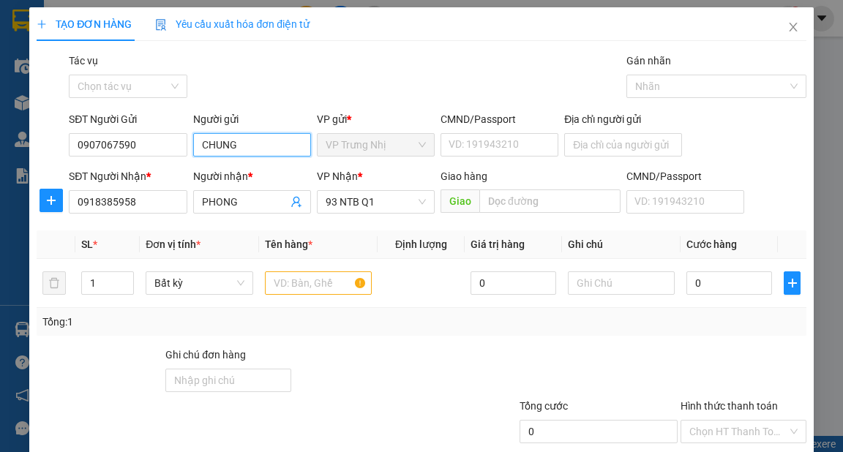
click at [257, 148] on input "CHUNG" at bounding box center [252, 144] width 118 height 23
type input "TRUNG"
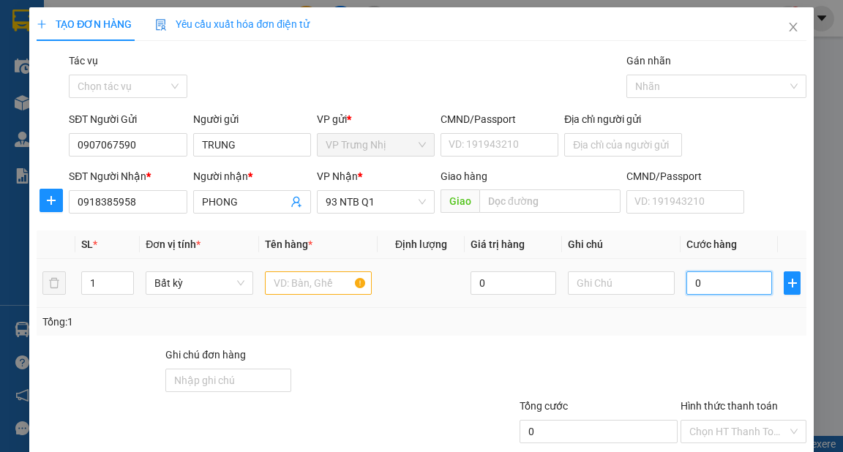
click at [717, 286] on input "0" at bounding box center [729, 282] width 86 height 23
type input "3"
type input "30"
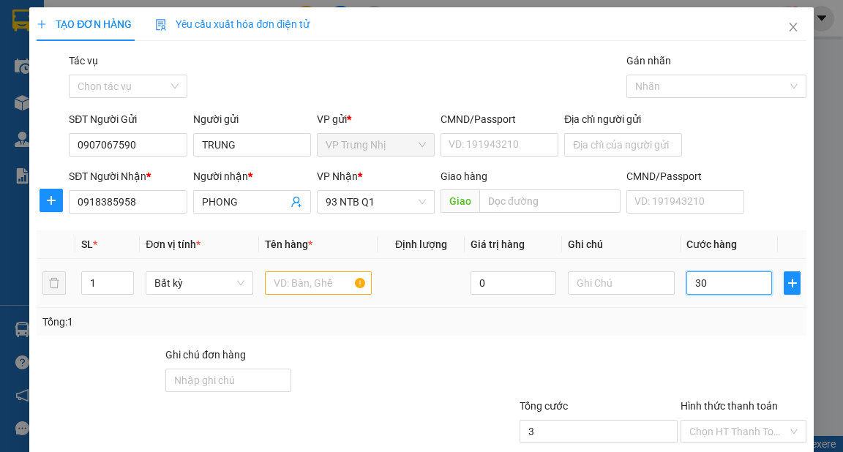
type input "30"
type input "30.000"
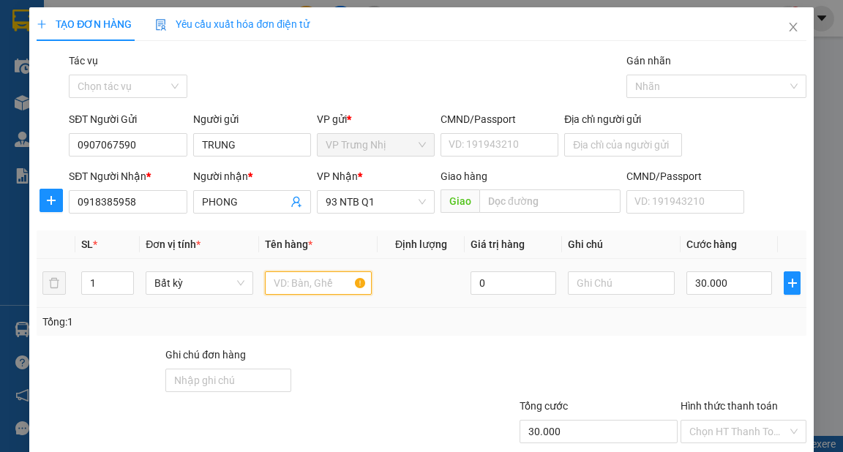
click at [292, 285] on input "text" at bounding box center [319, 282] width 108 height 23
type input "HỒ SƠ"
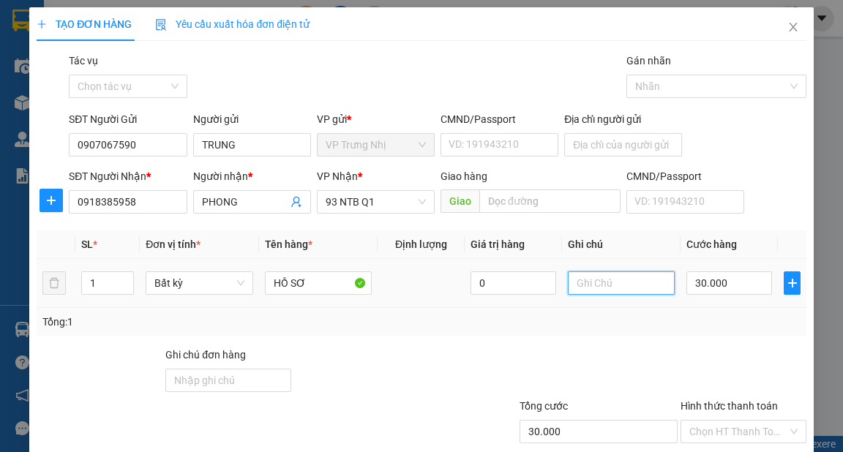
click at [582, 283] on input "text" at bounding box center [622, 282] width 108 height 23
type input "STN R40"
click at [647, 335] on div "Transit Pickup Surcharge Ids Transit Deliver Surcharge Ids Transit Deliver Surc…" at bounding box center [421, 283] width 769 height 460
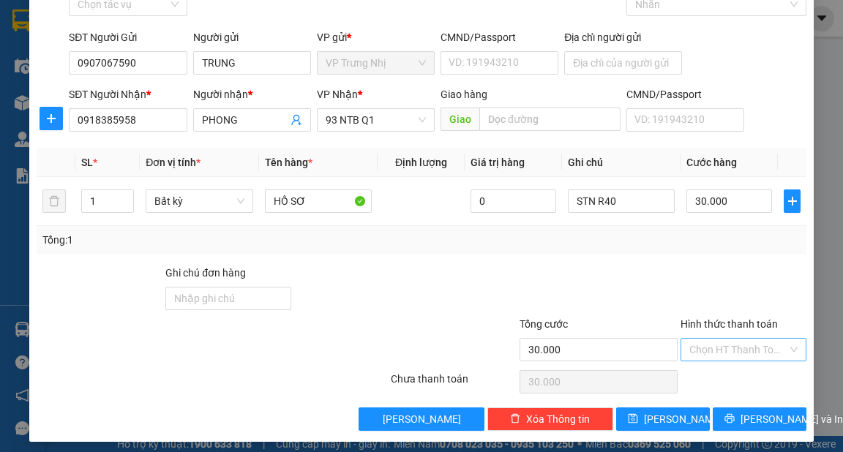
scroll to position [88, 0]
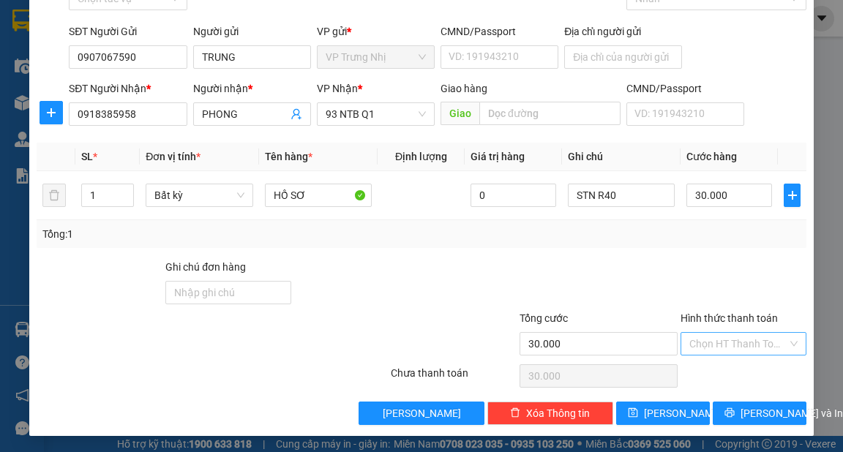
click at [704, 337] on input "Hình thức thanh toán" at bounding box center [738, 344] width 98 height 22
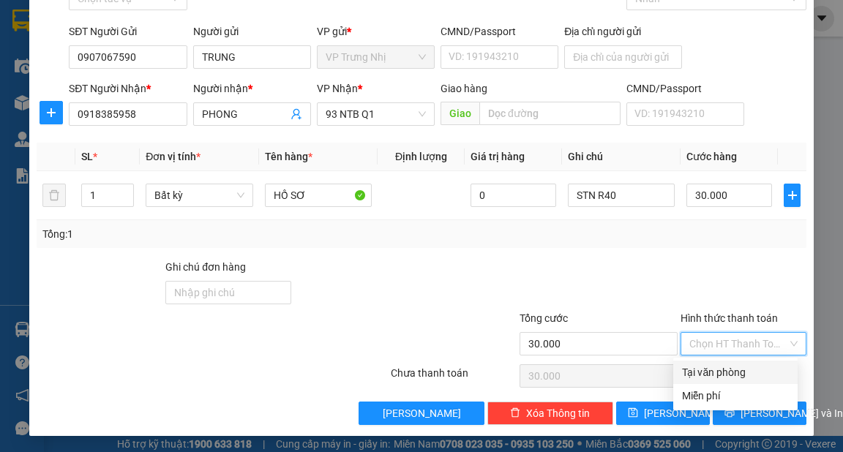
click at [707, 366] on div "Tại văn phòng" at bounding box center [735, 372] width 107 height 16
type input "0"
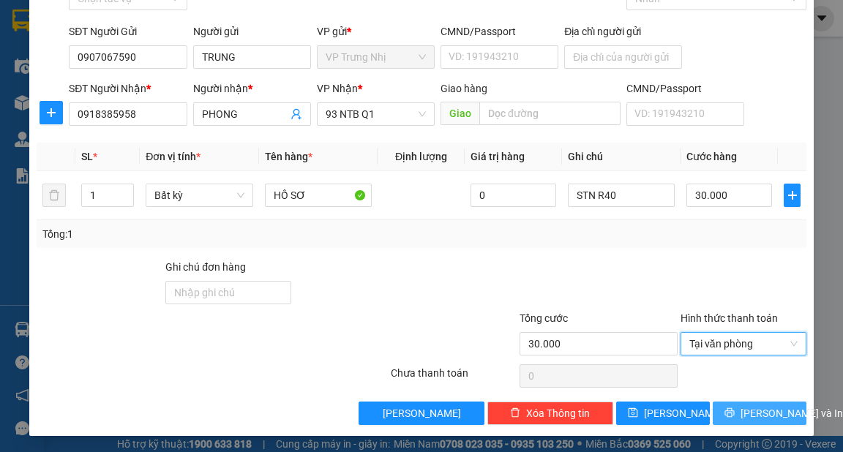
click at [737, 409] on button "Lưu và In" at bounding box center [759, 413] width 94 height 23
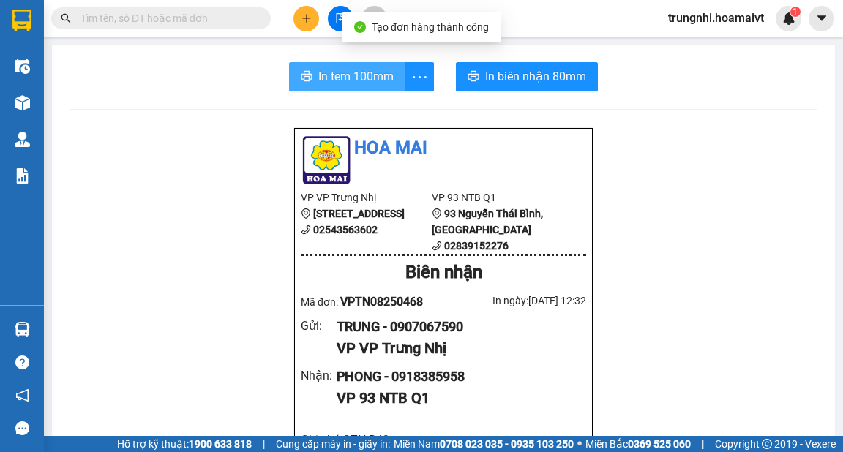
click at [346, 66] on button "In tem 100mm" at bounding box center [347, 76] width 116 height 29
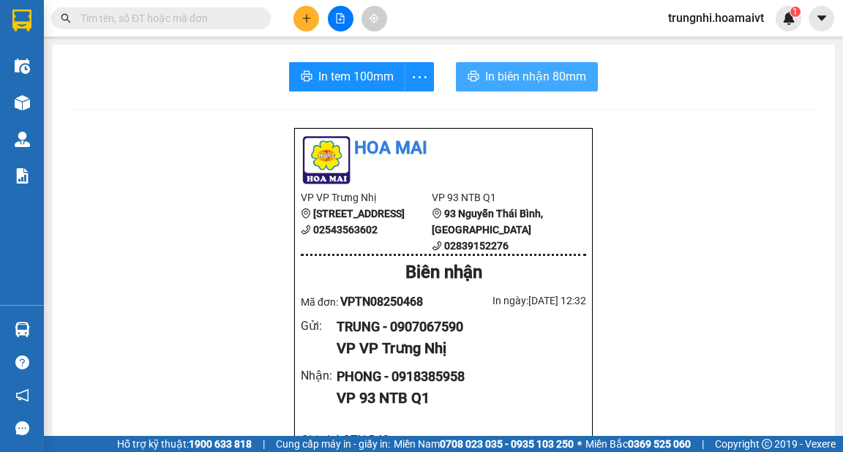
click at [543, 78] on span "In biên nhận 80mm" at bounding box center [535, 76] width 101 height 18
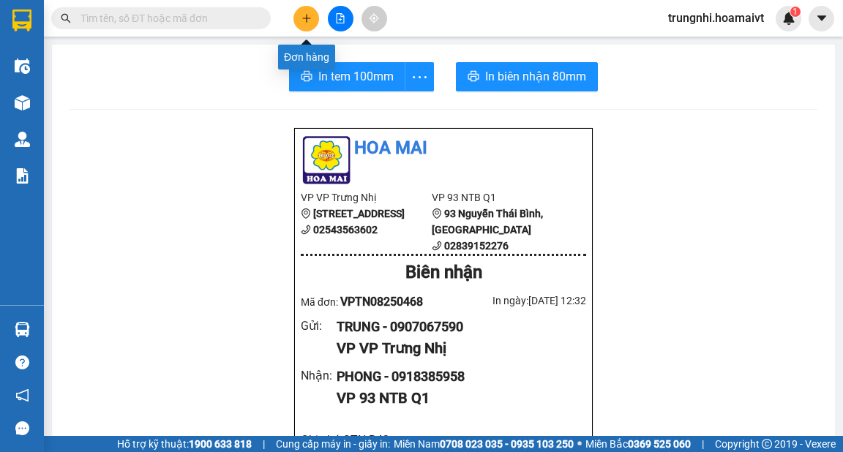
click at [306, 19] on icon "plus" at bounding box center [306, 18] width 1 height 8
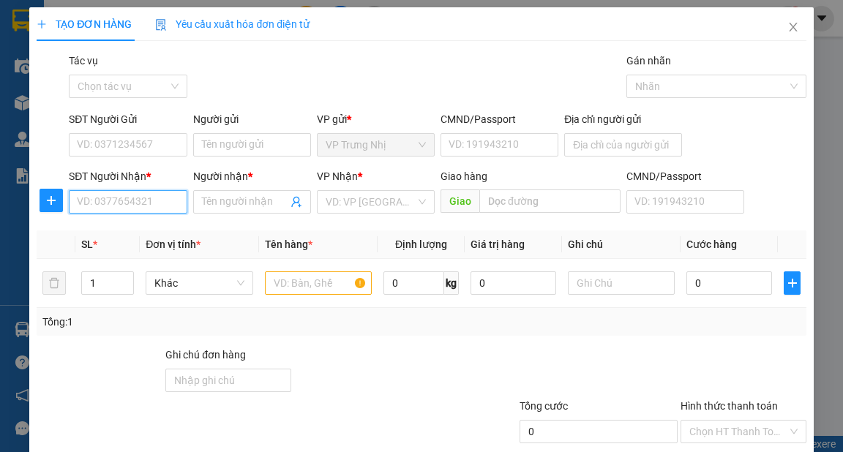
click at [105, 202] on input "SĐT Người Nhận *" at bounding box center [128, 201] width 118 height 23
click at [102, 208] on input "SĐT Người Nhận *" at bounding box center [128, 201] width 118 height 23
type input "0961442724"
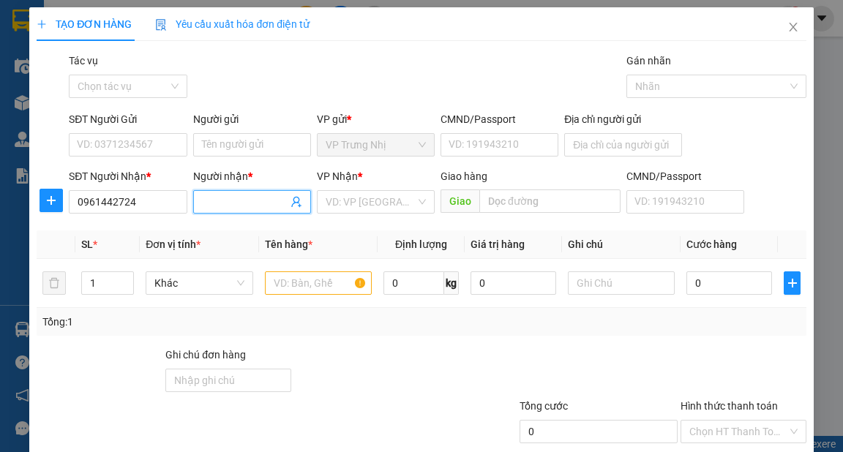
click at [234, 202] on input "Người nhận *" at bounding box center [245, 202] width 86 height 16
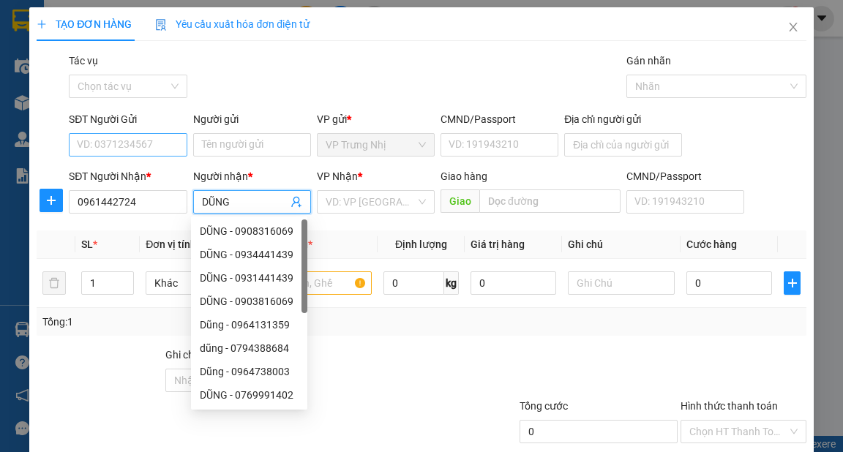
type input "DŨNG"
click at [149, 154] on input "SĐT Người Gửi" at bounding box center [128, 144] width 118 height 23
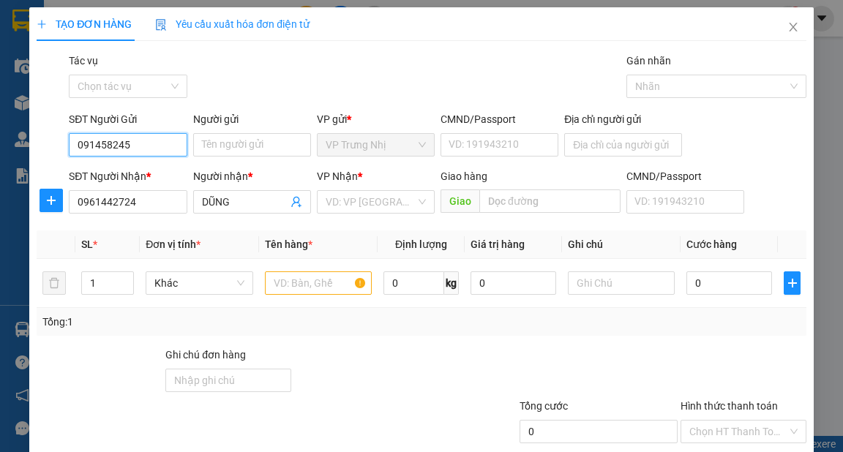
type input "0914582452"
click at [150, 167] on div "0914582452 - TRÚC" at bounding box center [126, 174] width 99 height 16
type input "TRÚC"
type input "0914582452"
click at [350, 211] on input "search" at bounding box center [370, 202] width 90 height 22
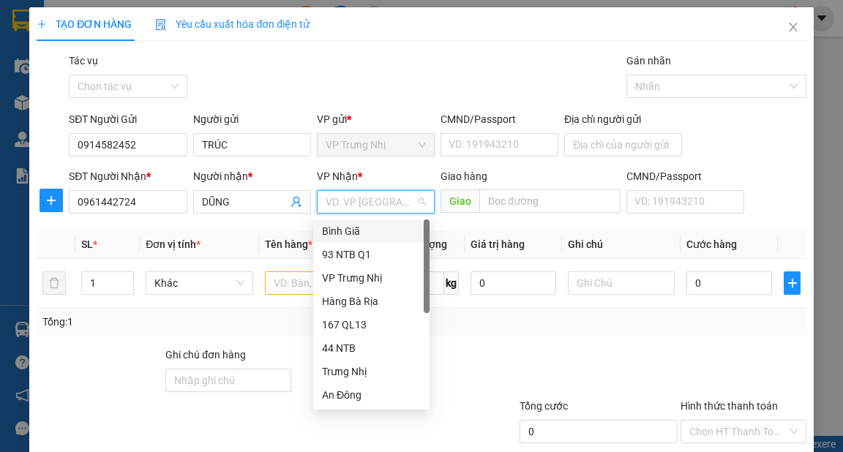
type input "9"
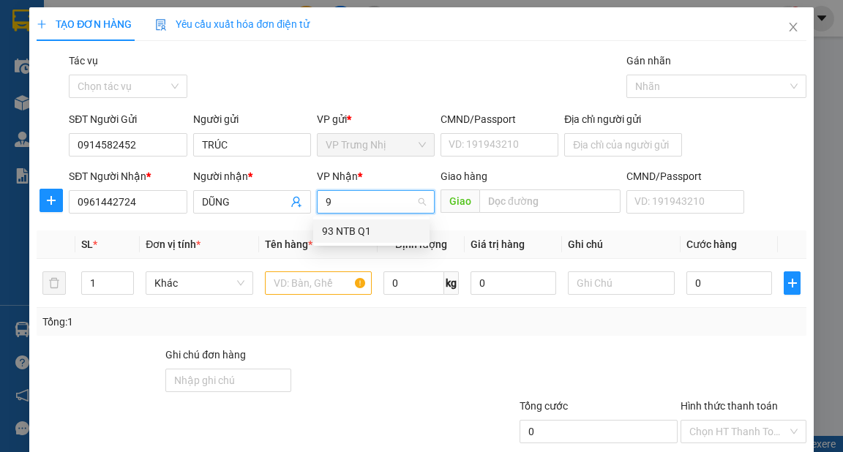
drag, startPoint x: 347, startPoint y: 229, endPoint x: 319, endPoint y: 244, distance: 32.1
click at [345, 230] on div "93 NTB Q1" at bounding box center [371, 231] width 99 height 16
type input "2"
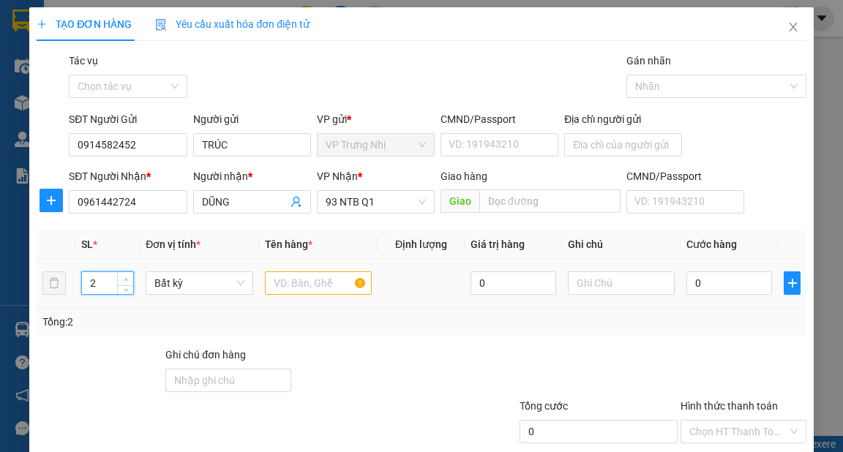
click at [117, 276] on span "Increase Value" at bounding box center [125, 278] width 16 height 13
click at [311, 284] on input "text" at bounding box center [319, 282] width 108 height 23
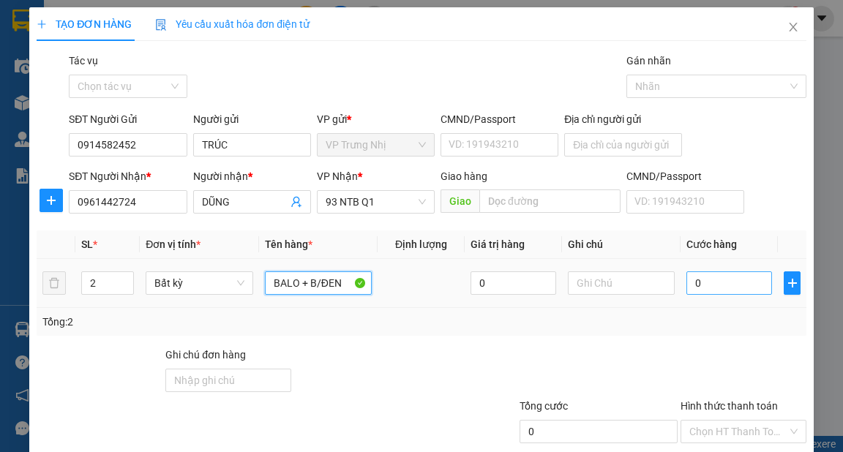
type input "BALO + B/ĐEN"
click at [717, 291] on input "0" at bounding box center [729, 282] width 86 height 23
type input "50"
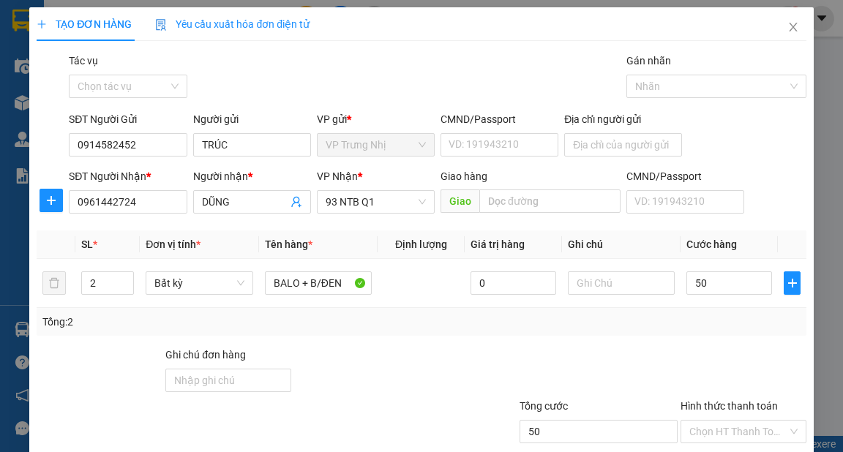
type input "50.000"
click at [697, 331] on div "Tổng: 2" at bounding box center [421, 322] width 769 height 28
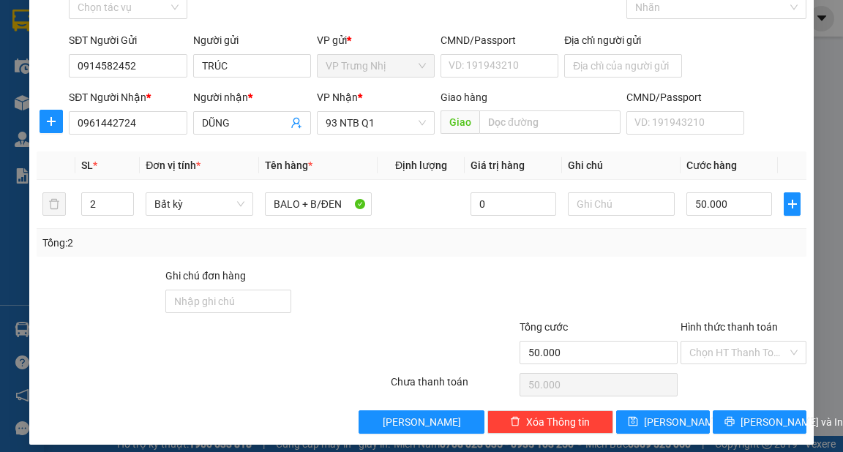
scroll to position [88, 0]
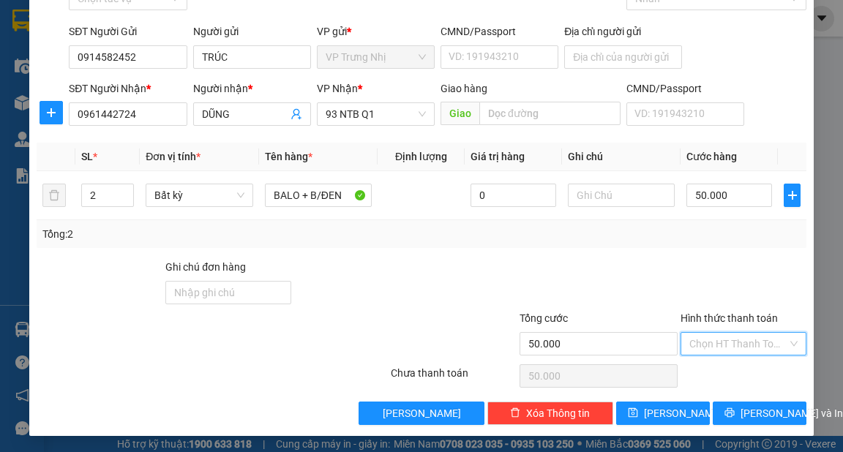
click at [731, 333] on input "Hình thức thanh toán" at bounding box center [738, 344] width 98 height 22
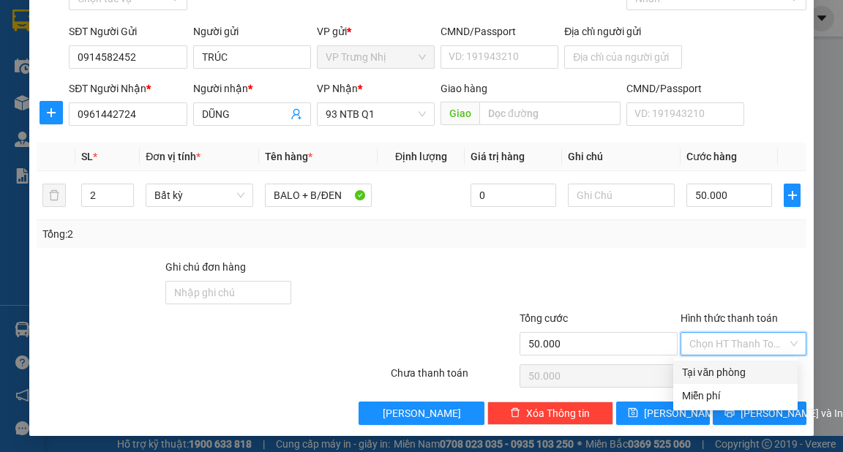
drag, startPoint x: 730, startPoint y: 364, endPoint x: 731, endPoint y: 379, distance: 15.4
click at [730, 364] on div "Tại văn phòng" at bounding box center [735, 372] width 107 height 16
type input "0"
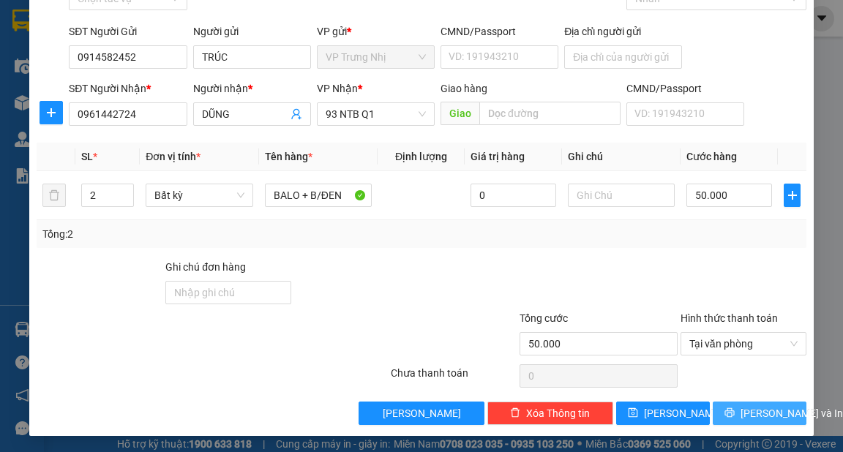
click at [740, 405] on span "Lưu và In" at bounding box center [791, 413] width 102 height 16
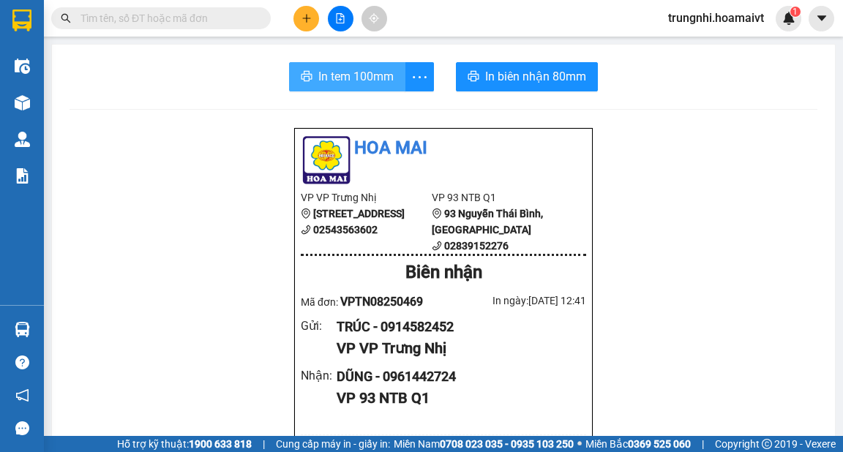
click at [343, 83] on span "In tem 100mm" at bounding box center [355, 76] width 75 height 18
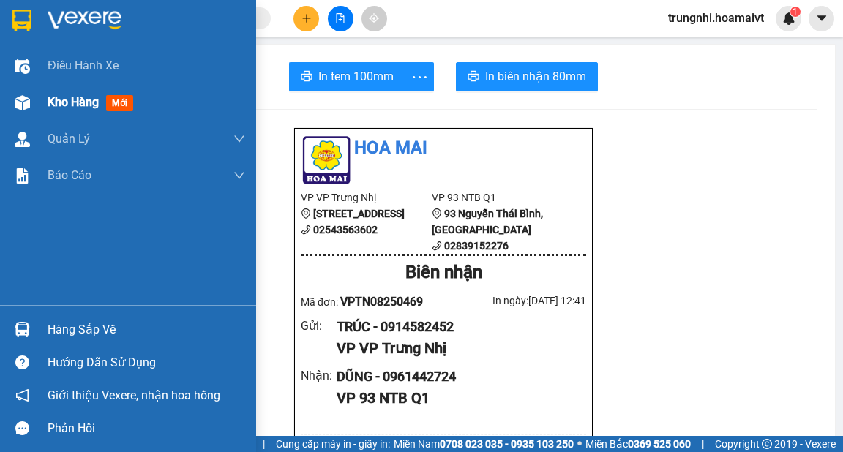
click at [61, 102] on span "Kho hàng" at bounding box center [73, 102] width 51 height 14
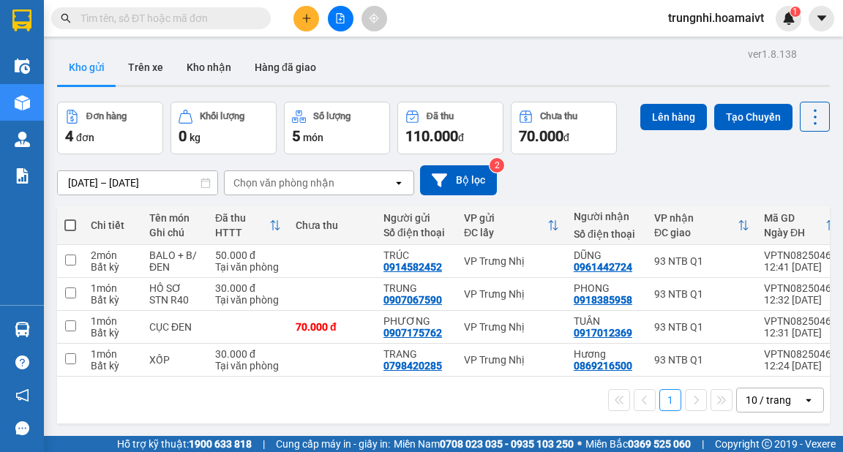
click at [69, 225] on span at bounding box center [70, 225] width 12 height 12
click at [70, 218] on input "checkbox" at bounding box center [70, 218] width 0 height 0
checkbox input "true"
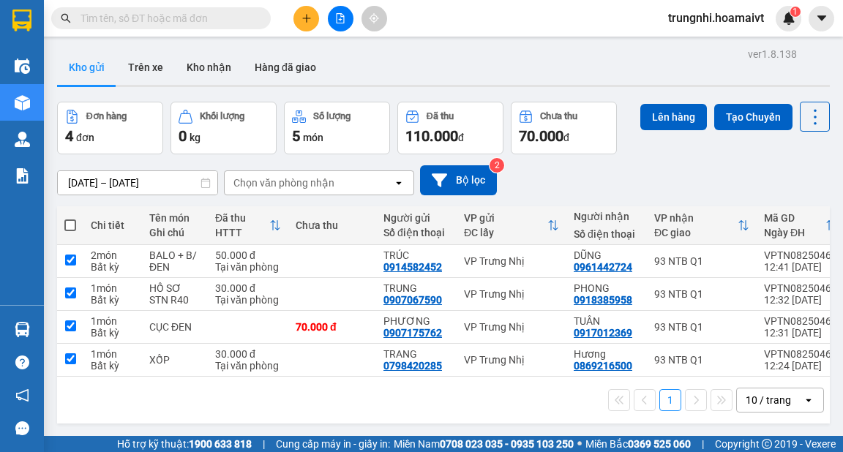
checkbox input "true"
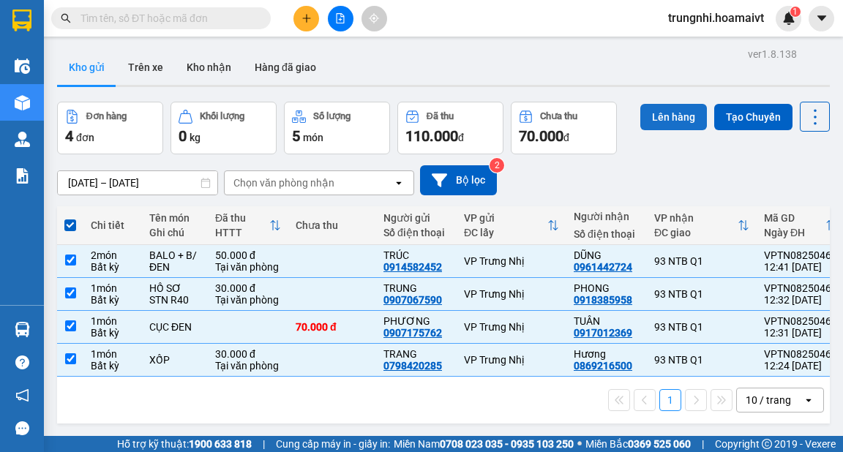
click at [665, 110] on button "Lên hàng" at bounding box center [673, 117] width 67 height 26
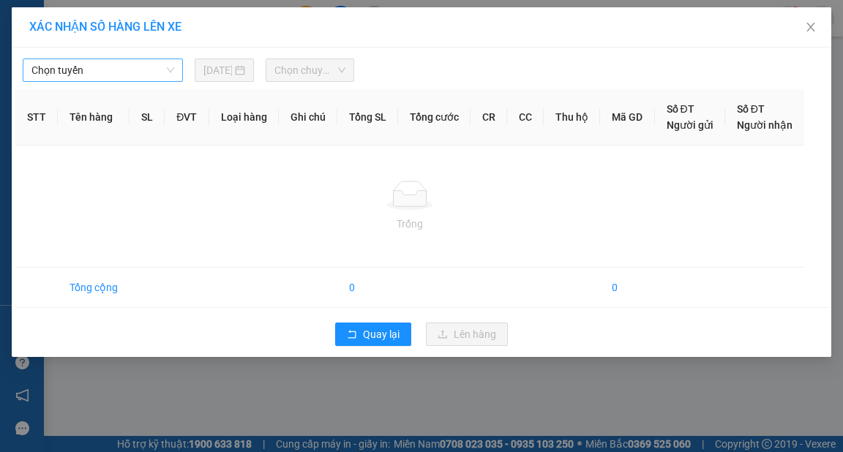
click at [74, 71] on span "Chọn tuyến" at bounding box center [102, 70] width 143 height 22
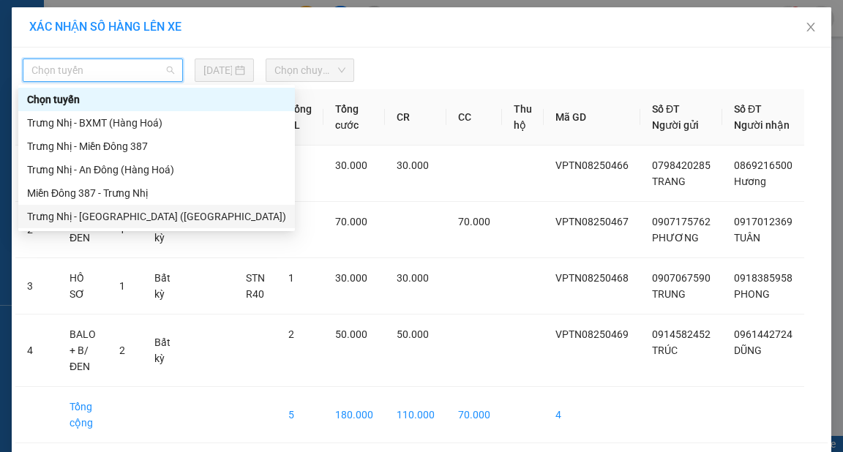
click at [79, 211] on div "Trưng Nhị - Sài Gòn (Hàng Hoá)" at bounding box center [156, 216] width 259 height 16
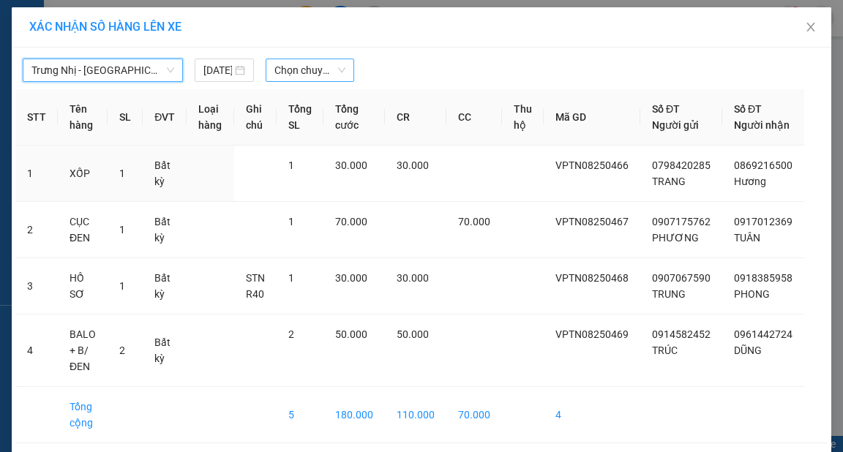
click at [291, 72] on span "Chọn chuyến" at bounding box center [309, 70] width 71 height 22
click at [293, 73] on span "Chọn chuyến" at bounding box center [309, 70] width 71 height 22
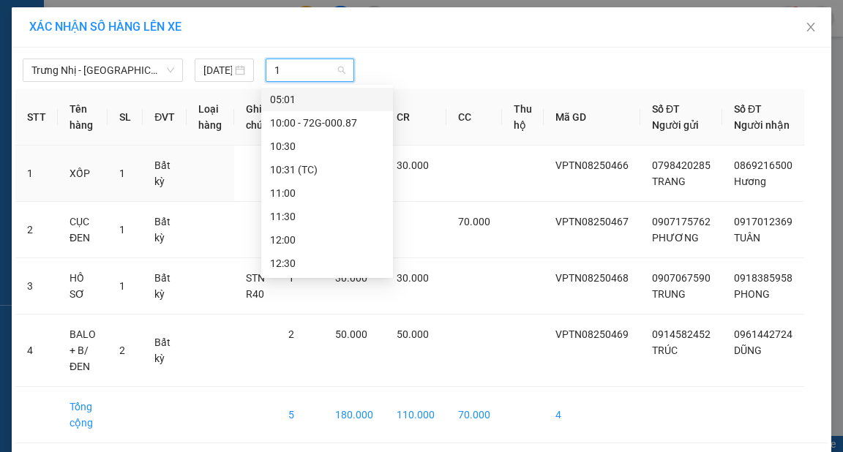
type input "13"
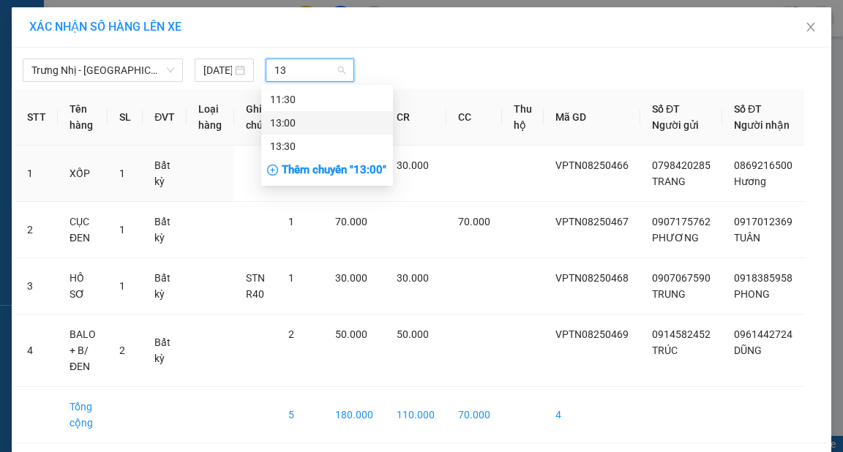
click at [298, 117] on div "13:00" at bounding box center [327, 123] width 114 height 16
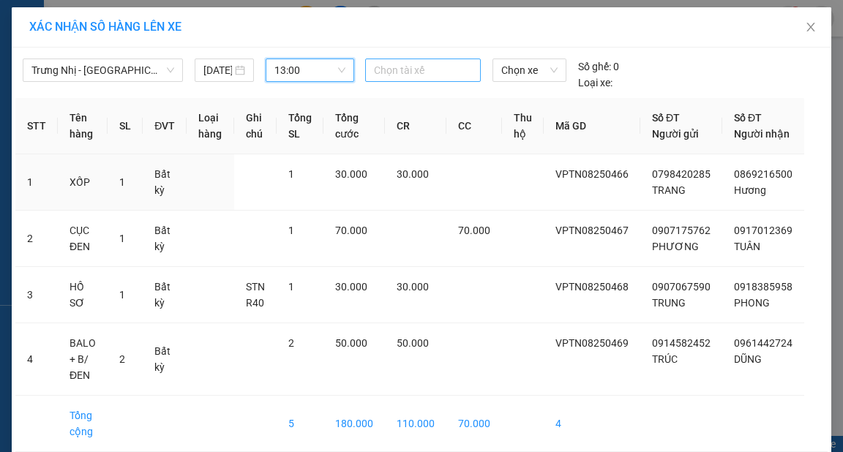
click at [405, 75] on div at bounding box center [423, 70] width 108 height 18
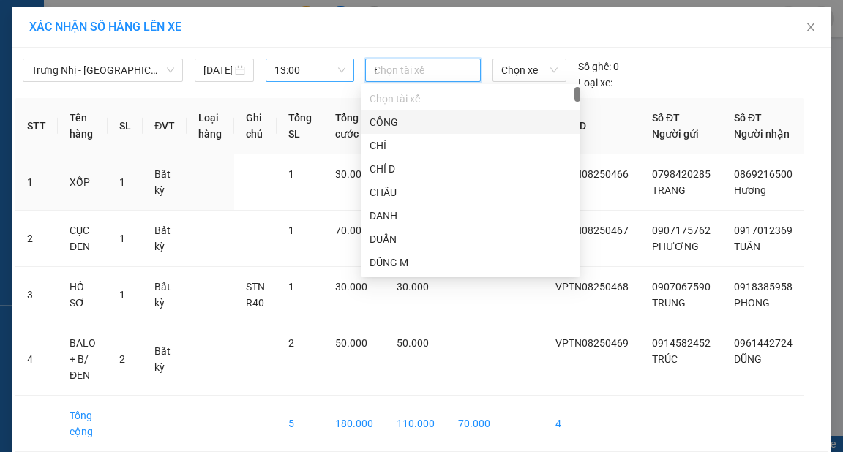
type input "HY"
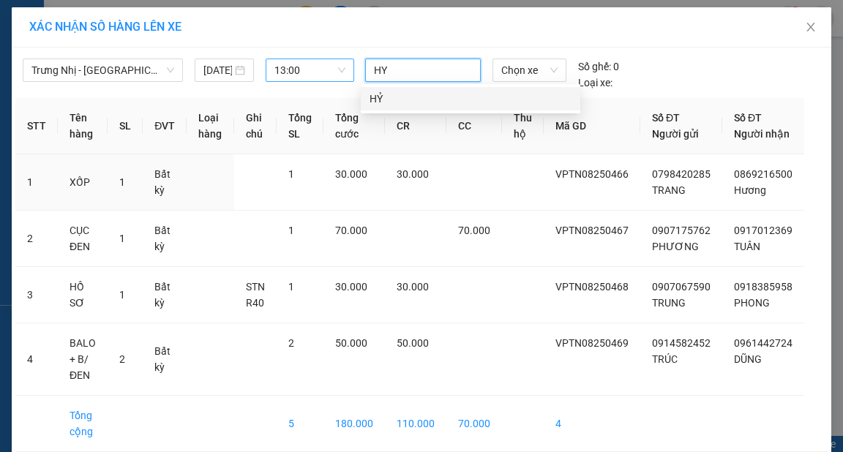
click at [389, 96] on div "HỶ" at bounding box center [470, 99] width 202 height 16
click at [522, 75] on span "Chọn xe" at bounding box center [529, 70] width 56 height 22
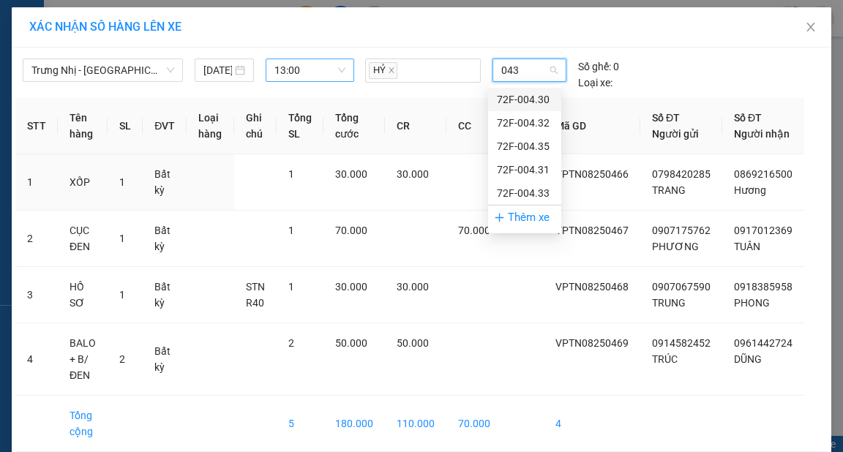
type input "0433"
click at [526, 97] on div "72F-004.33" at bounding box center [525, 99] width 56 height 16
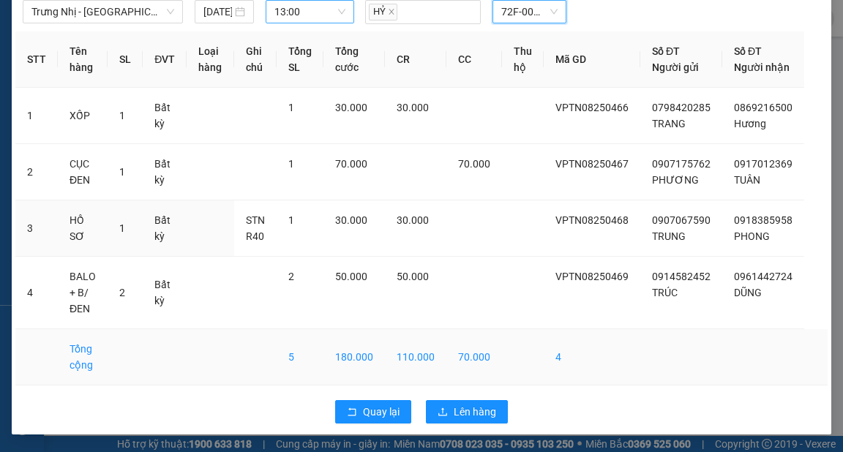
scroll to position [72, 0]
click at [456, 407] on span "Lên hàng" at bounding box center [475, 412] width 42 height 16
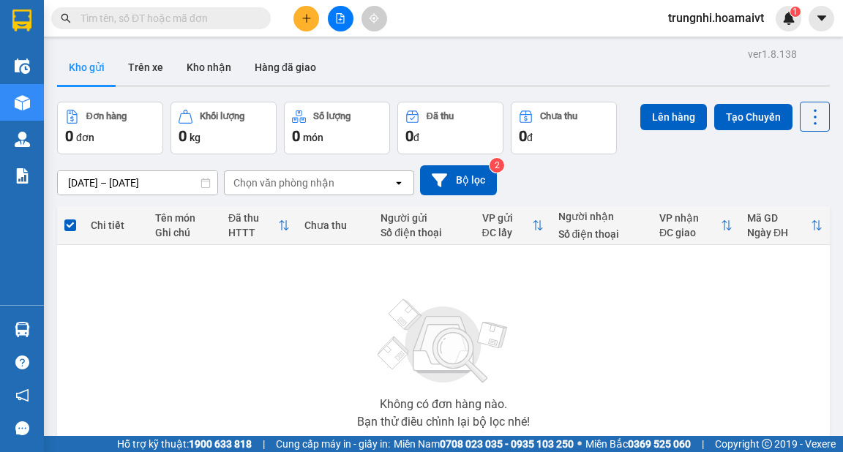
click at [315, 18] on button at bounding box center [306, 19] width 26 height 26
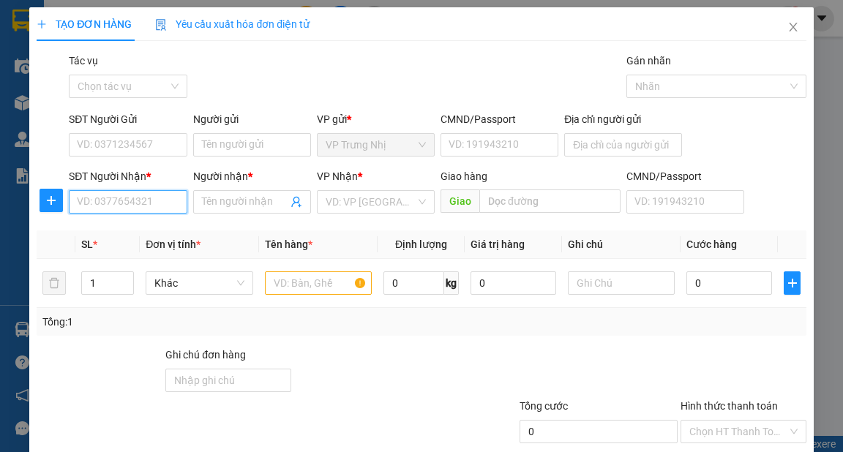
click at [121, 206] on input "SĐT Người Nhận *" at bounding box center [128, 201] width 118 height 23
type input "0779843834"
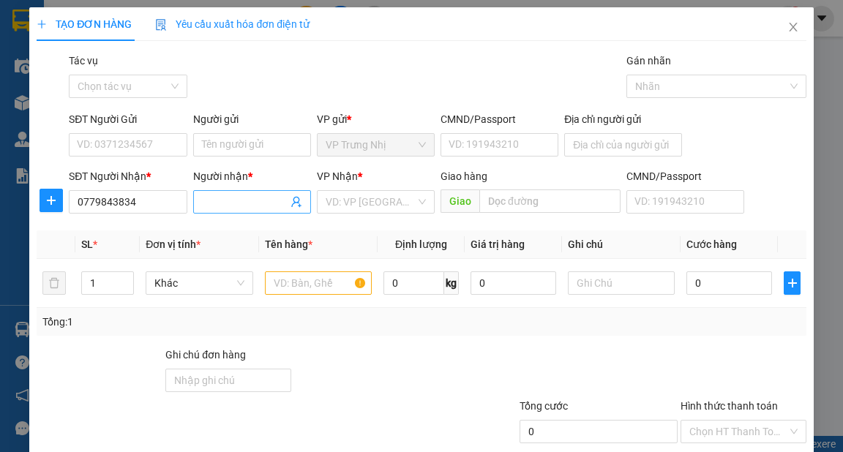
click at [234, 207] on input "Người nhận *" at bounding box center [245, 202] width 86 height 16
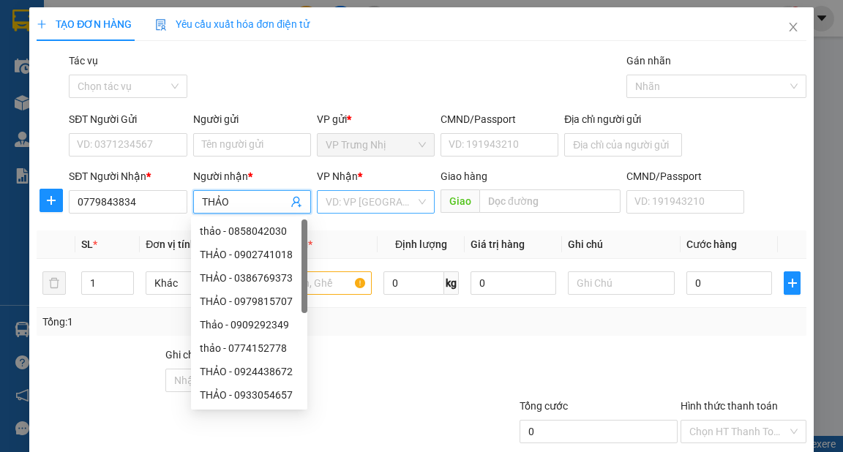
type input "THẢO"
click at [349, 197] on input "search" at bounding box center [370, 202] width 90 height 22
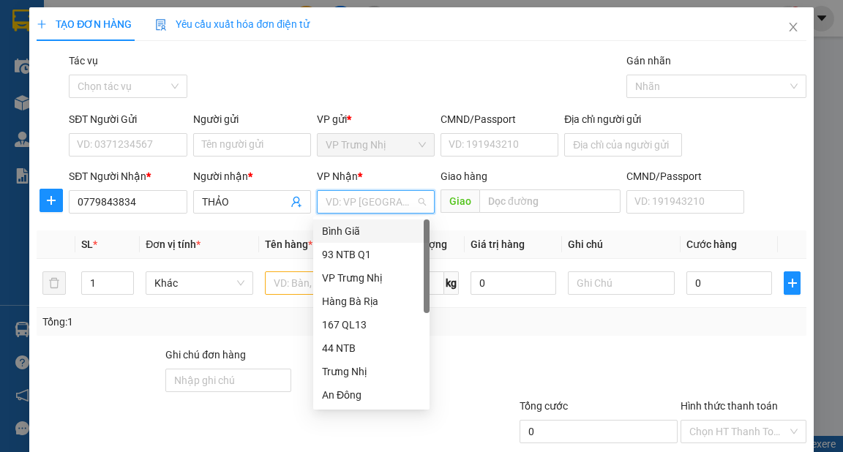
type input "9"
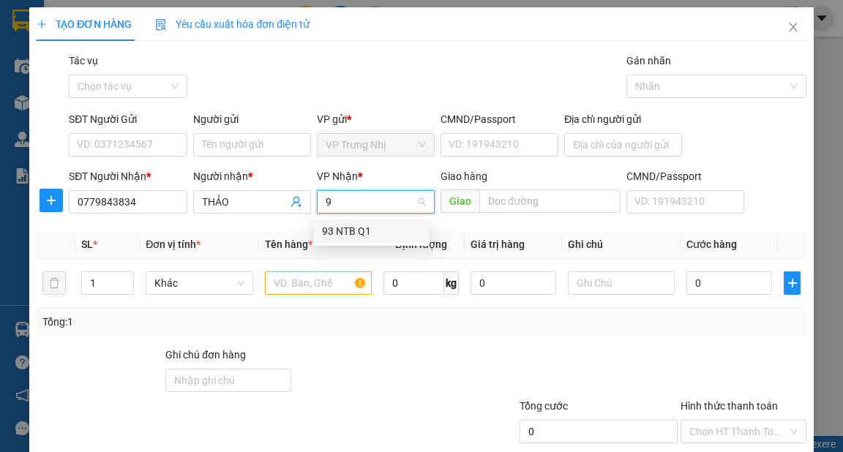
click at [345, 229] on div "93 NTB Q1" at bounding box center [371, 231] width 99 height 16
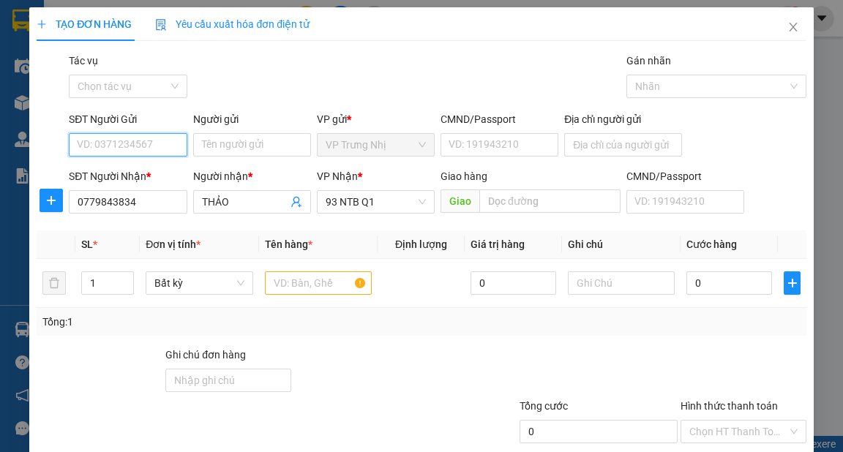
click at [129, 146] on input "SĐT Người Gửi" at bounding box center [128, 144] width 118 height 23
type input "0982058565"
click at [155, 170] on div "0982058565 - TUYỀN" at bounding box center [126, 174] width 99 height 16
type input "TUYỀN"
type input "0982058565"
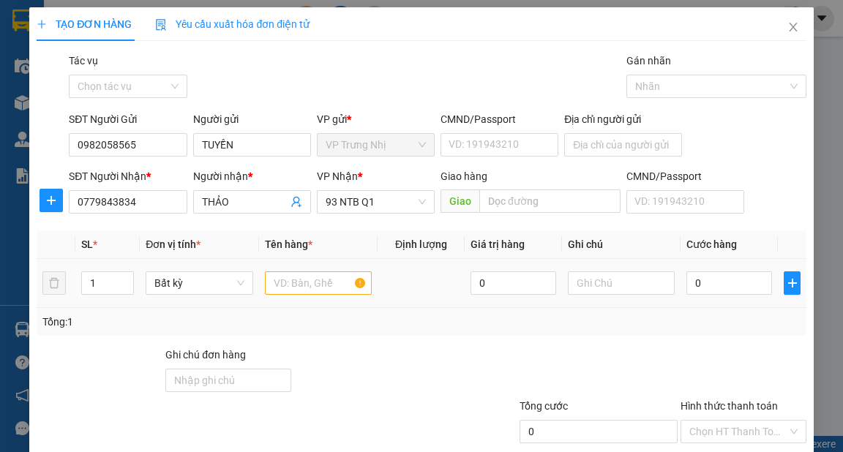
click at [296, 298] on td at bounding box center [318, 283] width 119 height 49
click at [301, 288] on input "text" at bounding box center [319, 282] width 108 height 23
type input "GÓI BỊCH"
click at [709, 281] on input "0" at bounding box center [729, 282] width 86 height 23
type input "3"
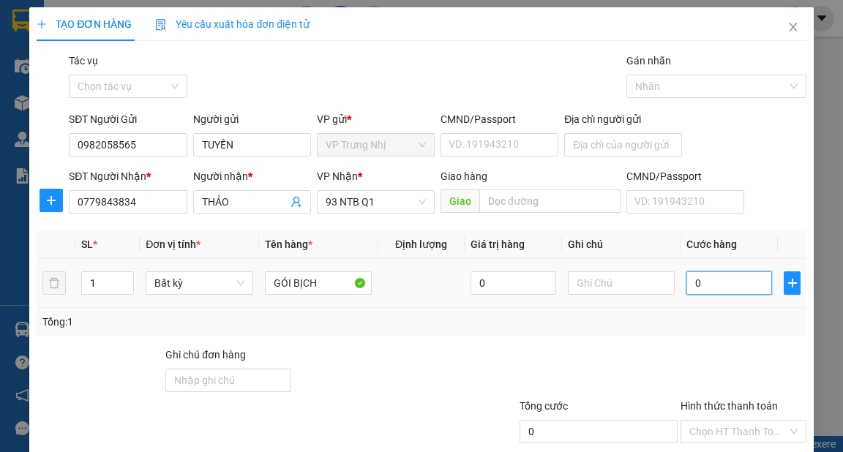
type input "3"
type input "30"
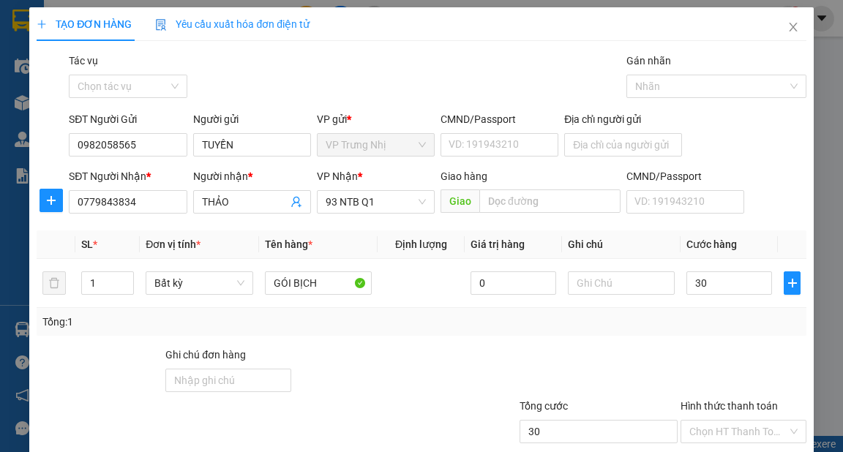
type input "30.000"
click at [693, 309] on div "Tổng: 1" at bounding box center [421, 322] width 769 height 28
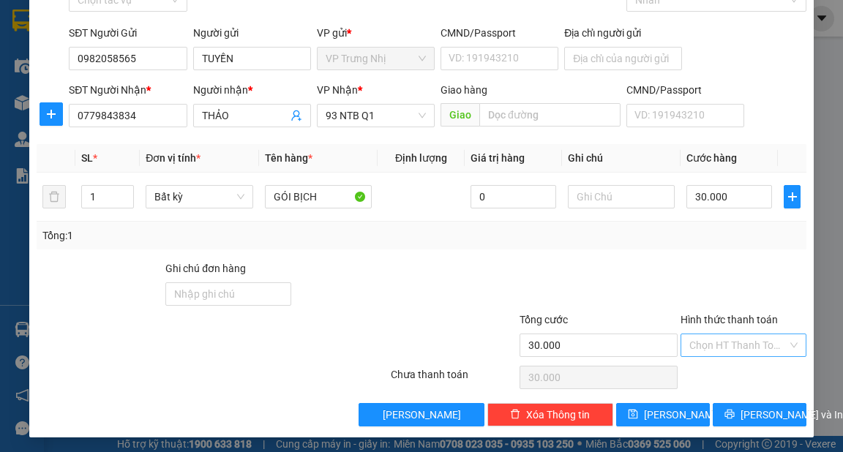
scroll to position [88, 0]
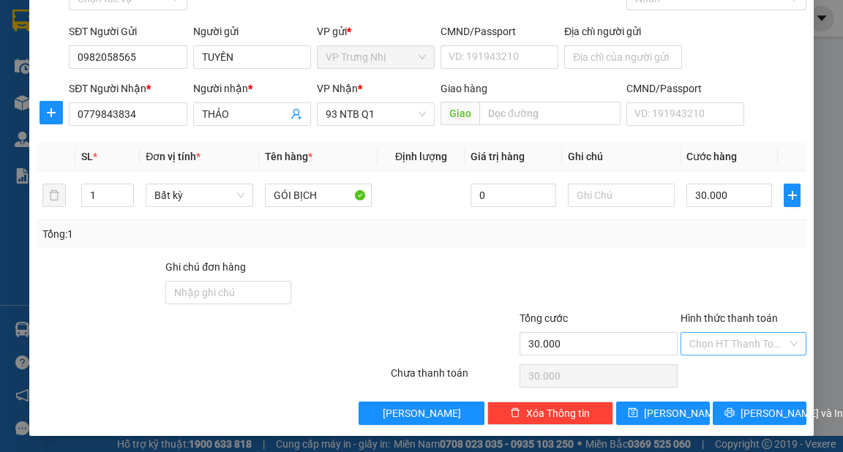
click at [699, 340] on input "Hình thức thanh toán" at bounding box center [738, 344] width 98 height 22
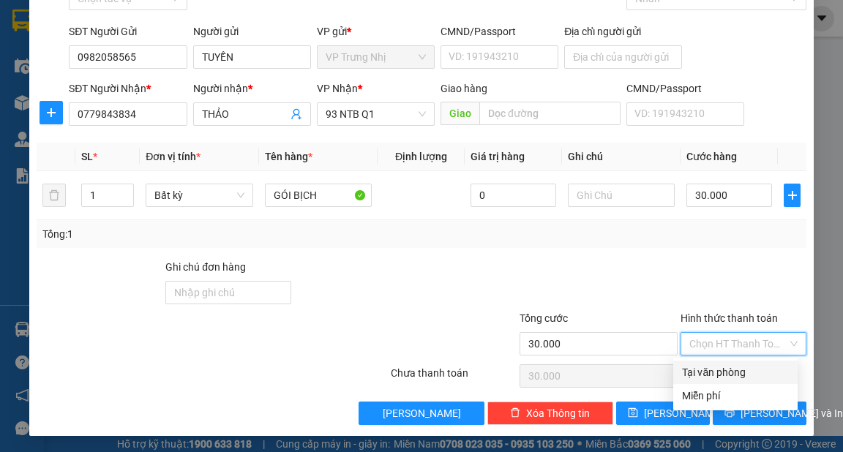
click at [700, 375] on div "Tại văn phòng" at bounding box center [735, 372] width 107 height 16
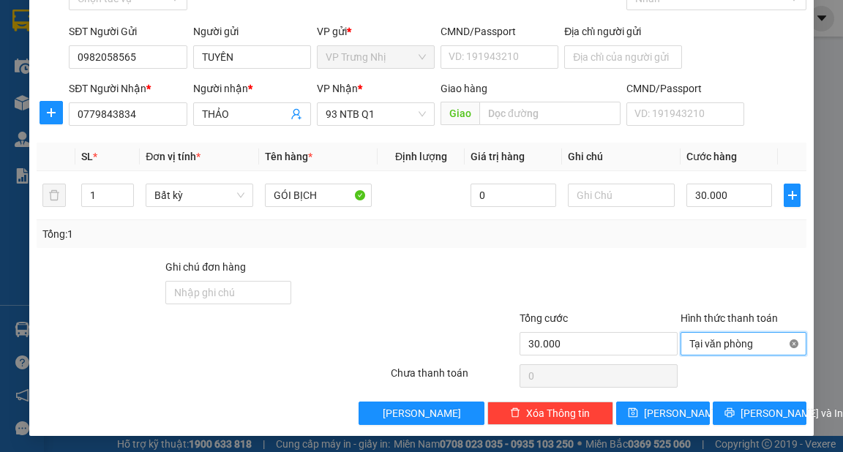
type input "30.000"
click at [772, 410] on span "Lưu và In" at bounding box center [791, 413] width 102 height 16
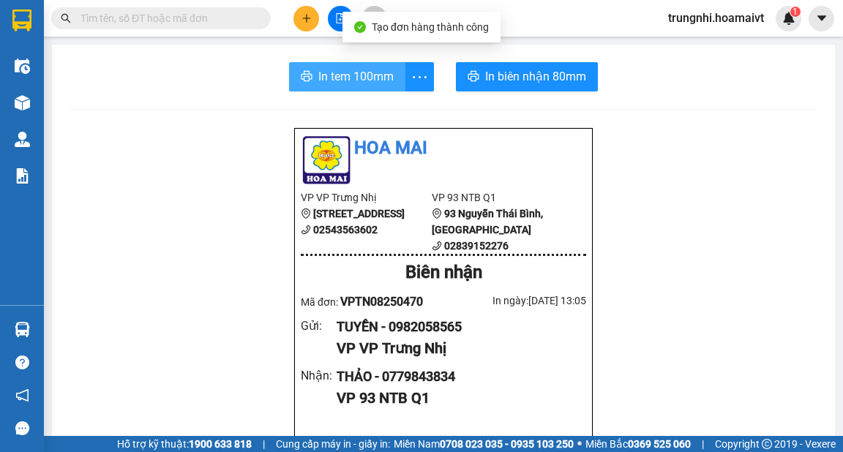
click at [354, 64] on button "In tem 100mm" at bounding box center [347, 76] width 116 height 29
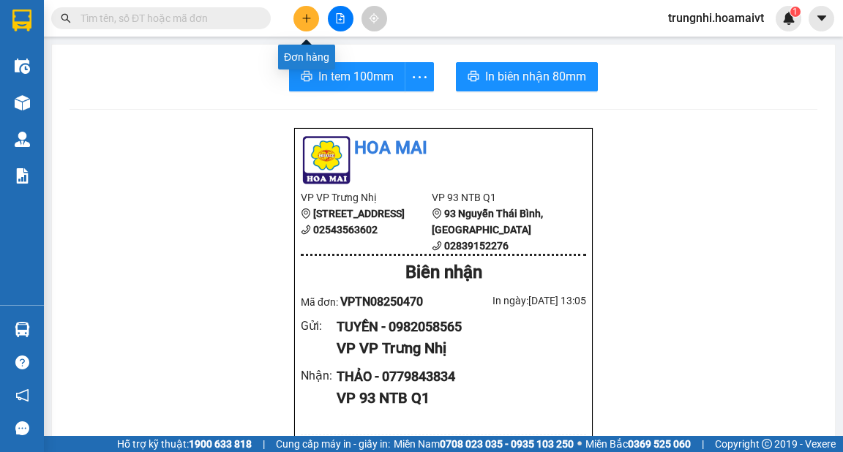
click at [301, 20] on icon "plus" at bounding box center [306, 18] width 10 height 10
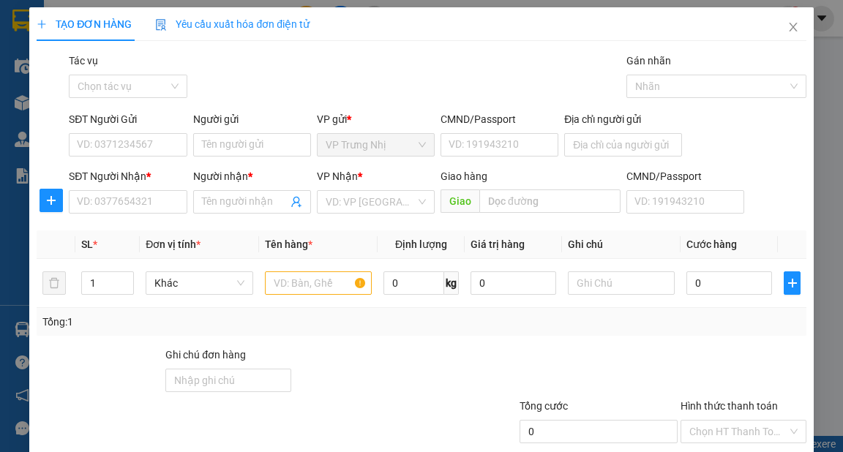
drag, startPoint x: 116, startPoint y: 173, endPoint x: 99, endPoint y: 207, distance: 38.3
click at [112, 181] on div "SĐT Người Nhận *" at bounding box center [128, 176] width 118 height 16
click at [112, 190] on input "SĐT Người Nhận *" at bounding box center [128, 201] width 118 height 23
click at [99, 207] on img at bounding box center [108, 199] width 19 height 19
click at [155, 206] on input "SĐT Người Nhận *" at bounding box center [128, 201] width 118 height 23
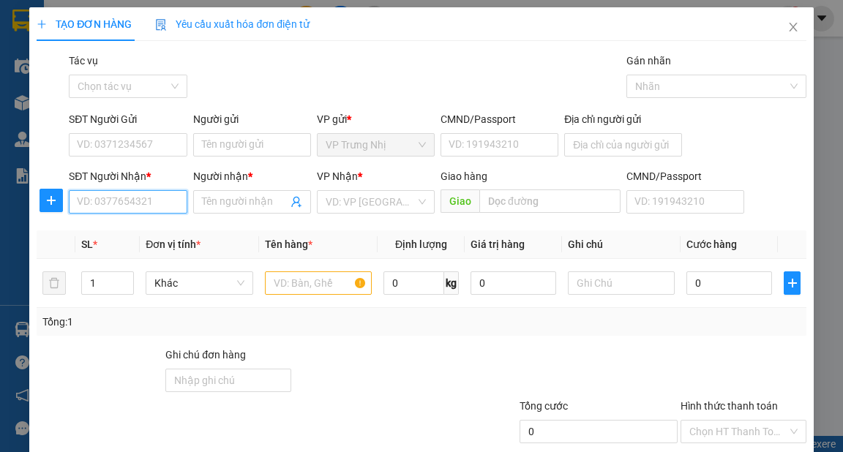
click at [156, 206] on input "SĐT Người Nhận *" at bounding box center [128, 201] width 118 height 23
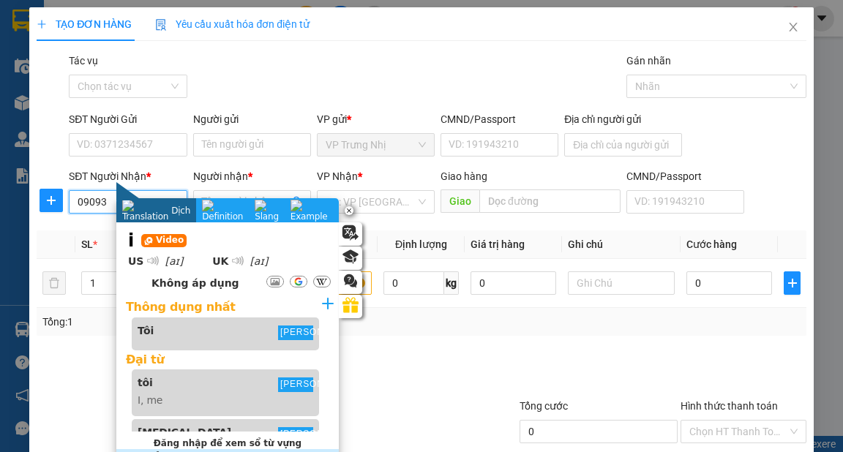
click at [105, 203] on input "09093" at bounding box center [128, 201] width 118 height 23
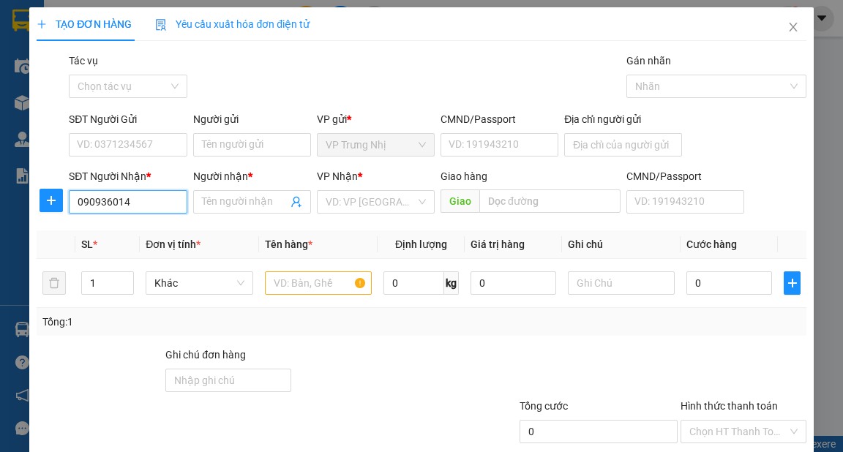
type input "0909360144"
click at [144, 226] on div "0909360144 - VY" at bounding box center [126, 231] width 99 height 16
type input "VY"
type input "0909360144"
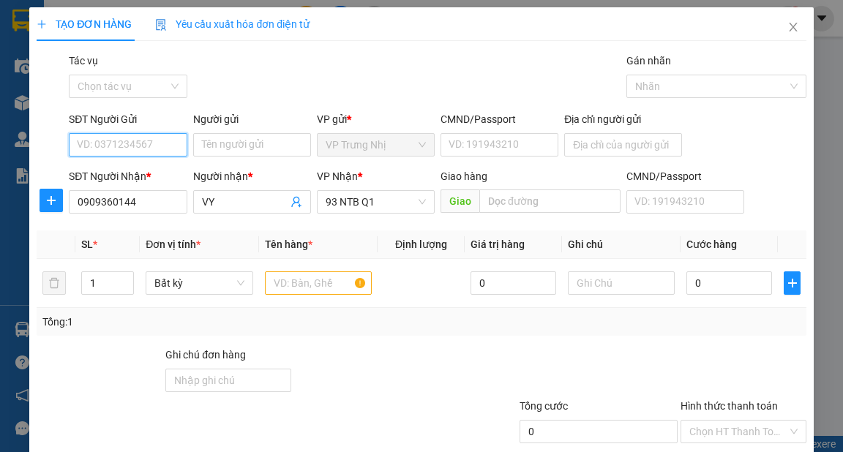
click at [129, 149] on input "SĐT Người Gửi" at bounding box center [128, 144] width 118 height 23
click at [136, 172] on div "0909360144 - VY" at bounding box center [126, 174] width 99 height 16
type input "0909360144"
type input "VY"
click at [298, 279] on input "text" at bounding box center [319, 282] width 108 height 23
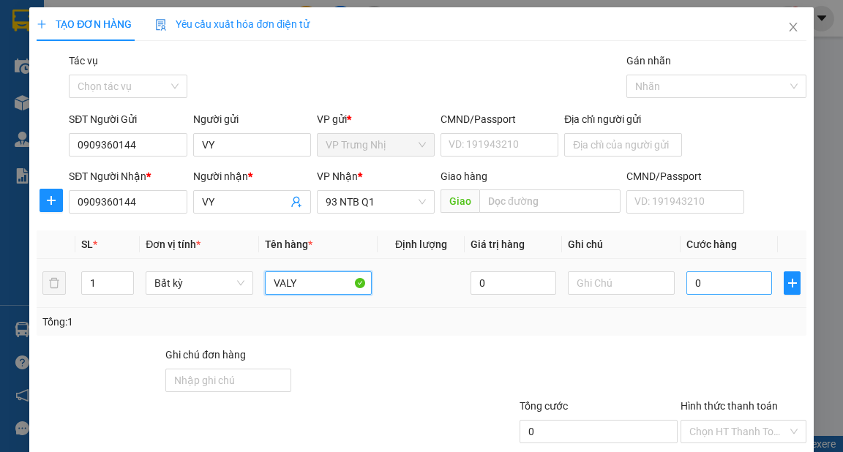
type input "VALY"
click at [711, 280] on input "0" at bounding box center [729, 282] width 86 height 23
type input "3"
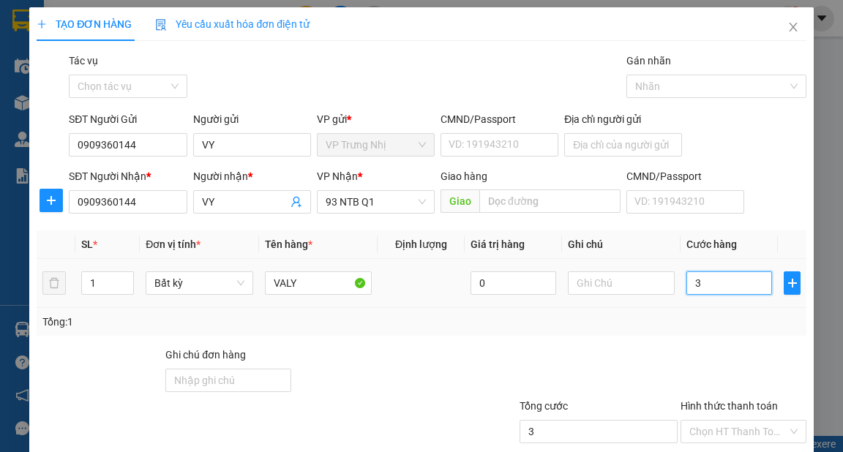
type input "30"
type input "30.000"
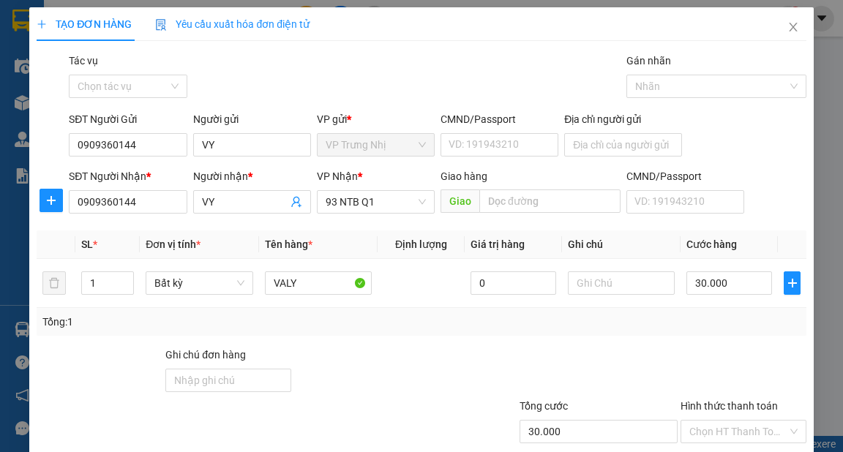
click at [669, 317] on div "Tổng: 1" at bounding box center [420, 322] width 757 height 16
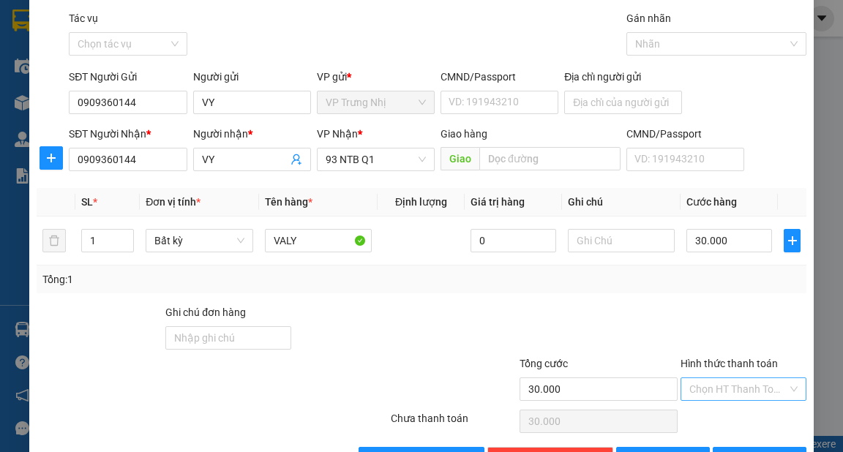
scroll to position [88, 0]
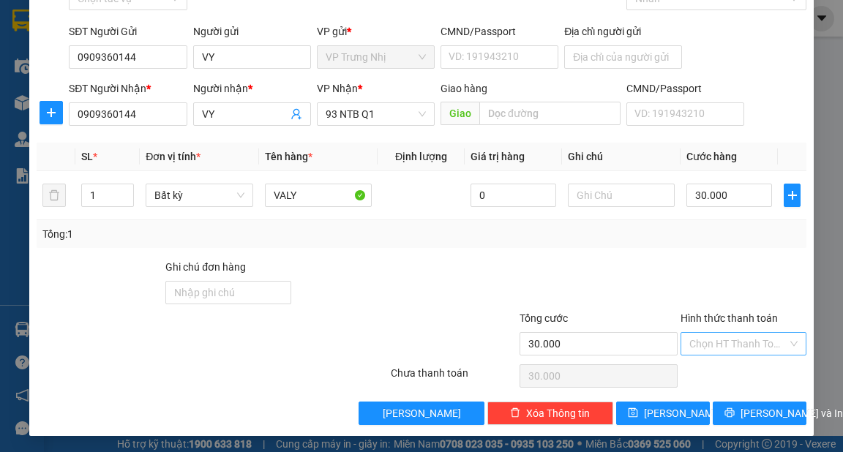
click at [706, 342] on input "Hình thức thanh toán" at bounding box center [738, 344] width 98 height 22
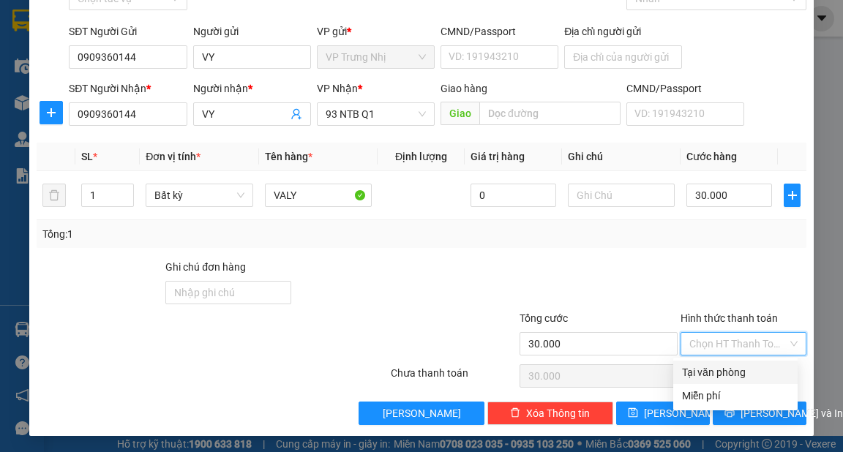
click at [709, 375] on div "Tại văn phòng" at bounding box center [735, 372] width 107 height 16
type input "0"
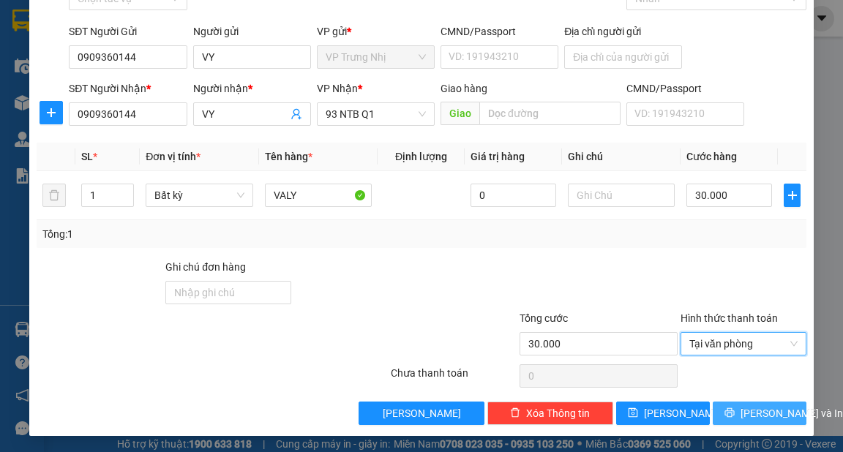
click at [733, 410] on button "Lưu và In" at bounding box center [759, 413] width 94 height 23
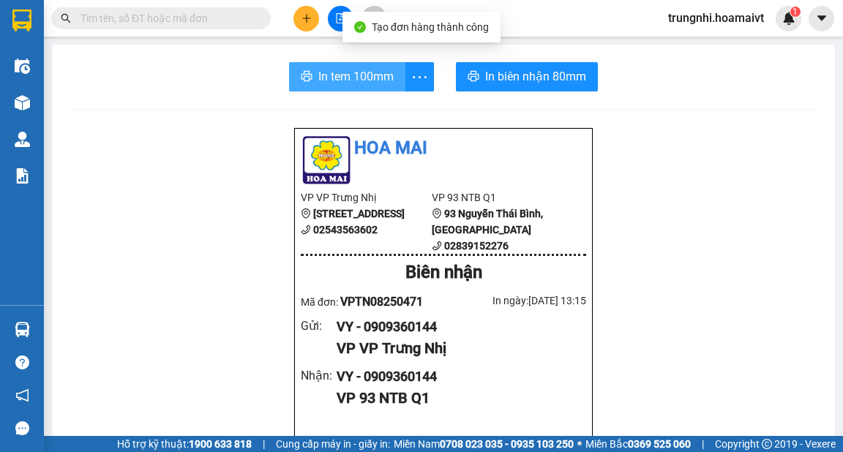
click at [336, 80] on span "In tem 100mm" at bounding box center [355, 76] width 75 height 18
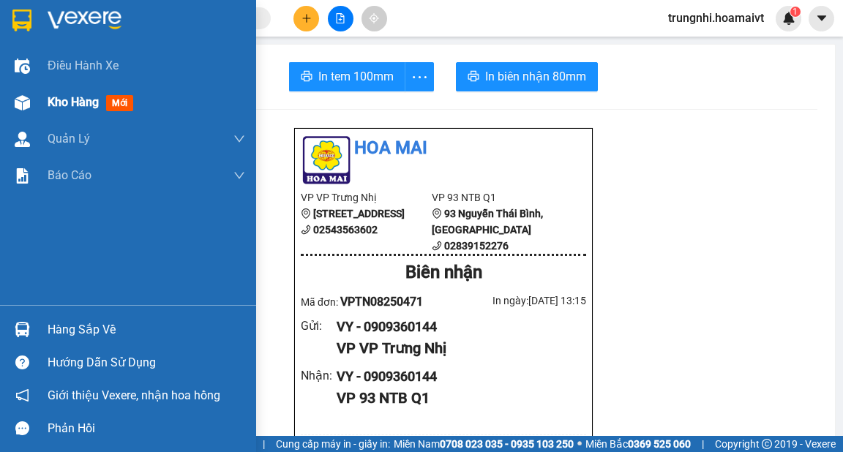
click at [84, 102] on span "Kho hàng" at bounding box center [73, 102] width 51 height 14
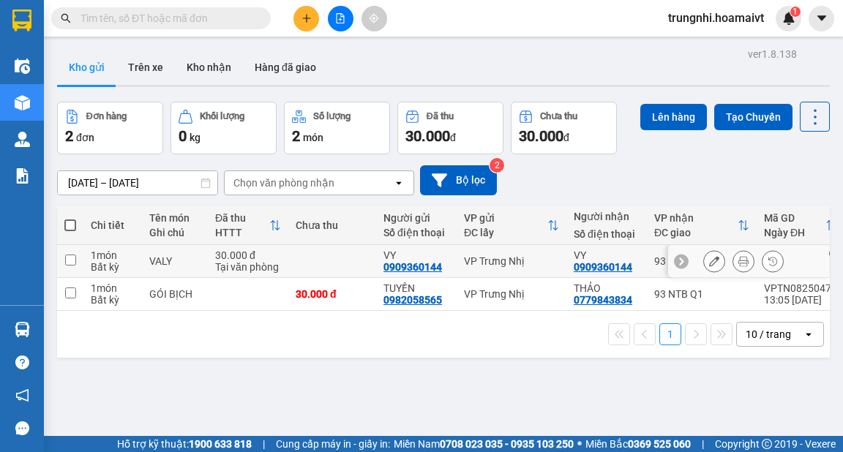
click at [78, 262] on td at bounding box center [70, 261] width 26 height 33
checkbox input "true"
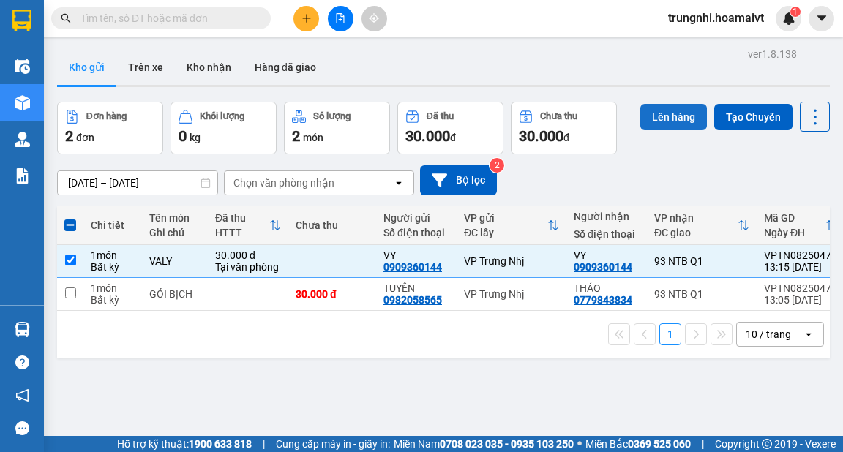
click at [666, 113] on button "Lên hàng" at bounding box center [673, 117] width 67 height 26
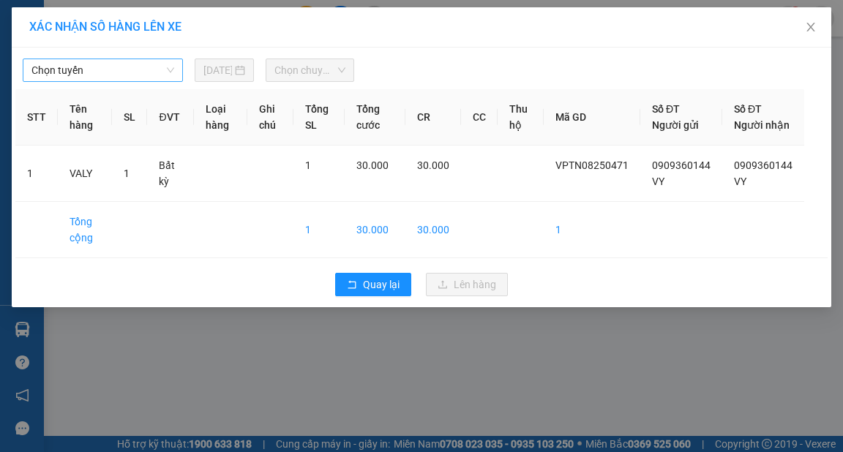
click at [110, 67] on span "Chọn tuyến" at bounding box center [102, 70] width 143 height 22
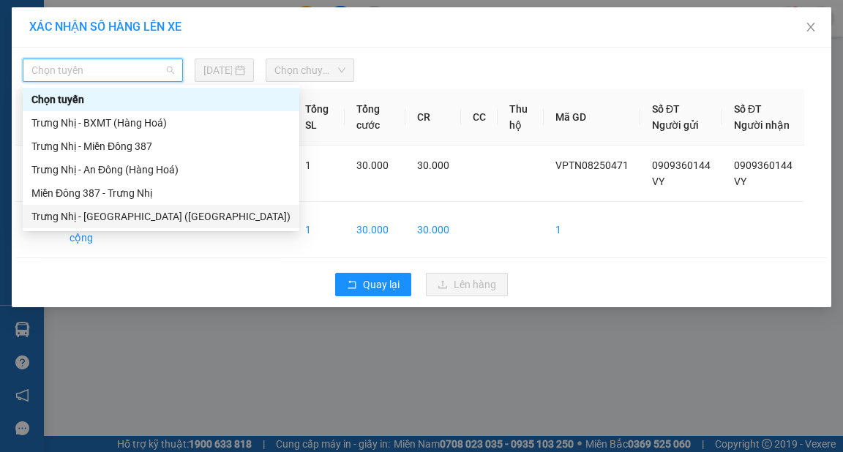
click at [95, 216] on div "Trưng Nhị - Sài Gòn (Hàng Hoá)" at bounding box center [160, 216] width 259 height 16
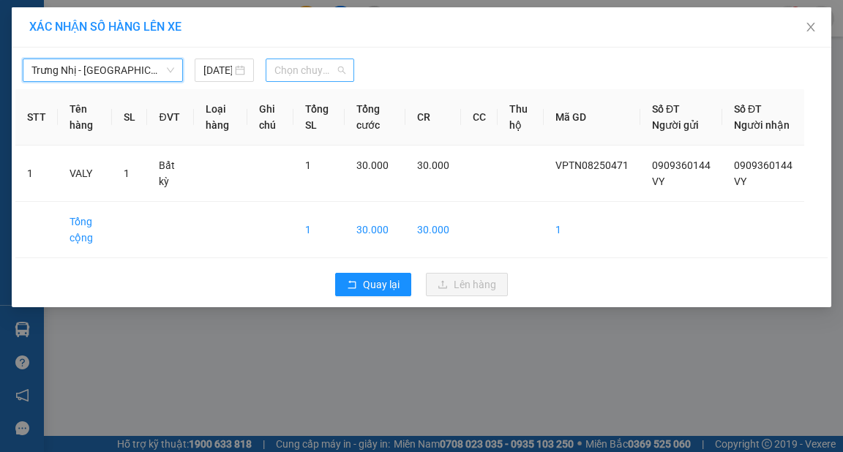
click at [301, 67] on span "Chọn chuyến" at bounding box center [309, 70] width 71 height 22
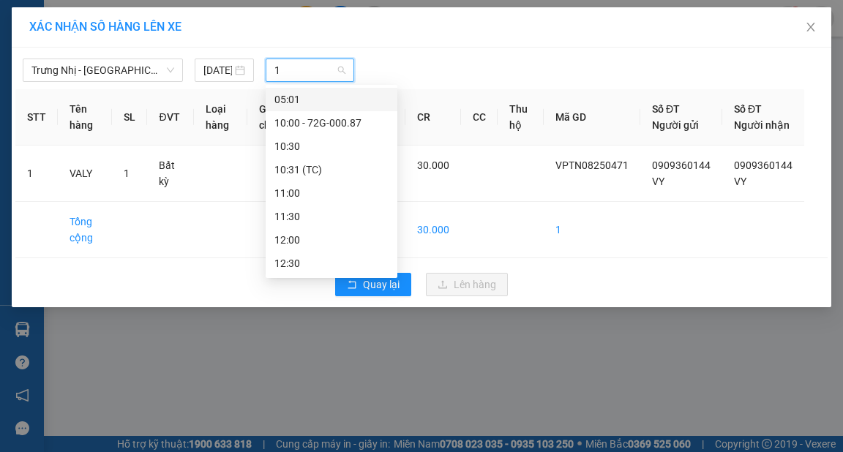
type input "13"
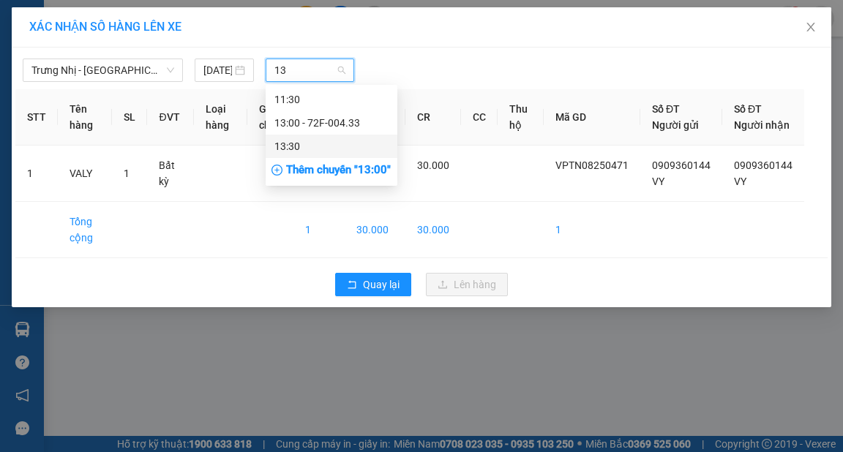
click at [306, 140] on div "13:30" at bounding box center [331, 146] width 114 height 16
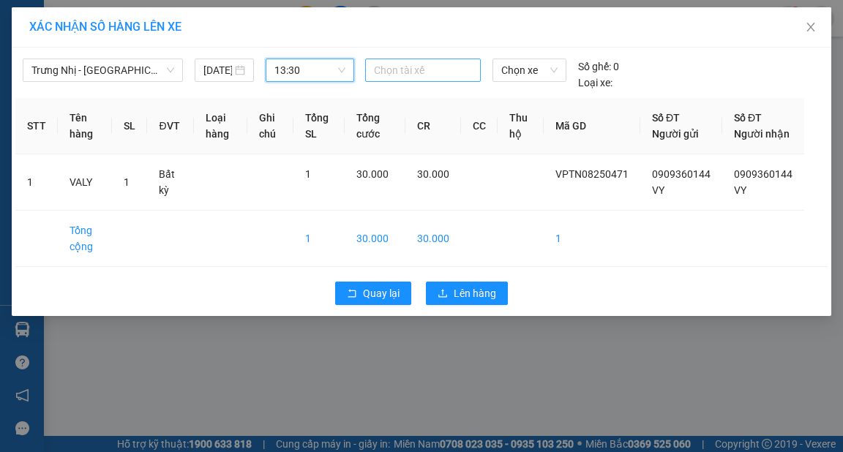
click at [403, 73] on div at bounding box center [423, 70] width 108 height 18
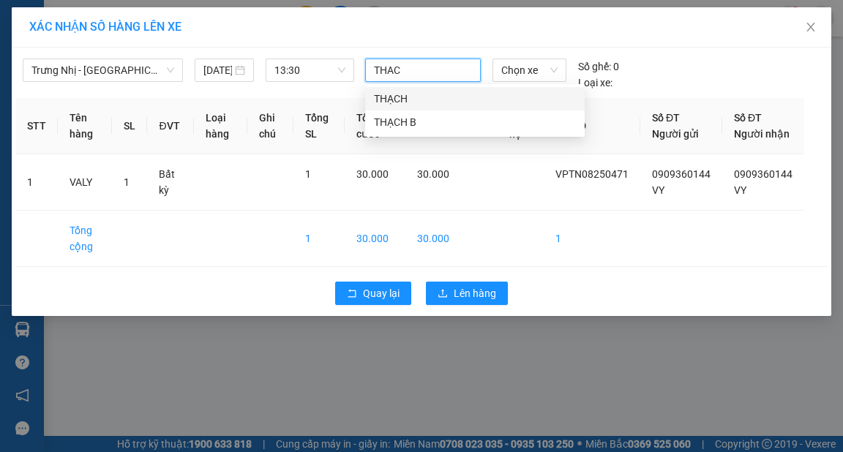
type input "THACH"
click at [409, 99] on div "THẠCH" at bounding box center [475, 99] width 202 height 16
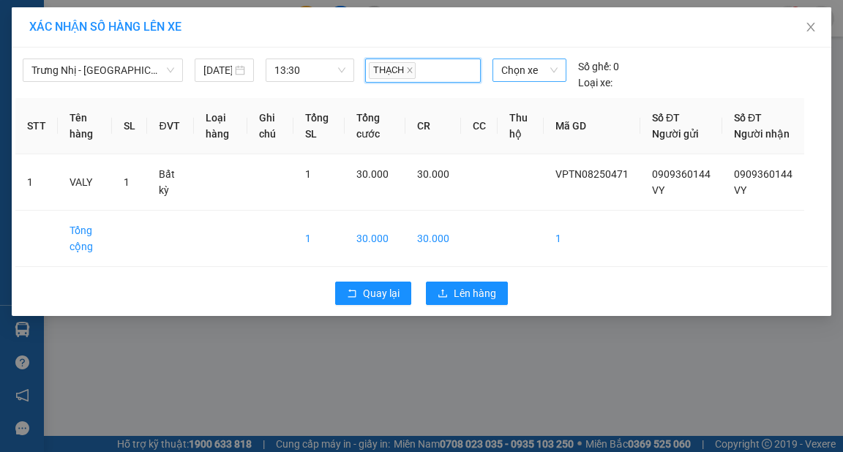
click at [536, 73] on span "Chọn xe" at bounding box center [529, 70] width 56 height 22
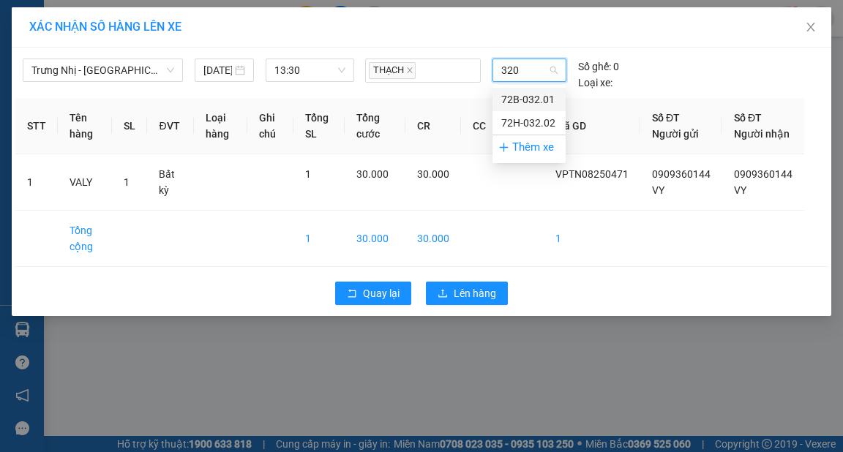
type input "3201"
click at [538, 97] on div "72B-032.01" at bounding box center [529, 99] width 56 height 16
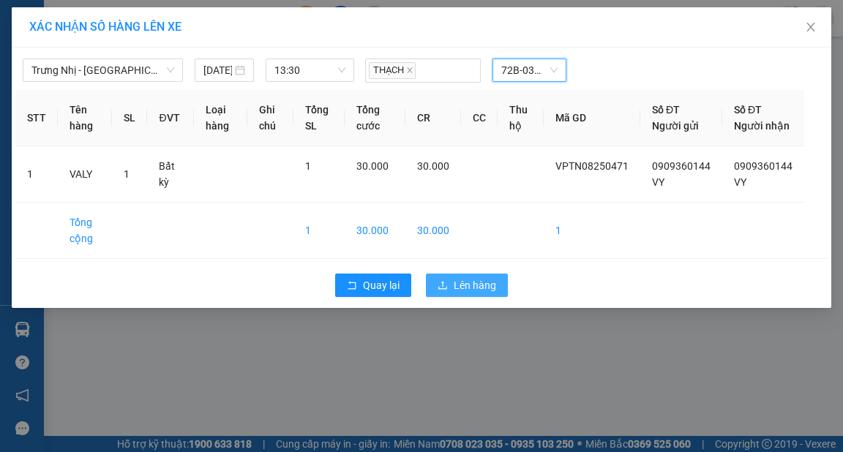
click at [468, 293] on span "Lên hàng" at bounding box center [475, 285] width 42 height 16
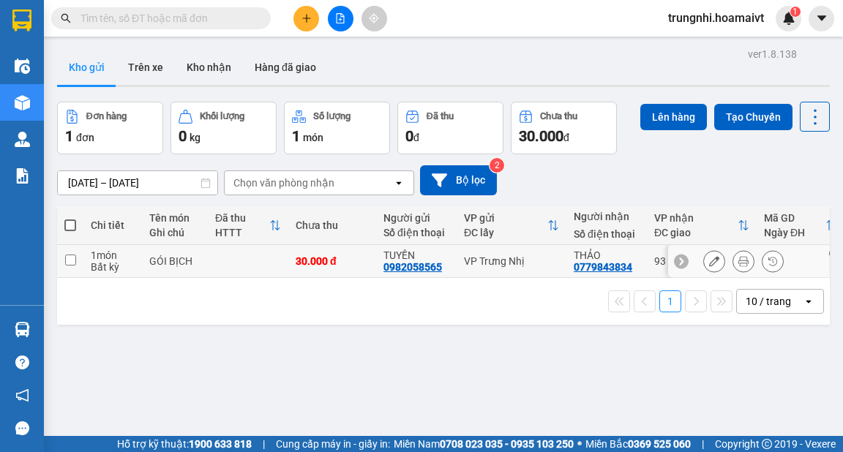
click at [74, 257] on input "checkbox" at bounding box center [70, 260] width 11 height 11
checkbox input "true"
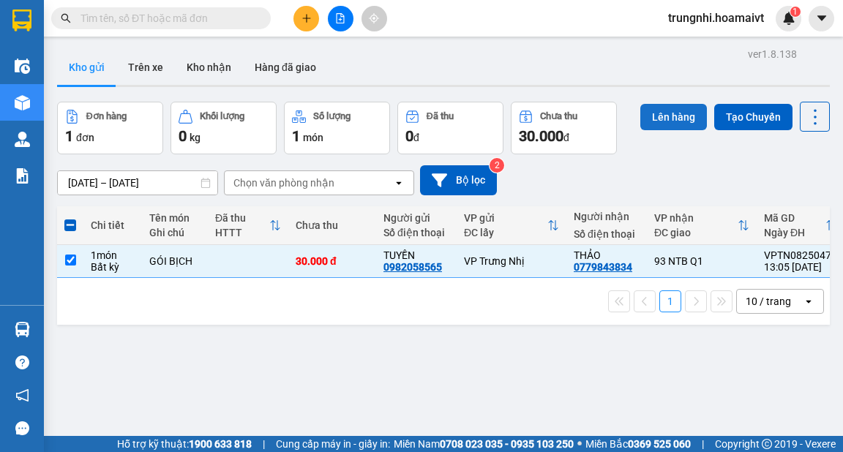
click at [683, 116] on button "Lên hàng" at bounding box center [673, 117] width 67 height 26
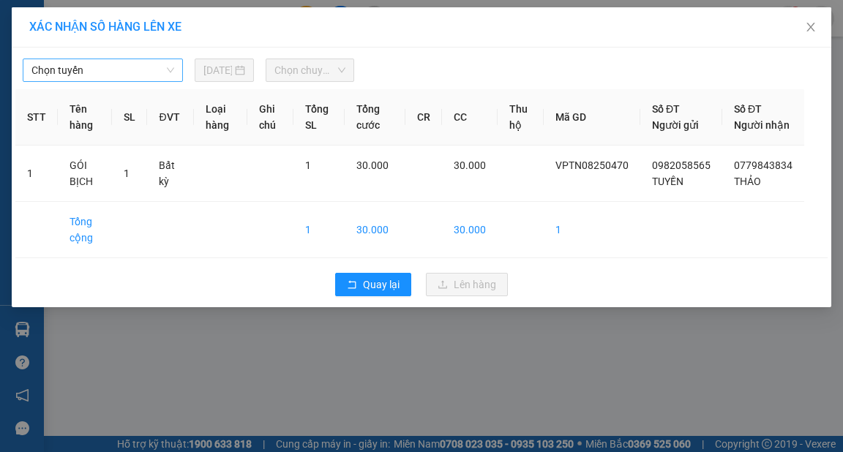
click at [85, 71] on span "Chọn tuyến" at bounding box center [102, 70] width 143 height 22
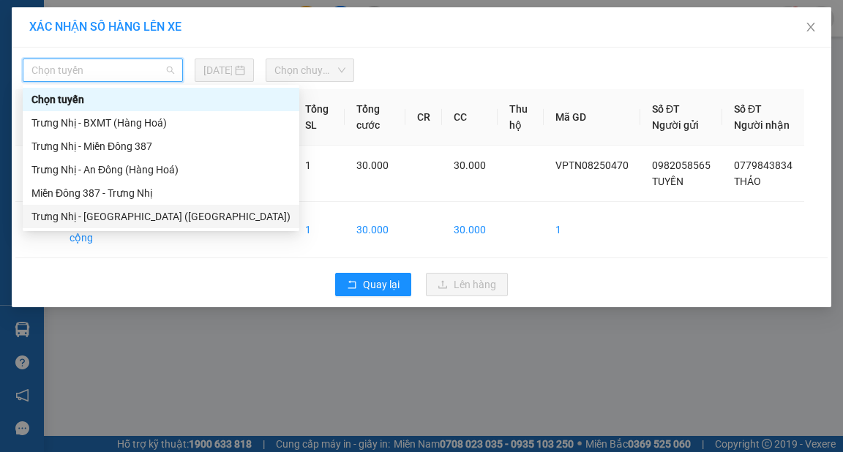
click at [83, 216] on div "Trưng Nhị - Sài Gòn (Hàng Hoá)" at bounding box center [160, 216] width 259 height 16
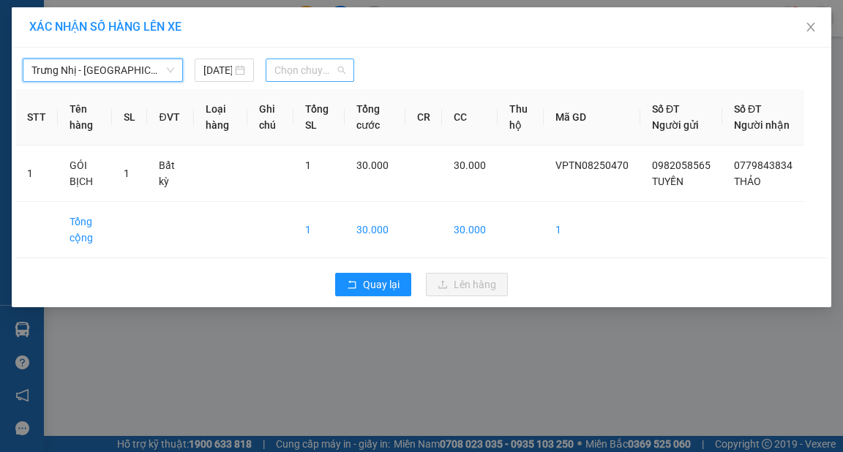
click at [317, 70] on span "Chọn chuyến" at bounding box center [309, 70] width 71 height 22
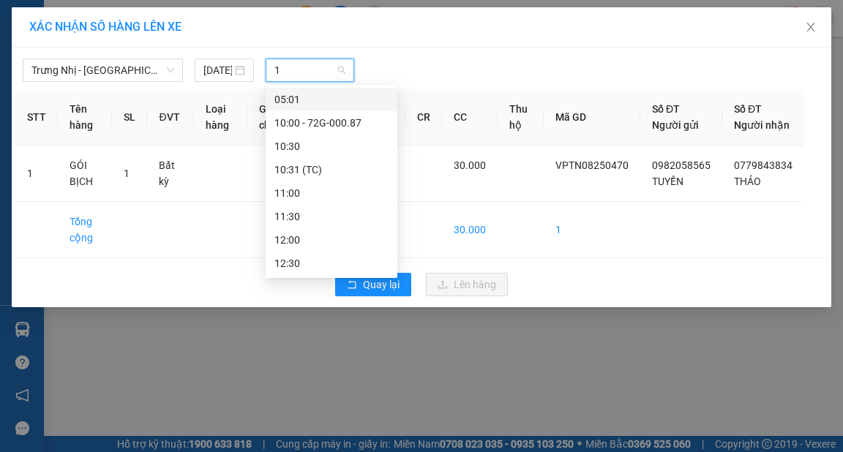
type input "14"
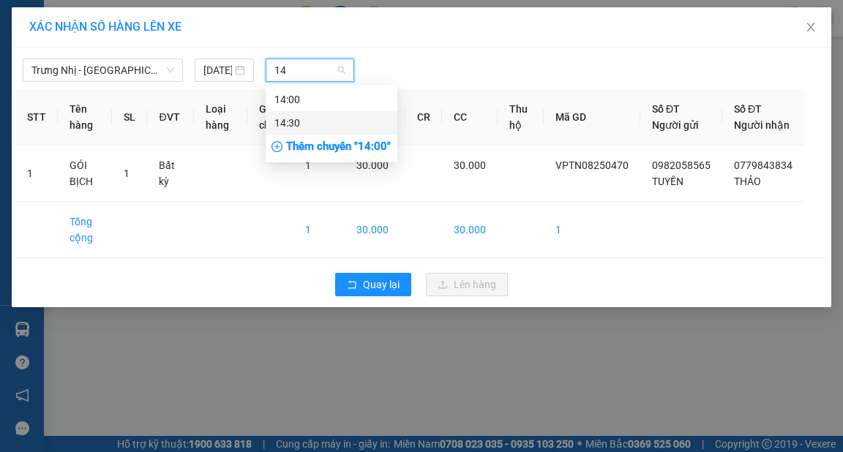
click at [297, 123] on div "14:30" at bounding box center [331, 123] width 114 height 16
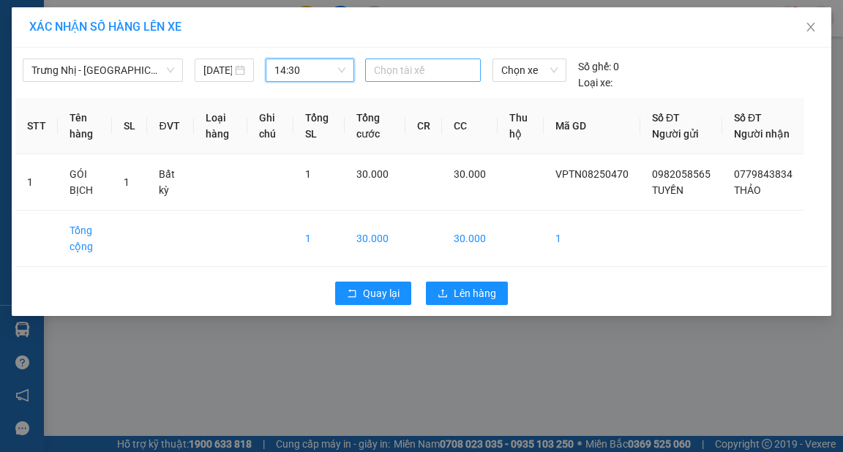
click at [417, 72] on div at bounding box center [423, 70] width 108 height 18
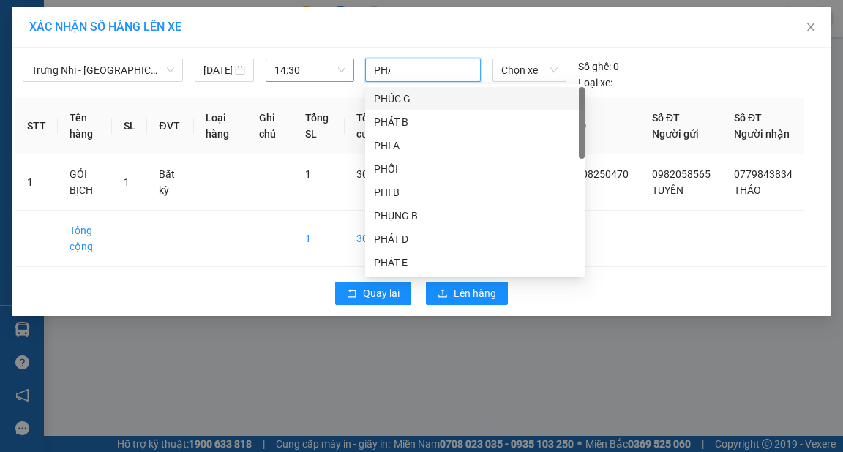
type input "PHAT"
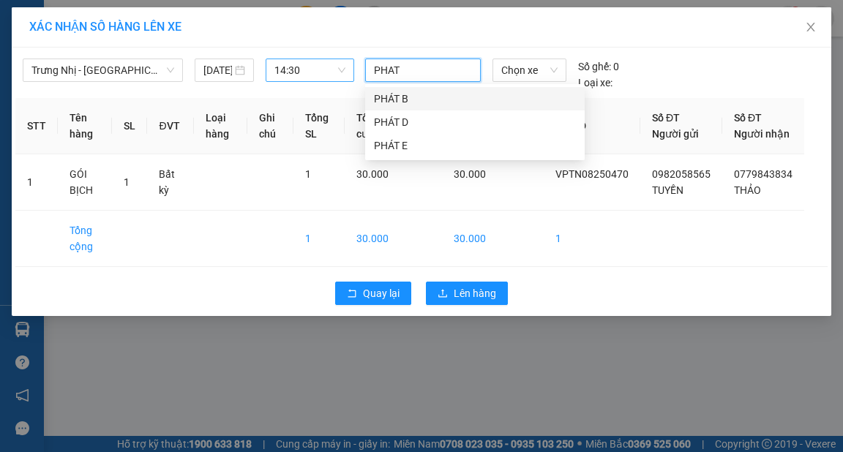
click at [413, 94] on div "PHÁT B" at bounding box center [475, 99] width 202 height 16
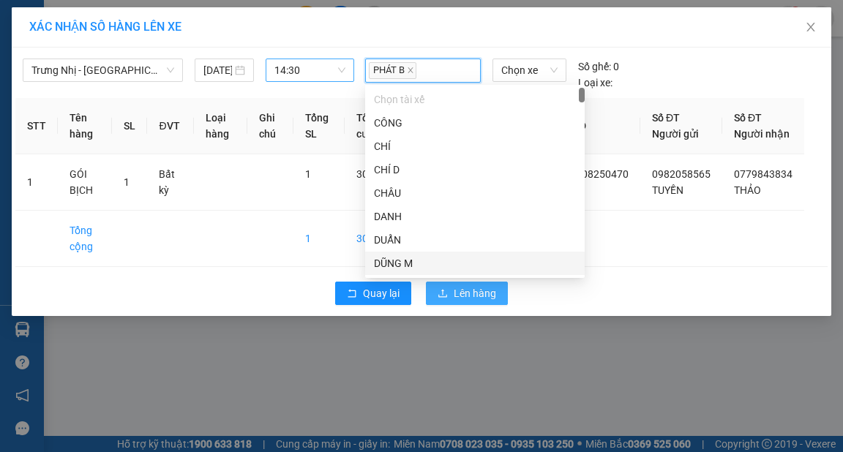
click at [476, 301] on span "Lên hàng" at bounding box center [475, 293] width 42 height 16
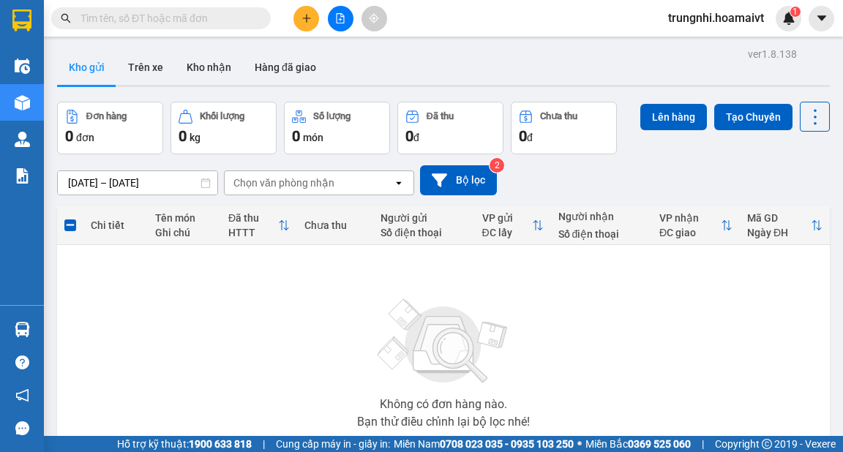
click at [296, 20] on button at bounding box center [306, 19] width 26 height 26
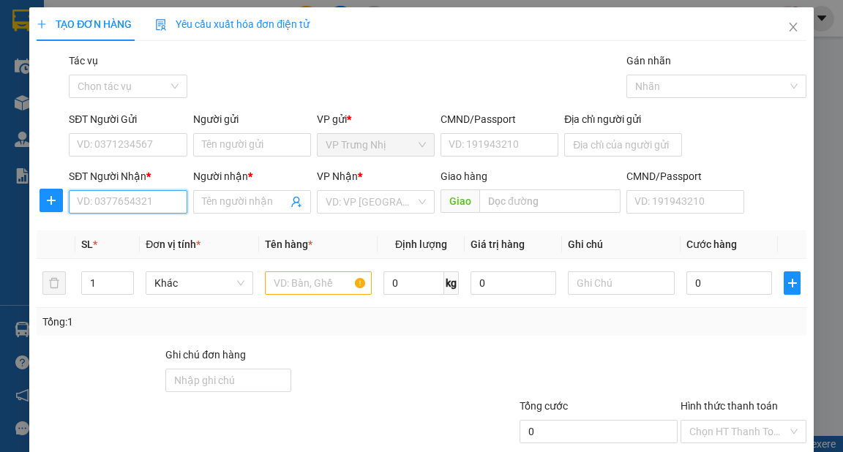
click at [151, 202] on input "SĐT Người Nhận *" at bounding box center [128, 201] width 118 height 23
type input "0903120706"
click at [173, 237] on div "0903120706 - TÙNG" at bounding box center [126, 231] width 99 height 16
type input "TÙNG"
type input "0903120706"
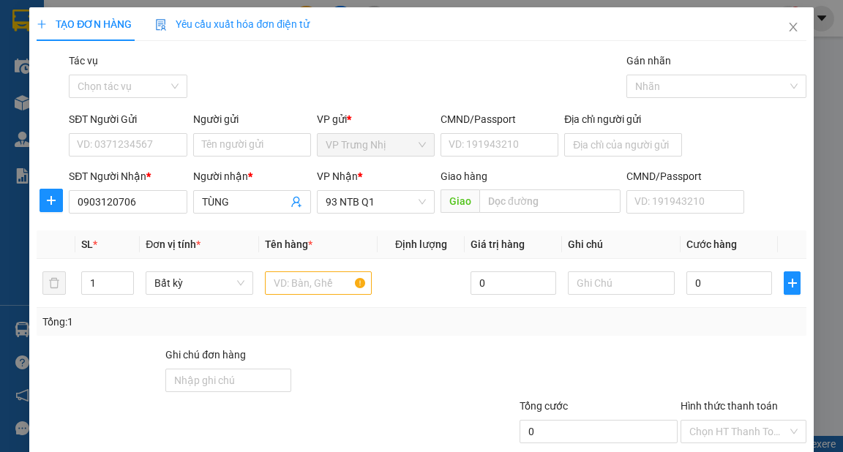
click at [170, 157] on div "SĐT Người Gửi VD: 0371234567" at bounding box center [128, 136] width 118 height 51
click at [172, 152] on input "SĐT Người Gửi" at bounding box center [128, 144] width 118 height 23
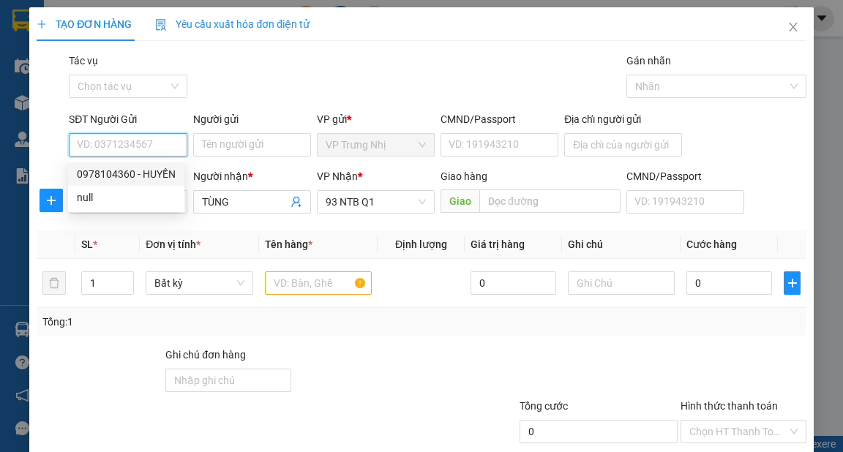
click at [169, 174] on div "0978104360 - HUYỀN" at bounding box center [126, 174] width 99 height 16
type input "0978104360"
type input "HUYỀN"
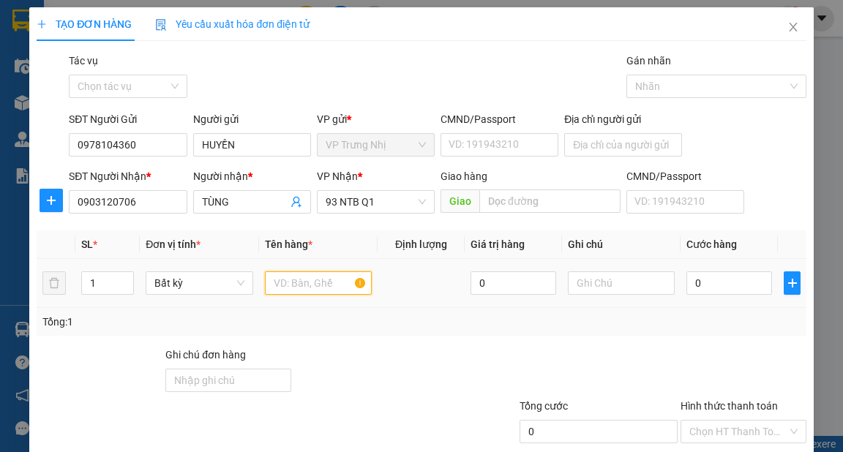
click at [331, 281] on input "text" at bounding box center [319, 282] width 108 height 23
type input "HS ĐỎ"
click at [726, 287] on input "0" at bounding box center [729, 282] width 86 height 23
type input "3"
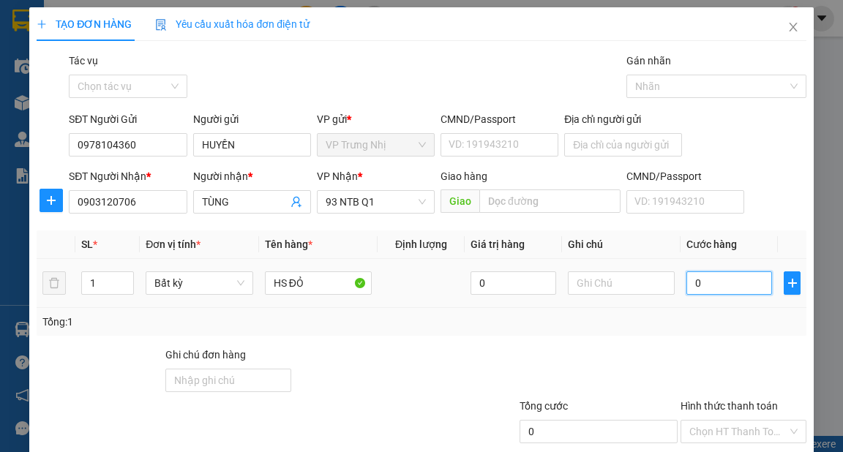
type input "3"
type input "30"
type input "30.000"
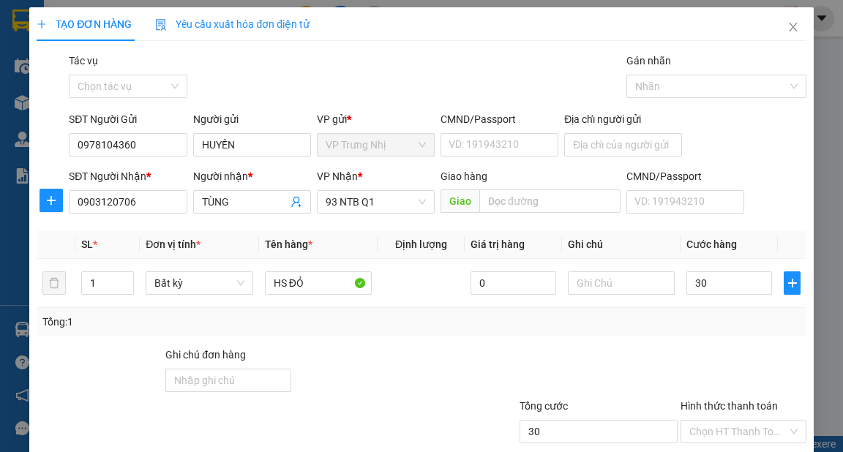
type input "30.000"
click at [710, 325] on div "Tổng: 1" at bounding box center [420, 322] width 757 height 16
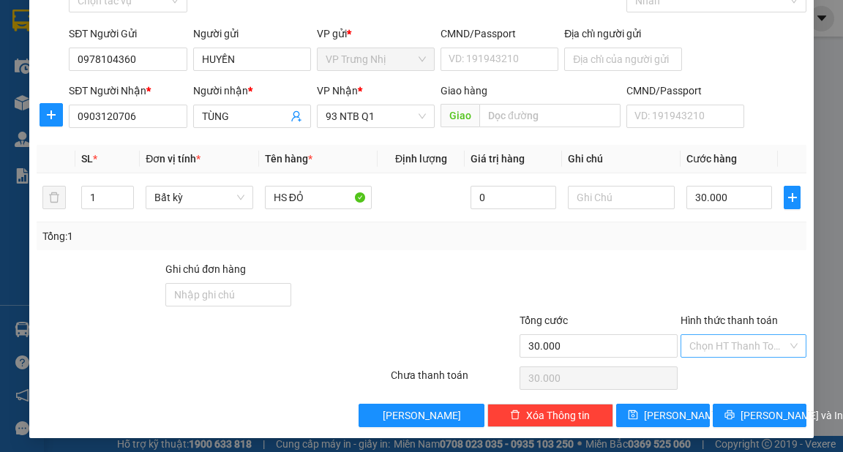
scroll to position [88, 0]
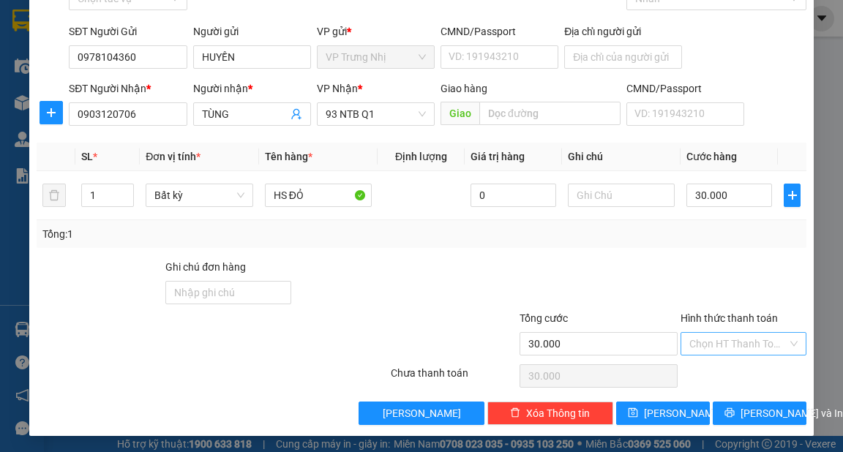
click at [727, 336] on input "Hình thức thanh toán" at bounding box center [738, 344] width 98 height 22
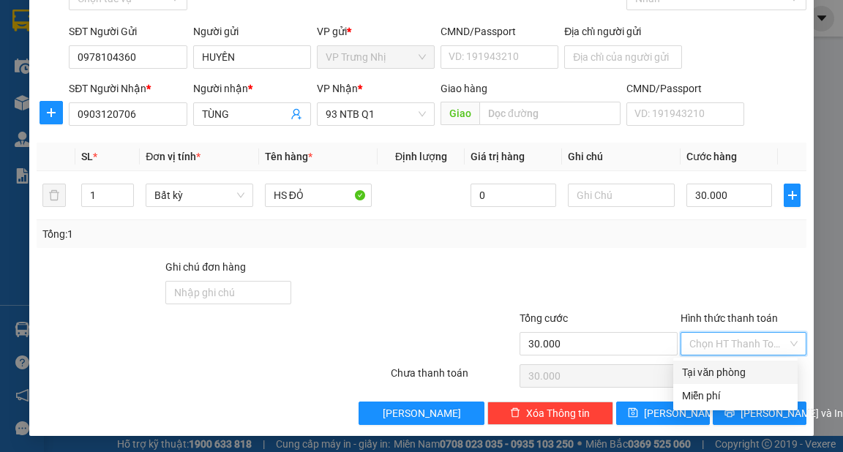
drag, startPoint x: 722, startPoint y: 375, endPoint x: 726, endPoint y: 383, distance: 9.8
click at [721, 375] on div "Tại văn phòng" at bounding box center [735, 372] width 107 height 16
type input "0"
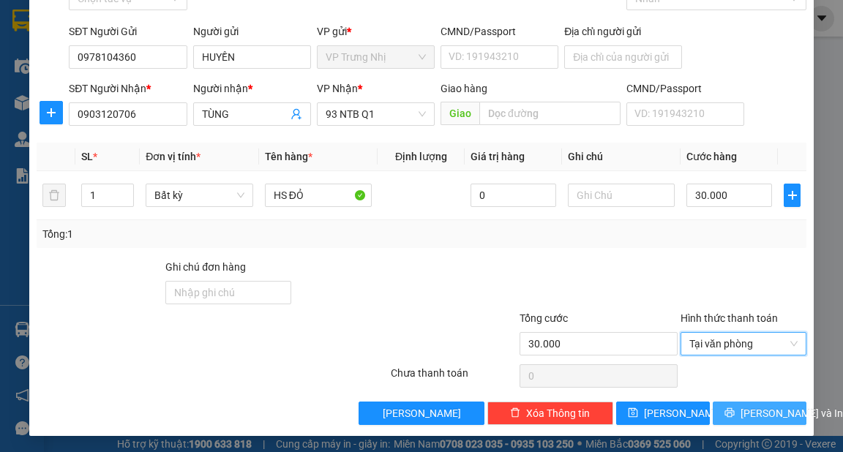
click at [740, 414] on span "Lưu và In" at bounding box center [791, 413] width 102 height 16
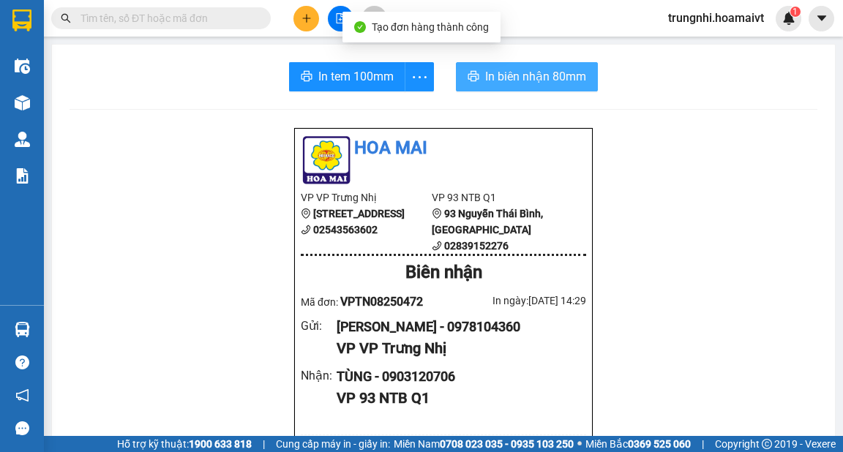
click at [524, 79] on span "In biên nhận 80mm" at bounding box center [535, 76] width 101 height 18
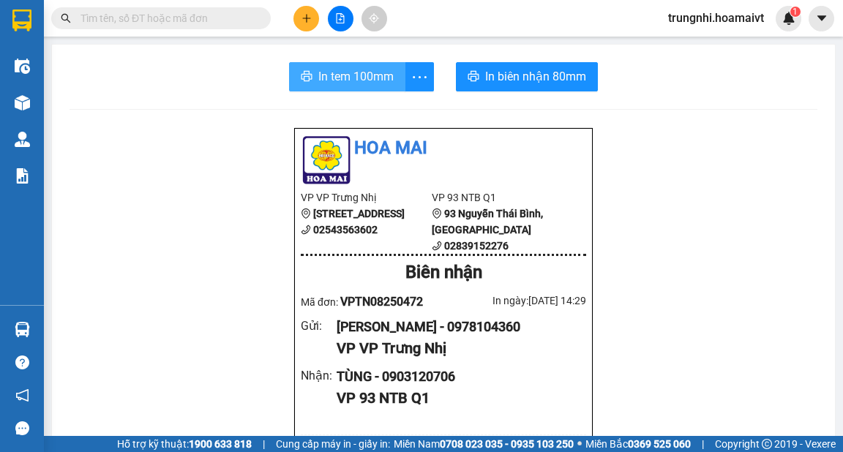
click at [366, 84] on span "In tem 100mm" at bounding box center [355, 76] width 75 height 18
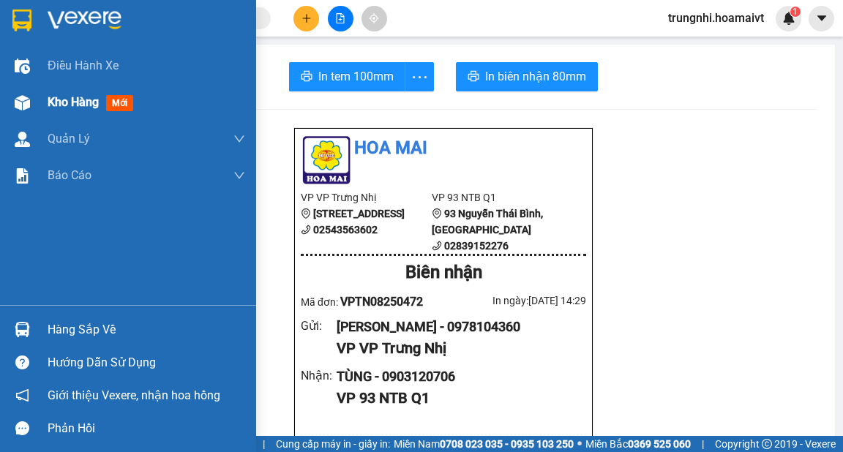
click at [34, 105] on div at bounding box center [23, 103] width 26 height 26
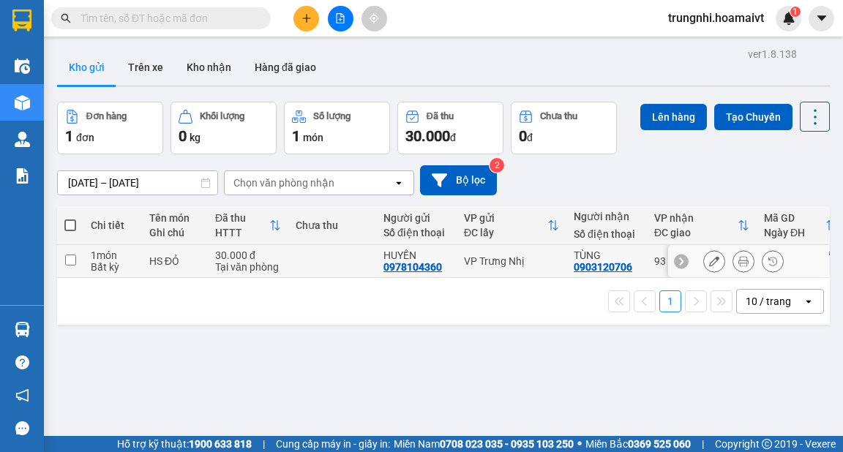
click at [78, 269] on td at bounding box center [70, 261] width 26 height 33
checkbox input "true"
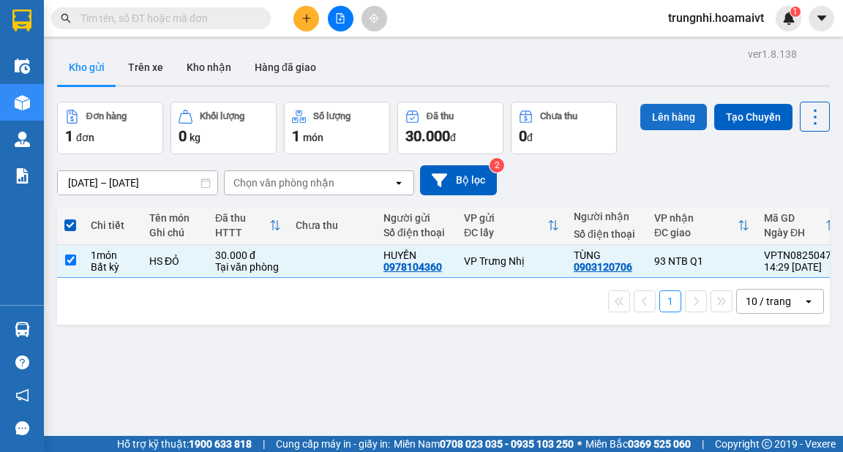
click at [651, 122] on button "Lên hàng" at bounding box center [673, 117] width 67 height 26
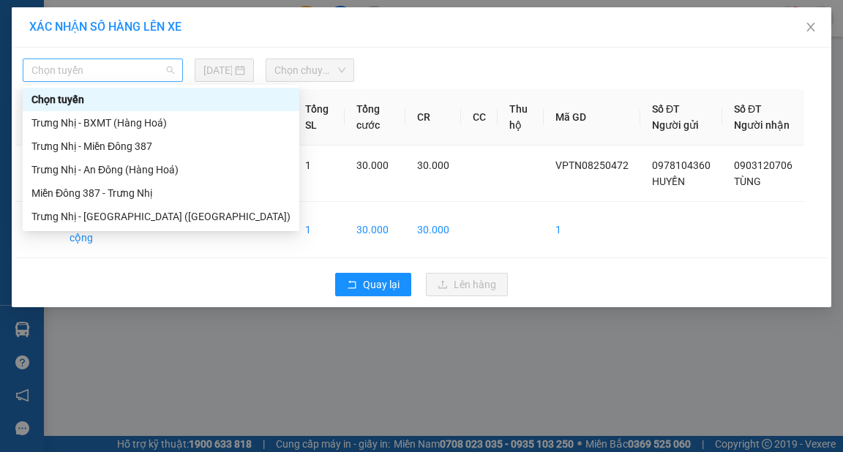
click at [167, 65] on span "Chọn tuyến" at bounding box center [102, 70] width 143 height 22
click at [111, 222] on div "Trưng Nhị - Sài Gòn (Hàng Hoá)" at bounding box center [160, 216] width 259 height 16
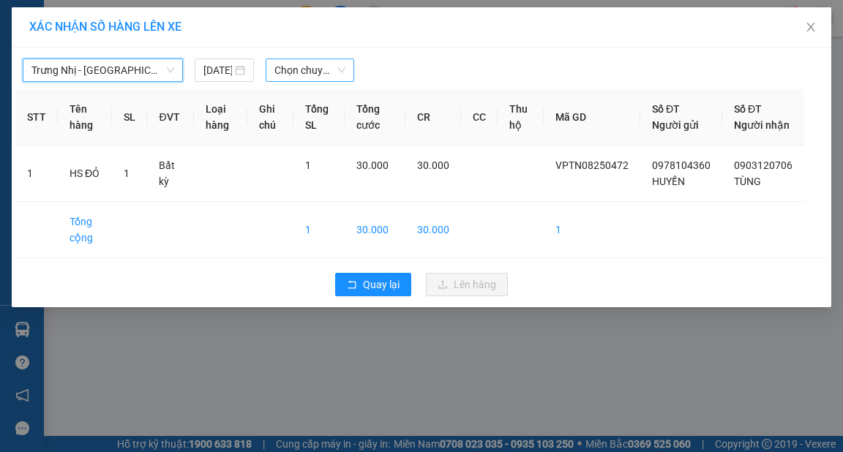
click at [331, 90] on th "Tổng SL" at bounding box center [318, 117] width 51 height 56
click at [339, 67] on span "Chọn chuyến" at bounding box center [309, 70] width 71 height 22
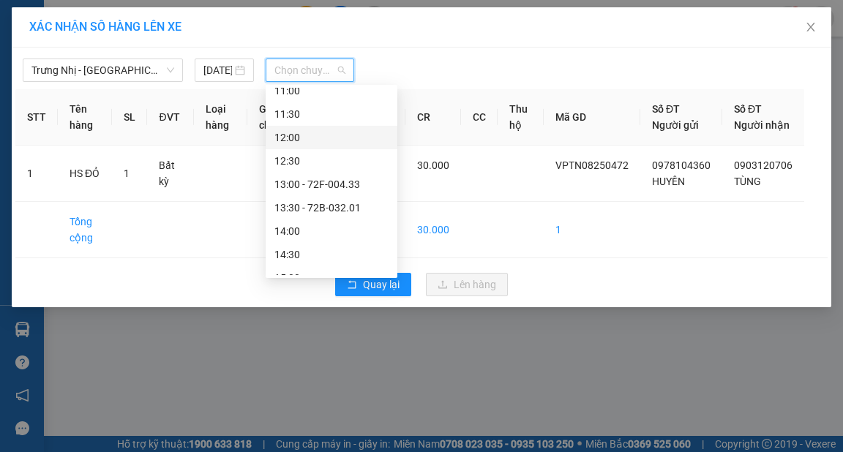
scroll to position [410, 0]
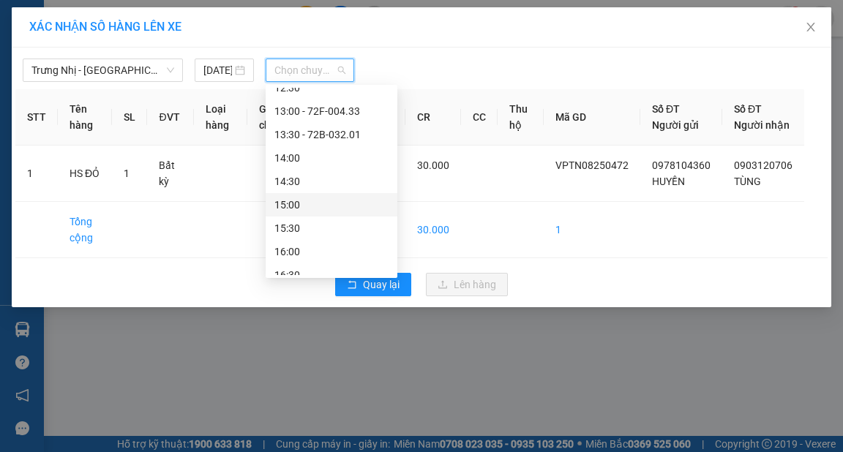
click at [295, 201] on div "15:00" at bounding box center [331, 205] width 114 height 16
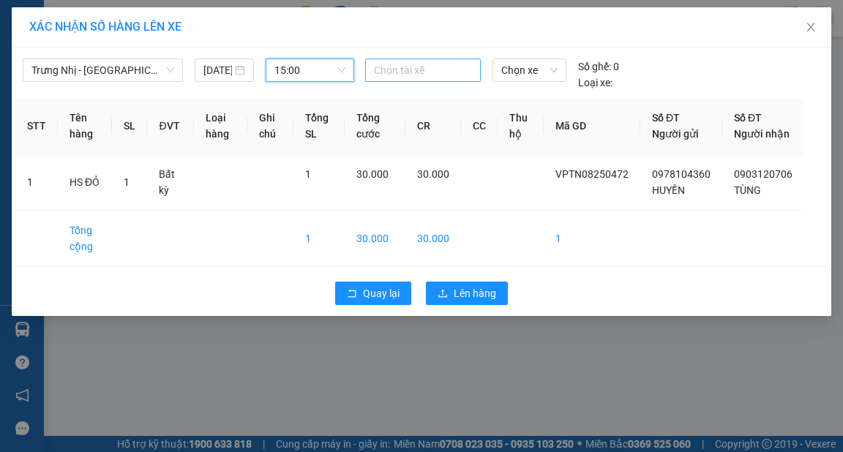
click at [396, 71] on div at bounding box center [423, 70] width 108 height 18
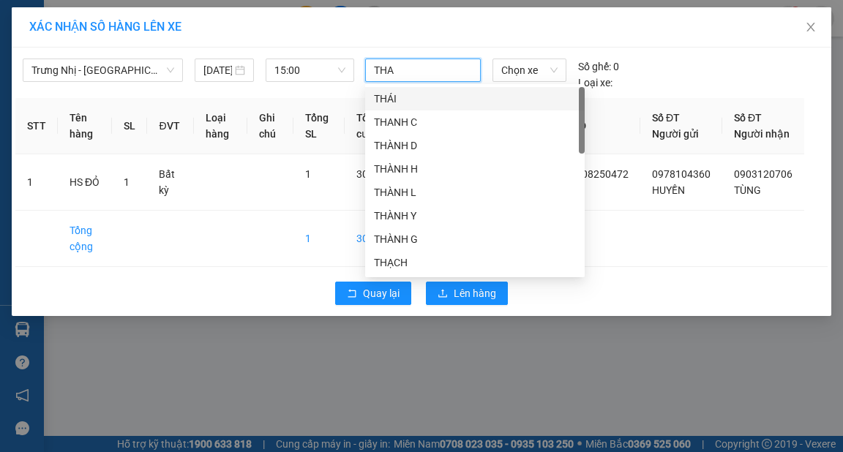
type input "THAO"
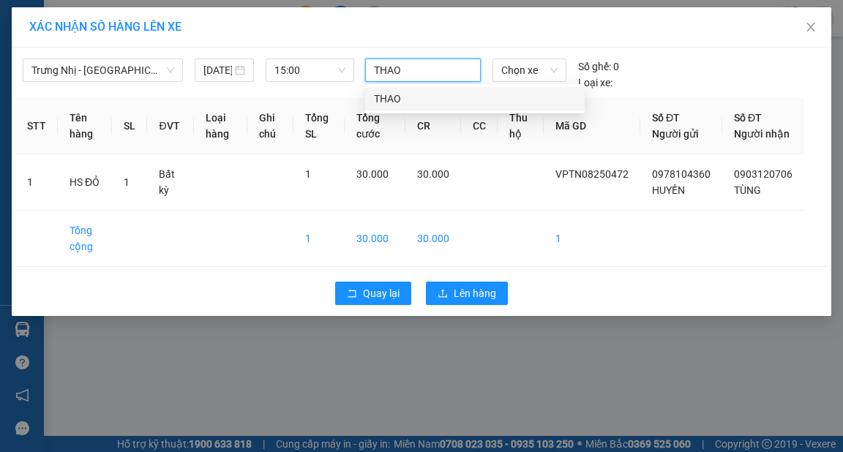
click at [407, 99] on div "THAO" at bounding box center [475, 99] width 202 height 16
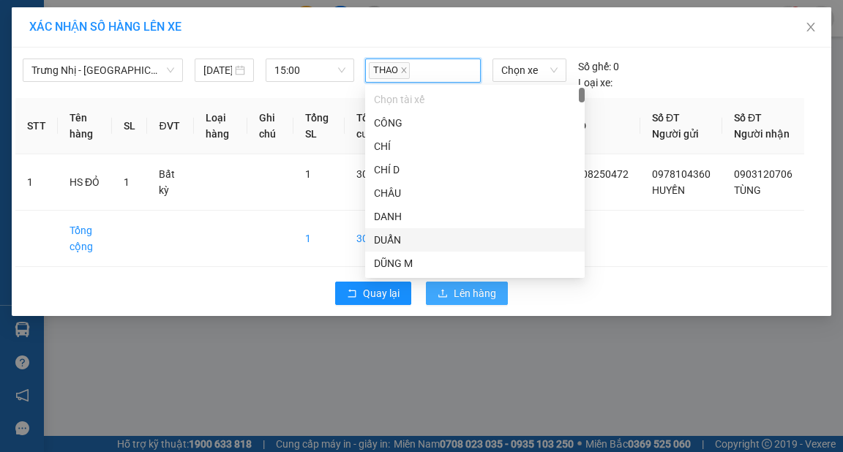
click at [474, 301] on span "Lên hàng" at bounding box center [475, 293] width 42 height 16
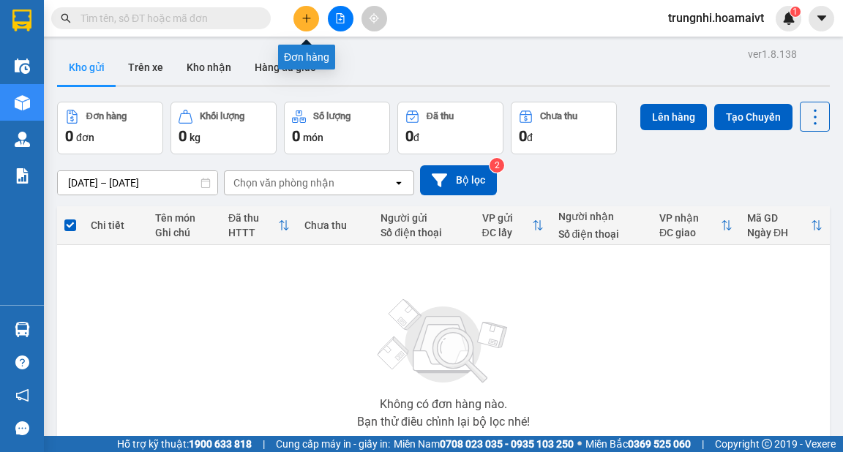
click at [301, 18] on icon "plus" at bounding box center [306, 18] width 10 height 10
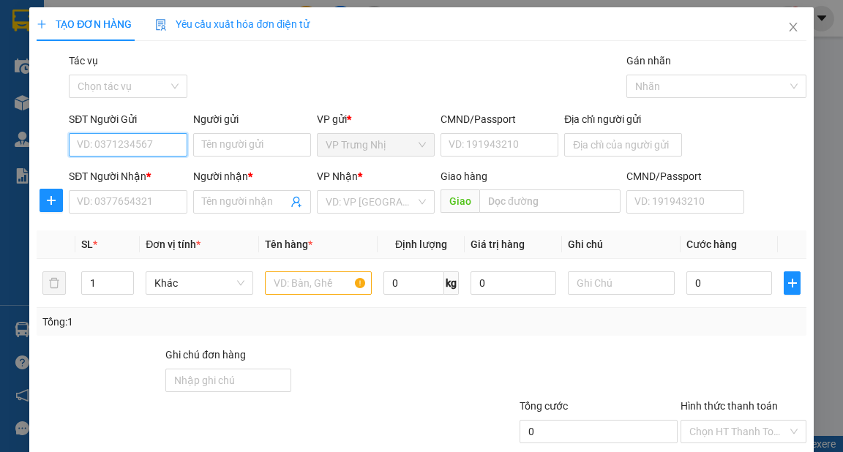
click at [140, 140] on input "SĐT Người Gửi" at bounding box center [128, 144] width 118 height 23
click at [129, 177] on div "0914408395 - HUE" at bounding box center [126, 174] width 99 height 16
type input "0914408395"
type input "HUE"
type input "0908765696"
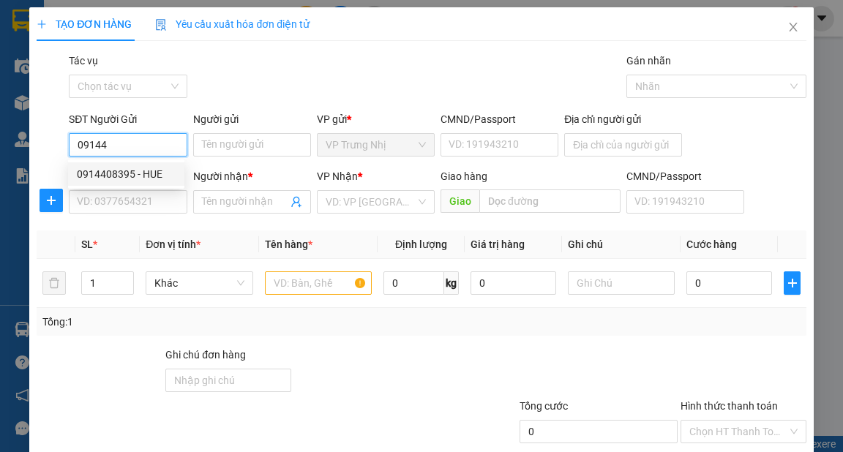
type input "NAM"
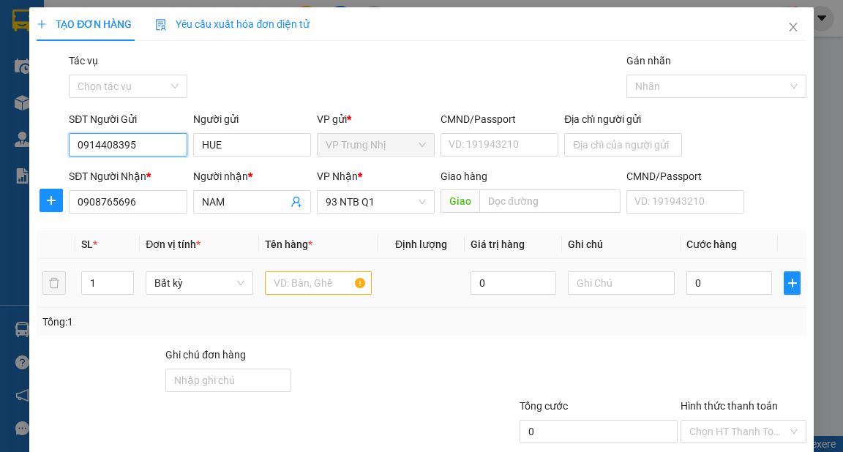
type input "0914408395"
click at [281, 276] on input "text" at bounding box center [319, 282] width 108 height 23
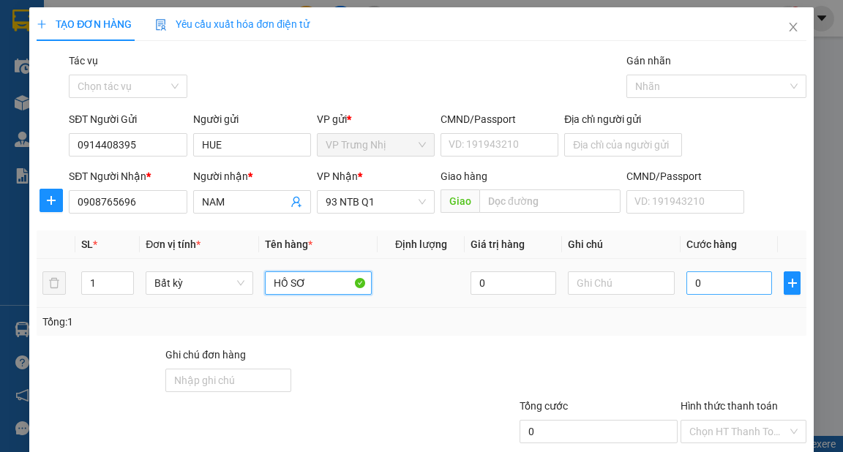
type input "HỒ SƠ"
click at [702, 290] on input "0" at bounding box center [729, 282] width 86 height 23
type input "3"
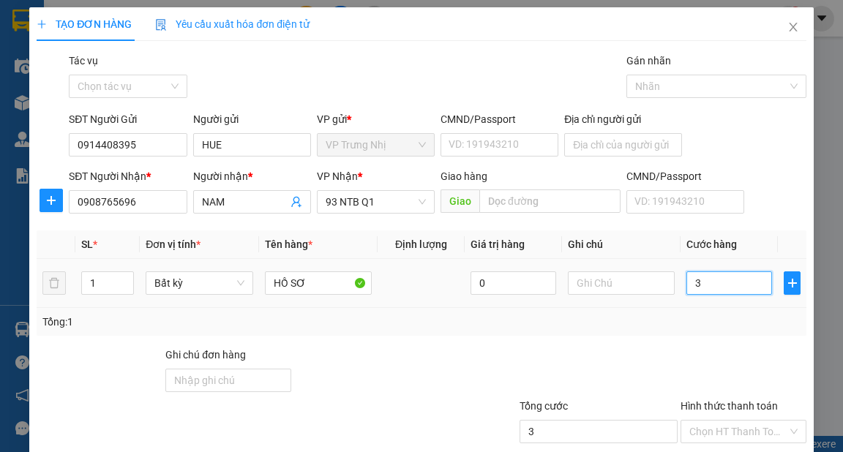
type input "30"
type input "30.000"
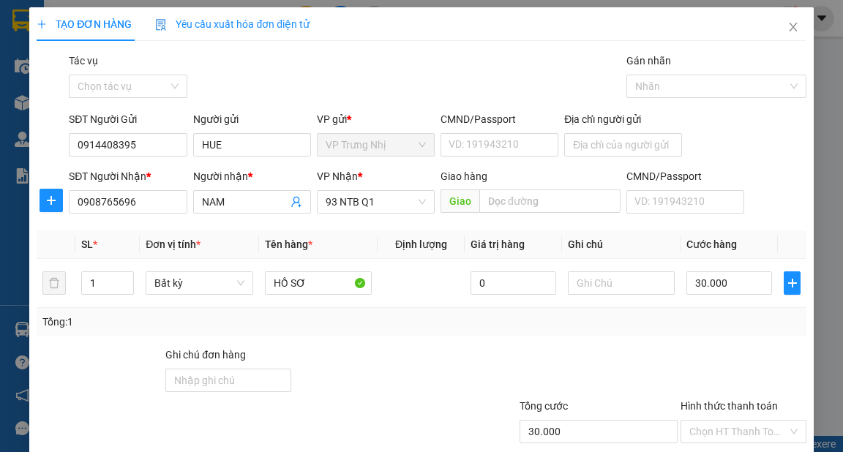
click at [696, 320] on div "Tổng: 1" at bounding box center [420, 322] width 757 height 16
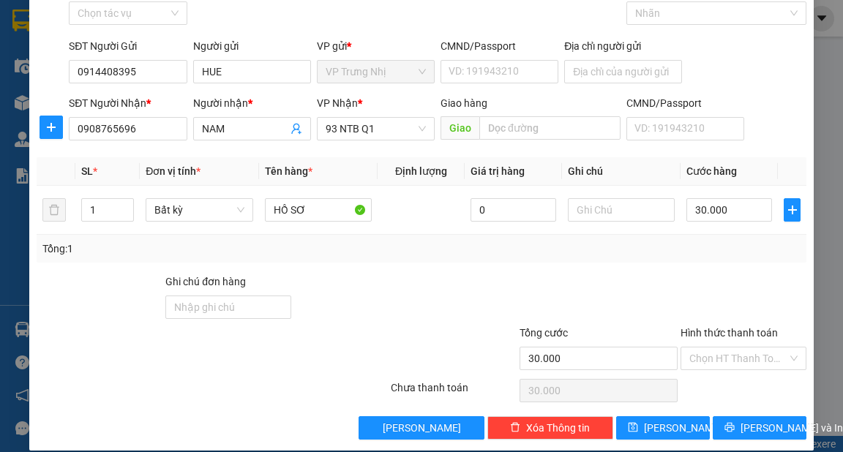
scroll to position [88, 0]
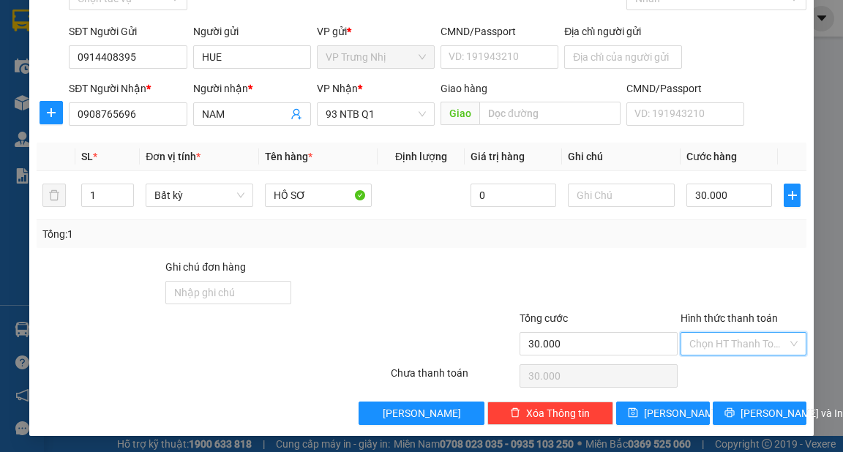
click at [719, 338] on input "Hình thức thanh toán" at bounding box center [738, 344] width 98 height 22
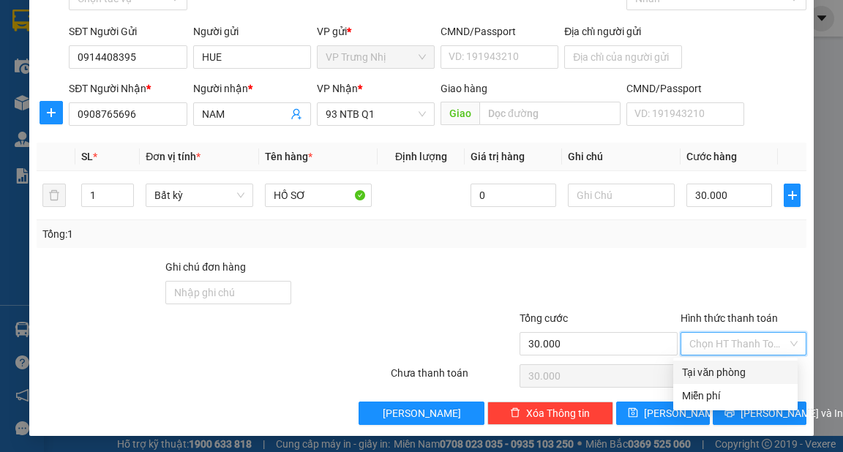
click at [723, 370] on div "Tại văn phòng" at bounding box center [735, 372] width 107 height 16
type input "0"
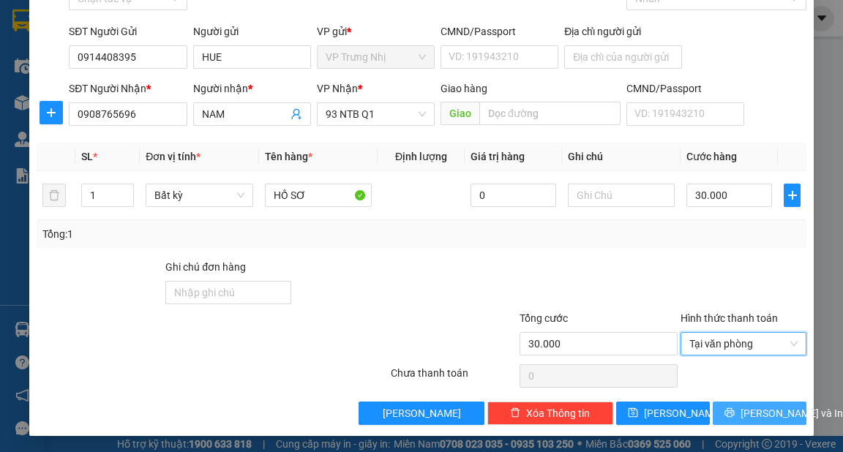
click at [740, 408] on span "Lưu và In" at bounding box center [791, 413] width 102 height 16
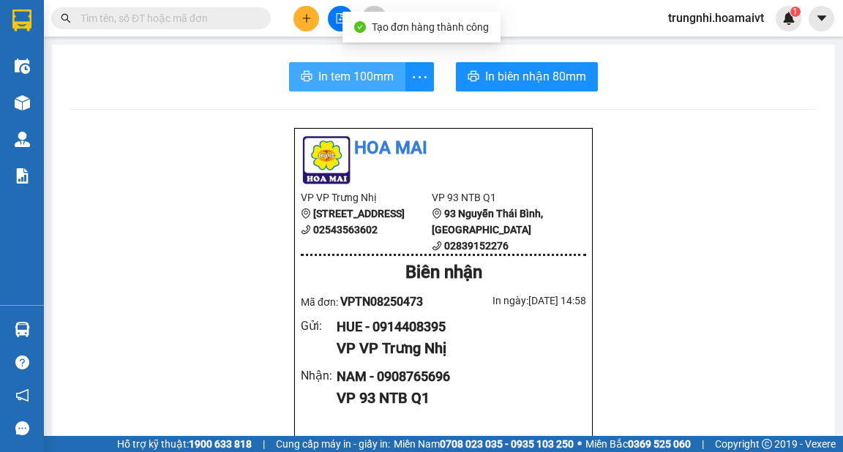
click at [296, 72] on button "In tem 100mm" at bounding box center [347, 76] width 116 height 29
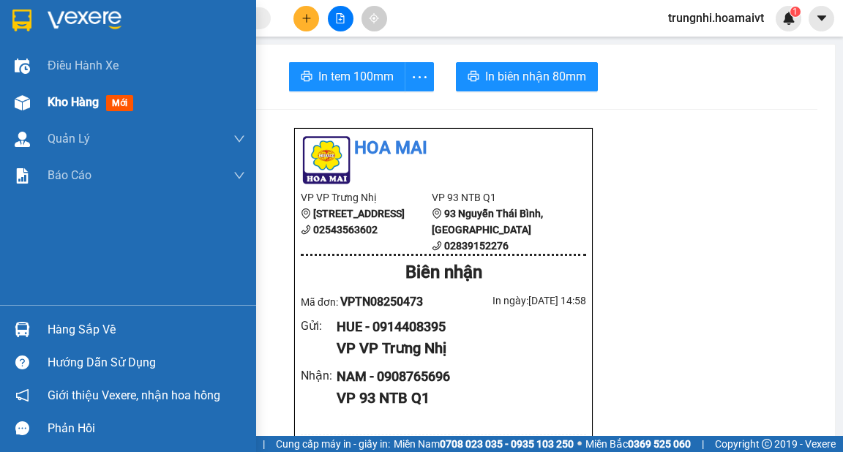
click at [90, 95] on span "Kho hàng" at bounding box center [73, 102] width 51 height 14
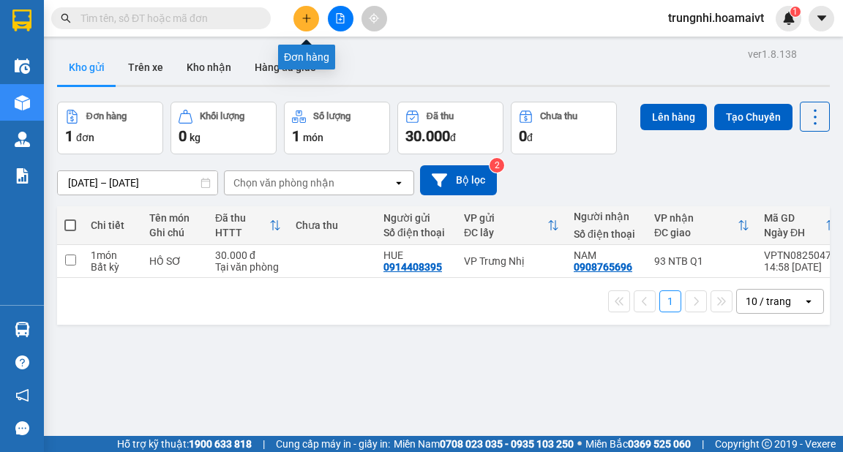
click at [305, 20] on icon "plus" at bounding box center [306, 18] width 10 height 10
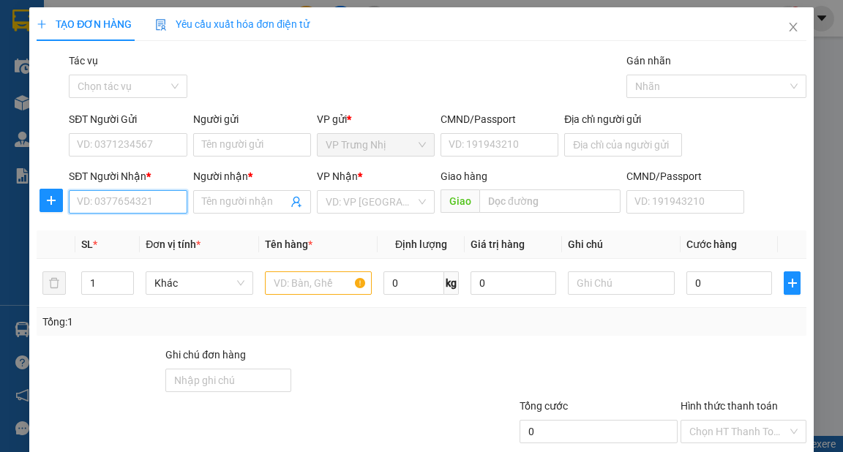
click at [96, 199] on input "SĐT Người Nhận *" at bounding box center [128, 201] width 118 height 23
click at [88, 205] on input "SĐT Người Nhận *" at bounding box center [128, 201] width 118 height 23
click at [100, 203] on input "SĐT Người Nhận *" at bounding box center [128, 201] width 118 height 23
type input "0901333374"
click at [141, 225] on div "0901333374 - LONG" at bounding box center [126, 231] width 99 height 16
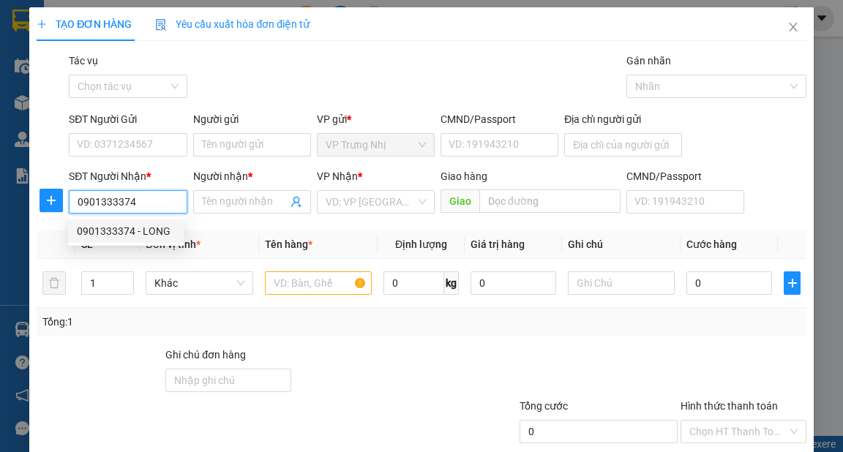
type input "LONG"
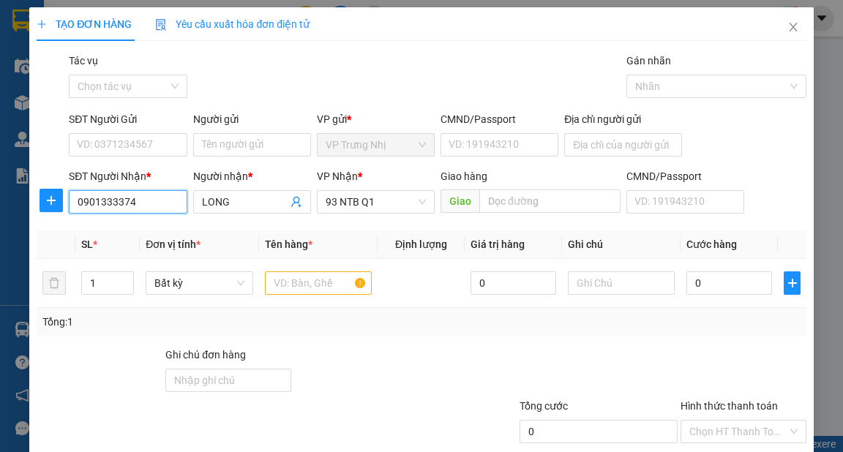
type input "0901333374"
click at [136, 158] on div "SĐT Người Gửi VD: 0371234567" at bounding box center [128, 136] width 118 height 51
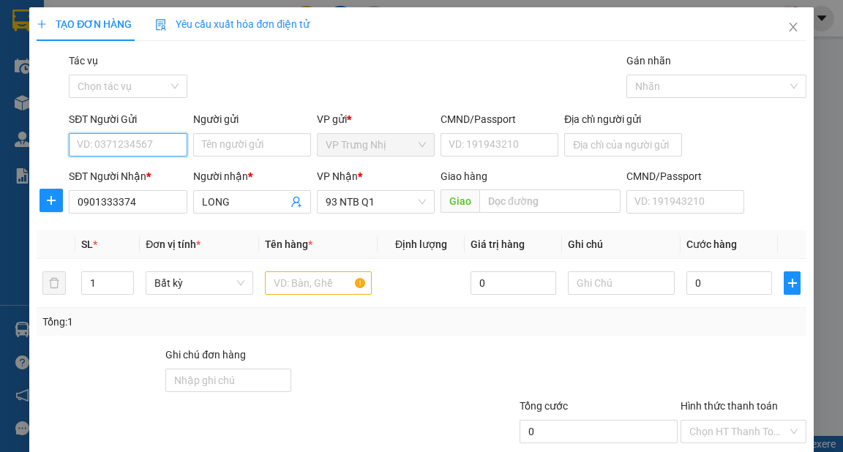
click at [138, 148] on input "SĐT Người Gửi" at bounding box center [128, 144] width 118 height 23
click at [150, 167] on div "0982058565 - TUYỀN" at bounding box center [126, 174] width 99 height 16
type input "0982058565"
type input "TUYỀN"
click at [293, 268] on div at bounding box center [319, 282] width 108 height 29
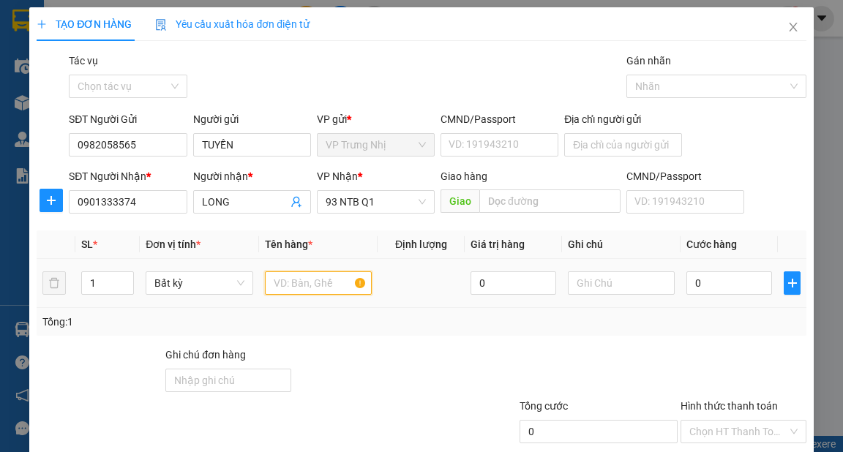
click at [293, 284] on input "text" at bounding box center [319, 282] width 108 height 23
type input "BỊCH"
click at [698, 282] on input "0" at bounding box center [729, 282] width 86 height 23
type input "3"
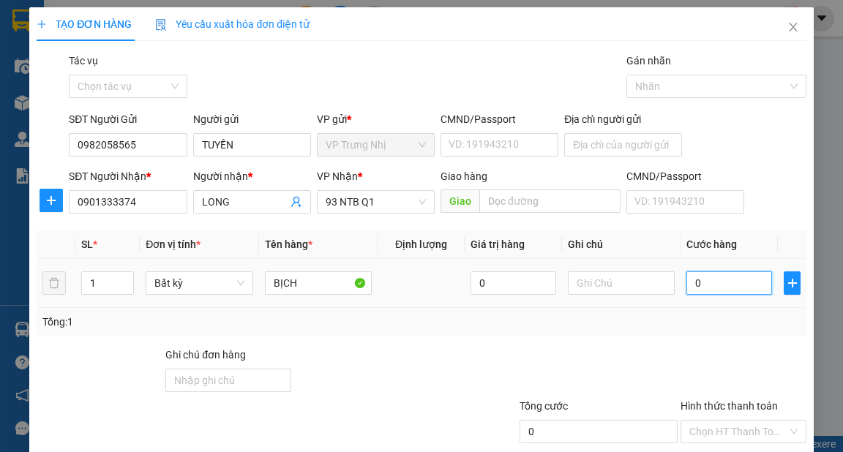
type input "3"
type input "30"
type input "30.000"
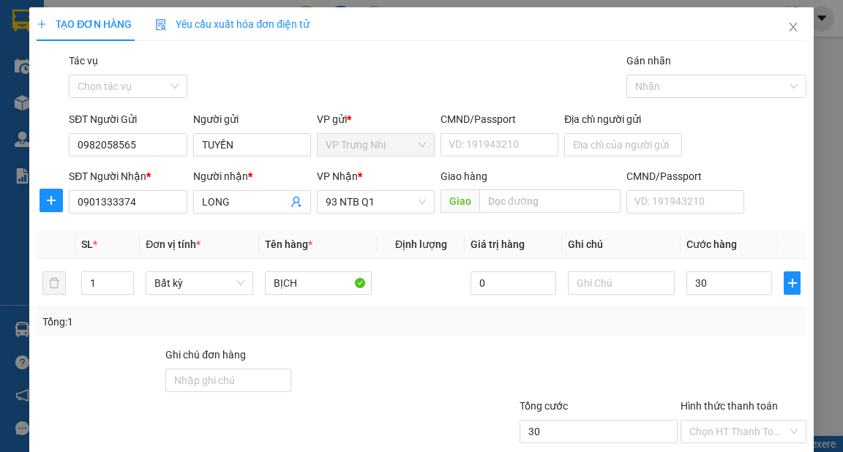
type input "30.000"
click at [680, 323] on div "Tổng: 1" at bounding box center [420, 322] width 757 height 16
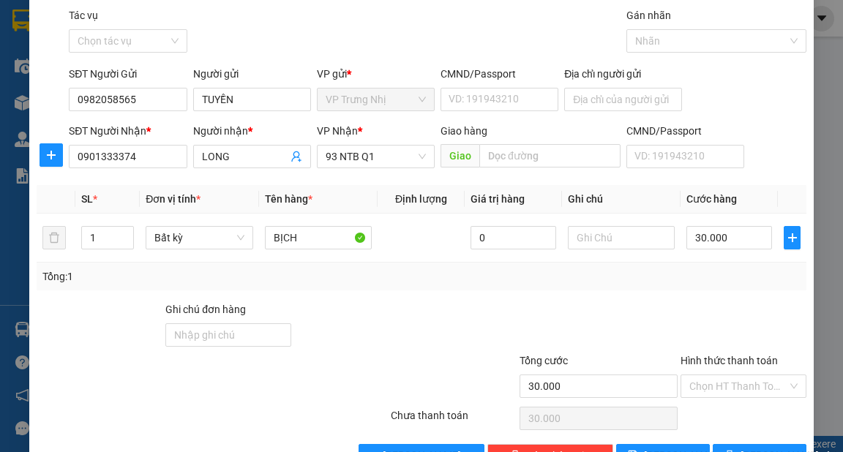
scroll to position [59, 0]
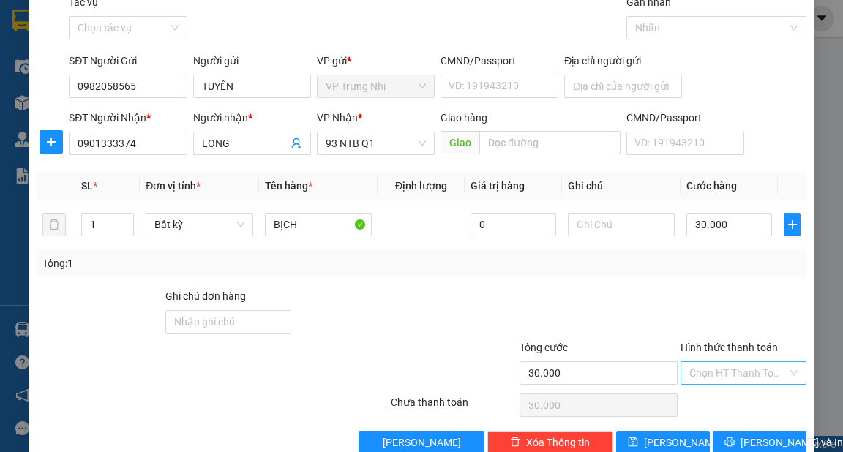
click at [703, 369] on input "Hình thức thanh toán" at bounding box center [738, 373] width 98 height 22
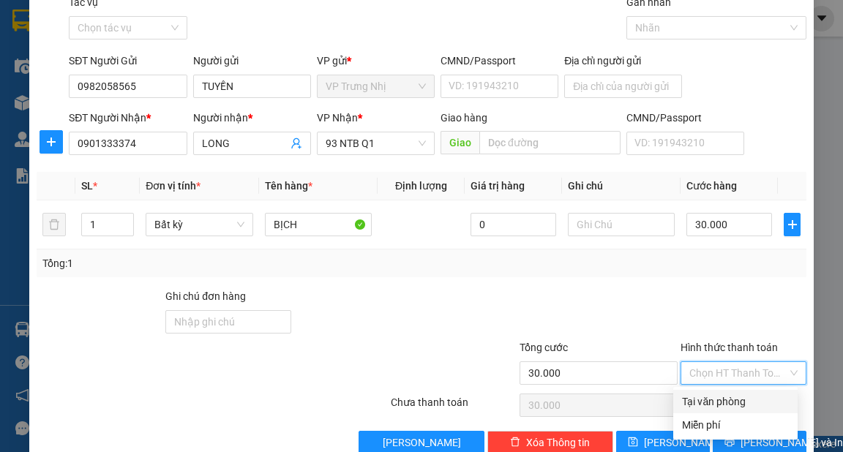
click at [710, 401] on div "Tại văn phòng" at bounding box center [735, 402] width 107 height 16
type input "0"
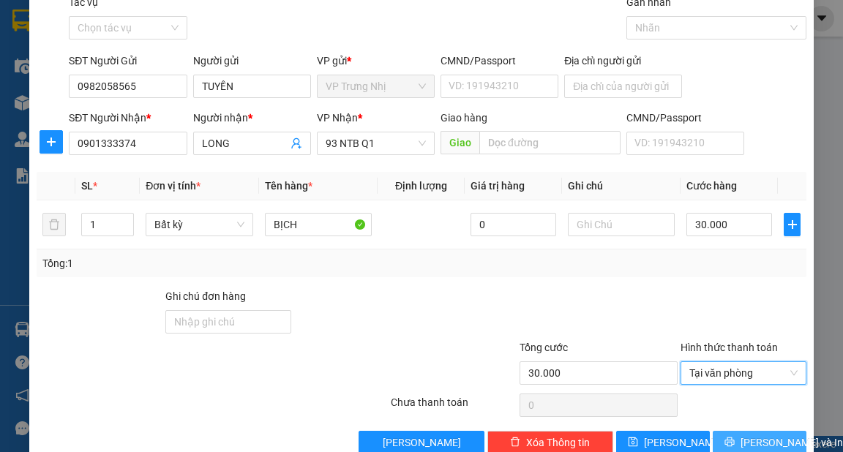
drag, startPoint x: 749, startPoint y: 439, endPoint x: 748, endPoint y: 432, distance: 7.5
click at [749, 439] on span "Lưu và In" at bounding box center [791, 442] width 102 height 16
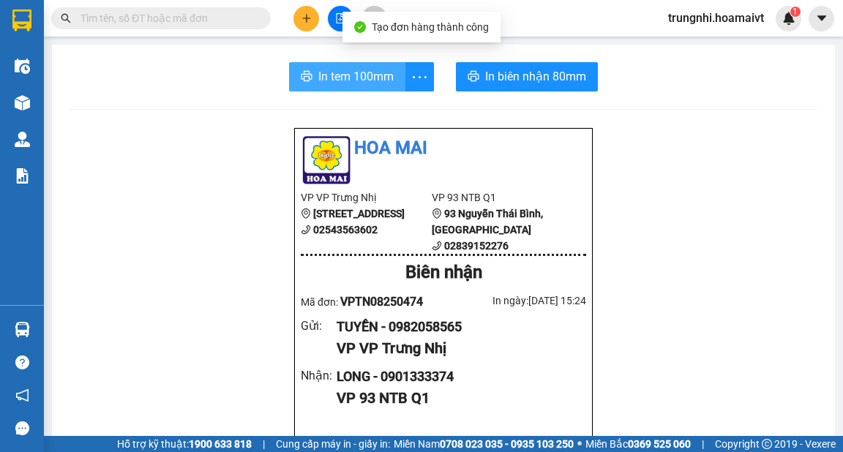
click at [334, 82] on span "In tem 100mm" at bounding box center [355, 76] width 75 height 18
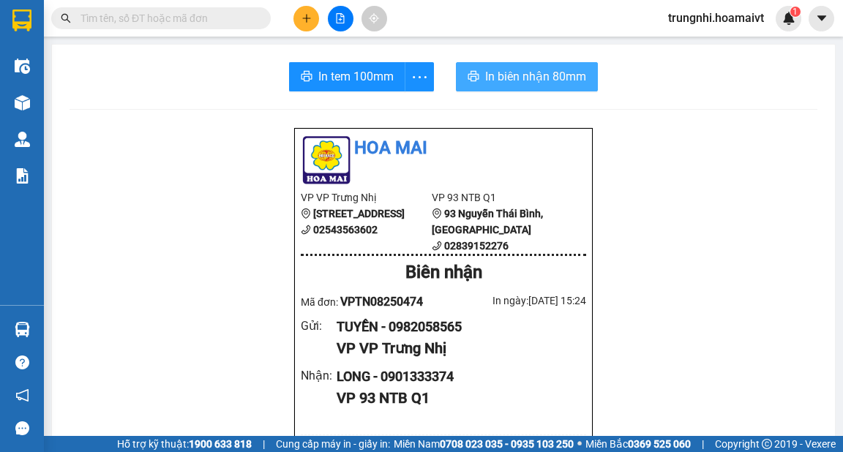
click at [540, 78] on span "In biên nhận 80mm" at bounding box center [535, 76] width 101 height 18
click at [301, 17] on icon "plus" at bounding box center [306, 18] width 10 height 10
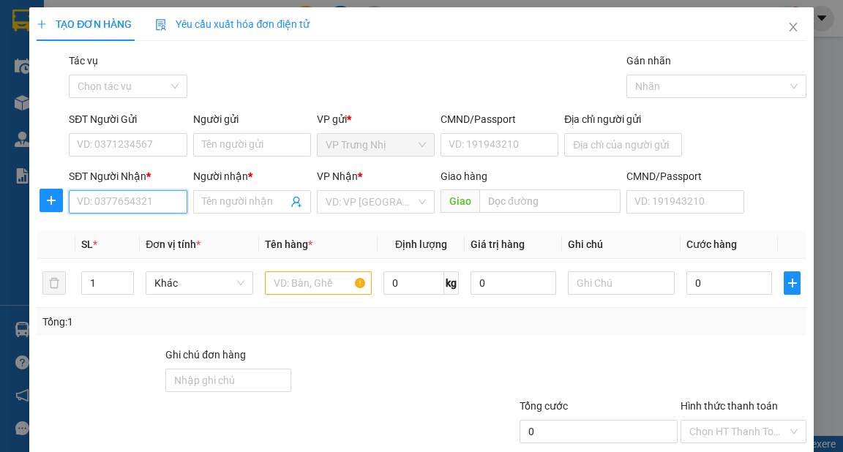
click at [102, 201] on input "SĐT Người Nhận *" at bounding box center [128, 201] width 118 height 23
type input "0938566777"
click at [147, 225] on div "0938566777 - GIANG" at bounding box center [126, 231] width 99 height 16
type input "GIANG"
type input "0938566777"
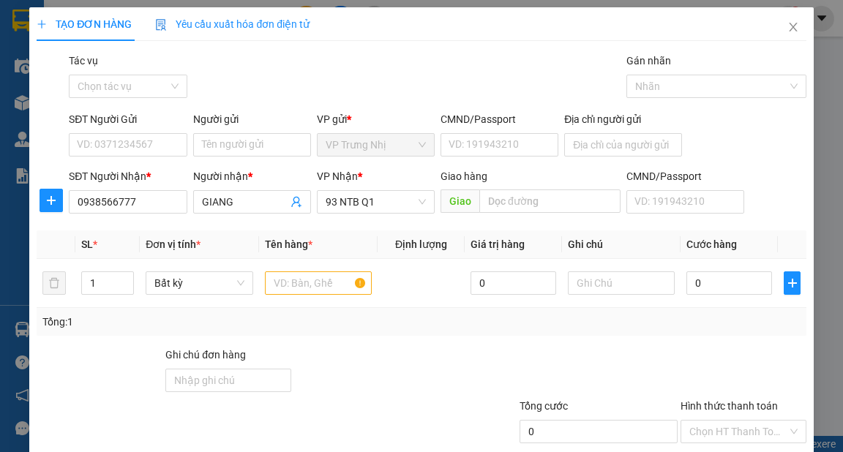
click at [127, 129] on div "SĐT Người Gửi" at bounding box center [128, 122] width 118 height 22
click at [125, 137] on input "SĐT Người Gửi" at bounding box center [128, 144] width 118 height 23
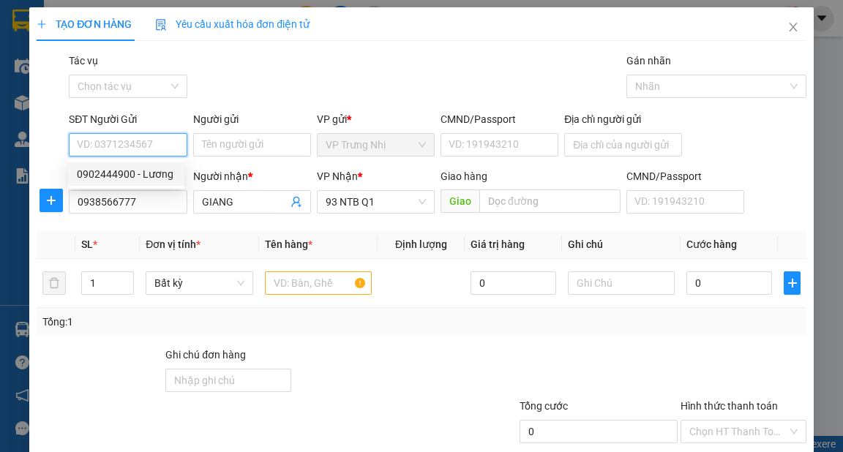
drag, startPoint x: 161, startPoint y: 174, endPoint x: 176, endPoint y: 182, distance: 16.7
click at [160, 175] on div "0902444900 - Lương" at bounding box center [126, 174] width 99 height 16
type input "0902444900"
type input "Lương"
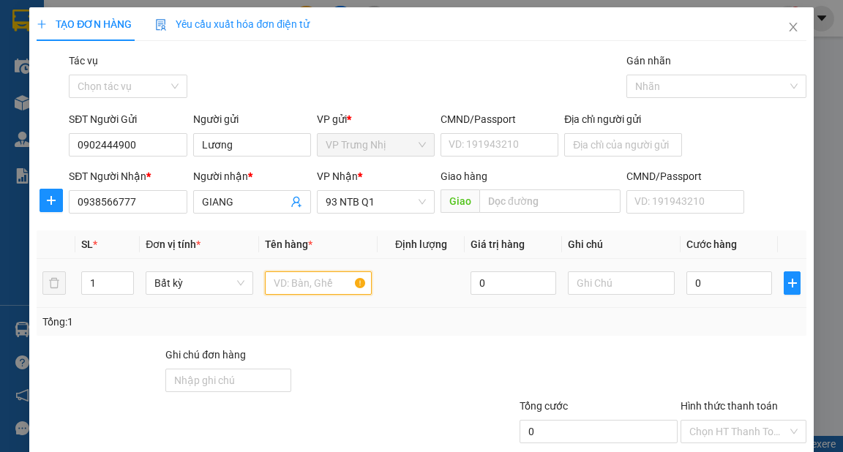
click at [281, 271] on input "text" at bounding box center [319, 282] width 108 height 23
click at [287, 285] on input "text" at bounding box center [319, 282] width 108 height 23
type input "HỒ SƠ"
click at [704, 287] on input "0" at bounding box center [729, 282] width 86 height 23
type input "30"
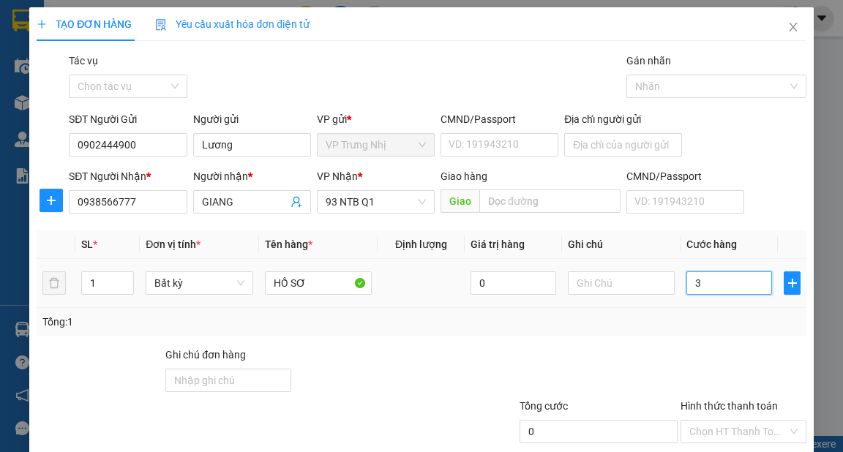
type input "30"
type input "30.000"
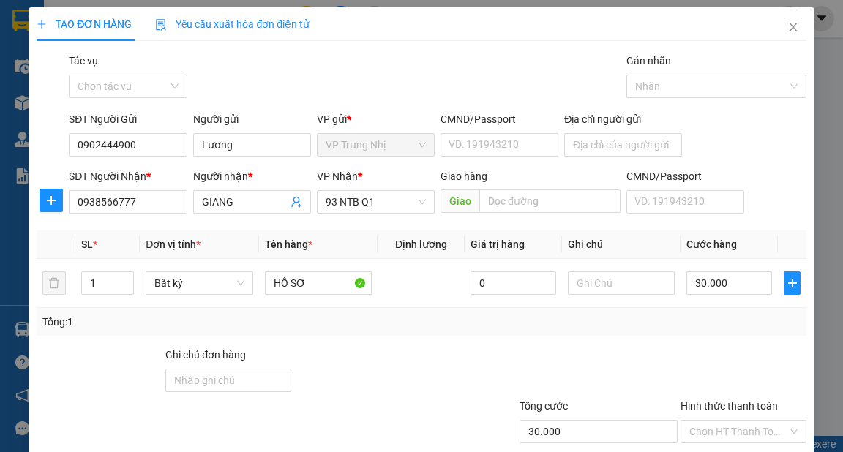
click at [701, 317] on div "Tổng: 1" at bounding box center [420, 322] width 757 height 16
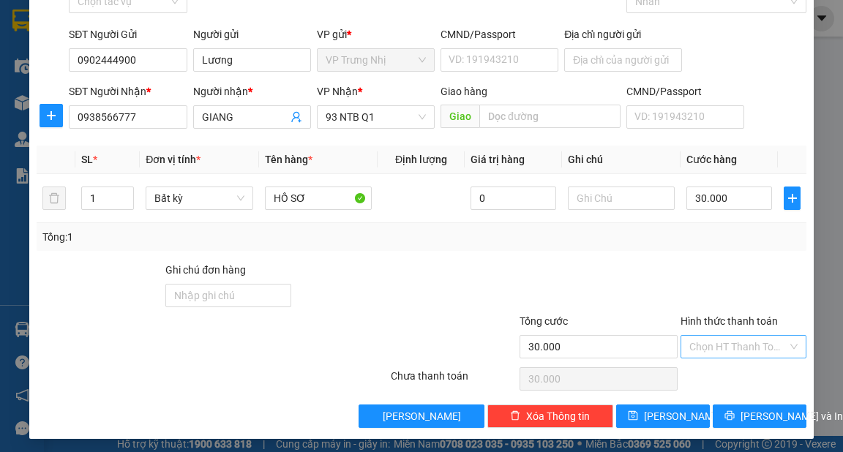
scroll to position [88, 0]
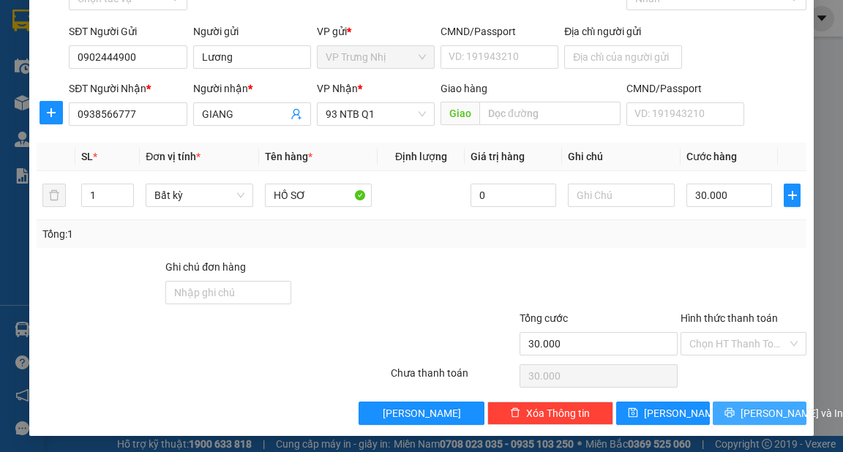
click at [743, 413] on span "Lưu và In" at bounding box center [791, 413] width 102 height 16
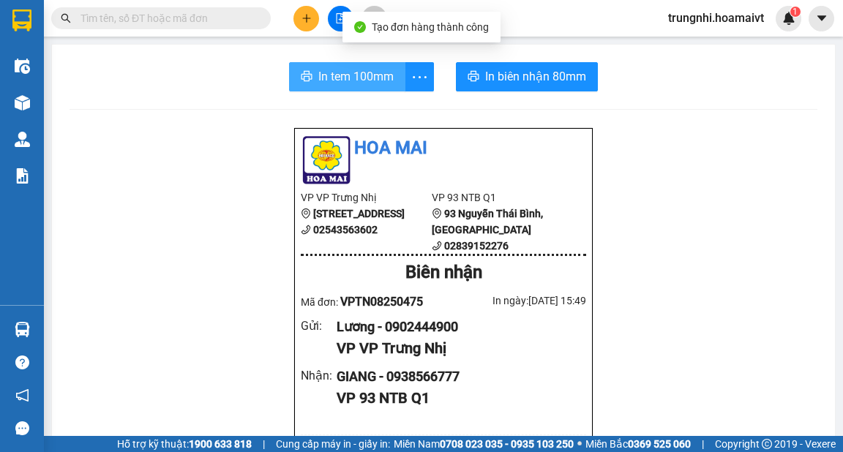
click at [339, 75] on span "In tem 100mm" at bounding box center [355, 76] width 75 height 18
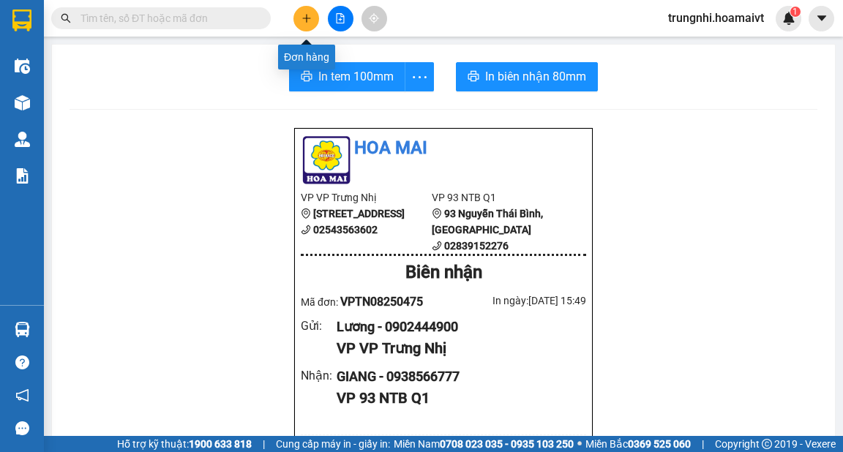
click at [308, 10] on button at bounding box center [306, 19] width 26 height 26
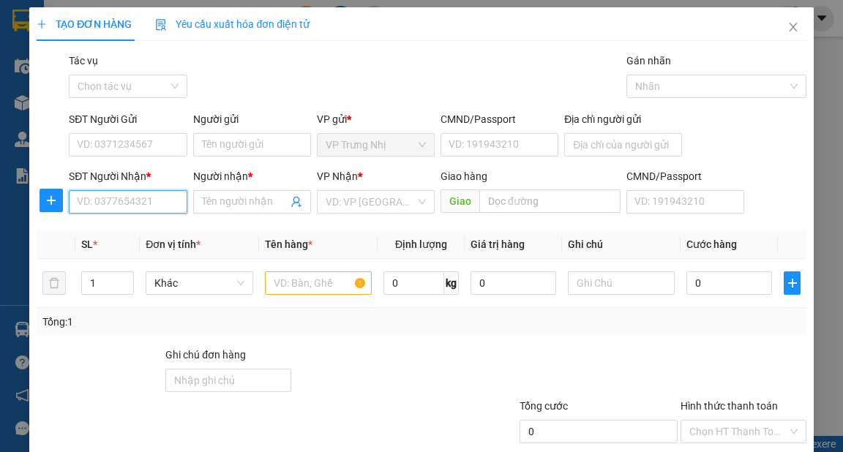
click at [118, 195] on input "SĐT Người Nhận *" at bounding box center [128, 201] width 118 height 23
type input "0903389811"
click at [138, 224] on div "0903389811 - châu" at bounding box center [126, 231] width 99 height 16
type input "châu"
type input "0903389811"
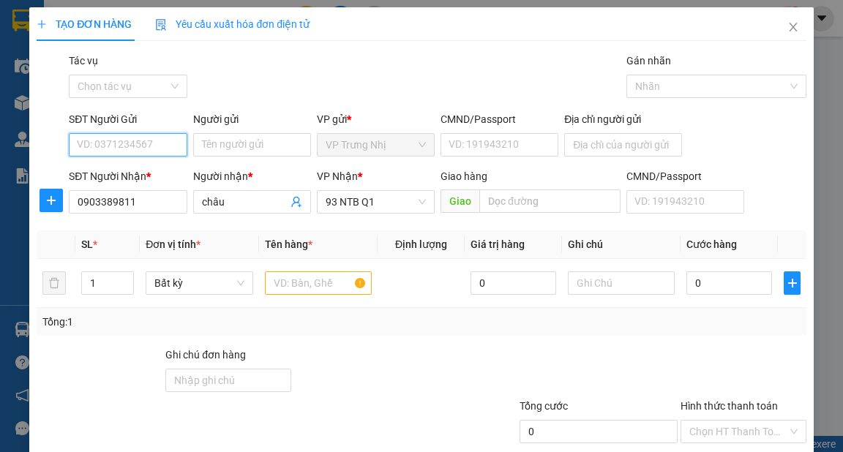
click at [127, 143] on input "SĐT Người Gửi" at bounding box center [128, 144] width 118 height 23
click at [148, 177] on div "0903642292 - PHƯƠNG" at bounding box center [133, 174] width 113 height 16
type input "0903642292"
type input "PHƯƠNG"
click at [286, 284] on input "text" at bounding box center [319, 282] width 108 height 23
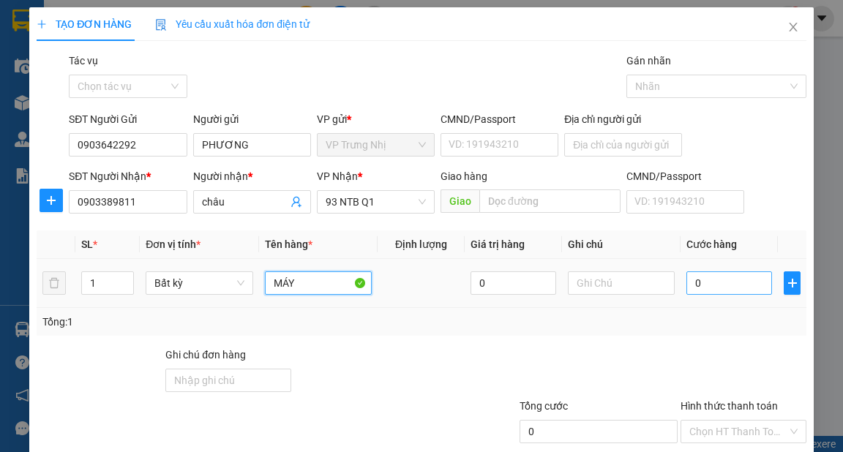
type input "MÁY"
click at [702, 289] on input "0" at bounding box center [729, 282] width 86 height 23
type input "7"
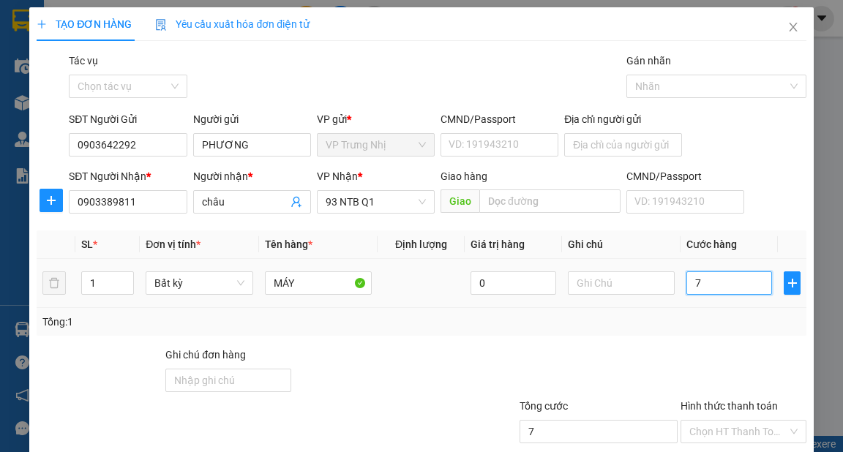
type input "70"
click at [696, 306] on td "70.000" at bounding box center [728, 283] width 97 height 49
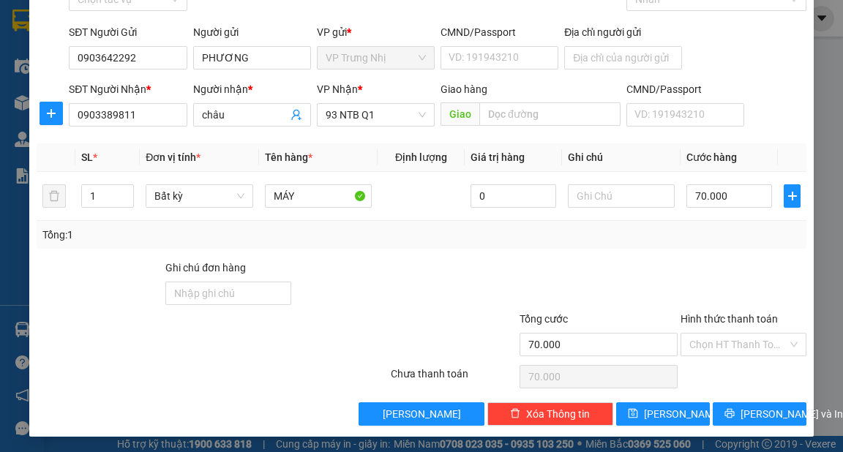
scroll to position [88, 0]
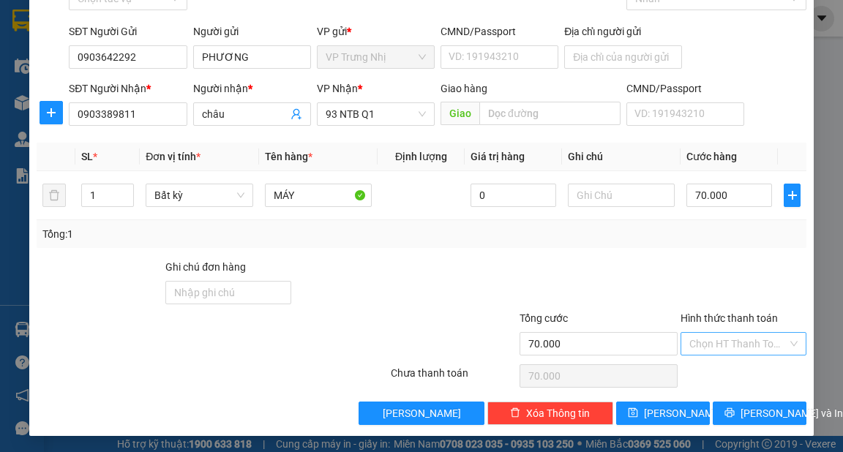
click at [729, 350] on input "Hình thức thanh toán" at bounding box center [738, 344] width 98 height 22
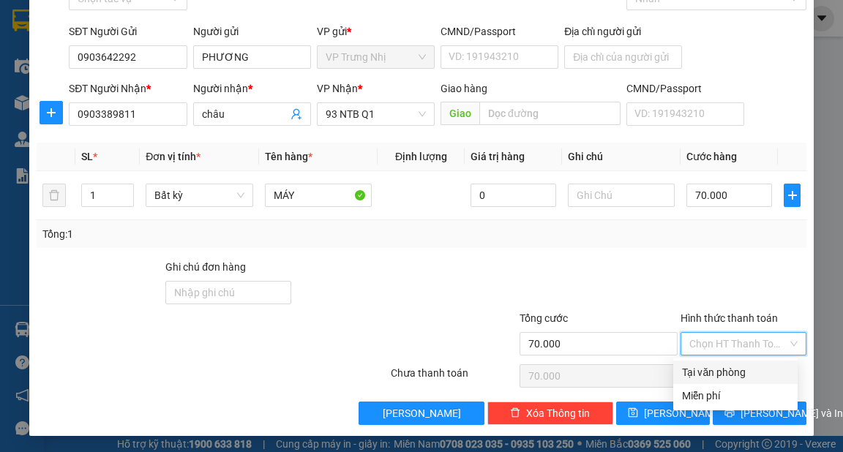
click at [723, 372] on div "Tại văn phòng" at bounding box center [735, 372] width 107 height 16
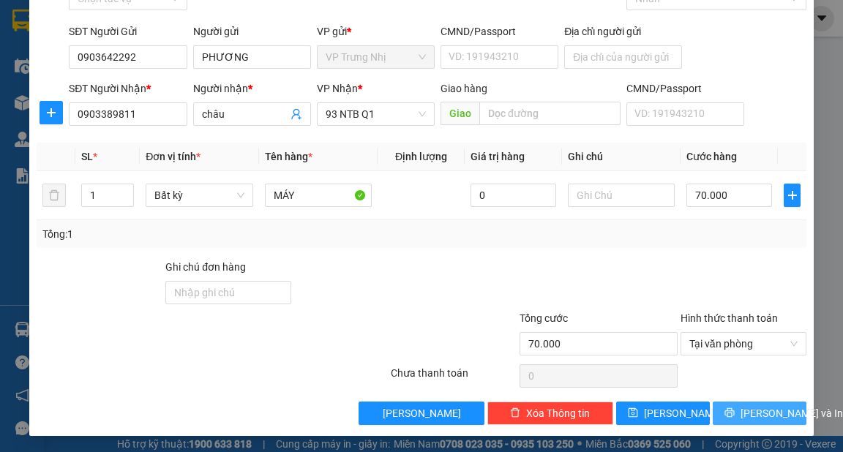
click at [761, 415] on span "Lưu và In" at bounding box center [791, 413] width 102 height 16
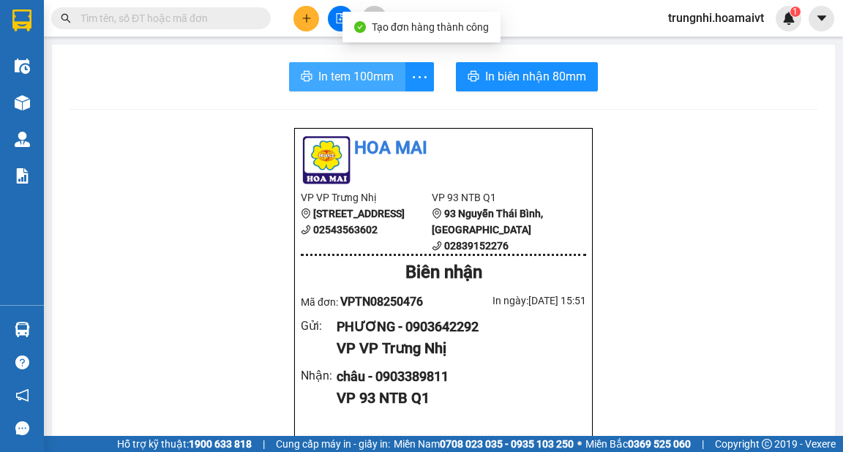
click at [335, 85] on span "In tem 100mm" at bounding box center [355, 76] width 75 height 18
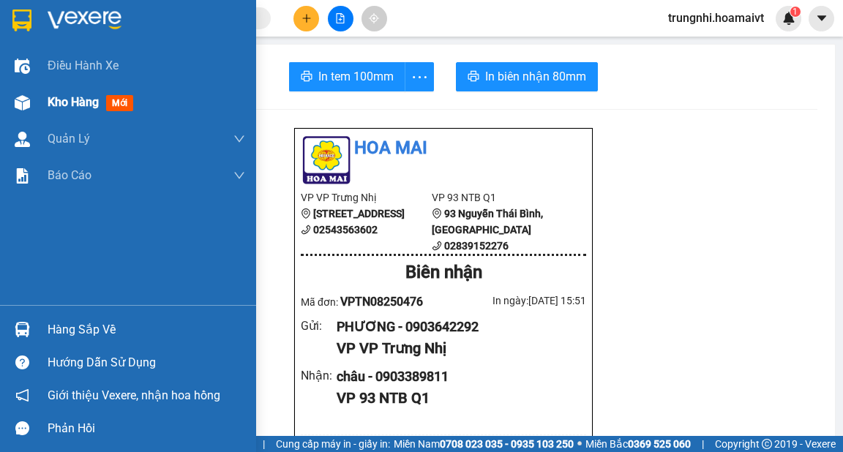
click at [83, 100] on span "Kho hàng" at bounding box center [73, 102] width 51 height 14
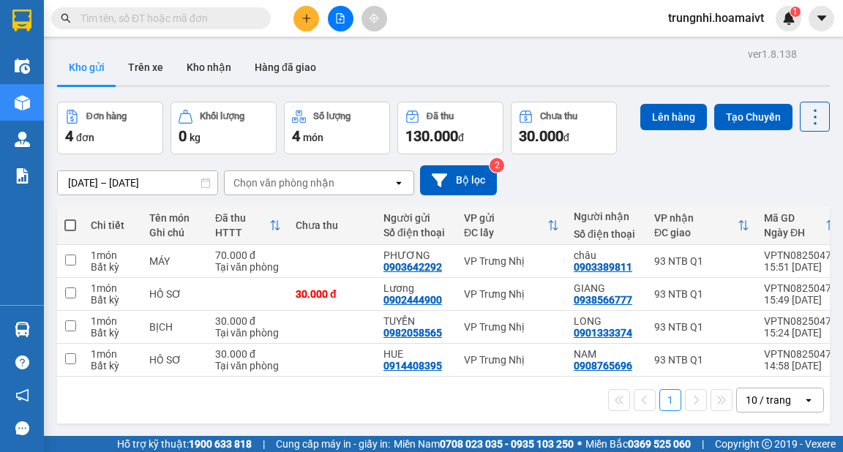
click at [631, 64] on div "Kho gửi Trên xe Kho nhận Hàng đã giao" at bounding box center [443, 69] width 772 height 39
click at [298, 15] on button at bounding box center [306, 19] width 26 height 26
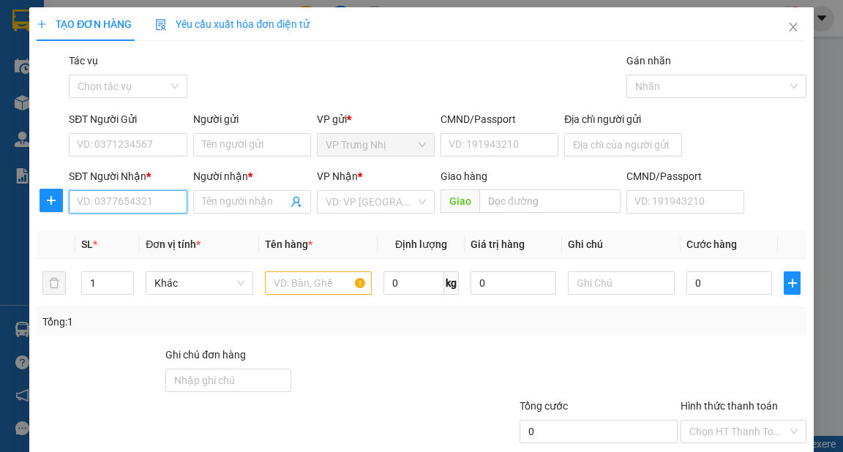
click at [101, 195] on input "SĐT Người Nhận *" at bounding box center [128, 201] width 118 height 23
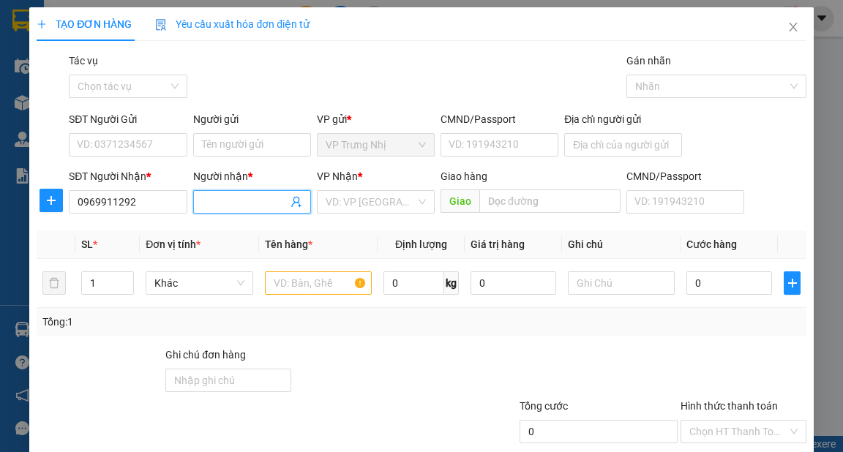
click at [218, 211] on span at bounding box center [252, 201] width 118 height 23
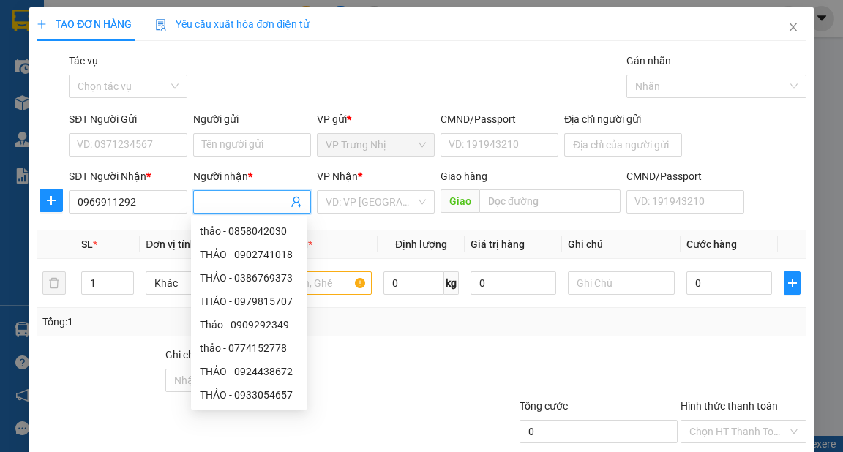
click at [218, 211] on span at bounding box center [252, 201] width 118 height 23
click at [355, 199] on input "search" at bounding box center [370, 202] width 90 height 22
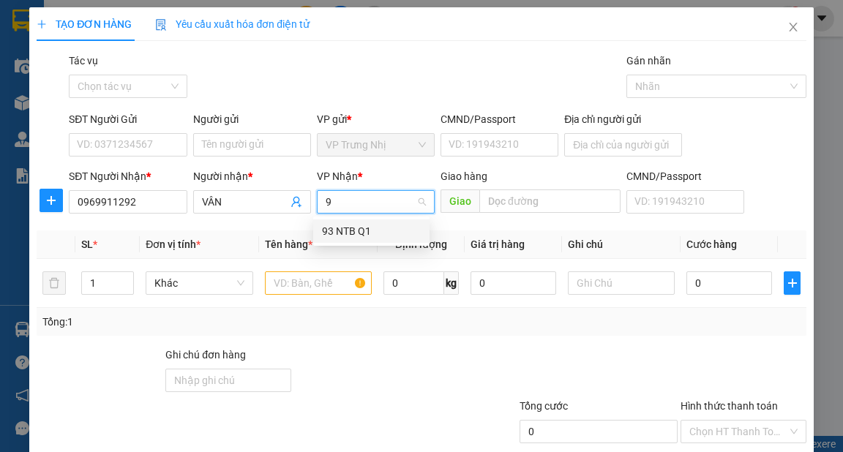
click at [339, 228] on div "93 NTB Q1" at bounding box center [371, 231] width 99 height 16
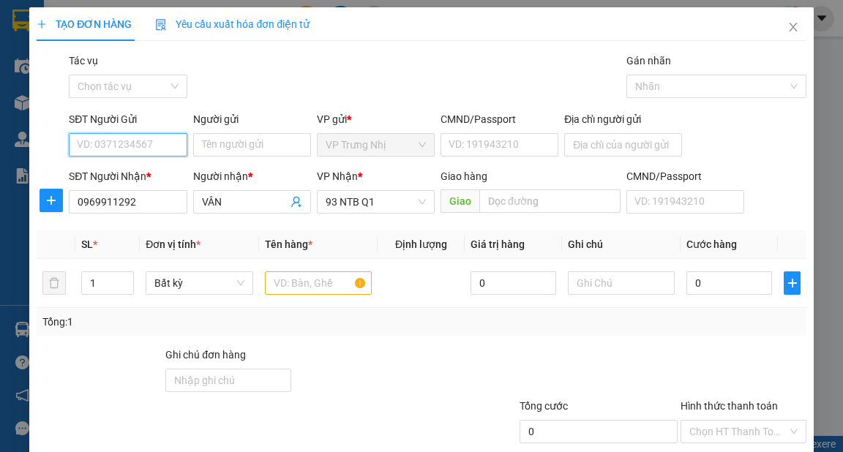
click at [87, 141] on input "SĐT Người Gửi" at bounding box center [128, 144] width 118 height 23
click at [152, 170] on div "0909510109 - HẢI" at bounding box center [126, 174] width 99 height 16
click at [298, 291] on input "text" at bounding box center [319, 282] width 108 height 23
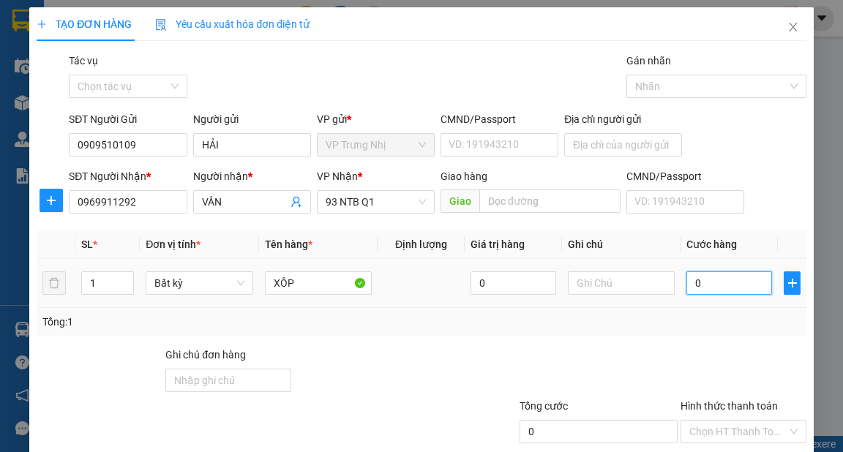
click at [701, 293] on input "0" at bounding box center [729, 282] width 86 height 23
click at [689, 325] on div "Tổng: 1" at bounding box center [420, 322] width 757 height 16
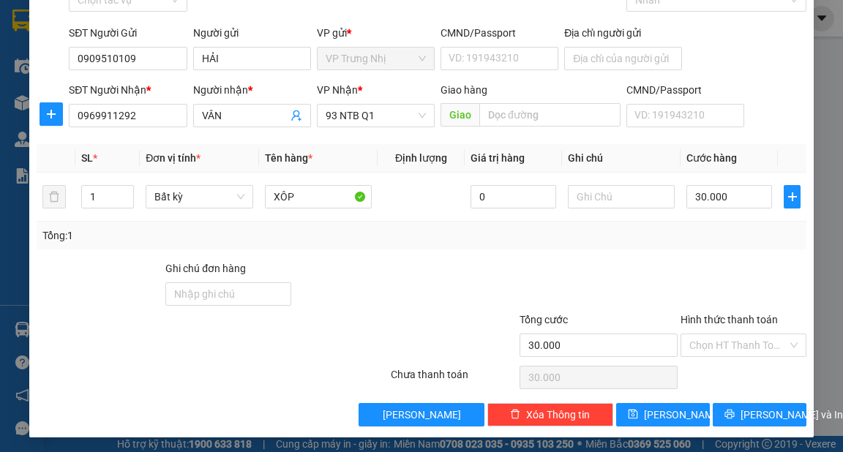
scroll to position [88, 0]
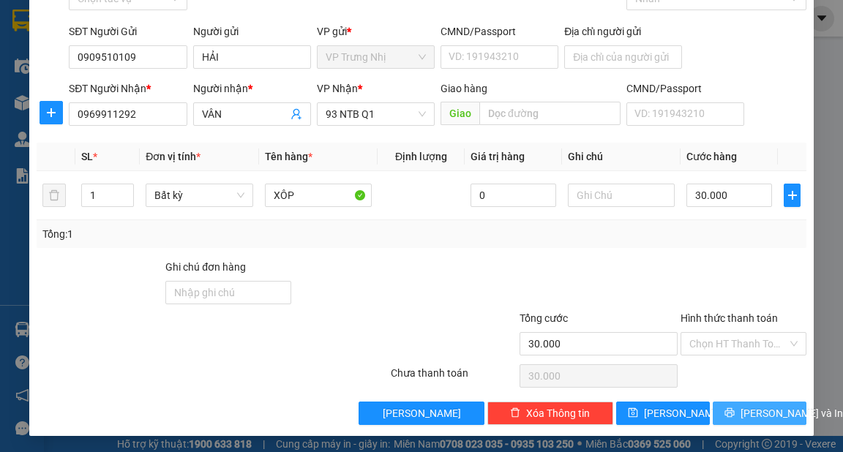
click at [743, 413] on span "Lưu và In" at bounding box center [791, 413] width 102 height 16
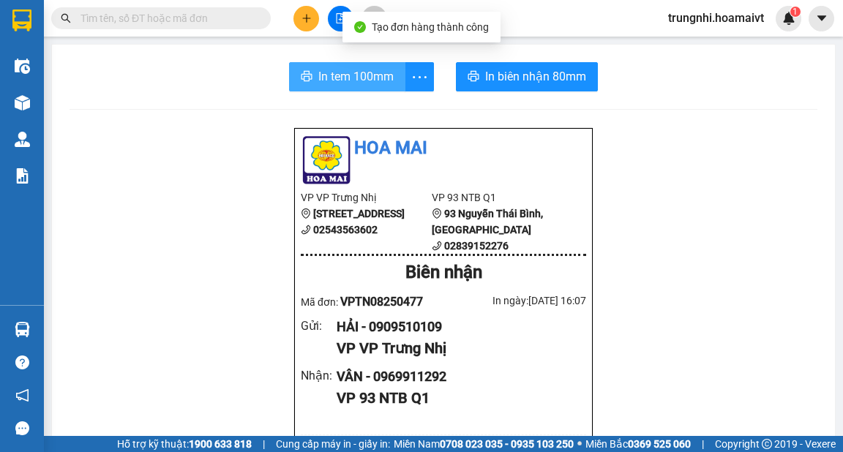
click at [361, 86] on button "In tem 100mm" at bounding box center [347, 76] width 116 height 29
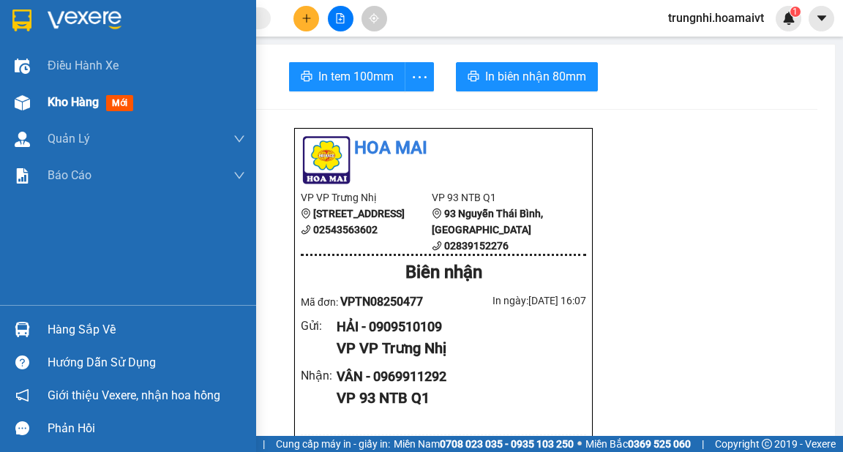
click at [79, 95] on span "Kho hàng" at bounding box center [73, 102] width 51 height 14
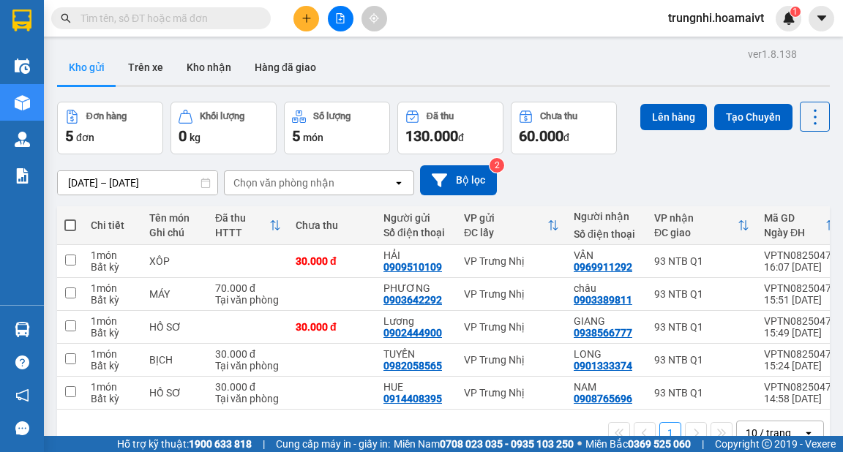
scroll to position [59, 0]
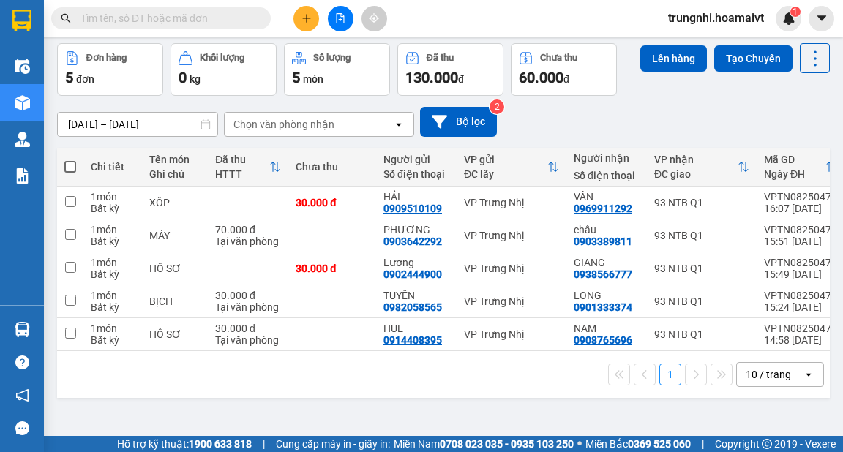
click at [70, 164] on span at bounding box center [70, 167] width 12 height 12
click at [70, 159] on input "checkbox" at bounding box center [70, 159] width 0 height 0
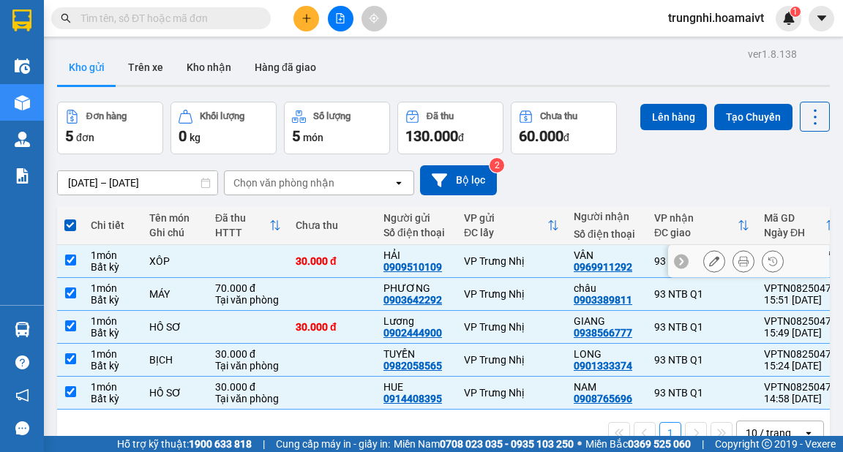
scroll to position [0, 0]
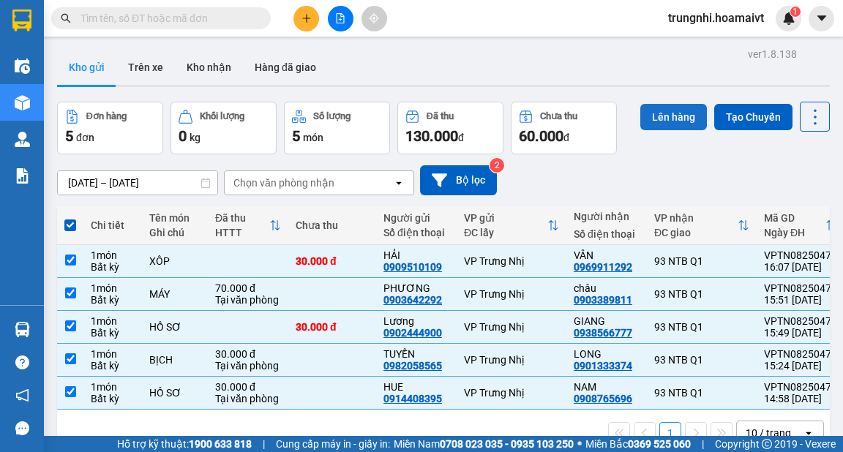
click at [664, 120] on button "Lên hàng" at bounding box center [673, 117] width 67 height 26
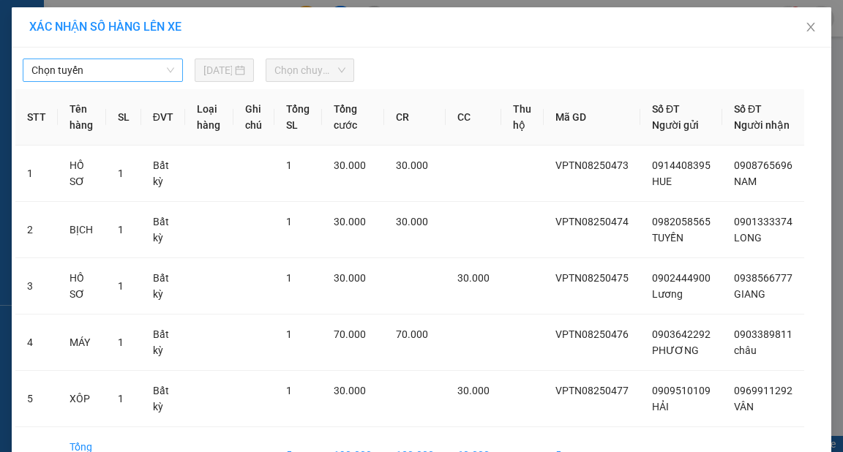
click at [81, 76] on span "Chọn tuyến" at bounding box center [102, 70] width 143 height 22
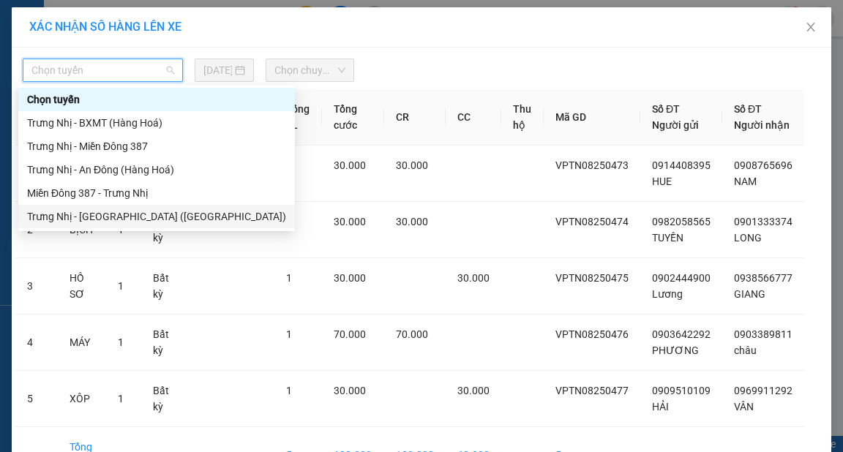
click at [100, 210] on div "Trưng Nhị - Sài Gòn (Hàng Hoá)" at bounding box center [156, 216] width 259 height 16
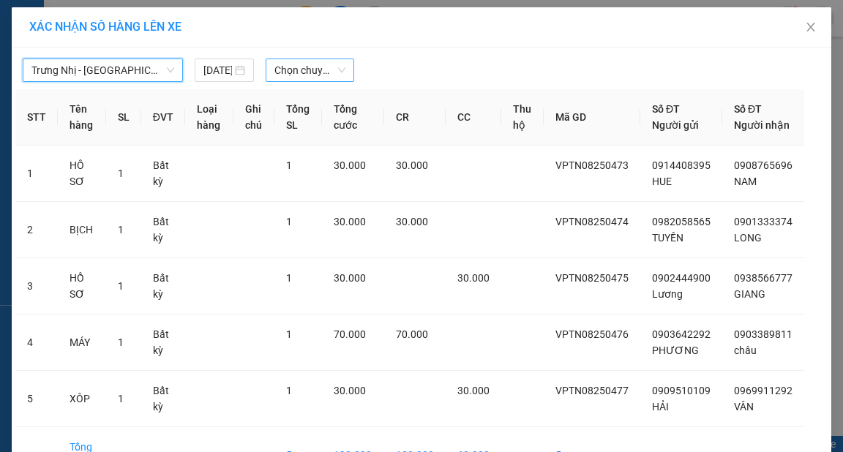
click at [293, 72] on span "Chọn chuyến" at bounding box center [309, 70] width 71 height 22
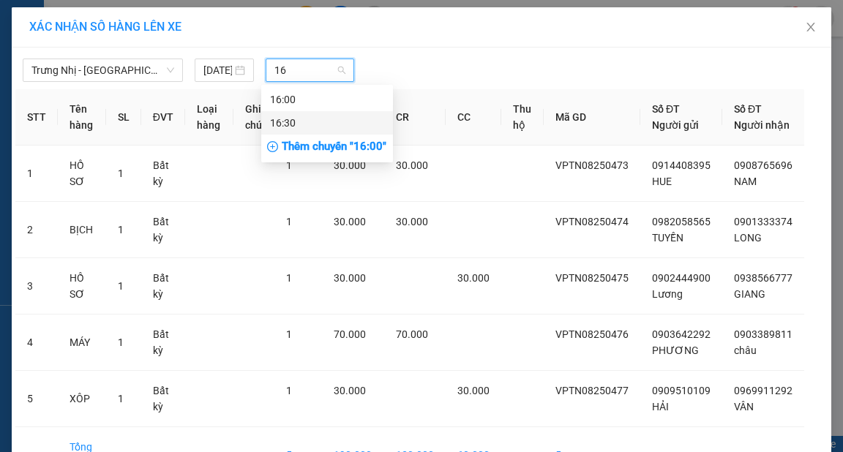
click at [296, 122] on div "16:30" at bounding box center [327, 123] width 114 height 16
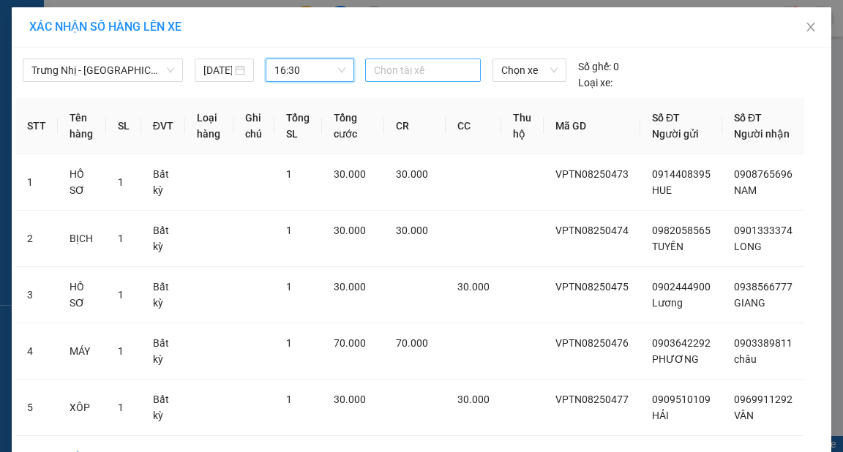
click at [422, 67] on div at bounding box center [423, 70] width 108 height 18
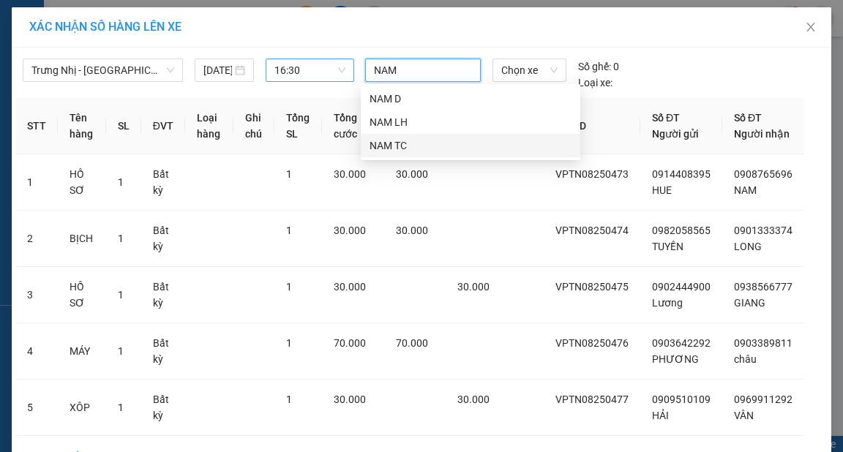
click at [389, 149] on div "NAM TC" at bounding box center [470, 146] width 202 height 16
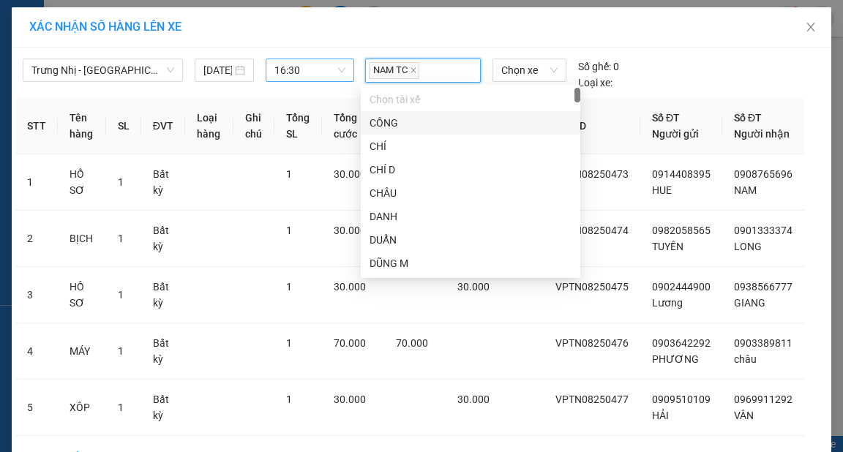
click at [715, 71] on div "Trưng Nhị - Sài Gòn (Hàng Hoá) 14/08/2025 16:30 NAM TC Chọn xe Số ghế: 0 Loại x…" at bounding box center [421, 70] width 812 height 39
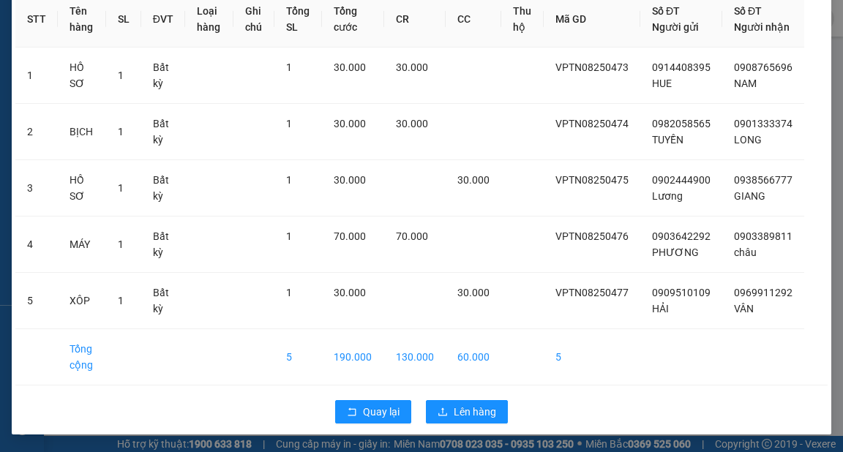
scroll to position [121, 0]
click at [468, 410] on span "Lên hàng" at bounding box center [475, 412] width 42 height 16
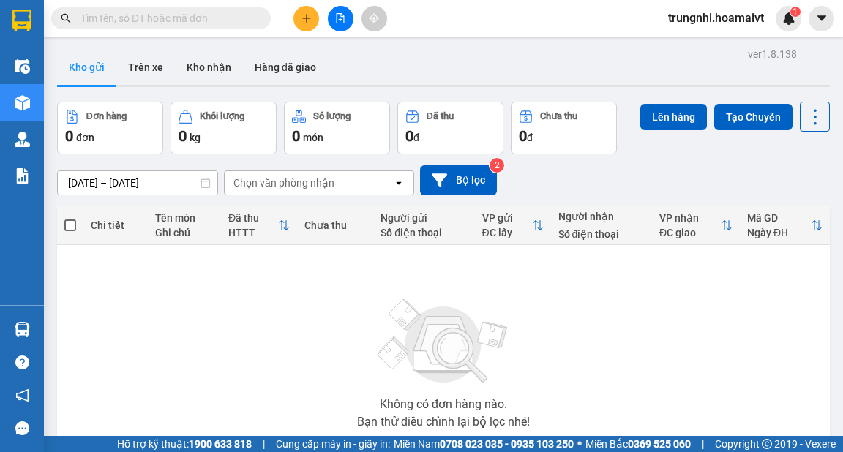
click at [312, 12] on button at bounding box center [306, 19] width 26 height 26
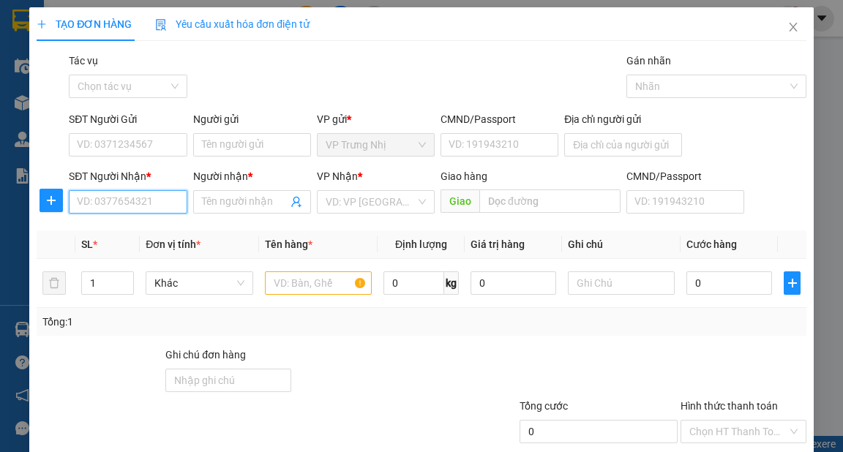
click at [124, 203] on input "SĐT Người Nhận *" at bounding box center [128, 201] width 118 height 23
drag, startPoint x: 121, startPoint y: 227, endPoint x: 154, endPoint y: 192, distance: 47.1
click at [121, 227] on div "0938566777 - GIANG" at bounding box center [126, 231] width 99 height 16
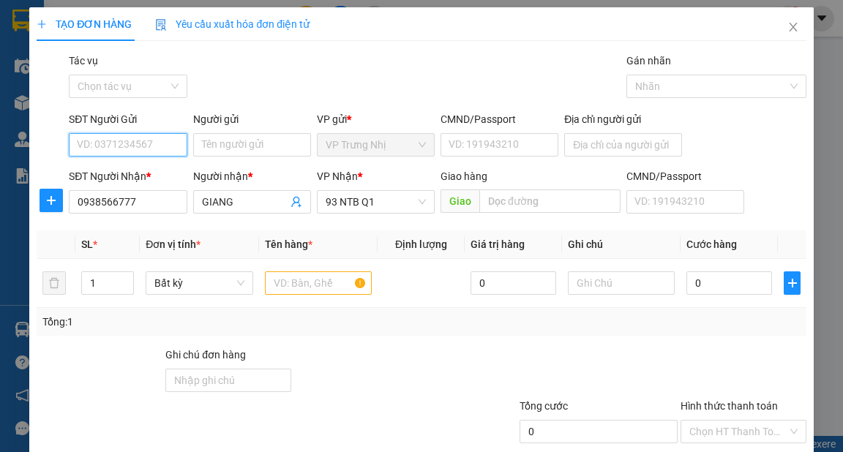
click at [138, 152] on input "SĐT Người Gửi" at bounding box center [128, 144] width 118 height 23
click at [147, 168] on div "0902444900 - Lương" at bounding box center [126, 174] width 99 height 16
click at [274, 274] on input "text" at bounding box center [319, 282] width 108 height 23
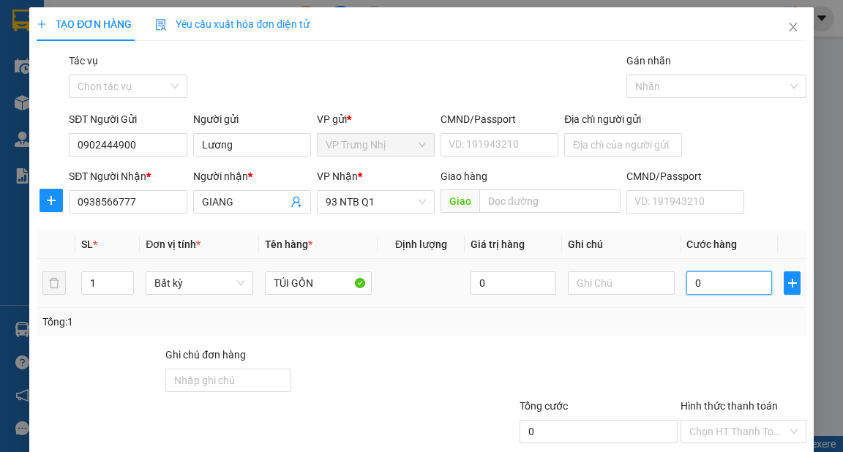
click at [712, 293] on input "0" at bounding box center [729, 282] width 86 height 23
click at [710, 321] on div "Tổng: 1" at bounding box center [420, 322] width 757 height 16
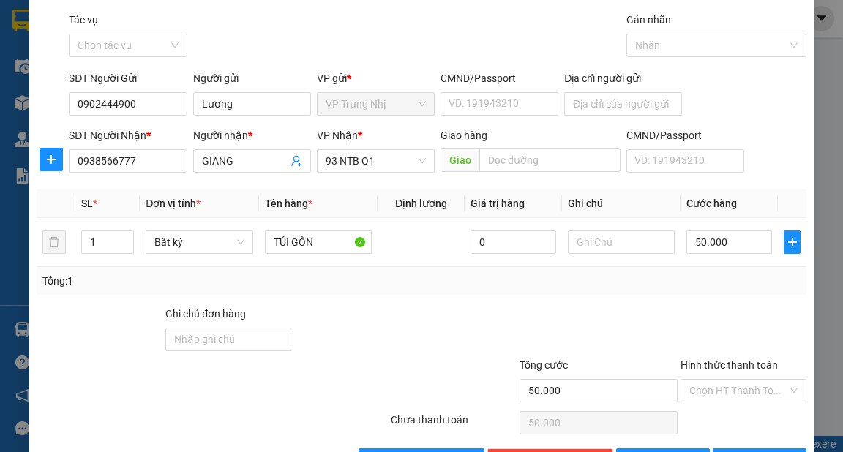
scroll to position [59, 0]
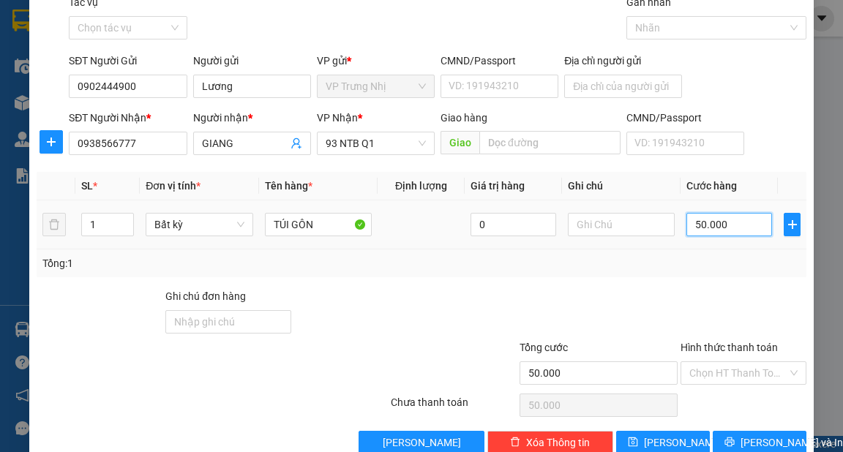
click at [731, 229] on input "50.000" at bounding box center [729, 224] width 86 height 23
click at [726, 260] on div "Tổng: 1" at bounding box center [420, 263] width 757 height 16
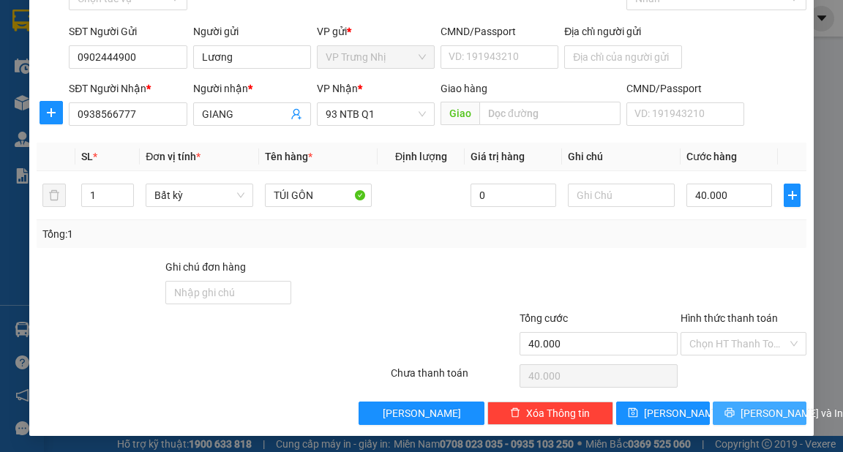
click at [752, 402] on button "Lưu và In" at bounding box center [759, 413] width 94 height 23
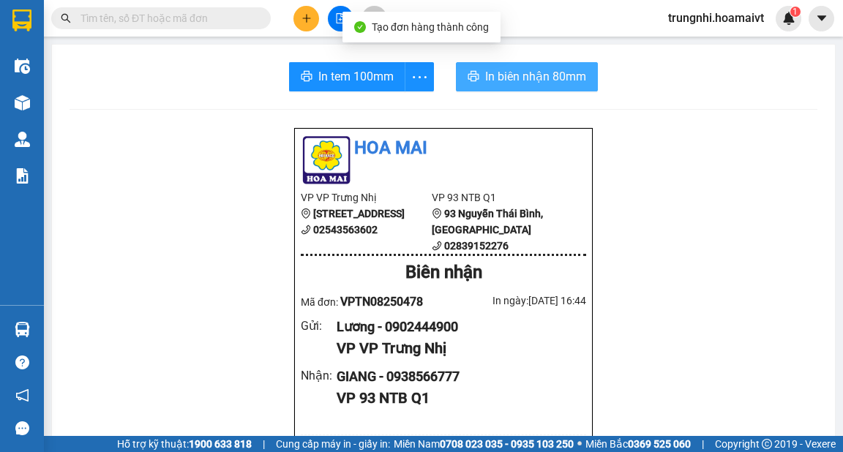
click at [530, 76] on span "In biên nhận 80mm" at bounding box center [535, 76] width 101 height 18
click at [524, 78] on span "In biên nhận 80mm" at bounding box center [535, 76] width 101 height 18
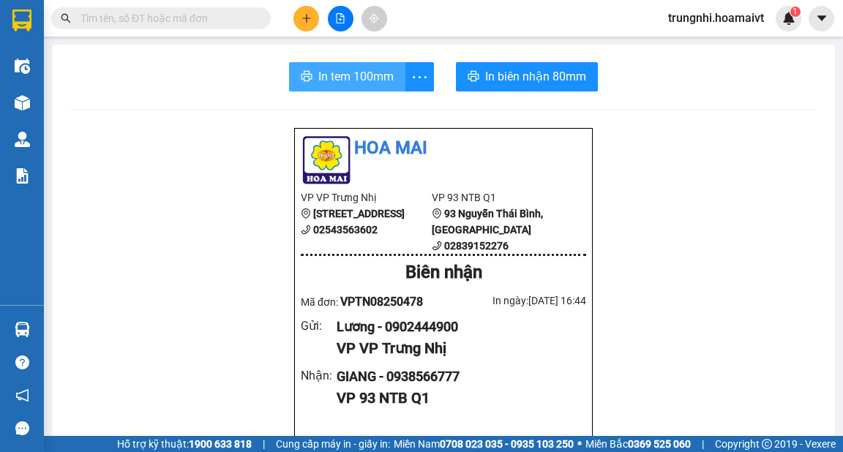
click at [296, 70] on button "In tem 100mm" at bounding box center [347, 76] width 116 height 29
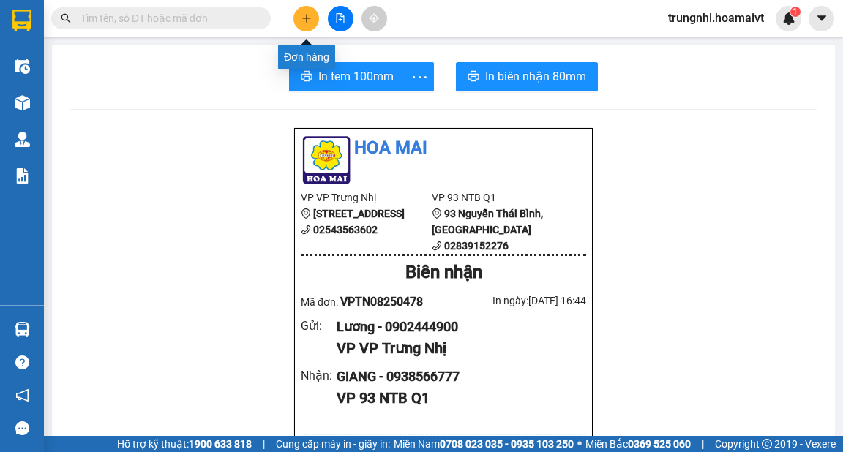
click at [308, 22] on icon "plus" at bounding box center [306, 18] width 10 height 10
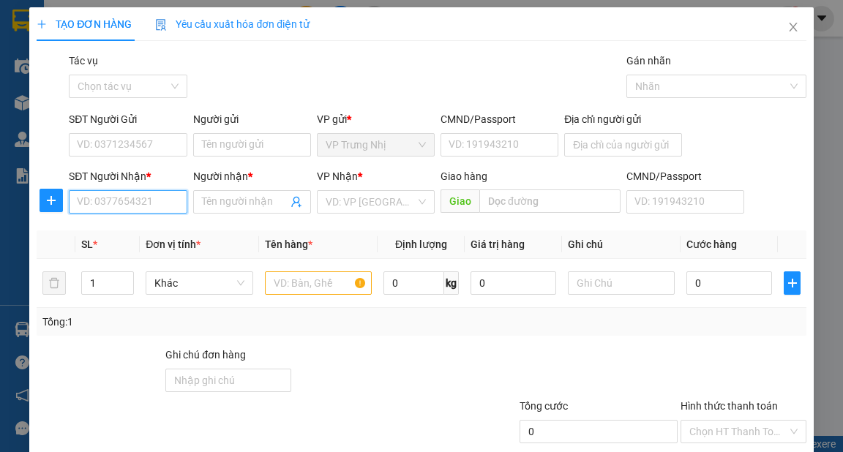
click at [113, 193] on input "SĐT Người Nhận *" at bounding box center [128, 201] width 118 height 23
click at [131, 235] on div "0938566777 - GIANG" at bounding box center [126, 231] width 99 height 16
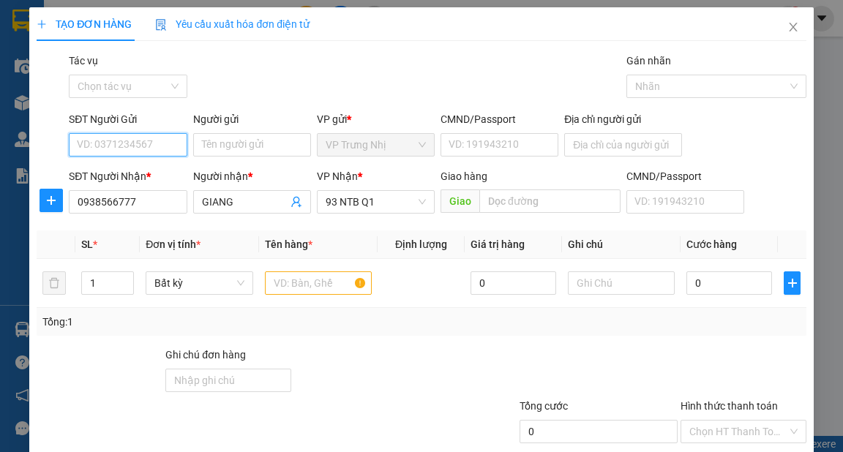
click at [128, 151] on input "SĐT Người Gửi" at bounding box center [128, 144] width 118 height 23
click at [140, 168] on div "0902444900 - Lương" at bounding box center [126, 174] width 99 height 16
click at [305, 287] on input "text" at bounding box center [319, 282] width 108 height 23
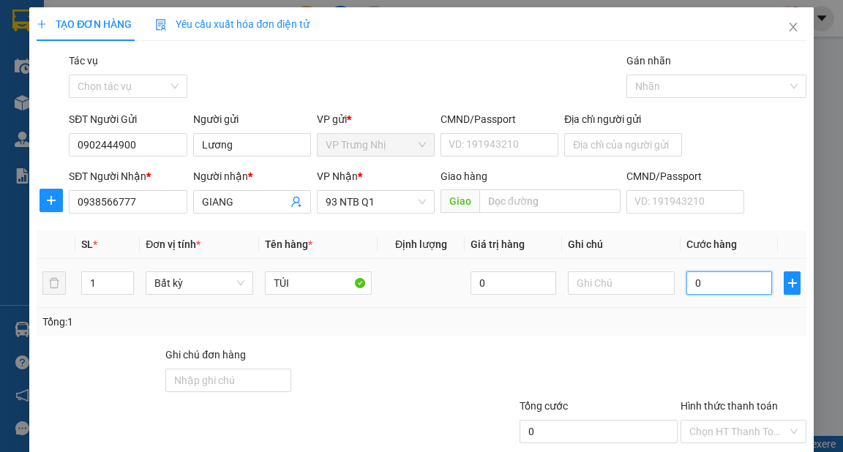
click at [717, 286] on input "0" at bounding box center [729, 282] width 86 height 23
click at [703, 314] on div "Tổng: 1" at bounding box center [420, 322] width 757 height 16
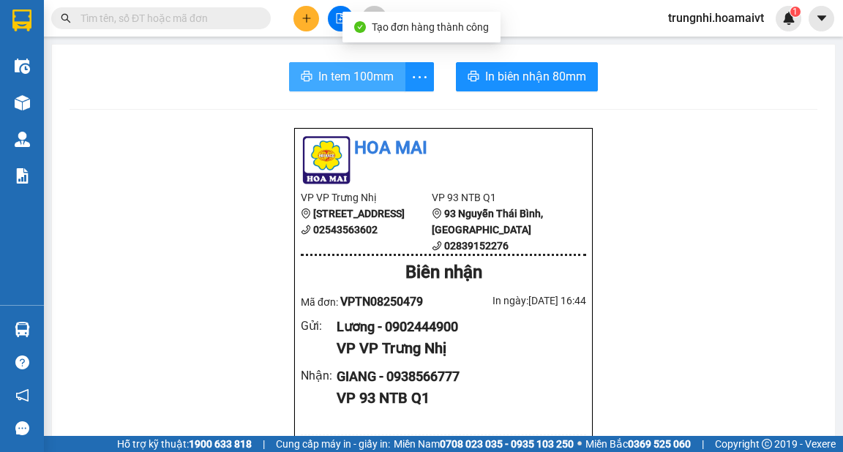
click at [336, 73] on span "In tem 100mm" at bounding box center [355, 76] width 75 height 18
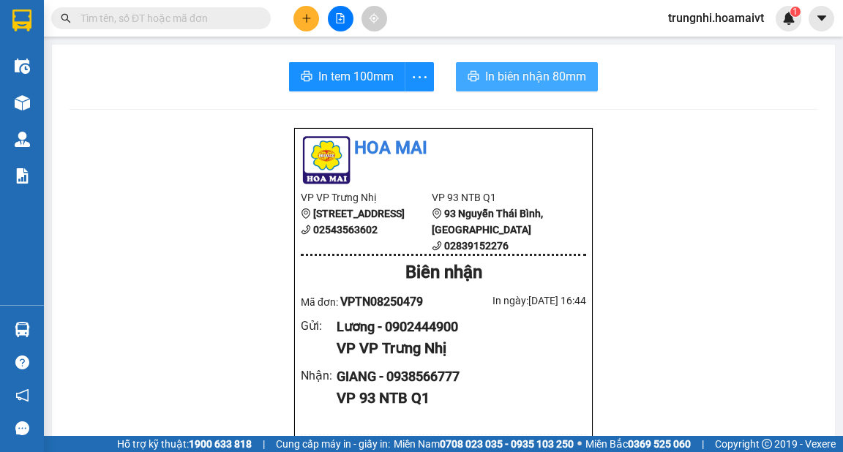
click at [500, 84] on span "In biên nhận 80mm" at bounding box center [535, 76] width 101 height 18
